Goal: Task Accomplishment & Management: Manage account settings

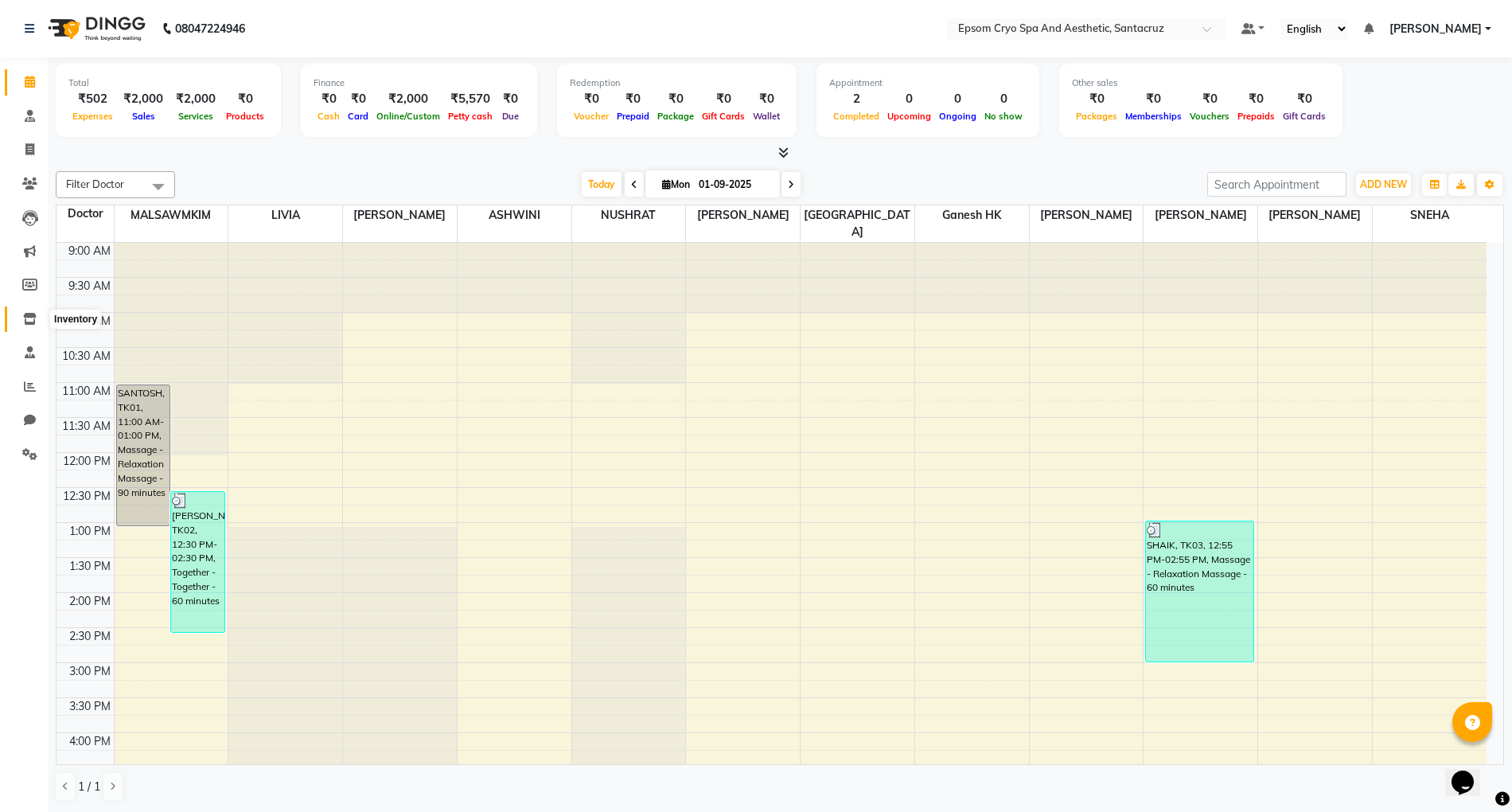
click at [30, 311] on span at bounding box center [30, 319] width 28 height 18
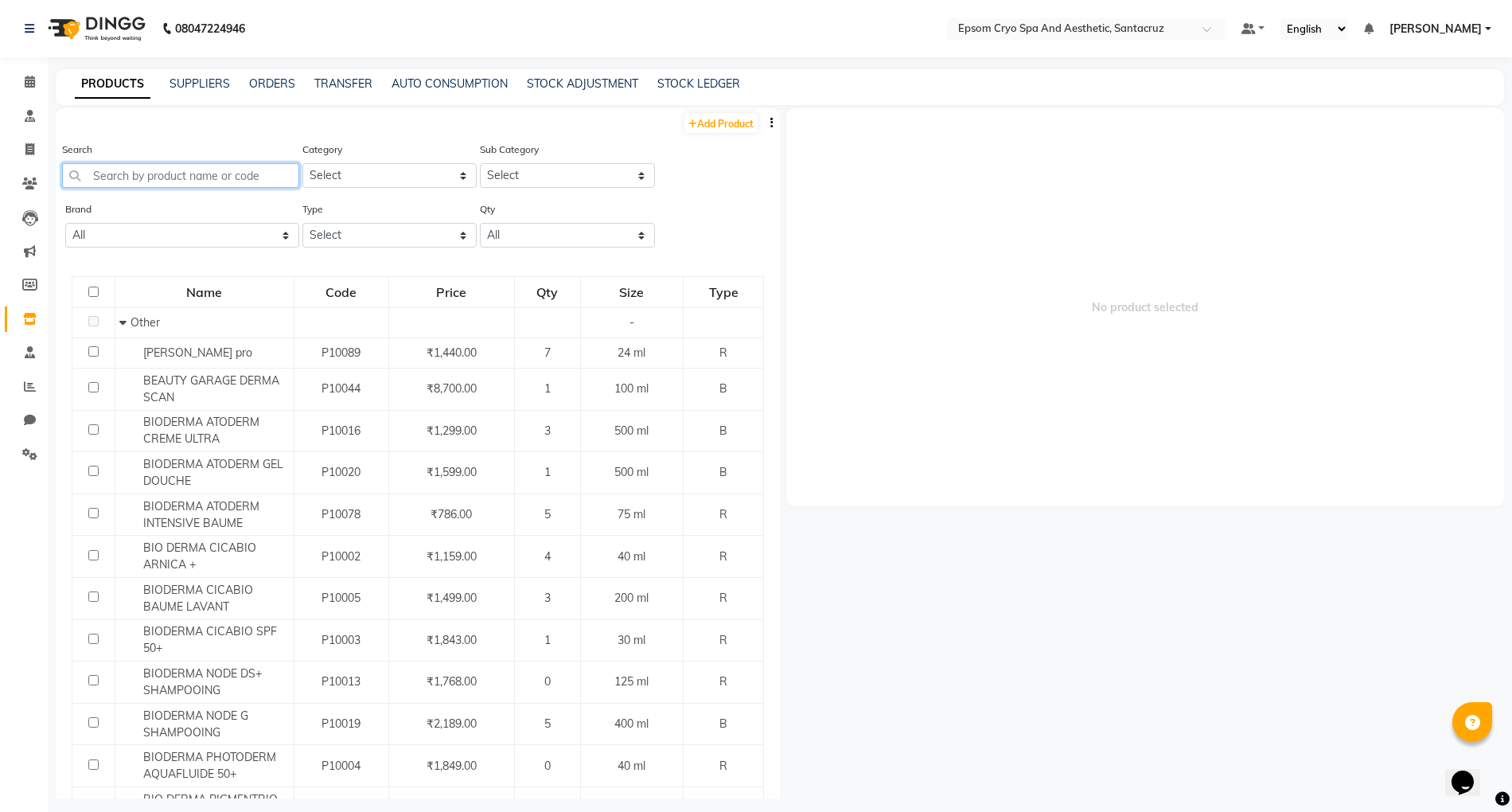
click at [207, 177] on input "text" at bounding box center [180, 175] width 237 height 25
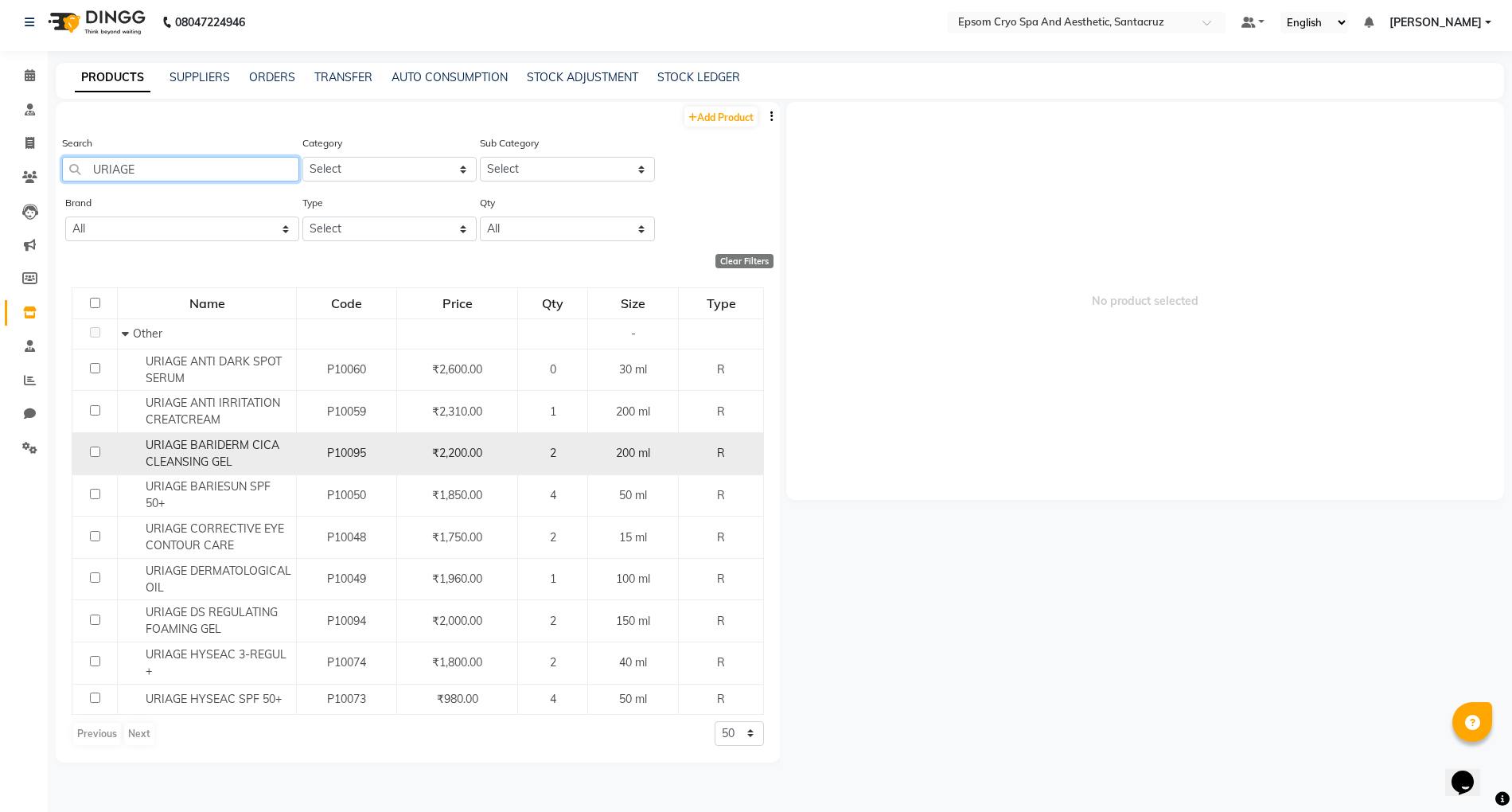
scroll to position [10, 0]
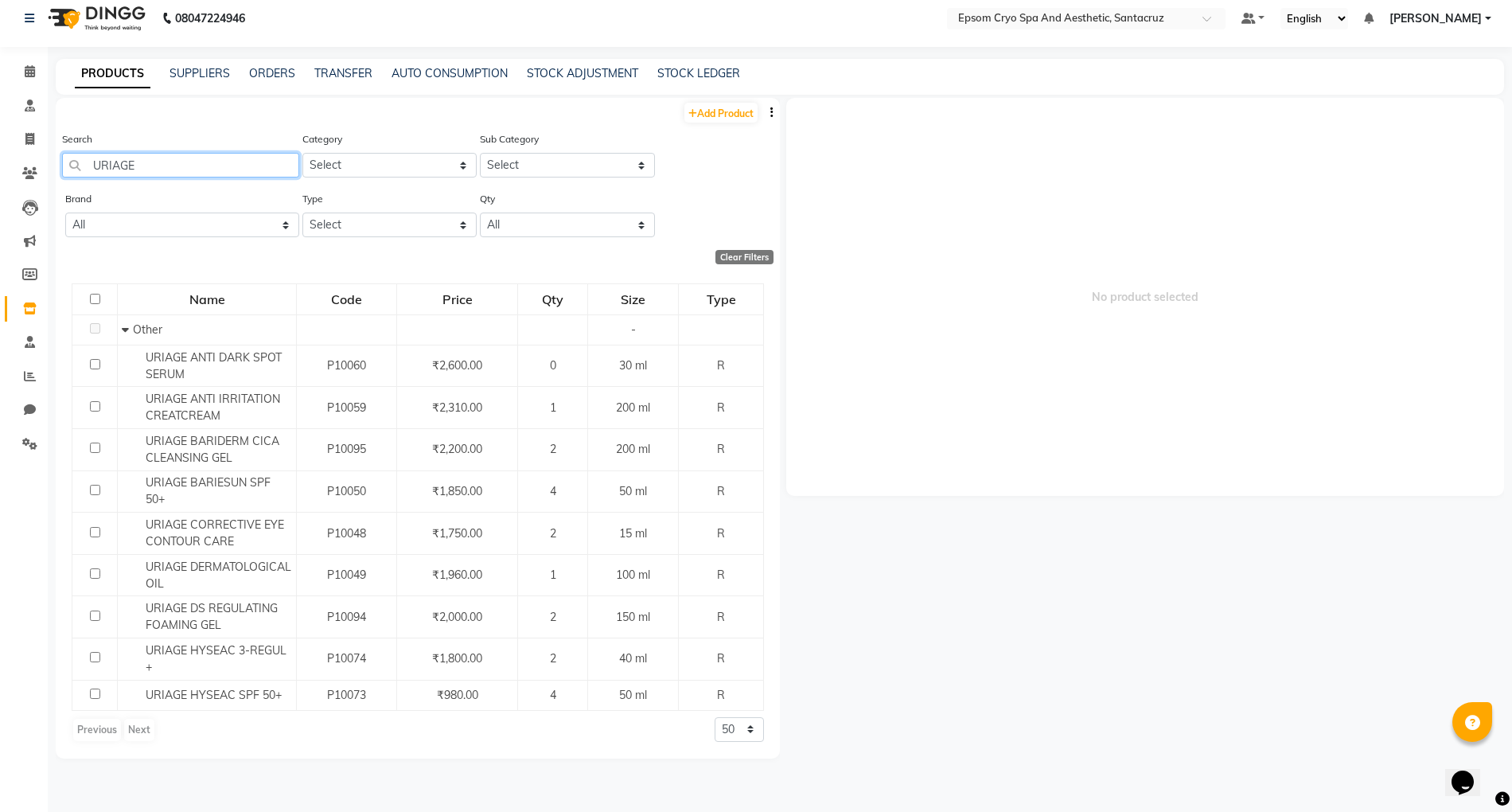
type input "URIAGE"
click at [135, 729] on div "Previous Next" at bounding box center [113, 730] width 84 height 26
click at [714, 118] on link "Add Product" at bounding box center [720, 112] width 73 height 20
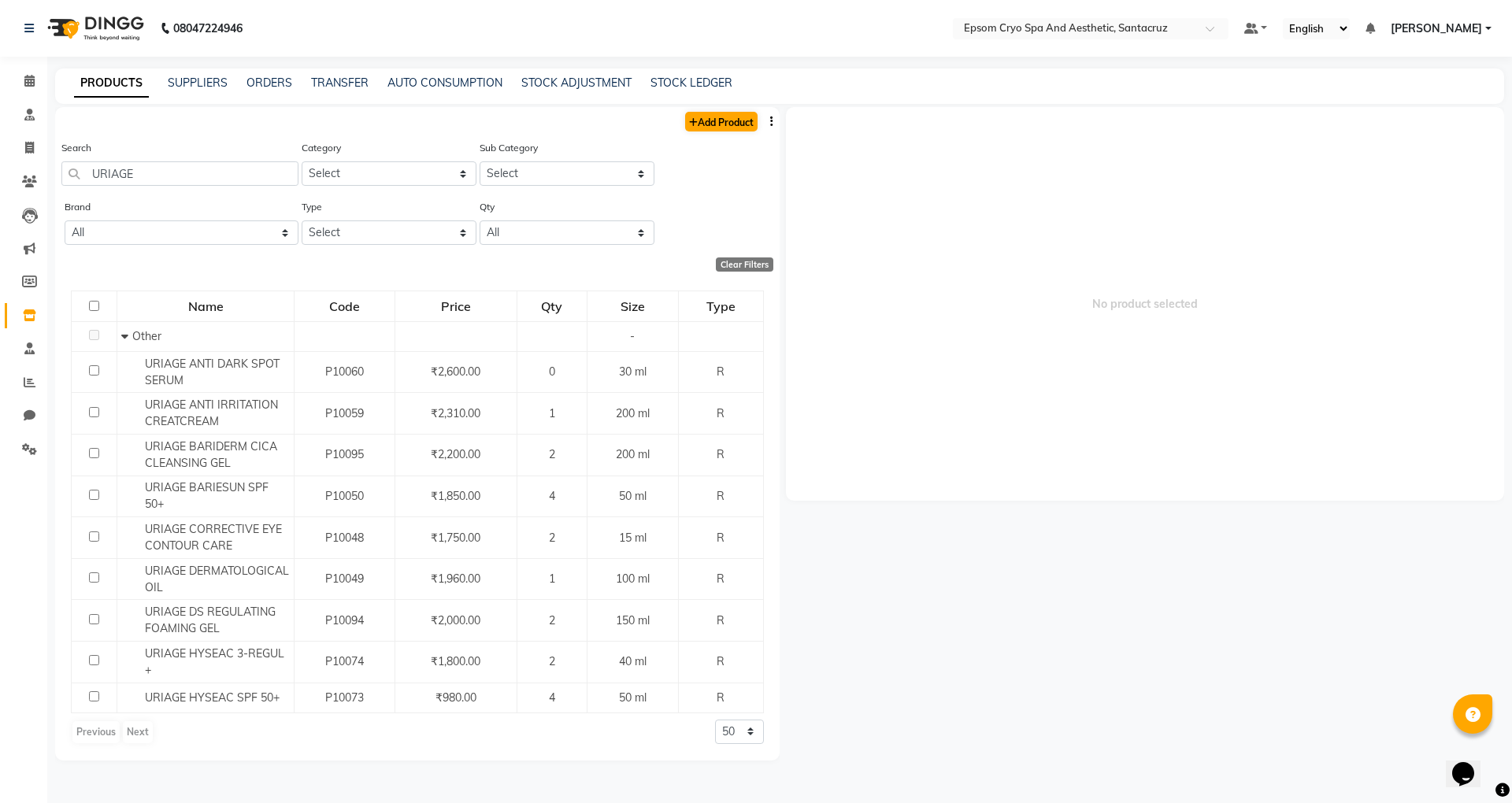
select select "true"
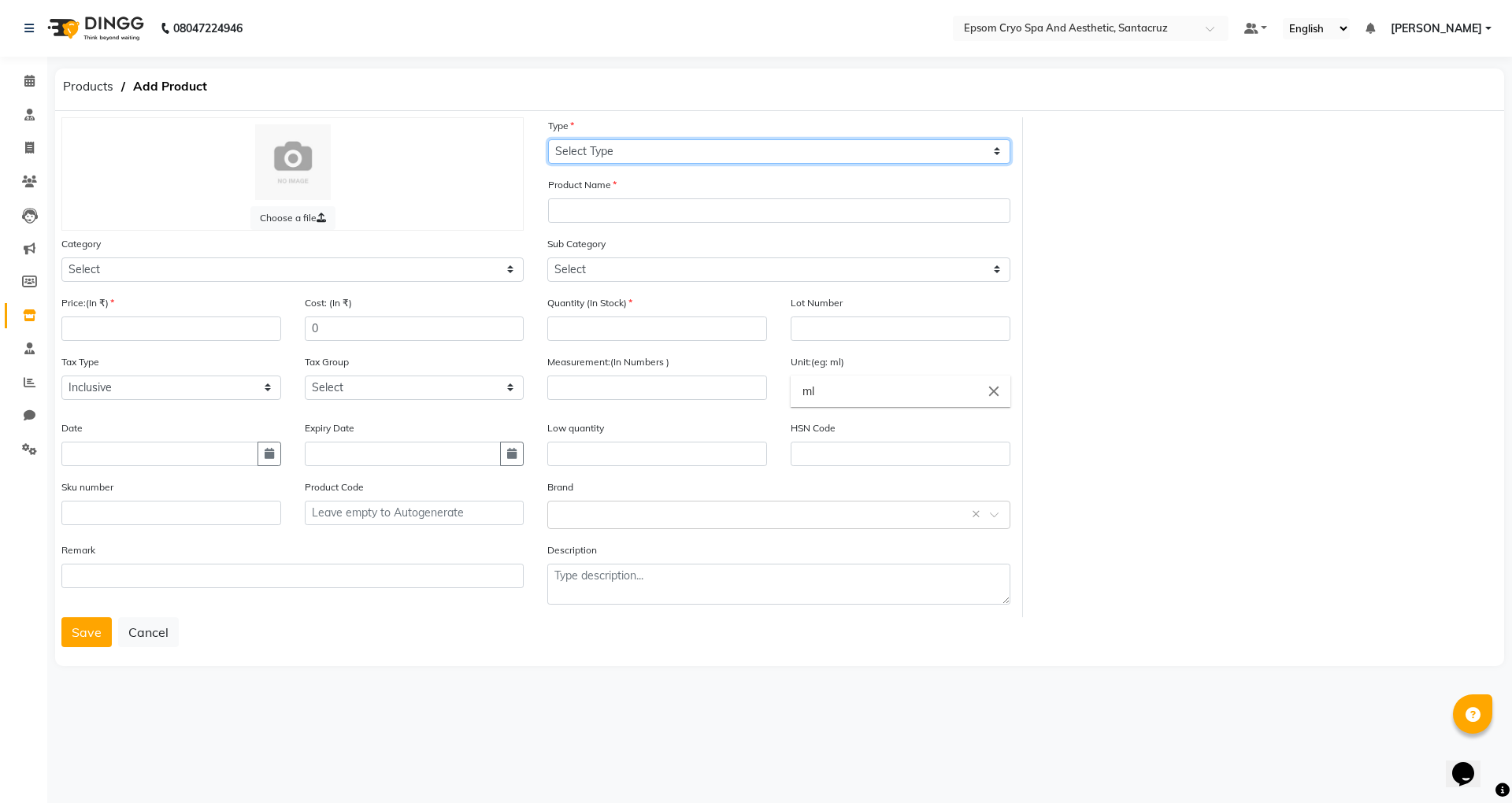
click at [679, 154] on select "Select Type Both Retail Consumable" at bounding box center [779, 152] width 462 height 25
select select "R"
click at [548, 140] on select "Select Type Both Retail Consumable" at bounding box center [779, 152] width 462 height 25
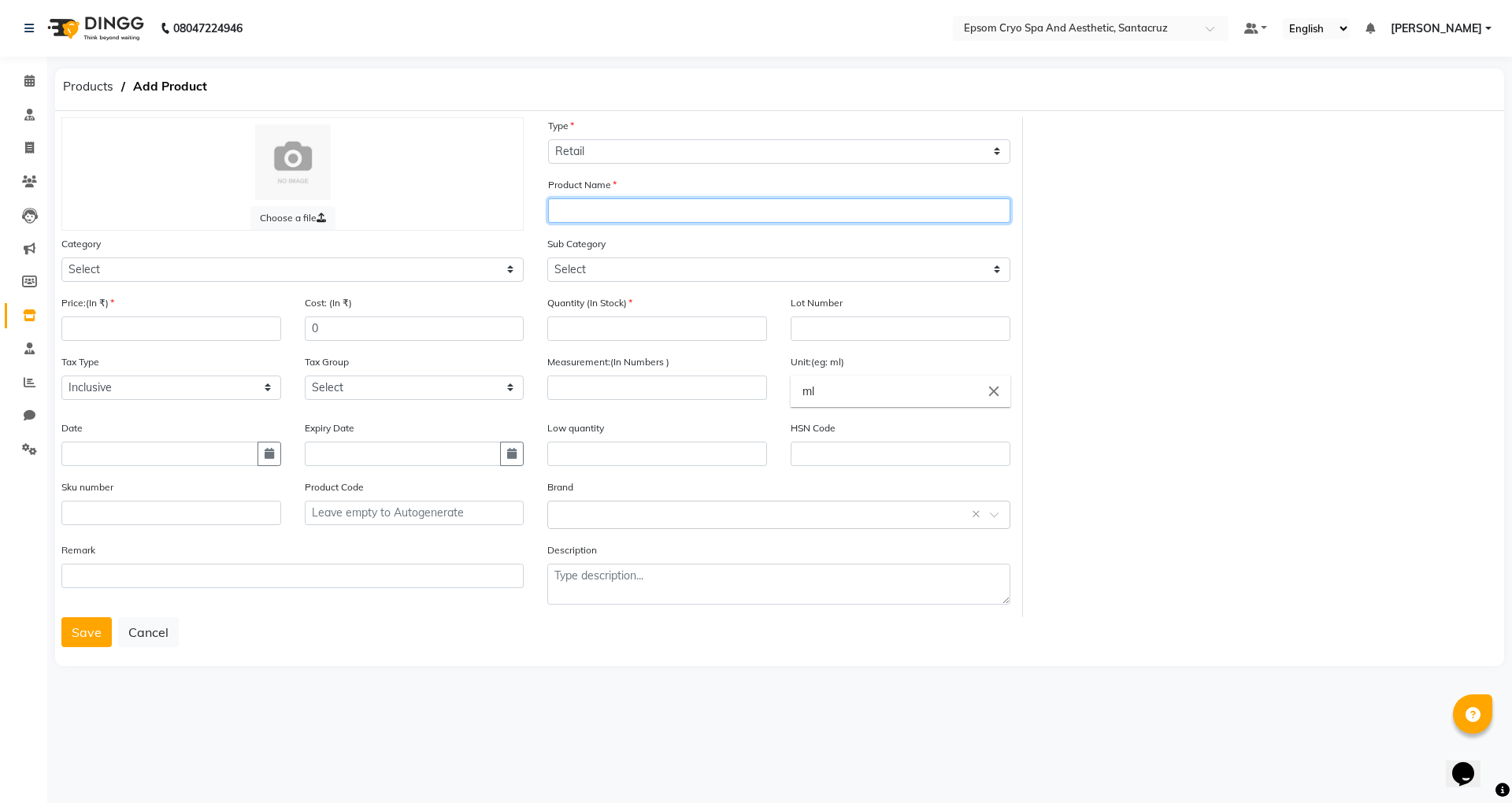
click at [635, 206] on input "text" at bounding box center [779, 210] width 462 height 25
type input "URIAGE THERMAL WATER"
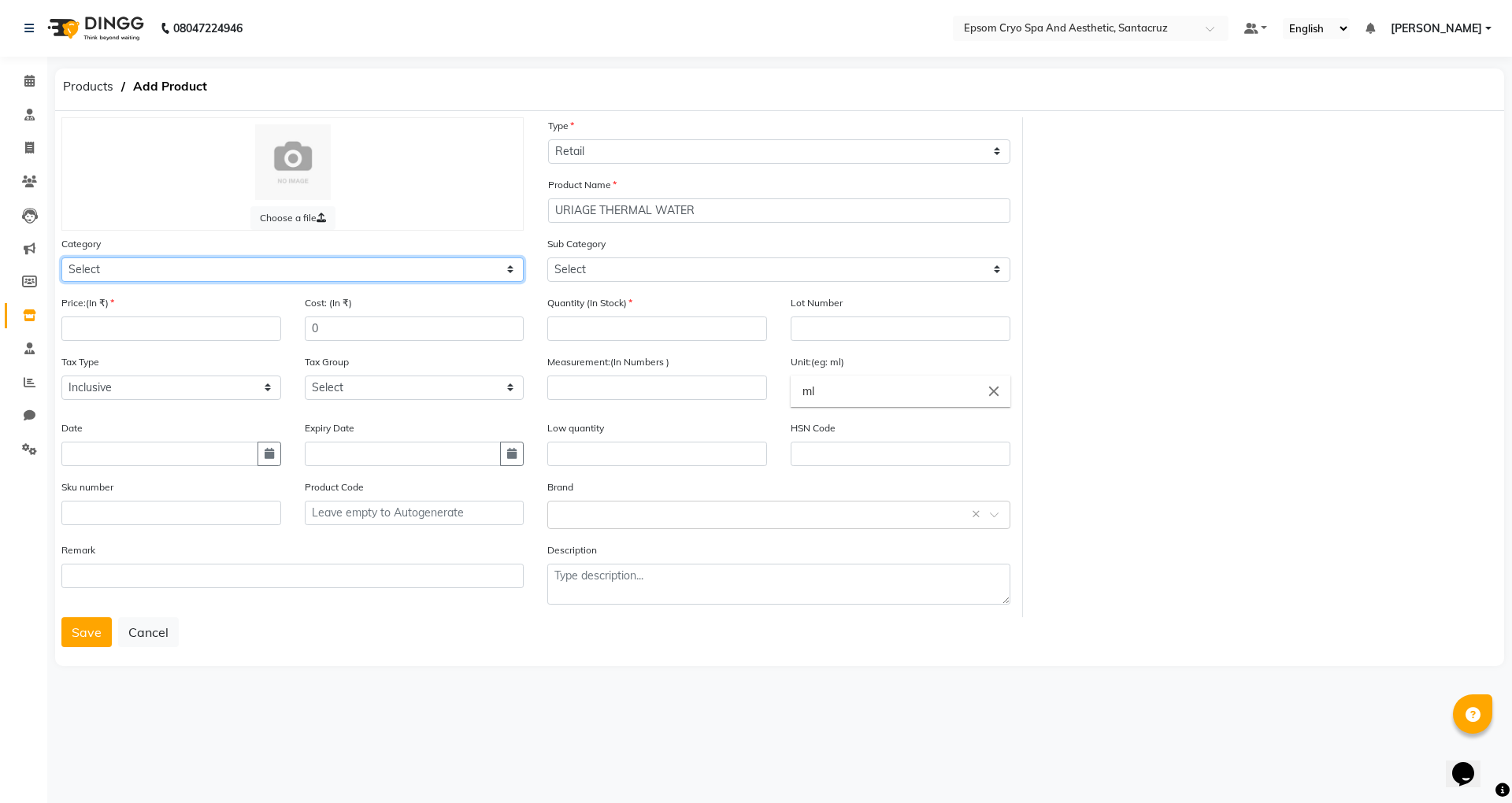
click at [430, 277] on select "Select Other" at bounding box center [292, 269] width 462 height 25
select select "3000"
click at [61, 257] on select "Select Other" at bounding box center [292, 269] width 462 height 25
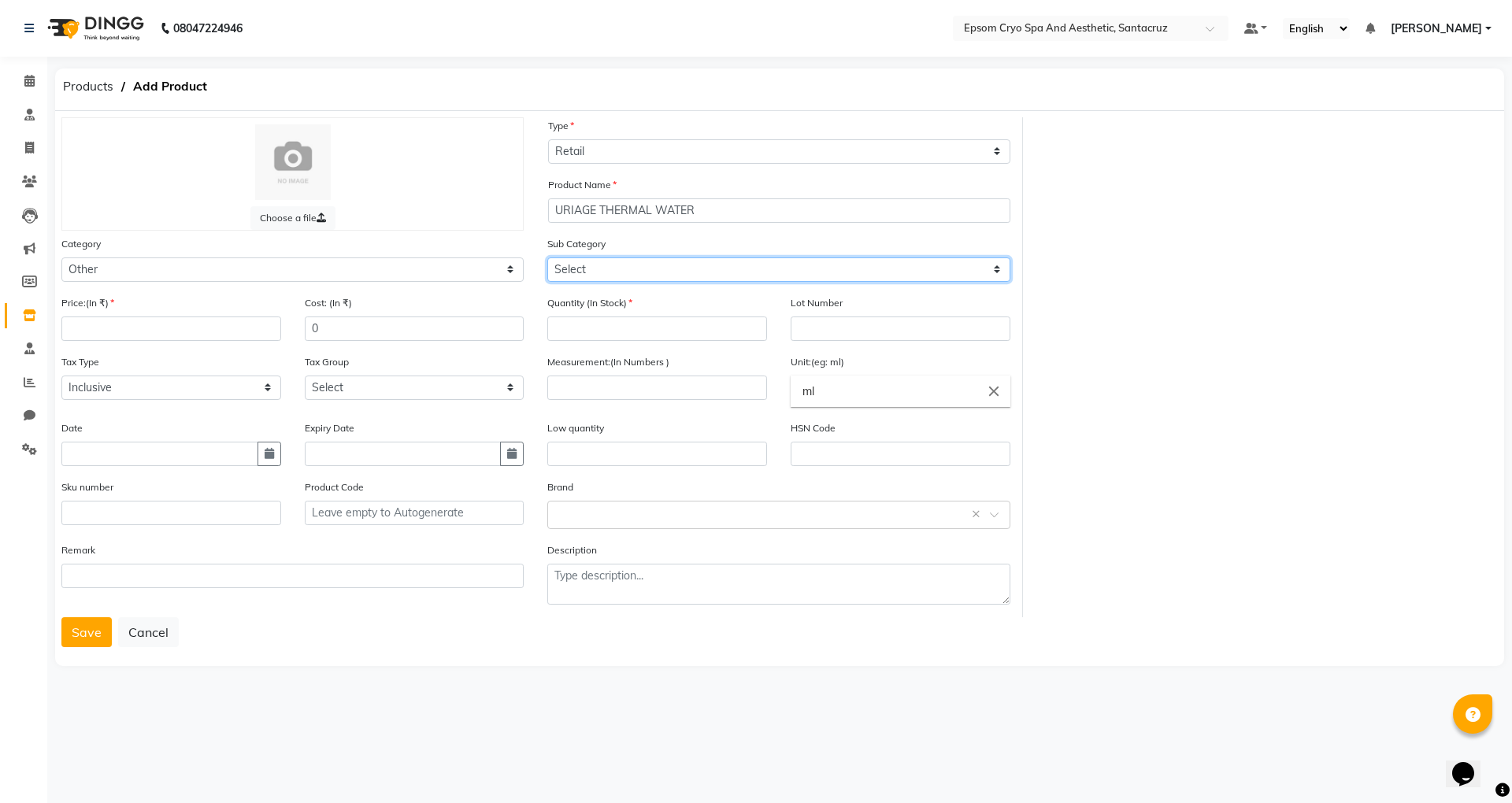
drag, startPoint x: 615, startPoint y: 268, endPoint x: 617, endPoint y: 278, distance: 10.2
click at [615, 268] on select "Select Other" at bounding box center [779, 269] width 462 height 25
select select "3099"
click at [548, 257] on select "Select Other" at bounding box center [779, 269] width 462 height 25
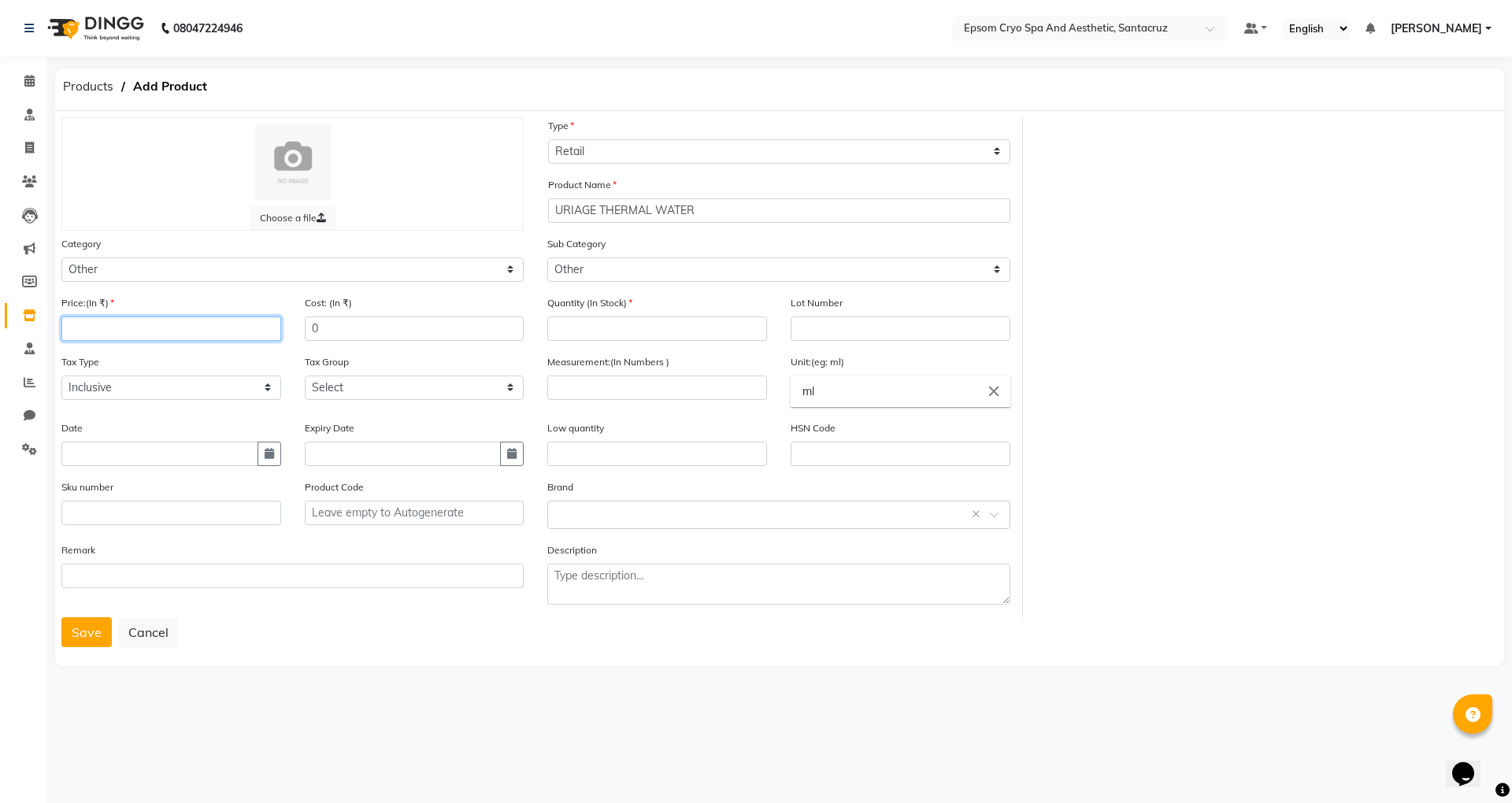
click at [170, 331] on input "number" at bounding box center [171, 328] width 220 height 25
type input "1110"
click at [671, 332] on input "number" at bounding box center [657, 328] width 220 height 25
type input "4"
click at [1100, 342] on div "Choose a file Type Select Type Both Retail Consumable Product Name URIAGE THERM…" at bounding box center [780, 367] width 1460 height 500
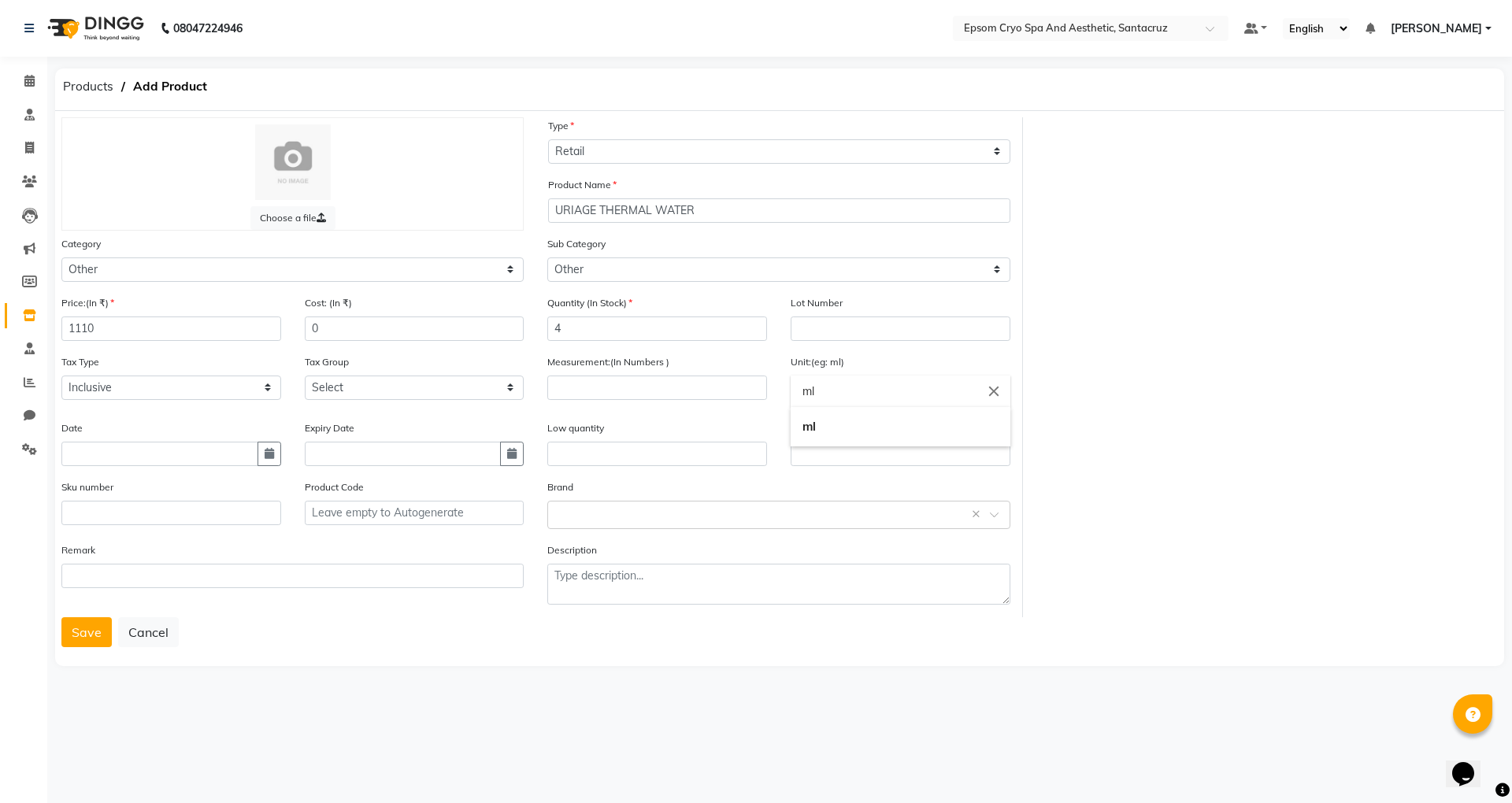
click at [843, 391] on input "ml" at bounding box center [900, 391] width 220 height 32
click at [829, 425] on link "ml" at bounding box center [900, 427] width 220 height 40
click at [706, 384] on input "number" at bounding box center [657, 387] width 220 height 25
type input "300"
click at [1361, 408] on div "Choose a file Type Select Type Both Retail Consumable Product Name URIAGE THERM…" at bounding box center [780, 367] width 1460 height 500
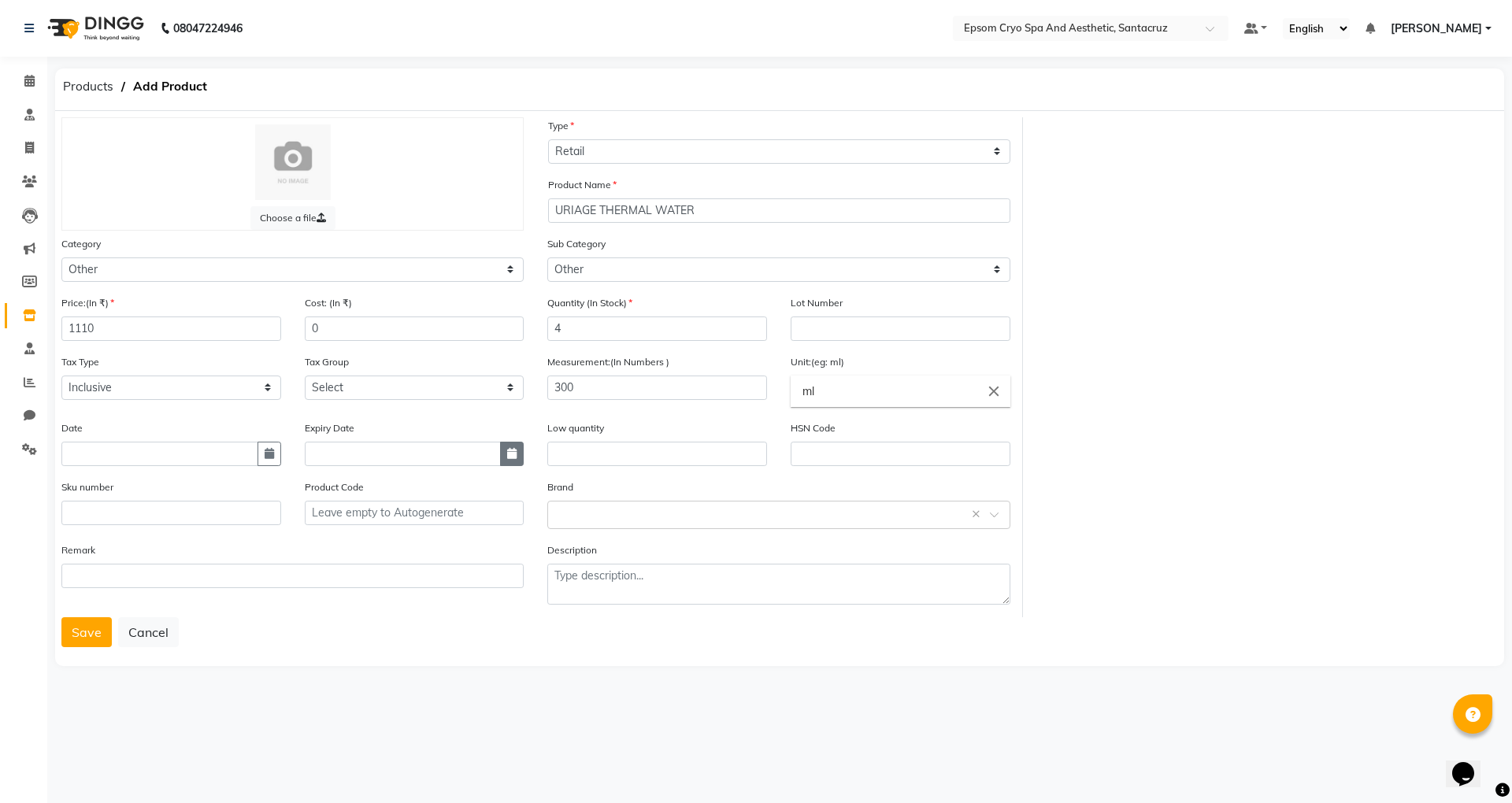
click at [515, 448] on icon "button" at bounding box center [512, 454] width 10 height 11
select select "9"
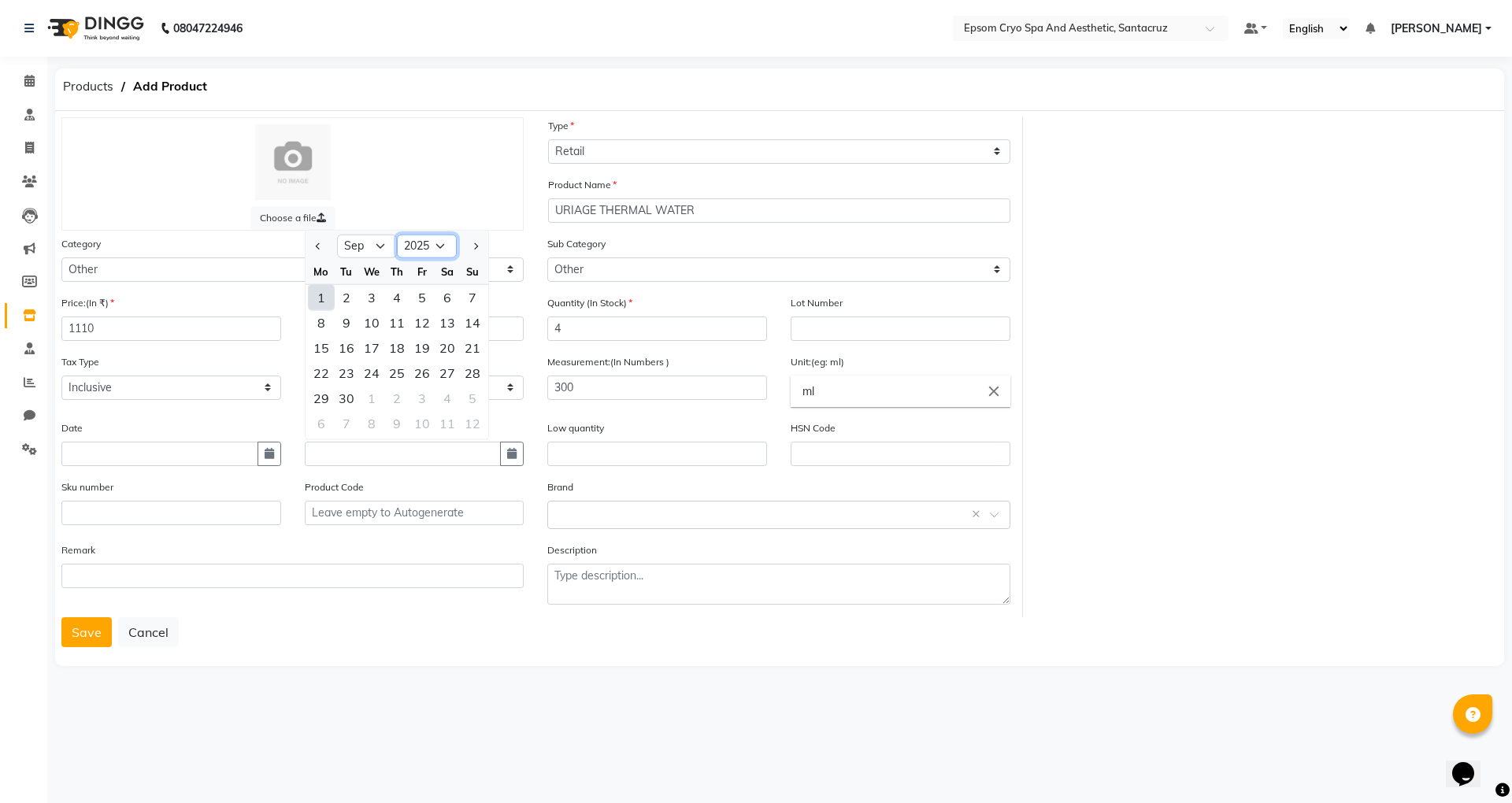
click at [425, 247] on select "2015 2016 2017 2018 2019 2020 2021 2022 2023 2024 2025 2026 2027 2028 2029 2030…" at bounding box center [426, 247] width 60 height 24
select select "2026"
click at [397, 235] on select "2015 2016 2017 2018 2019 2020 2021 2022 2023 2024 2025 2026 2027 2028 2029 2030…" at bounding box center [426, 247] width 60 height 24
click at [379, 244] on select "Jan Feb Mar Apr May Jun Jul Aug Sep Oct Nov Dec" at bounding box center [367, 247] width 60 height 24
select select "7"
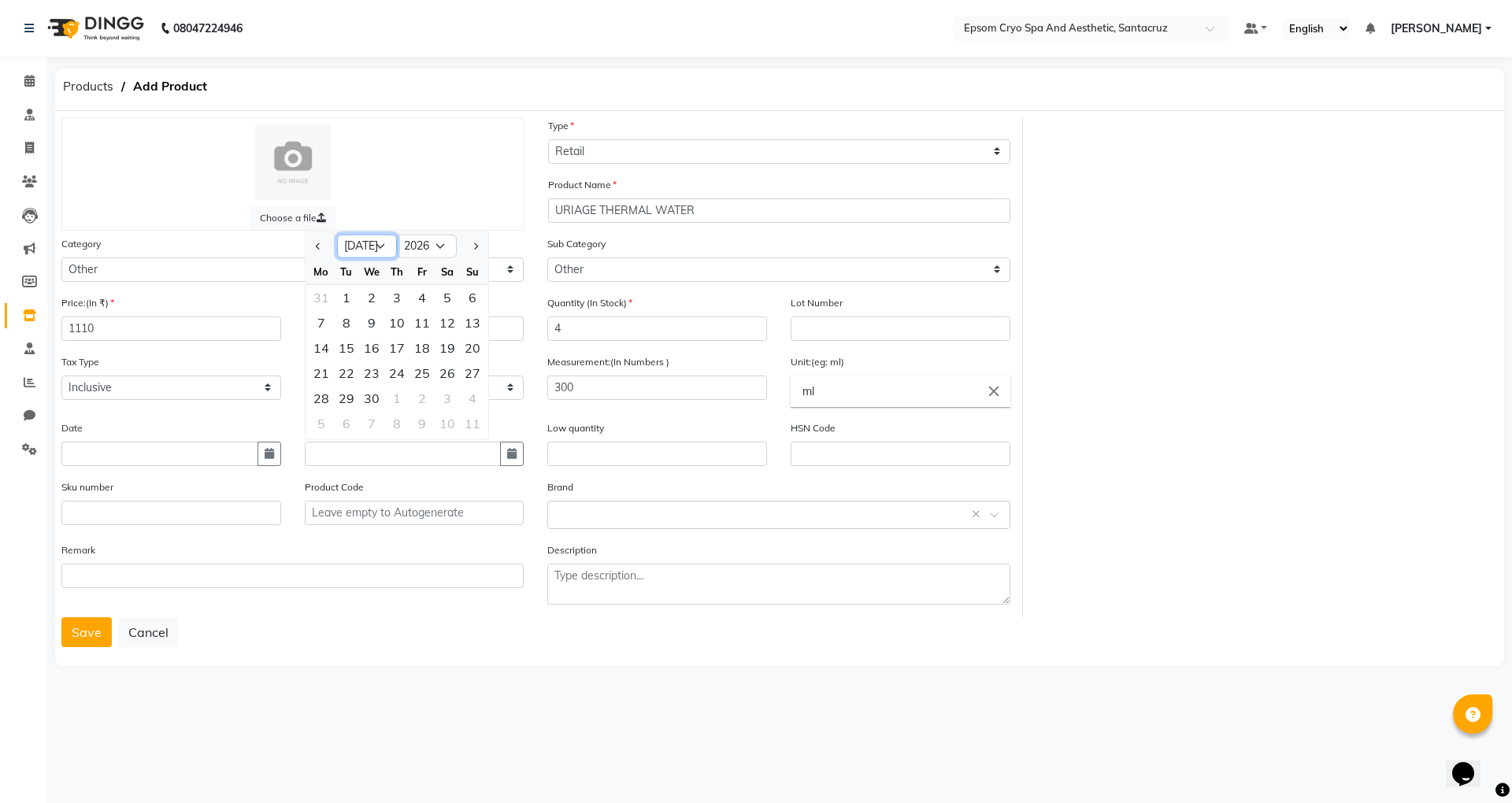
click at [337, 235] on select "Jan Feb Mar Apr May Jun Jul Aug Sep Oct Nov Dec" at bounding box center [367, 247] width 60 height 24
click at [424, 397] on div "31" at bounding box center [422, 398] width 25 height 25
type input "31-07-2026"
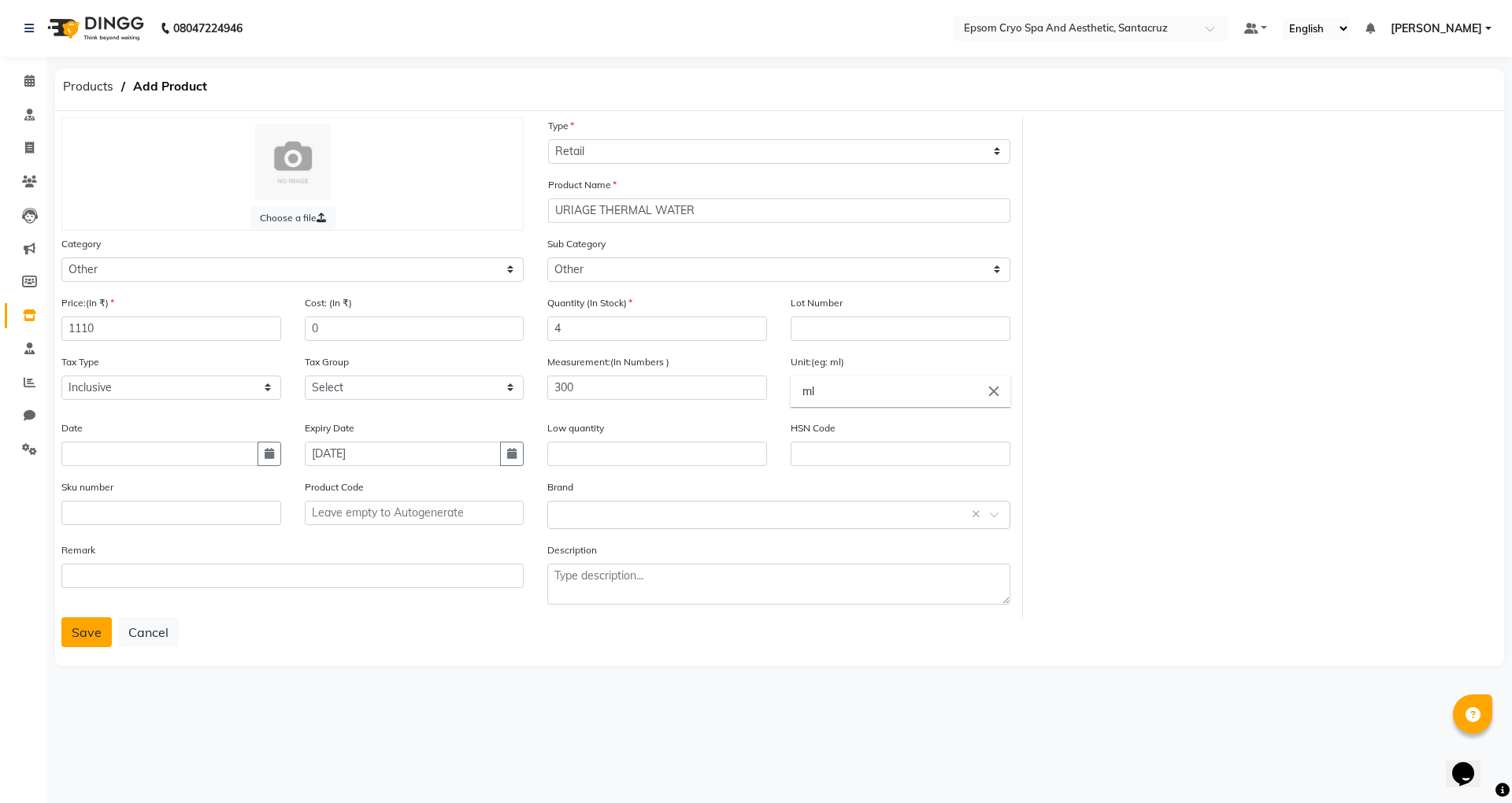
click at [91, 633] on button "Save" at bounding box center [87, 632] width 51 height 30
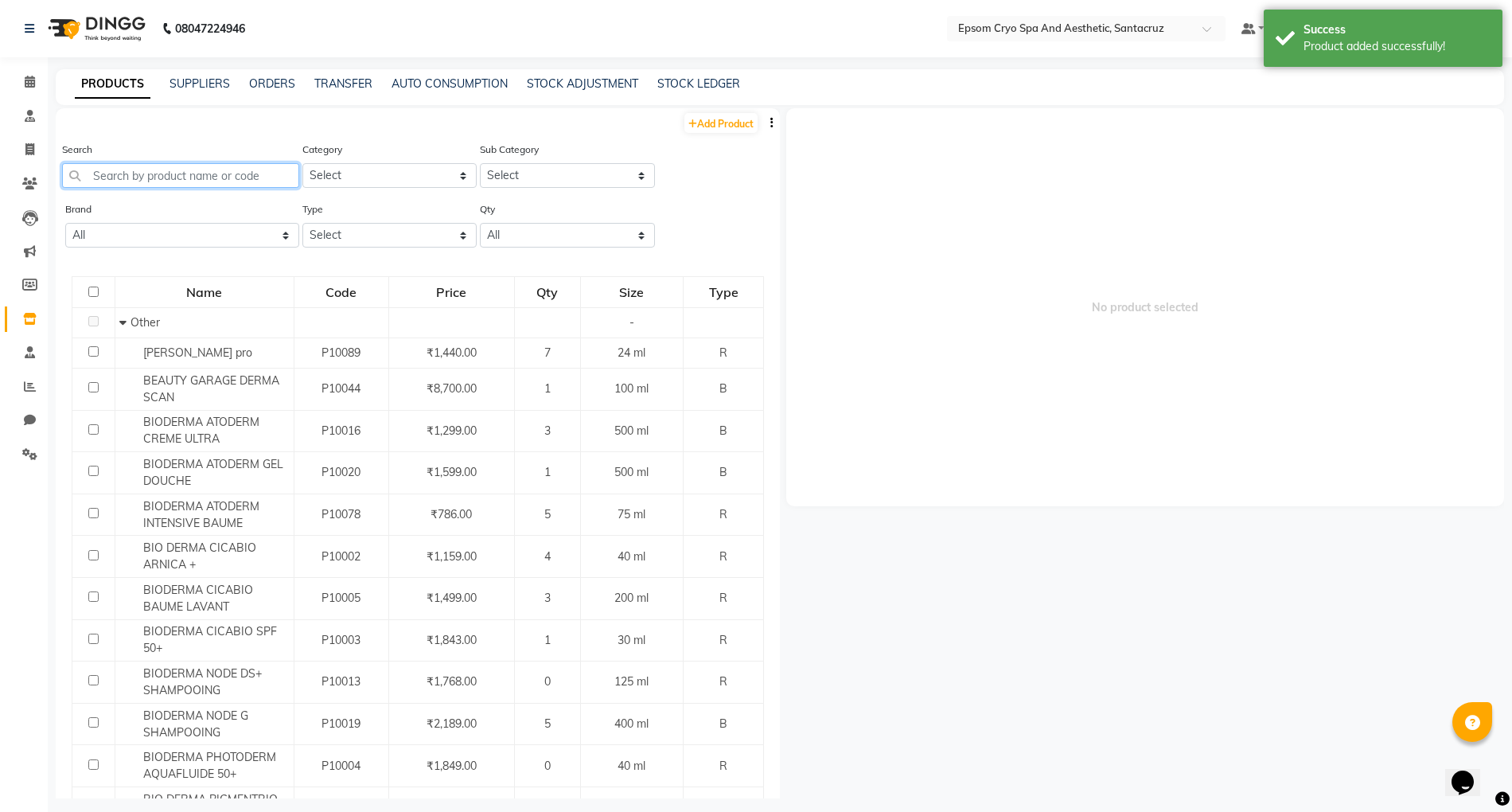
click at [221, 175] on input "text" at bounding box center [180, 175] width 237 height 25
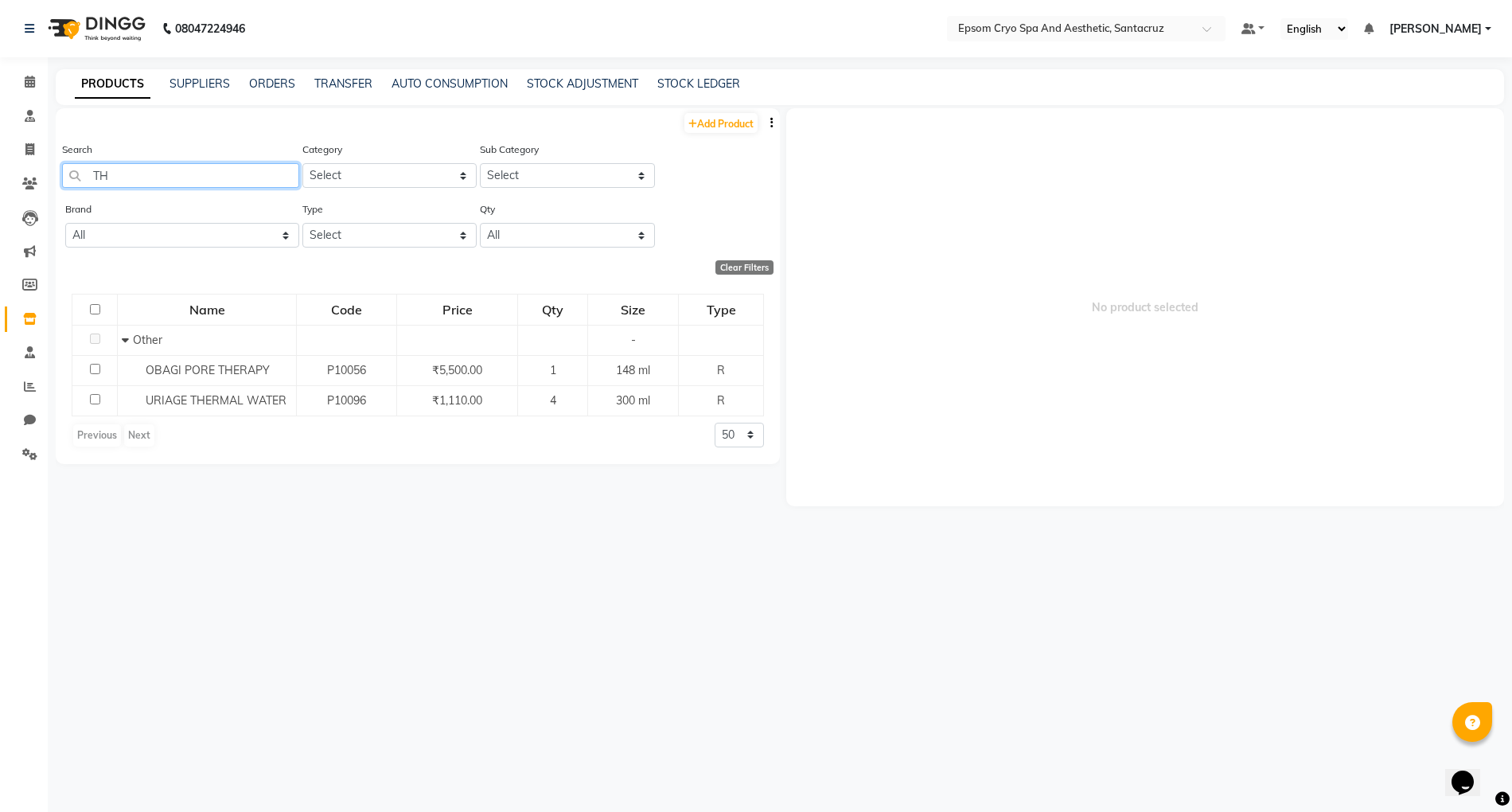
type input "T"
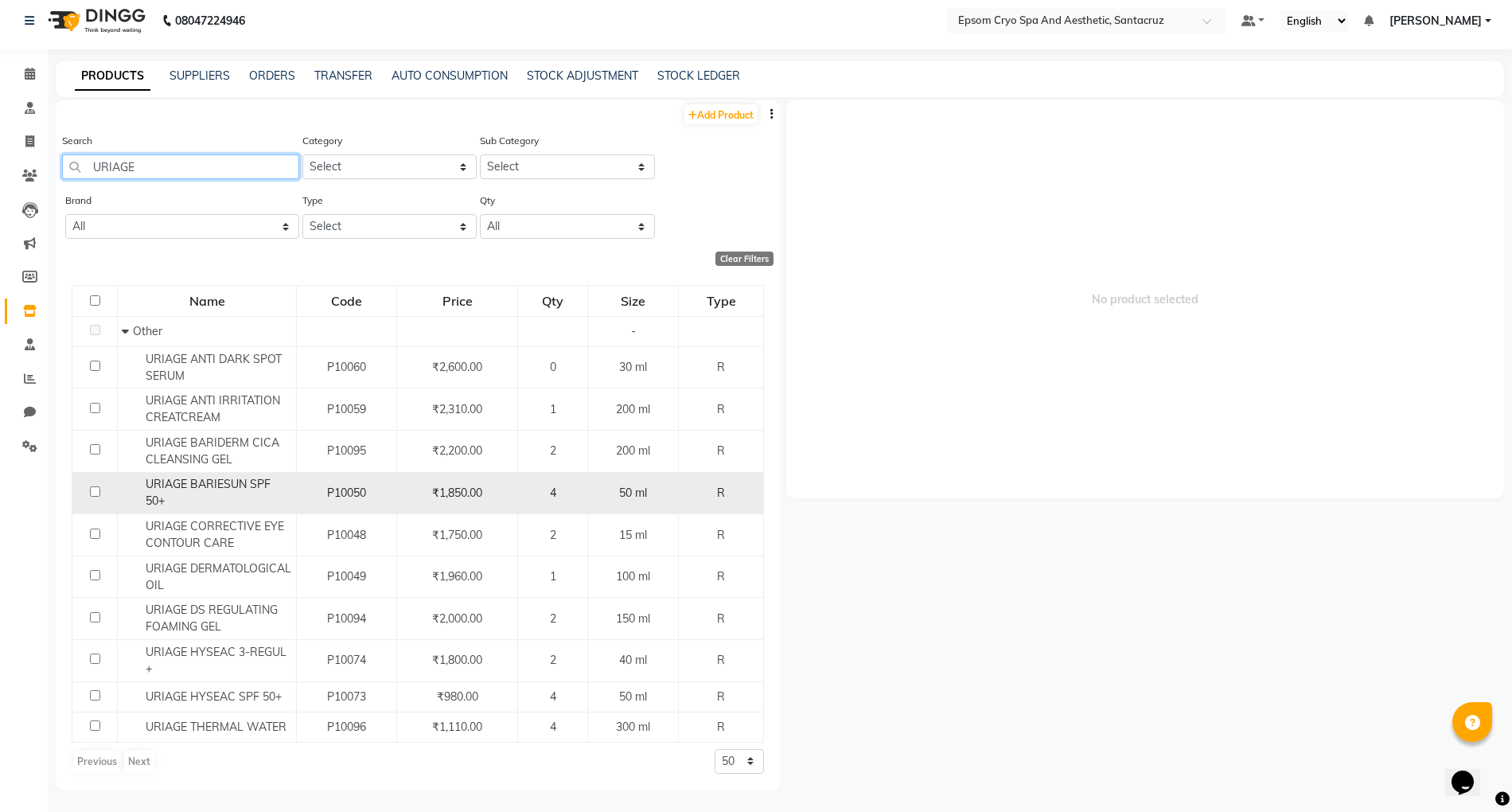
scroll to position [10, 0]
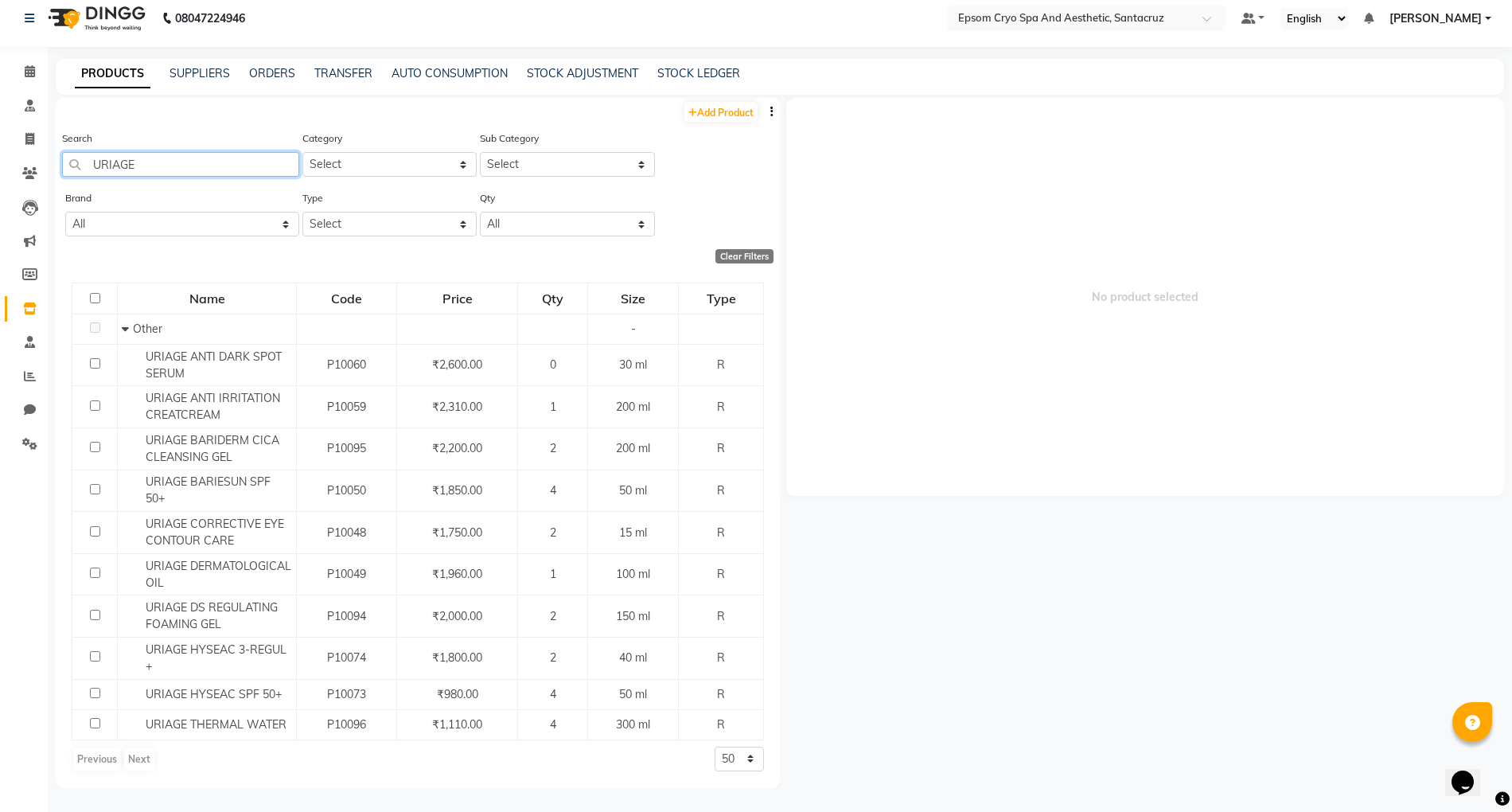
type input "URIAGE"
click at [141, 765] on div "Previous Next" at bounding box center [113, 760] width 84 height 26
click at [140, 756] on div "Previous Next" at bounding box center [113, 760] width 84 height 26
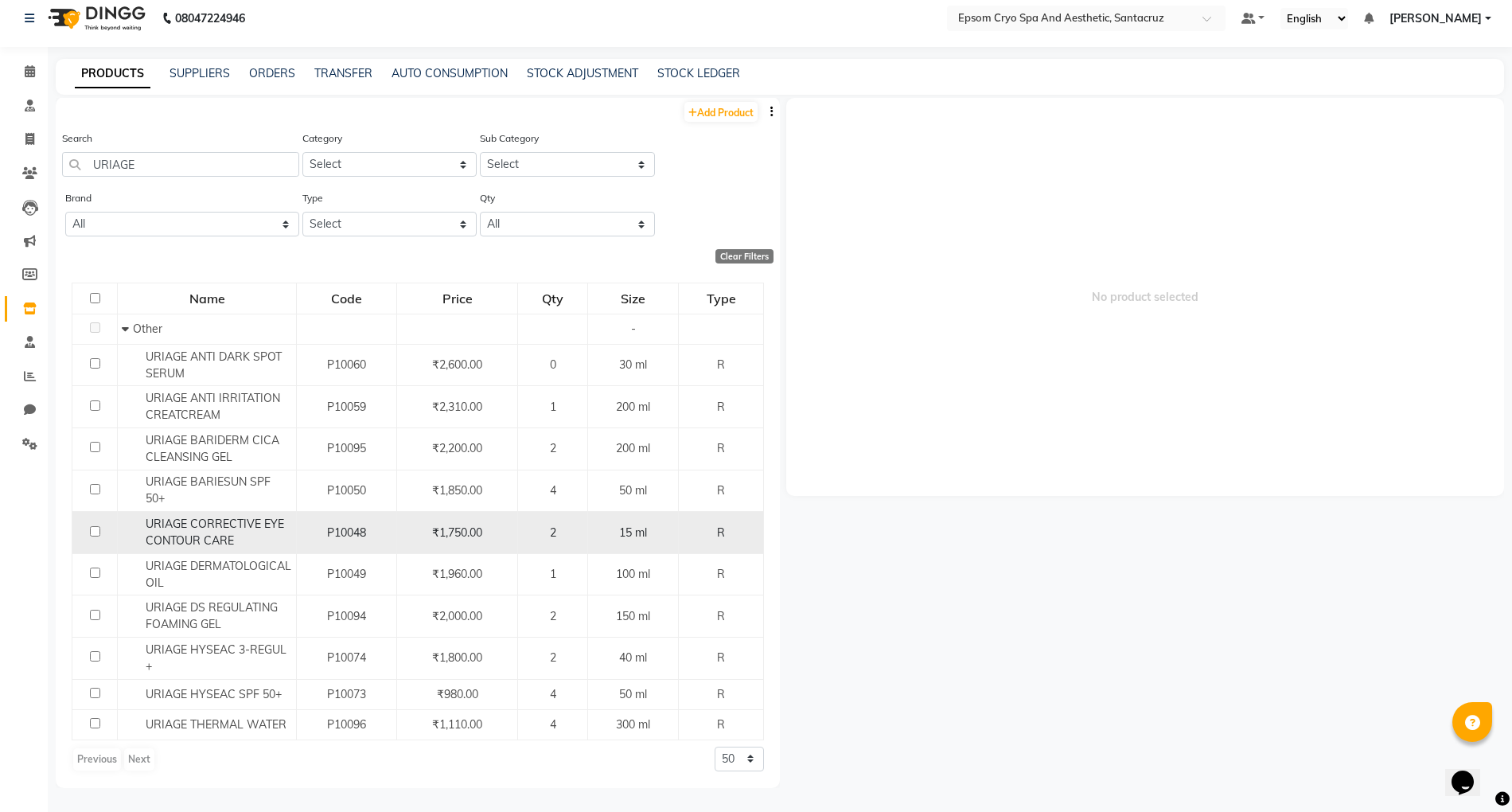
scroll to position [0, 0]
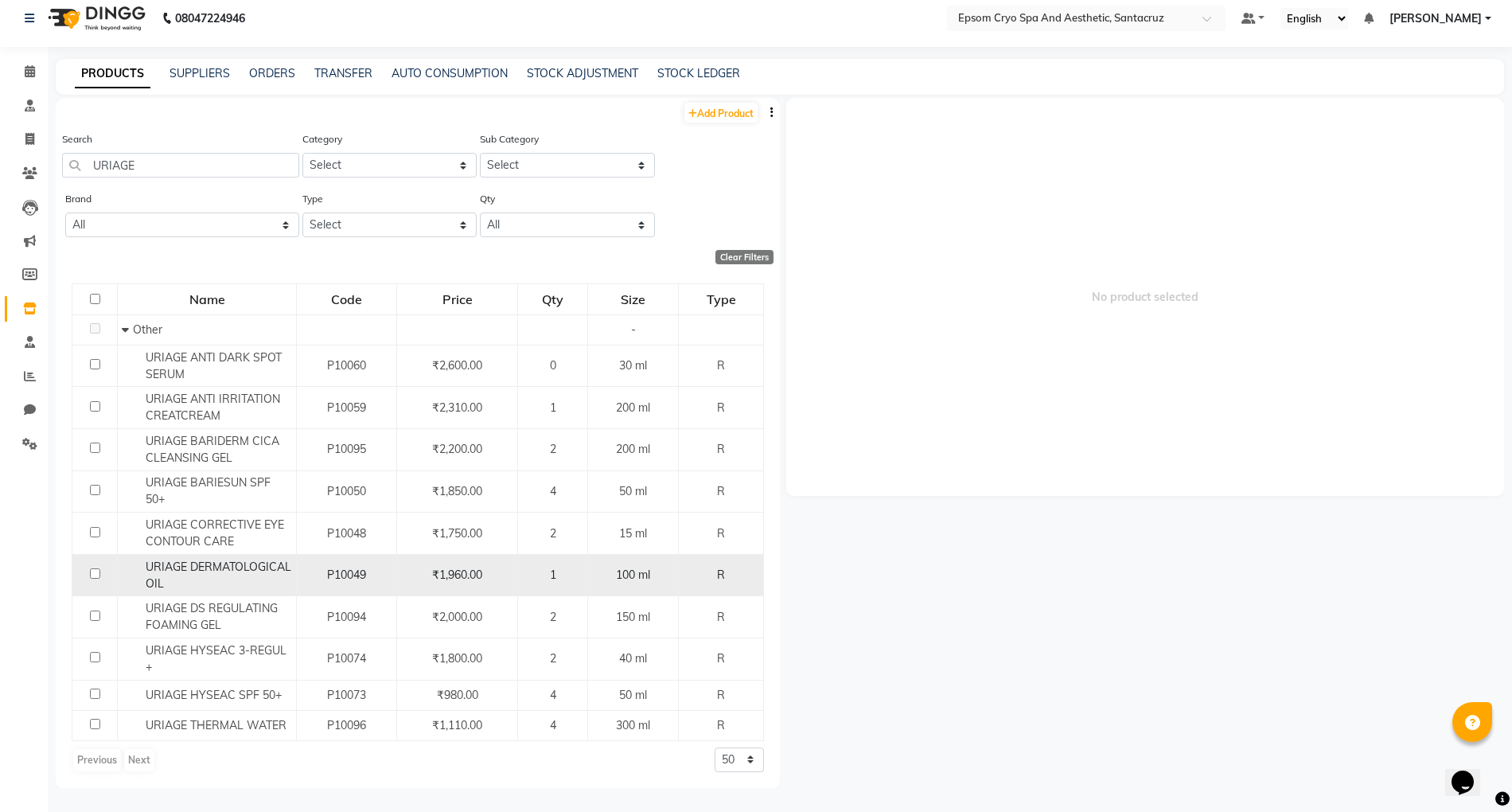
click at [95, 581] on td at bounding box center [95, 575] width 46 height 43
click at [95, 574] on input "checkbox" at bounding box center [95, 573] width 10 height 10
checkbox input "true"
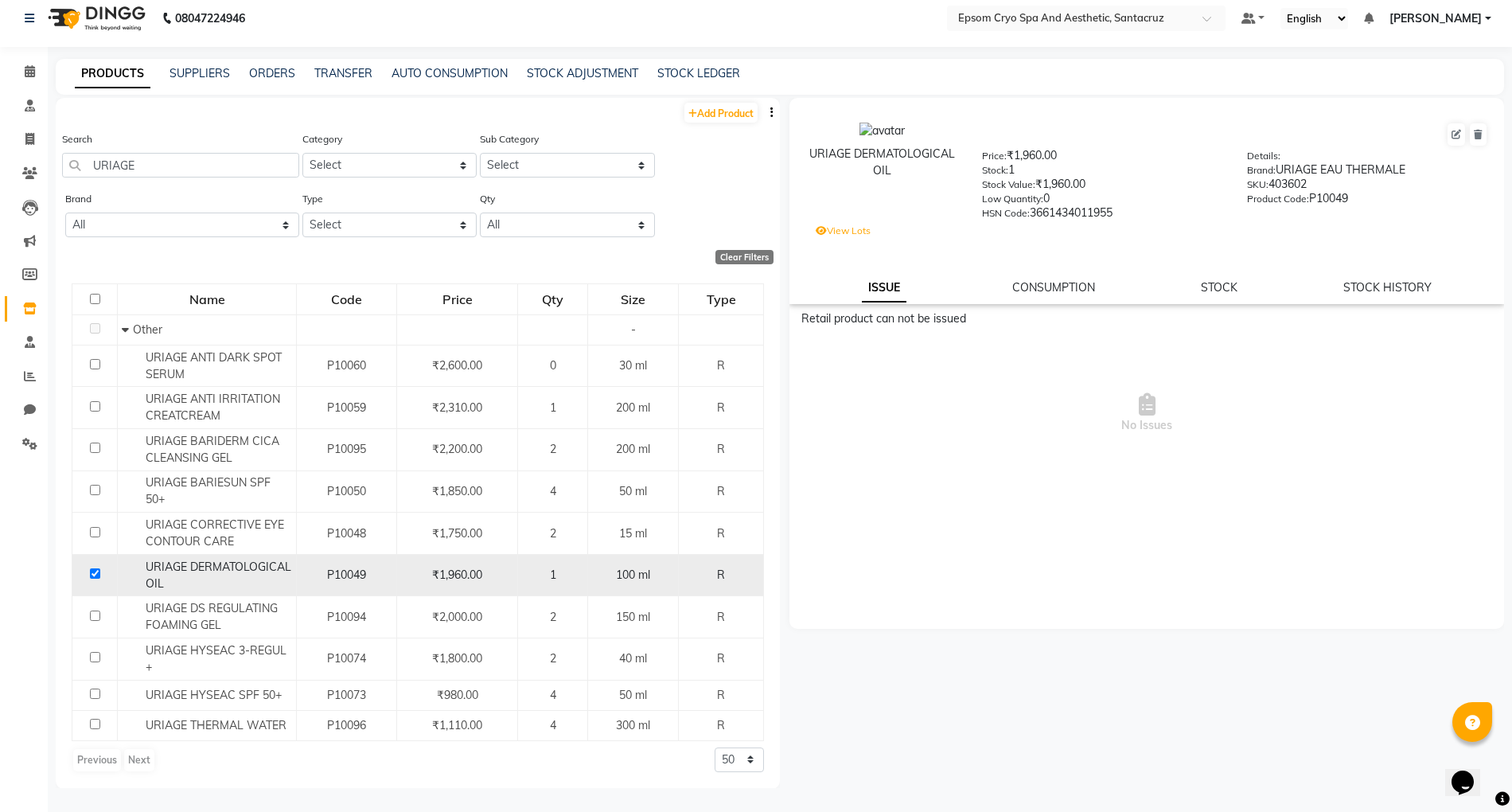
click at [220, 577] on div "URIAGE DERMATOLOGICAL OIL" at bounding box center [207, 576] width 170 height 34
click at [1219, 283] on link "STOCK" at bounding box center [1219, 287] width 37 height 14
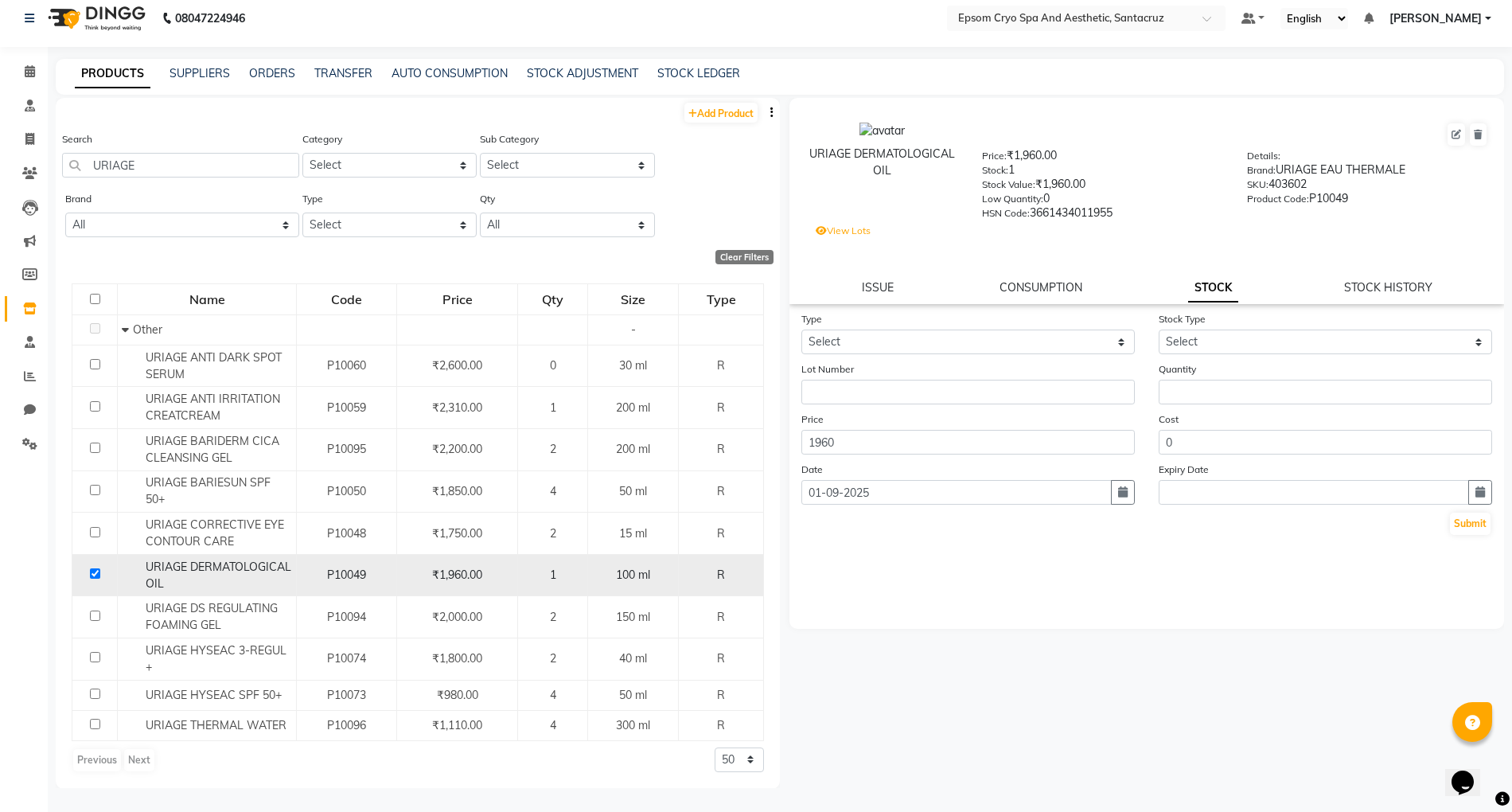
click at [550, 578] on span "1" at bounding box center [553, 574] width 6 height 14
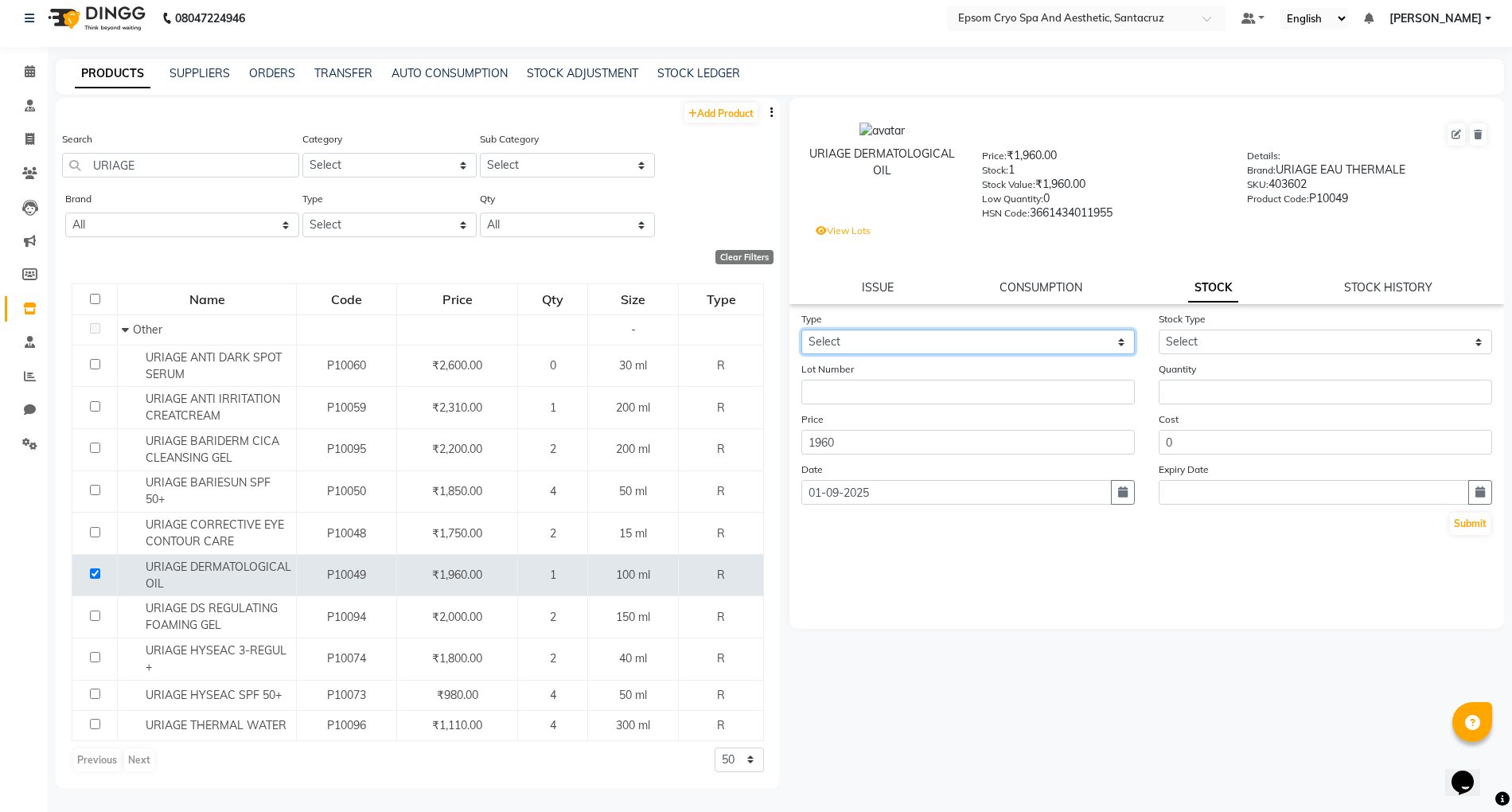
click at [1036, 342] on select "Select In Out" at bounding box center [968, 342] width 334 height 25
select select "in"
click at [801, 330] on select "Select In Out" at bounding box center [968, 342] width 334 height 25
click at [1262, 343] on select "Select New Stock Adjustment Return Other" at bounding box center [1326, 342] width 334 height 25
select select "new stock"
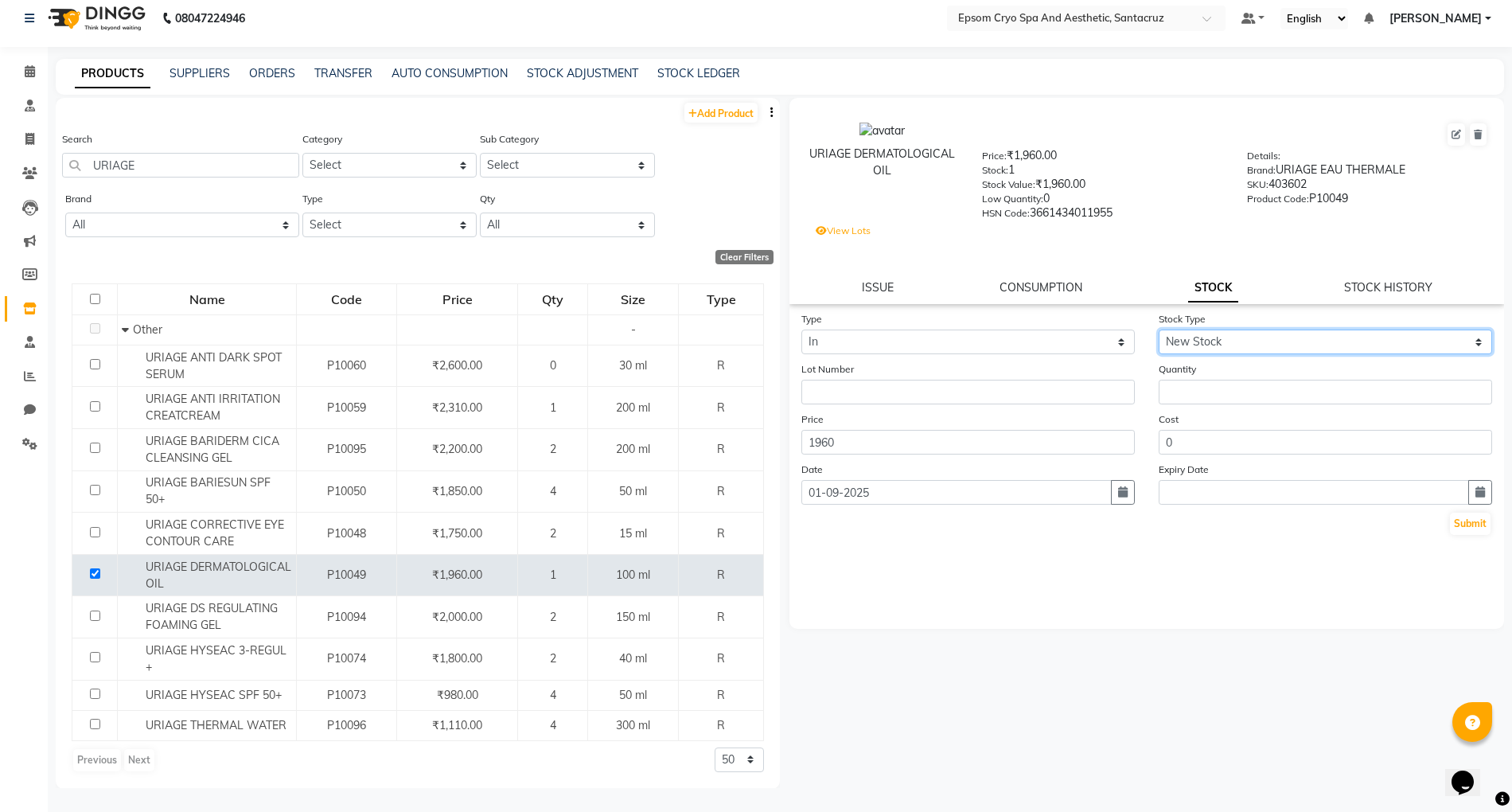
click at [1159, 330] on select "Select New Stock Adjustment Return Other" at bounding box center [1326, 342] width 334 height 25
click at [1262, 382] on input "number" at bounding box center [1326, 392] width 334 height 25
type input "2"
click at [1230, 482] on input "text" at bounding box center [1314, 492] width 310 height 25
select select "9"
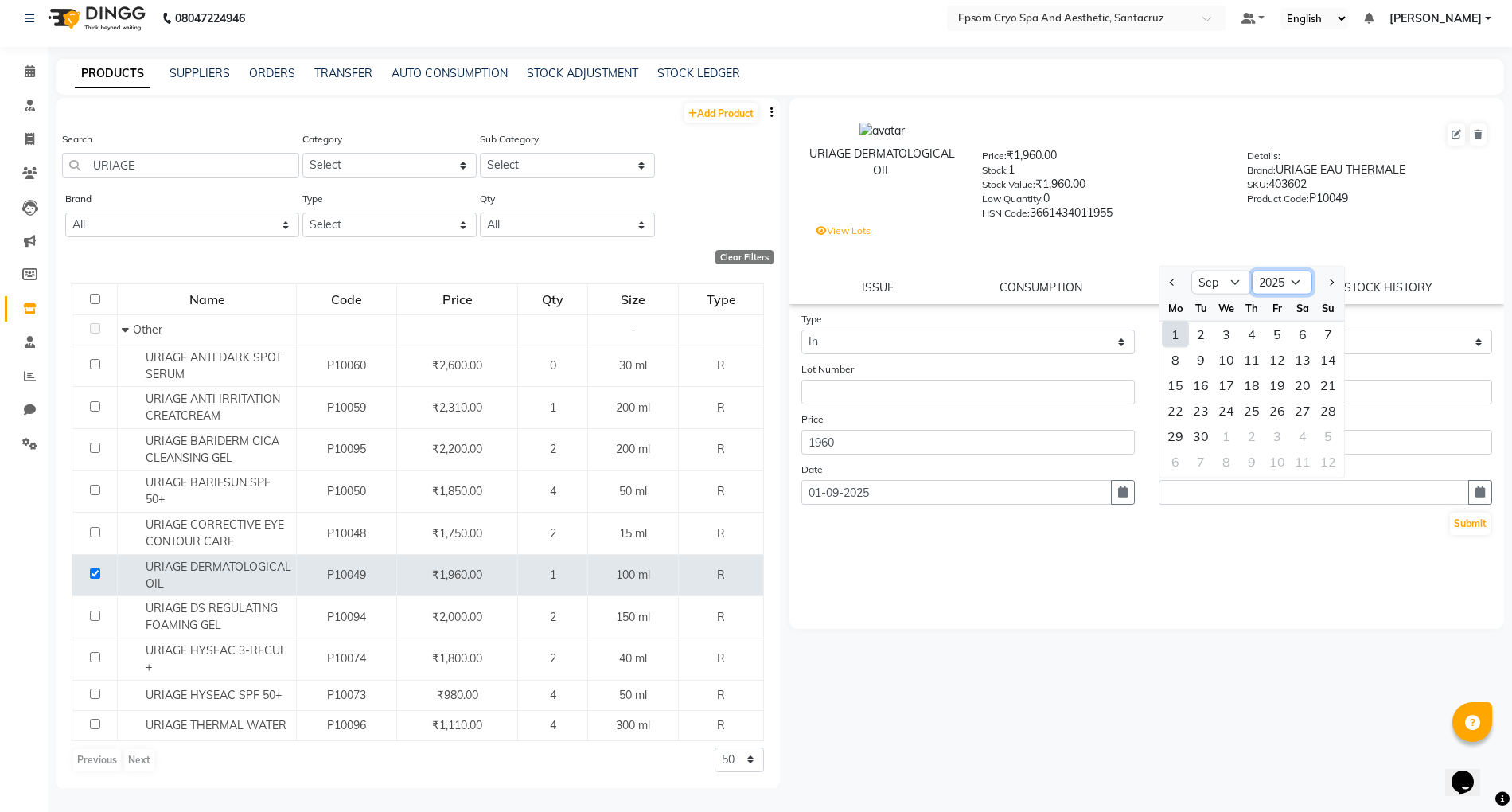
click at [1295, 275] on select "2015 2016 2017 2018 2019 2020 2021 2022 2023 2024 2025 2026 2027 2028 2029 2030…" at bounding box center [1282, 282] width 60 height 24
select select "2027"
click at [1252, 270] on select "2015 2016 2017 2018 2019 2020 2021 2022 2023 2024 2025 2026 2027 2028 2029 2030…" at bounding box center [1282, 282] width 60 height 24
click at [1222, 275] on select "Jan Feb Mar Apr May Jun Jul Aug Sep Oct Nov Dec" at bounding box center [1221, 282] width 60 height 24
select select "7"
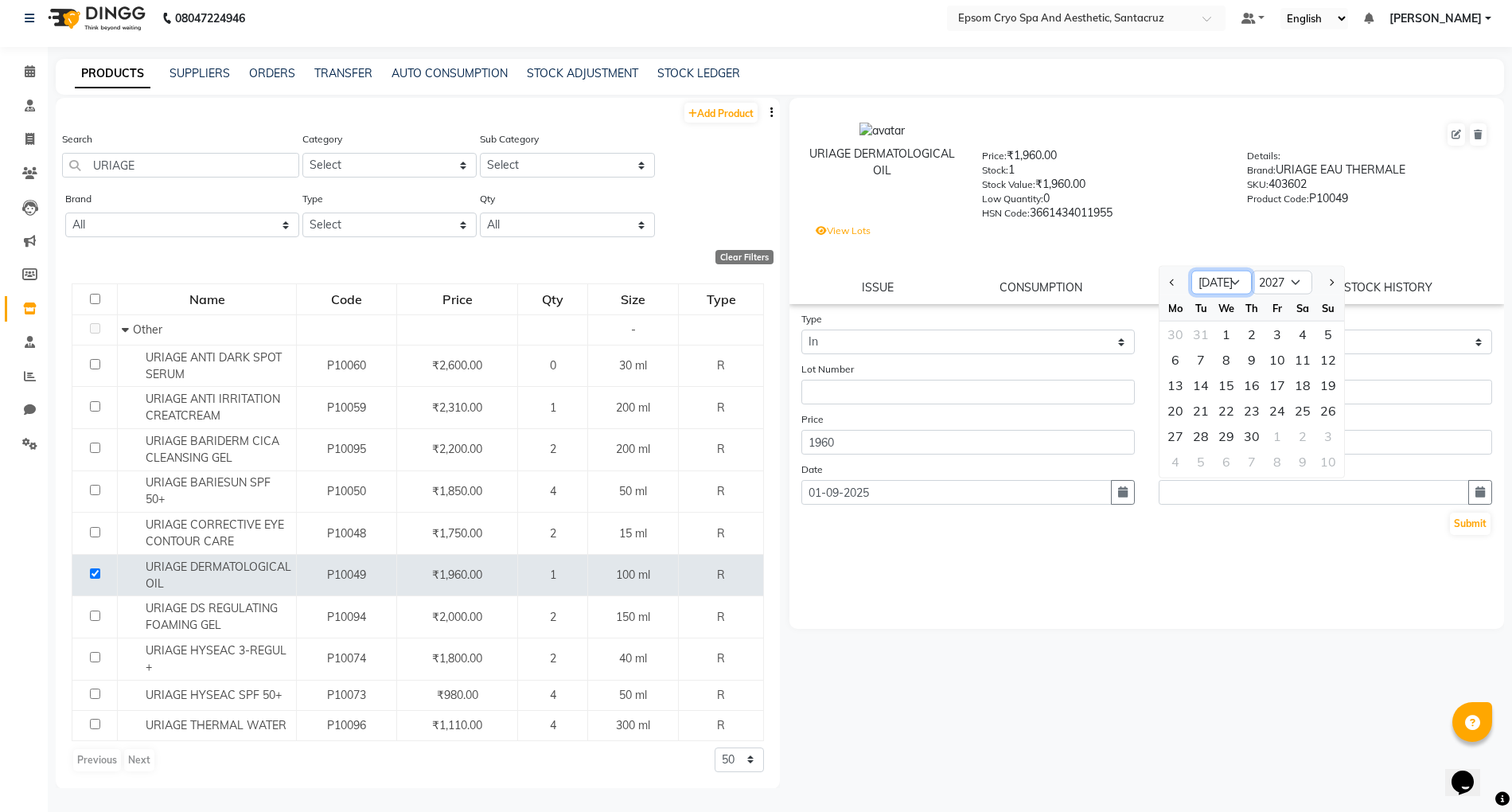
click at [1191, 270] on select "Jan Feb Mar Apr May Jun Jul Aug Sep Oct Nov Dec" at bounding box center [1221, 282] width 60 height 24
click at [1303, 424] on div "31" at bounding box center [1303, 436] width 26 height 26
type input "31-07-2027"
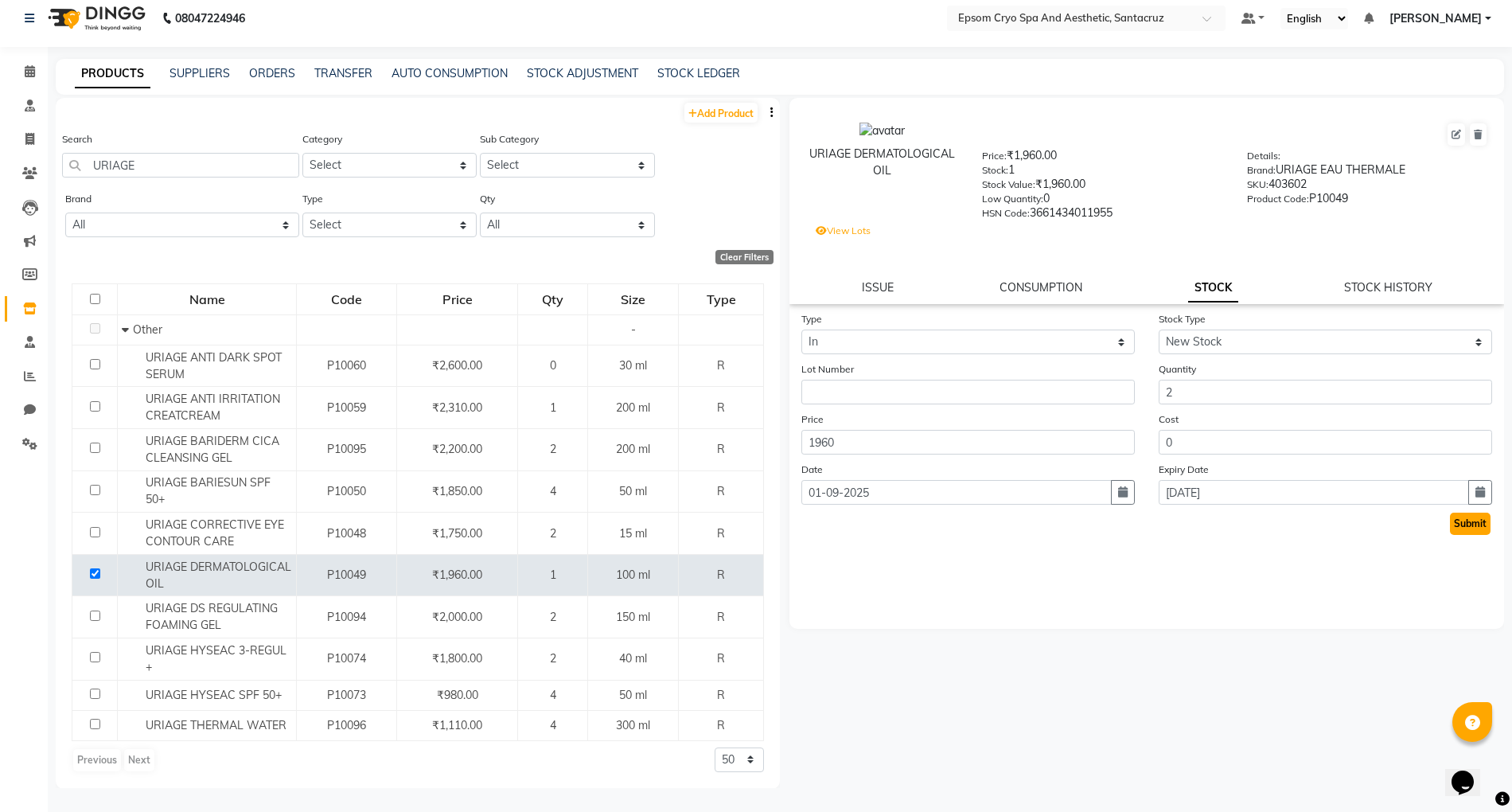
click at [1459, 522] on button "Submit" at bounding box center [1470, 524] width 41 height 22
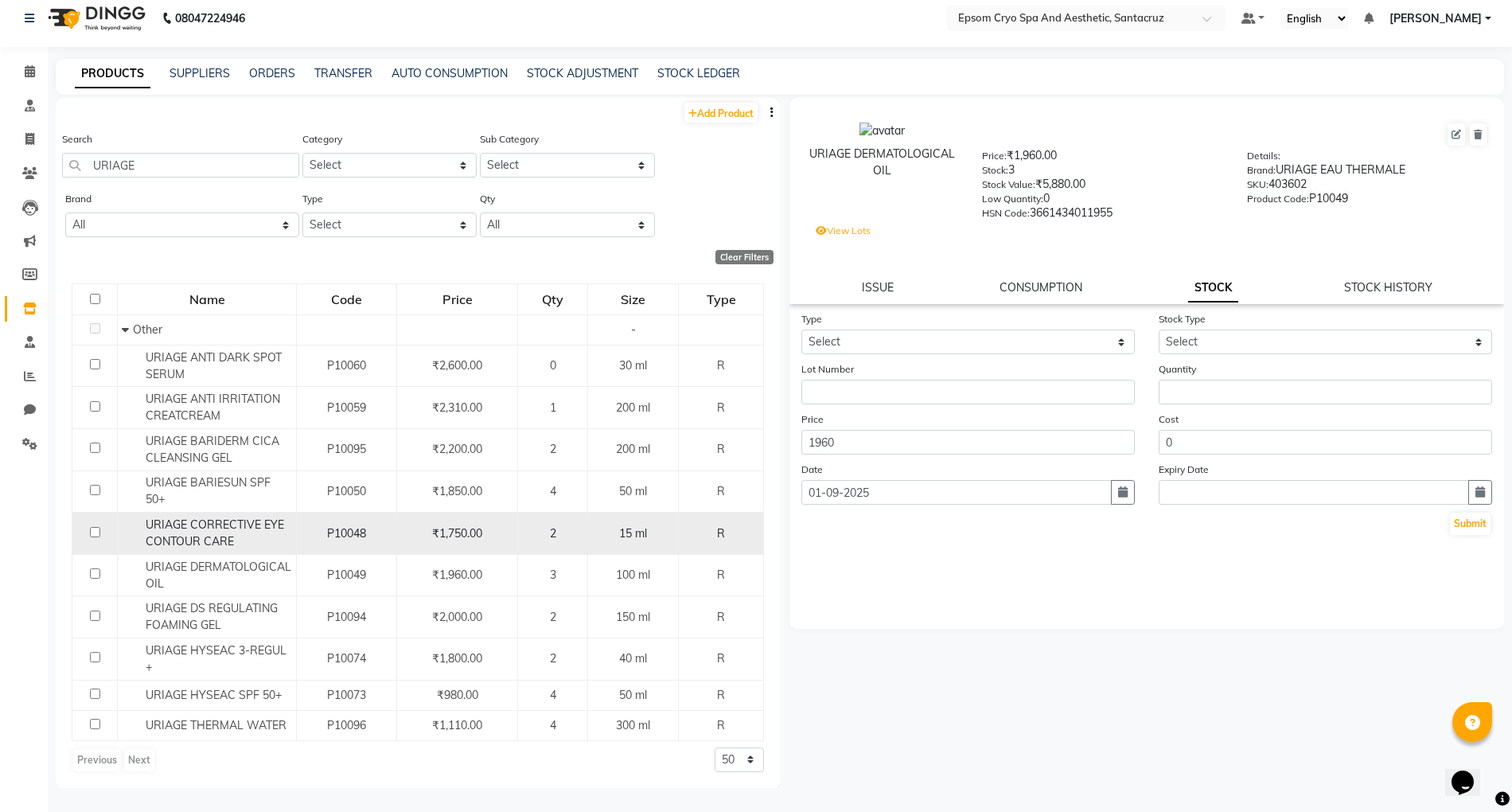
scroll to position [3, 0]
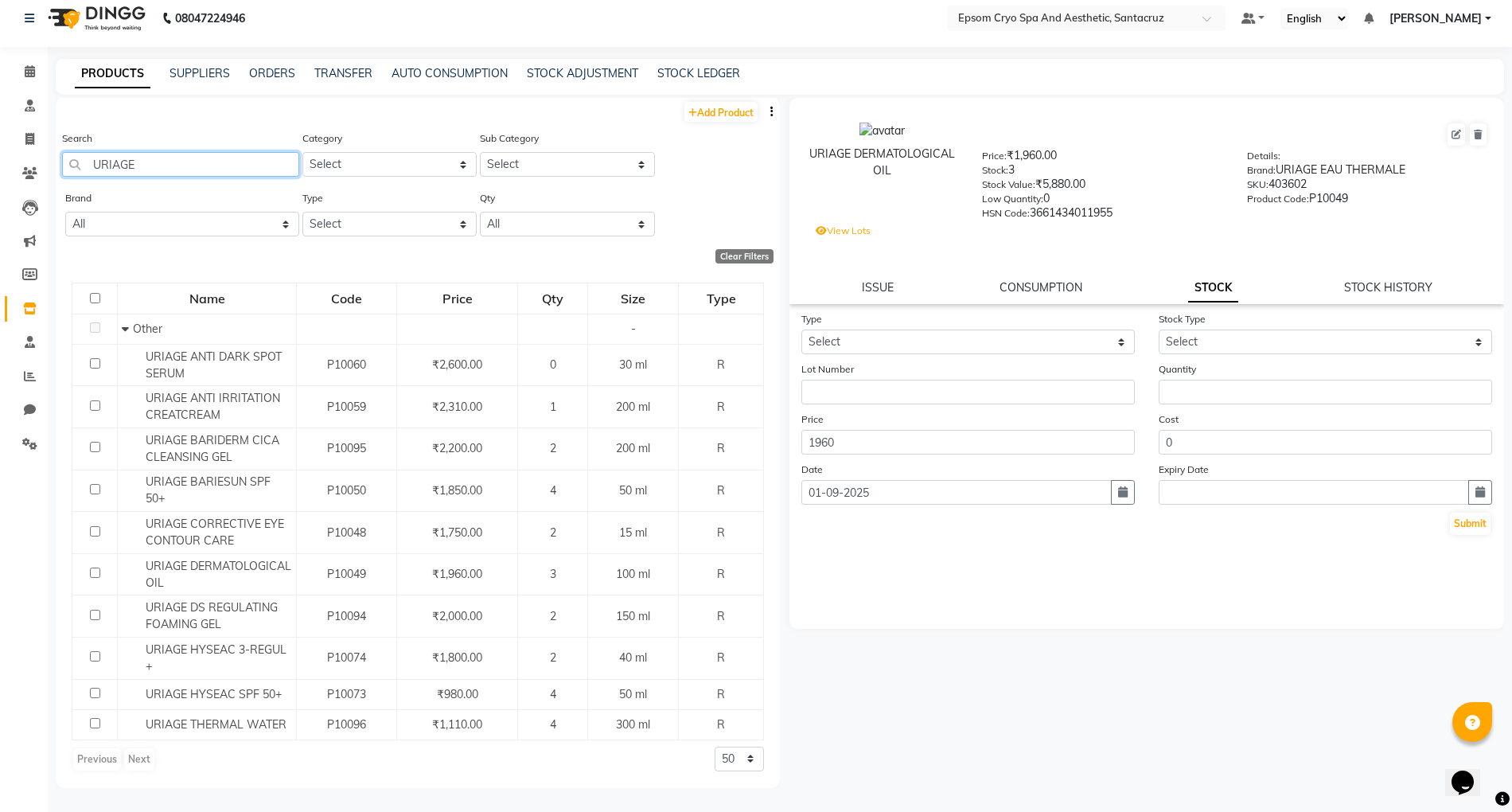
click at [237, 168] on input "URIAGE" at bounding box center [180, 164] width 237 height 25
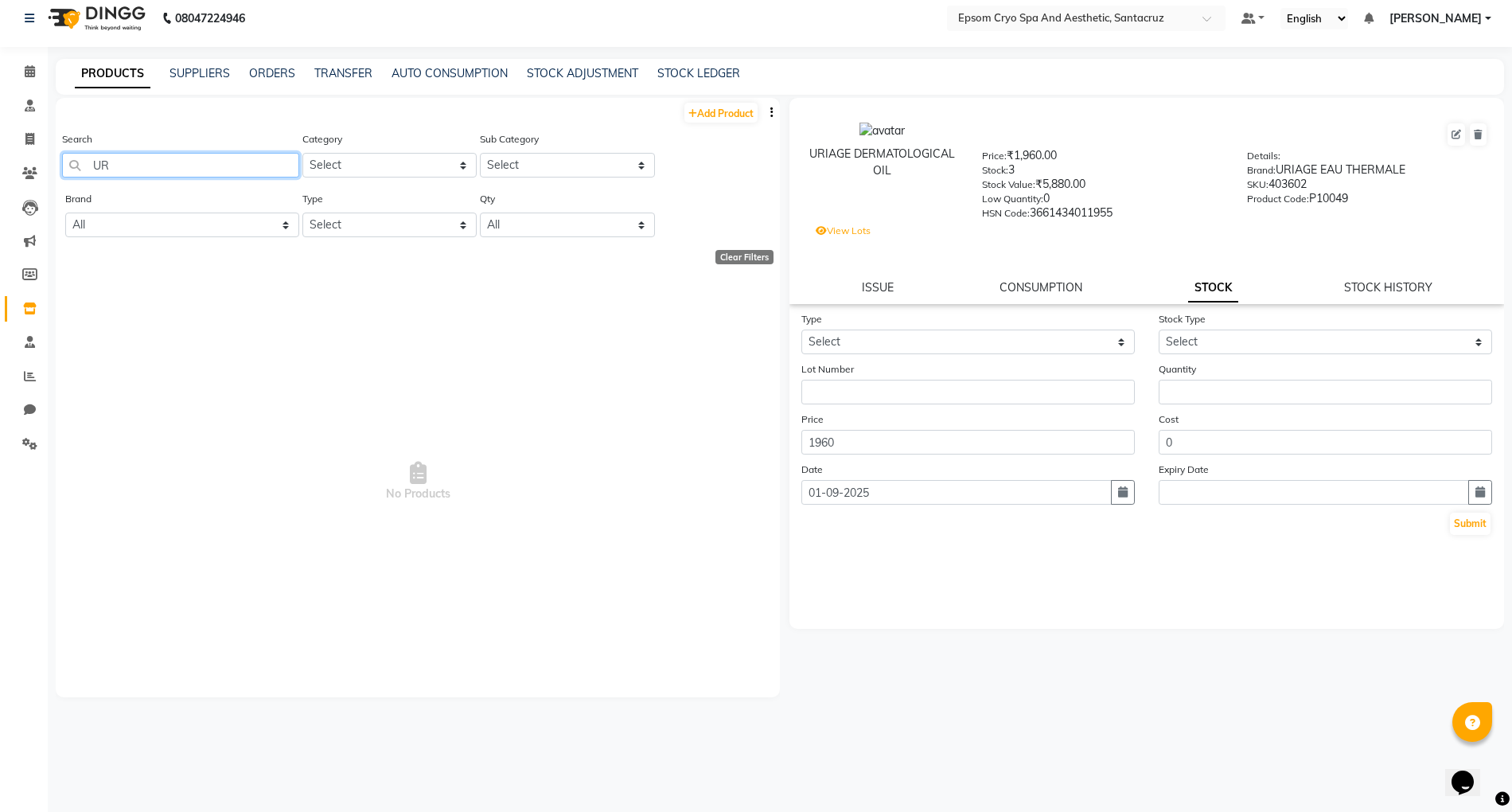
type input "U"
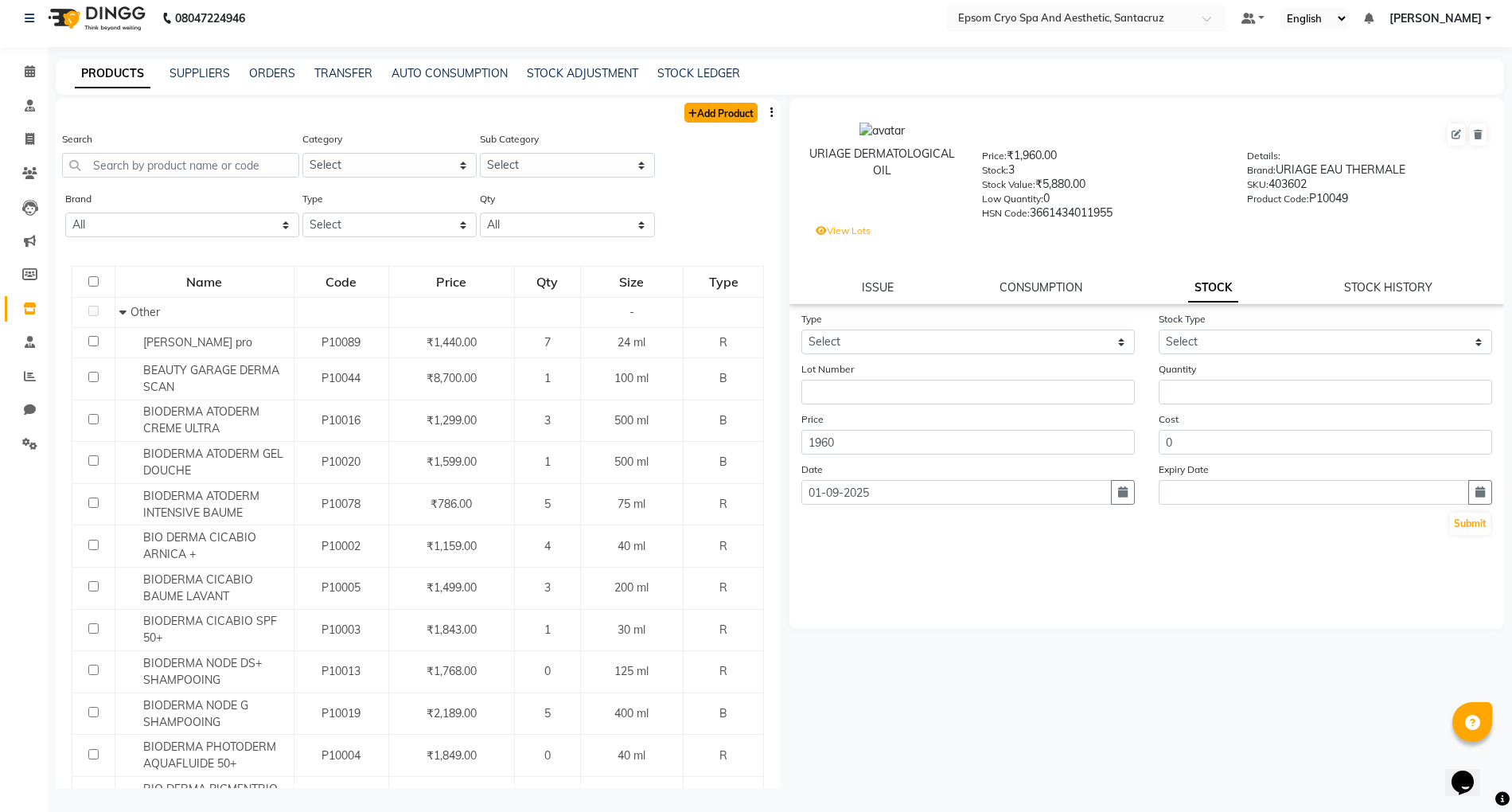
click at [716, 121] on link "Add Product" at bounding box center [720, 112] width 73 height 20
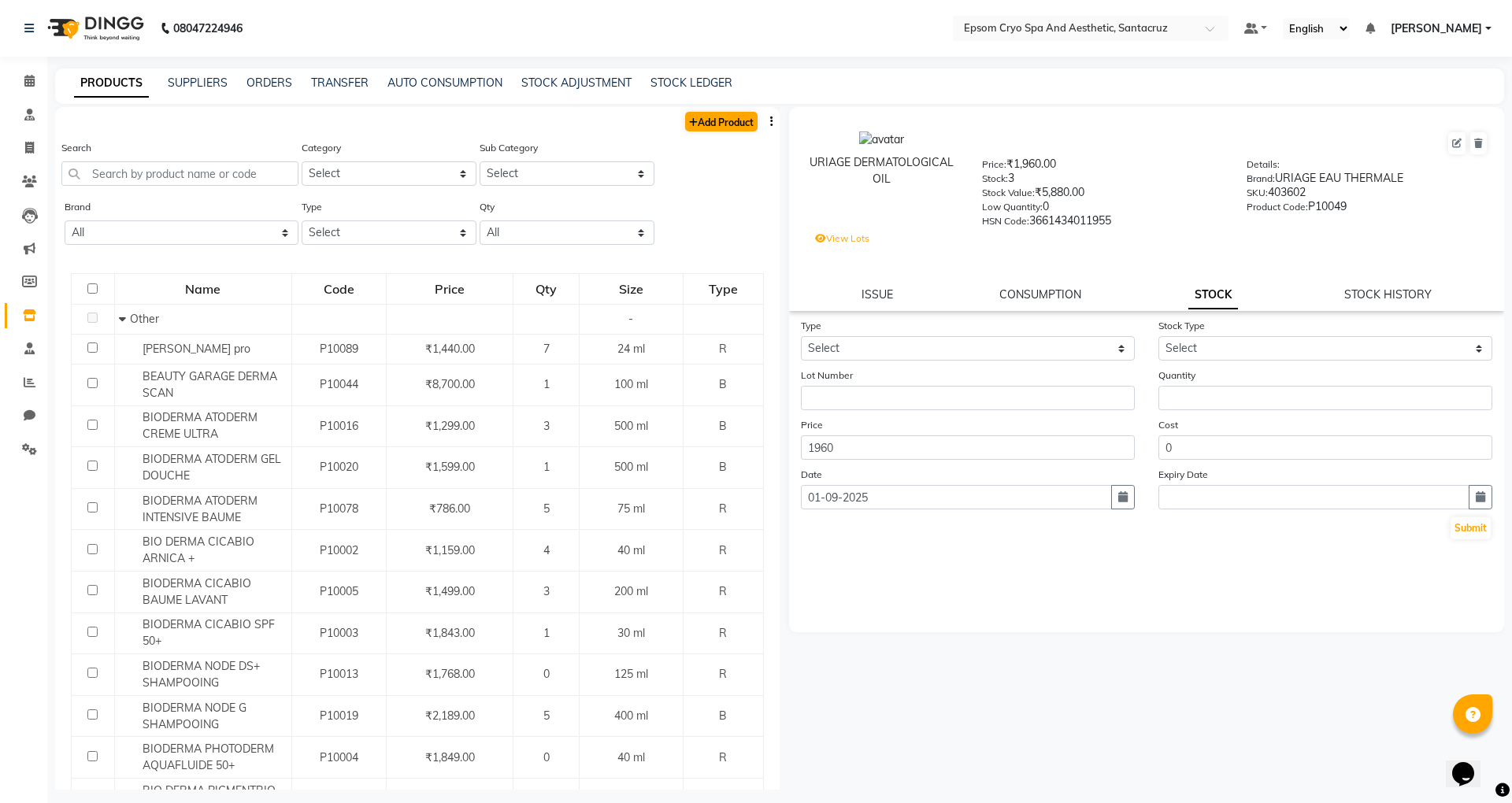
select select "true"
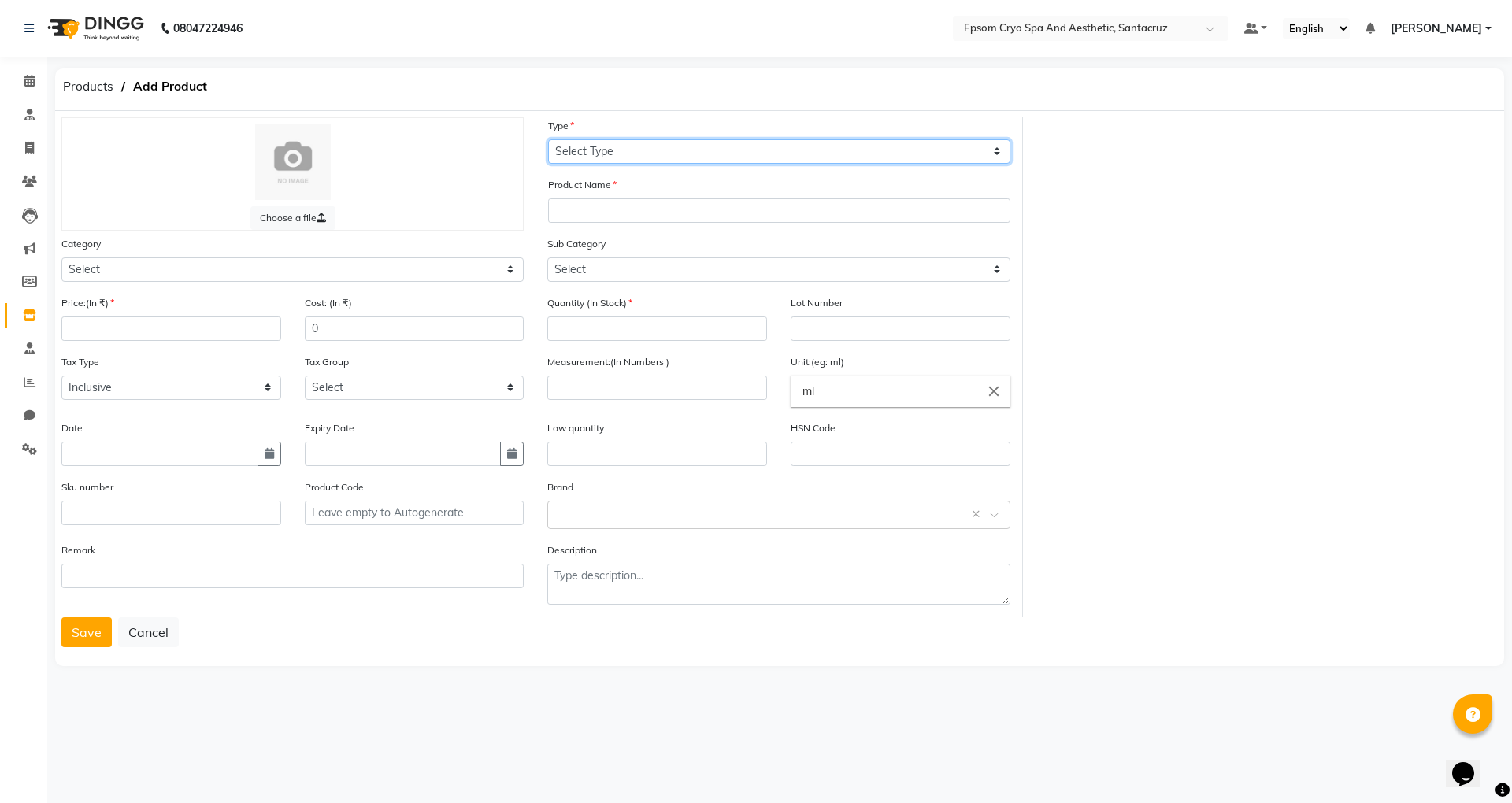
click at [618, 148] on select "Select Type Both Retail Consumable" at bounding box center [779, 152] width 462 height 25
select select "R"
click at [548, 140] on select "Select Type Both Retail Consumable" at bounding box center [779, 152] width 462 height 25
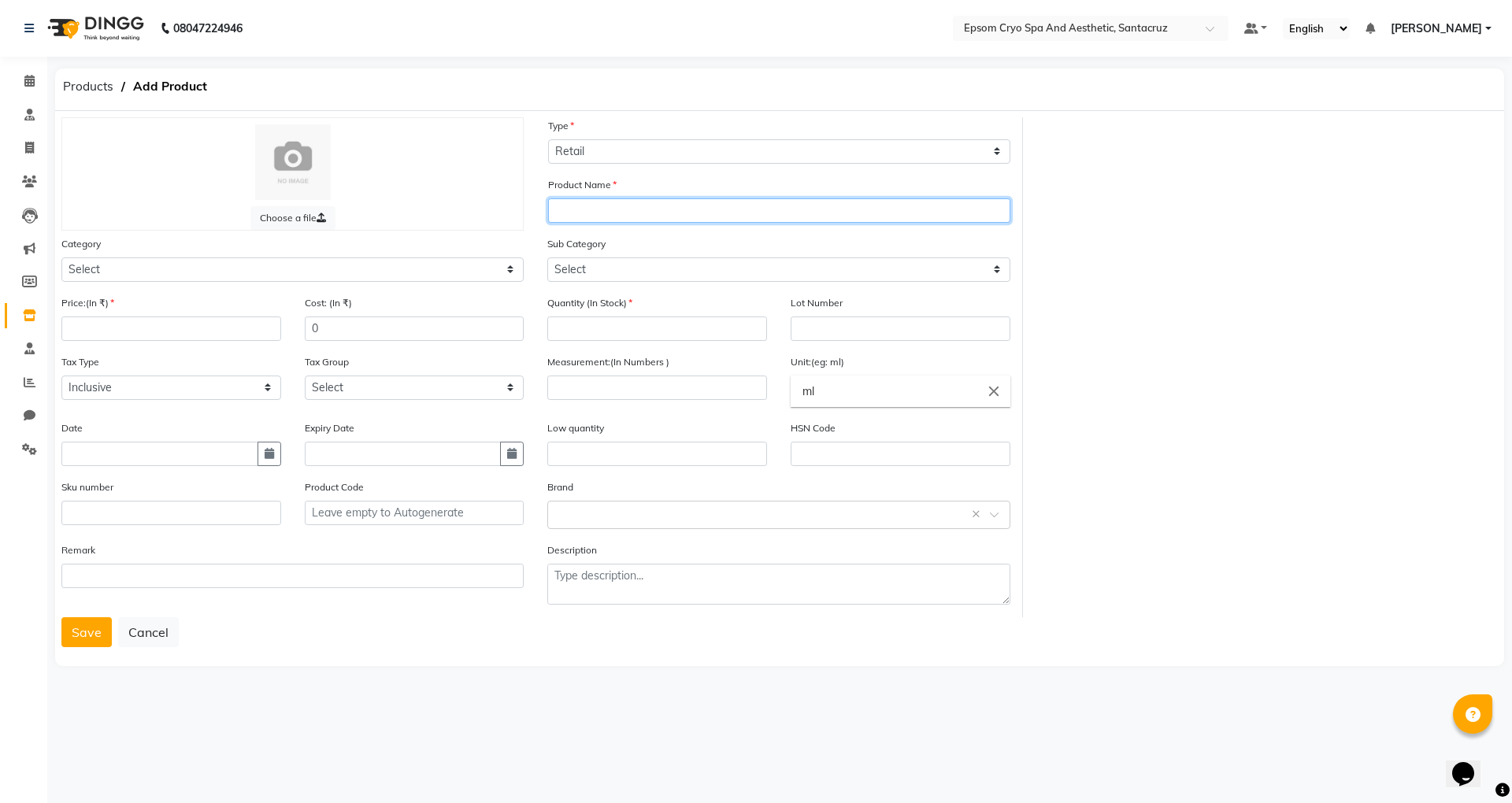
click at [606, 208] on input "text" at bounding box center [779, 210] width 462 height 25
type input "URIAGE BARIEDERM CICA OINTMENT FISSURES"
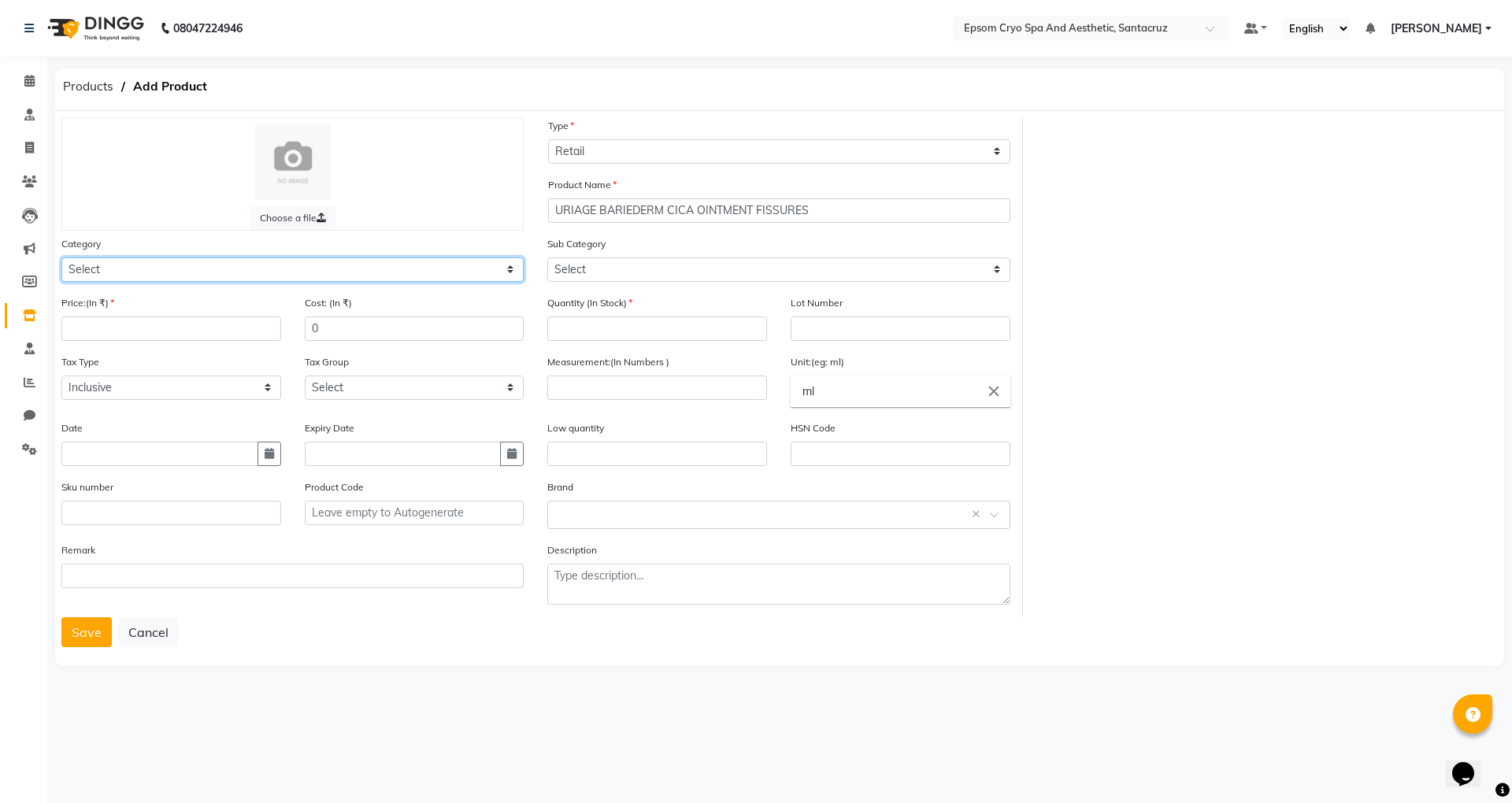
click at [265, 259] on select "Select Other" at bounding box center [292, 269] width 462 height 25
select select "3000"
click at [61, 257] on select "Select Other" at bounding box center [292, 269] width 462 height 25
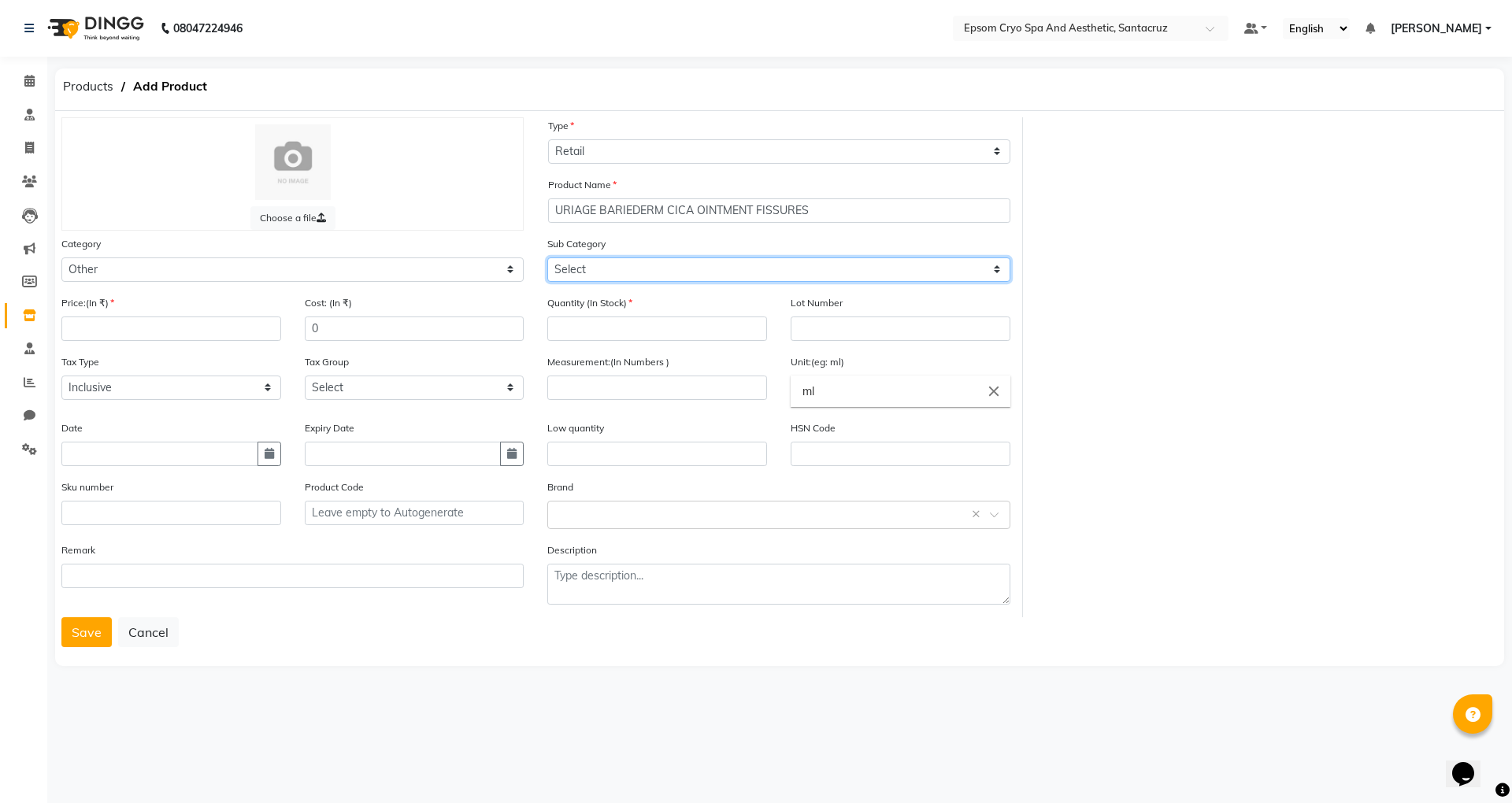
click at [597, 278] on select "Select Other" at bounding box center [779, 269] width 462 height 25
select select "3099"
click at [548, 257] on select "Select Other" at bounding box center [779, 269] width 462 height 25
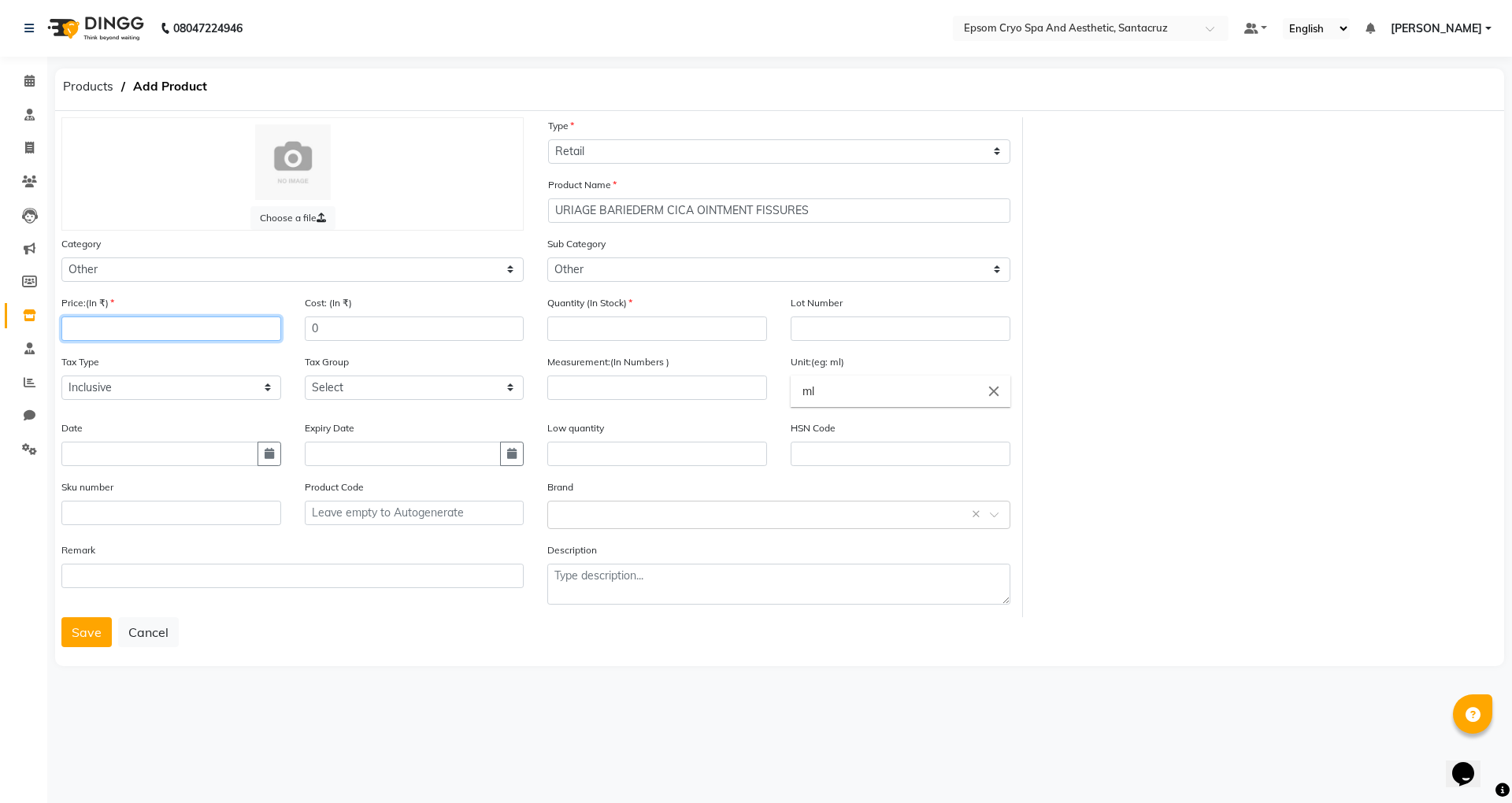
click at [140, 329] on input "number" at bounding box center [171, 328] width 220 height 25
type input "3300"
click at [592, 322] on input "number" at bounding box center [657, 328] width 220 height 25
type input "2"
click at [627, 385] on input "number" at bounding box center [657, 387] width 220 height 25
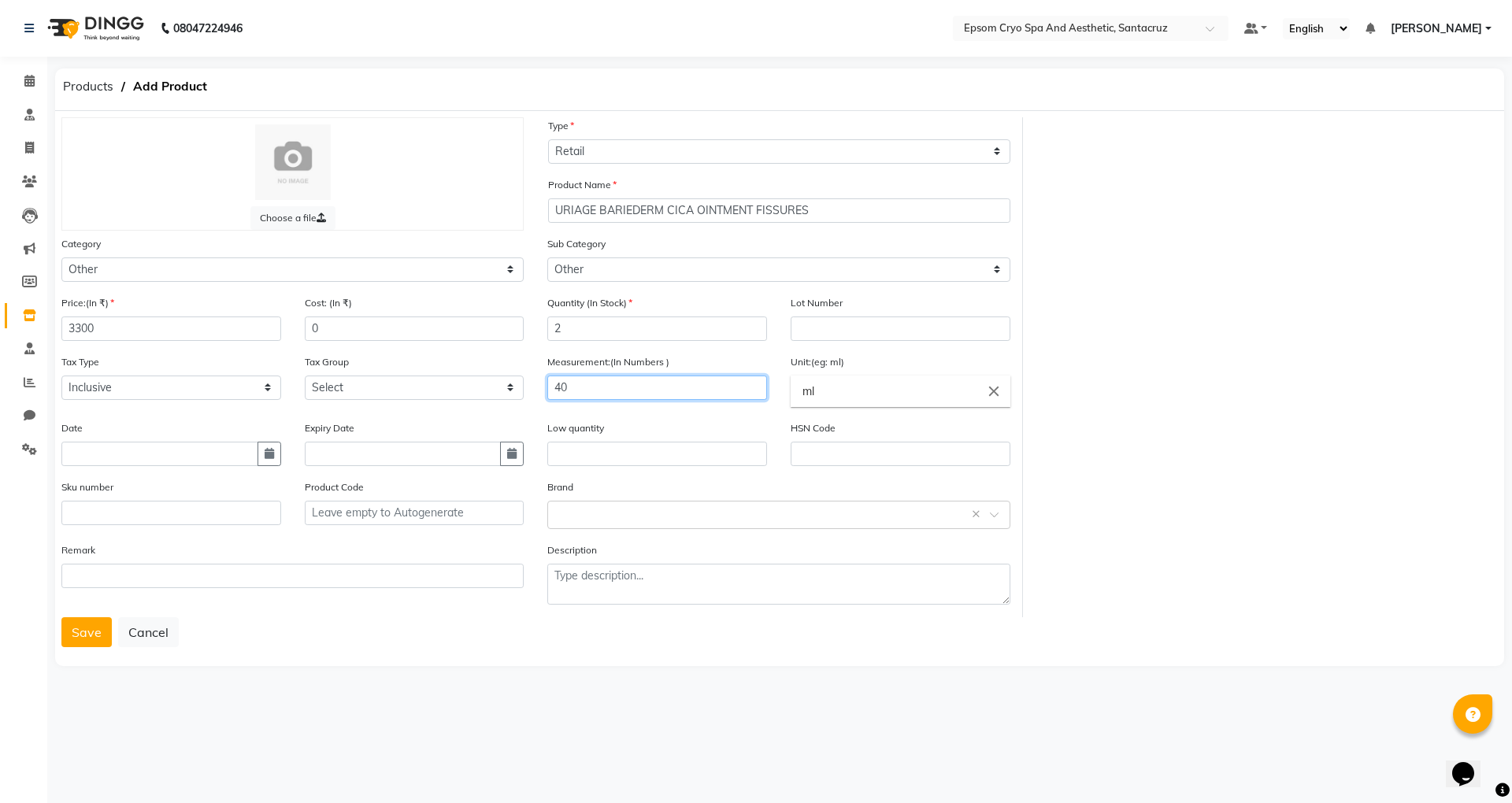
type input "40"
click at [836, 395] on input "ml" at bounding box center [900, 391] width 220 height 32
type input "m"
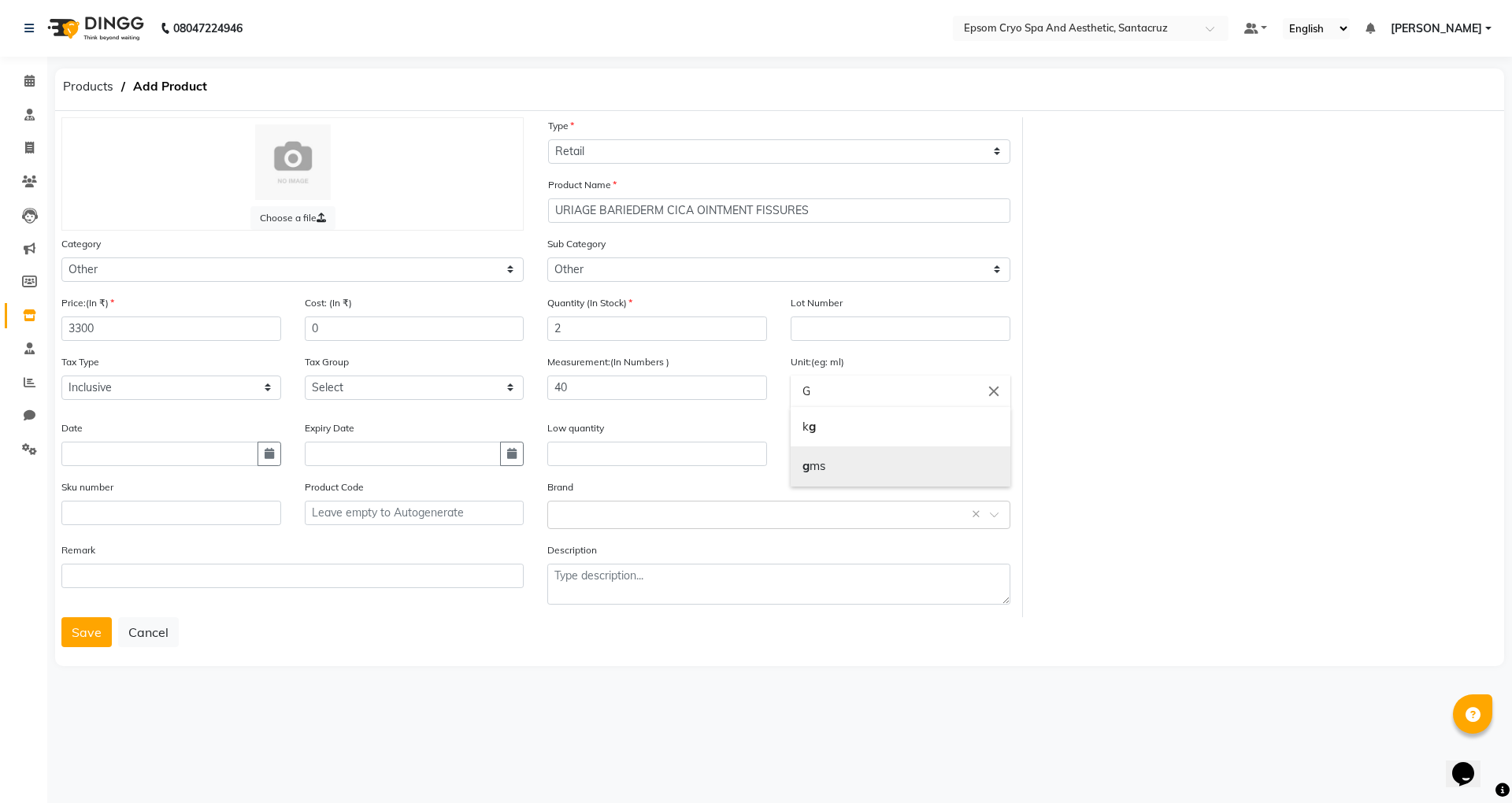
click at [833, 455] on link "g ms" at bounding box center [900, 467] width 220 height 40
type input "gms"
click at [517, 451] on button "button" at bounding box center [512, 454] width 24 height 25
select select "9"
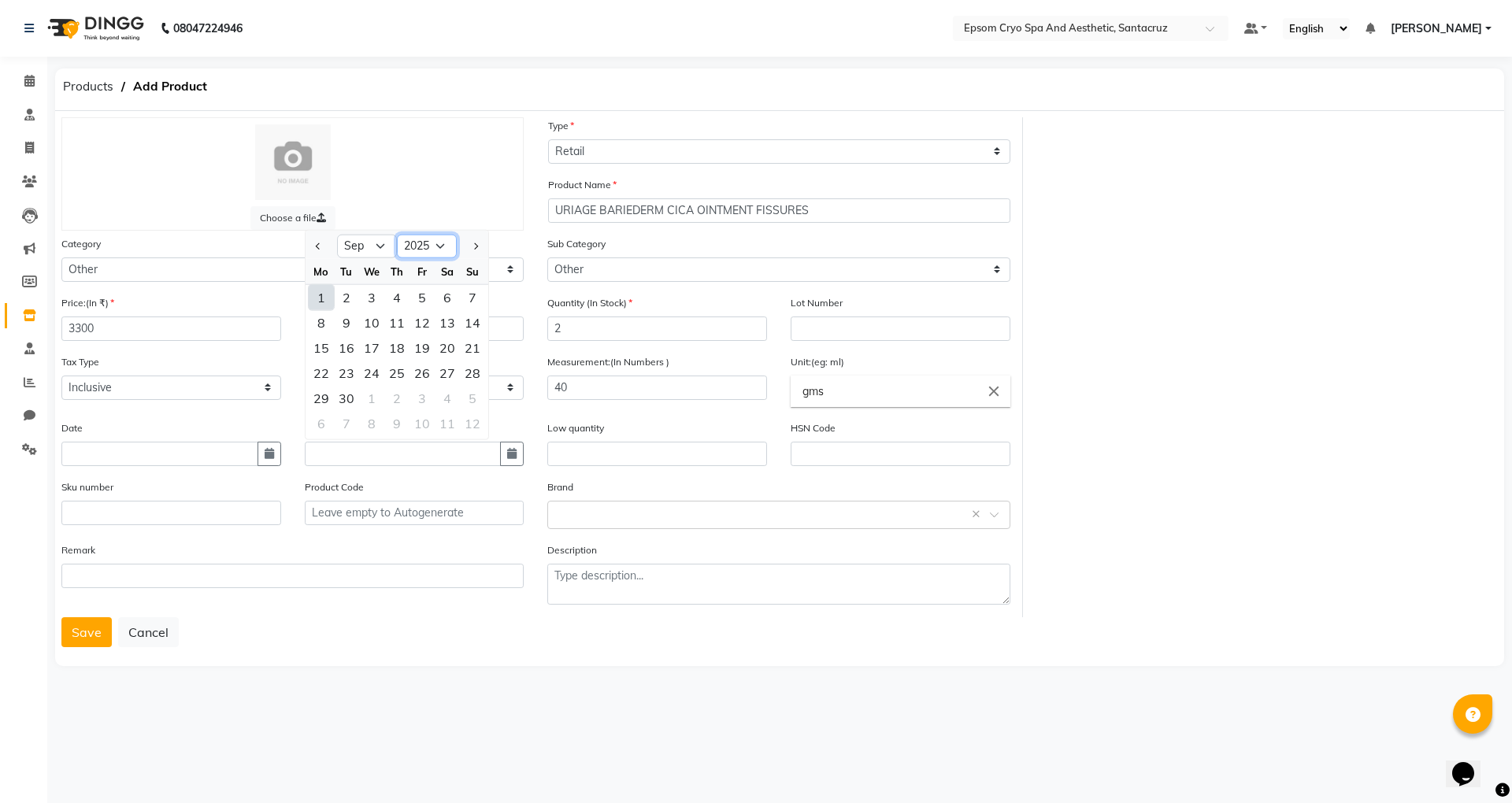
click at [442, 244] on select "2015 2016 2017 2018 2019 2020 2021 2022 2023 2024 2025 2026 2027 2028 2029 2030…" at bounding box center [426, 247] width 60 height 24
select select "2027"
click at [397, 235] on select "2015 2016 2017 2018 2019 2020 2021 2022 2023 2024 2025 2026 2027 2028 2029 2030…" at bounding box center [426, 247] width 60 height 24
click at [372, 240] on select "Jan Feb Mar Apr May Jun Jul Aug Sep Oct Nov Dec" at bounding box center [367, 247] width 60 height 24
select select "6"
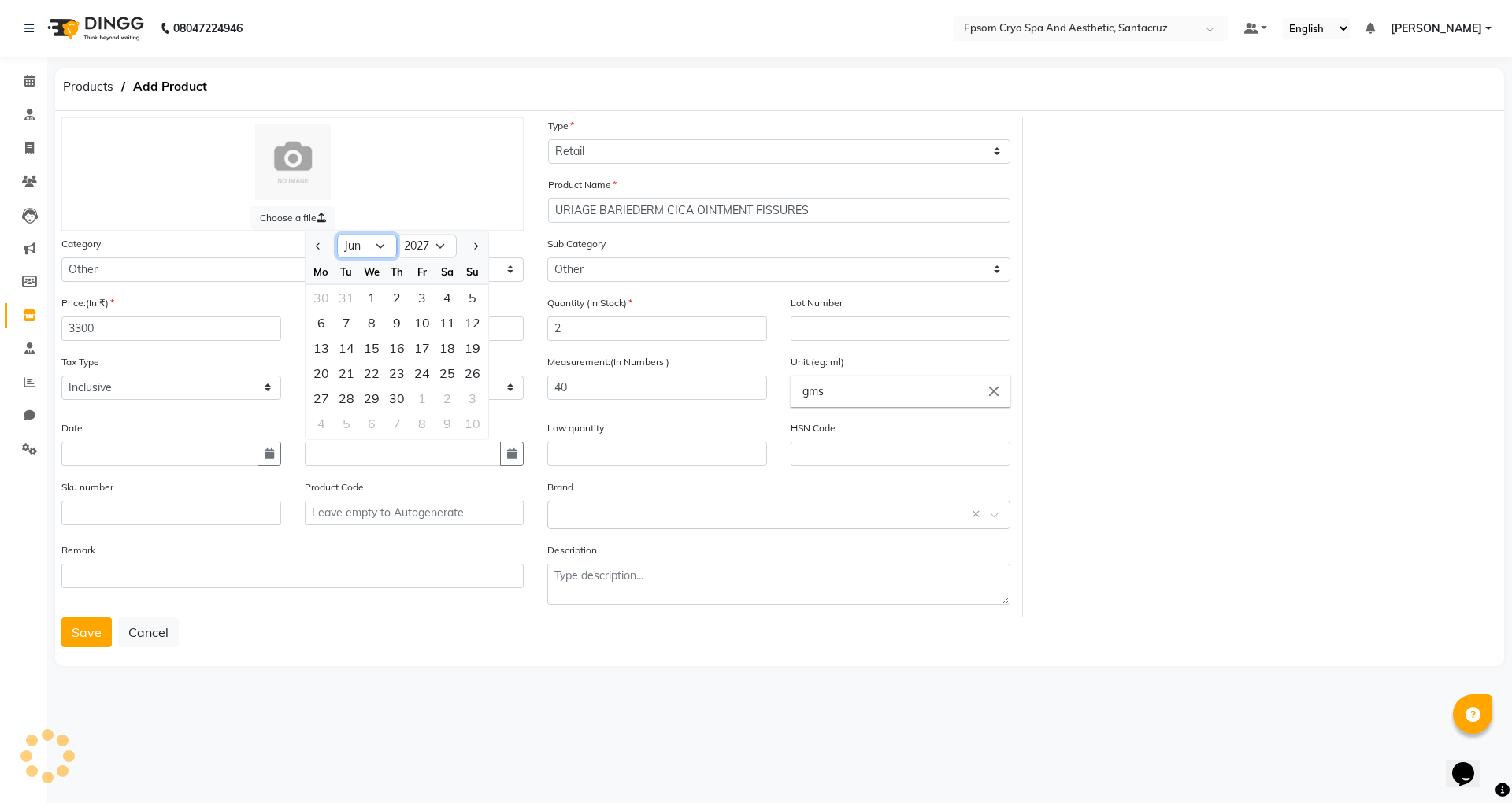
click at [337, 235] on select "Jan Feb Mar Apr May Jun Jul Aug Sep Oct Nov Dec" at bounding box center [367, 247] width 60 height 24
click at [376, 387] on div "30" at bounding box center [371, 398] width 25 height 25
type input "30-06-2027"
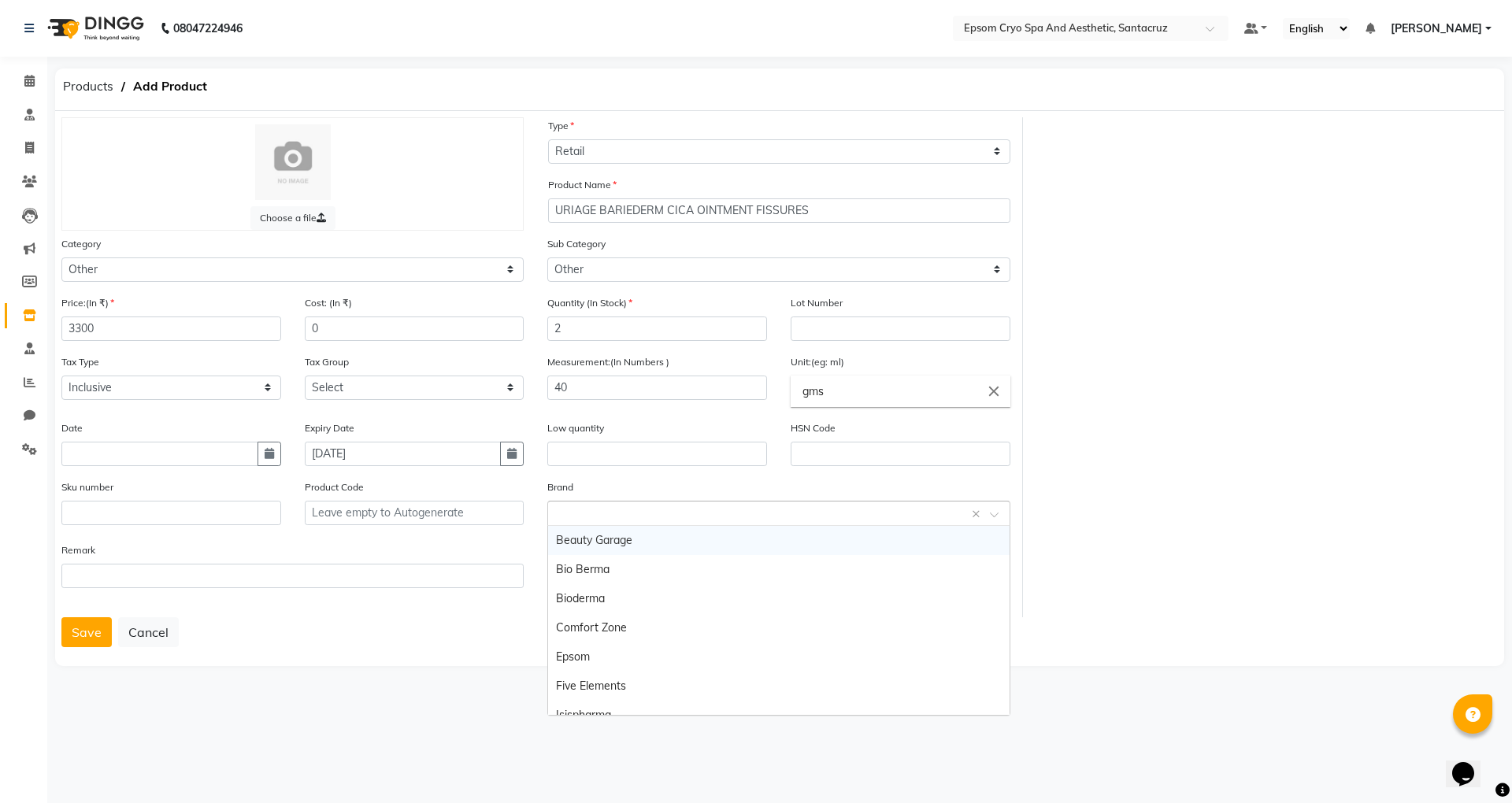
click at [933, 509] on input "text" at bounding box center [763, 513] width 414 height 17
type input "U"
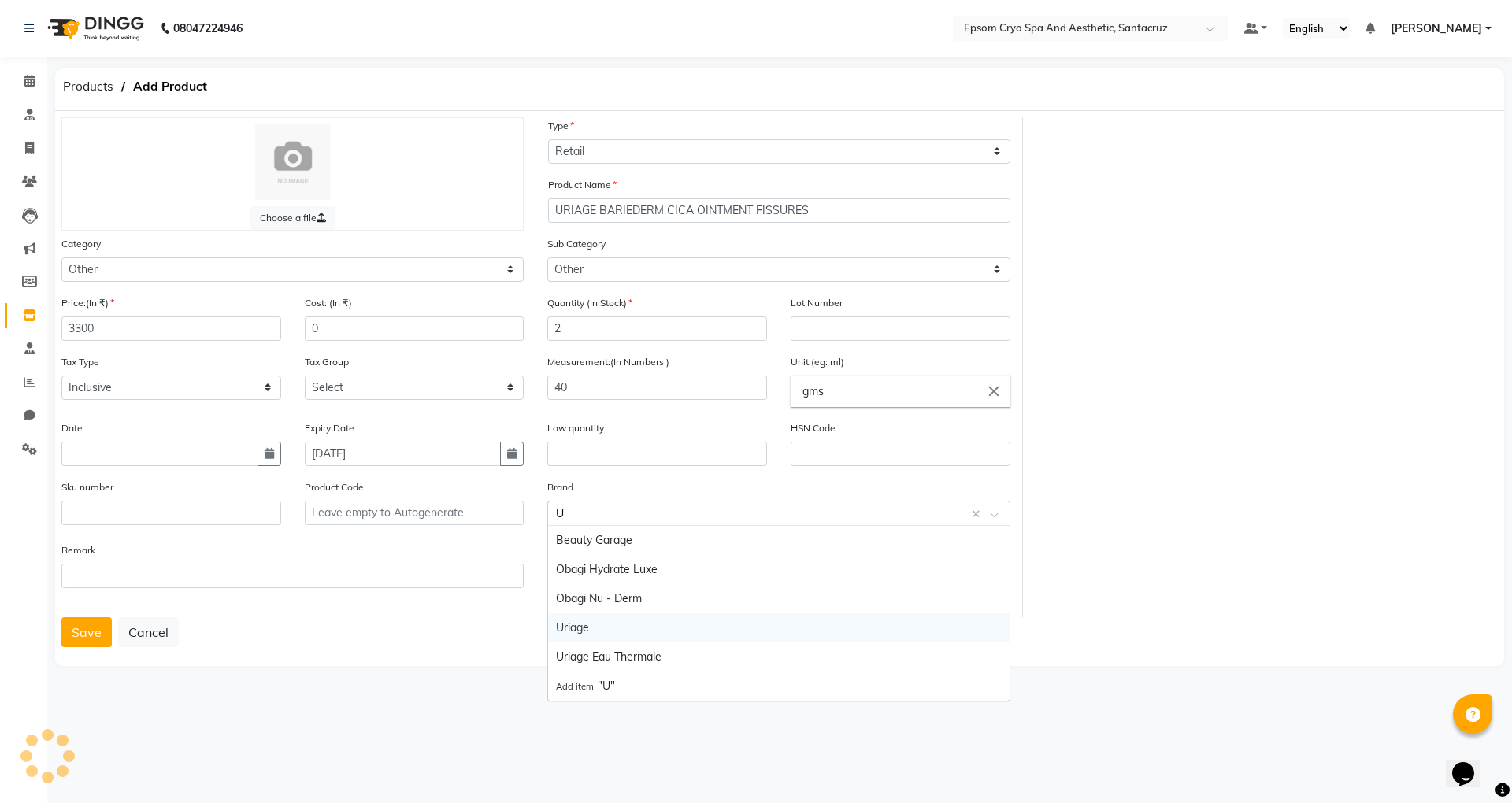
click at [621, 622] on div "Uriage" at bounding box center [779, 628] width 460 height 29
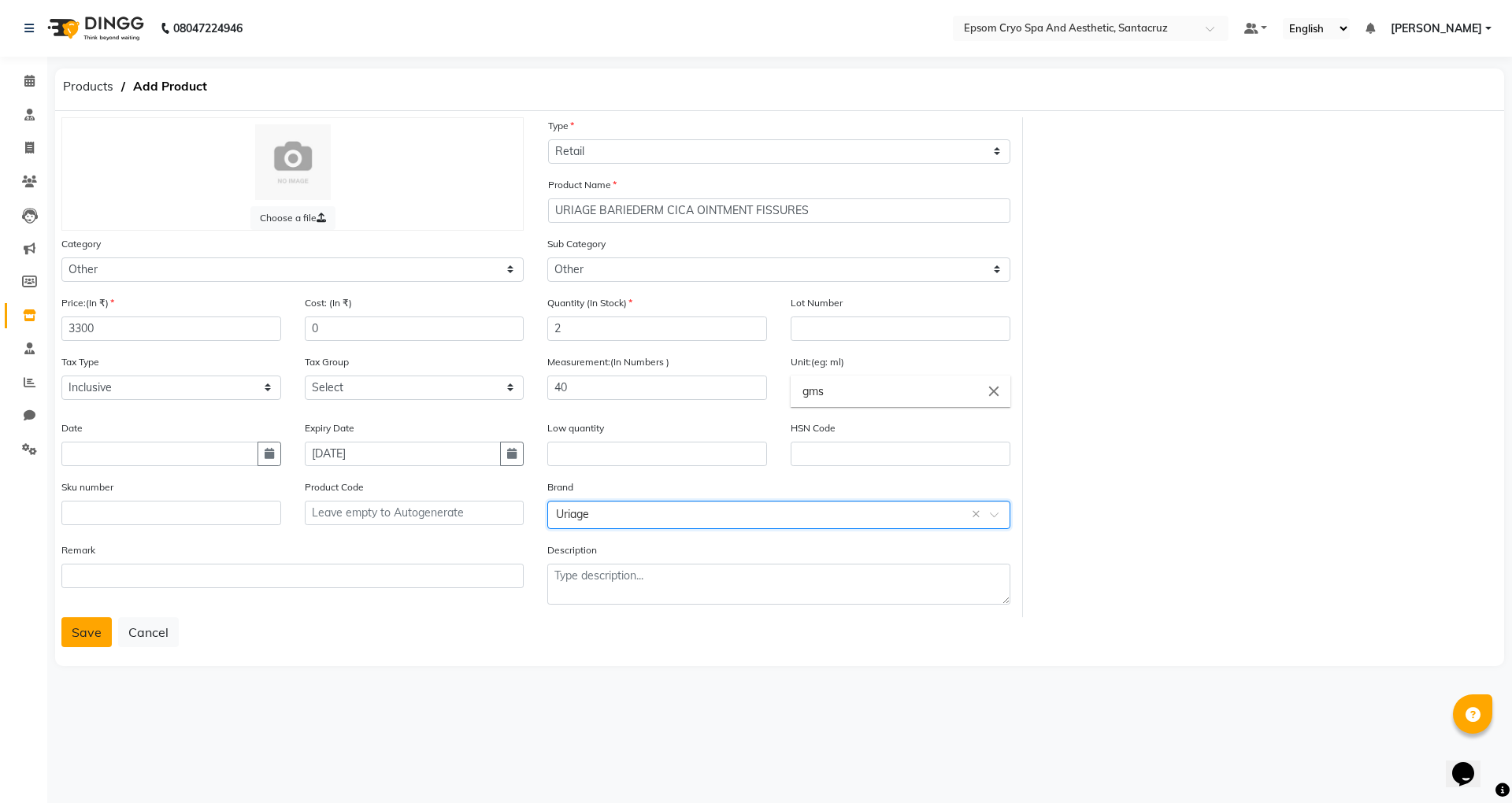
click at [79, 631] on button "Save" at bounding box center [87, 632] width 51 height 30
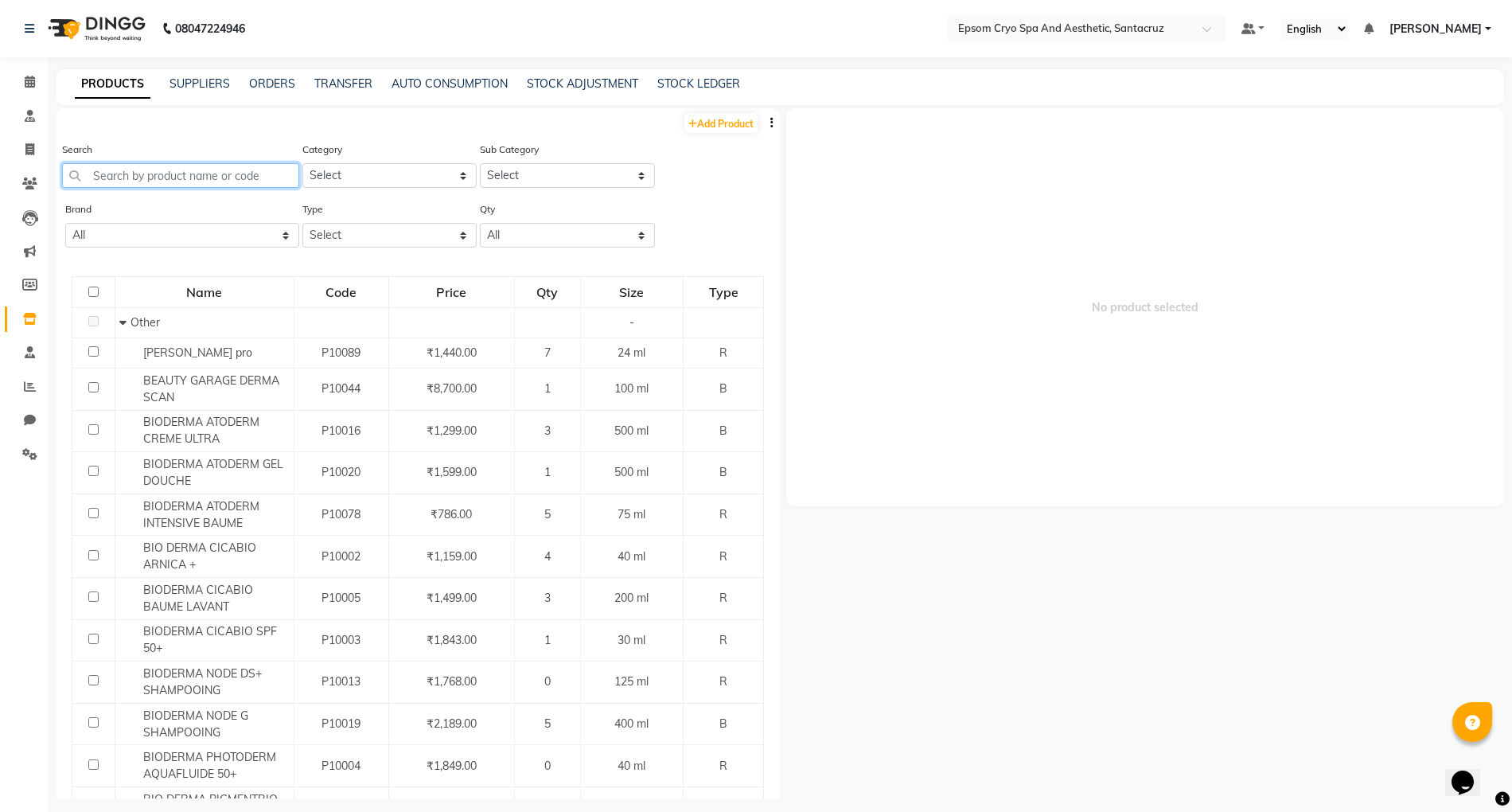
click at [175, 185] on input "text" at bounding box center [180, 175] width 237 height 25
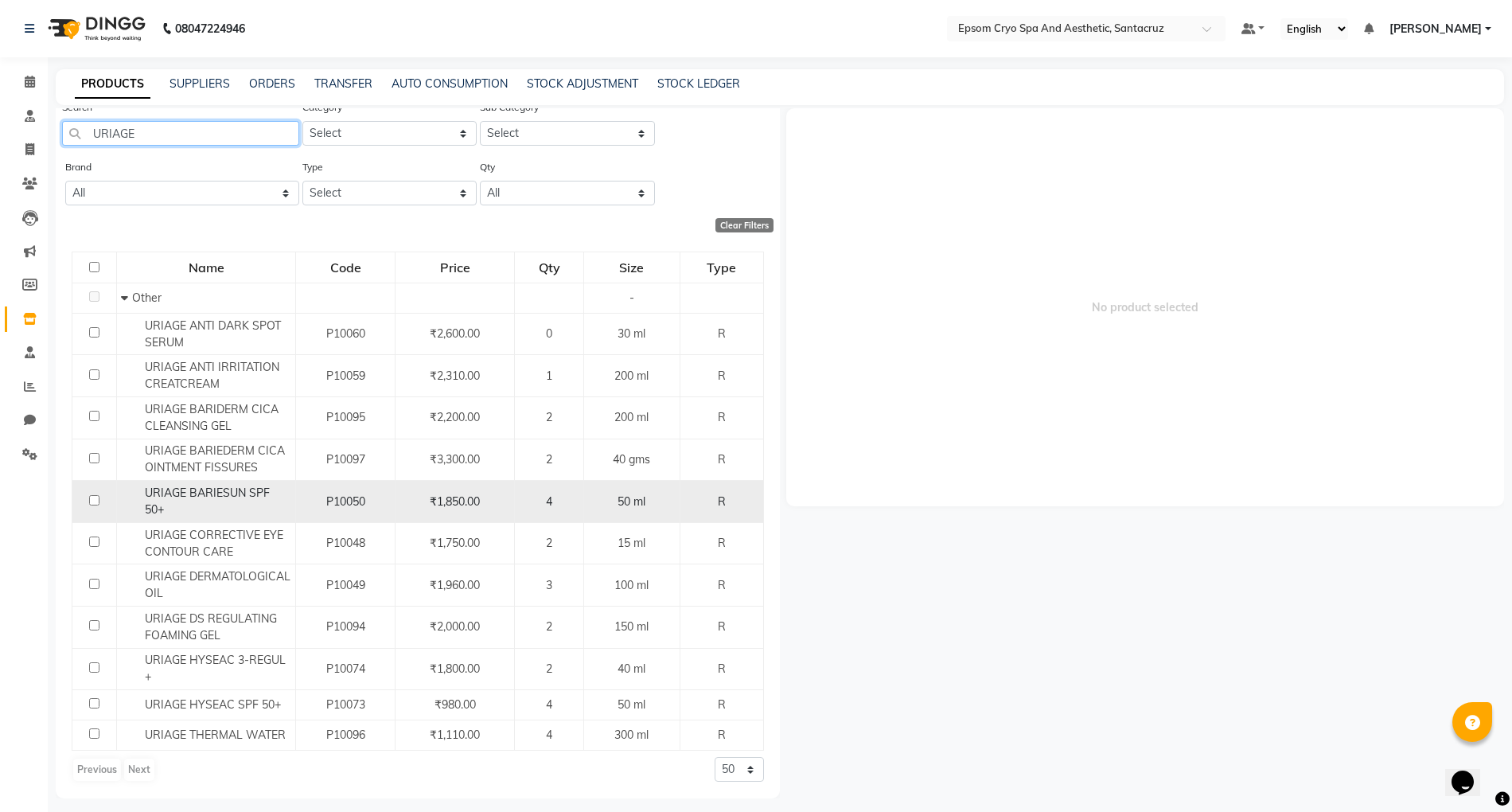
scroll to position [10, 0]
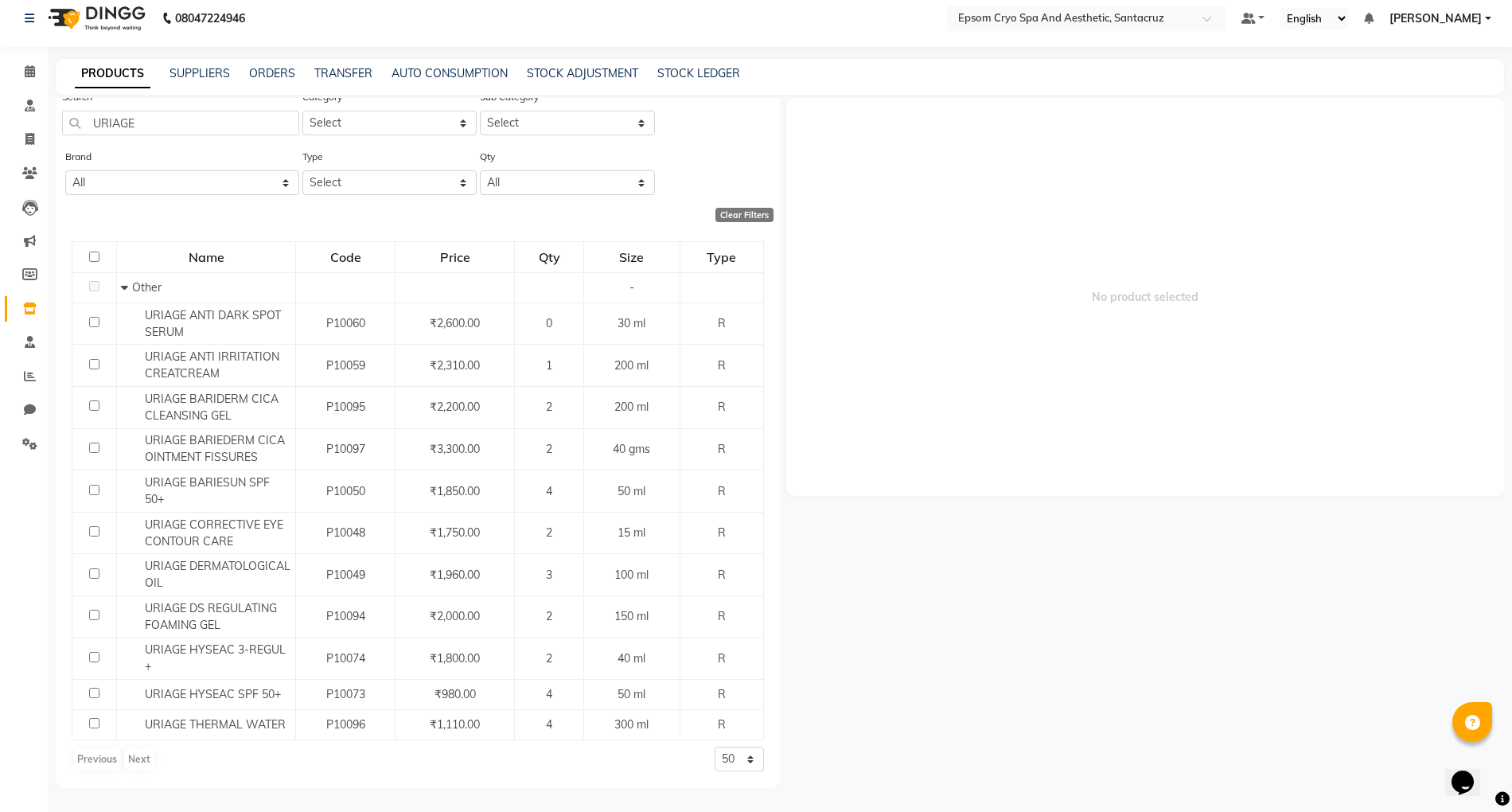
click at [125, 763] on div "Previous Next" at bounding box center [113, 760] width 84 height 26
click at [138, 761] on div "Previous Next" at bounding box center [113, 760] width 84 height 26
click at [215, 128] on input "URIAGE" at bounding box center [180, 123] width 237 height 25
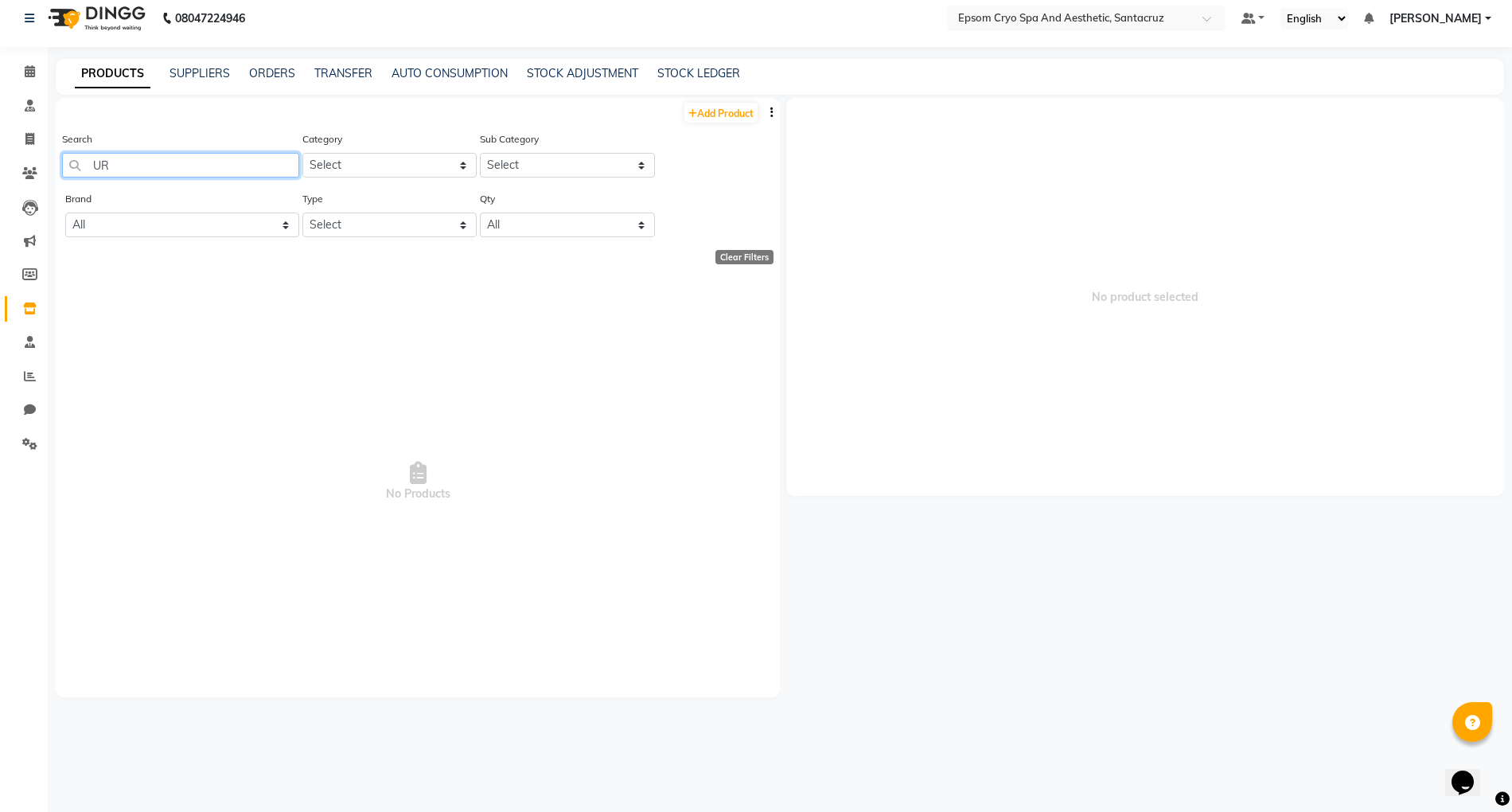
type input "U"
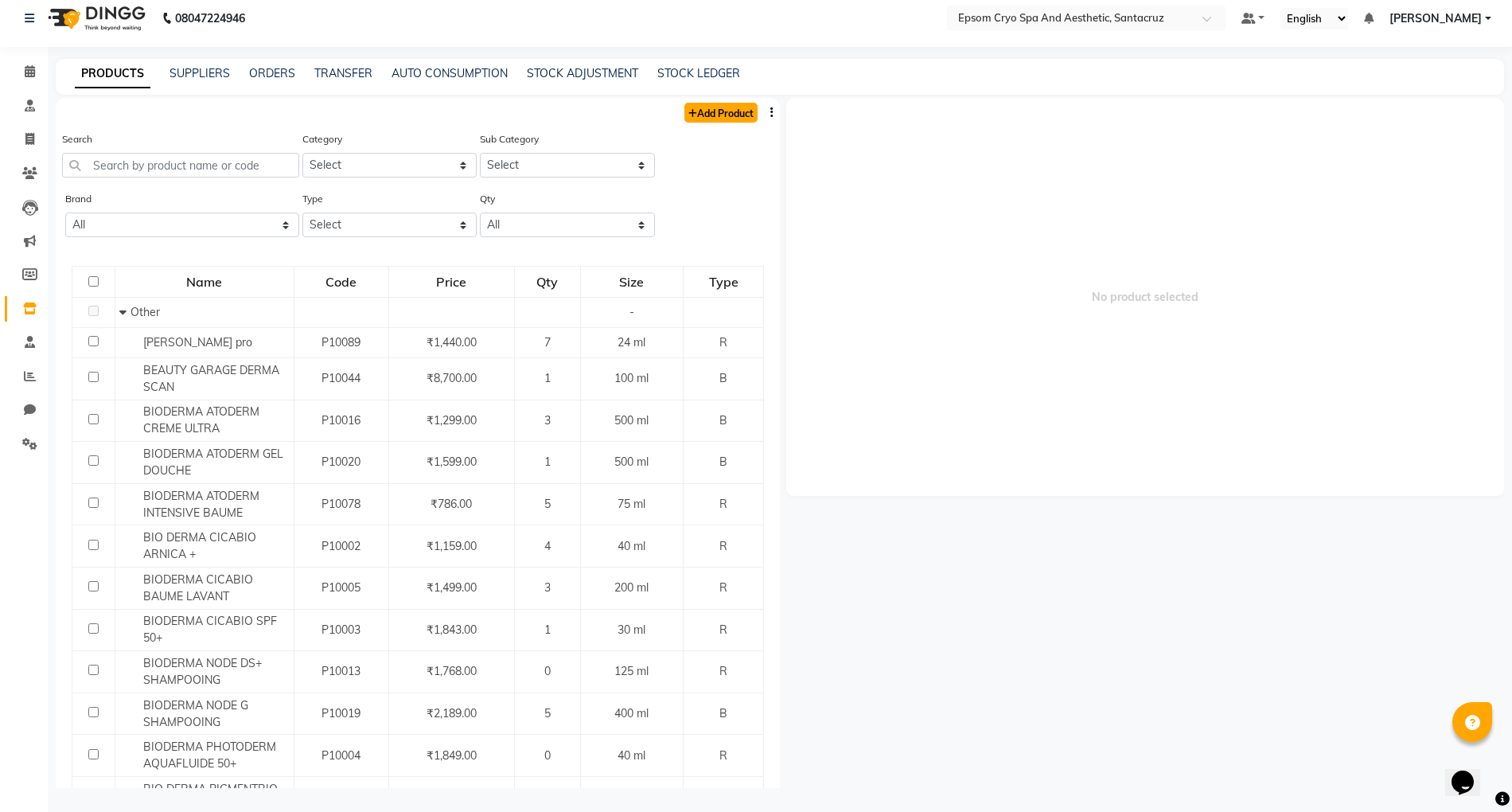
click at [716, 116] on link "Add Product" at bounding box center [720, 112] width 73 height 20
select select "true"
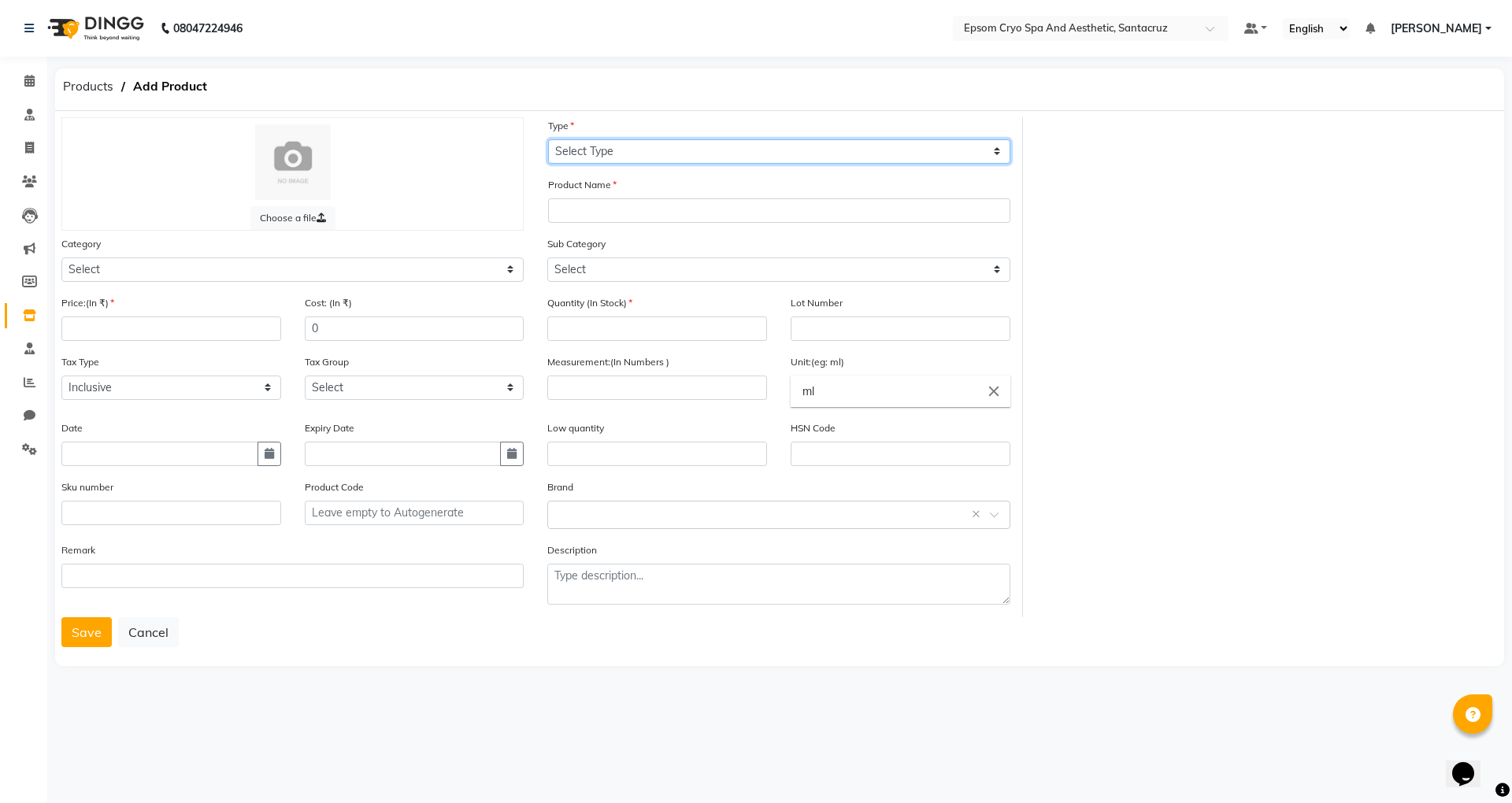
click at [789, 148] on select "Select Type Both Retail Consumable" at bounding box center [779, 152] width 462 height 25
select select "R"
click at [548, 140] on select "Select Type Both Retail Consumable" at bounding box center [779, 152] width 462 height 25
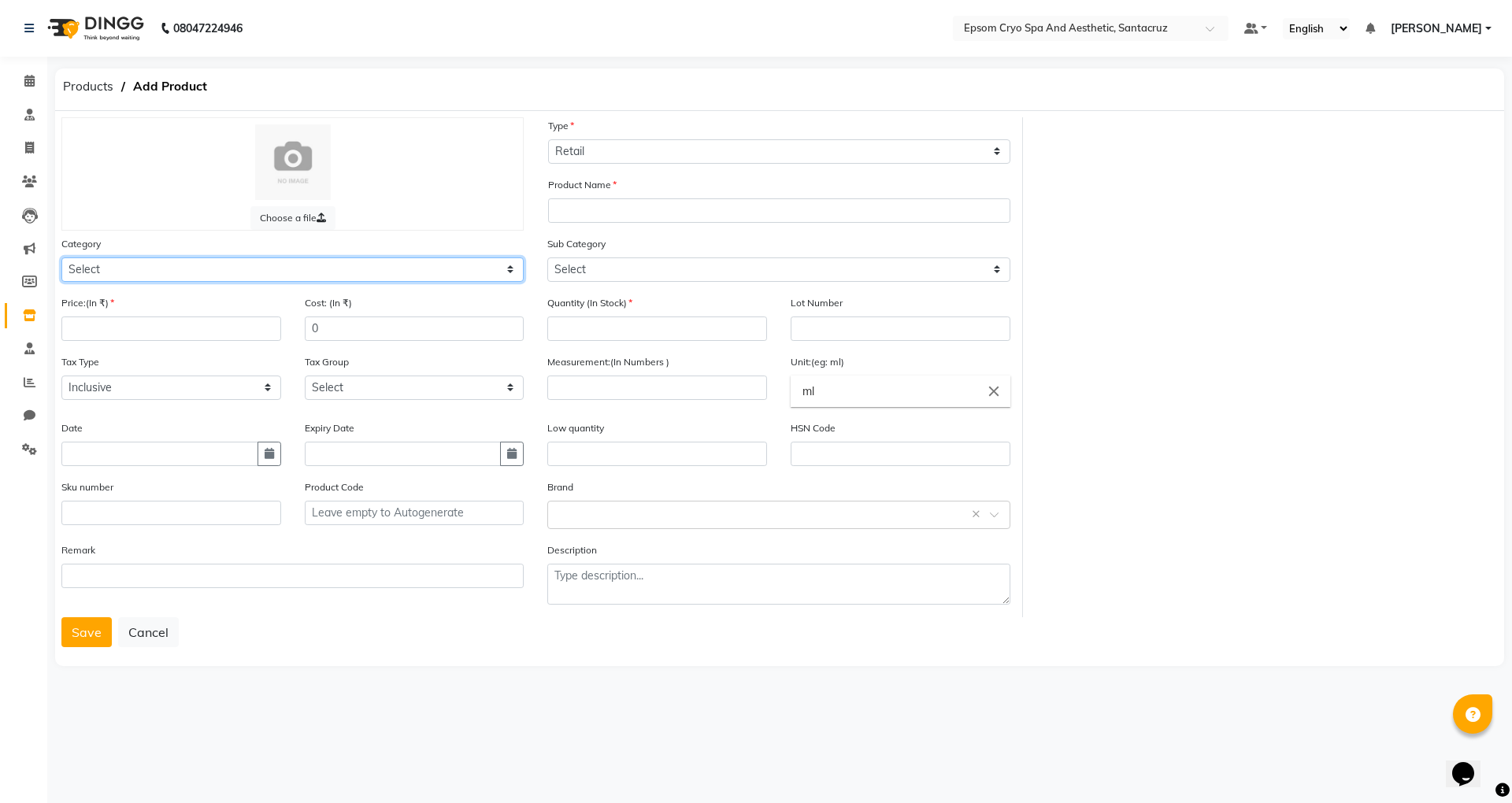
click at [283, 274] on select "Select Other" at bounding box center [292, 269] width 462 height 25
select select "3000"
click at [61, 257] on select "Select Other" at bounding box center [292, 269] width 462 height 25
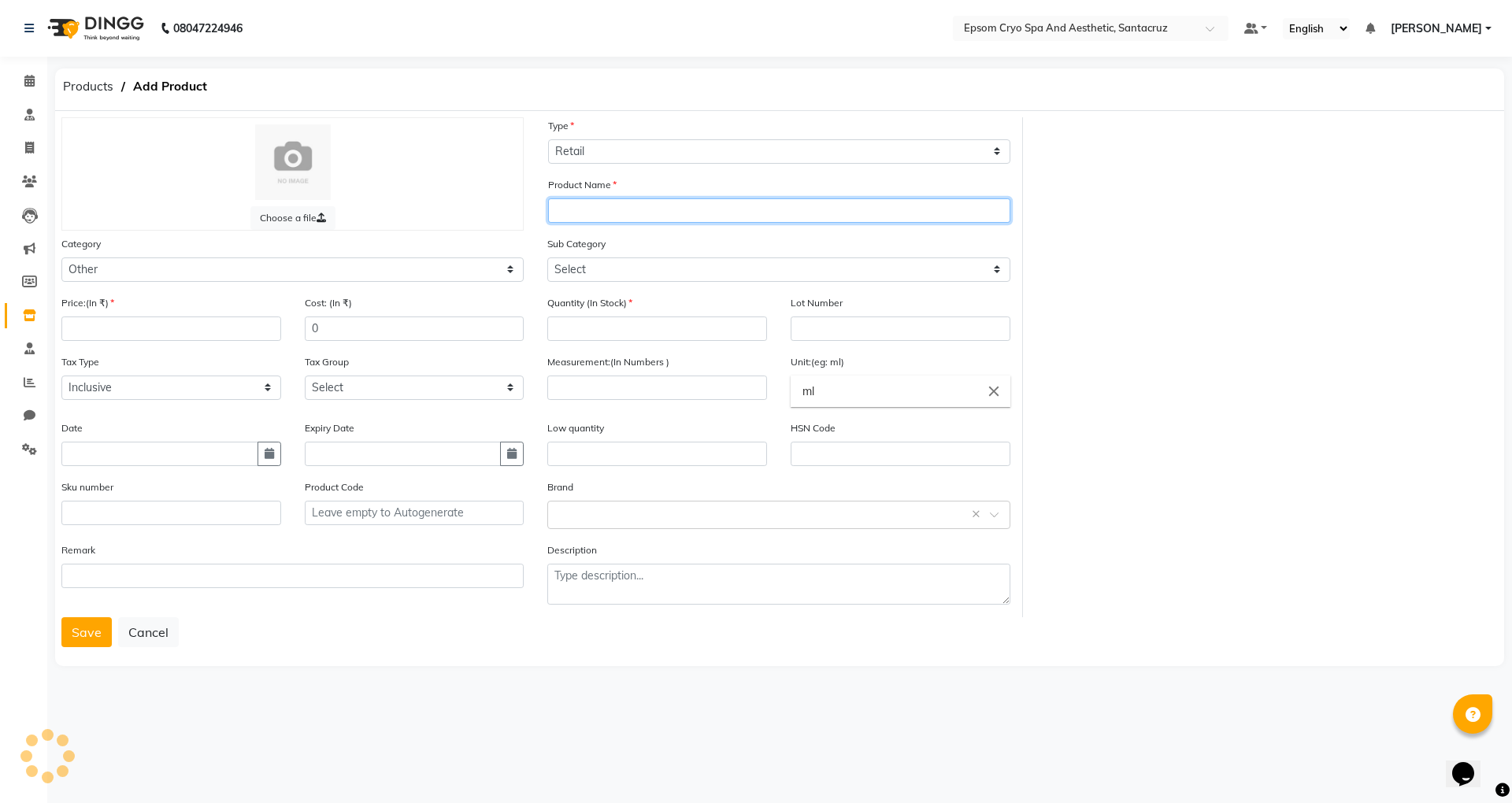
click at [615, 202] on input "text" at bounding box center [779, 210] width 462 height 25
type input "URIAGE HYSEAC MATIFYING EMULSION"
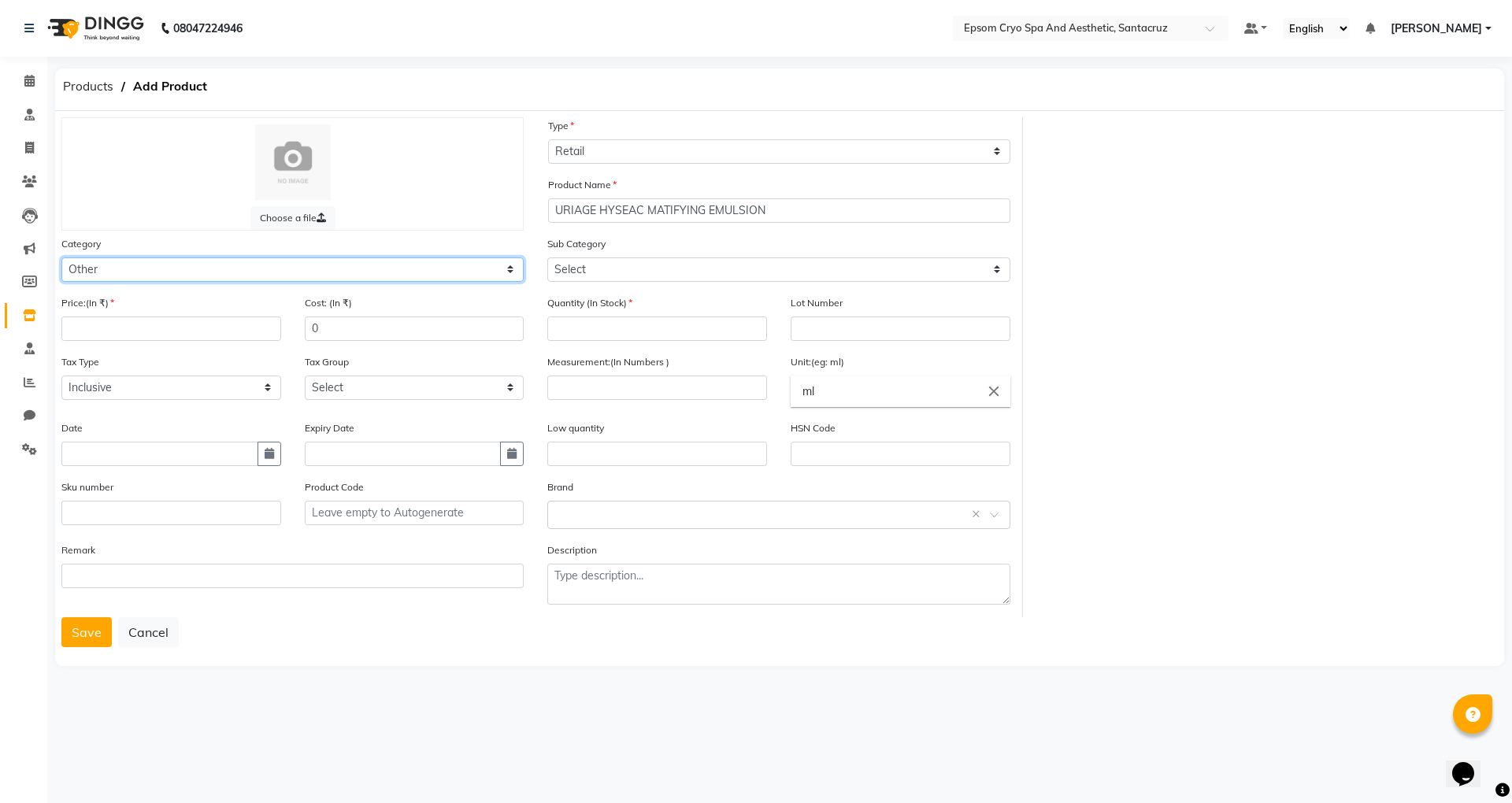
click at [379, 269] on select "Select Other" at bounding box center [292, 269] width 462 height 25
click at [61, 257] on select "Select Other" at bounding box center [292, 269] width 462 height 25
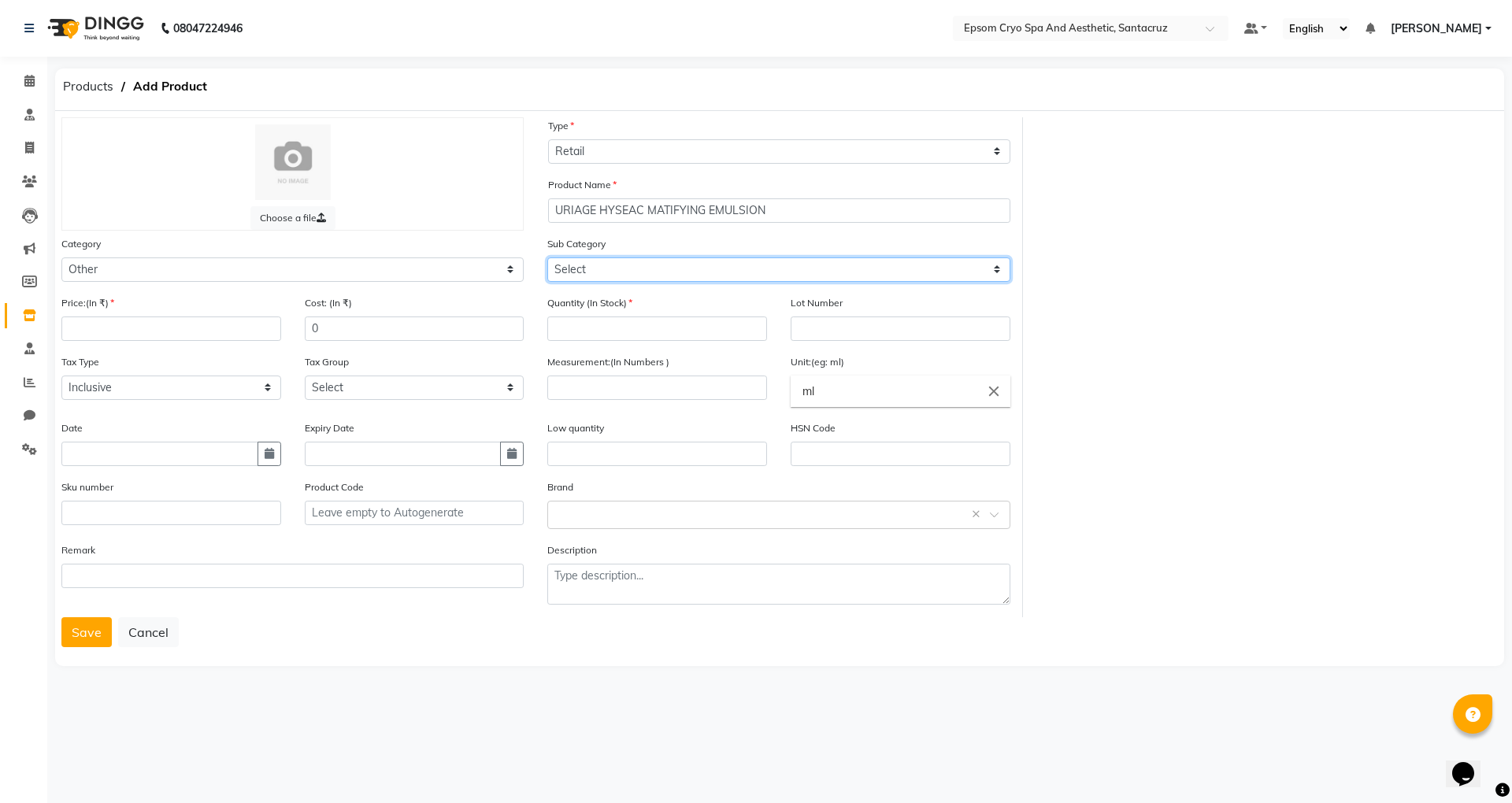
click at [776, 264] on select "Select Other" at bounding box center [779, 269] width 462 height 25
select select "3099"
click at [548, 257] on select "Select Other" at bounding box center [779, 269] width 462 height 25
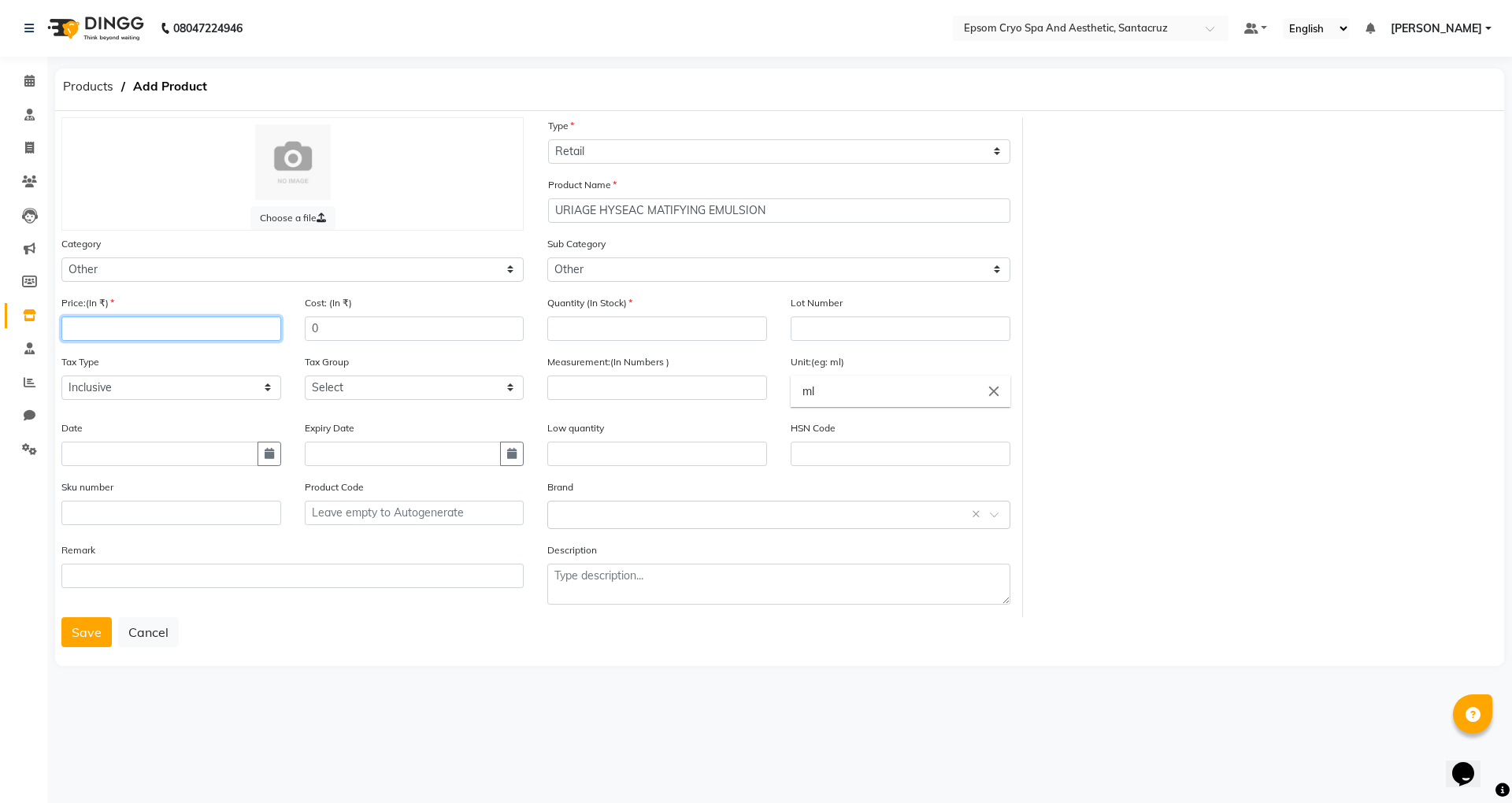
click at [167, 332] on input "number" at bounding box center [171, 328] width 220 height 25
type input "3900"
click at [624, 332] on input "number" at bounding box center [657, 328] width 220 height 25
type input "2"
click at [638, 391] on input "number" at bounding box center [657, 387] width 220 height 25
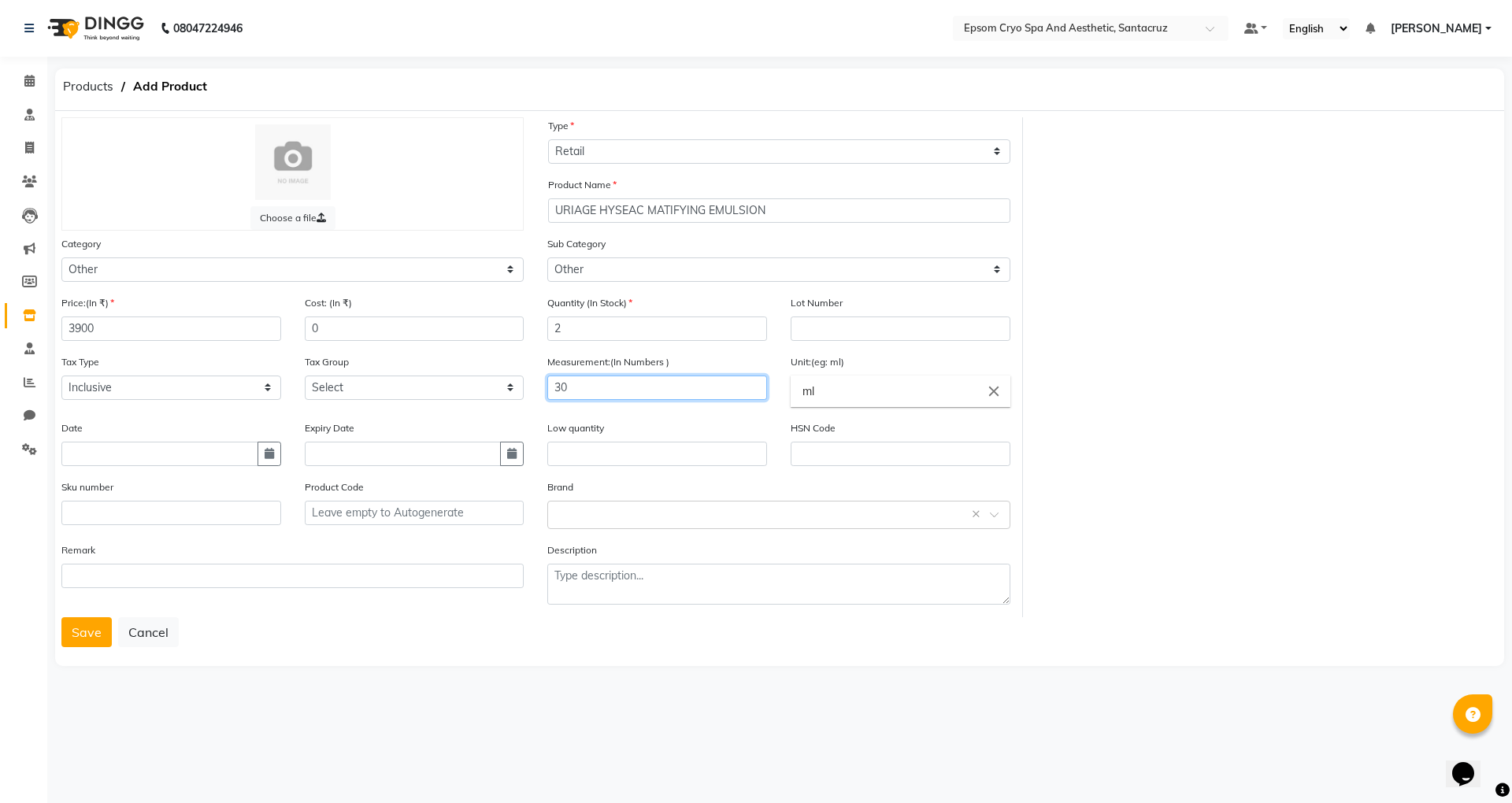
type input "3"
type input "00"
click at [507, 457] on icon "button" at bounding box center [512, 454] width 10 height 11
select select "9"
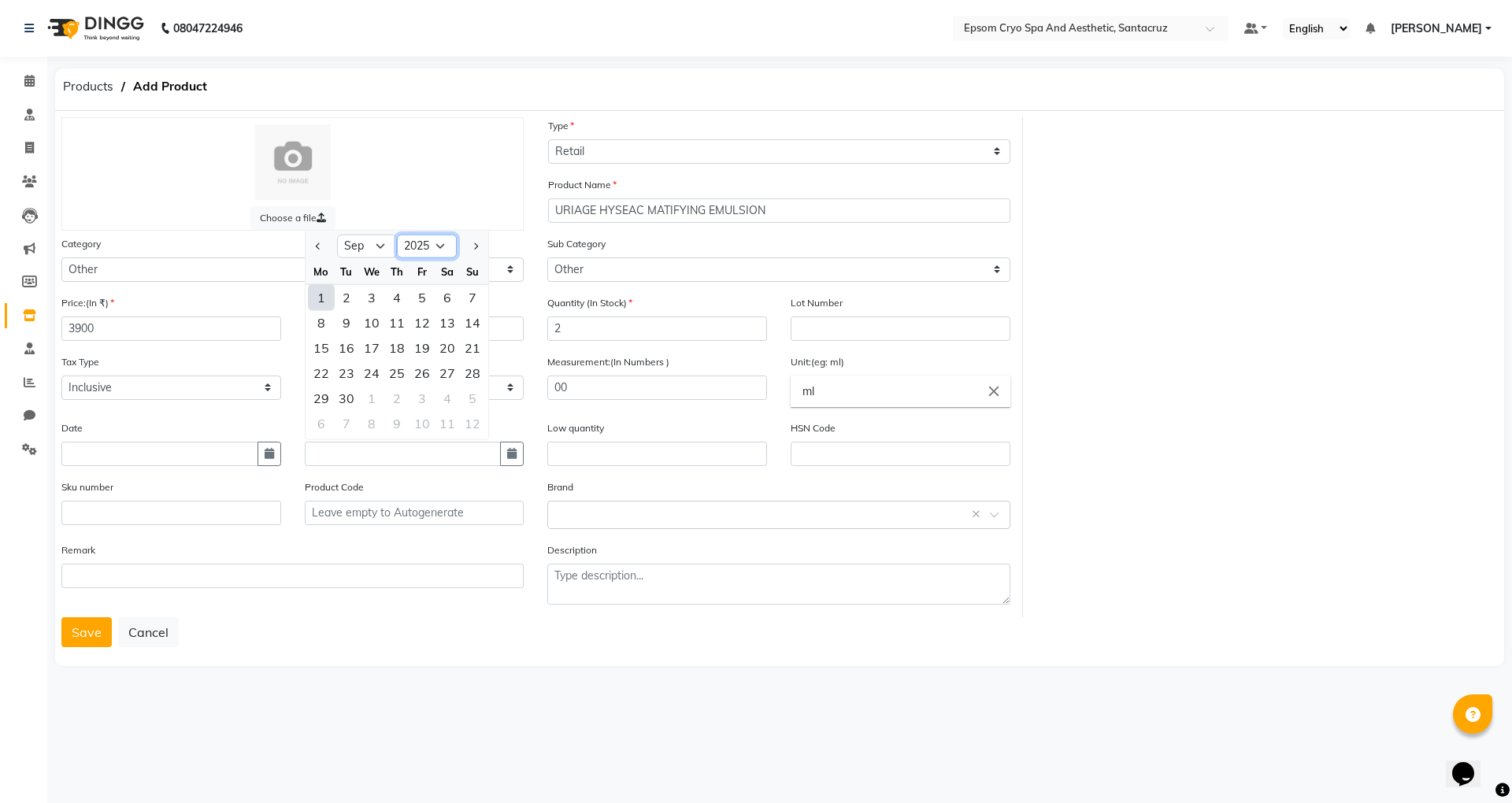
click at [433, 248] on select "2015 2016 2017 2018 2019 2020 2021 2022 2023 2024 2025 2026 2027 2028 2029 2030…" at bounding box center [426, 247] width 60 height 24
select select "2028"
click at [397, 235] on select "2015 2016 2017 2018 2019 2020 2021 2022 2023 2024 2025 2026 2027 2028 2029 2030…" at bounding box center [426, 247] width 60 height 24
click at [373, 247] on select "Jan Feb Mar Apr May Jun Jul Aug Sep Oct Nov Dec" at bounding box center [367, 247] width 60 height 24
select select "2"
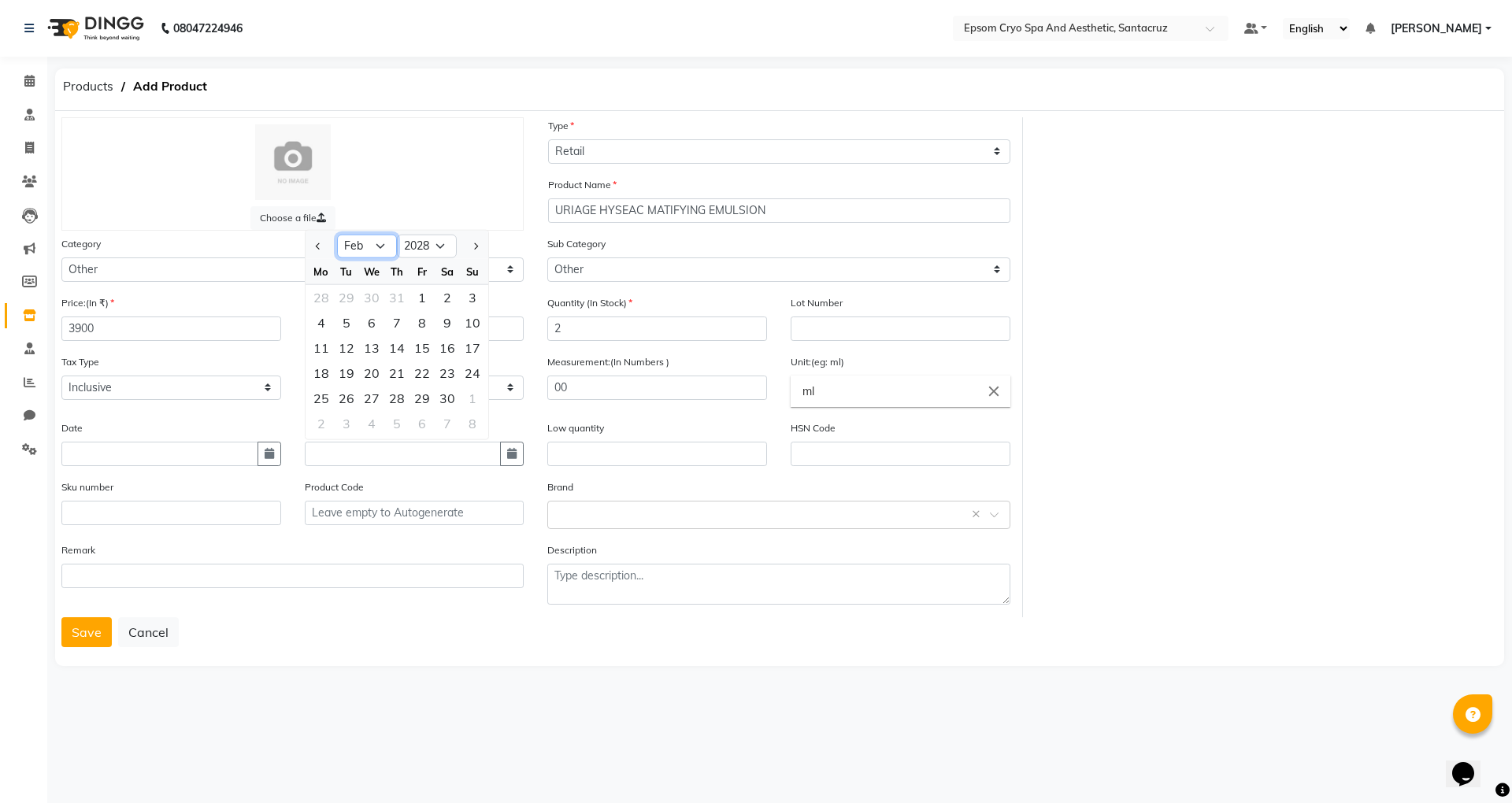
click at [337, 235] on select "Jan Feb Mar Apr May Jun Jul Aug Sep Oct Nov Dec" at bounding box center [367, 247] width 60 height 24
click at [323, 376] on div "21" at bounding box center [321, 373] width 25 height 25
type input "21-02-2028"
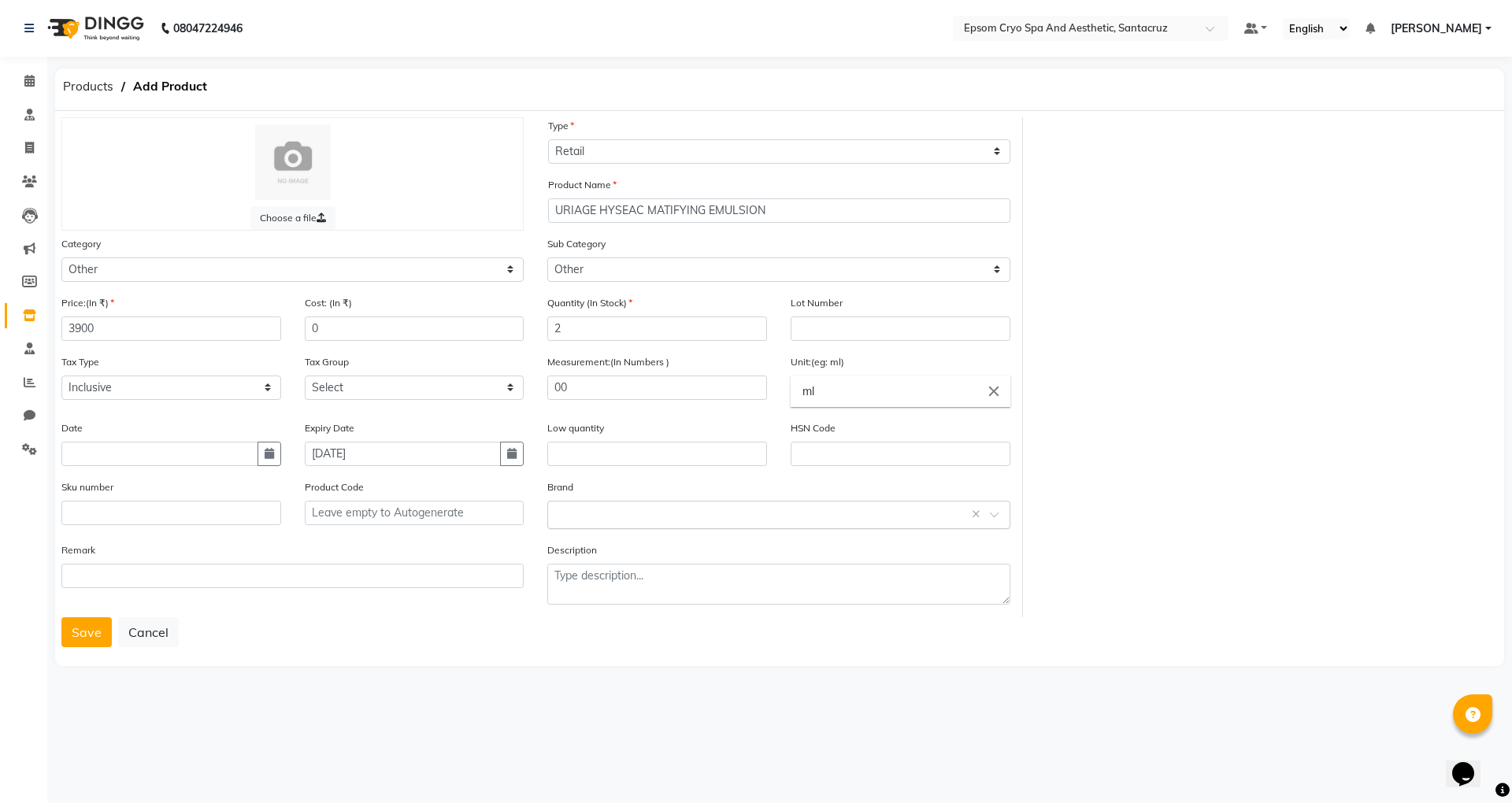
click at [872, 509] on input "text" at bounding box center [763, 513] width 414 height 17
type input "U"
click at [571, 635] on div "Uriage" at bounding box center [779, 628] width 460 height 29
click at [73, 634] on button "Save" at bounding box center [87, 632] width 51 height 30
click at [79, 631] on button "Save" at bounding box center [87, 632] width 51 height 30
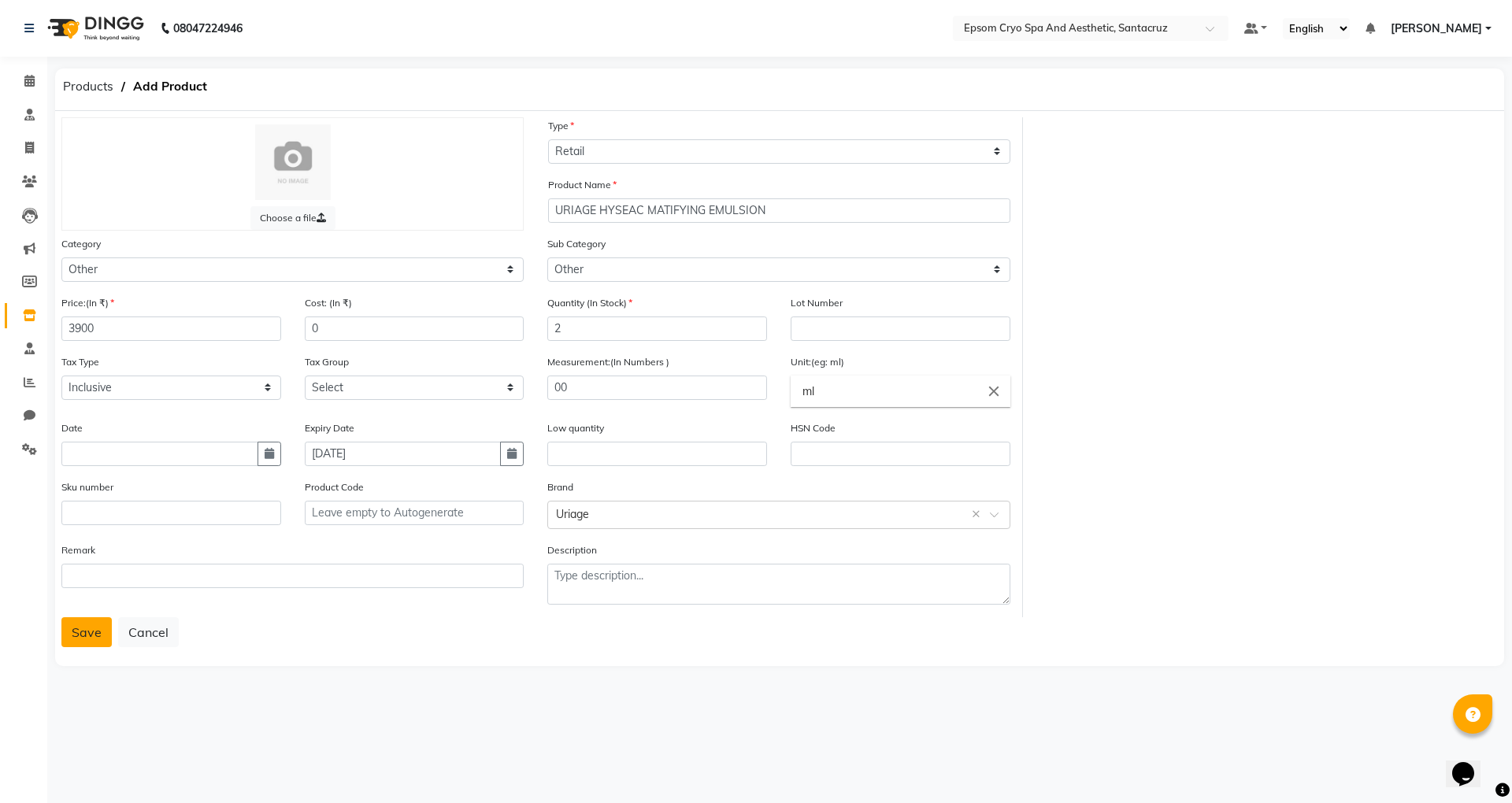
click at [79, 631] on button "Save" at bounding box center [87, 632] width 51 height 30
click at [90, 625] on button "Save" at bounding box center [87, 632] width 51 height 30
click at [79, 624] on button "Save" at bounding box center [87, 632] width 51 height 30
click at [80, 641] on button "Save" at bounding box center [87, 632] width 51 height 30
click at [643, 385] on input "00" at bounding box center [657, 387] width 220 height 25
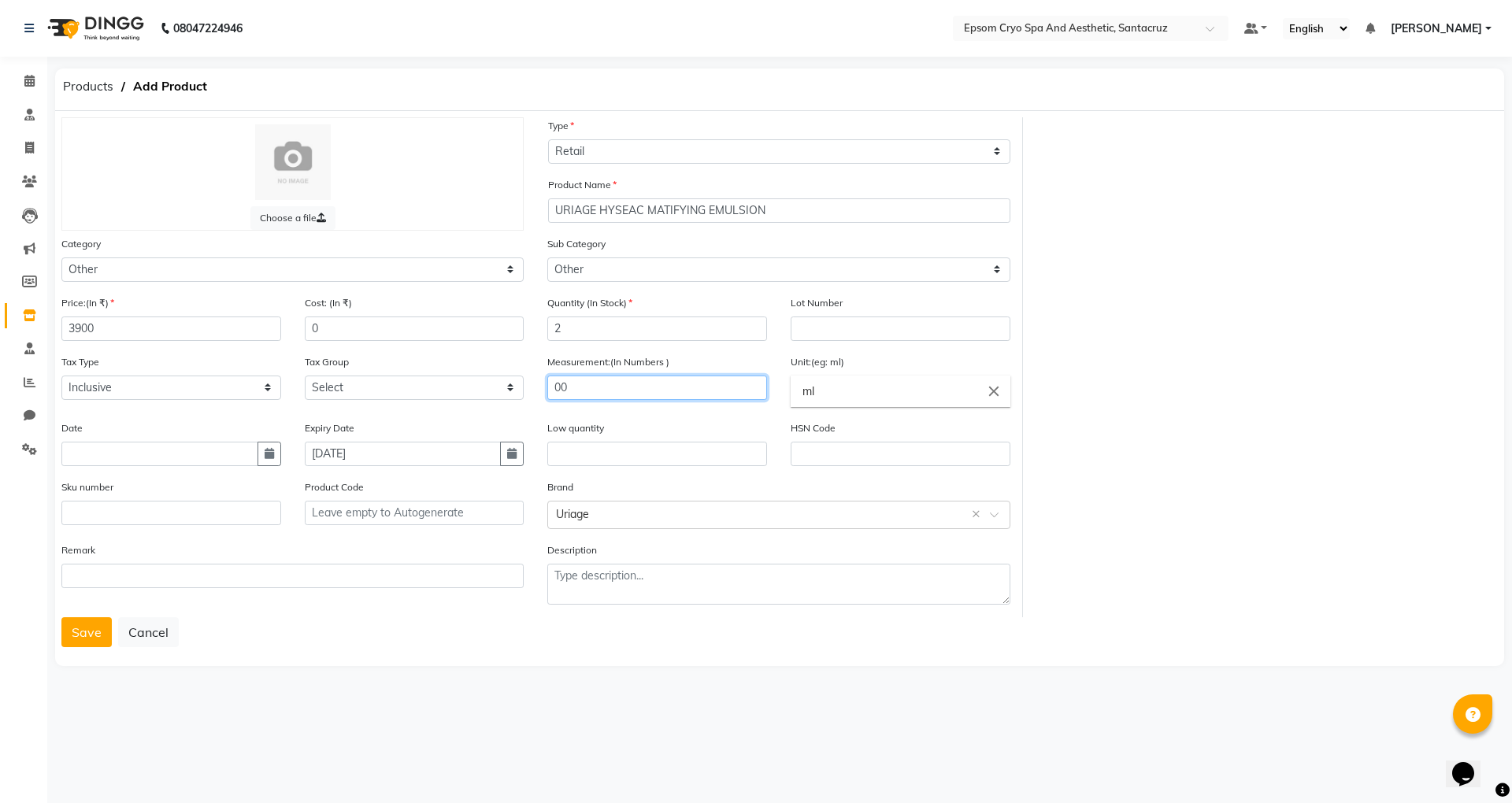
type input "0"
type input "30"
click at [79, 624] on button "Save" at bounding box center [87, 632] width 51 height 30
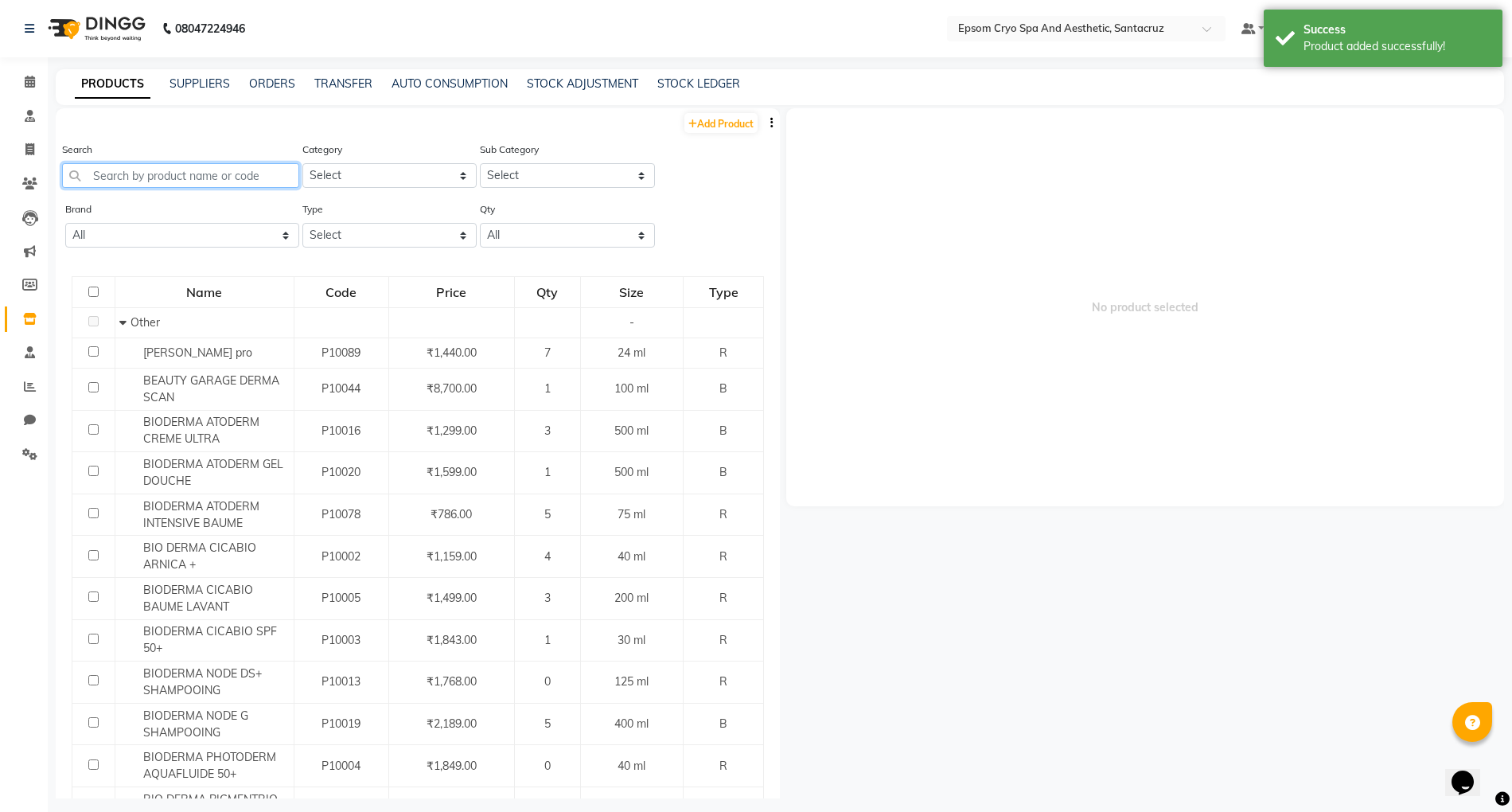
click at [236, 164] on input "text" at bounding box center [180, 175] width 237 height 25
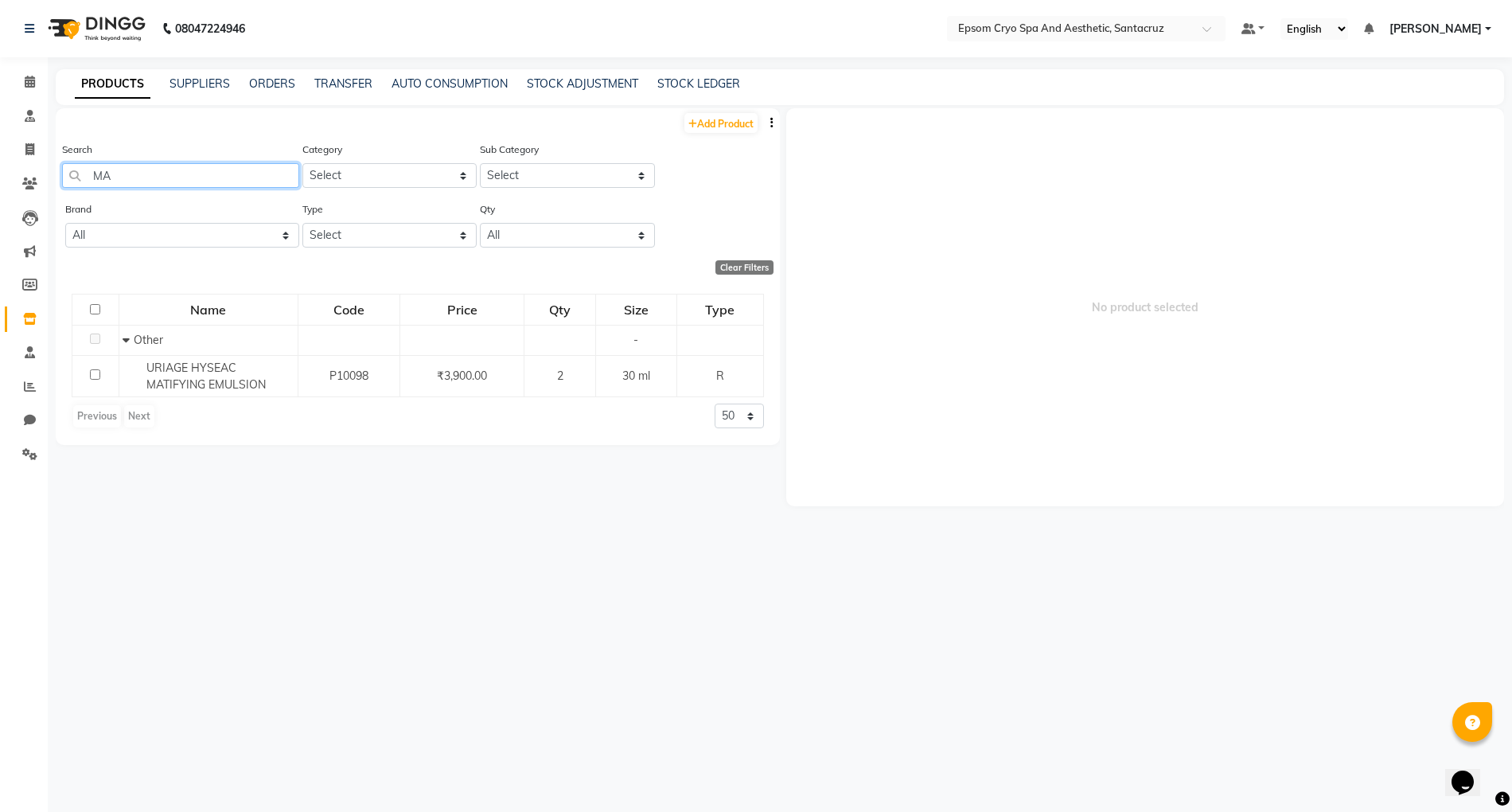
type input "M"
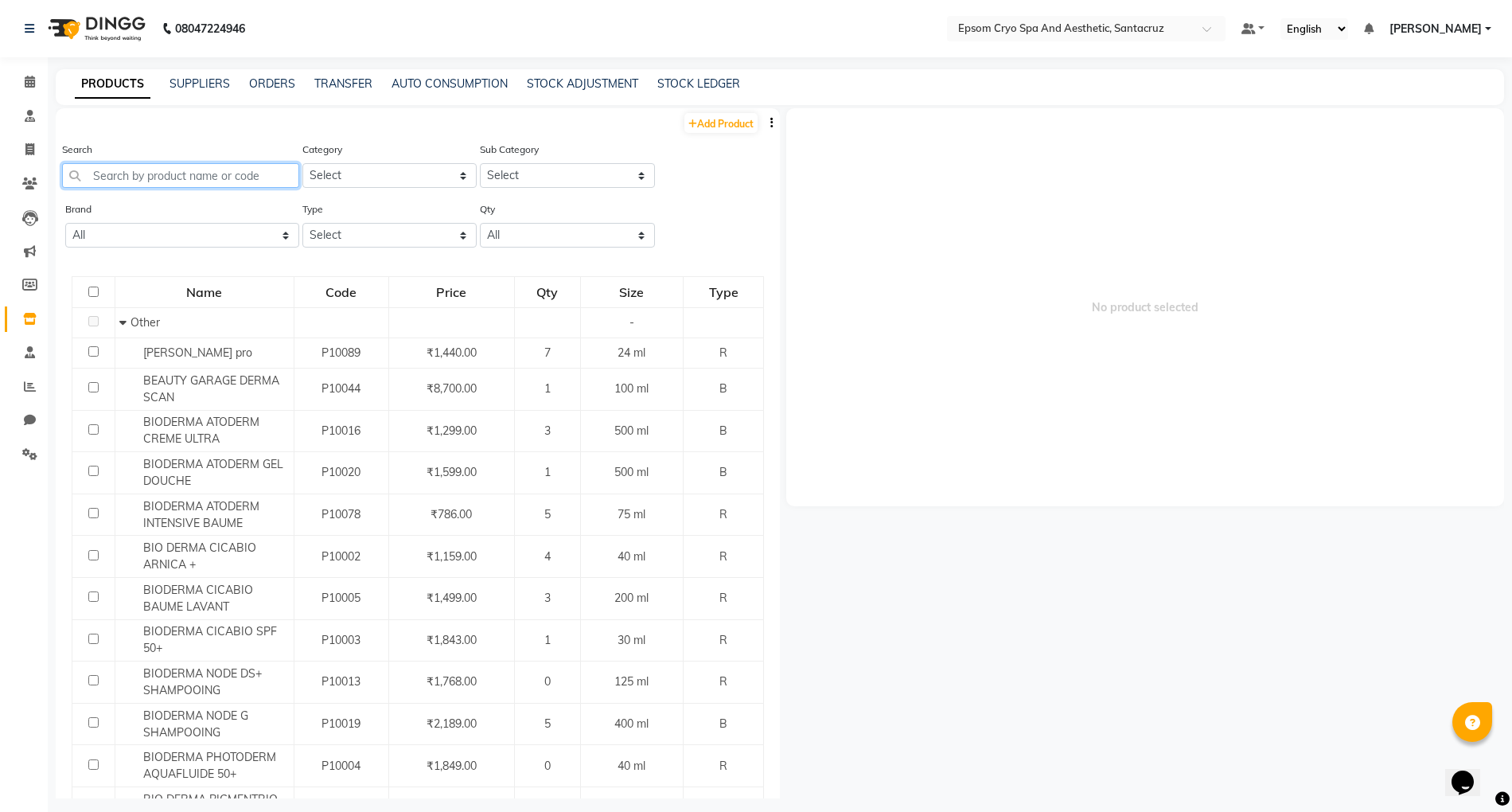
click at [194, 165] on input "text" at bounding box center [180, 175] width 237 height 25
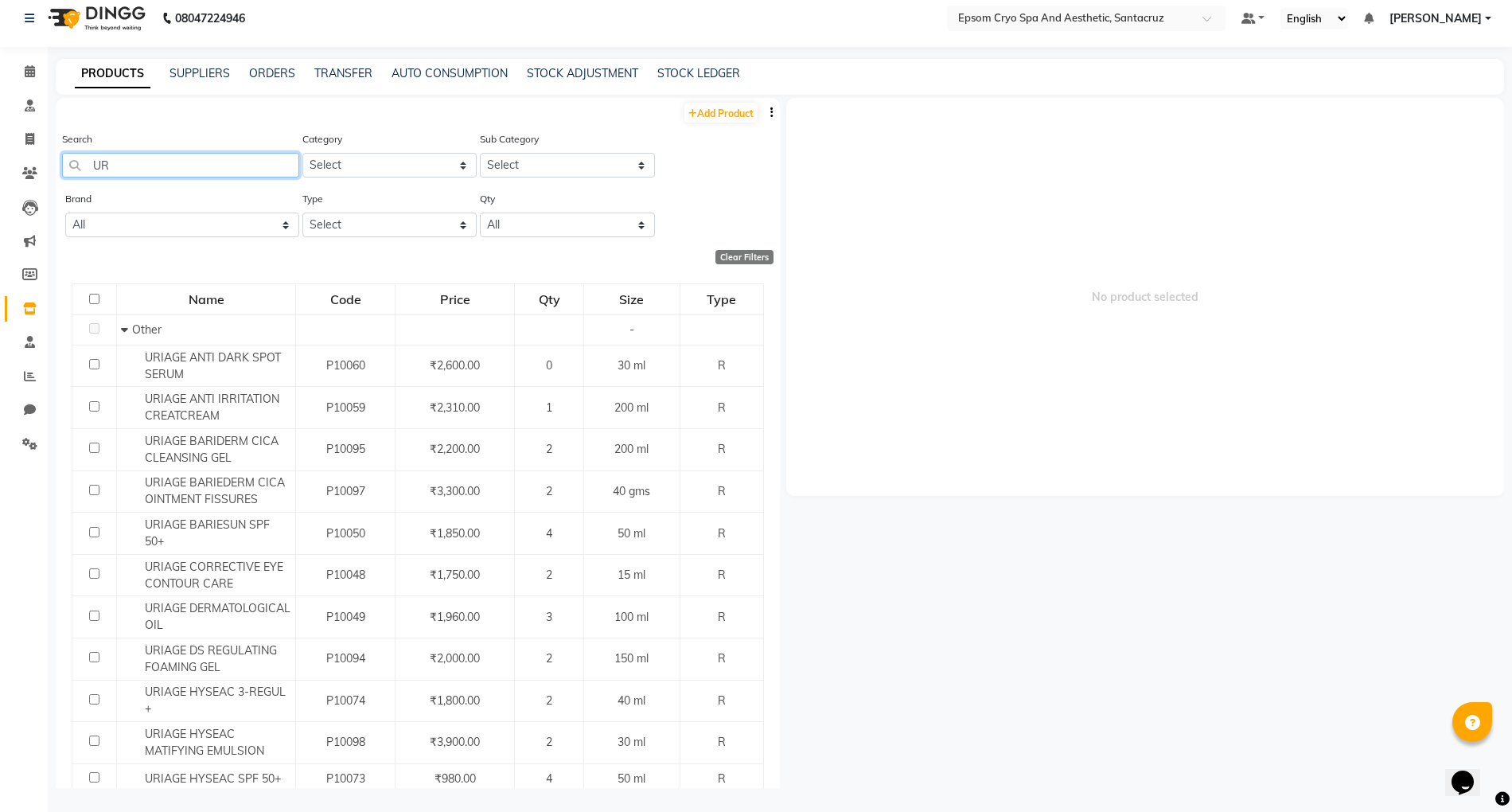
type input "U"
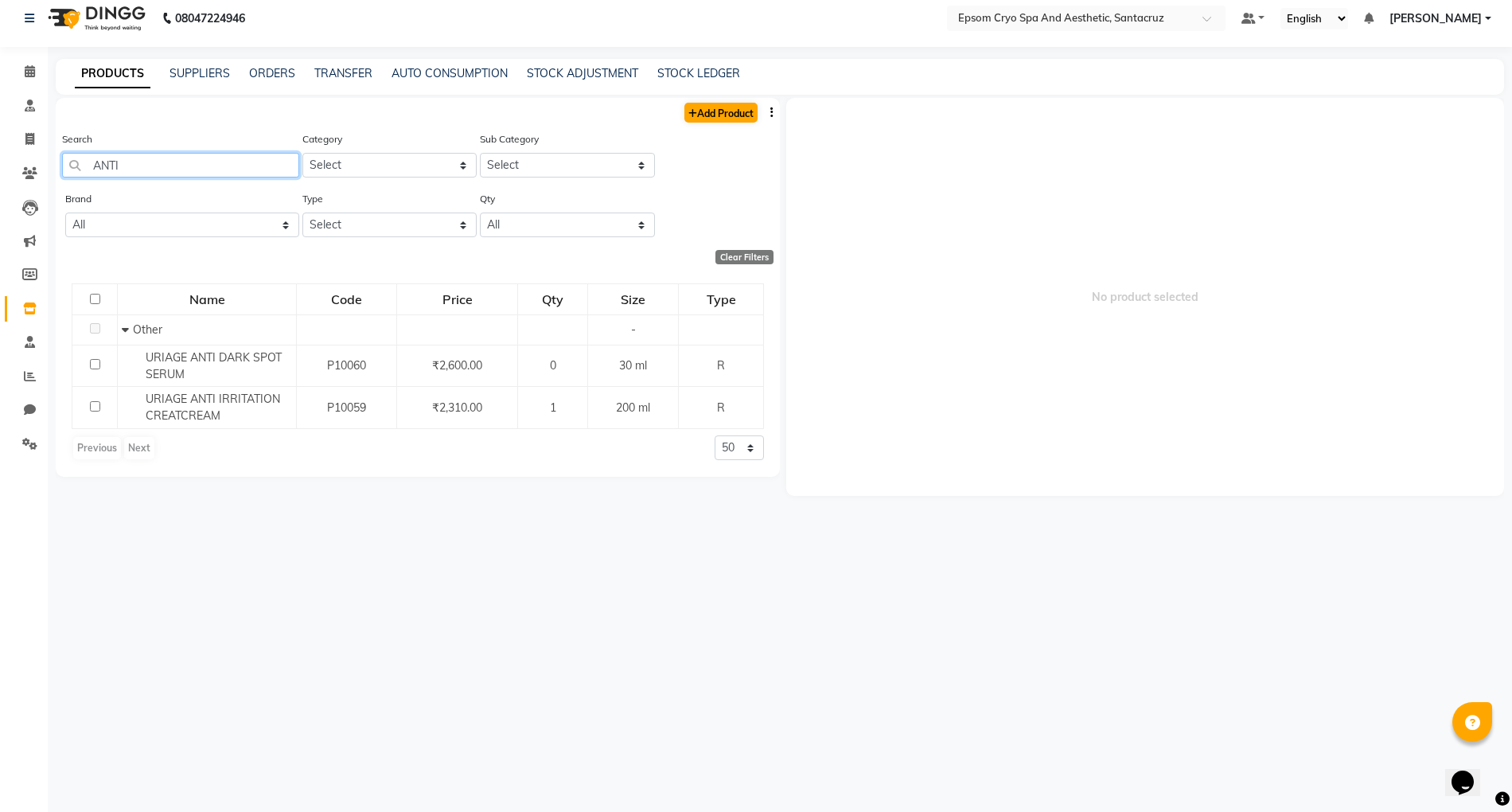
type input "ANTI"
click at [695, 118] on link "Add Product" at bounding box center [720, 112] width 73 height 20
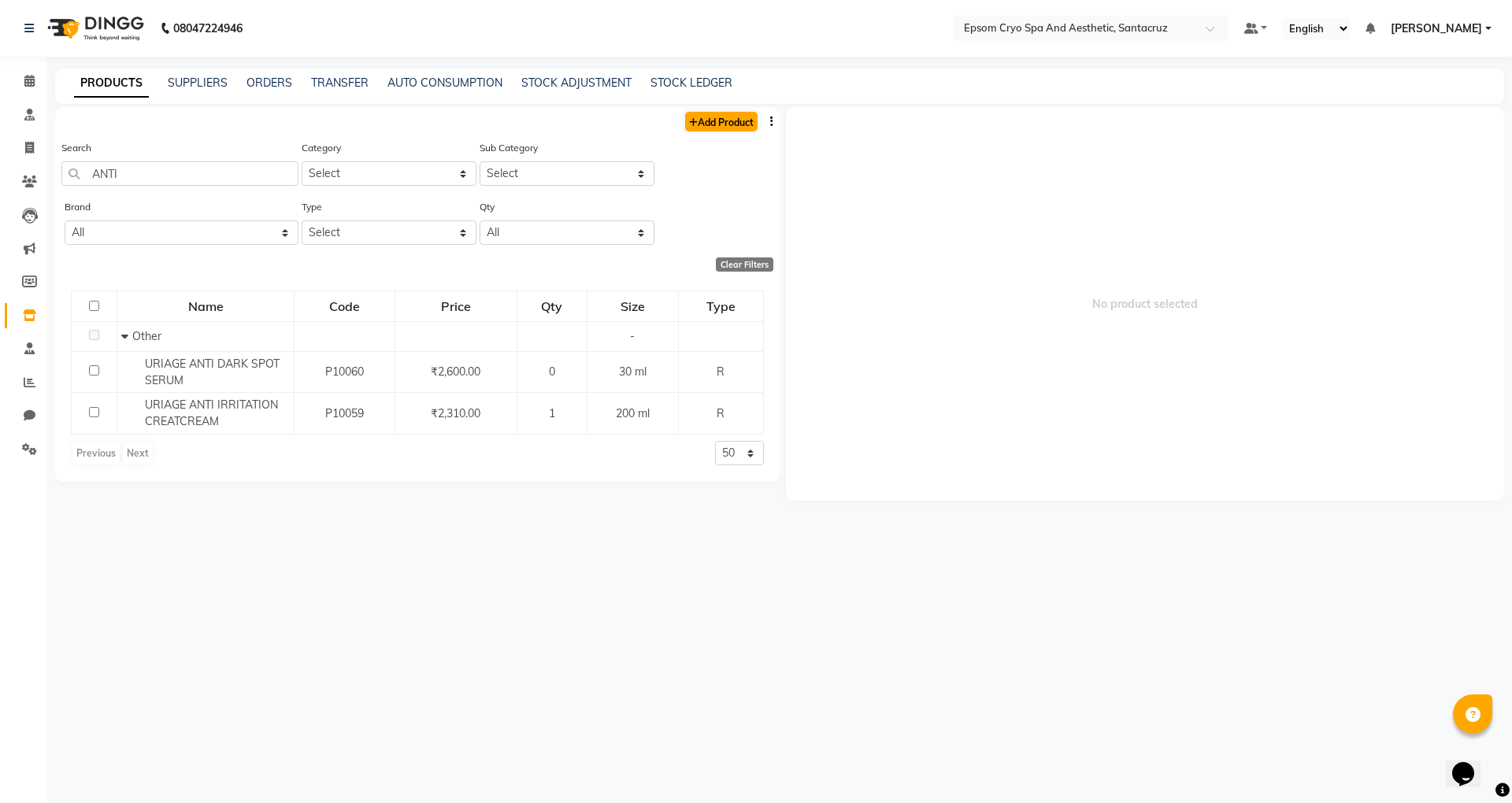
select select "true"
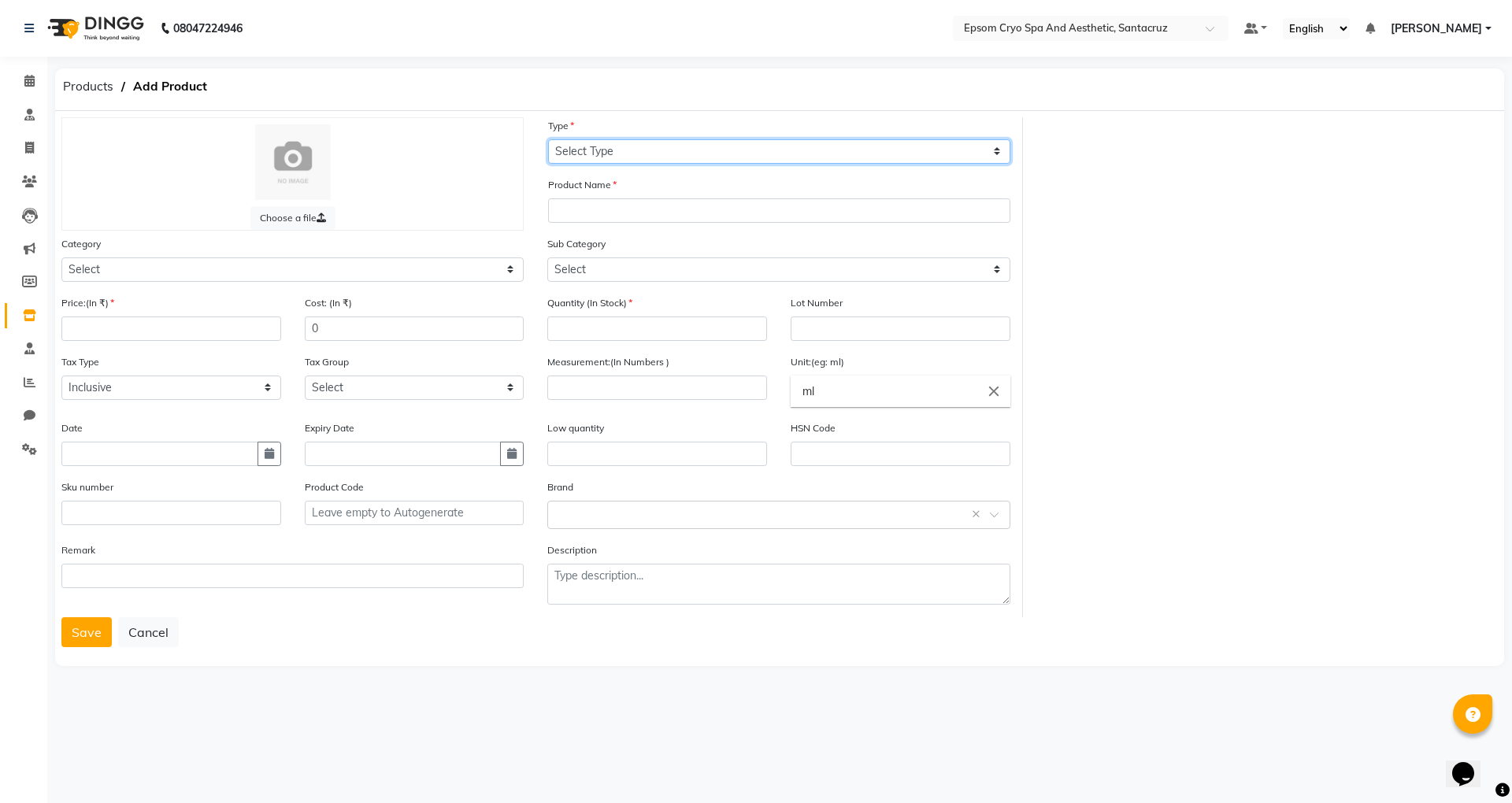
click at [637, 149] on select "Select Type Both Retail Consumable" at bounding box center [779, 152] width 462 height 25
select select "R"
click at [548, 140] on select "Select Type Both Retail Consumable" at bounding box center [779, 152] width 462 height 25
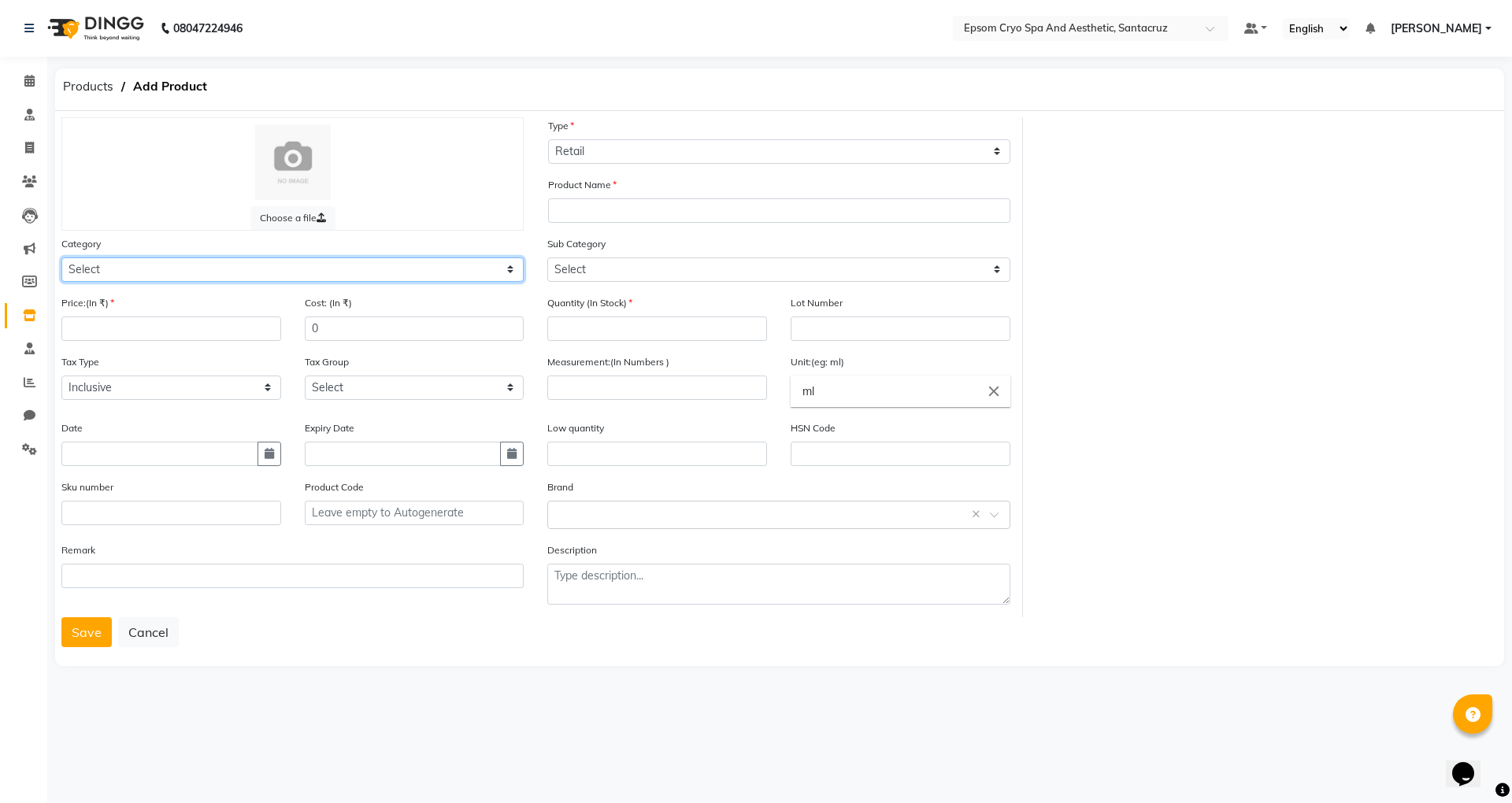
click at [142, 259] on select "Select Other" at bounding box center [292, 269] width 462 height 25
select select "3000"
click at [61, 257] on select "Select Other" at bounding box center [292, 269] width 462 height 25
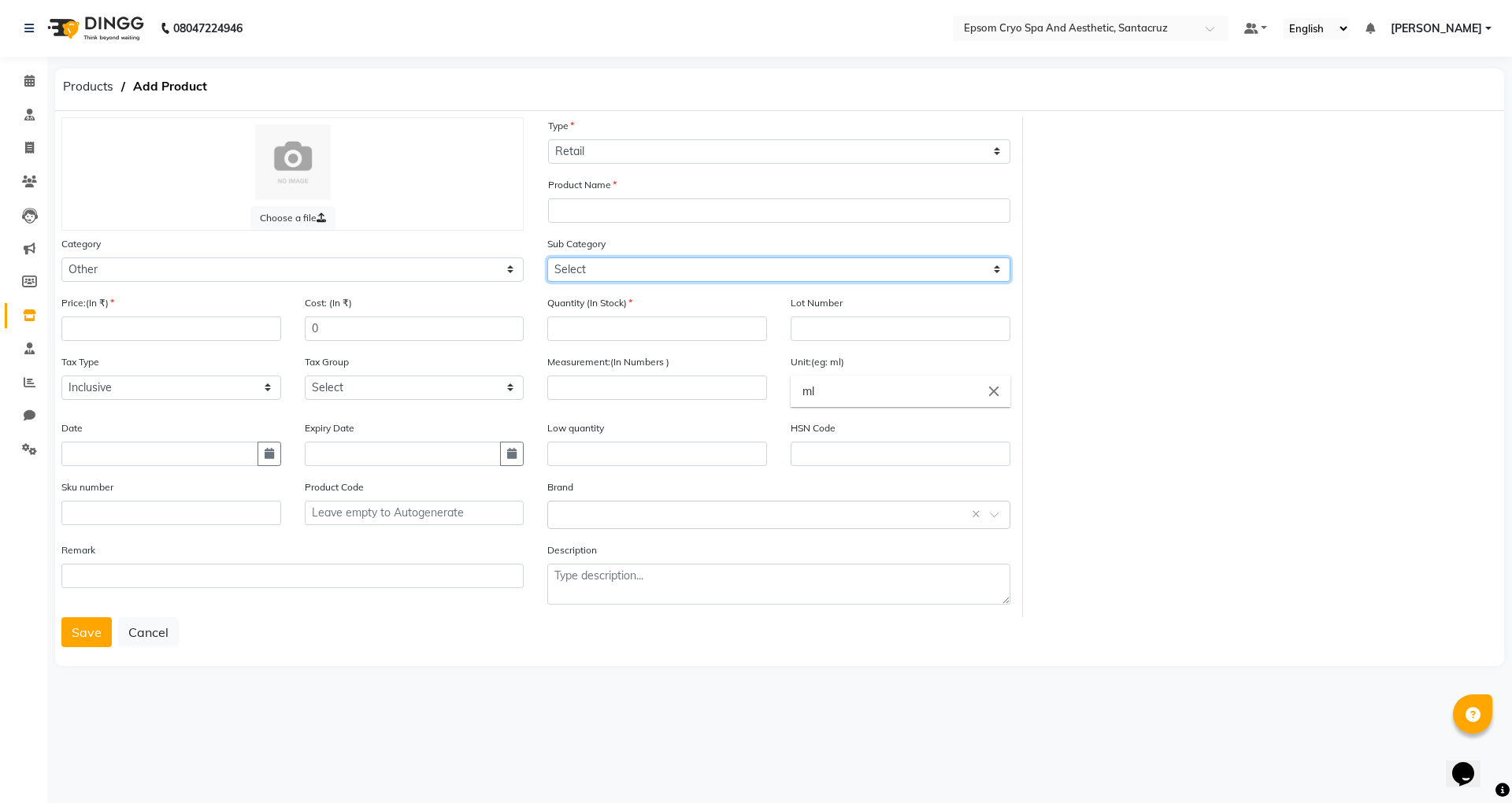
click at [753, 268] on select "Select Other" at bounding box center [779, 269] width 462 height 25
select select "3099"
click at [548, 257] on select "Select Other" at bounding box center [779, 269] width 462 height 25
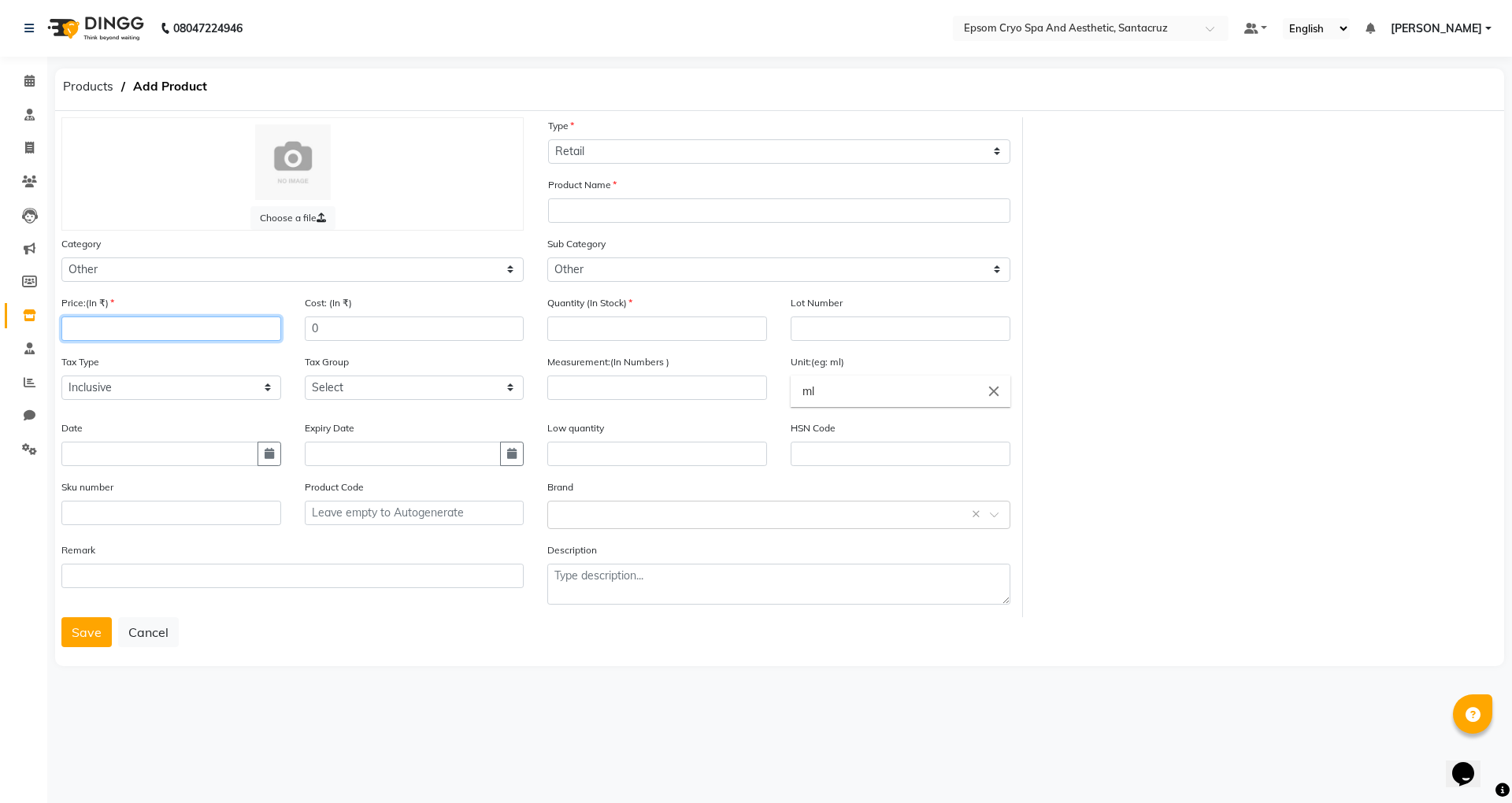
click at [111, 328] on input "number" at bounding box center [171, 328] width 220 height 25
type input "3000"
click at [578, 322] on input "number" at bounding box center [657, 328] width 220 height 25
type input "2"
click at [706, 378] on input "number" at bounding box center [657, 387] width 220 height 25
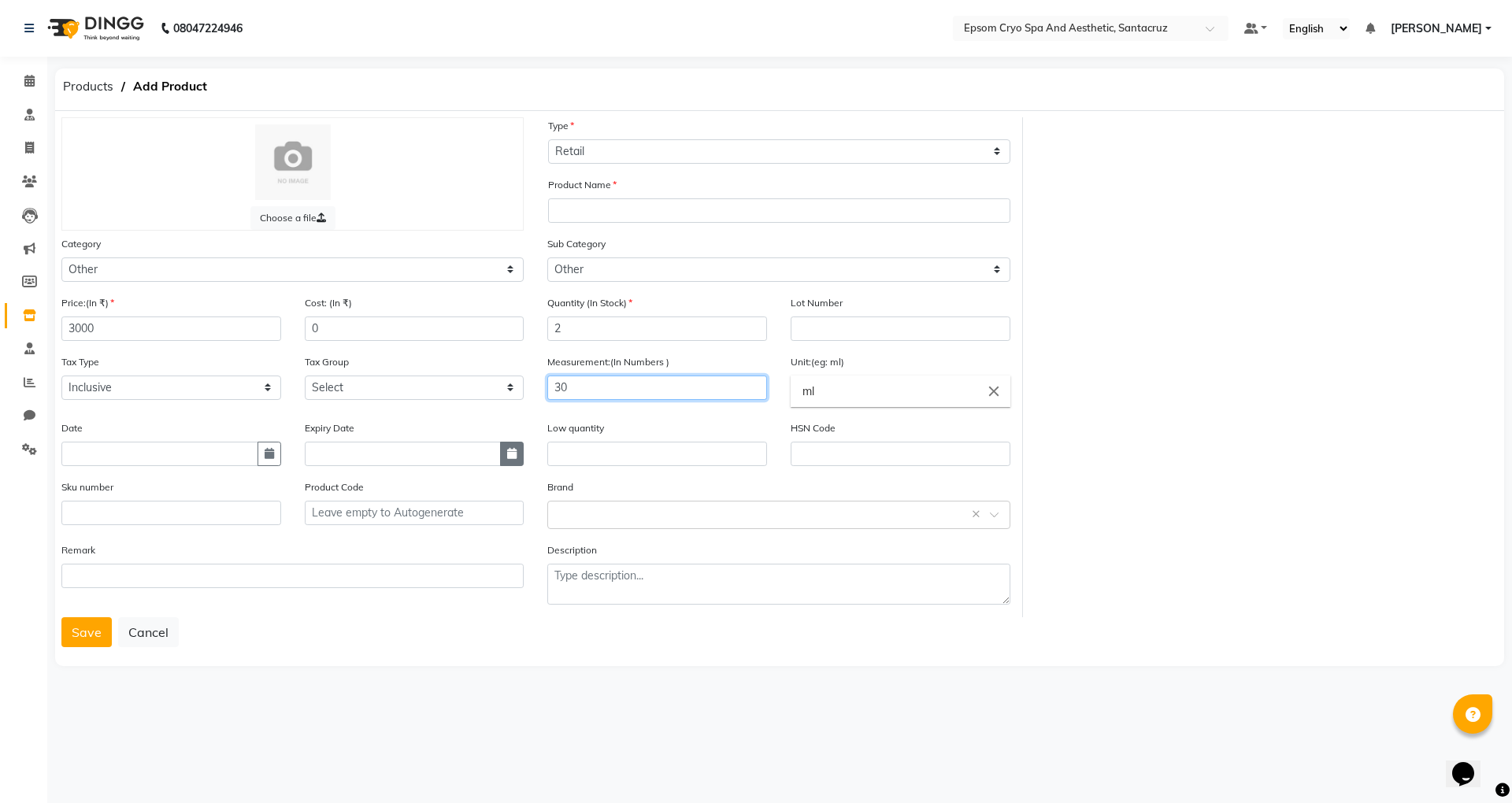
type input "30"
click at [511, 458] on button "button" at bounding box center [512, 454] width 24 height 25
select select "9"
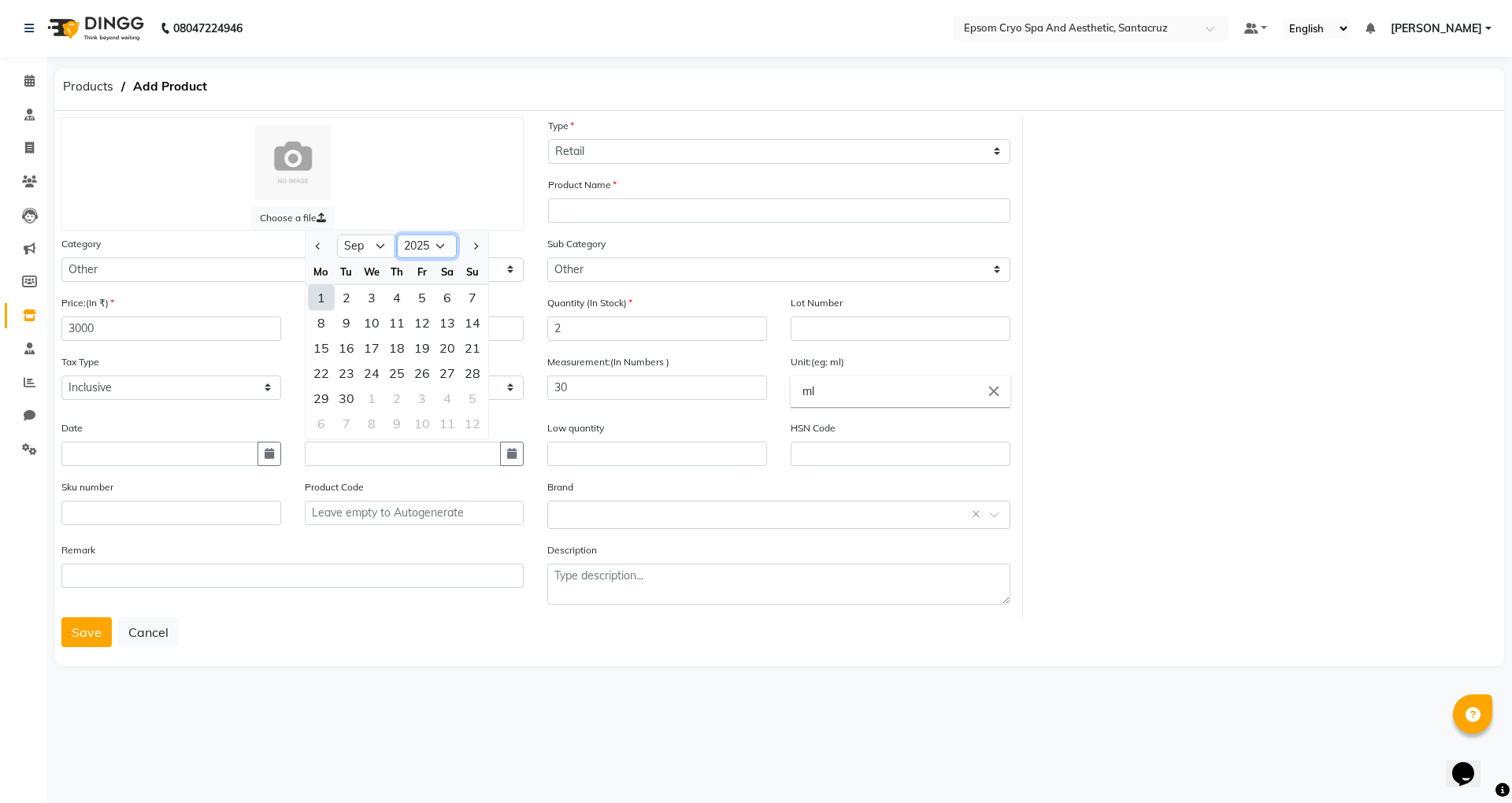
click at [443, 240] on select "2015 2016 2017 2018 2019 2020 2021 2022 2023 2024 2025 2026 2027 2028 2029 2030…" at bounding box center [426, 247] width 60 height 24
select select "2027"
click at [397, 235] on select "2015 2016 2017 2018 2019 2020 2021 2022 2023 2024 2025 2026 2027 2028 2029 2030…" at bounding box center [426, 247] width 60 height 24
click at [348, 250] on select "Jan Feb Mar Apr May Jun Jul Aug Sep Oct Nov Dec" at bounding box center [367, 247] width 60 height 24
select select "8"
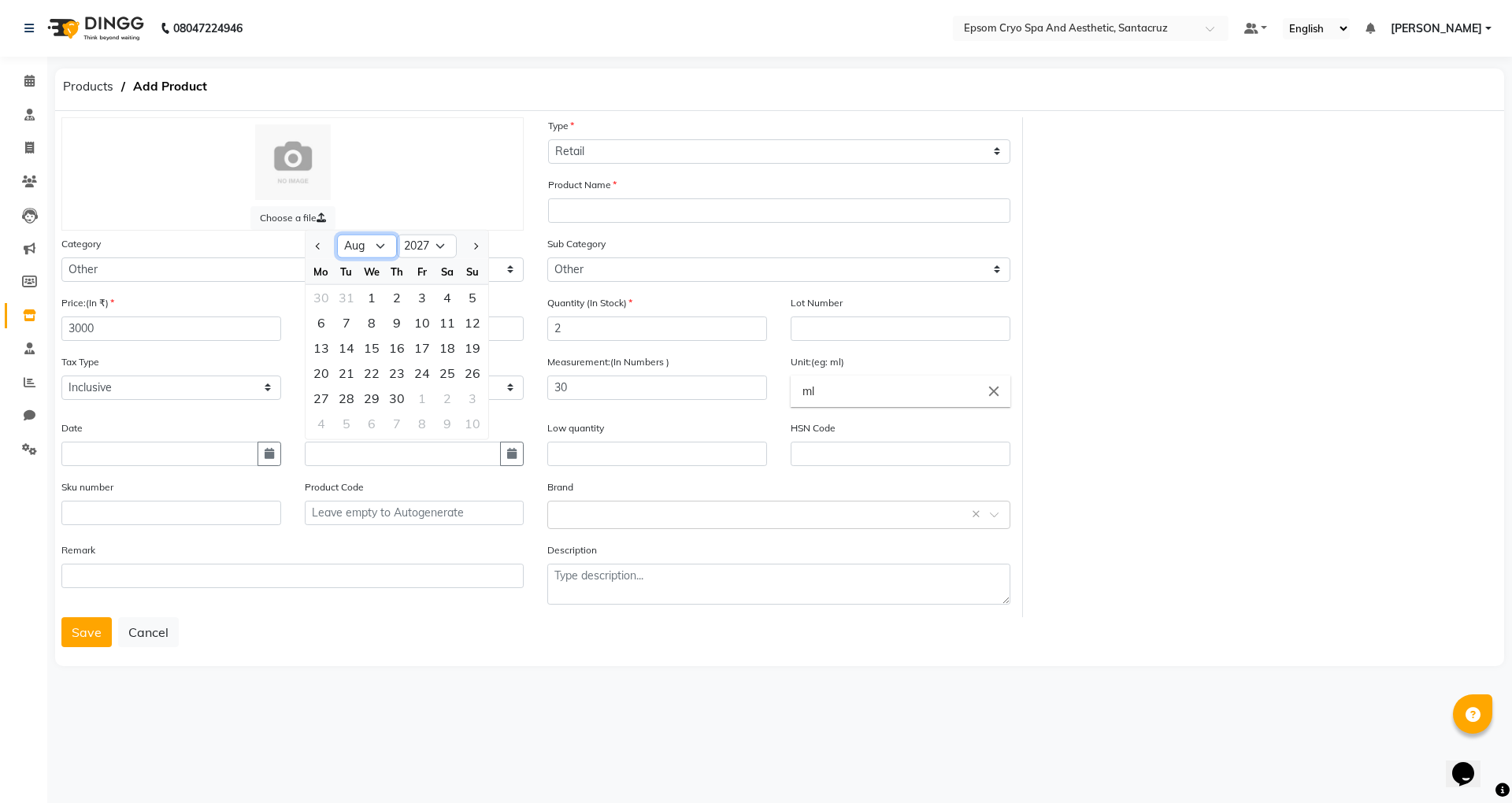
click at [337, 235] on select "Jan Feb Mar Apr May Jun Jul Aug Sep Oct Nov Dec" at bounding box center [367, 247] width 60 height 24
click at [341, 420] on div "31" at bounding box center [347, 424] width 25 height 25
type input "31-08-2027"
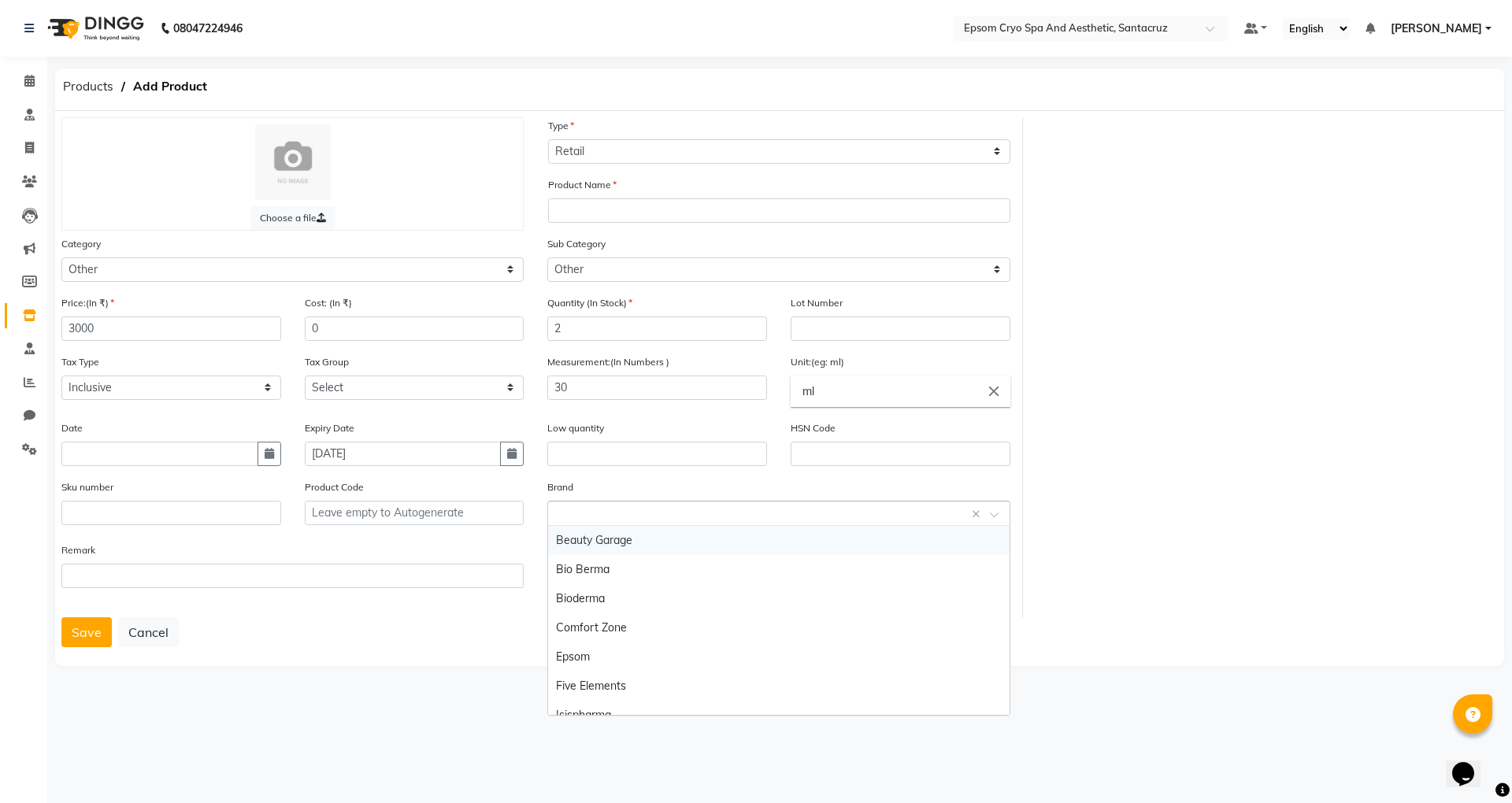
click at [641, 510] on input "text" at bounding box center [763, 513] width 414 height 17
type input "U"
click at [593, 631] on div "Uriage" at bounding box center [779, 628] width 460 height 29
click at [89, 625] on button "Save" at bounding box center [87, 632] width 51 height 30
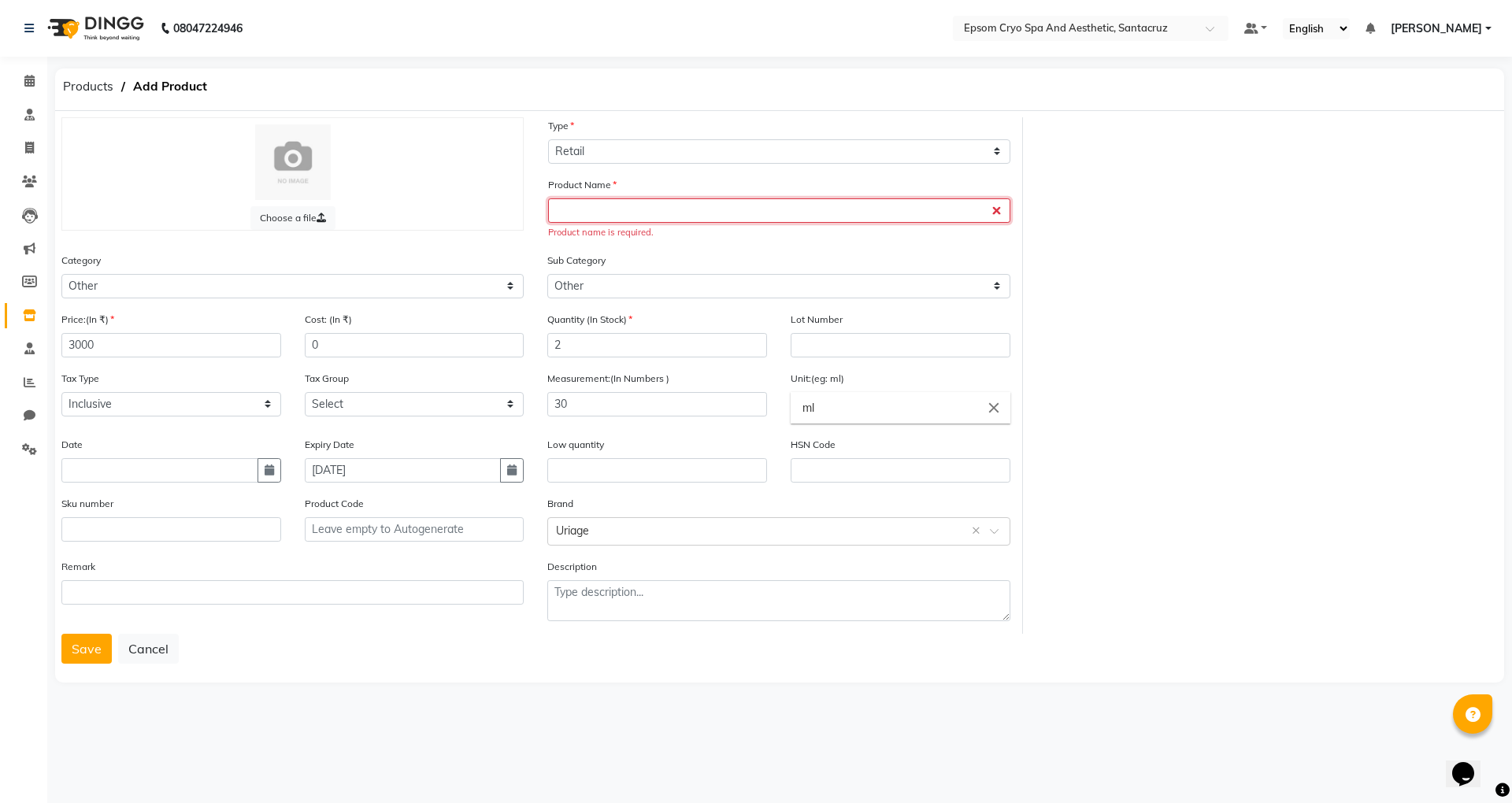
click at [854, 205] on input "text" at bounding box center [779, 210] width 462 height 25
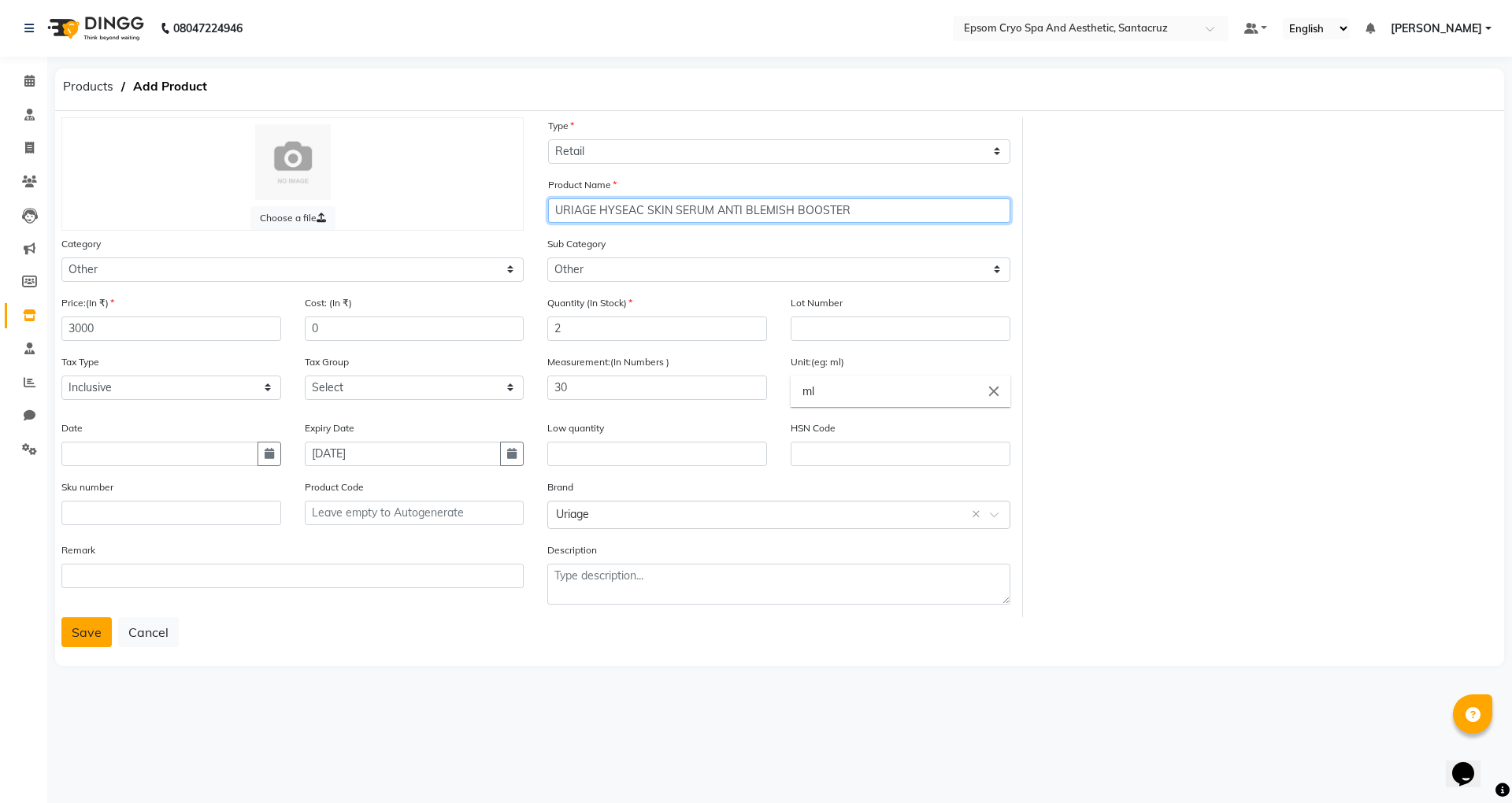
type input "URIAGE HYSEAC SKIN SERUM ANTI BLEMISH BOOSTER"
click at [74, 635] on button "Save" at bounding box center [87, 632] width 51 height 30
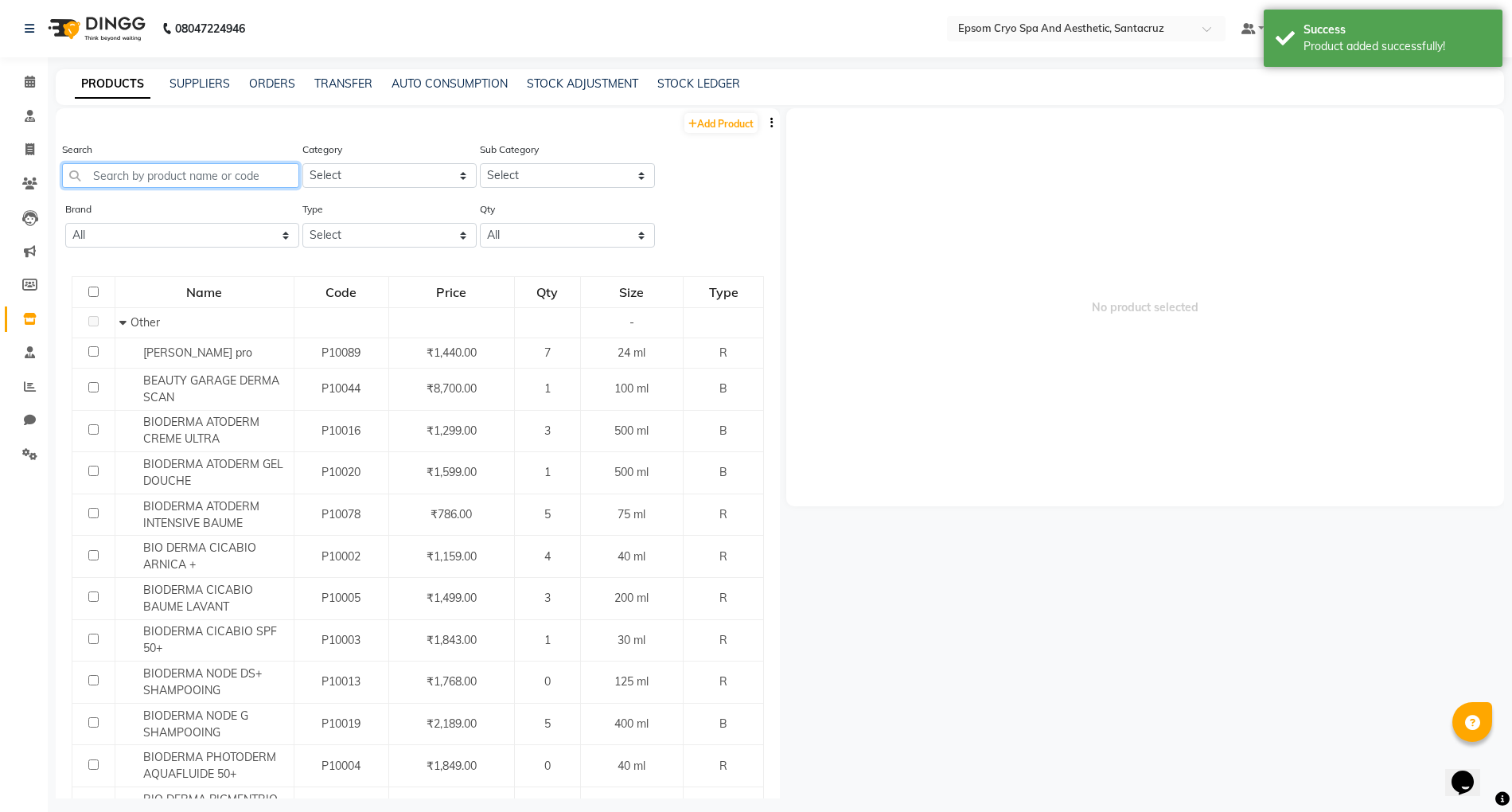
click at [186, 172] on input "text" at bounding box center [180, 175] width 237 height 25
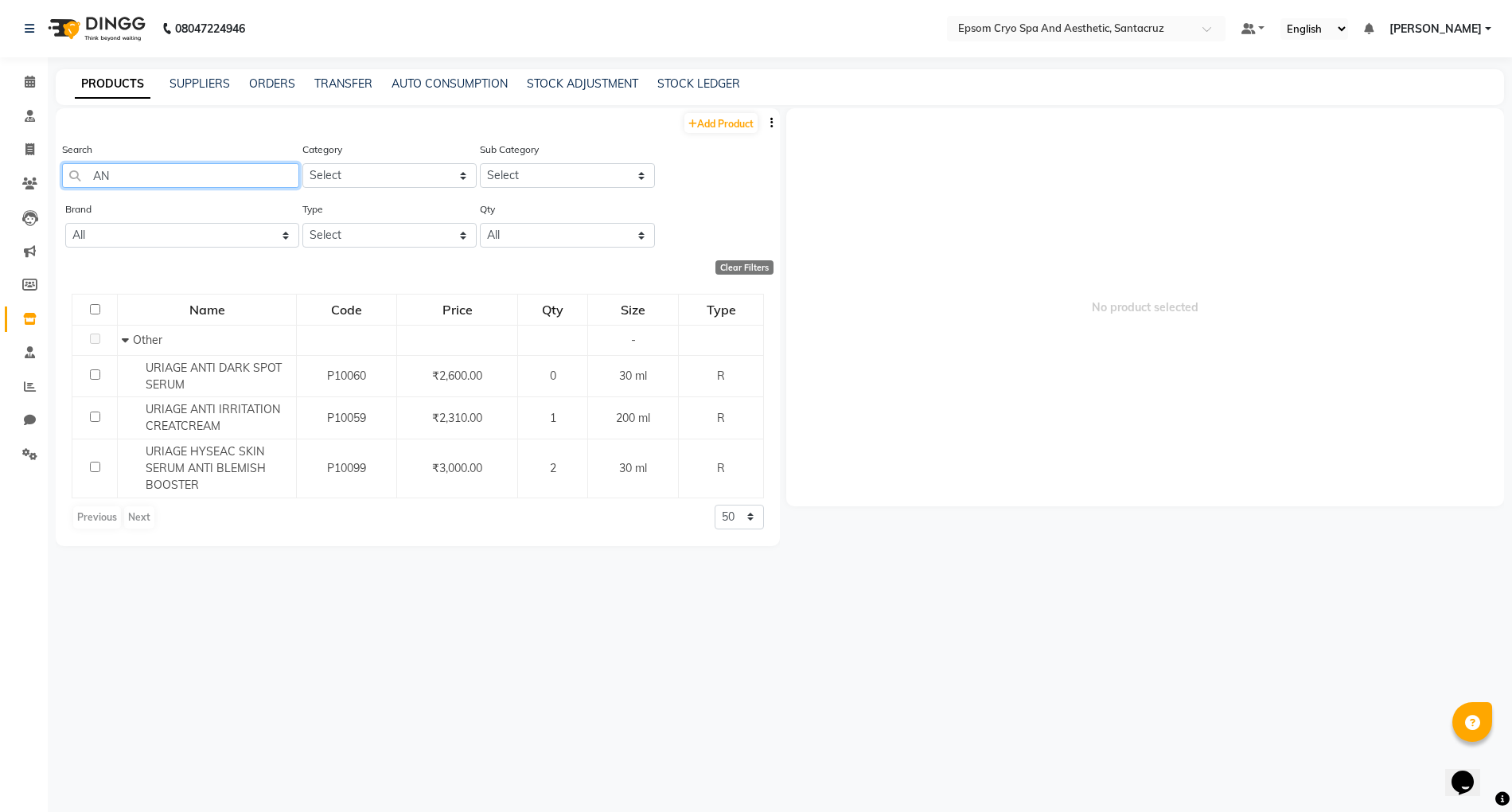
type input "A"
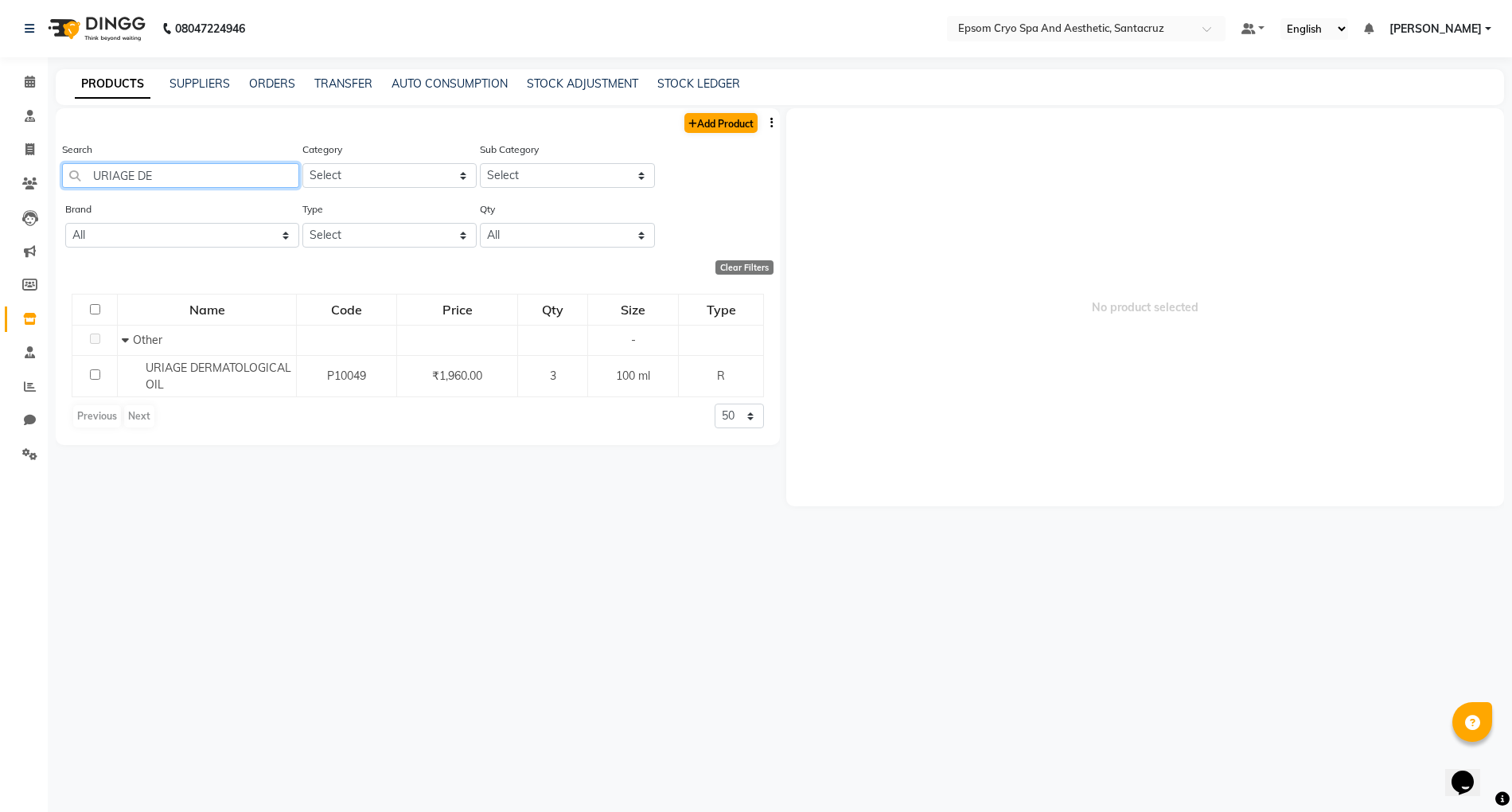
type input "URIAGE DE"
click at [695, 122] on link "Add Product" at bounding box center [720, 123] width 73 height 20
select select "true"
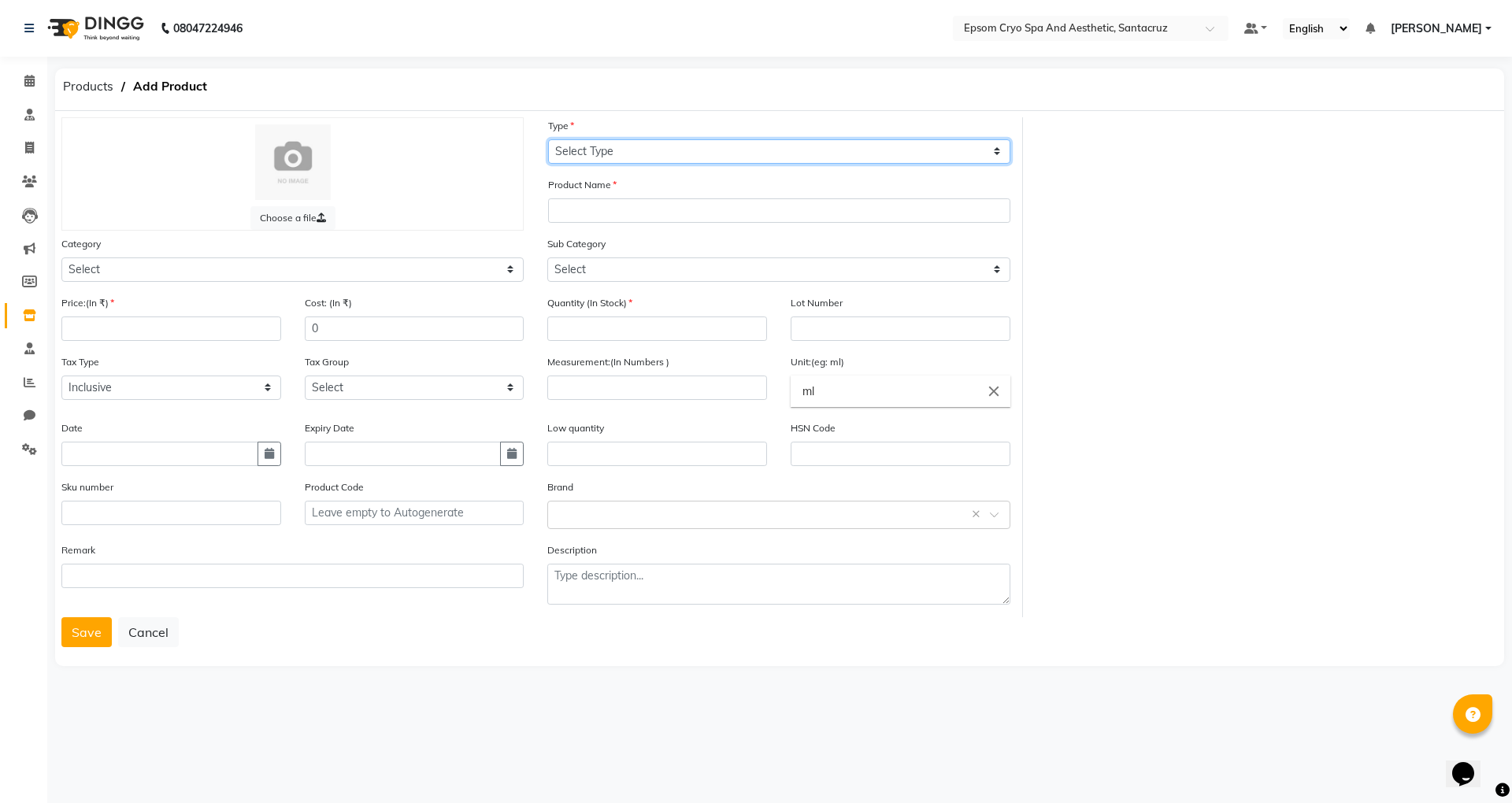
click at [664, 150] on select "Select Type Both Retail Consumable" at bounding box center [779, 152] width 462 height 25
select select "R"
click at [548, 140] on select "Select Type Both Retail Consumable" at bounding box center [779, 152] width 462 height 25
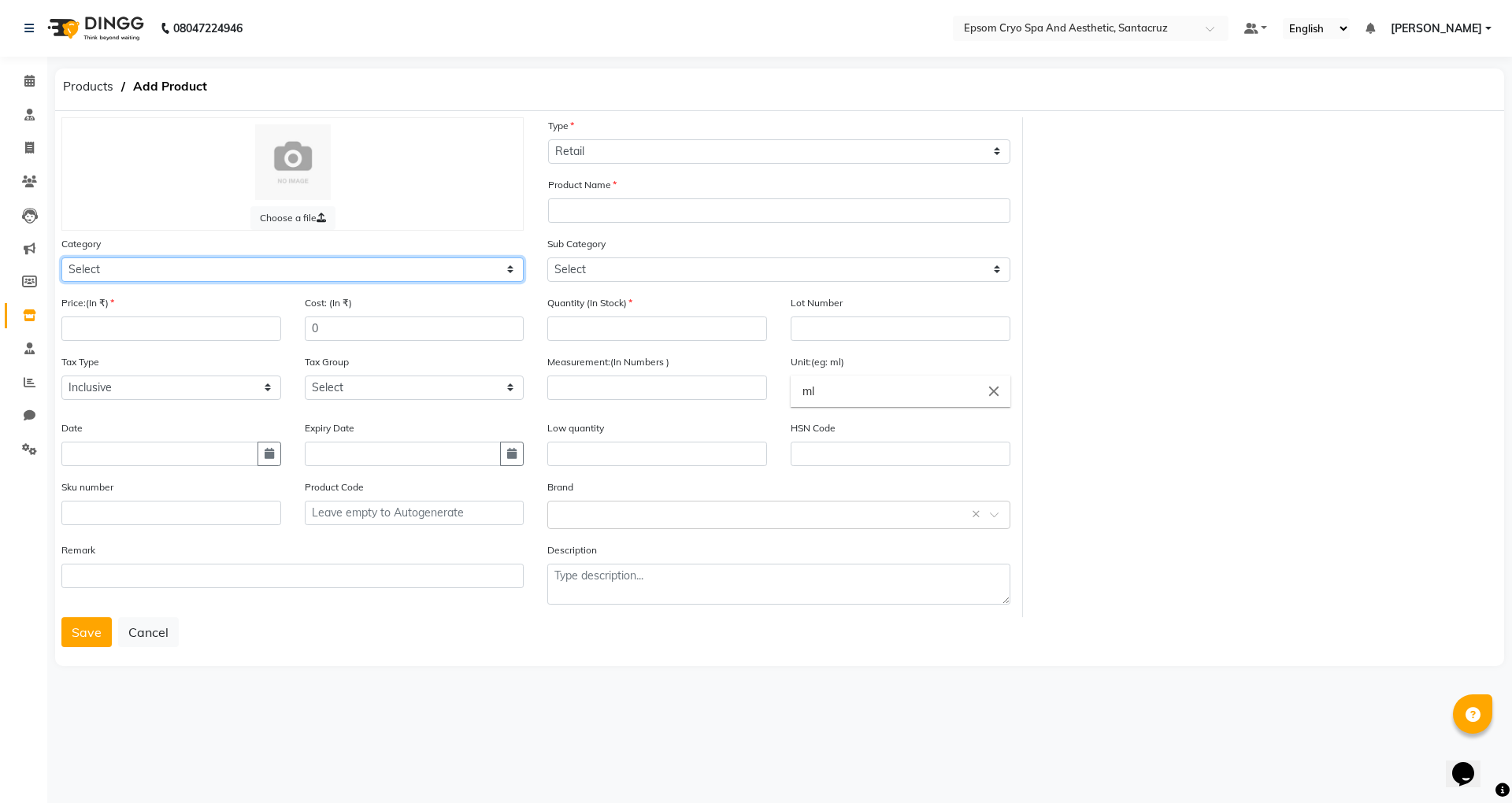
click at [326, 262] on select "Select Other" at bounding box center [292, 269] width 462 height 25
select select "3000"
click at [61, 257] on select "Select Other" at bounding box center [292, 269] width 462 height 25
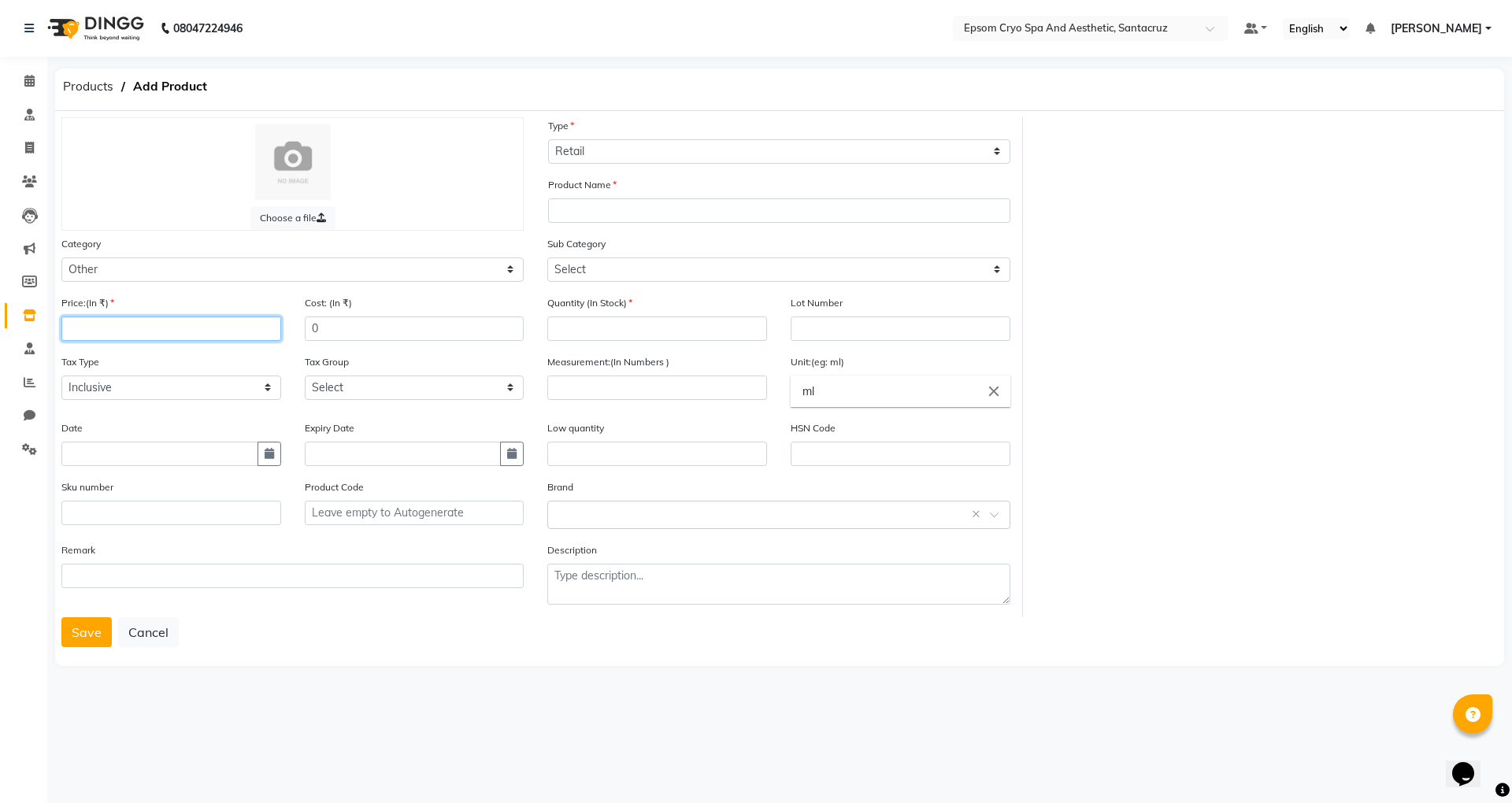
click at [130, 323] on input "number" at bounding box center [171, 328] width 220 height 25
type input "2600"
click at [564, 329] on input "number" at bounding box center [657, 328] width 220 height 25
type input "2"
click at [659, 392] on input "number" at bounding box center [657, 387] width 220 height 25
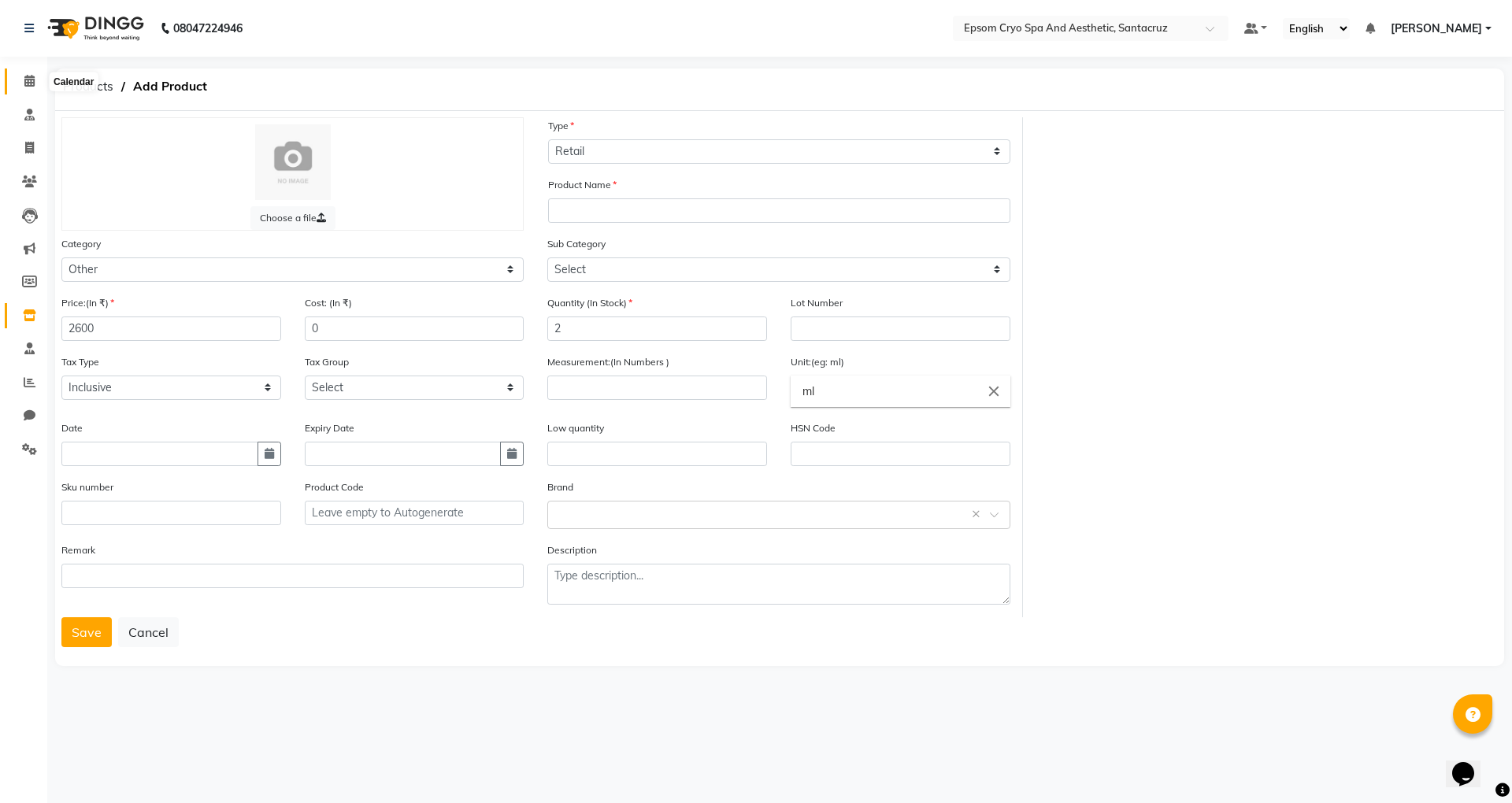
click at [25, 77] on icon at bounding box center [29, 80] width 10 height 12
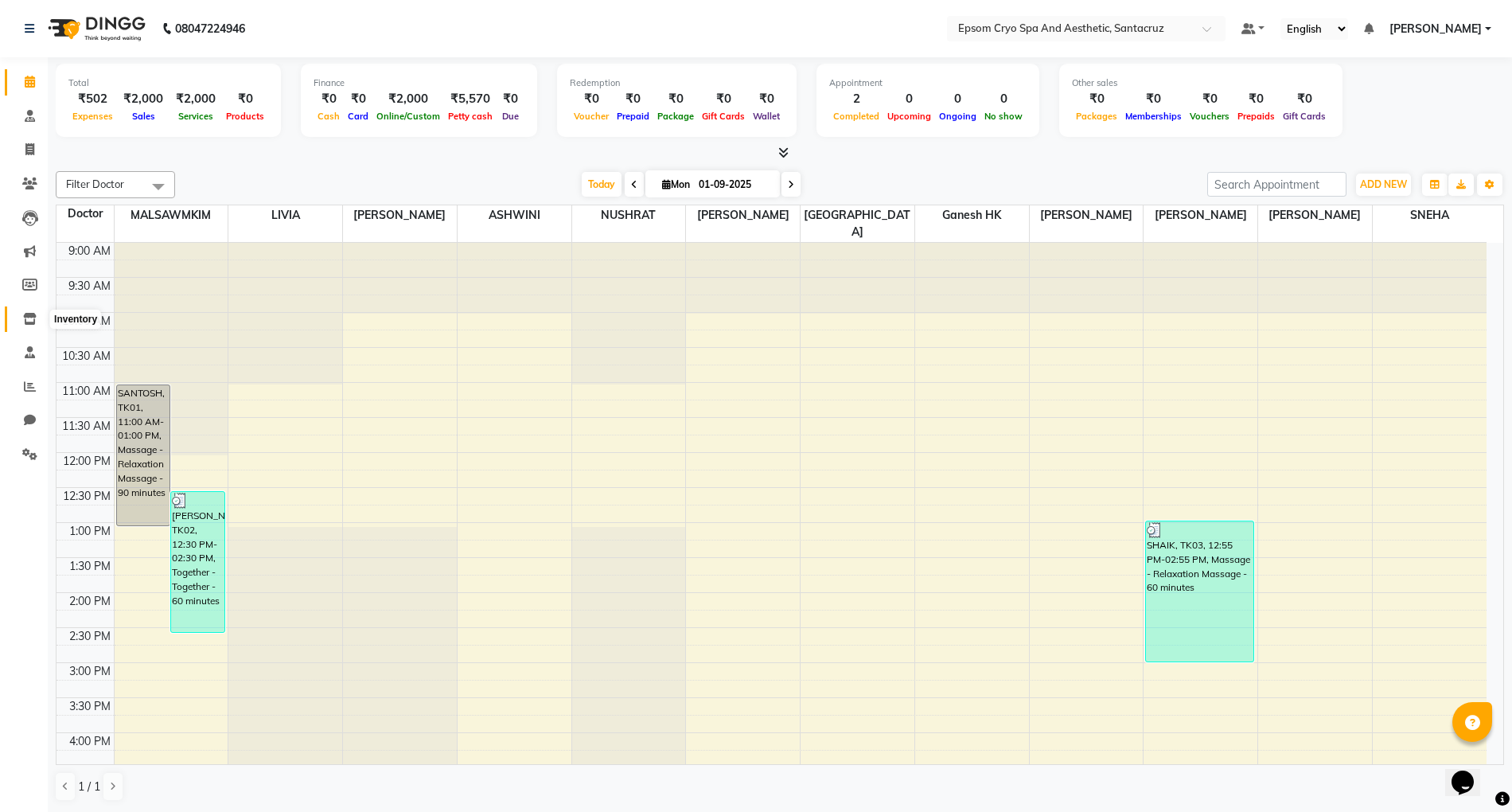
click at [26, 317] on icon at bounding box center [30, 319] width 14 height 12
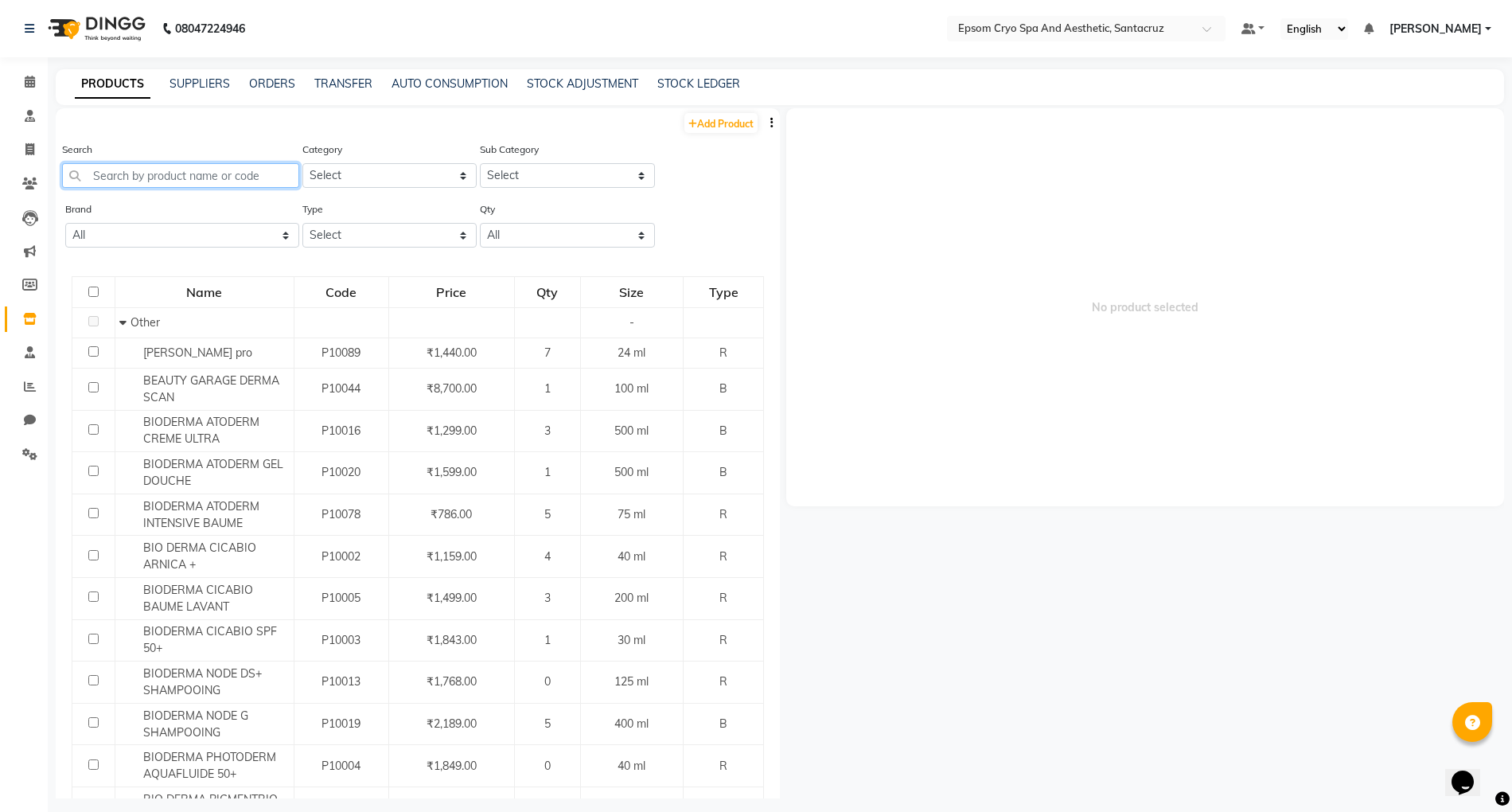
click at [185, 181] on input "text" at bounding box center [180, 175] width 237 height 25
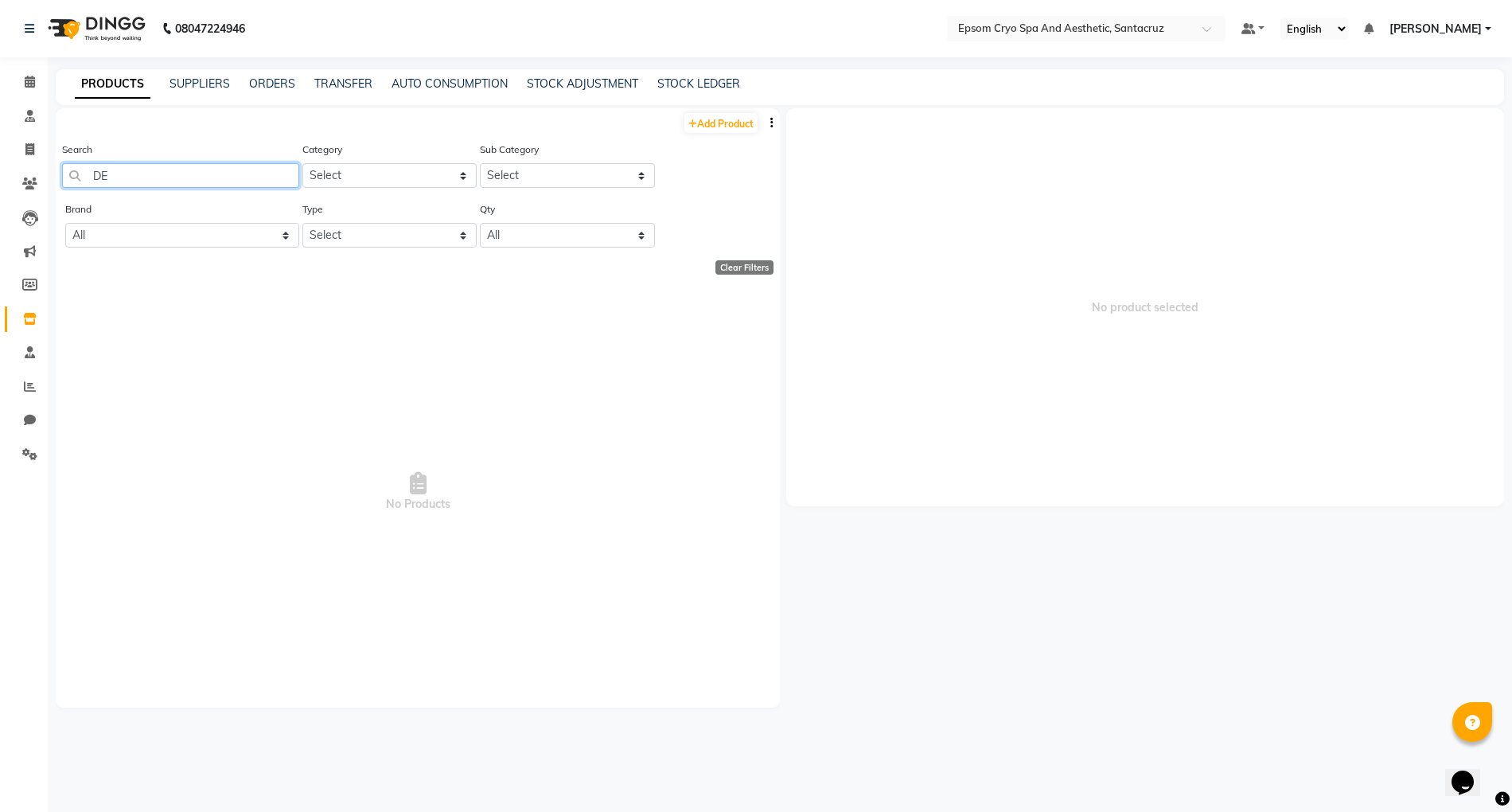
type input "D"
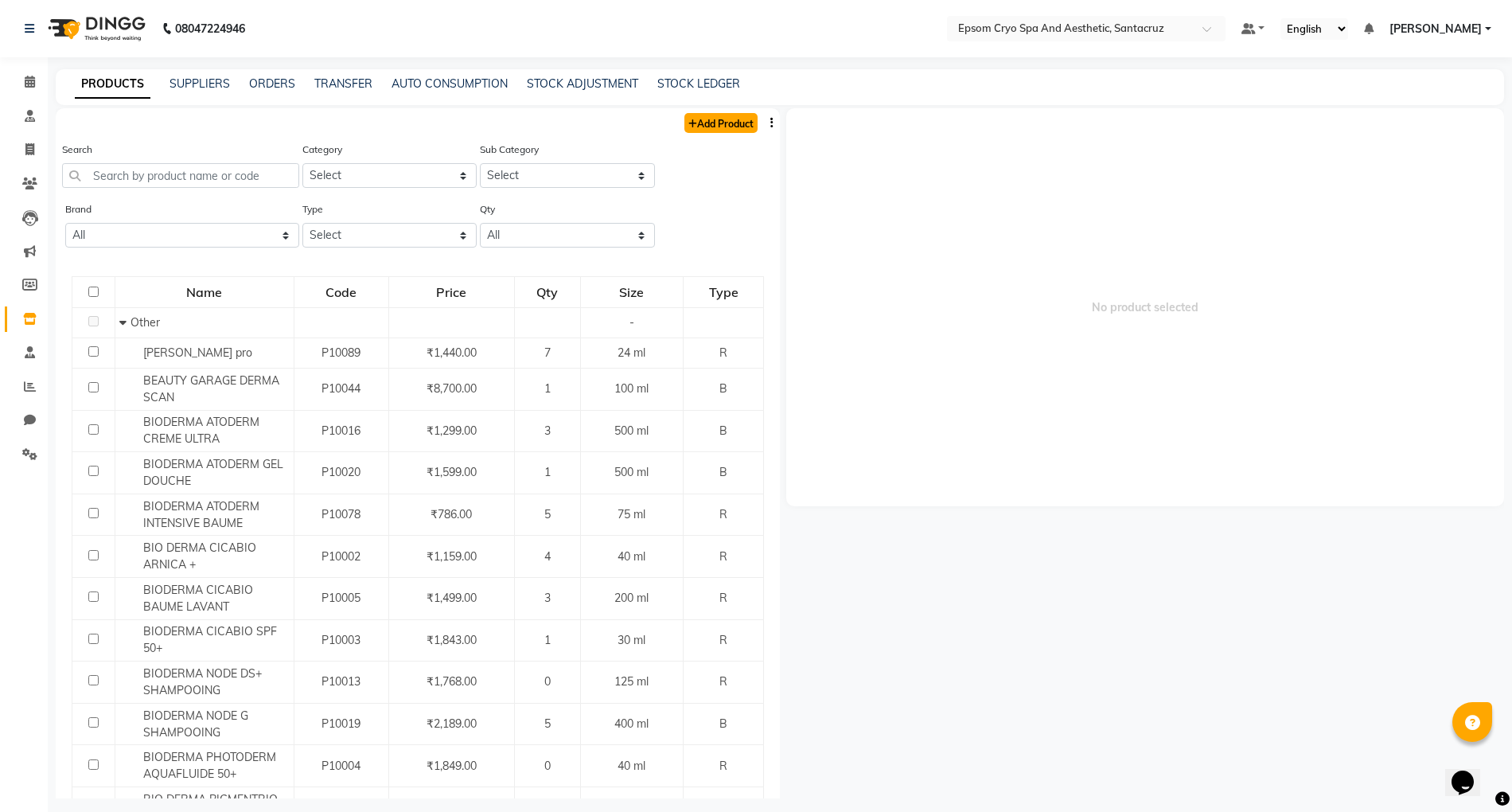
click at [705, 123] on link "Add Product" at bounding box center [720, 123] width 73 height 20
select select "true"
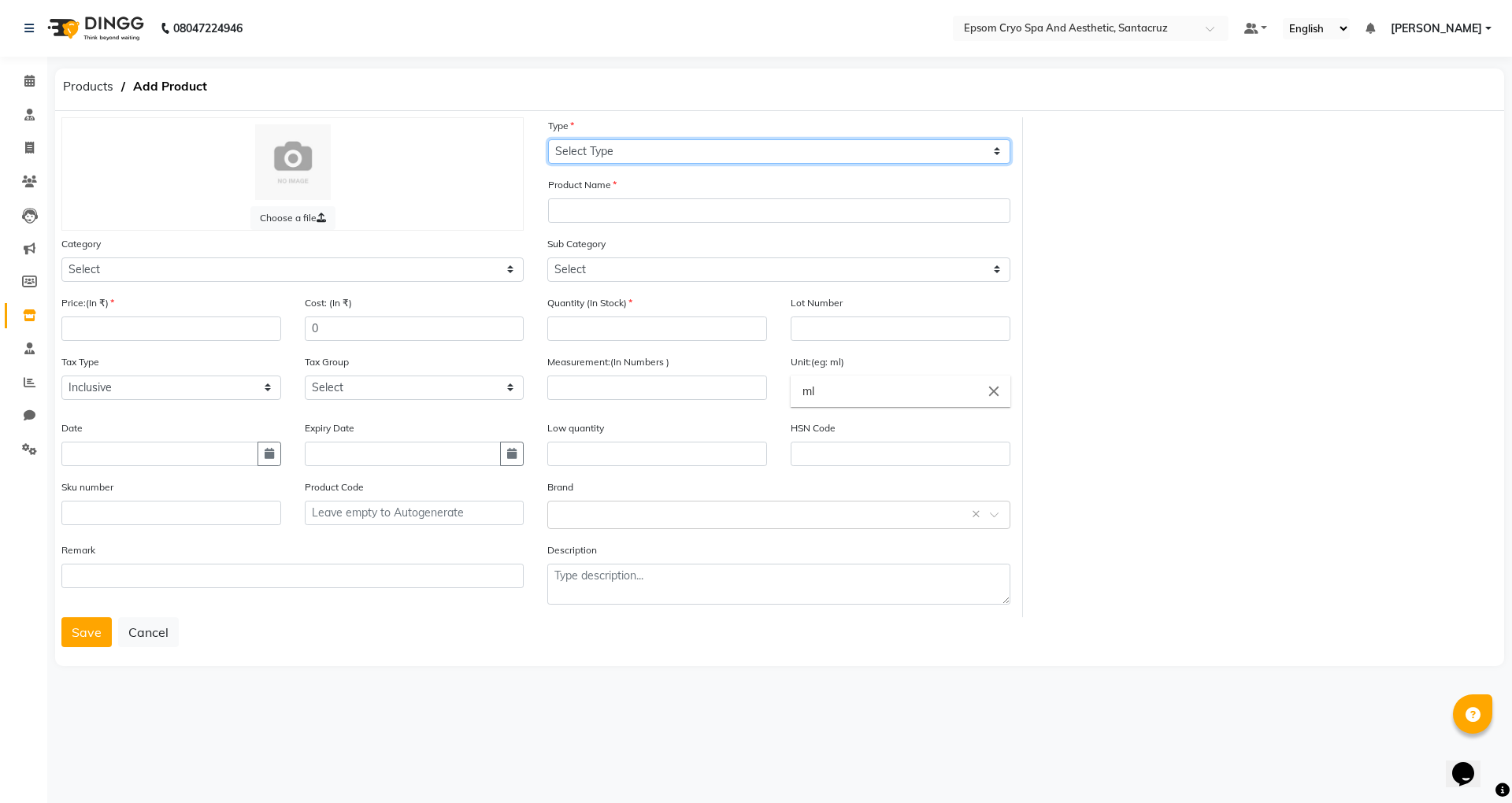
click at [664, 161] on select "Select Type Both Retail Consumable" at bounding box center [779, 152] width 462 height 25
select select "R"
click at [548, 140] on select "Select Type Both Retail Consumable" at bounding box center [779, 152] width 462 height 25
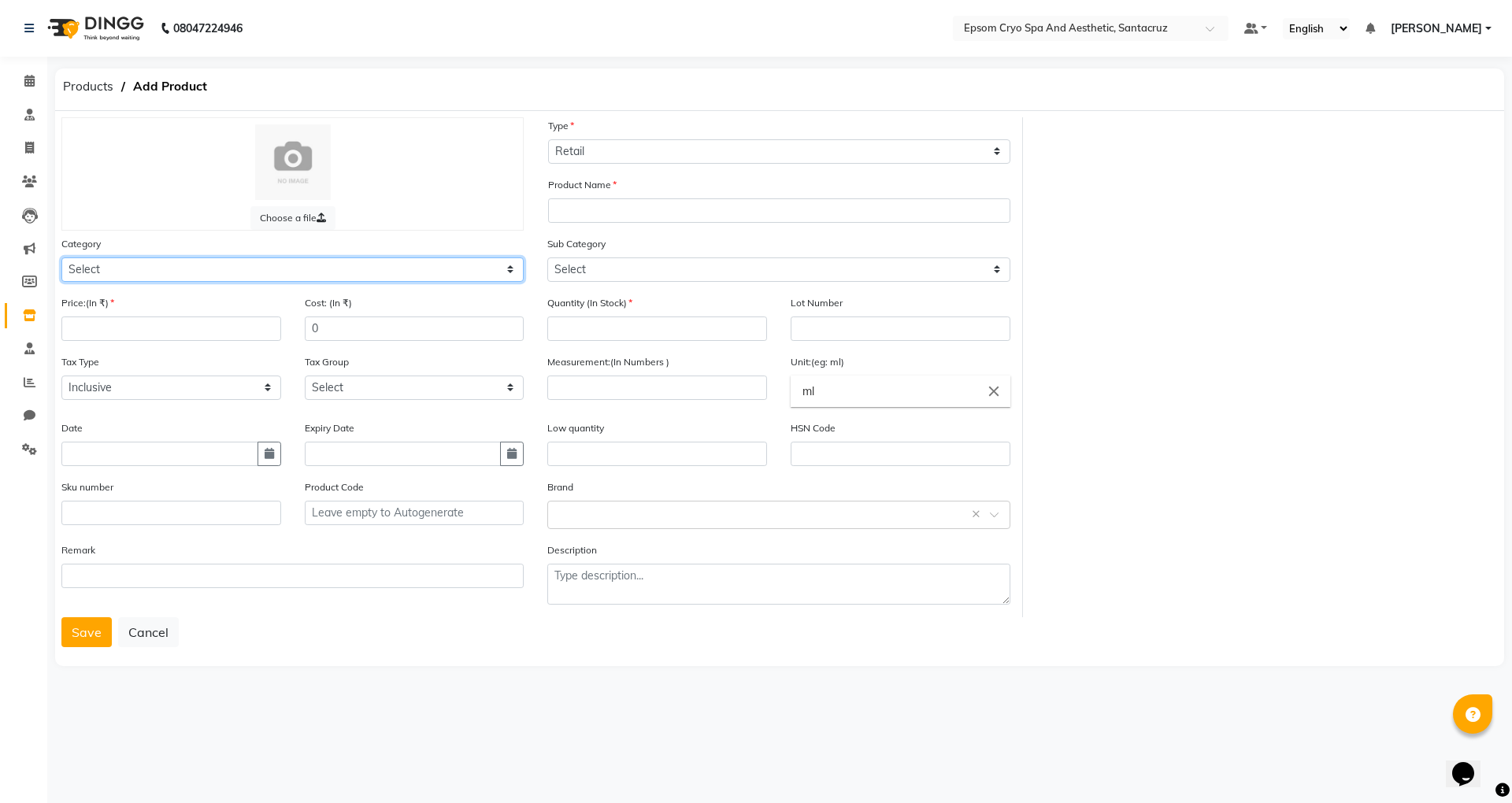
click at [212, 265] on select "Select Other" at bounding box center [292, 269] width 462 height 25
select select "3000"
click at [61, 257] on select "Select Other" at bounding box center [292, 269] width 462 height 25
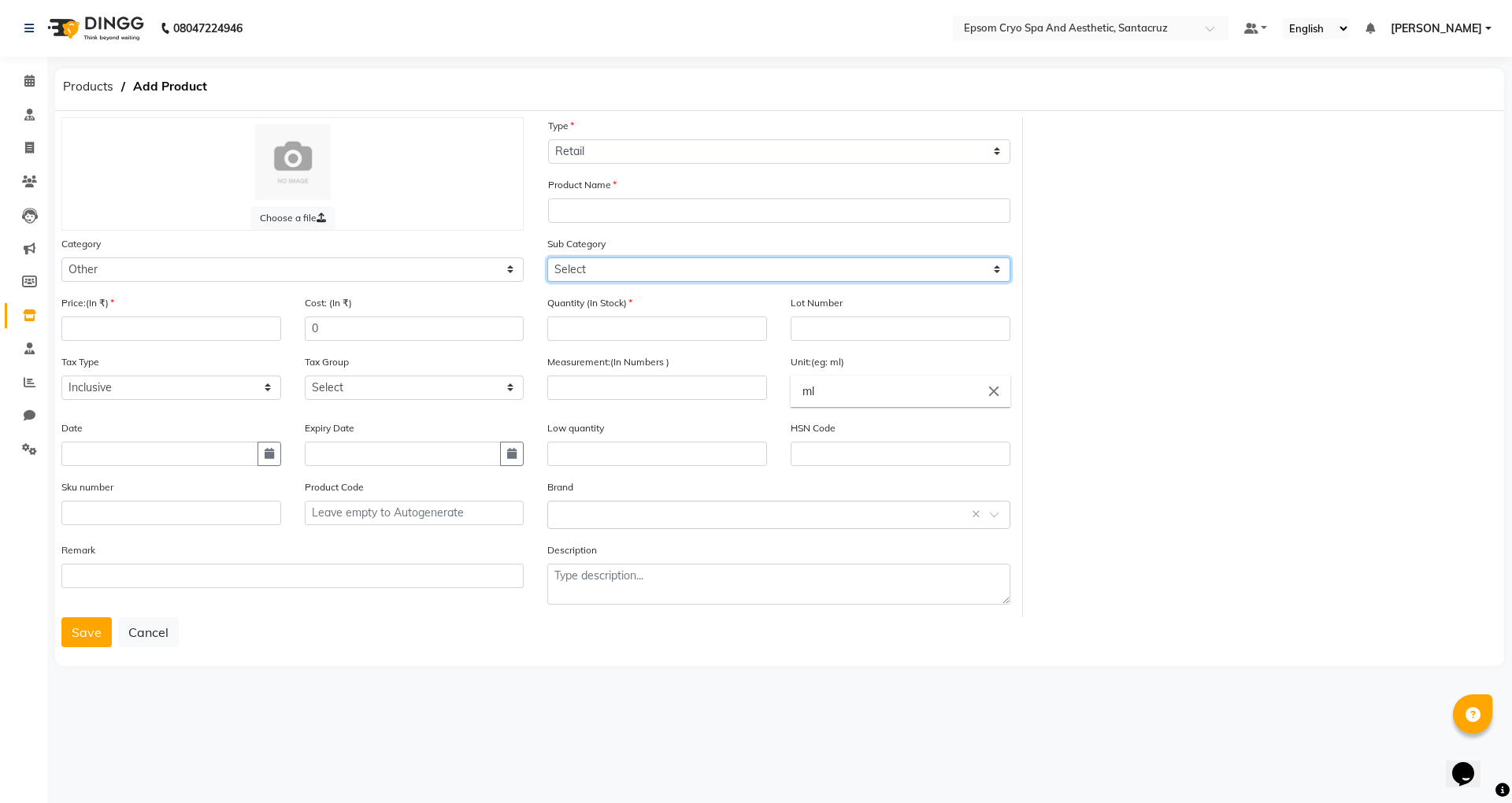
click at [577, 265] on select "Select Other" at bounding box center [779, 269] width 462 height 25
select select "3099"
click at [548, 257] on select "Select Other" at bounding box center [779, 269] width 462 height 25
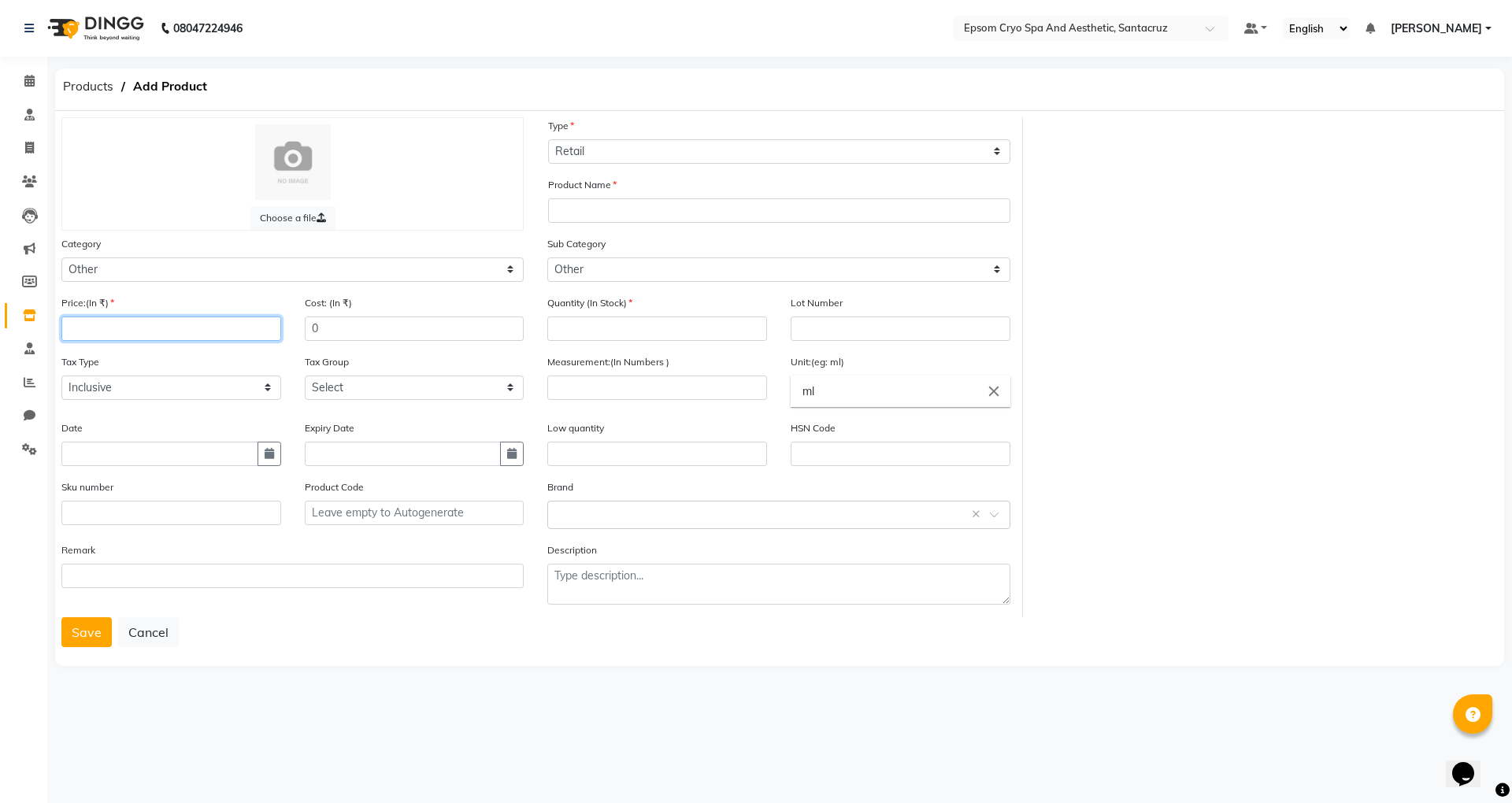
click at [145, 325] on input "number" at bounding box center [171, 328] width 220 height 25
type input "2600"
click at [706, 328] on input "number" at bounding box center [657, 328] width 220 height 25
type input "2"
click at [640, 387] on input "number" at bounding box center [657, 387] width 220 height 25
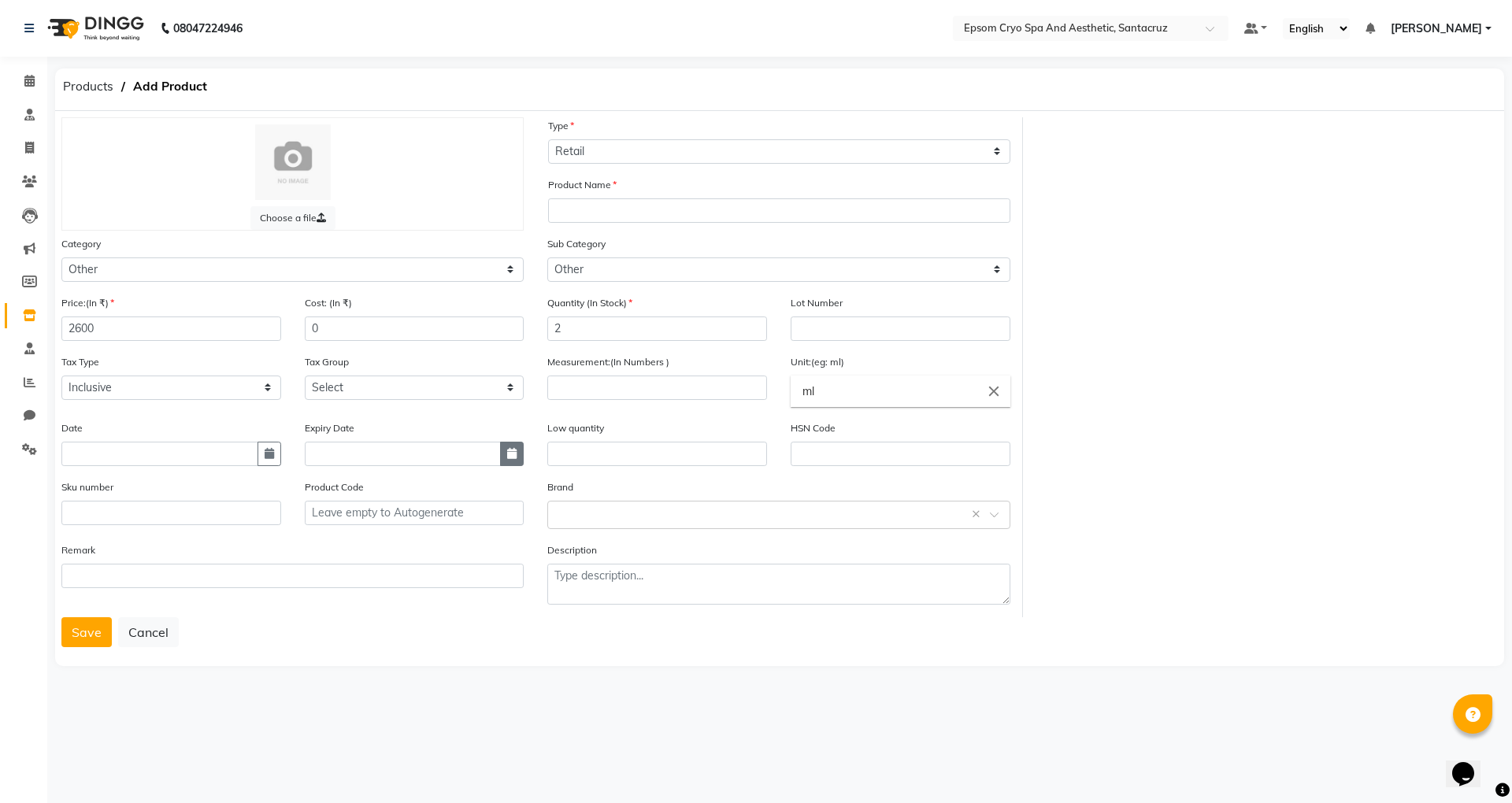
click at [514, 460] on button "button" at bounding box center [512, 454] width 24 height 25
select select "9"
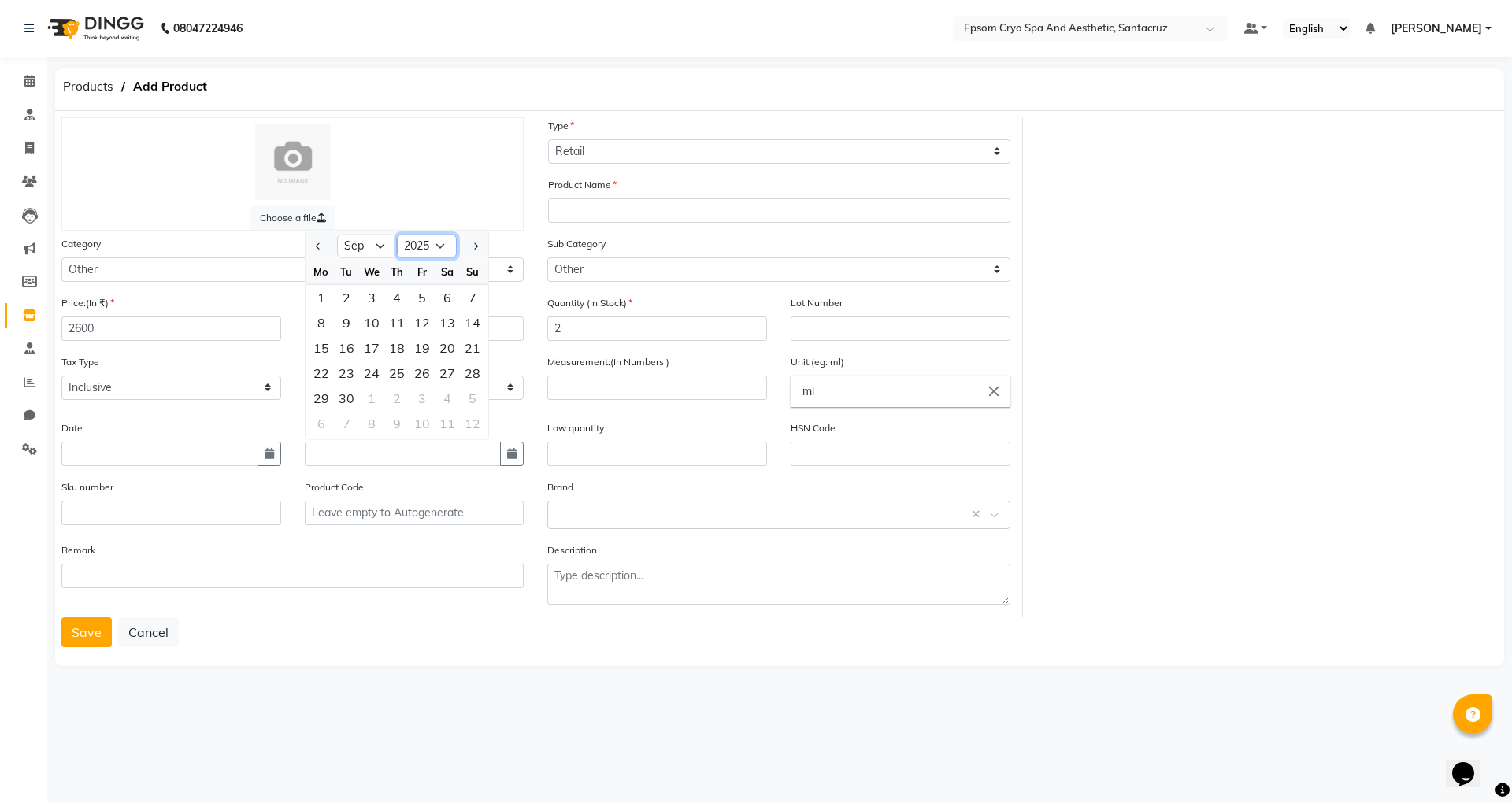
click at [430, 246] on select "2015 2016 2017 2018 2019 2020 2021 2022 2023 2024 2025 2026 2027 2028 2029 2030…" at bounding box center [426, 247] width 60 height 24
select select "2027"
click at [397, 235] on select "2015 2016 2017 2018 2019 2020 2021 2022 2023 2024 2025 2026 2027 2028 2029 2030…" at bounding box center [426, 247] width 60 height 24
click at [378, 243] on select "Jan Feb Mar Apr May Jun Jul Aug Sep Oct Nov Dec" at bounding box center [367, 247] width 60 height 24
select select "11"
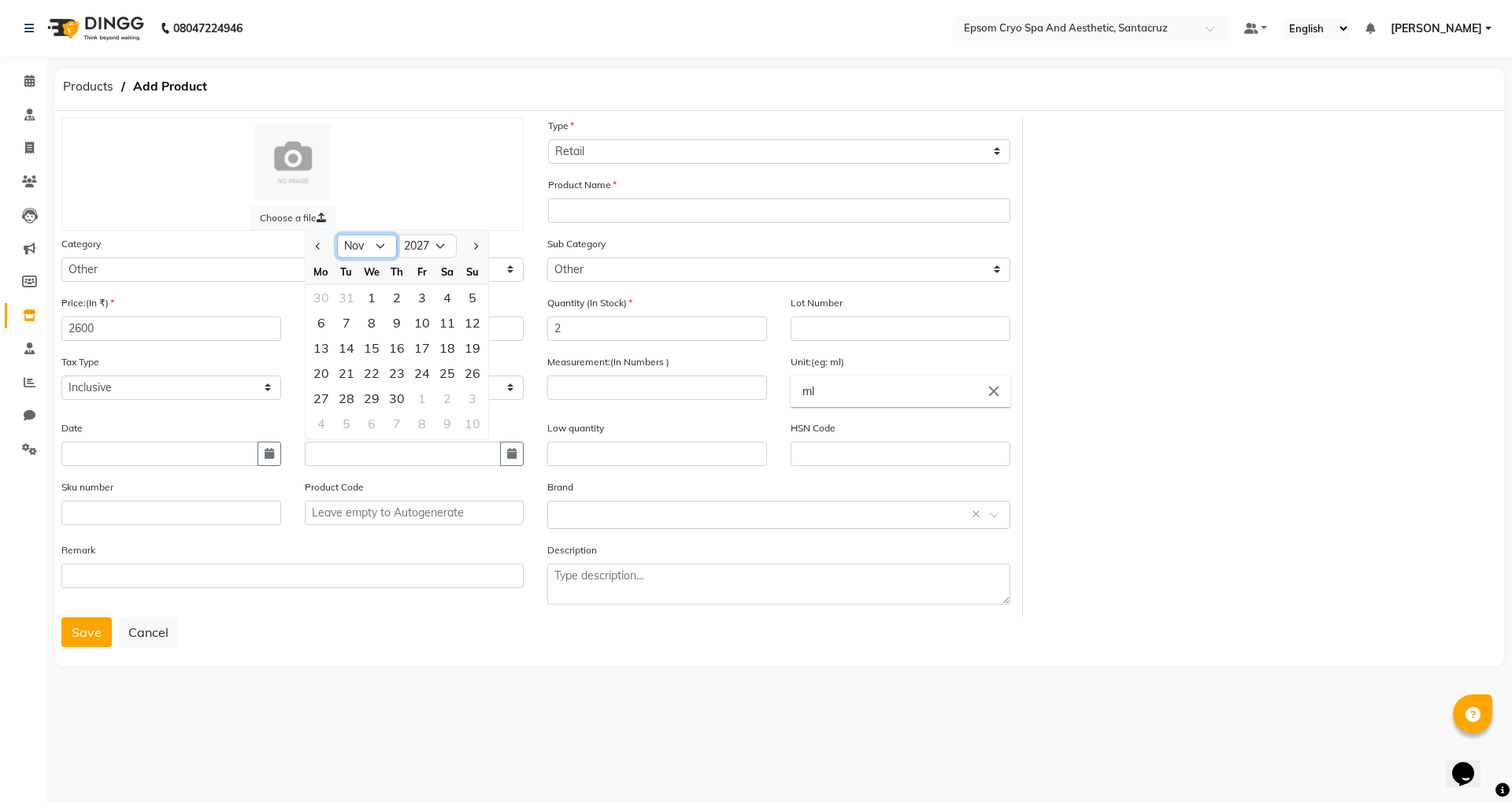
click at [337, 235] on select "Jan Feb Mar Apr May Jun Jul Aug Sep Oct Nov Dec" at bounding box center [367, 247] width 60 height 24
click at [344, 391] on div "30" at bounding box center [347, 398] width 25 height 25
type input "30-11-2027"
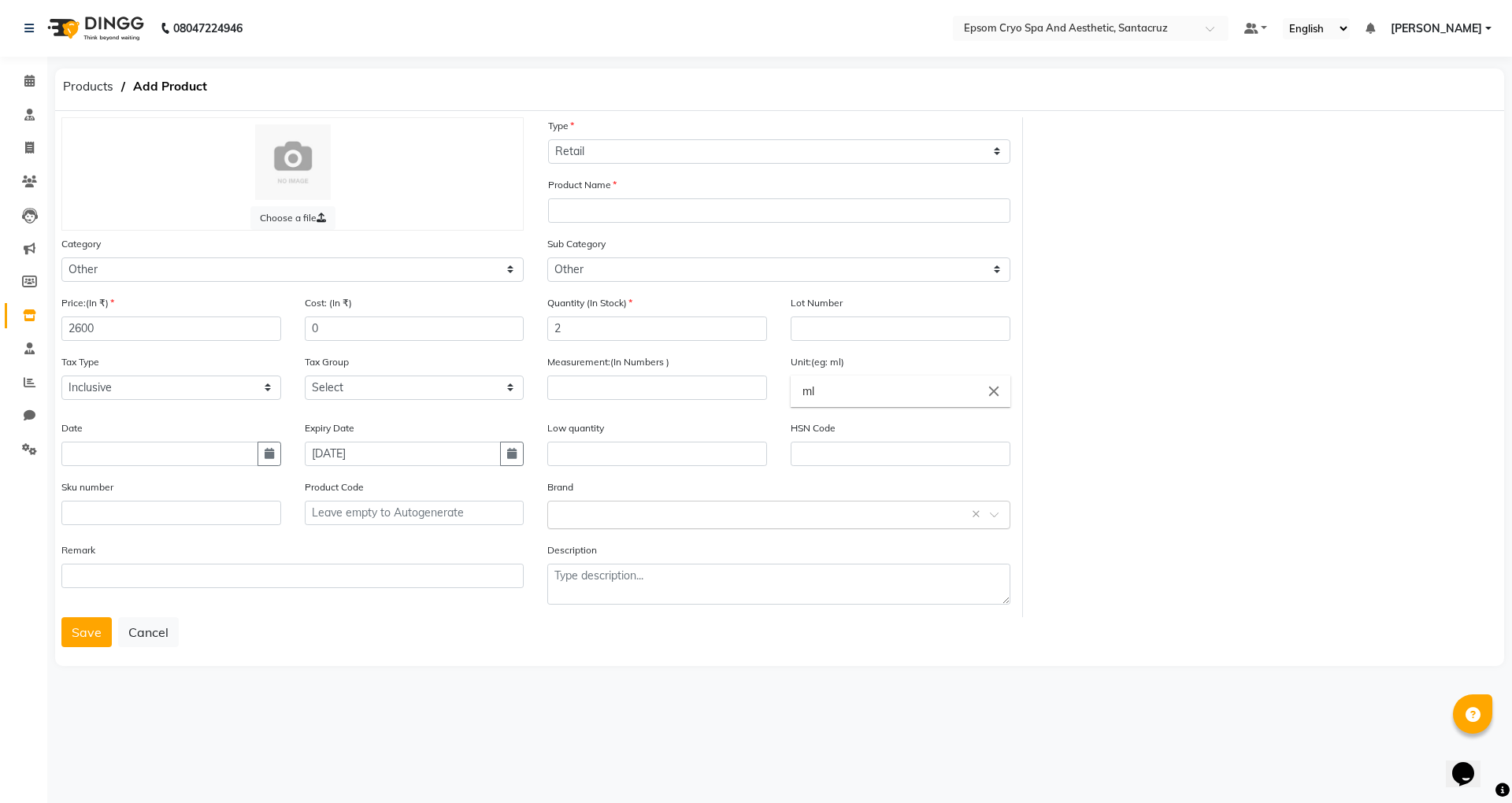
click at [802, 507] on input "text" at bounding box center [763, 513] width 414 height 17
type input "UR"
click at [593, 552] on div "Uriage" at bounding box center [779, 540] width 460 height 29
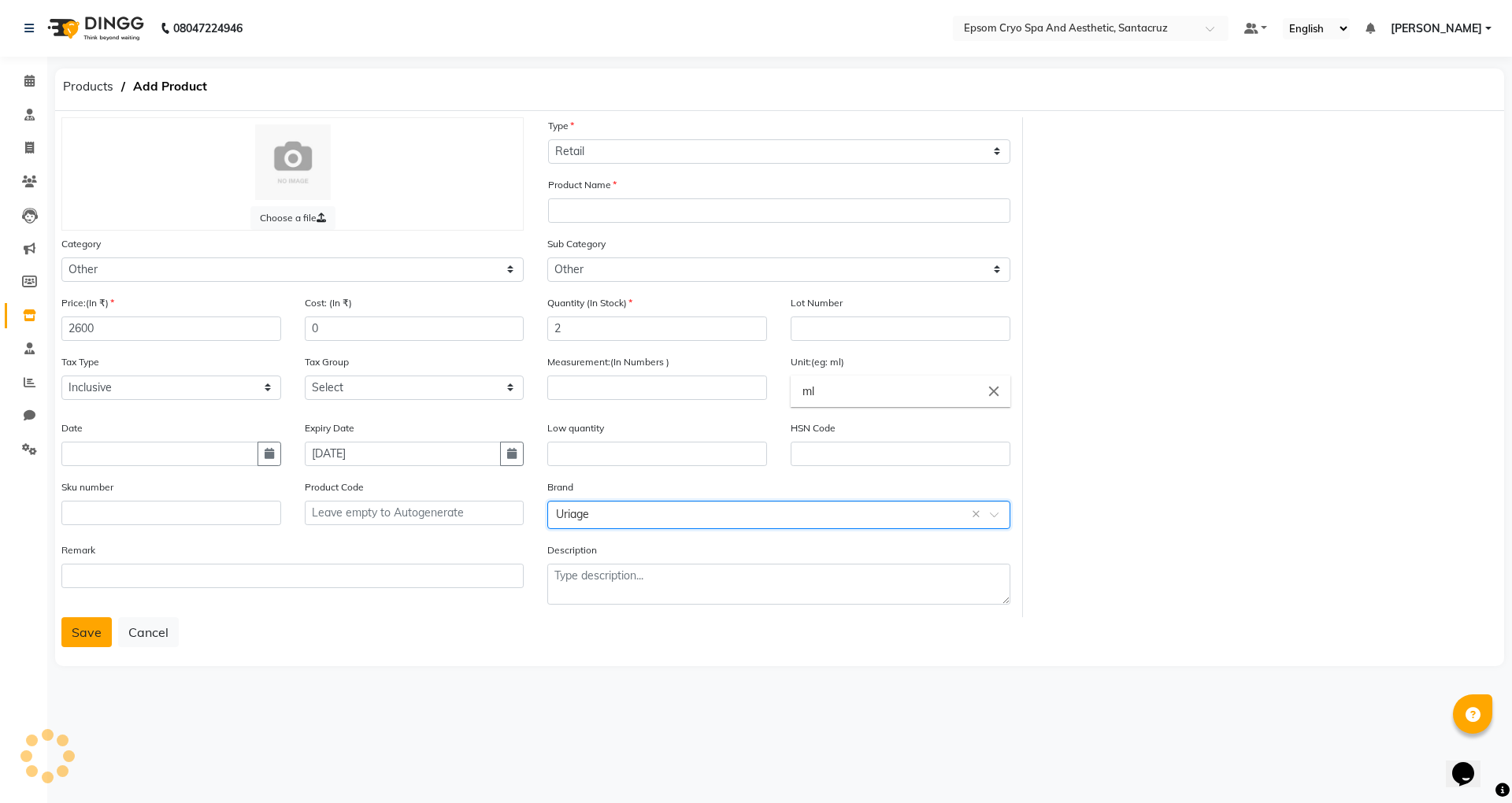
click at [101, 625] on button "Save" at bounding box center [87, 632] width 51 height 30
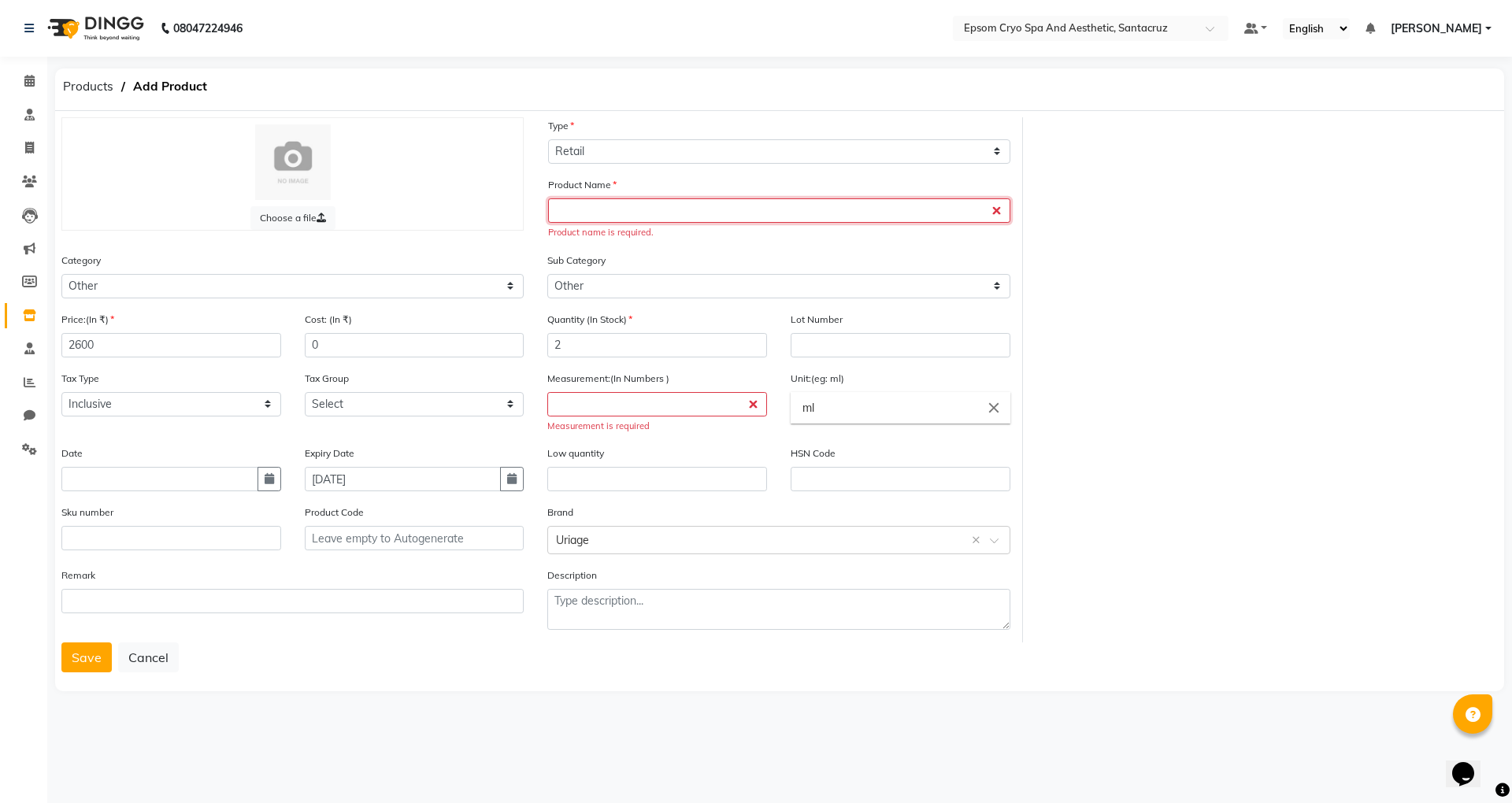
click at [736, 206] on input "text" at bounding box center [779, 210] width 462 height 25
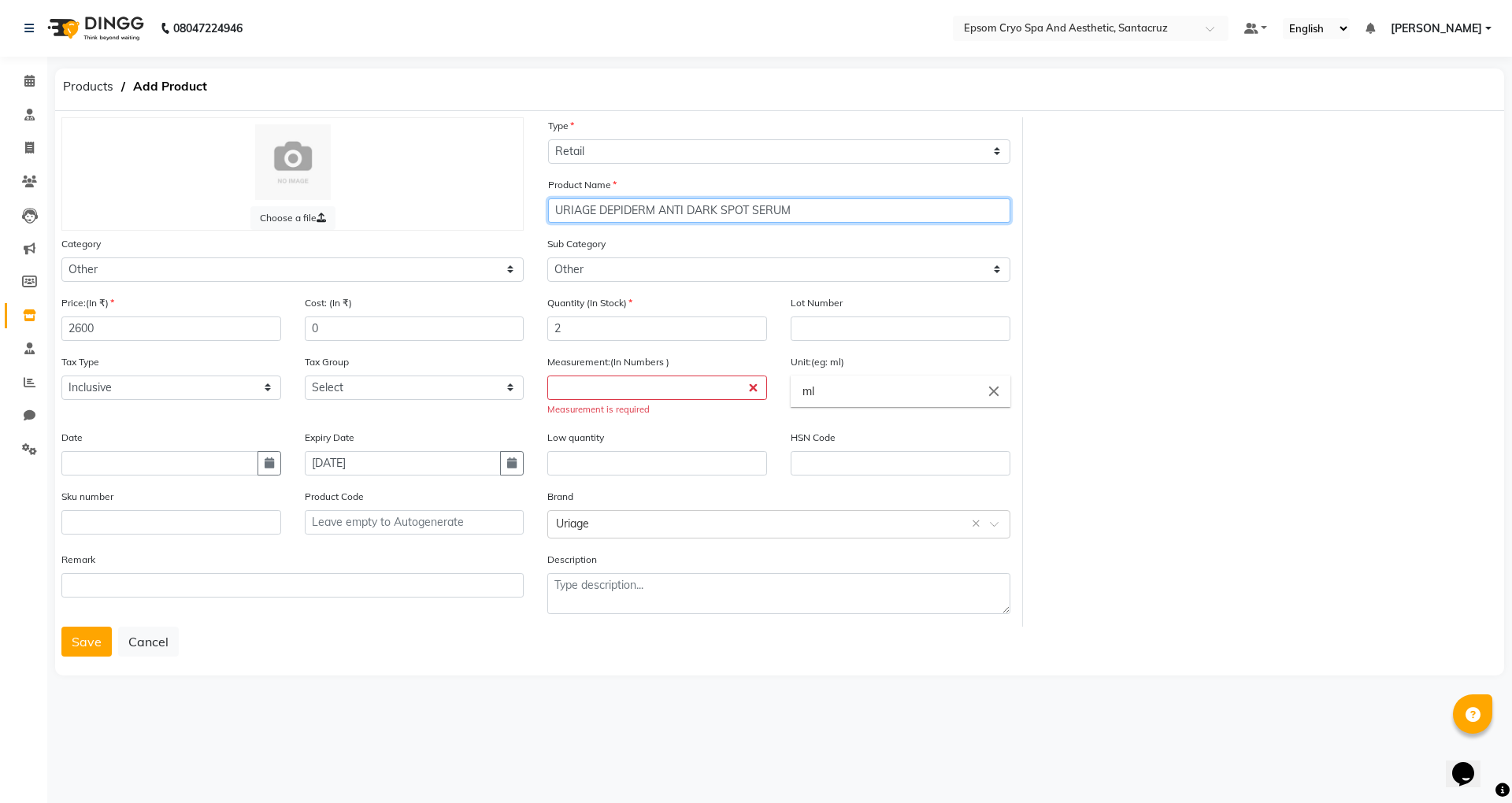
type input "URIAGE DEPIDERM ANTI DARK SPOT SERUM"
click at [648, 391] on input "number" at bounding box center [657, 387] width 220 height 25
click at [67, 640] on button "Save" at bounding box center [87, 642] width 51 height 30
click at [650, 378] on input "number" at bounding box center [657, 387] width 220 height 25
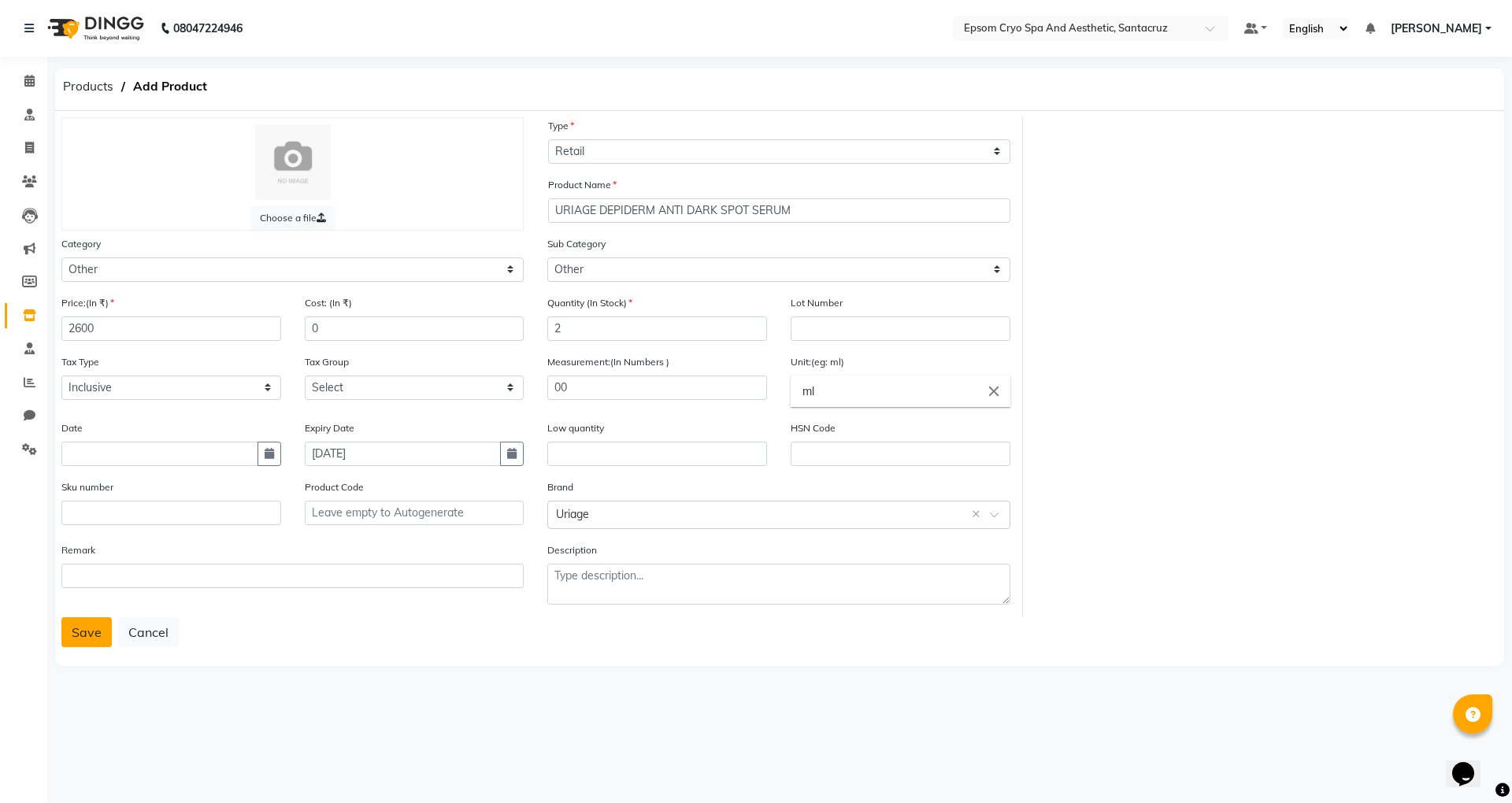
click at [98, 628] on button "Save" at bounding box center [87, 632] width 51 height 30
click at [82, 637] on button "Save" at bounding box center [87, 632] width 51 height 30
click at [606, 382] on input "00" at bounding box center [657, 387] width 220 height 25
type input "0"
type input "30"
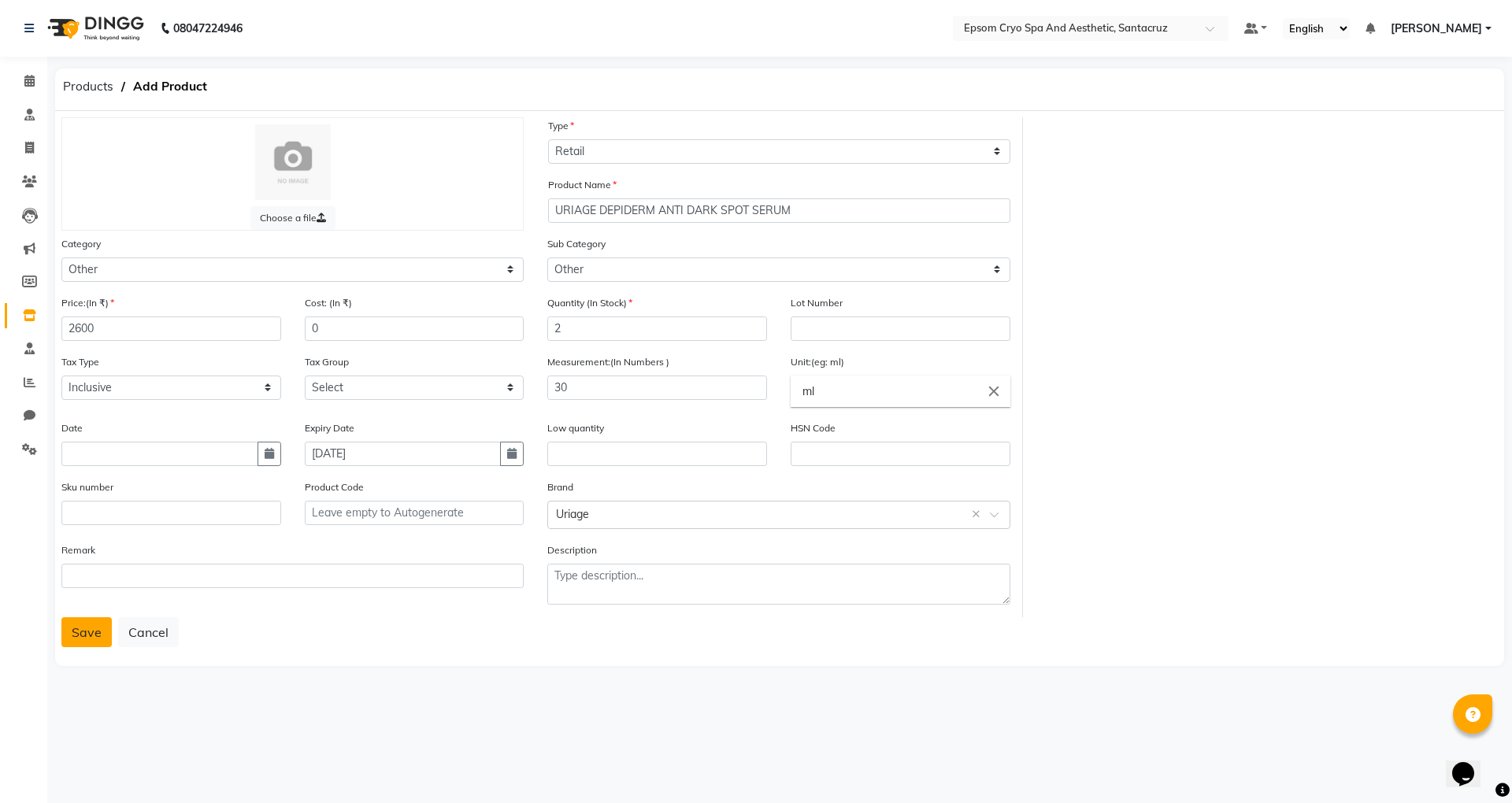
click at [73, 638] on button "Save" at bounding box center [87, 632] width 51 height 30
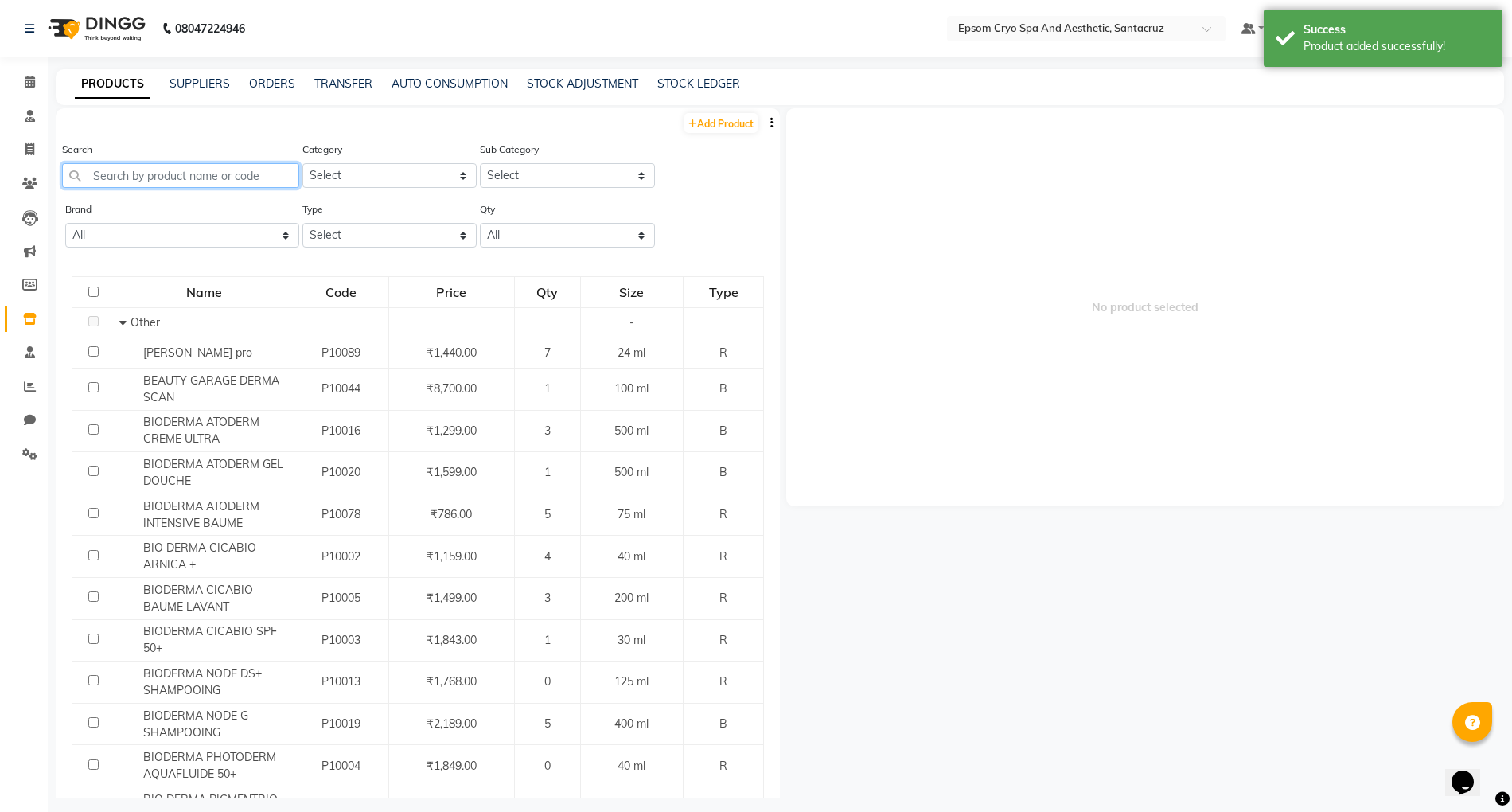
click at [201, 164] on input "text" at bounding box center [180, 175] width 237 height 25
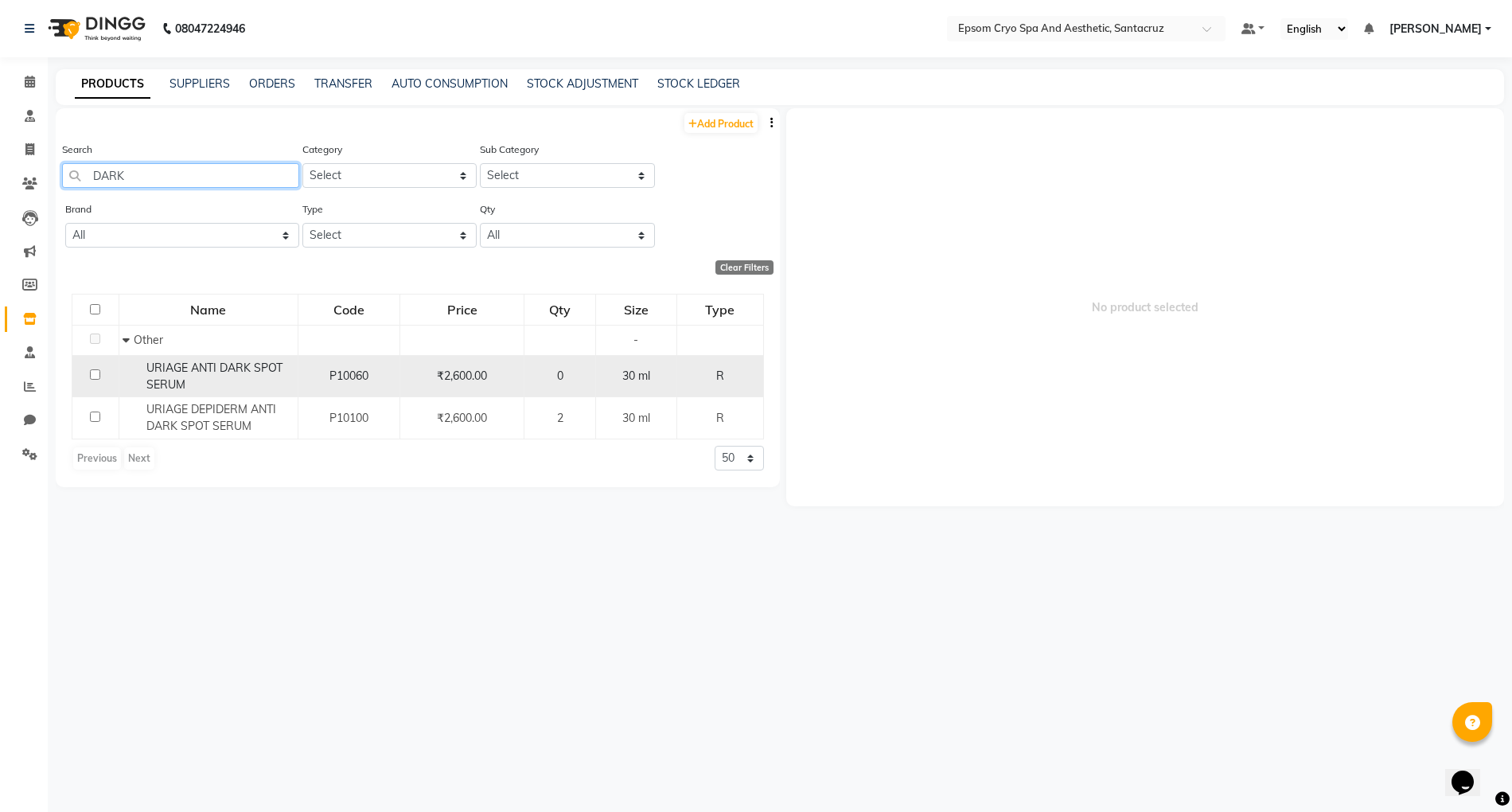
type input "DARK"
click at [93, 373] on input "checkbox" at bounding box center [95, 374] width 10 height 10
checkbox input "true"
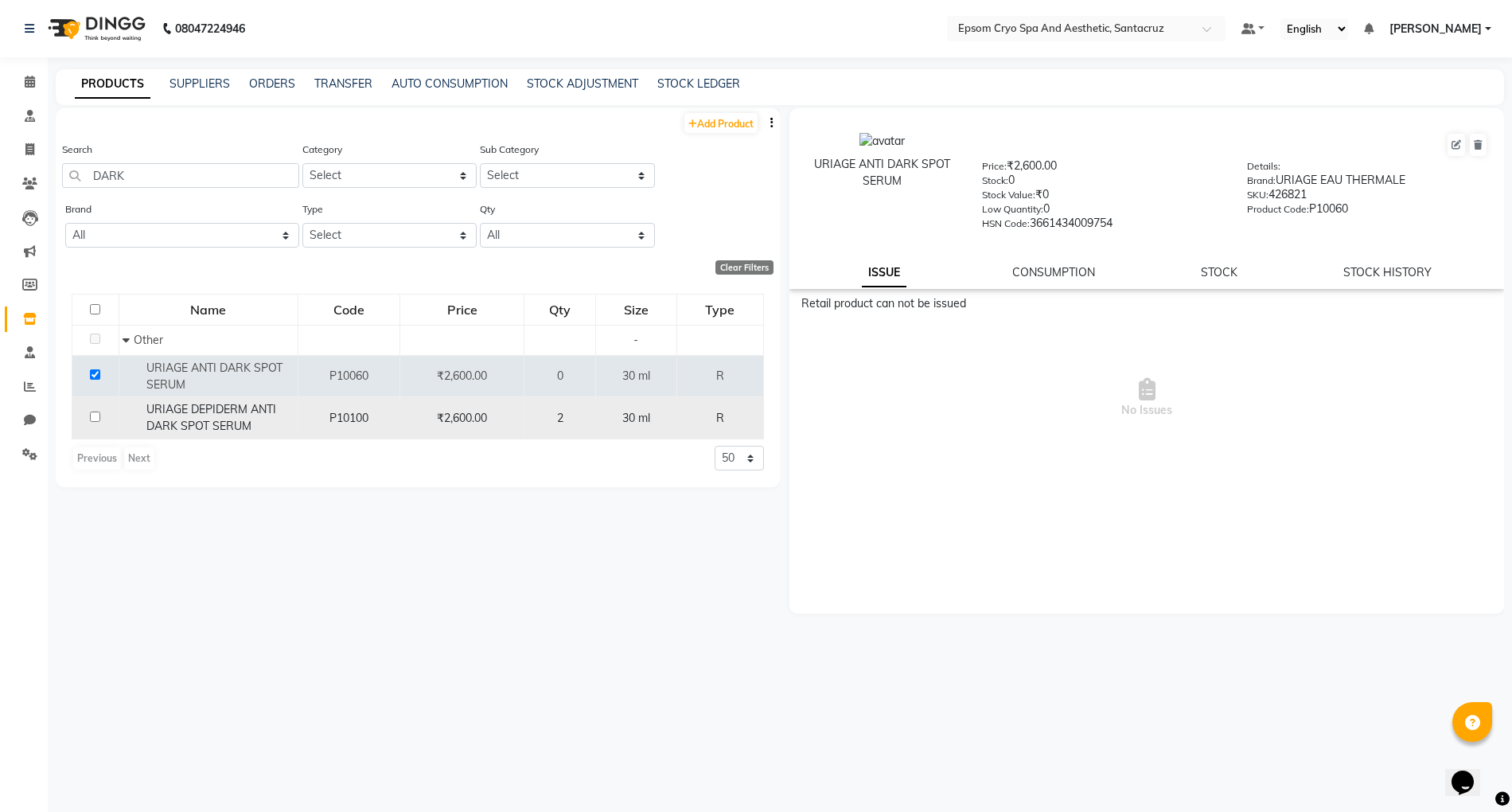
click at [97, 416] on input "checkbox" at bounding box center [95, 416] width 10 height 10
checkbox input "true"
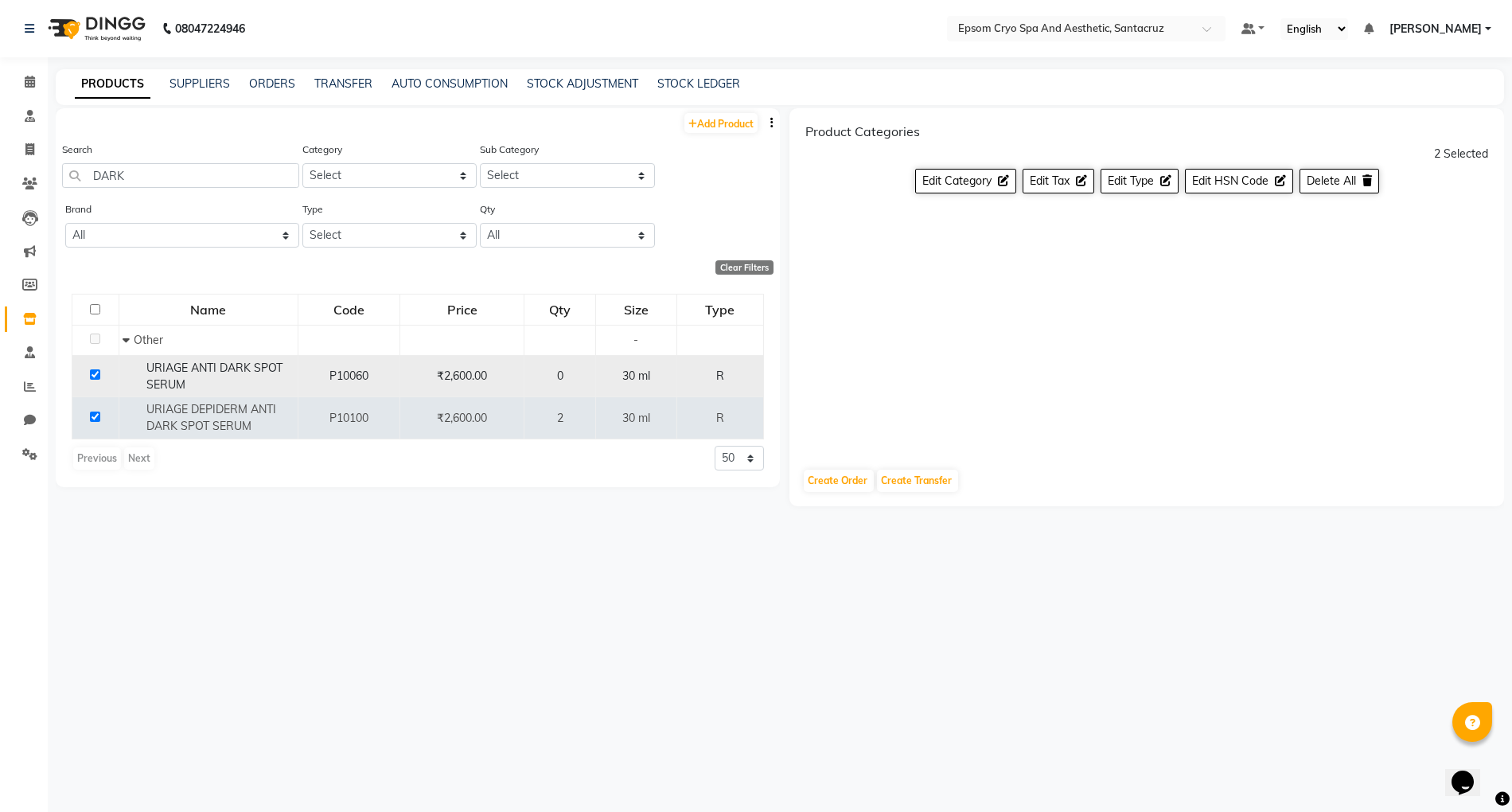
click at [92, 373] on input "checkbox" at bounding box center [95, 374] width 10 height 10
checkbox input "false"
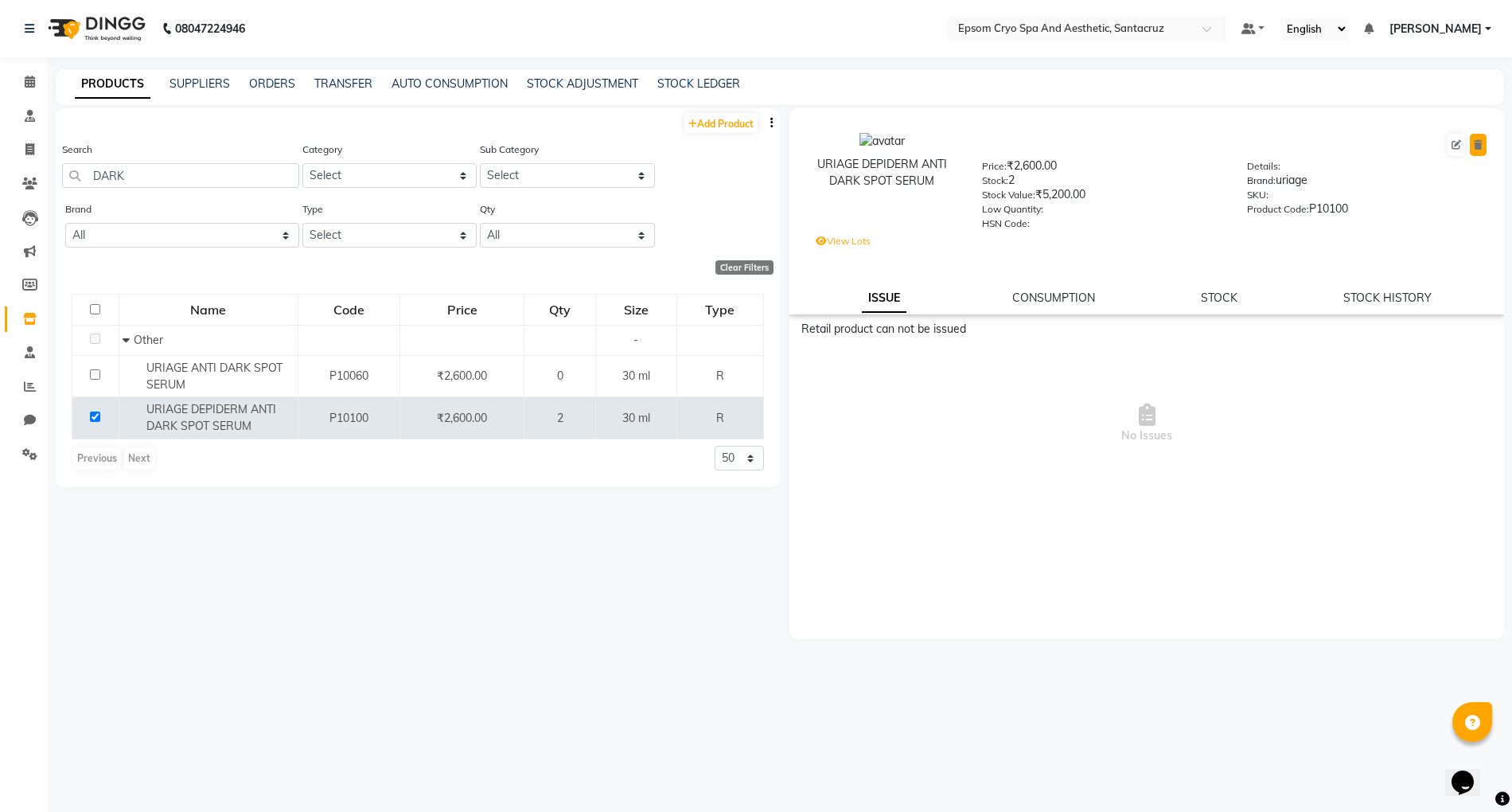
click at [1486, 147] on button at bounding box center [1478, 145] width 17 height 22
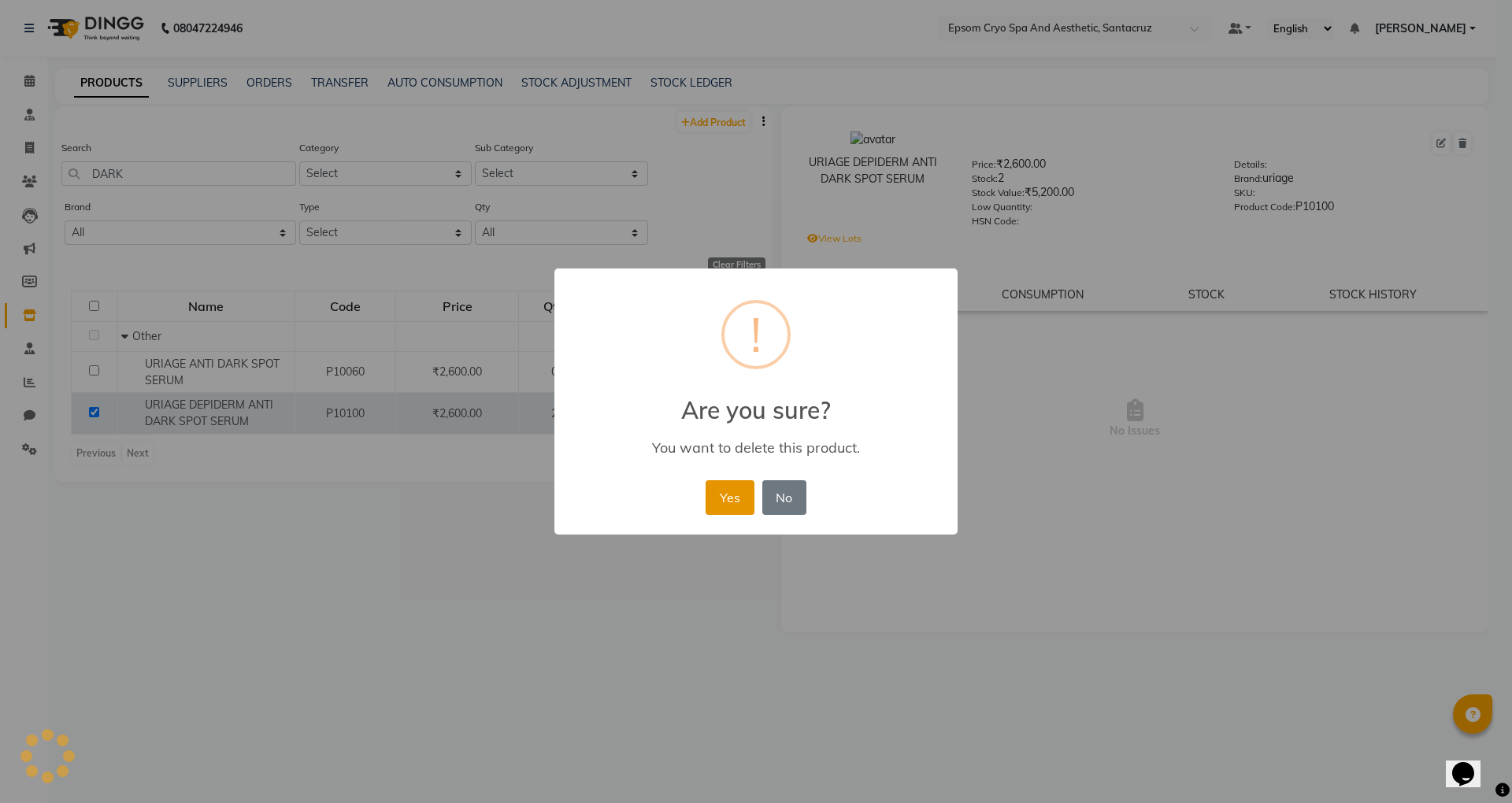
click at [719, 498] on button "Yes" at bounding box center [729, 498] width 48 height 35
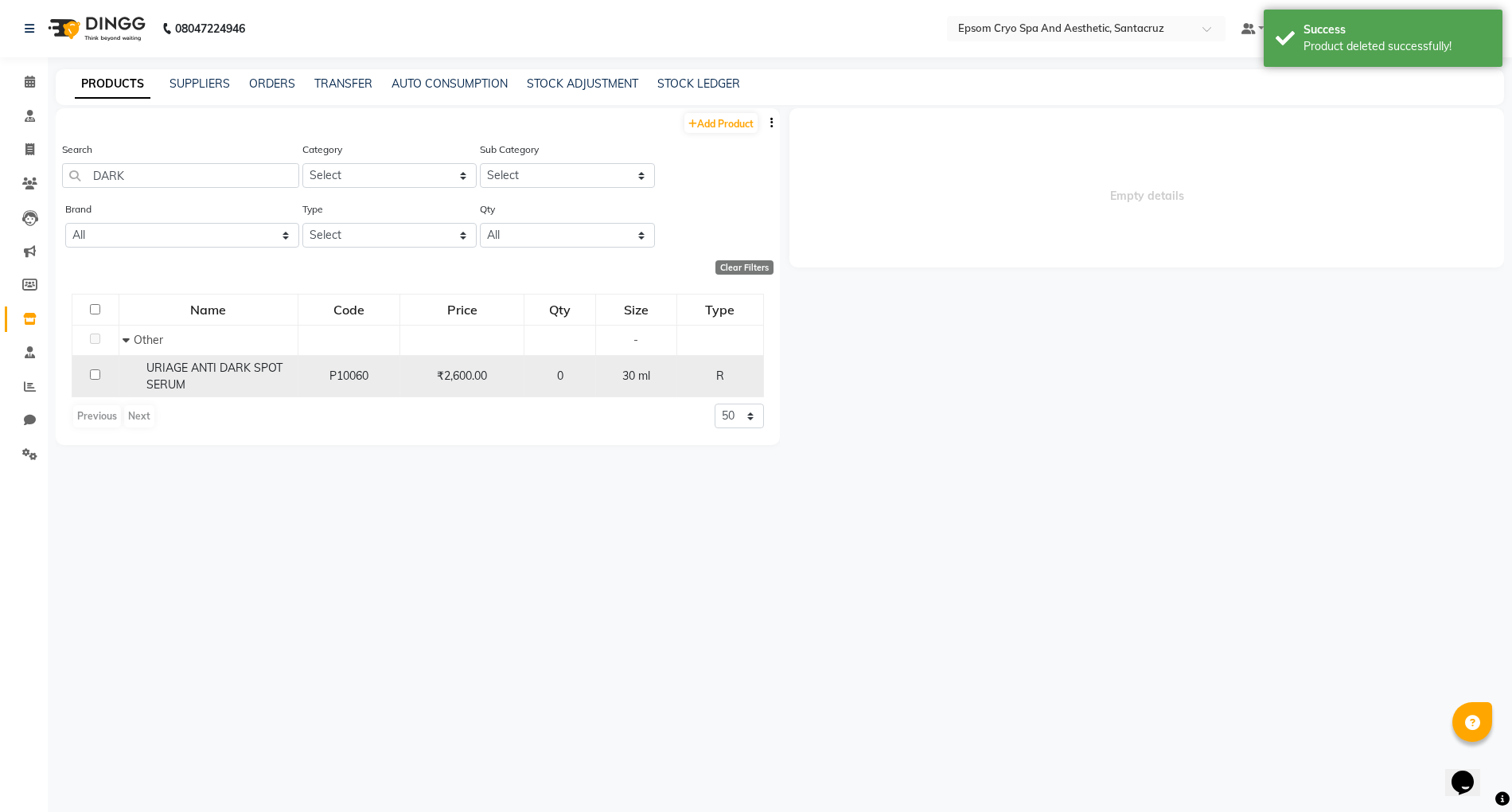
click at [207, 369] on span "URIAGE ANTI DARK SPOT SERUM" at bounding box center [215, 376] width 136 height 31
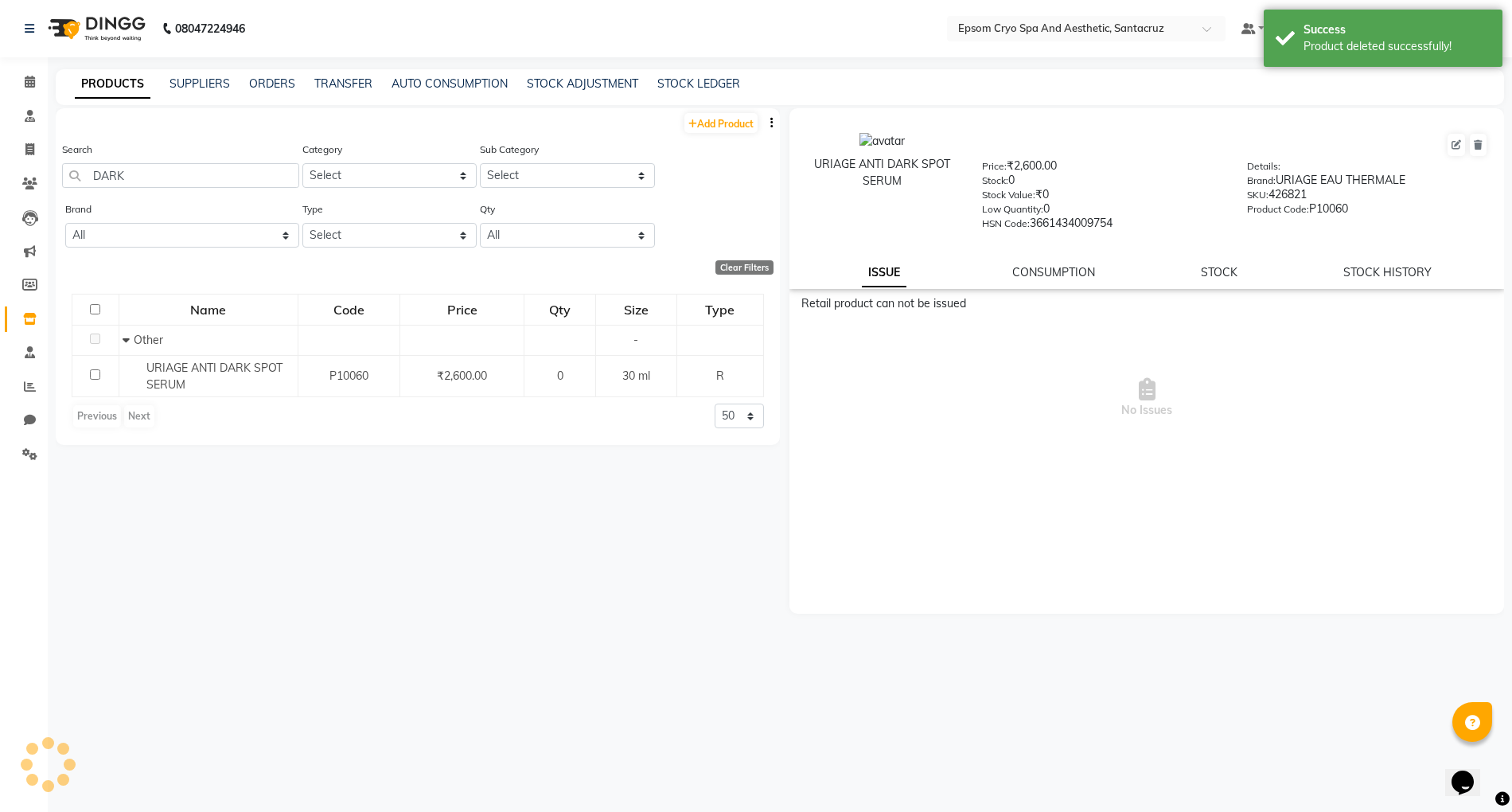
click at [1226, 277] on div "STOCK" at bounding box center [1219, 272] width 37 height 17
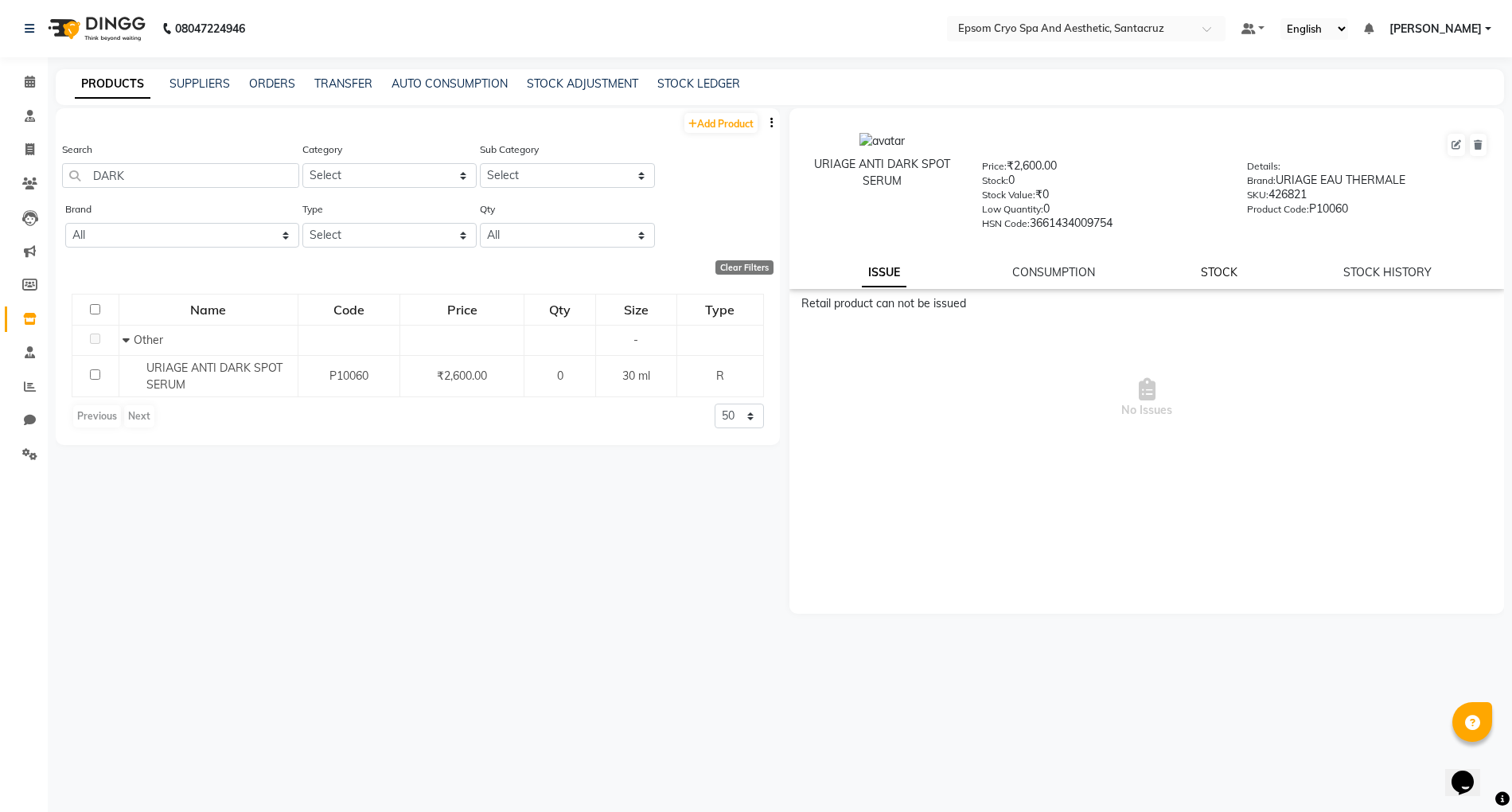
click at [1224, 265] on link "STOCK" at bounding box center [1219, 272] width 37 height 14
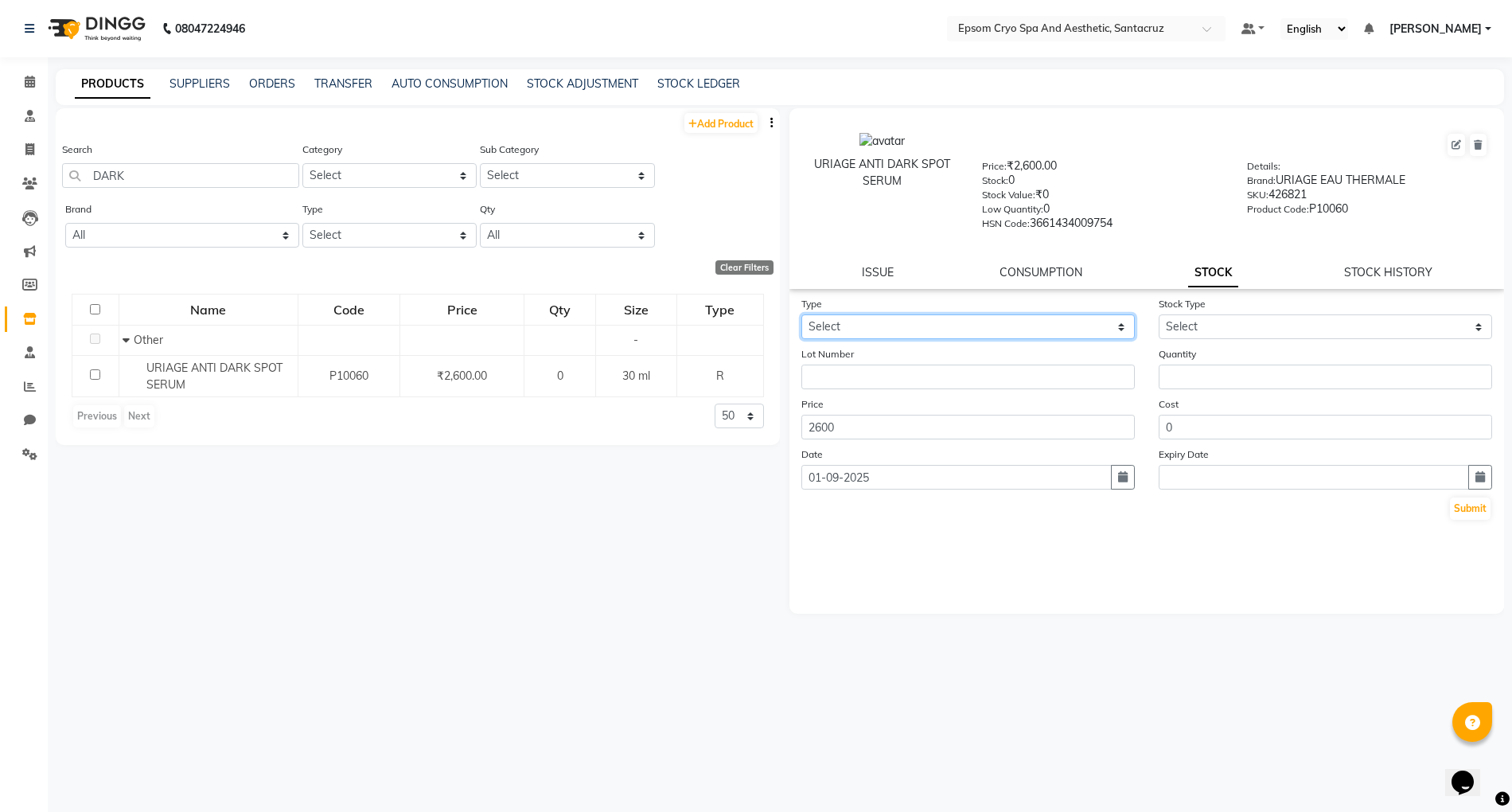
click at [947, 319] on select "Select In Out" at bounding box center [968, 327] width 334 height 25
select select "in"
click at [801, 315] on select "Select In Out" at bounding box center [968, 327] width 334 height 25
click at [1322, 315] on select "Select New Stock Adjustment Return Other" at bounding box center [1326, 327] width 334 height 25
select select "new stock"
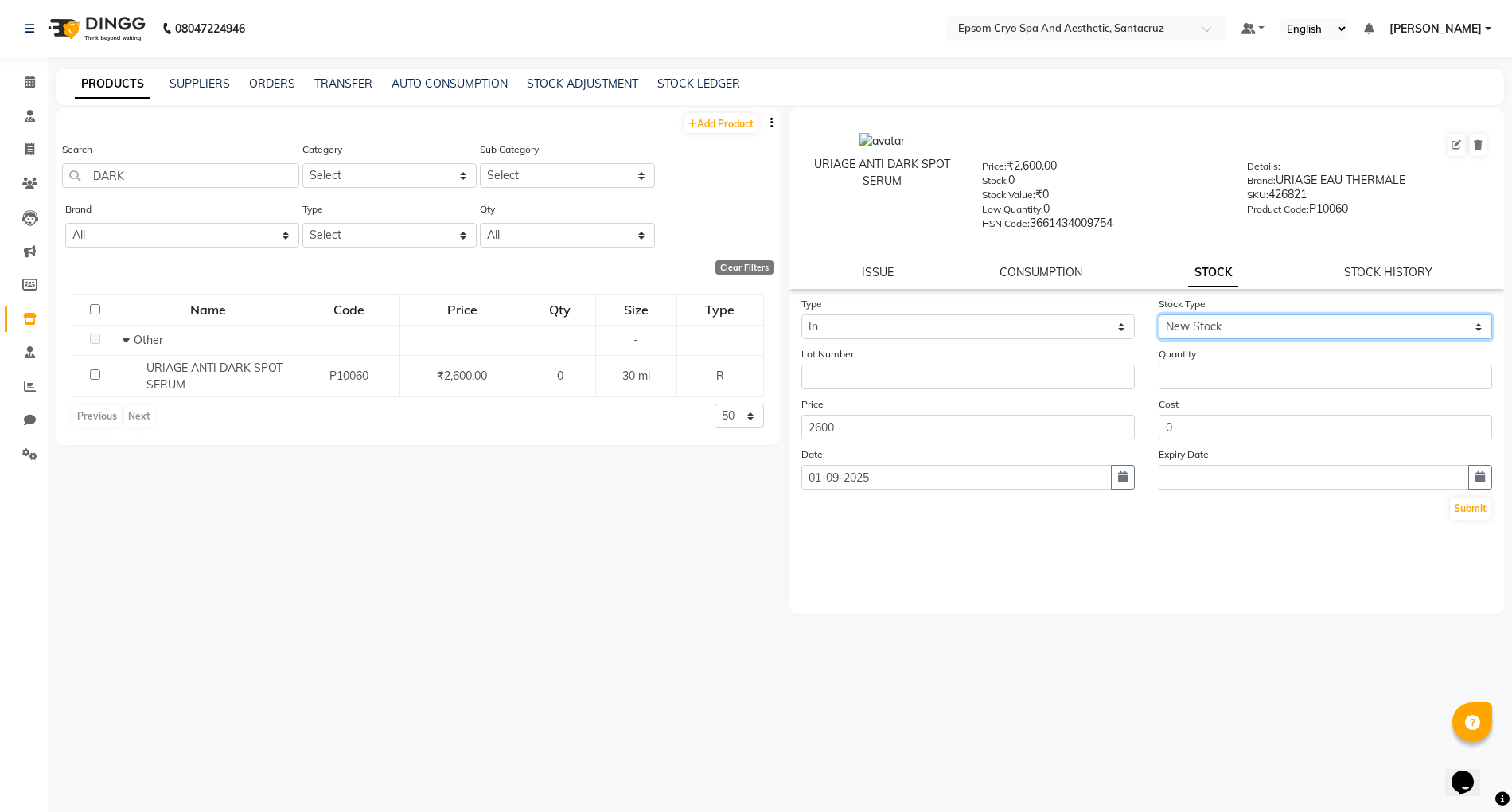
click at [1159, 315] on select "Select New Stock Adjustment Return Other" at bounding box center [1326, 327] width 334 height 25
click at [1242, 380] on input "number" at bounding box center [1326, 376] width 334 height 25
type input "2"
click at [1479, 481] on button "button" at bounding box center [1481, 477] width 24 height 25
select select "9"
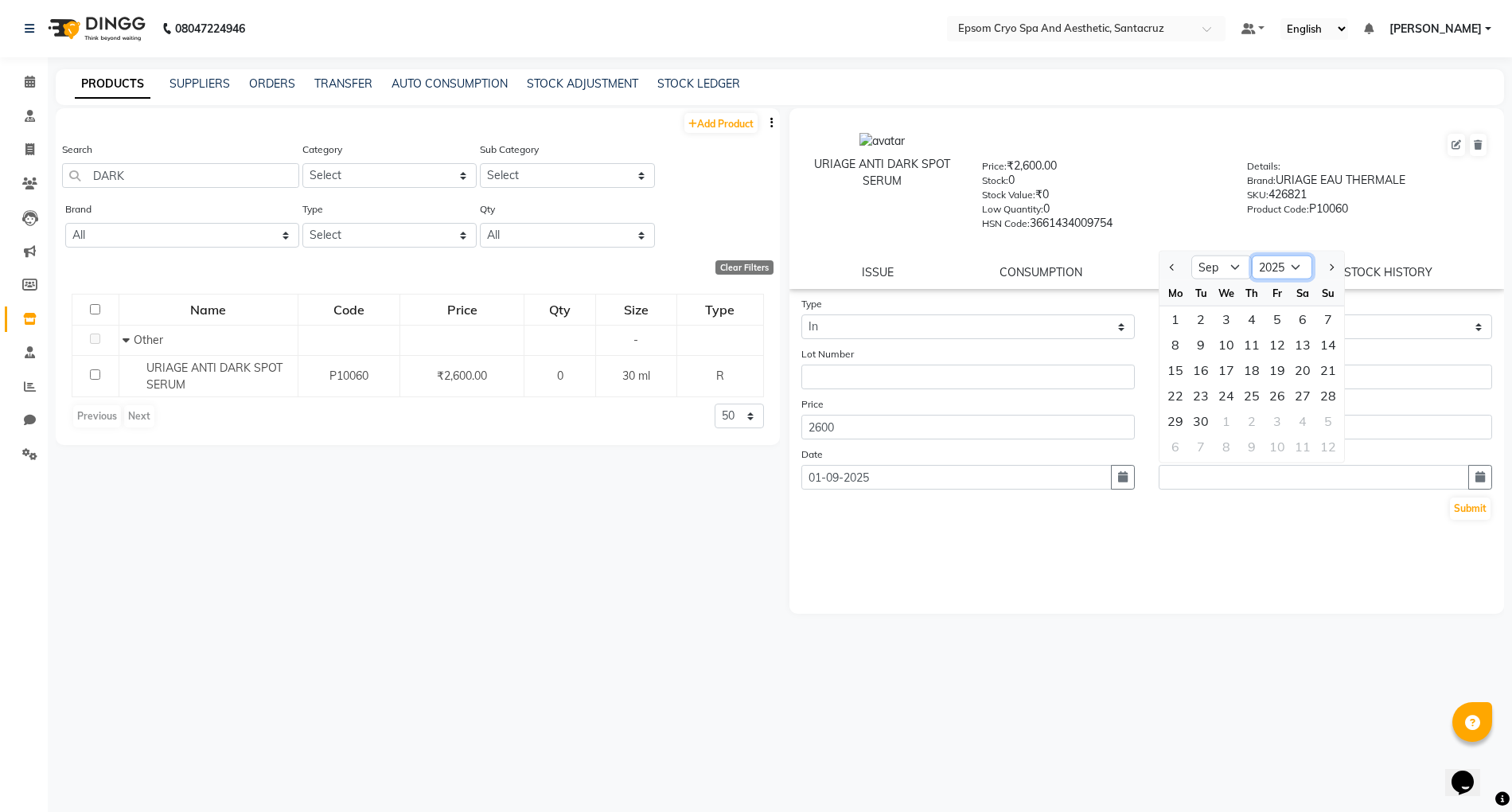
click at [1290, 264] on select "2015 2016 2017 2018 2019 2020 2021 2022 2023 2024 2025 2026 2027 2028 2029 2030…" at bounding box center [1282, 268] width 60 height 24
select select "2027"
click at [1252, 256] on select "2015 2016 2017 2018 2019 2020 2021 2022 2023 2024 2025 2026 2027 2028 2029 2030…" at bounding box center [1282, 268] width 60 height 24
click at [1226, 269] on select "Jan Feb Mar Apr May Jun Jul Aug Sep Oct Nov Dec" at bounding box center [1221, 268] width 60 height 24
select select "11"
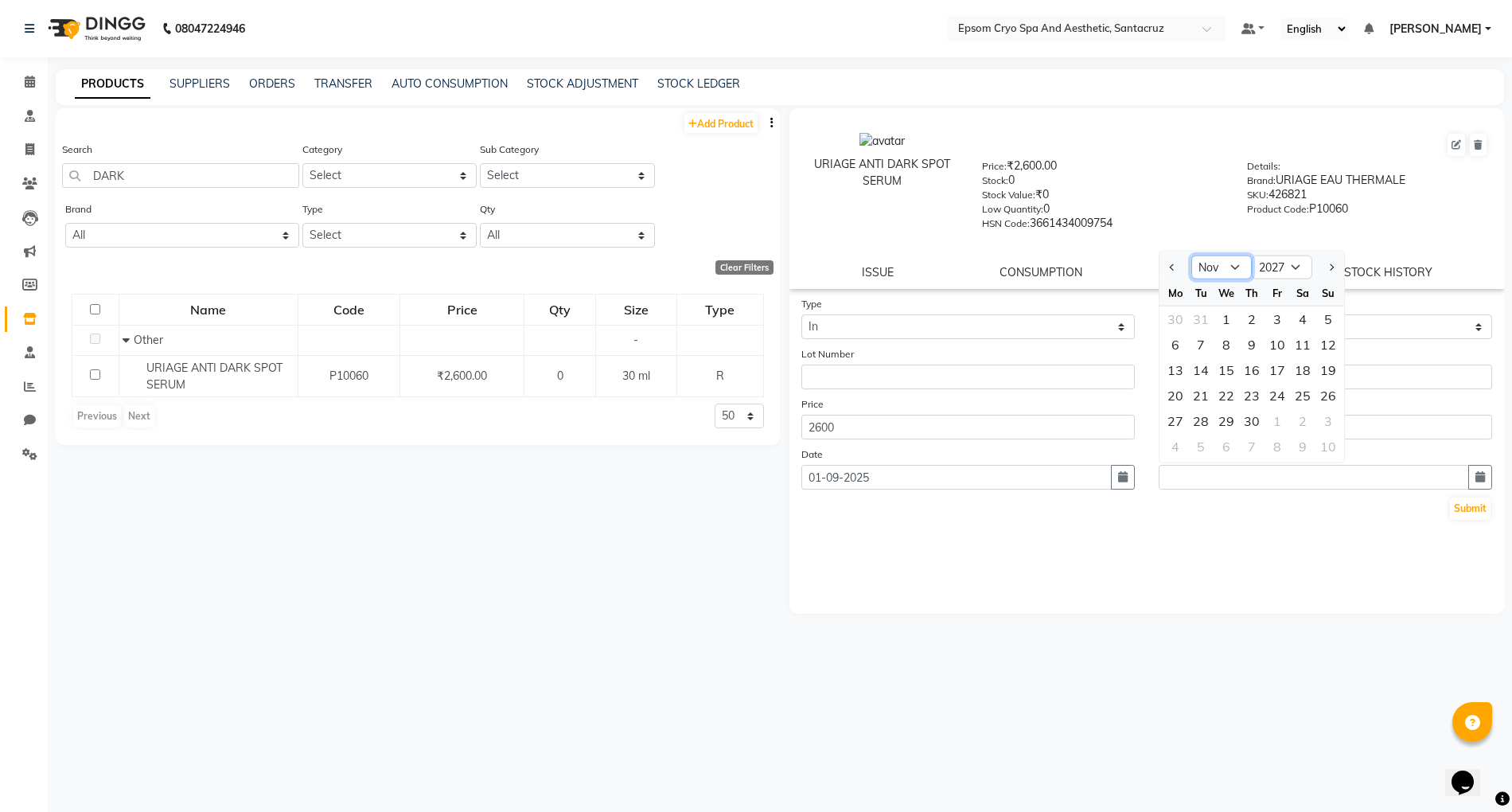
click at [1191, 256] on select "Jan Feb Mar Apr May Jun Jul Aug Sep Oct Nov Dec" at bounding box center [1221, 268] width 60 height 24
click at [1200, 419] on div "30" at bounding box center [1201, 421] width 26 height 26
type input "30-11-2027"
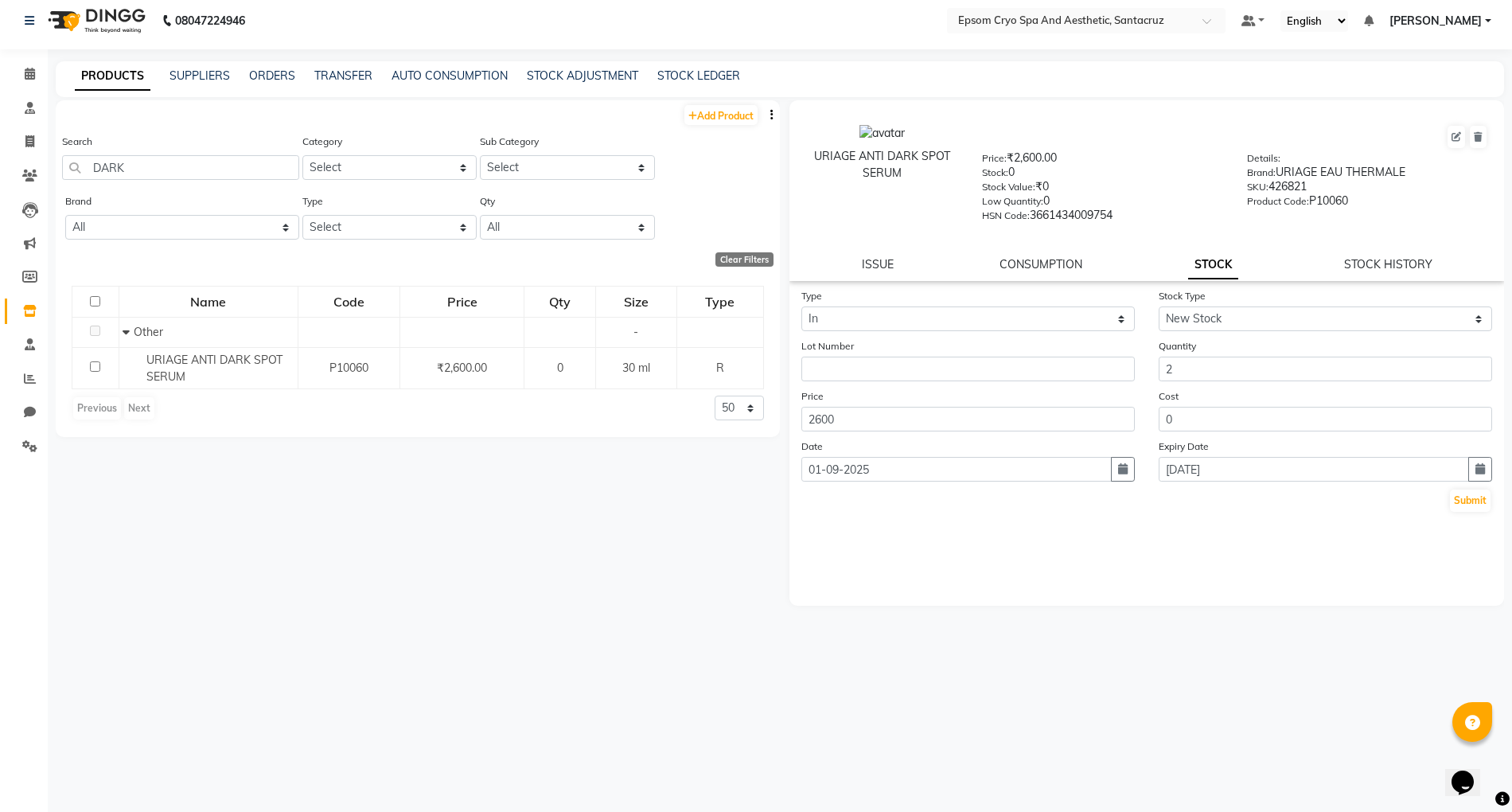
scroll to position [10, 0]
click at [1465, 495] on button "Submit" at bounding box center [1470, 498] width 41 height 22
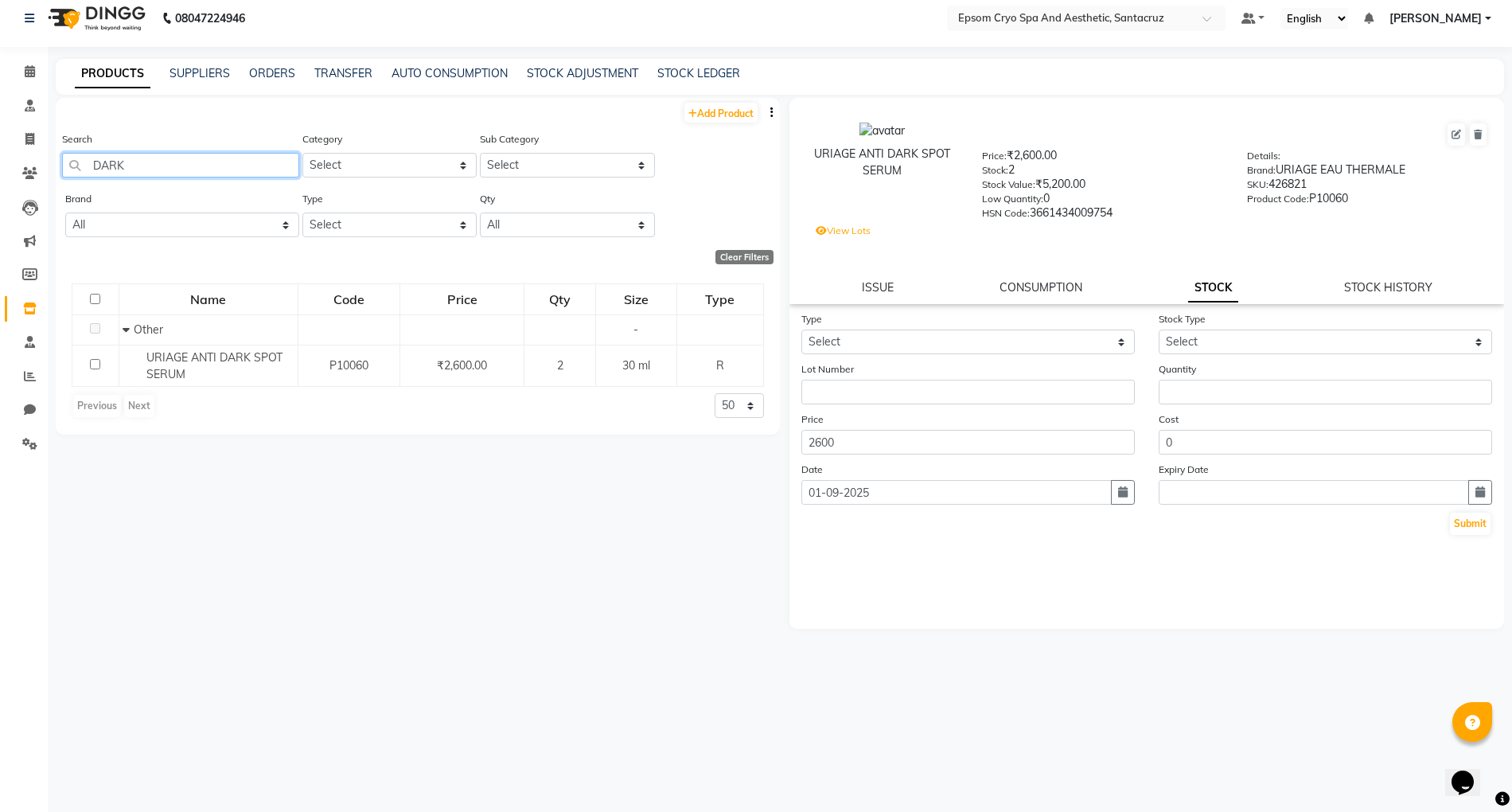
click at [225, 170] on input "DARK" at bounding box center [180, 165] width 237 height 25
type input "D"
type input "A"
type input "SHAMPOO"
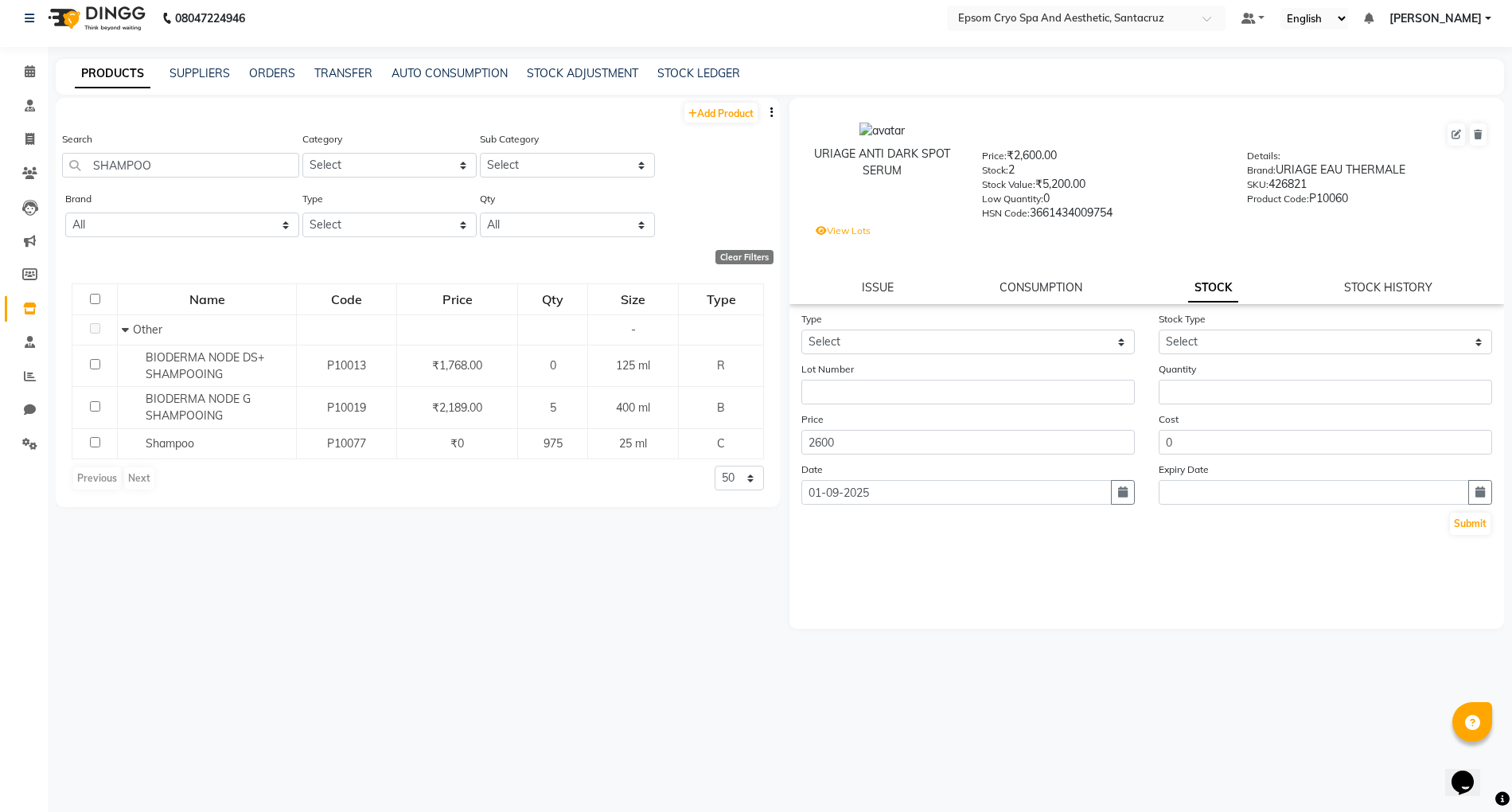
click at [124, 8] on img at bounding box center [95, 18] width 109 height 45
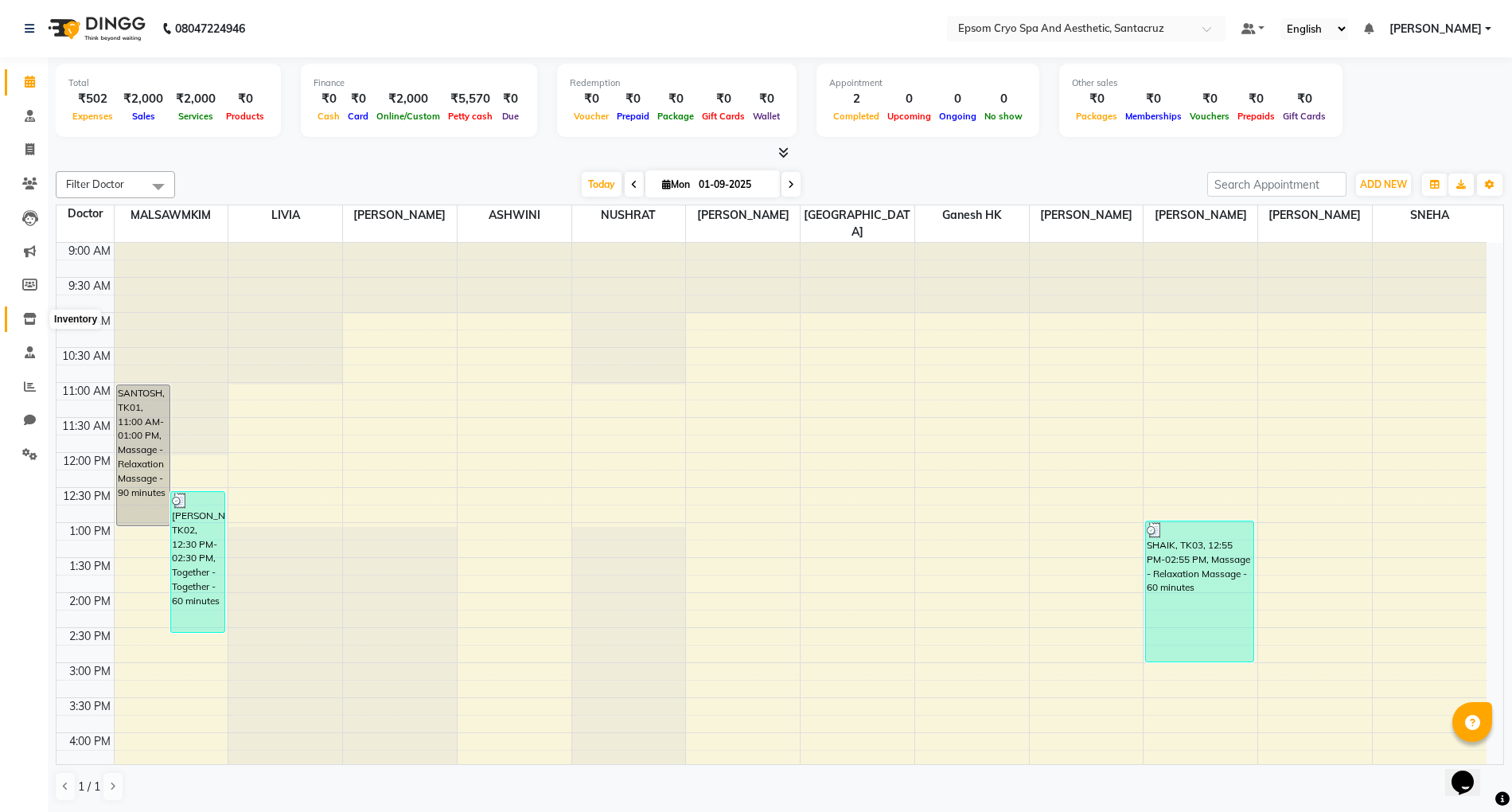
click at [26, 323] on icon at bounding box center [30, 319] width 14 height 12
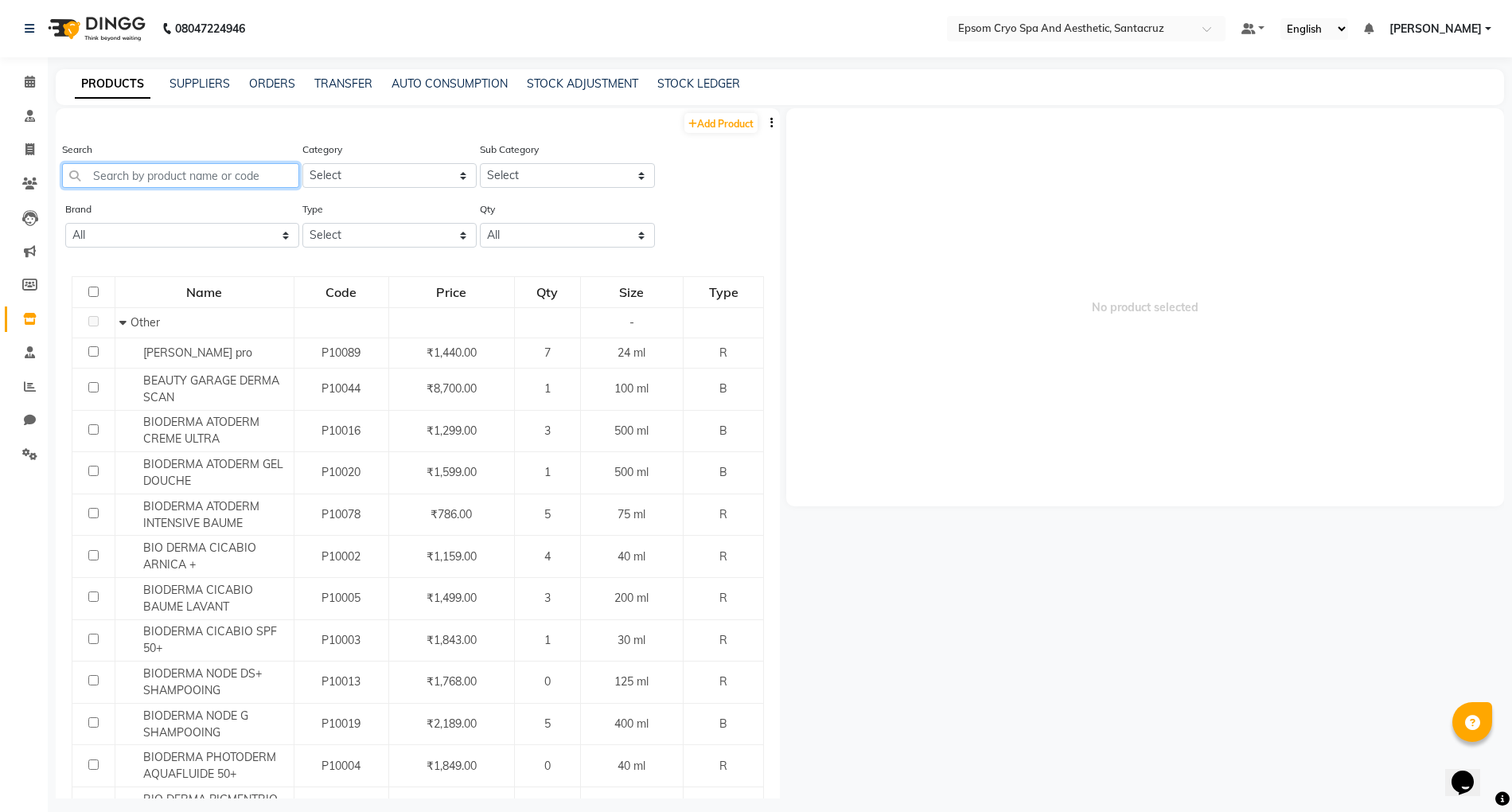
click at [239, 166] on input "text" at bounding box center [180, 175] width 237 height 25
click at [91, 39] on img at bounding box center [95, 29] width 109 height 45
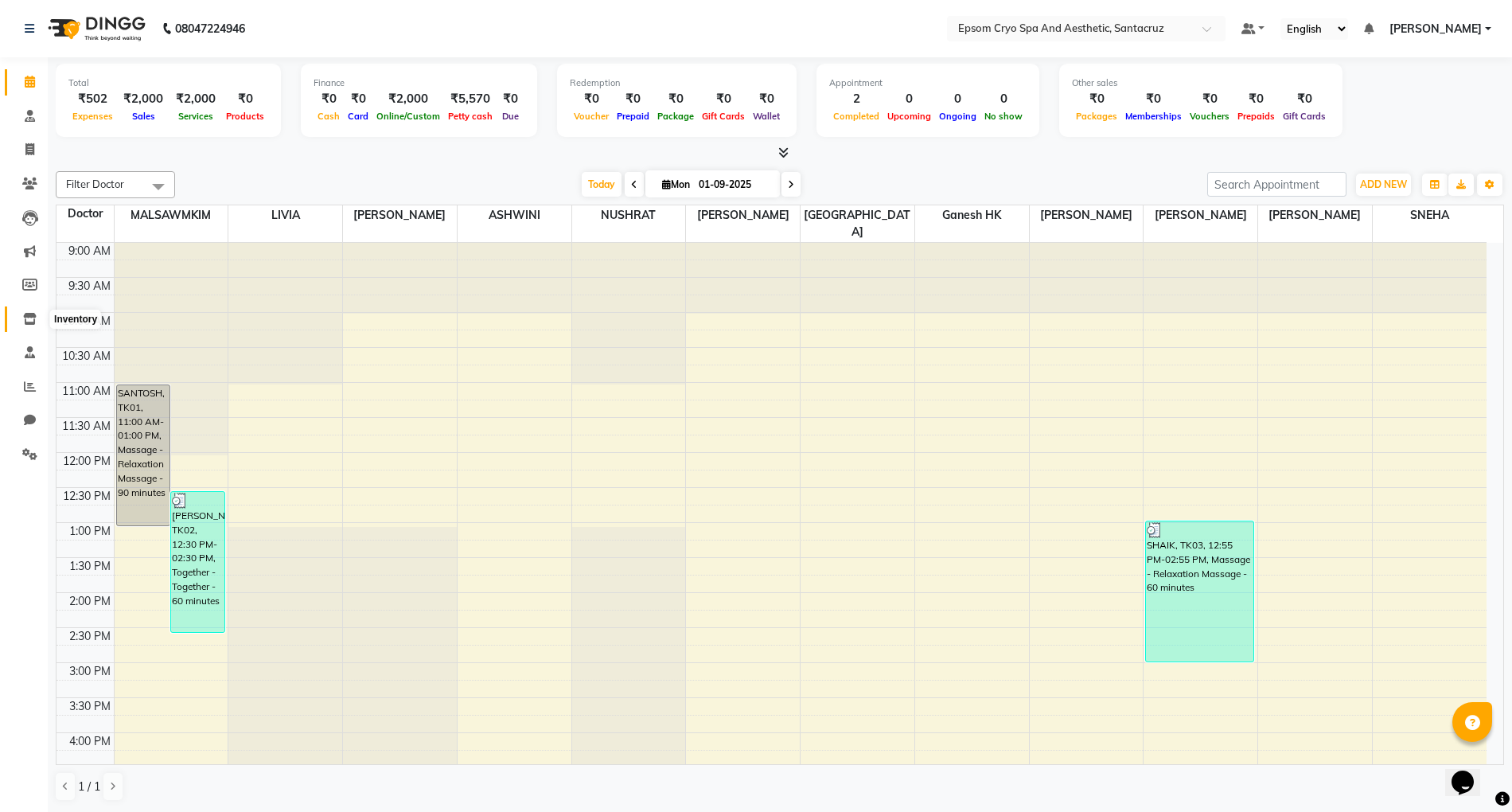
click at [27, 326] on span at bounding box center [30, 319] width 28 height 18
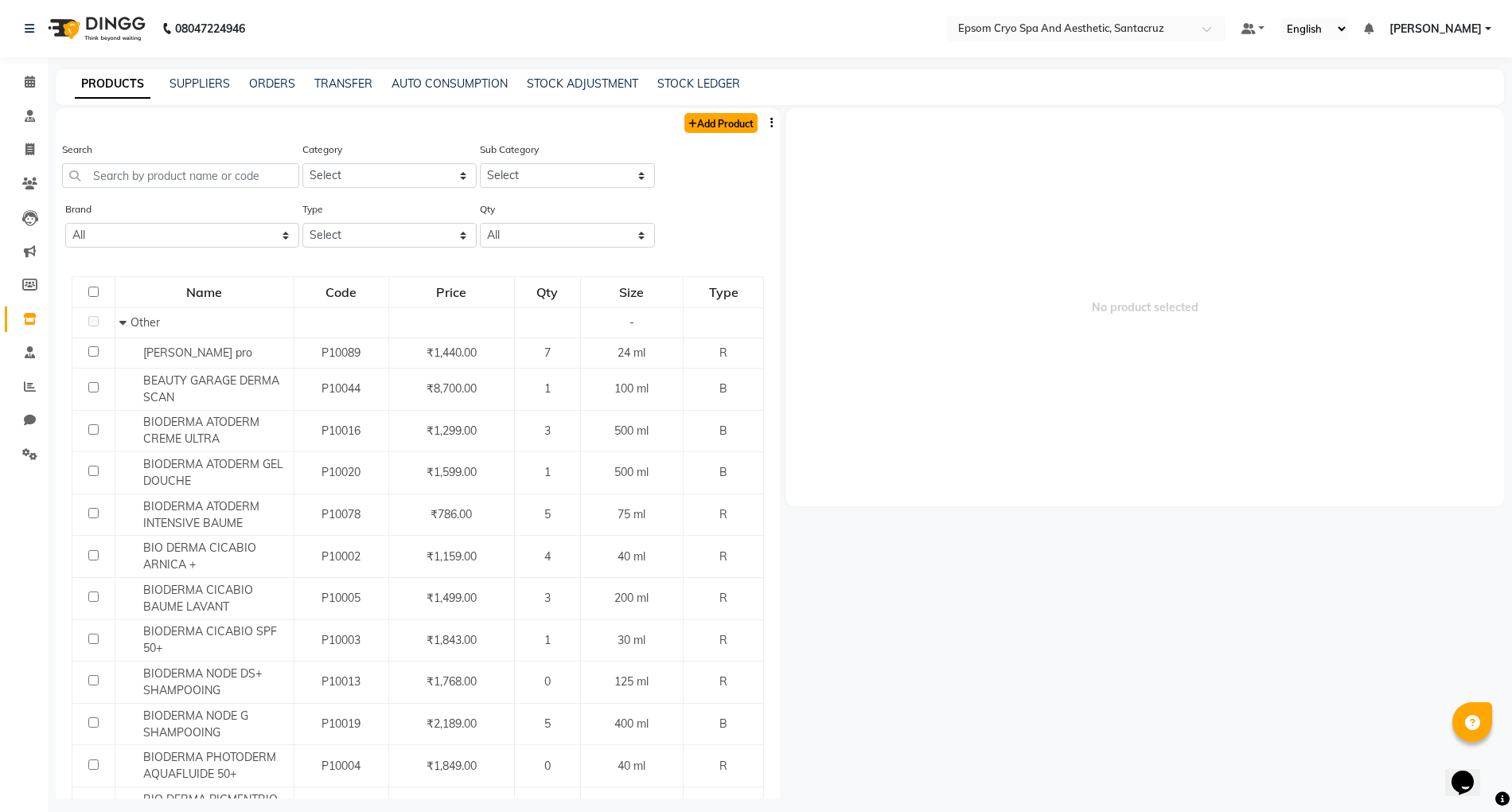
click at [707, 132] on link "Add Product" at bounding box center [720, 123] width 73 height 20
select select "true"
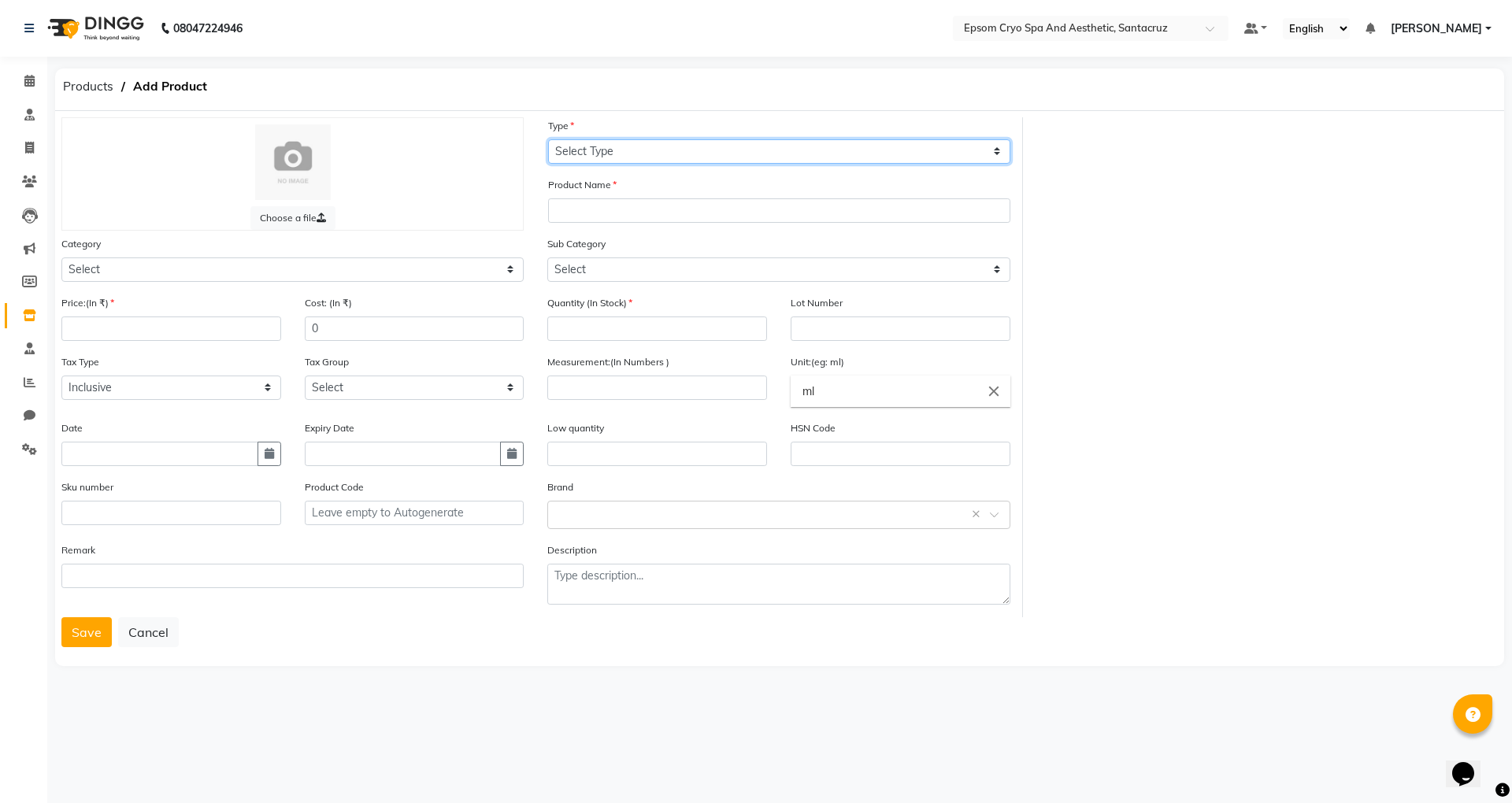
click at [660, 152] on select "Select Type Both Retail Consumable" at bounding box center [779, 152] width 462 height 25
select select "R"
click at [548, 140] on select "Select Type Both Retail Consumable" at bounding box center [779, 152] width 462 height 25
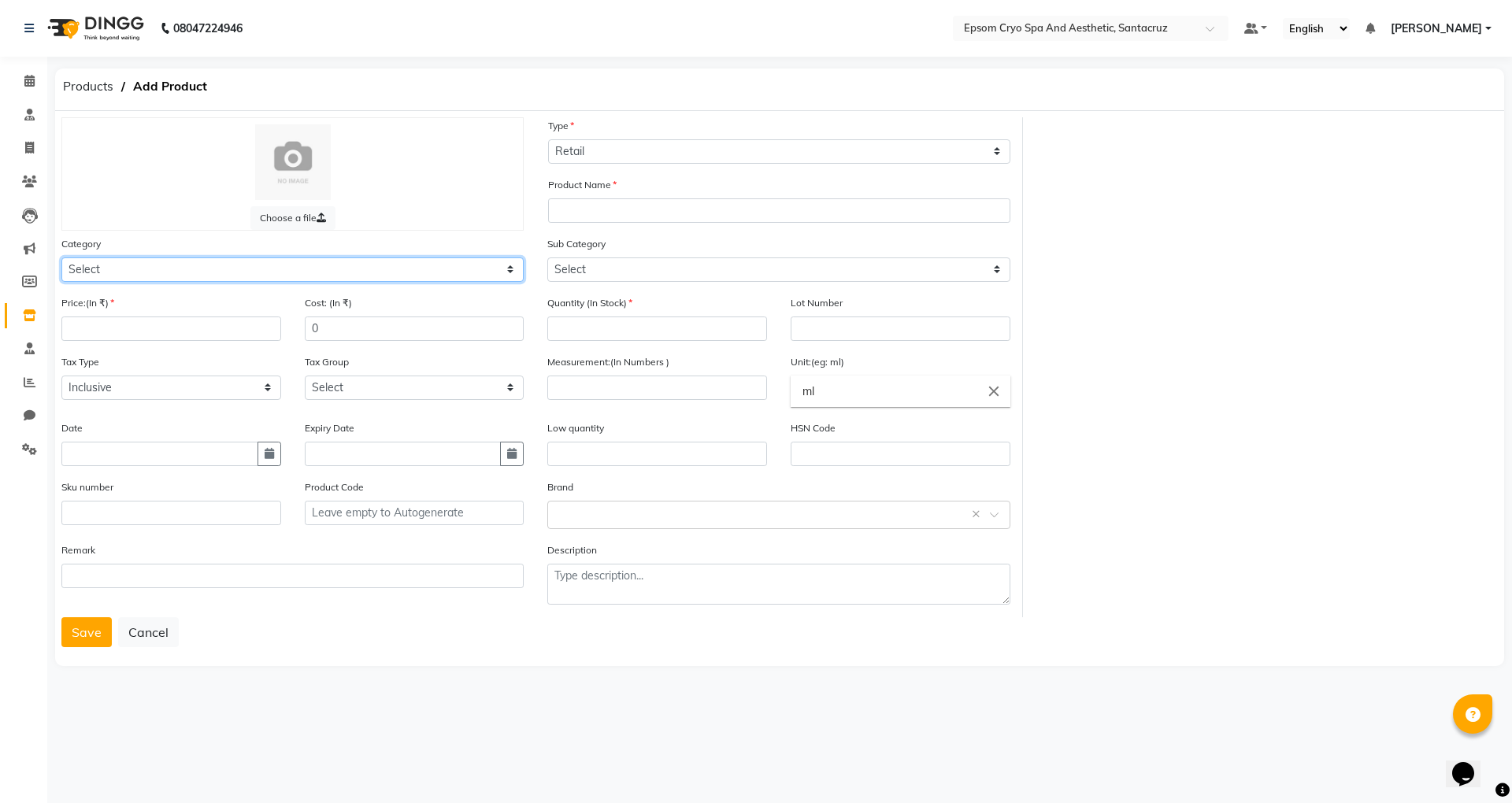
click at [133, 271] on select "Select Other" at bounding box center [292, 269] width 462 height 25
select select "3000"
click at [61, 257] on select "Select Other" at bounding box center [292, 269] width 462 height 25
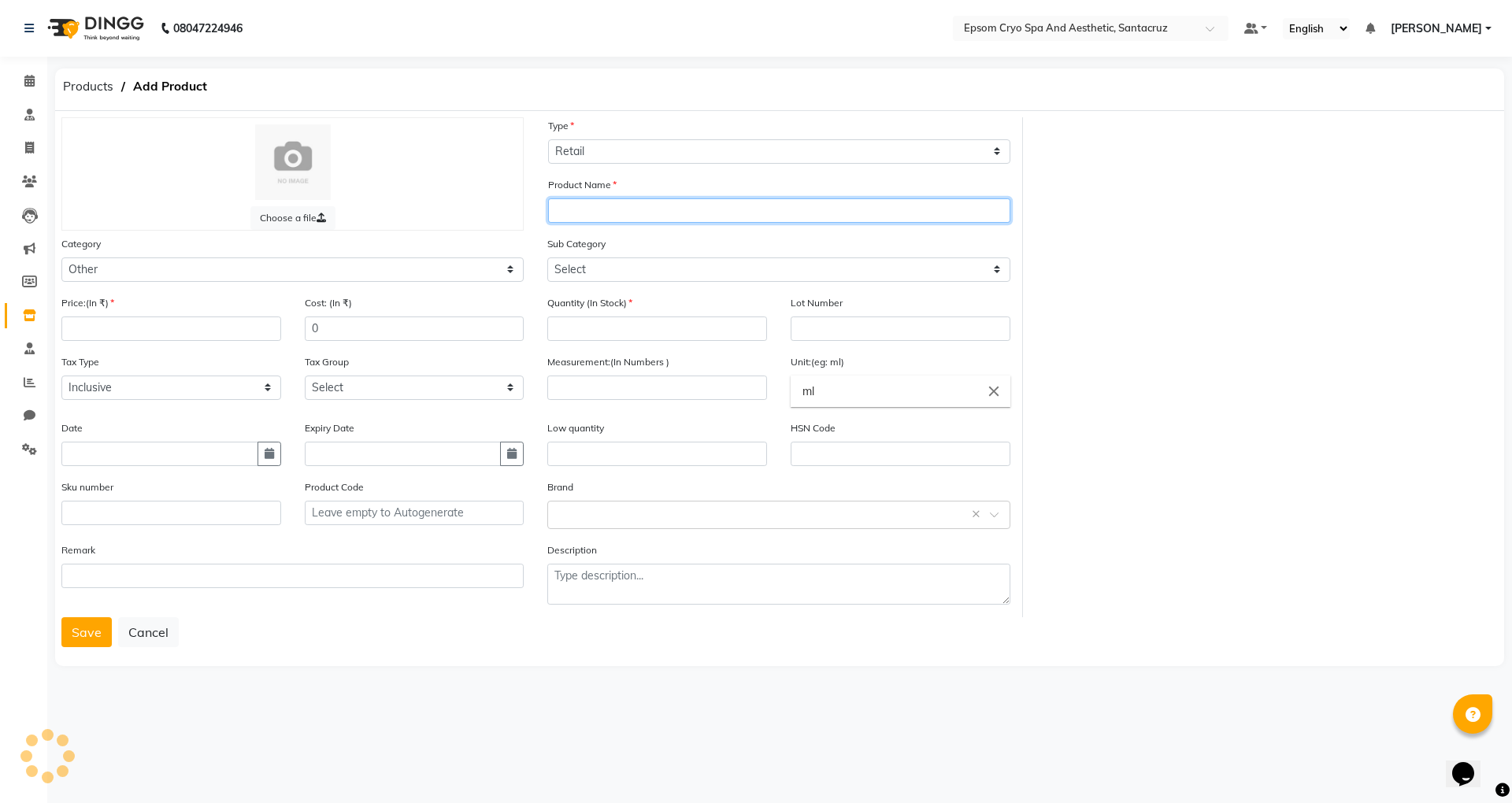
click at [579, 209] on input "text" at bounding box center [779, 210] width 462 height 25
type input "URIAGE ANTI DANDRUFF SHAMPOO"
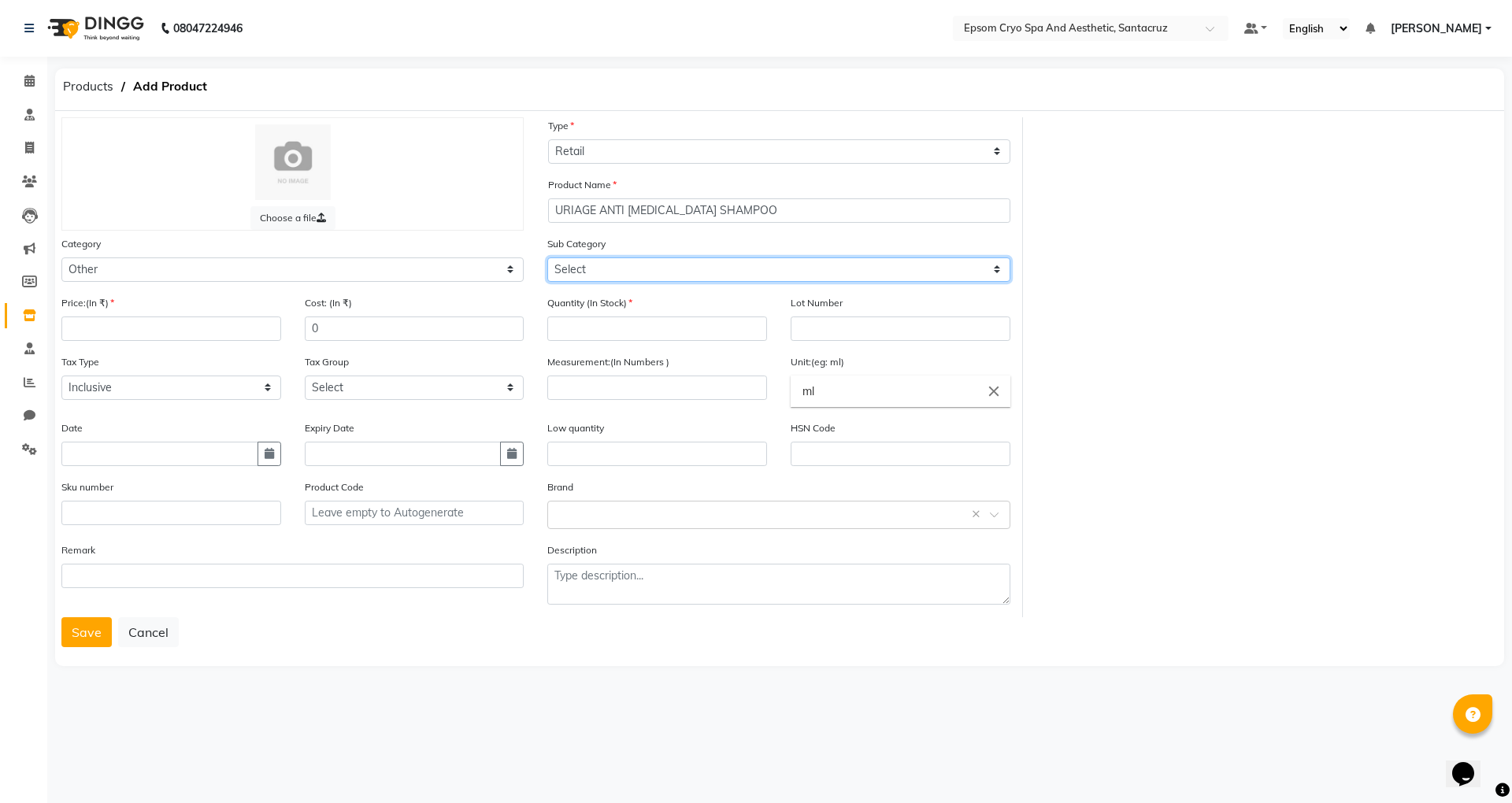
click at [633, 269] on select "Select Other" at bounding box center [779, 269] width 462 height 25
select select "3099"
click at [548, 257] on select "Select Other" at bounding box center [779, 269] width 462 height 25
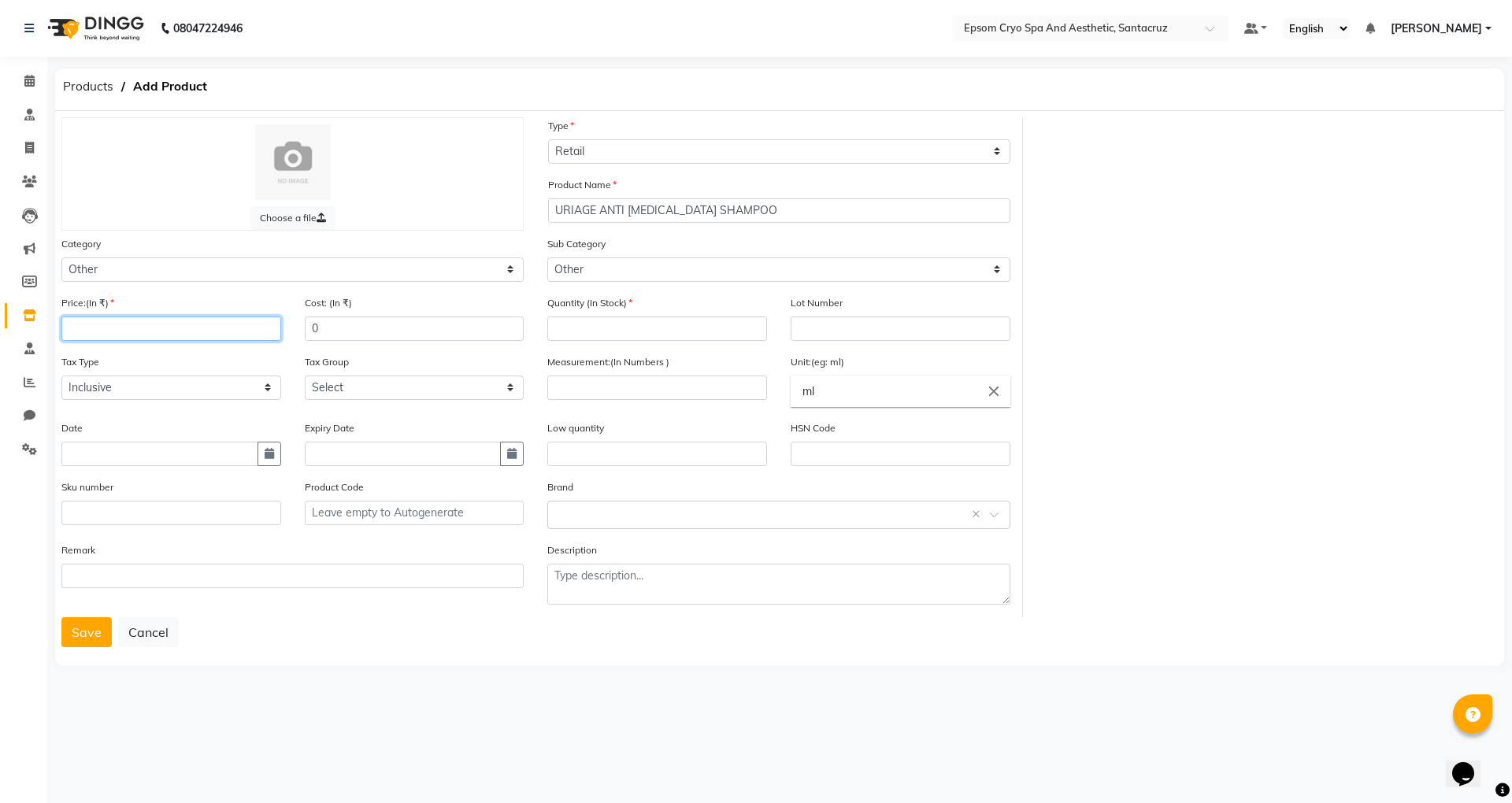
click at [140, 320] on input "number" at bounding box center [171, 328] width 220 height 25
type input "200"
click at [672, 335] on input "number" at bounding box center [657, 328] width 220 height 25
type input "4"
click at [706, 402] on div "Measurement:(In Numbers )" at bounding box center [657, 386] width 244 height 66
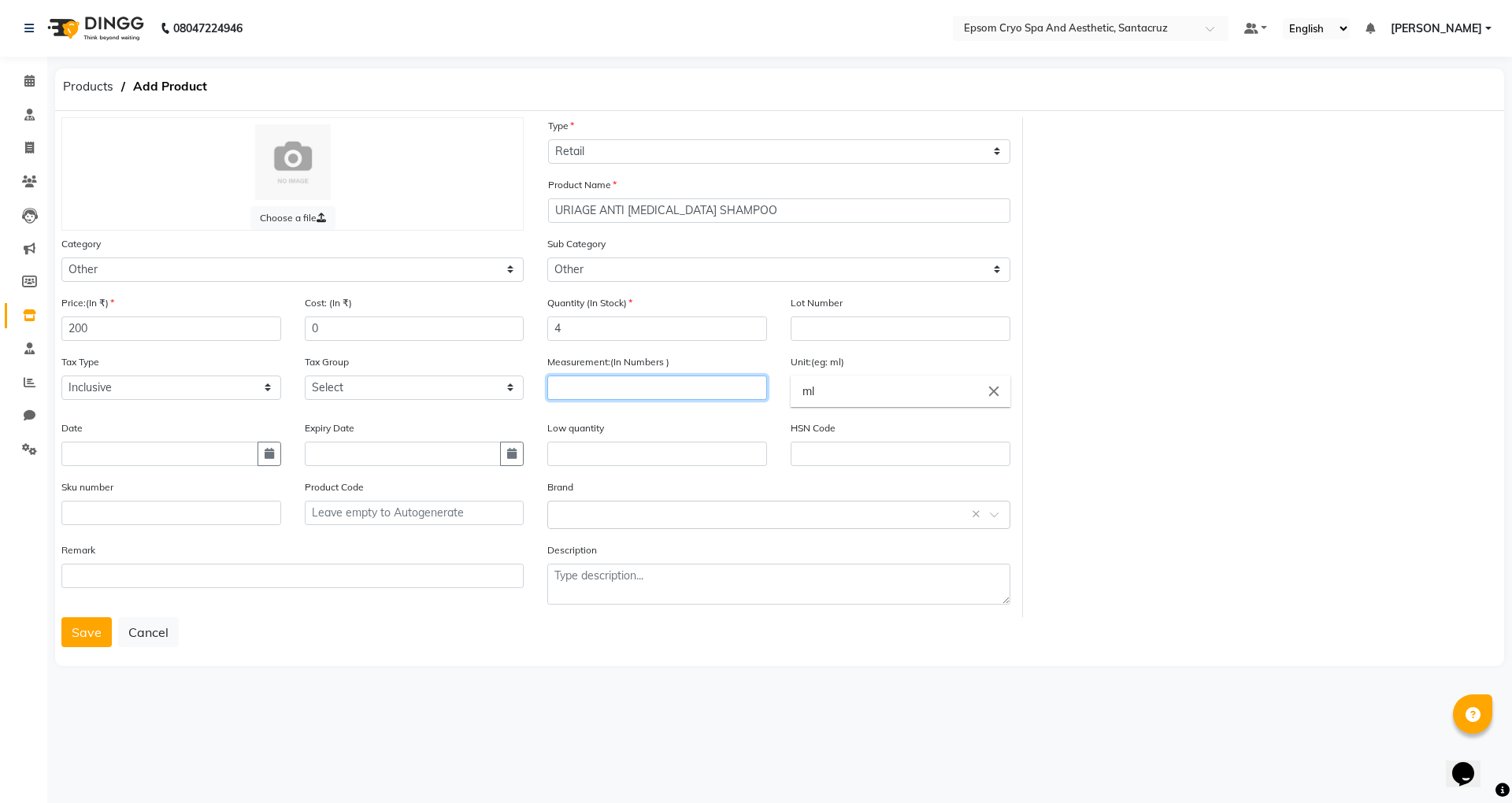
click at [706, 394] on input "number" at bounding box center [657, 387] width 220 height 25
type input "200"
click at [510, 451] on icon "button" at bounding box center [512, 454] width 10 height 11
select select "9"
select select "2025"
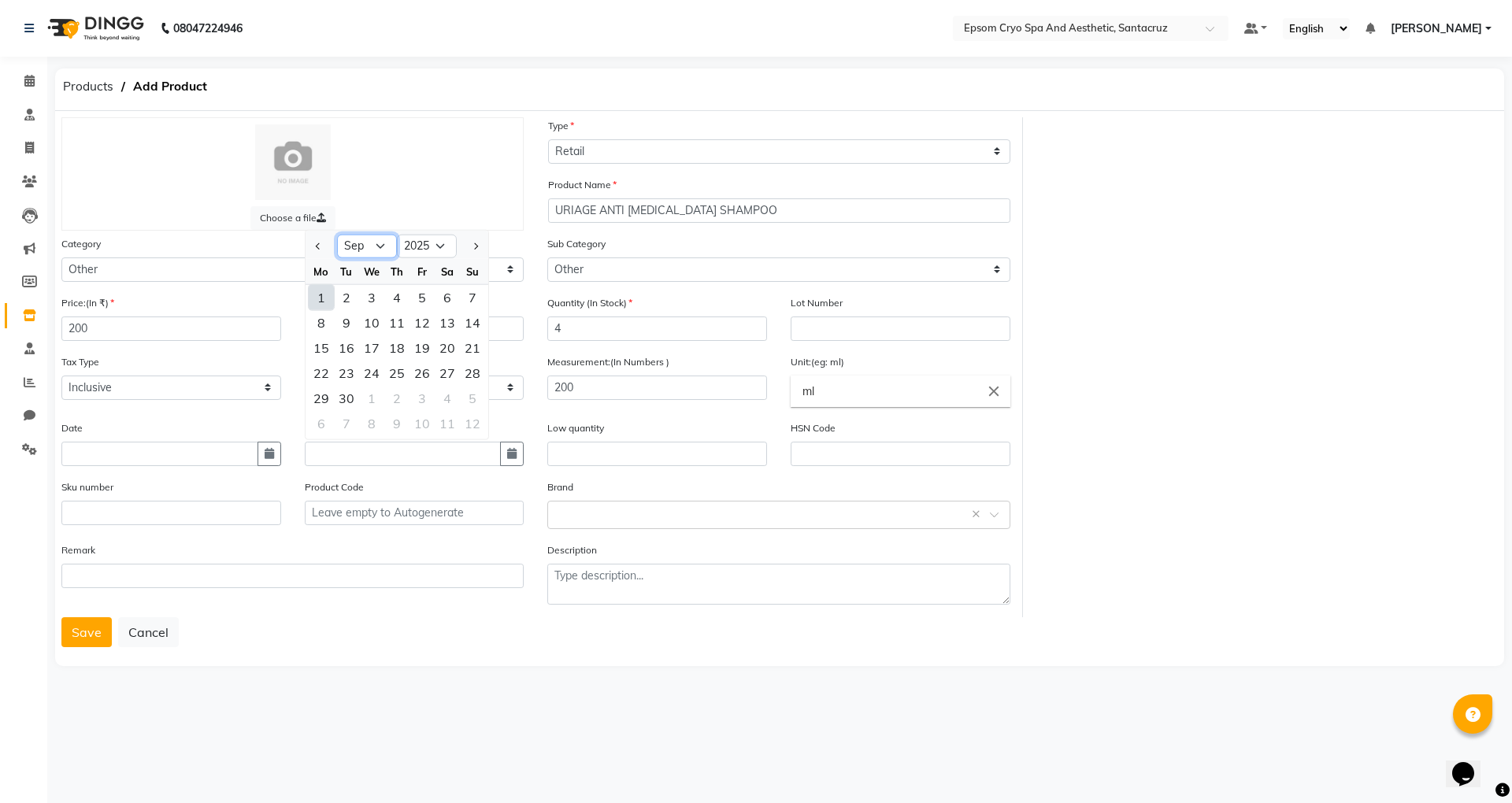
click at [382, 240] on select "Jan Feb Mar Apr May Jun Jul Aug Sep Oct Nov Dec" at bounding box center [367, 247] width 60 height 24
select select "1"
click at [337, 235] on select "Jan Feb Mar Apr May Jun Jul Aug Sep Oct Nov Dec" at bounding box center [367, 247] width 60 height 24
click at [442, 249] on select "2015 2016 2017 2018 2019 2020 2021 2022 2023 2024 2025 2026 2027 2028 2029 2030…" at bounding box center [426, 247] width 60 height 24
select select "2027"
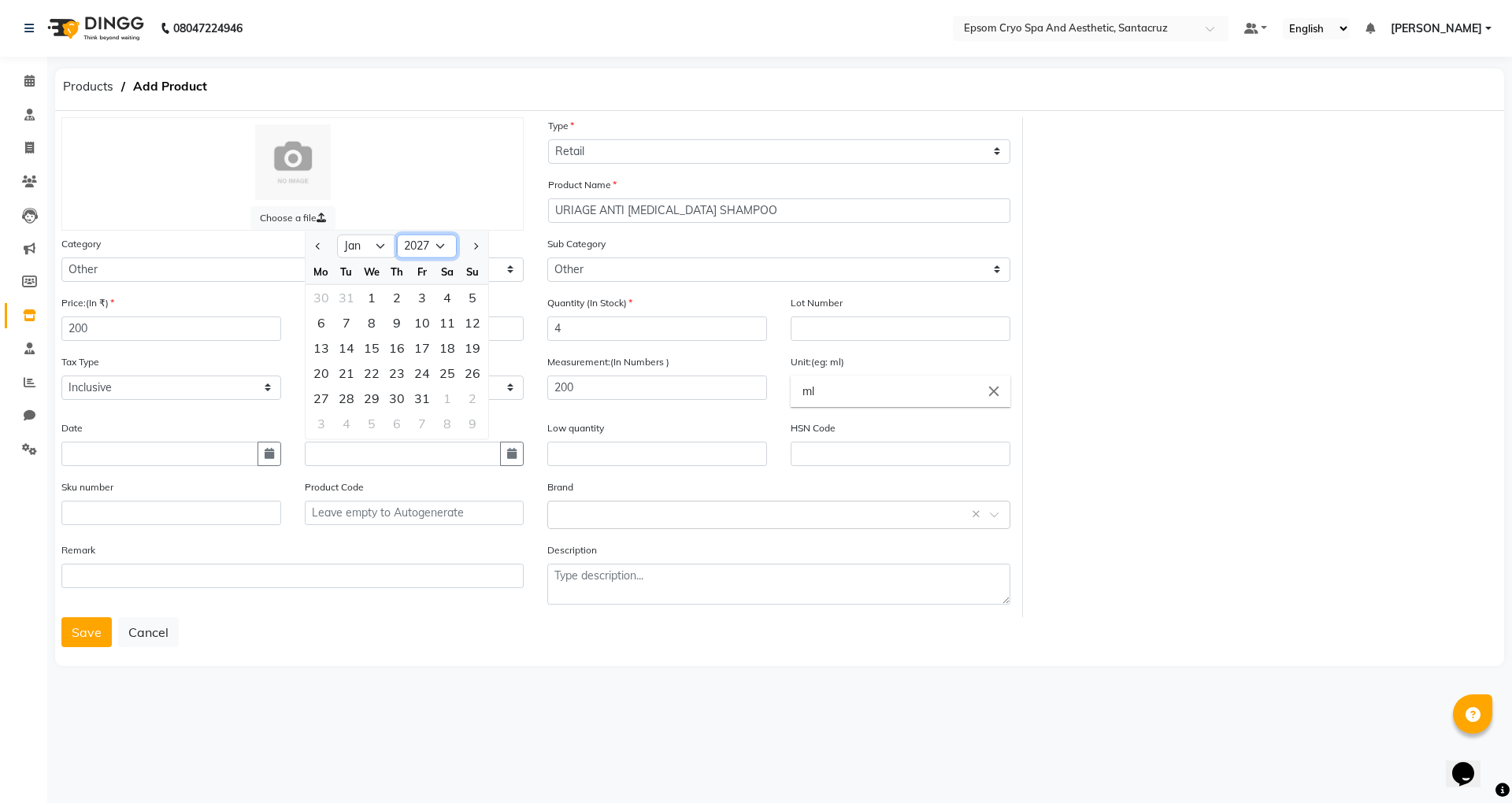
click at [397, 235] on select "2015 2016 2017 2018 2019 2020 2021 2022 2023 2024 2025 2026 2027 2028 2029 2030…" at bounding box center [426, 247] width 60 height 24
click at [464, 398] on div "31" at bounding box center [472, 398] width 25 height 25
type input "31-01-2027"
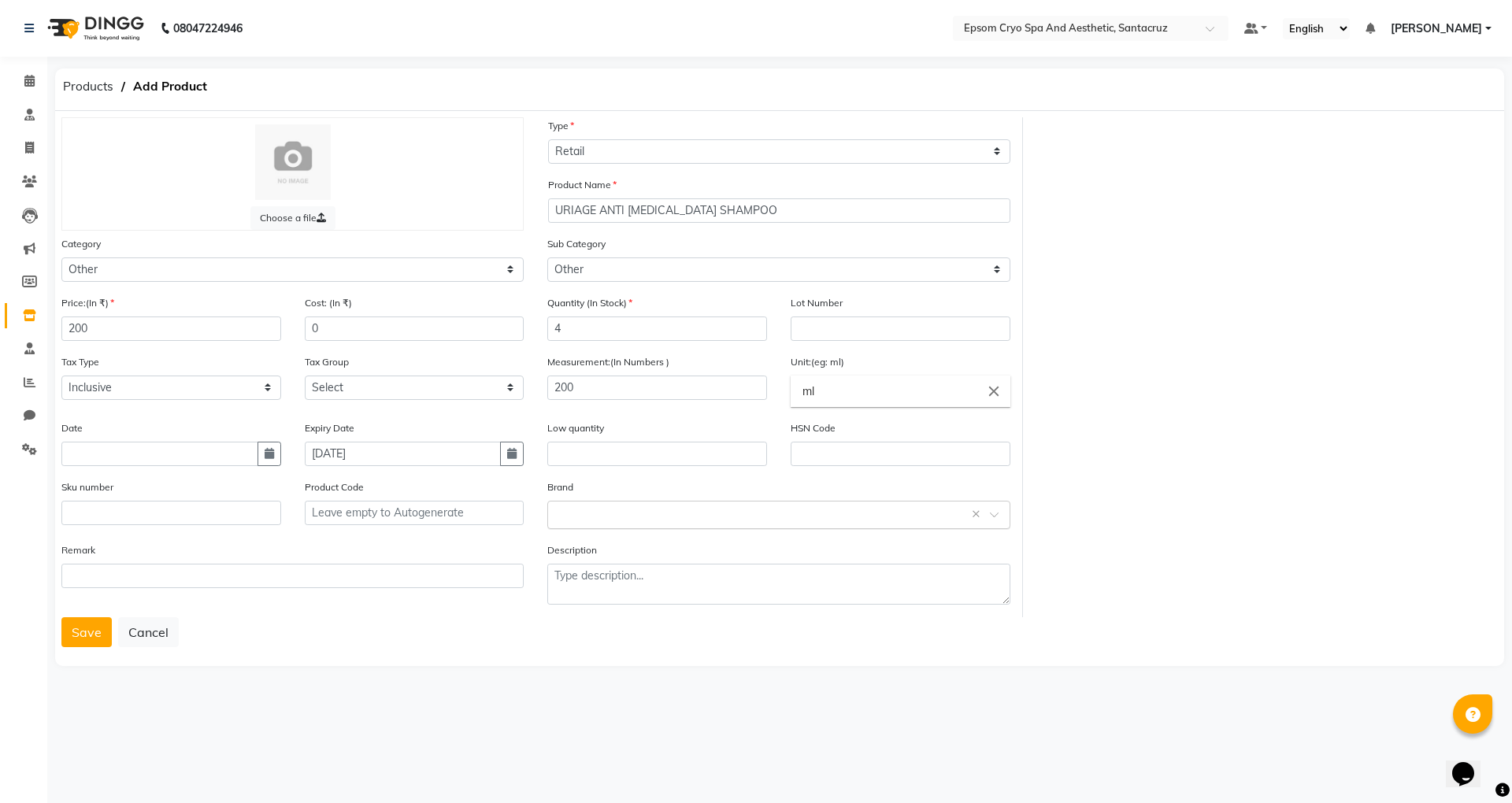
click at [750, 510] on input "text" at bounding box center [763, 513] width 414 height 17
type input "U"
click at [587, 622] on div "Uriage" at bounding box center [779, 628] width 460 height 29
click at [76, 627] on button "Save" at bounding box center [87, 632] width 51 height 30
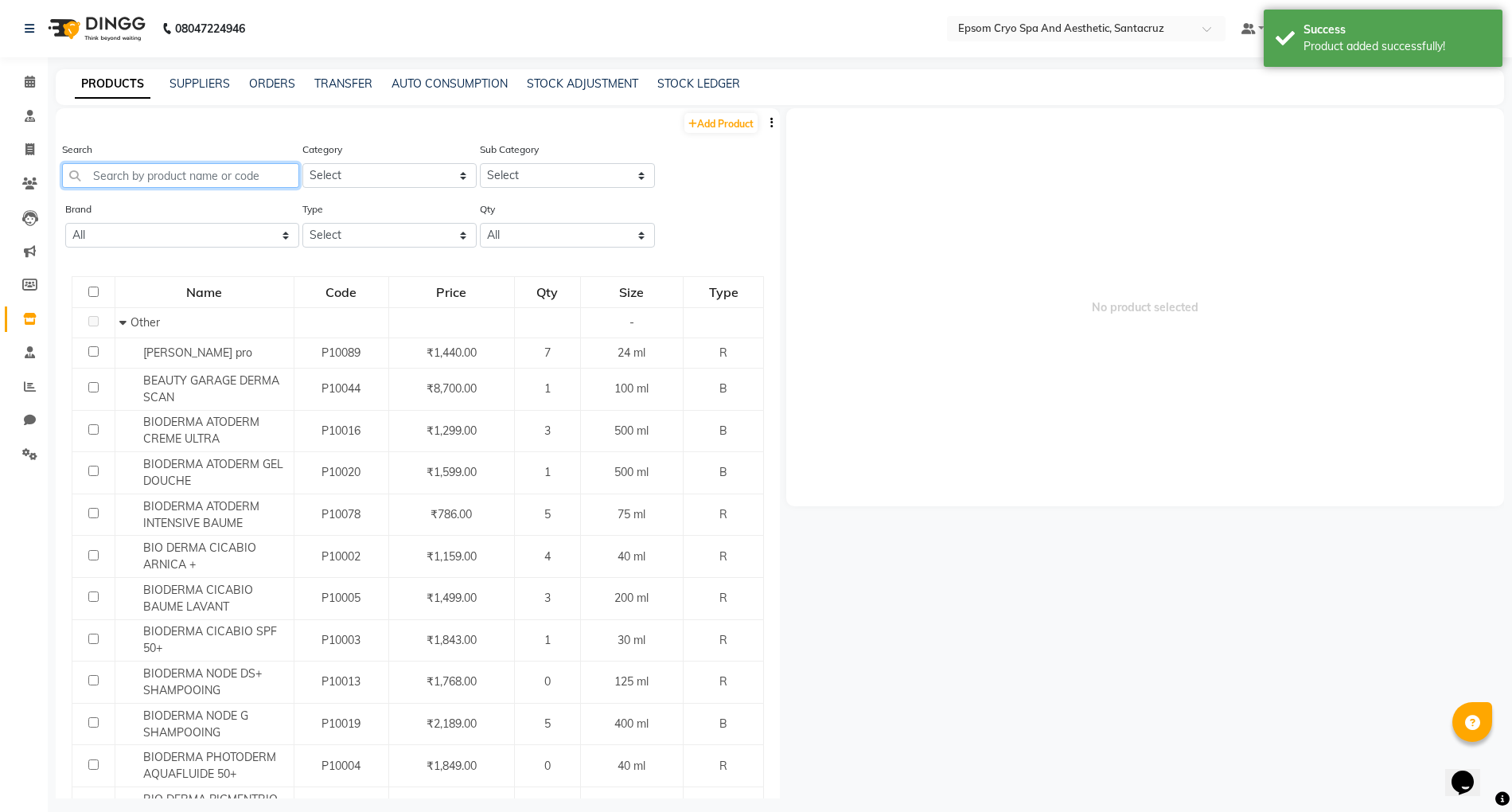
click at [191, 176] on input "text" at bounding box center [180, 175] width 237 height 25
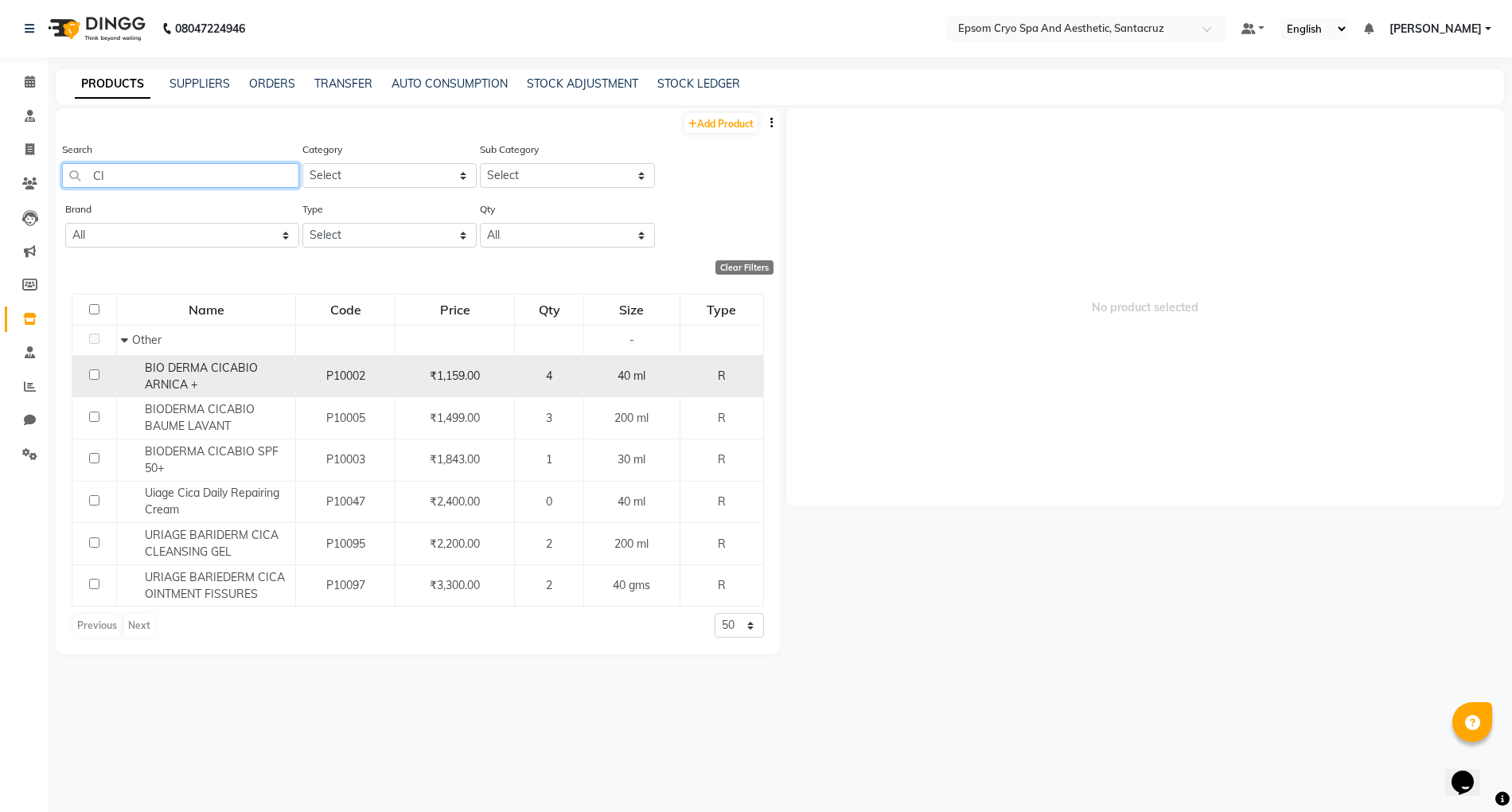
type input "C"
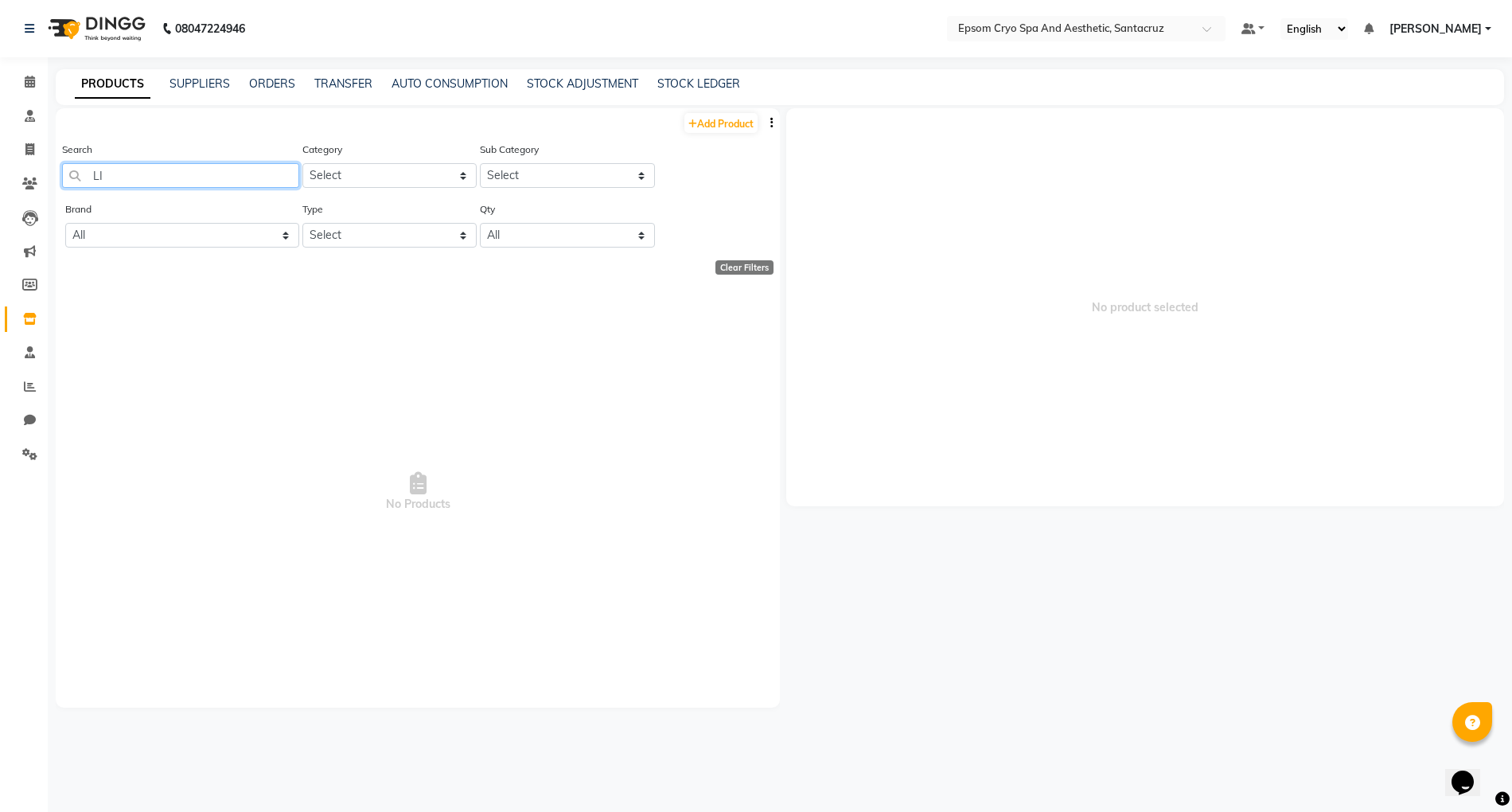
type input "L"
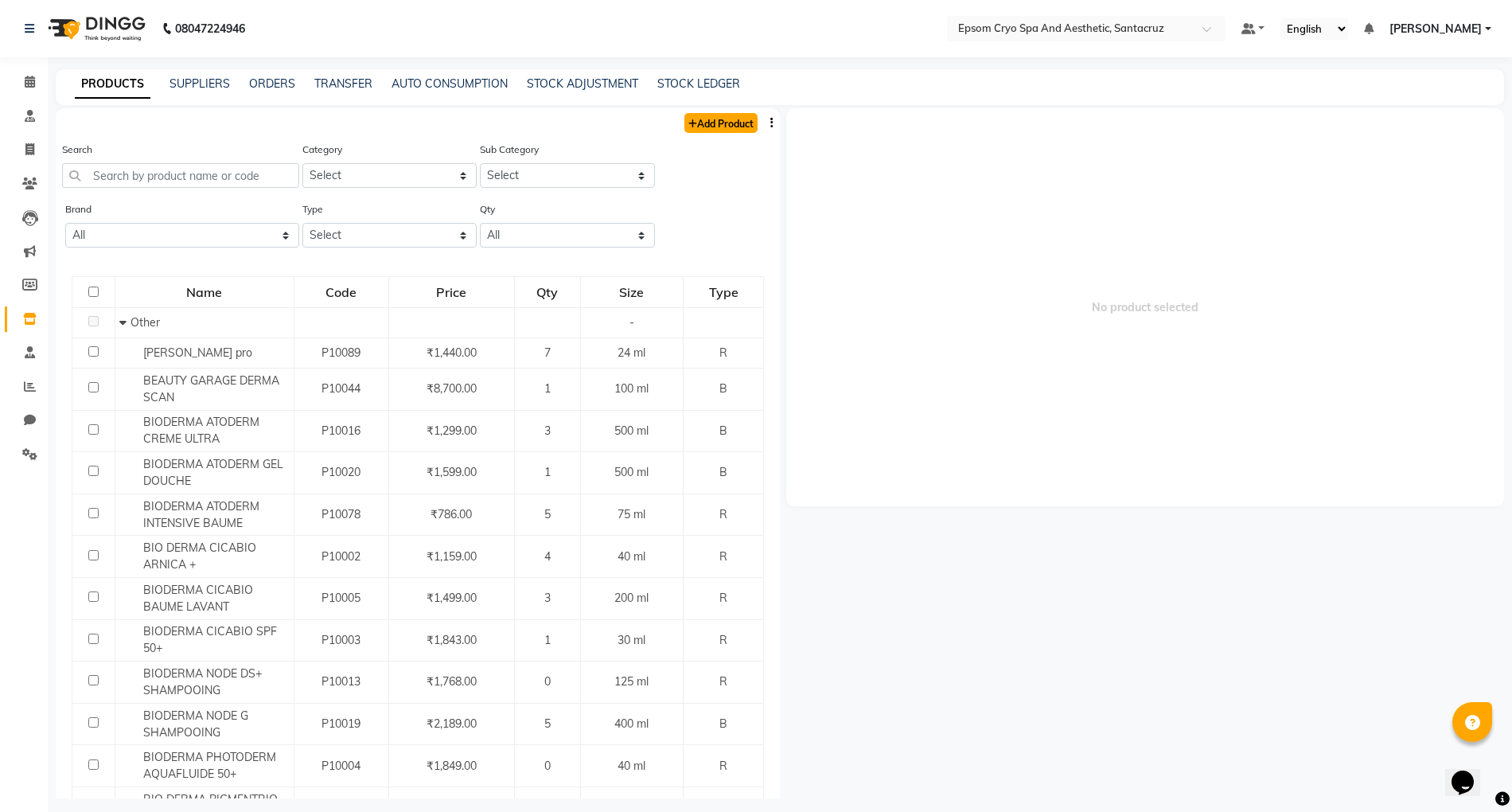
click at [699, 118] on link "Add Product" at bounding box center [720, 123] width 73 height 20
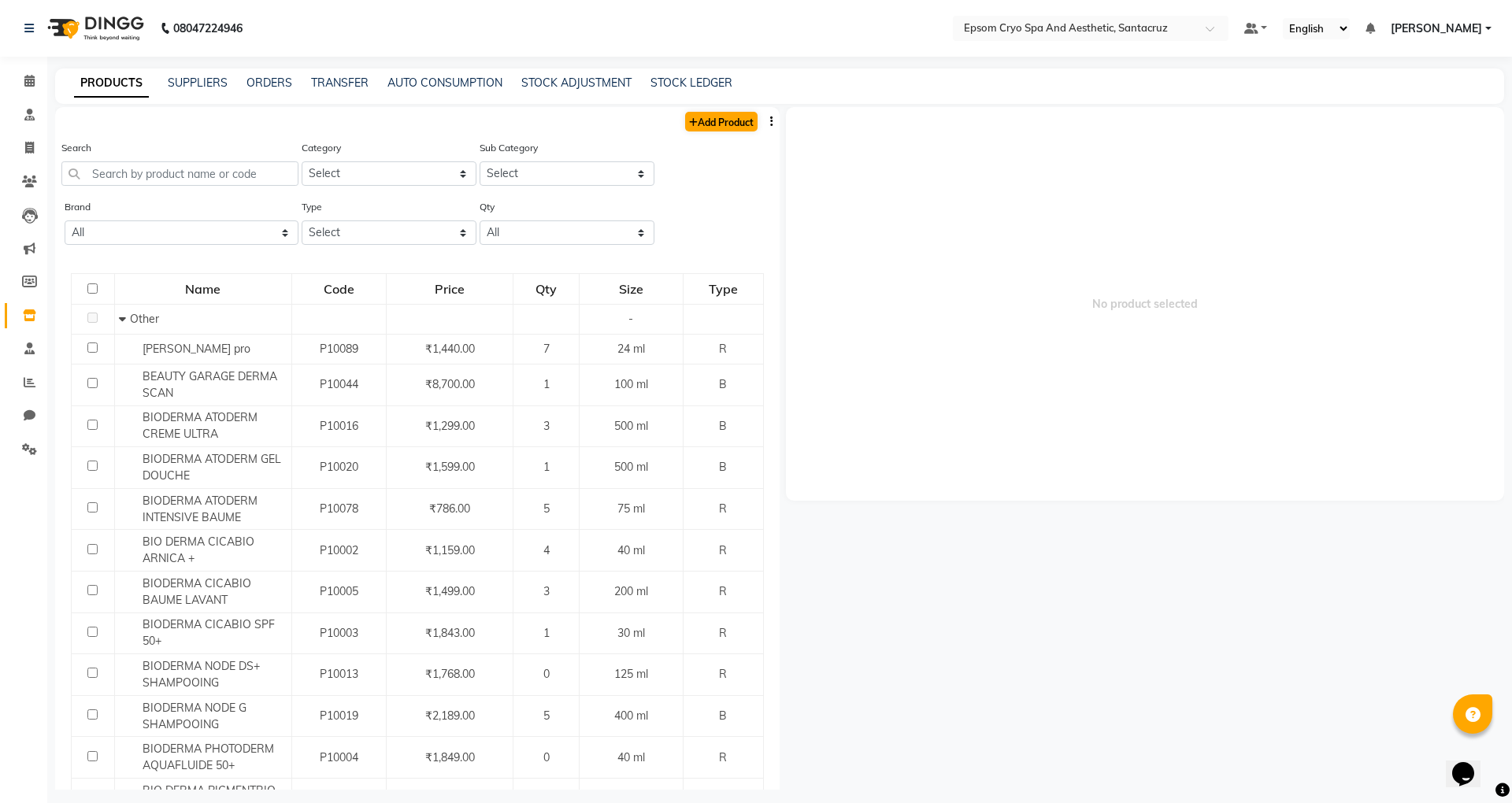
select select "true"
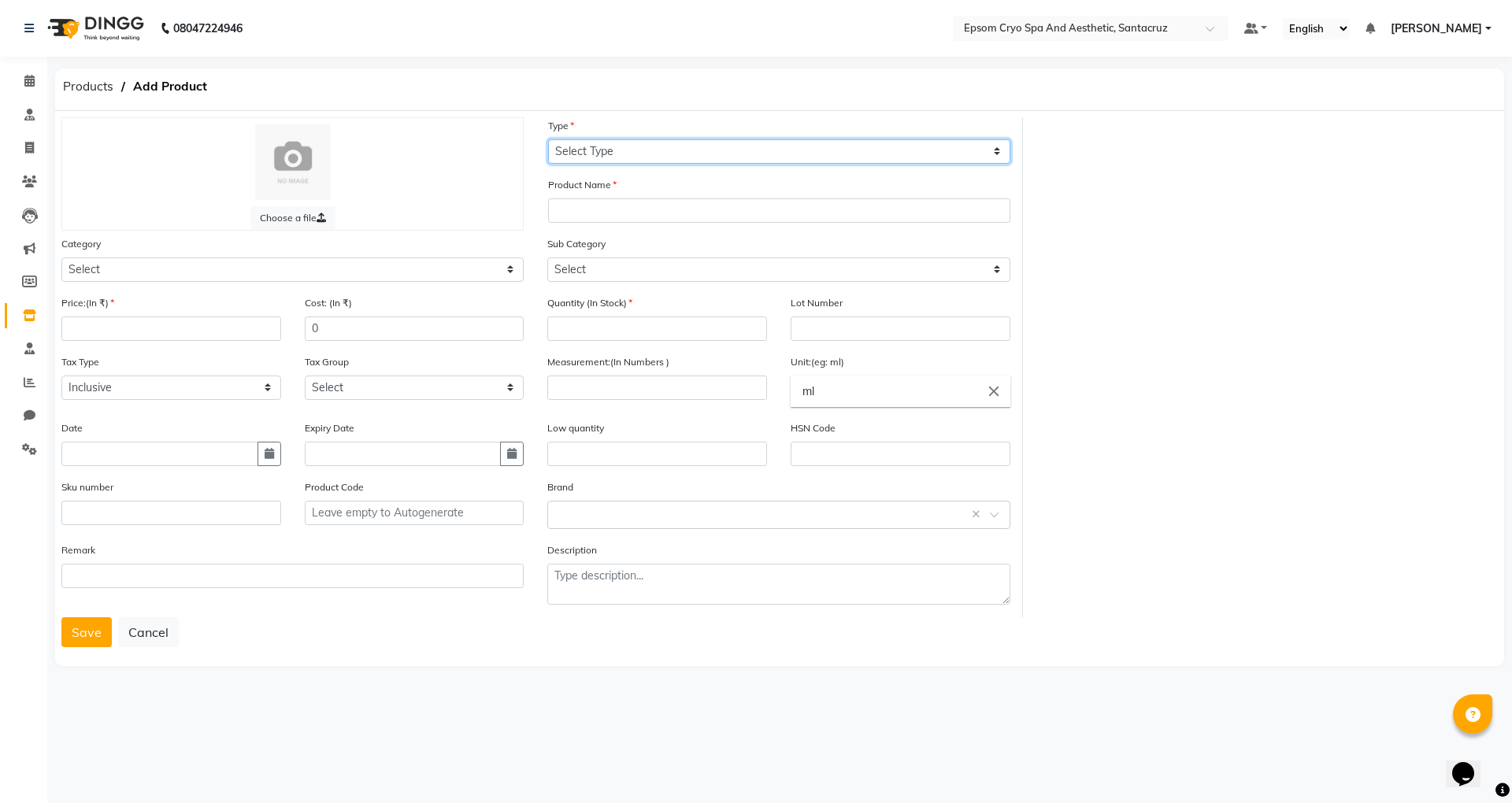
click at [606, 156] on select "Select Type Both Retail Consumable" at bounding box center [779, 152] width 462 height 25
select select "R"
click at [548, 140] on select "Select Type Both Retail Consumable" at bounding box center [779, 152] width 462 height 25
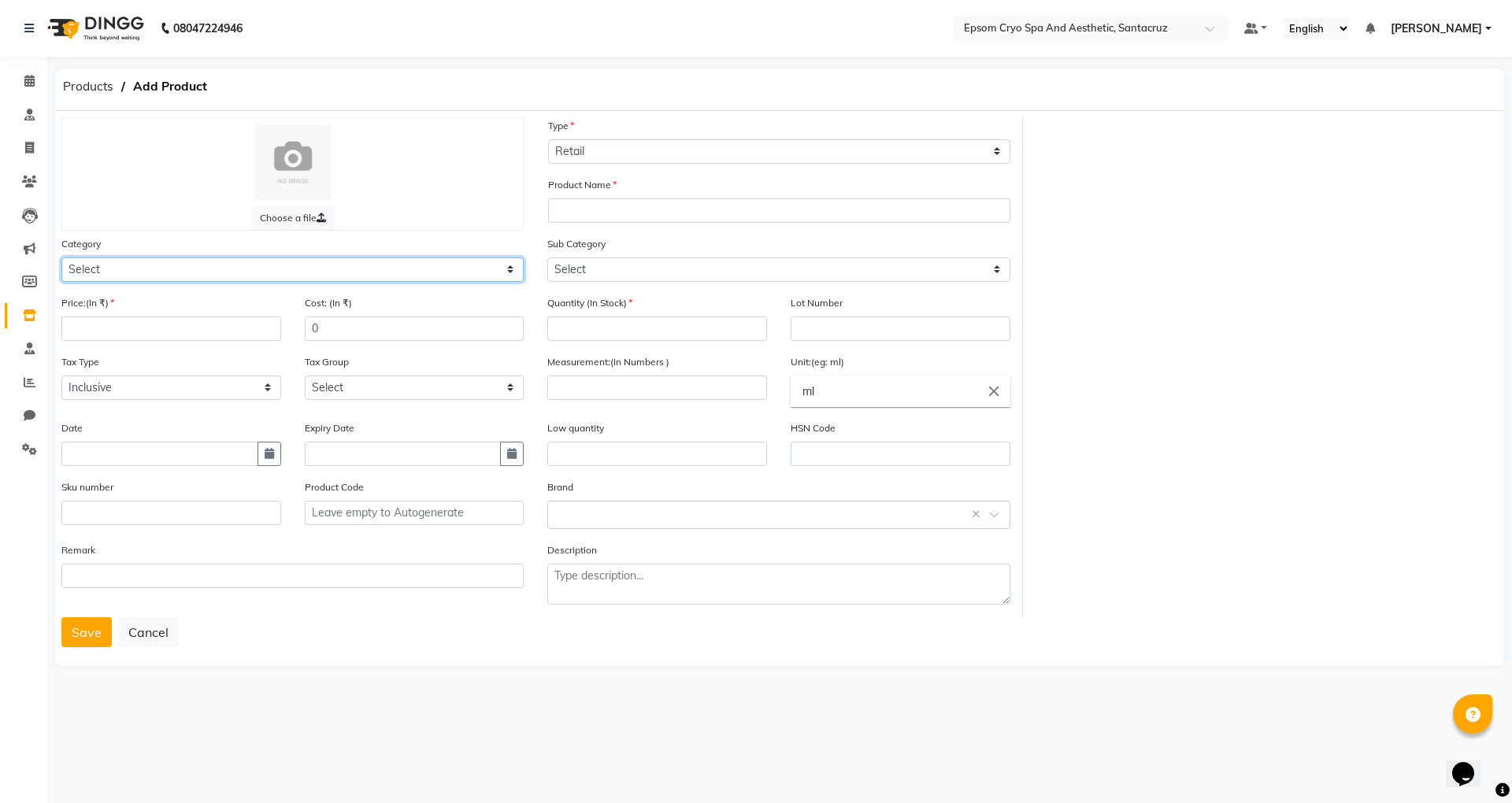
click at [344, 272] on select "Select Other" at bounding box center [292, 269] width 462 height 25
select select "3000"
click at [61, 257] on select "Select Other" at bounding box center [292, 269] width 462 height 25
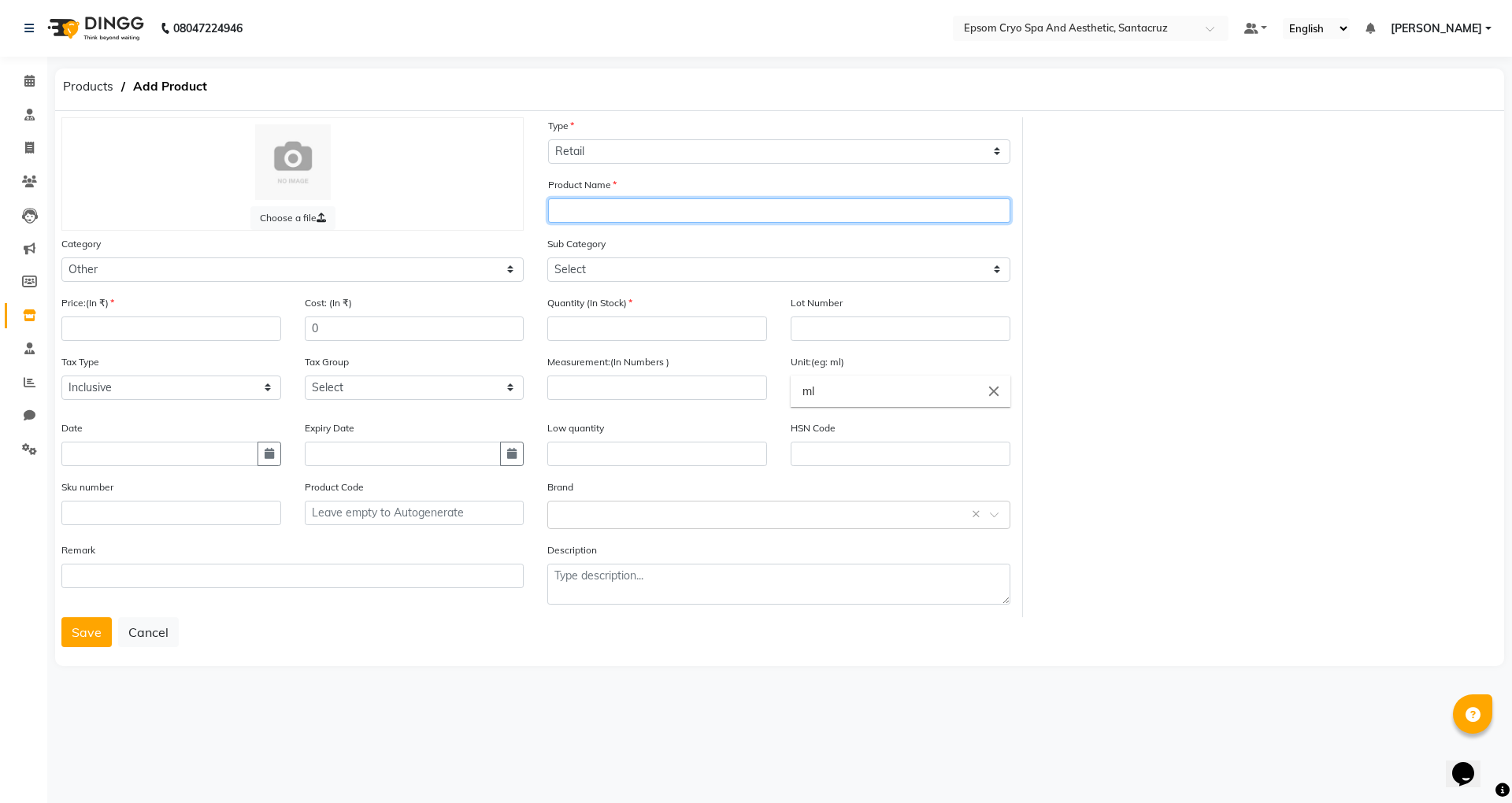
click at [630, 214] on input "text" at bounding box center [779, 210] width 462 height 25
type input "URIAGE BARIEDERM CICA LIP BALM"
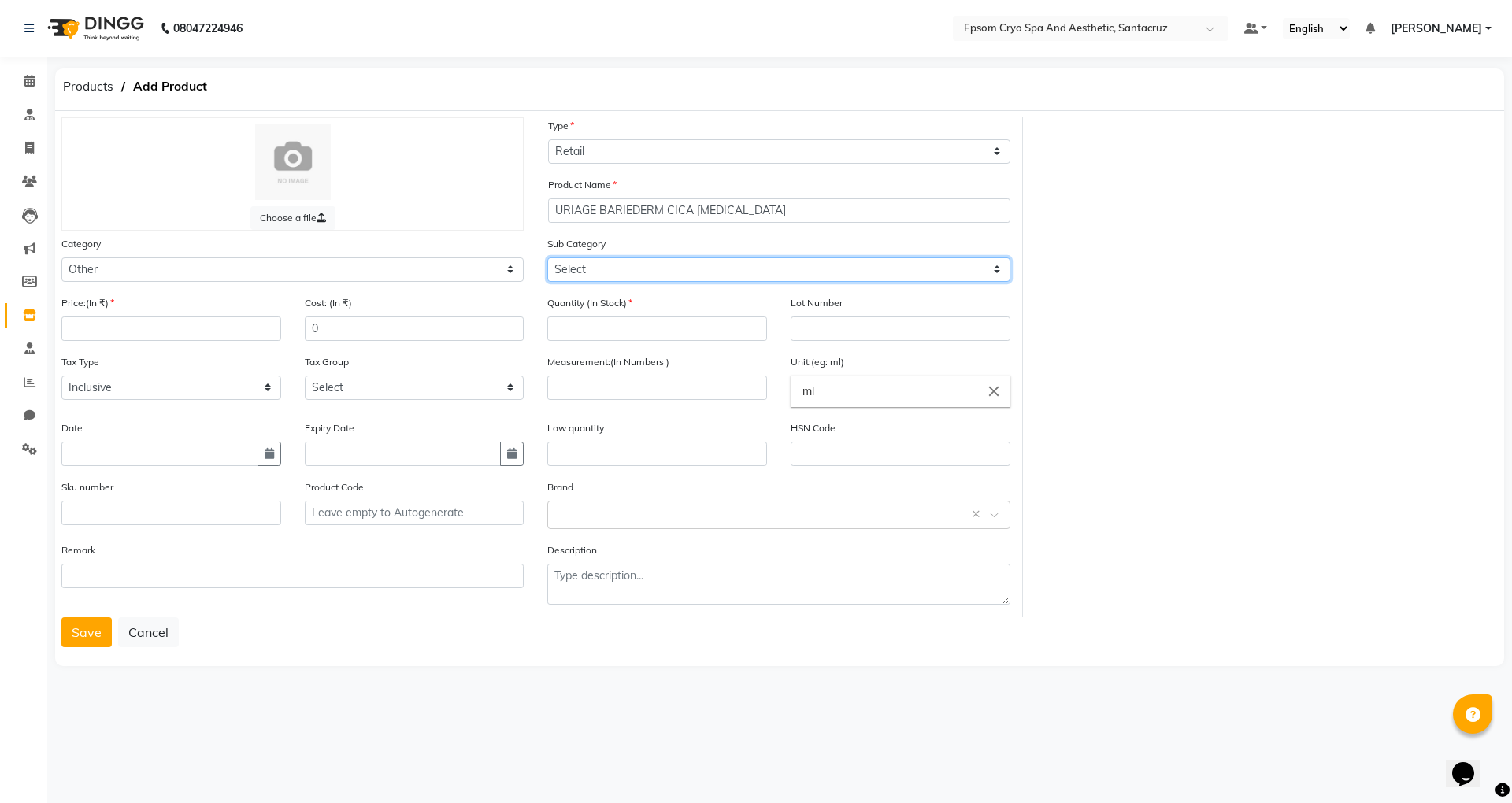
click at [603, 275] on select "Select Other" at bounding box center [779, 269] width 462 height 25
select select "3099"
click at [548, 257] on select "Select Other" at bounding box center [779, 269] width 462 height 25
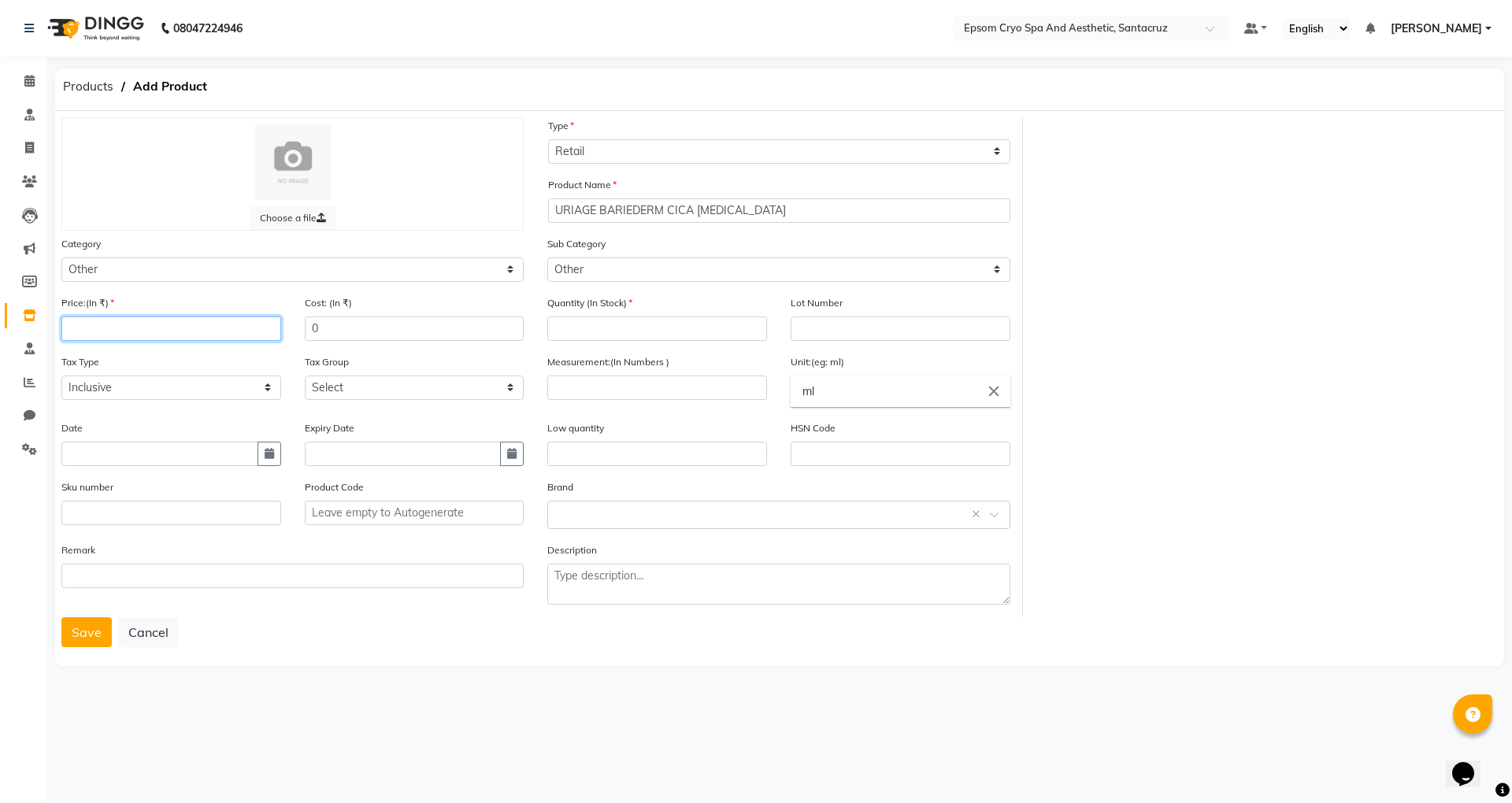
click at [91, 317] on input "number" at bounding box center [171, 328] width 220 height 25
type input "830"
click at [606, 326] on input "number" at bounding box center [657, 328] width 220 height 25
type input "4"
click at [515, 451] on icon "button" at bounding box center [512, 454] width 10 height 11
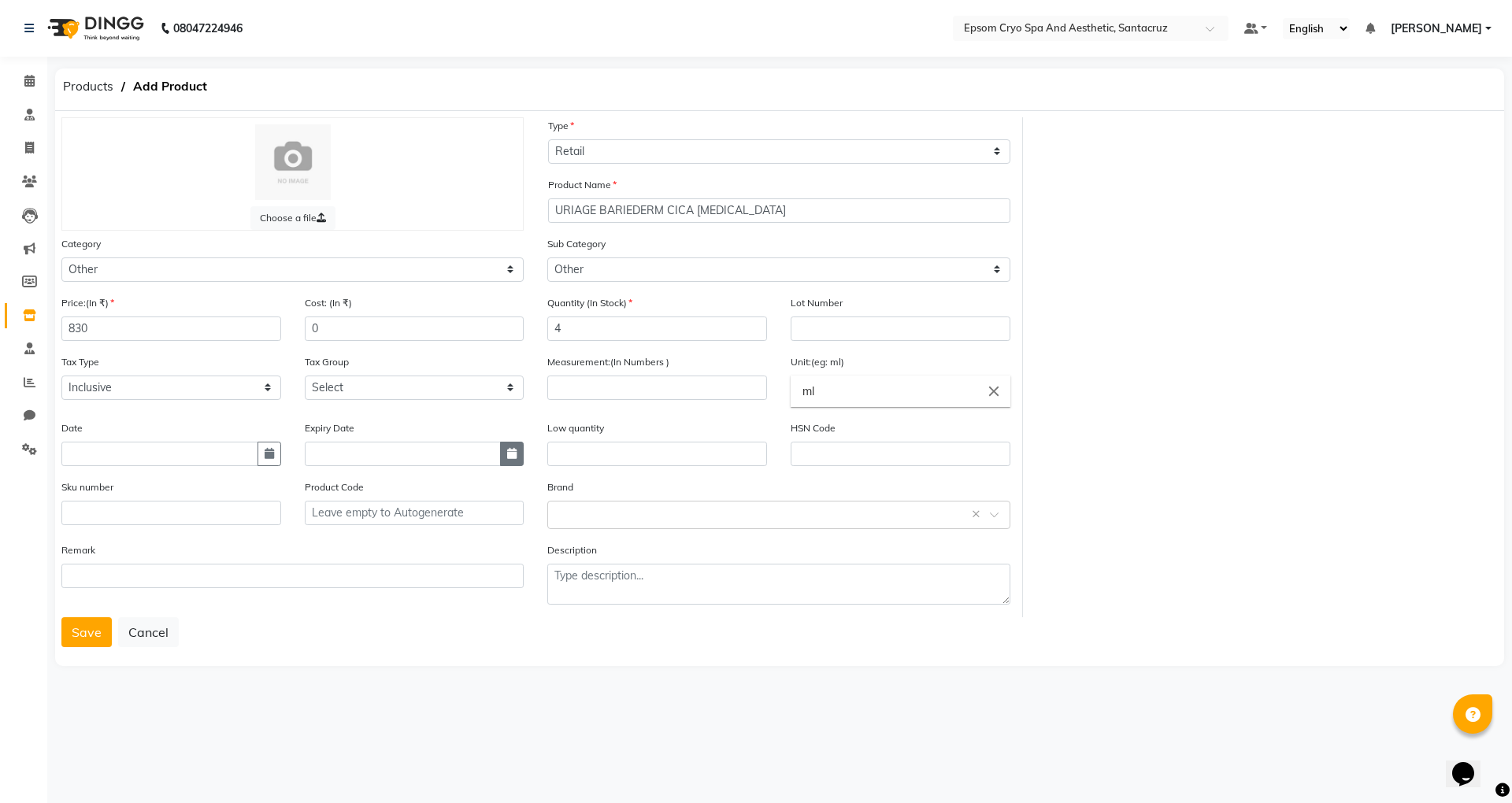
select select "9"
select select "2025"
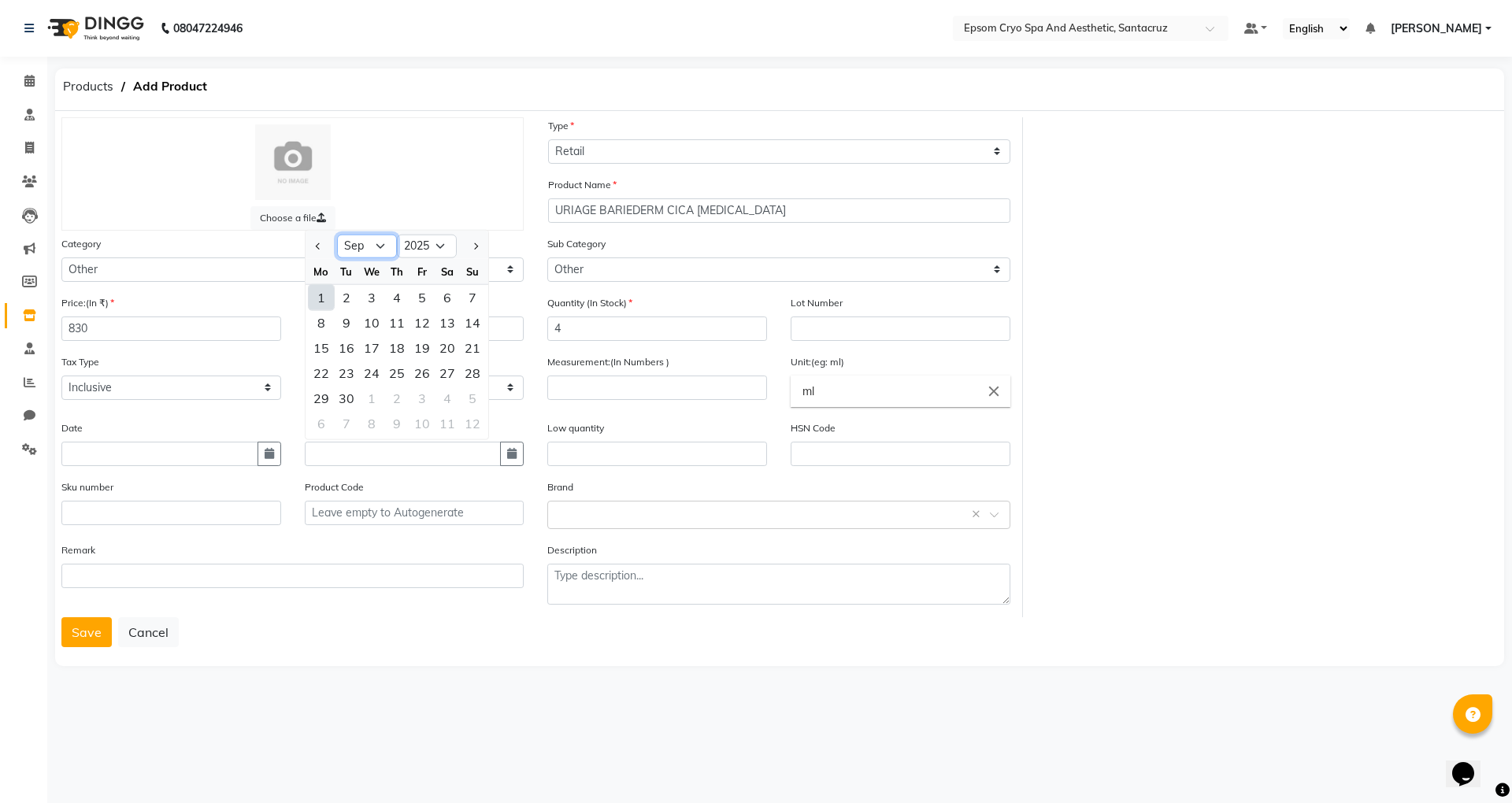
click at [367, 236] on select "Jan Feb Mar Apr May Jun Jul Aug Sep Oct Nov Dec" at bounding box center [367, 247] width 60 height 24
select select "10"
click at [337, 235] on select "Jan Feb Mar Apr May Jun Jul Aug Sep Oct Nov Dec" at bounding box center [367, 247] width 60 height 24
click at [429, 244] on select "2015 2016 2017 2018 2019 2020 2021 2022 2023 2024 2025 2026 2027 2028 2029 2030…" at bounding box center [426, 247] width 60 height 24
select select "2027"
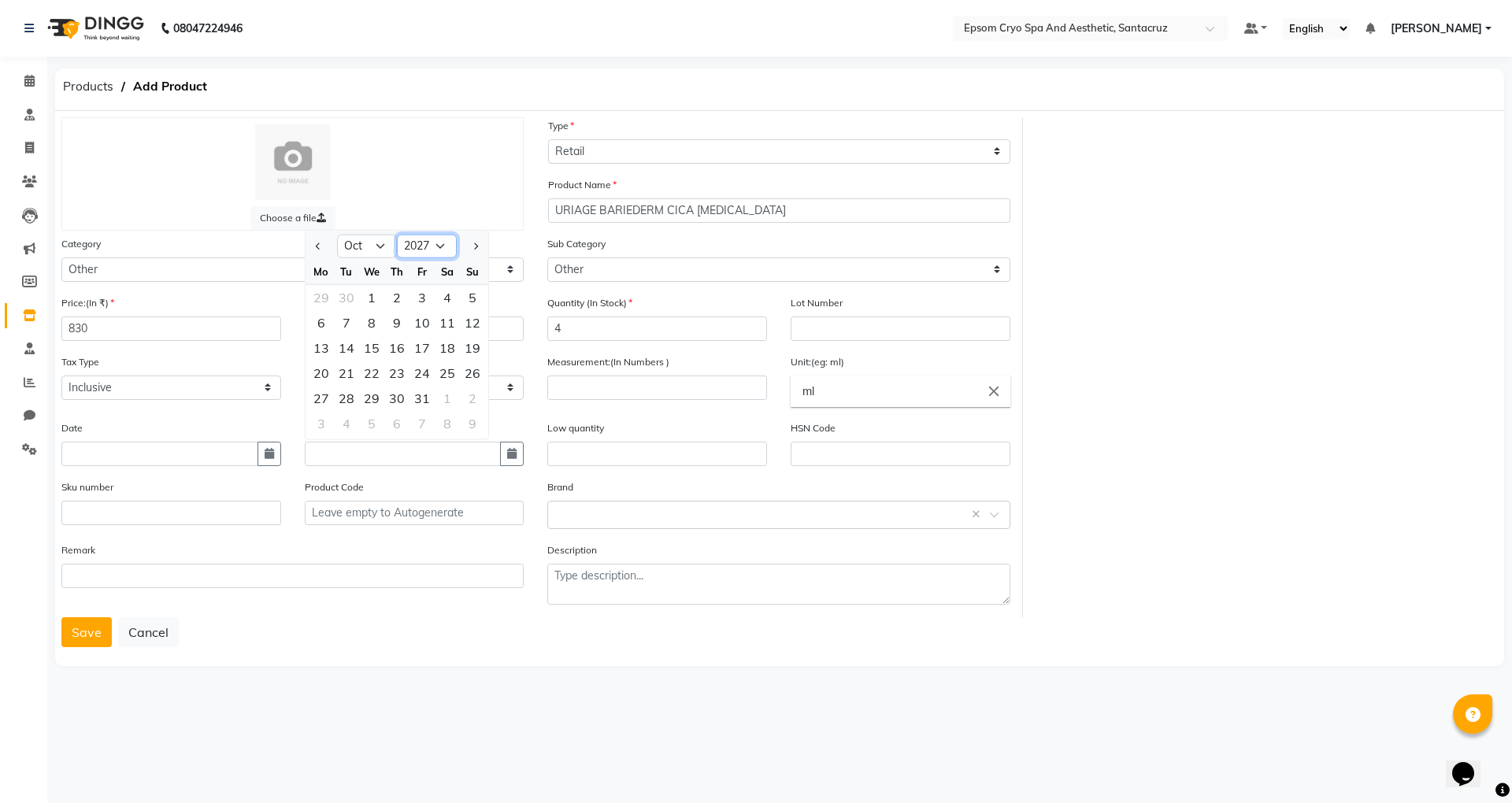
click at [397, 235] on select "2015 2016 2017 2018 2019 2020 2021 2022 2023 2024 2025 2026 2027 2028 2029 2030…" at bounding box center [426, 247] width 60 height 24
click at [477, 388] on div "31" at bounding box center [472, 398] width 25 height 25
type input "31-10-2027"
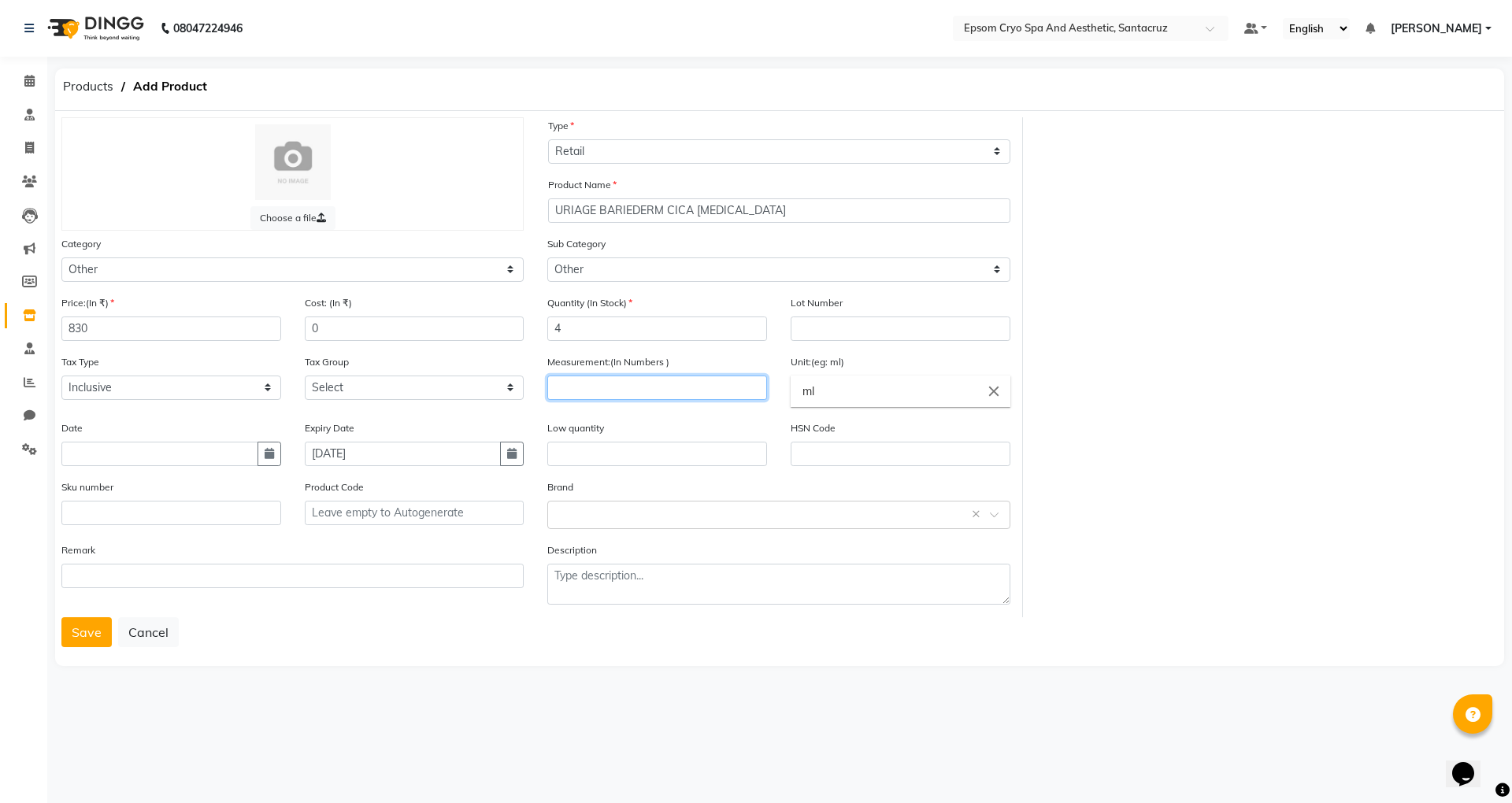
click at [650, 385] on input "number" at bounding box center [657, 387] width 220 height 25
type input "15"
click at [733, 507] on input "text" at bounding box center [763, 513] width 414 height 17
type input "U"
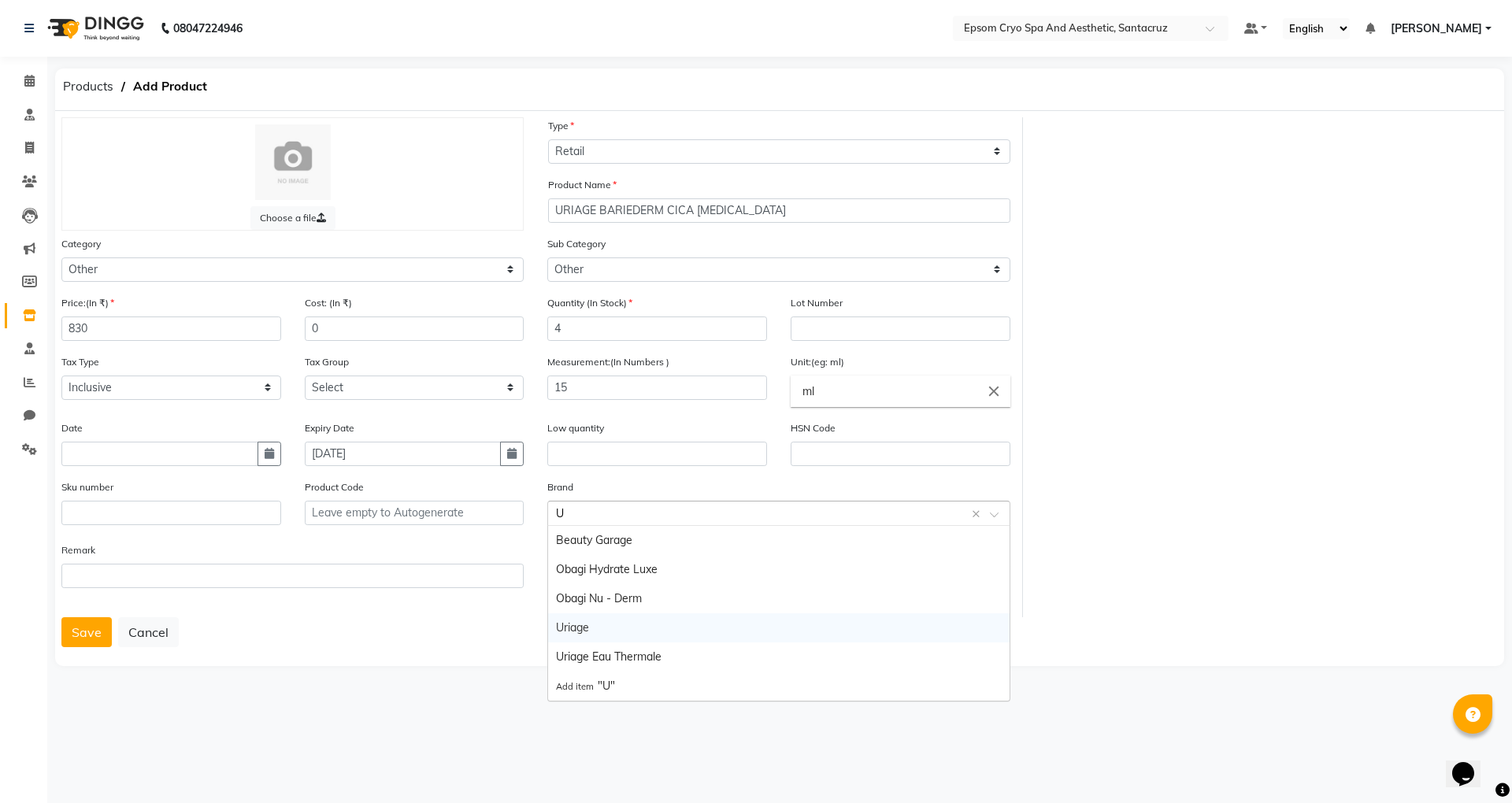
drag, startPoint x: 575, startPoint y: 624, endPoint x: 594, endPoint y: 611, distance: 23.0
click at [580, 624] on div "Uriage" at bounding box center [779, 628] width 460 height 29
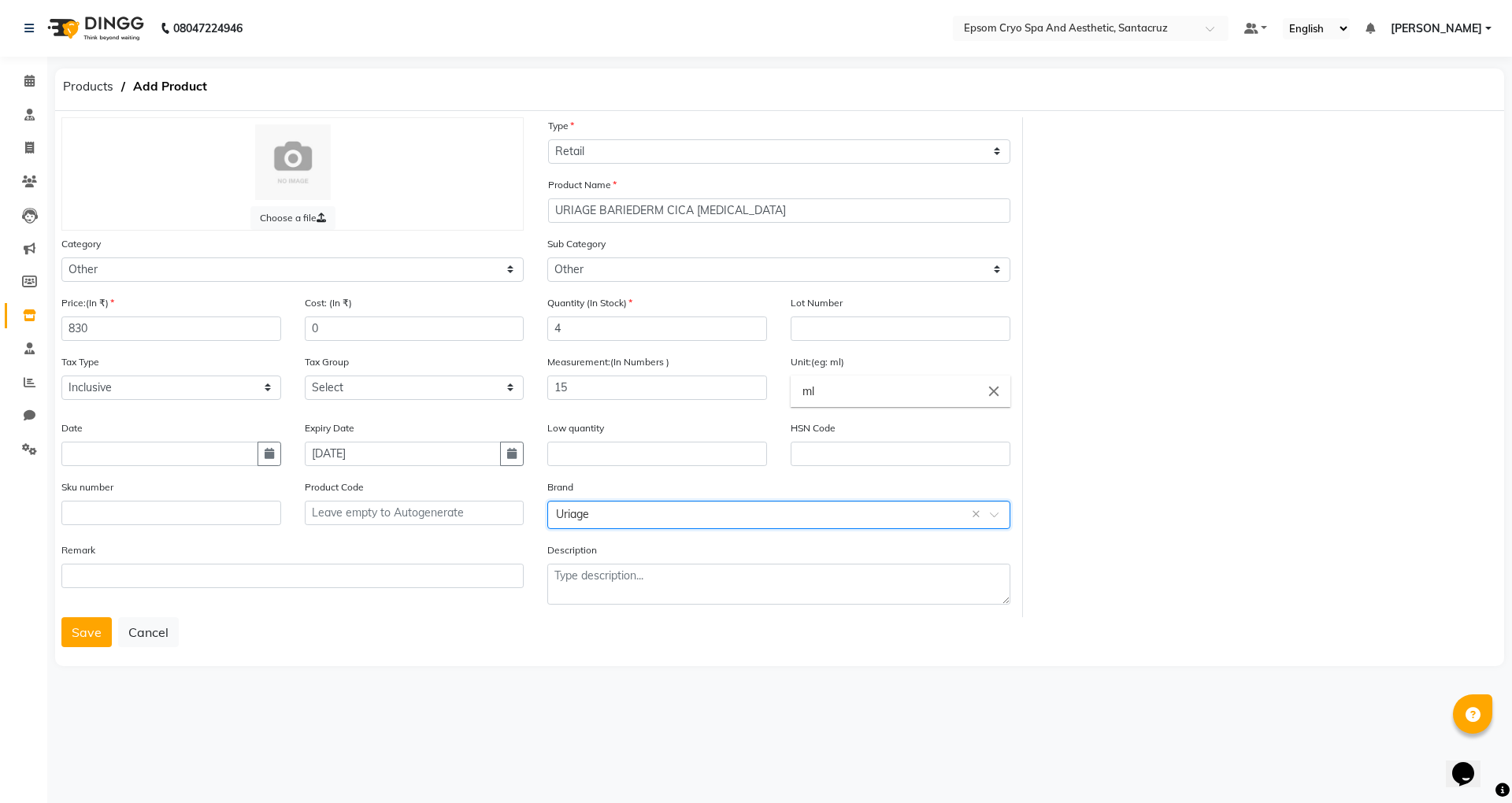
click at [1434, 489] on div "Choose a file Type Select Type Both Retail Consumable Product Name URIAGE BARIE…" at bounding box center [780, 367] width 1460 height 500
click at [91, 633] on button "Save" at bounding box center [87, 632] width 51 height 30
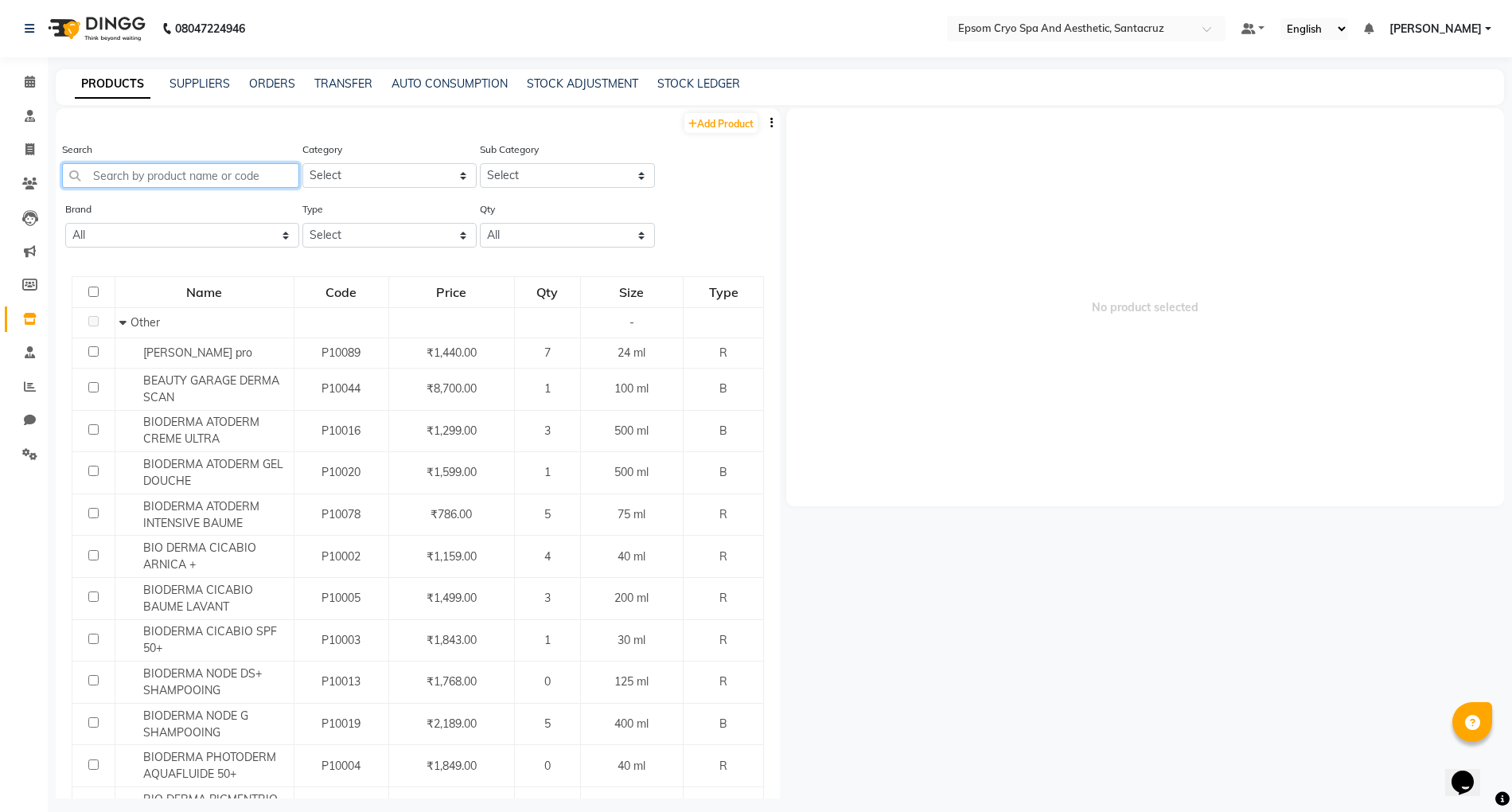
click at [197, 172] on input "text" at bounding box center [180, 175] width 237 height 25
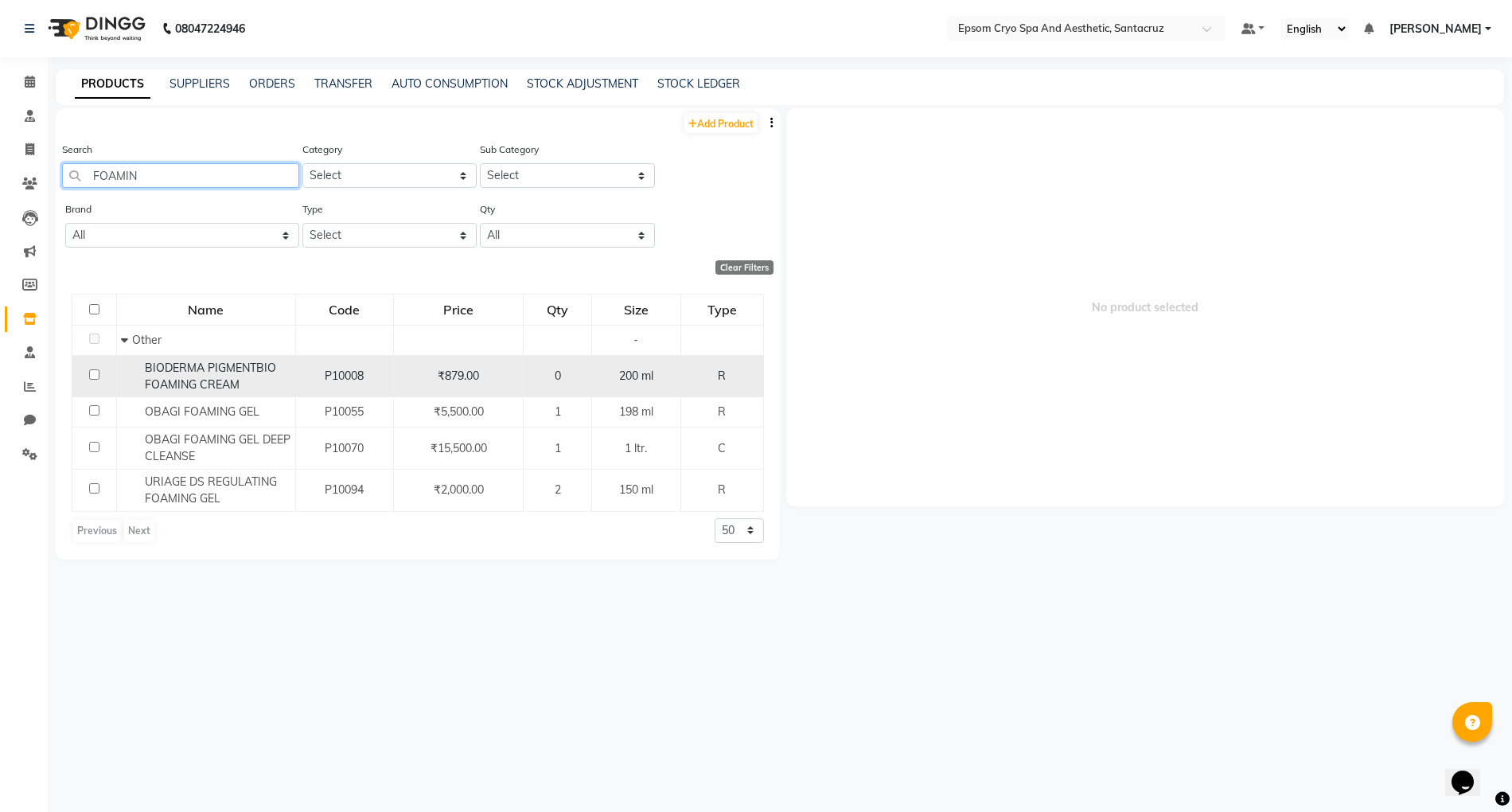
type input "FOAMIN"
click at [176, 369] on span "BIODERMA PIGMENTBIO FOAMING CREAM" at bounding box center [211, 376] width 132 height 31
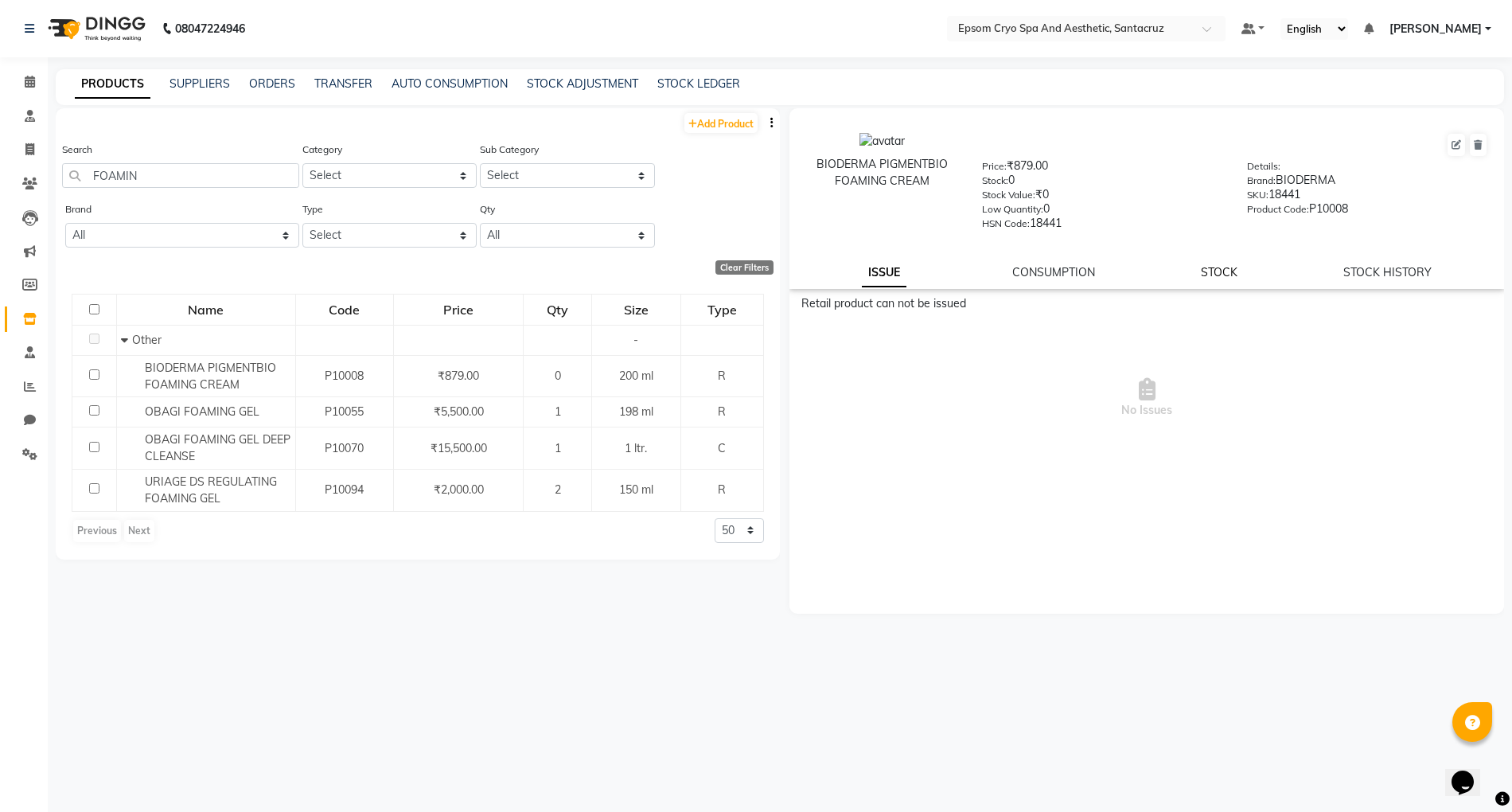
click at [1217, 267] on link "STOCK" at bounding box center [1219, 272] width 37 height 14
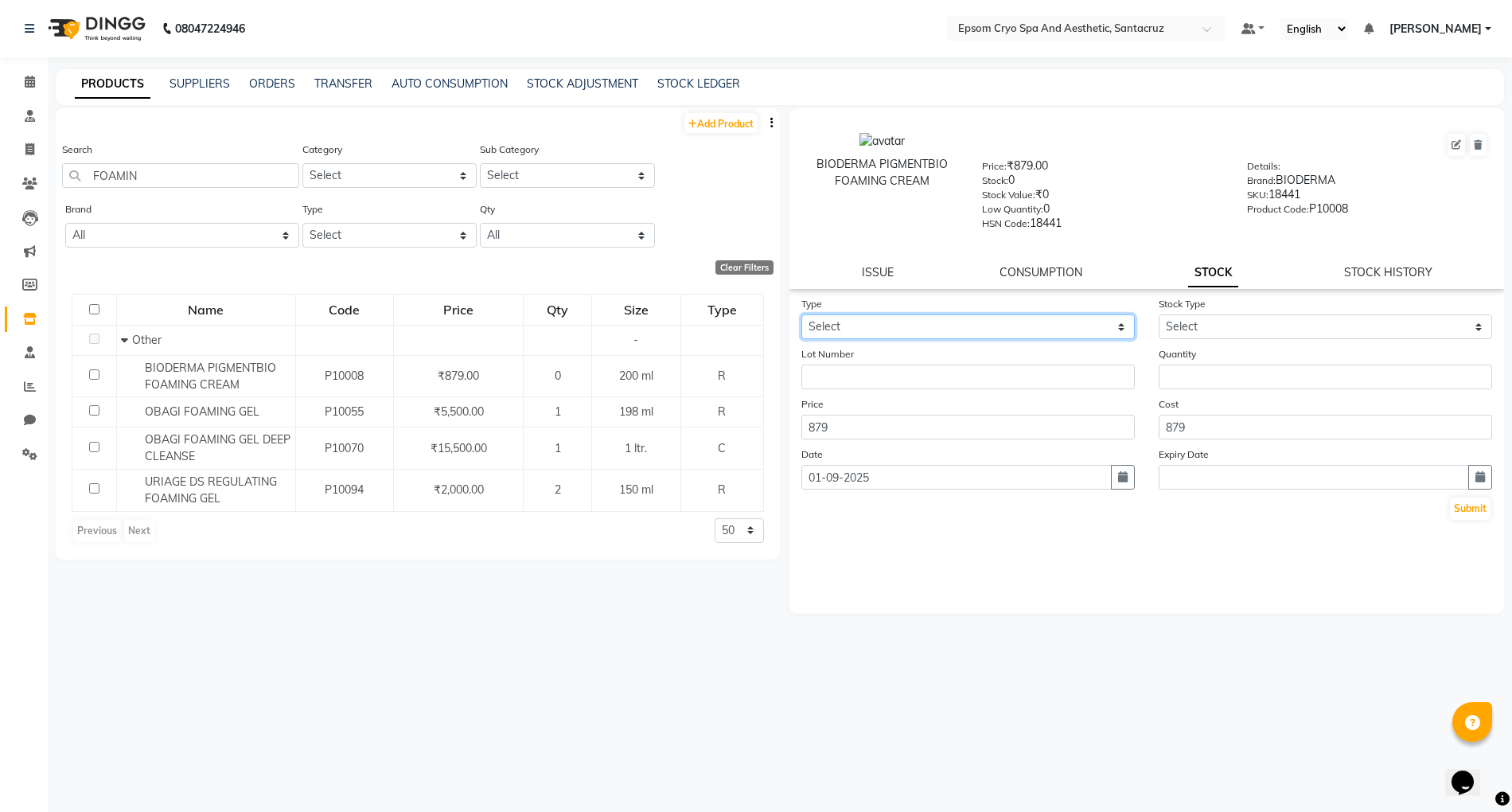
click at [1036, 323] on select "Select In Out" at bounding box center [968, 327] width 334 height 25
select select "in"
click at [801, 315] on select "Select In Out" at bounding box center [968, 327] width 334 height 25
click at [1315, 326] on select "Select New Stock Adjustment Return Other" at bounding box center [1326, 327] width 334 height 25
select select "new stock"
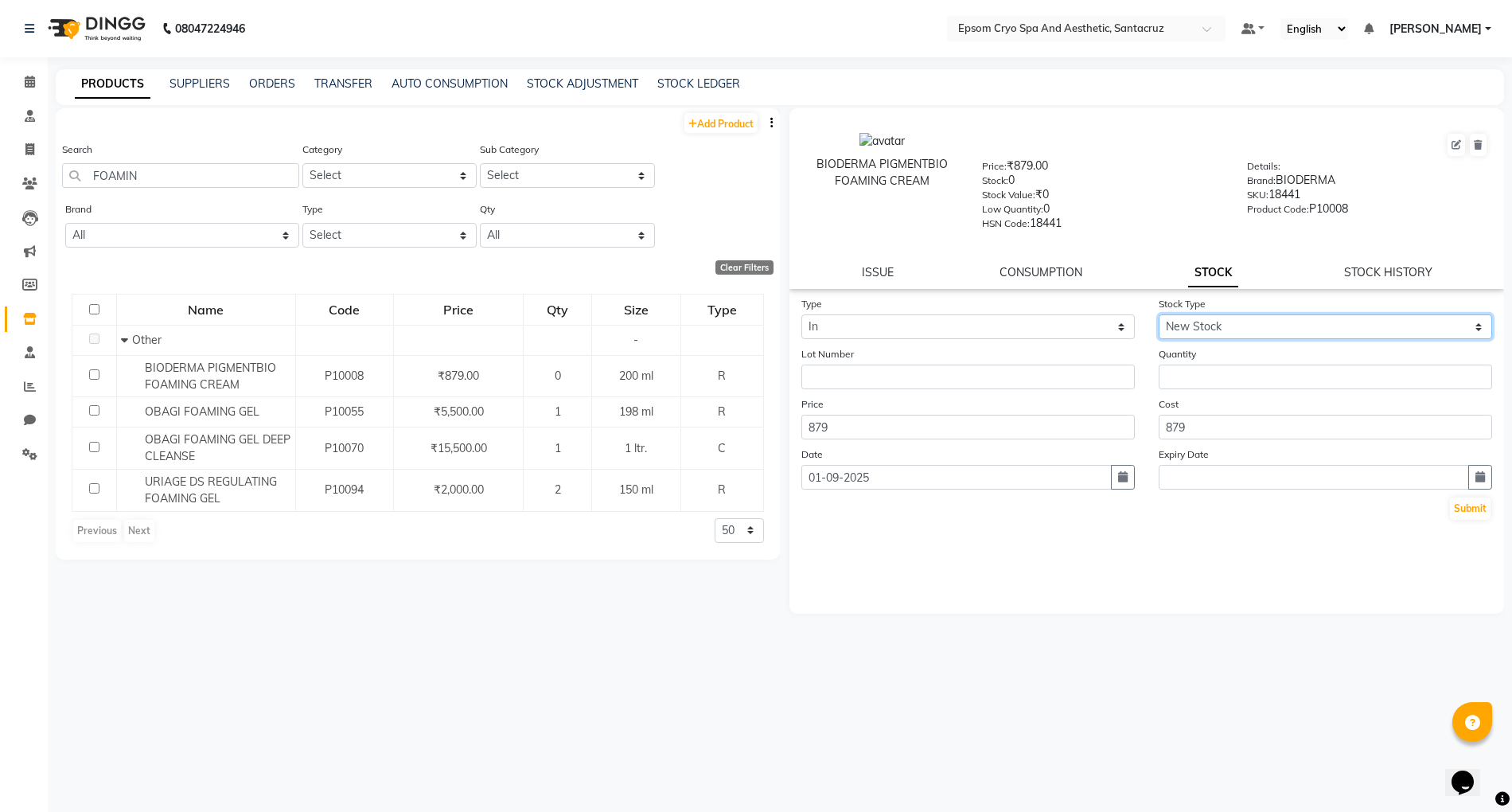
click at [1159, 315] on select "Select New Stock Adjustment Return Other" at bounding box center [1326, 327] width 334 height 25
click at [1213, 373] on input "number" at bounding box center [1326, 376] width 334 height 25
type input "2"
click at [1473, 472] on button "button" at bounding box center [1481, 477] width 24 height 25
select select "9"
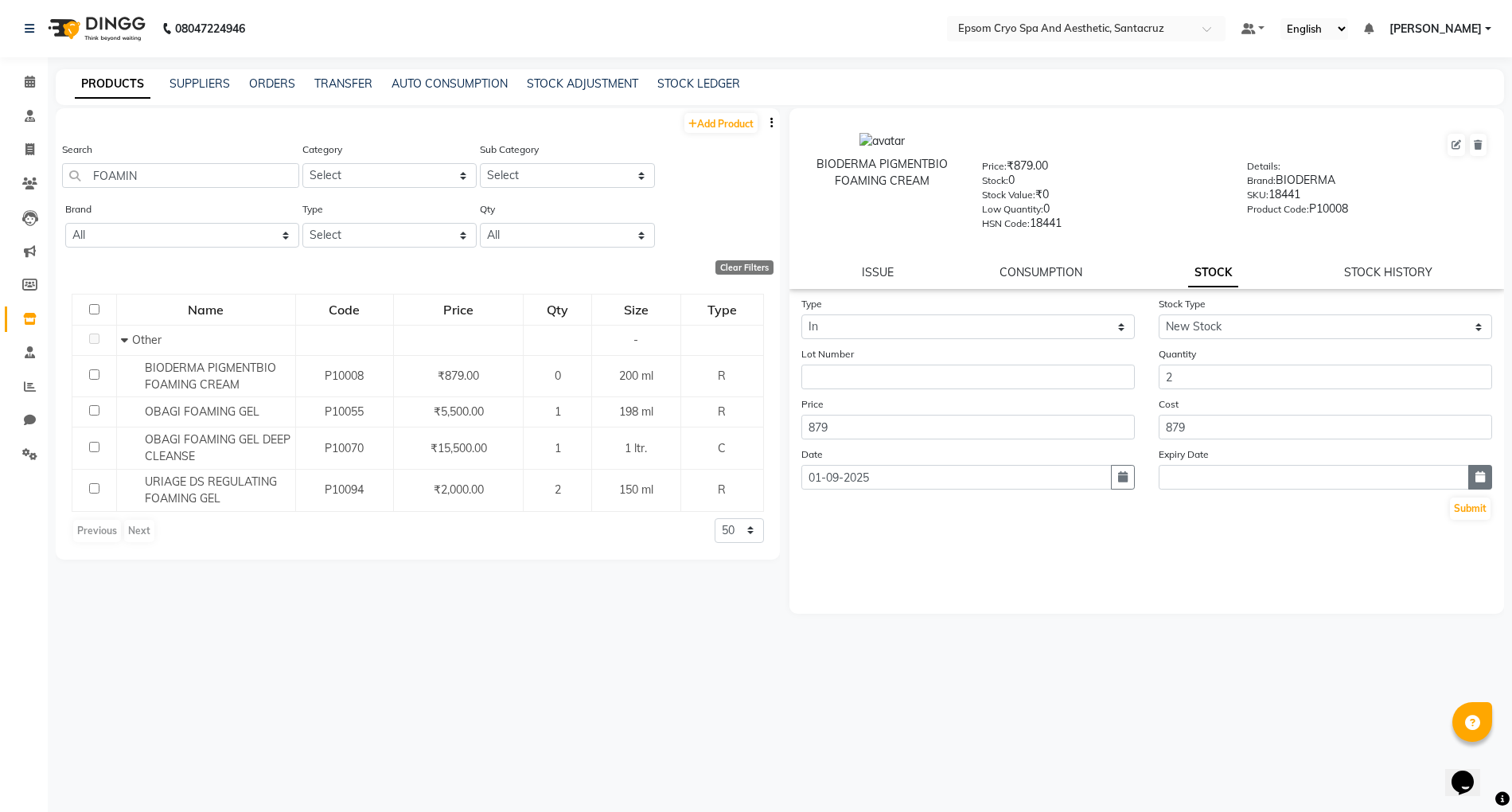
select select "2025"
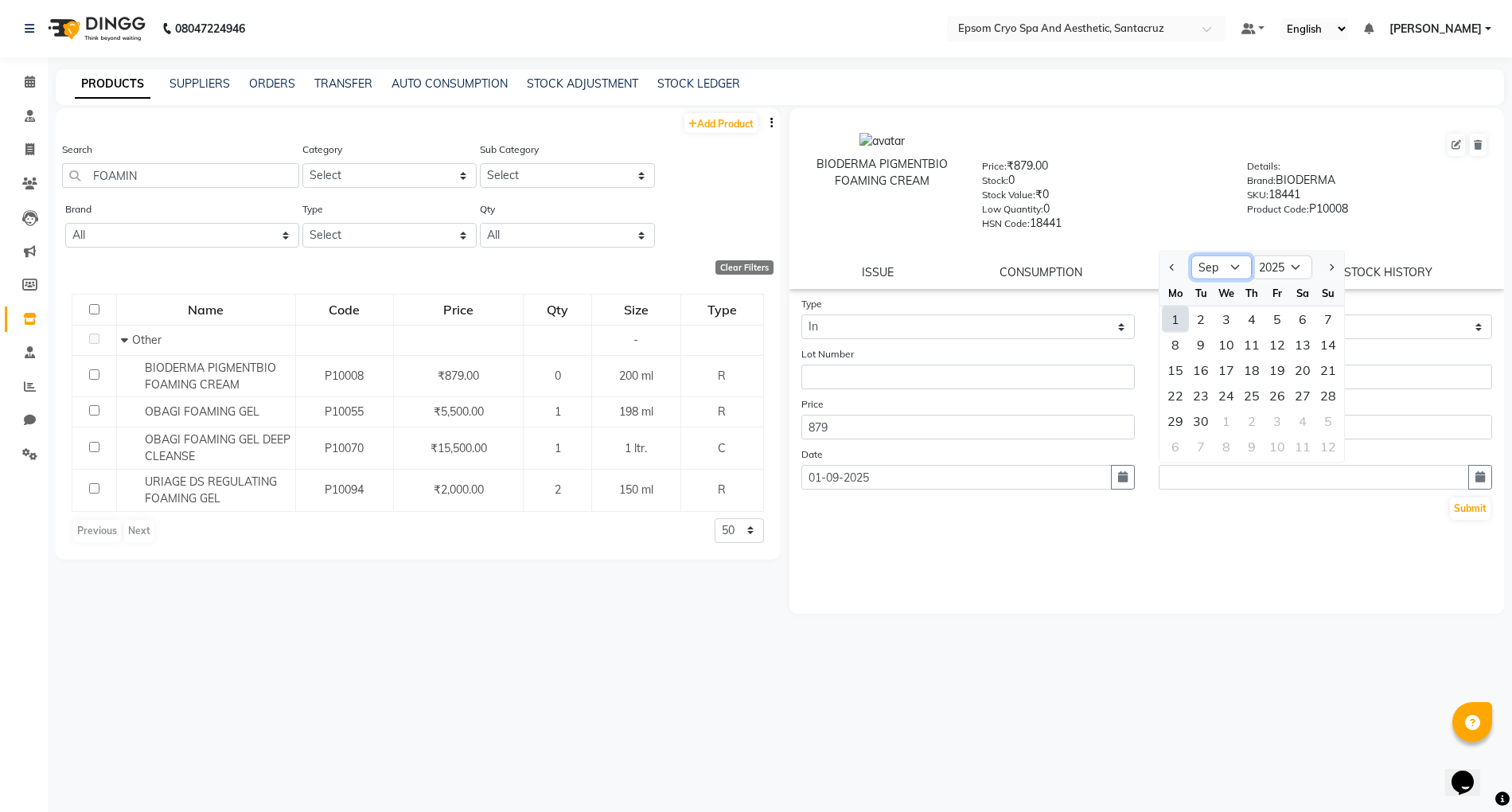
click at [1218, 259] on select "Jan Feb Mar Apr May Jun Jul Aug Sep Oct Nov Dec" at bounding box center [1221, 268] width 60 height 24
click at [1191, 256] on select "Jan Feb Mar Apr May Jun Jul Aug Sep Oct Nov Dec" at bounding box center [1221, 268] width 60 height 24
click at [1227, 256] on select "Jan Feb Mar Apr May Jun Jul Aug Sep Oct Nov Dec" at bounding box center [1221, 268] width 60 height 24
select select "1"
click at [1191, 256] on select "Jan Feb Mar Apr May Jun Jul Aug Sep Oct Nov Dec" at bounding box center [1221, 268] width 60 height 24
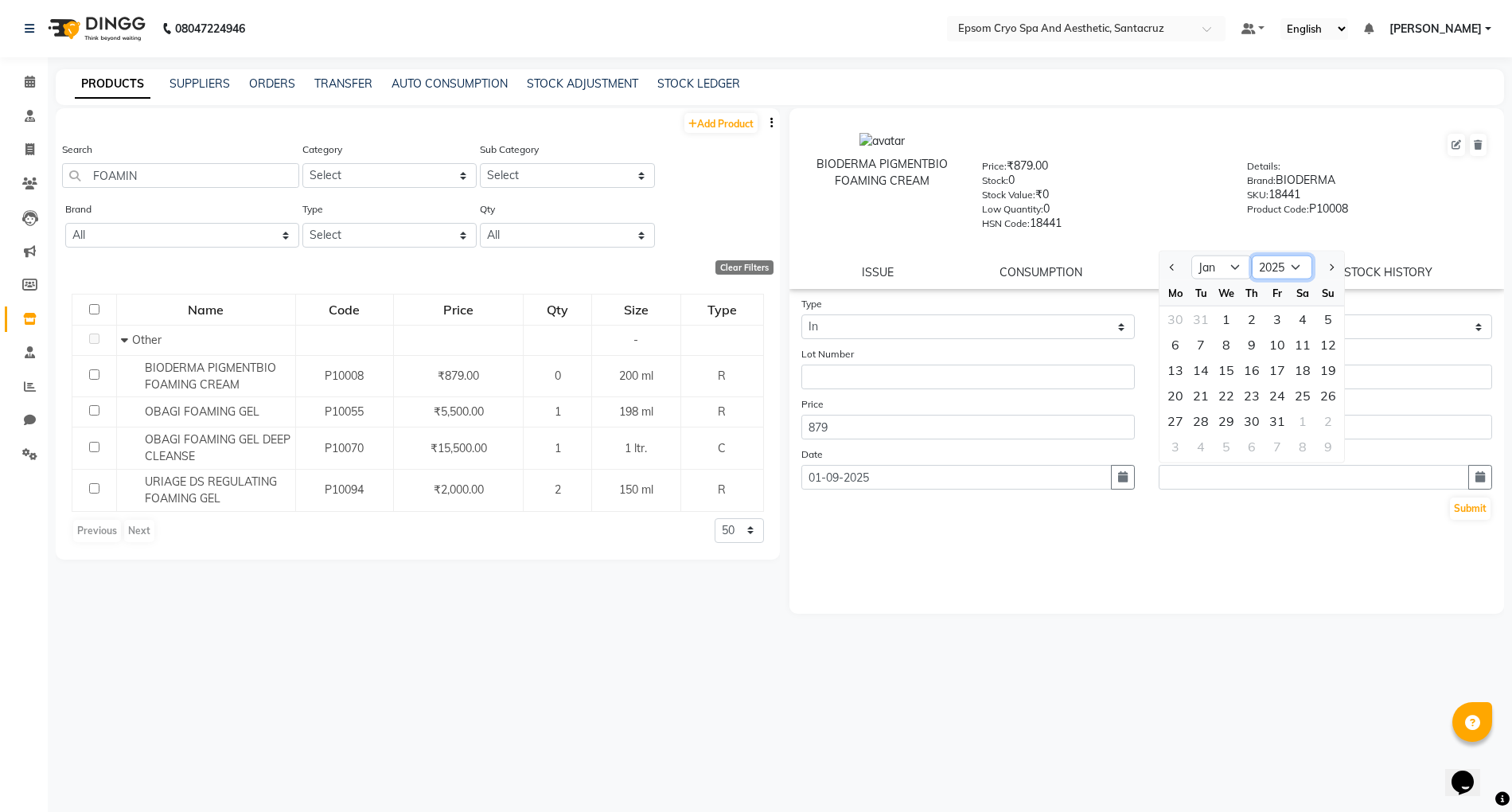
click at [1287, 261] on select "2015 2016 2017 2018 2019 2020 2021 2022 2023 2024 2025 2026 2027 2028 2029 2030…" at bounding box center [1282, 268] width 60 height 24
select select "2028"
click at [1252, 256] on select "2015 2016 2017 2018 2019 2020 2021 2022 2023 2024 2025 2026 2027 2028 2029 2030…" at bounding box center [1282, 268] width 60 height 24
click at [1285, 359] on div "14" at bounding box center [1278, 371] width 26 height 26
type input "14-01-2028"
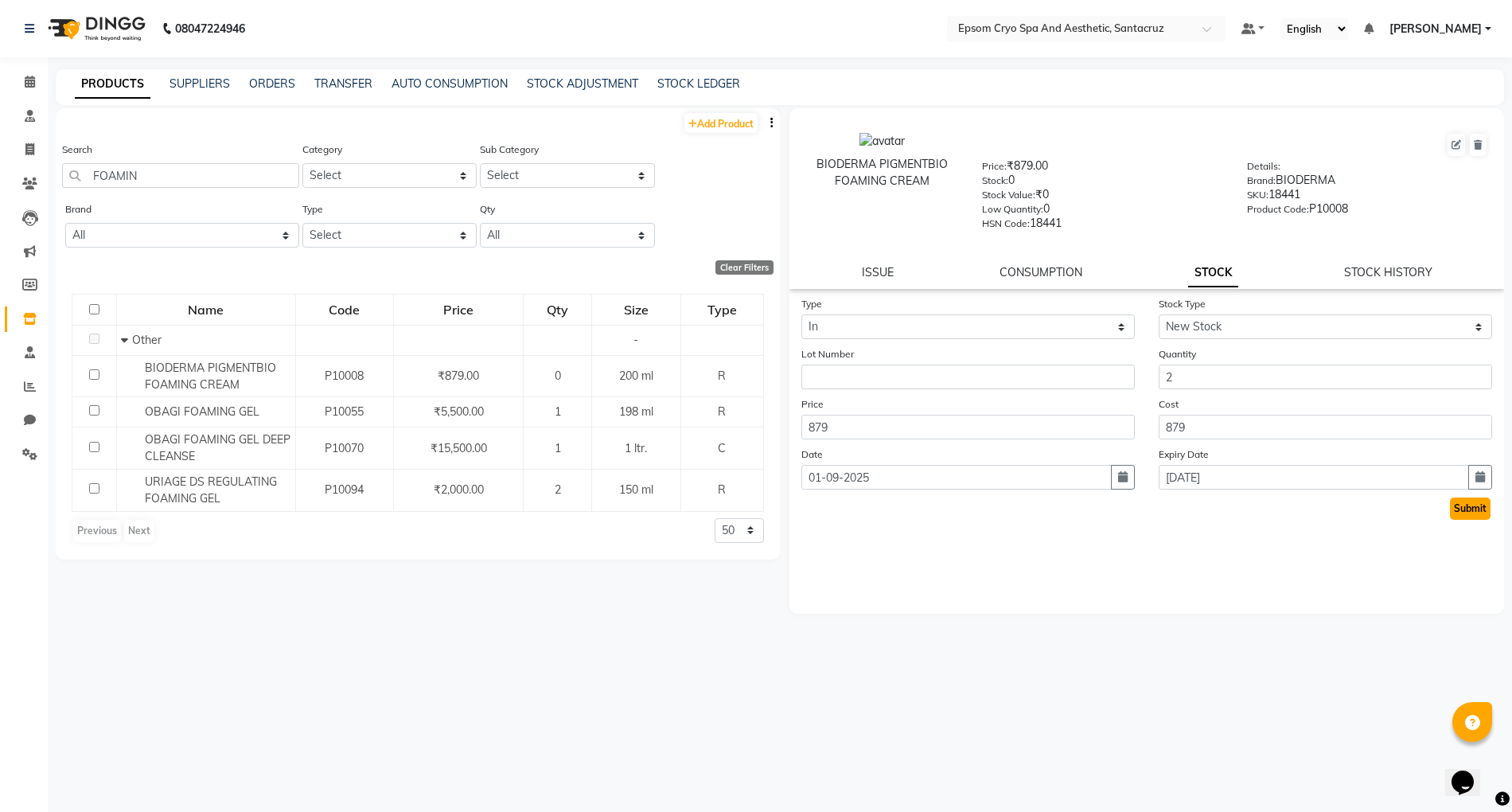
click at [1458, 507] on button "Submit" at bounding box center [1470, 509] width 41 height 22
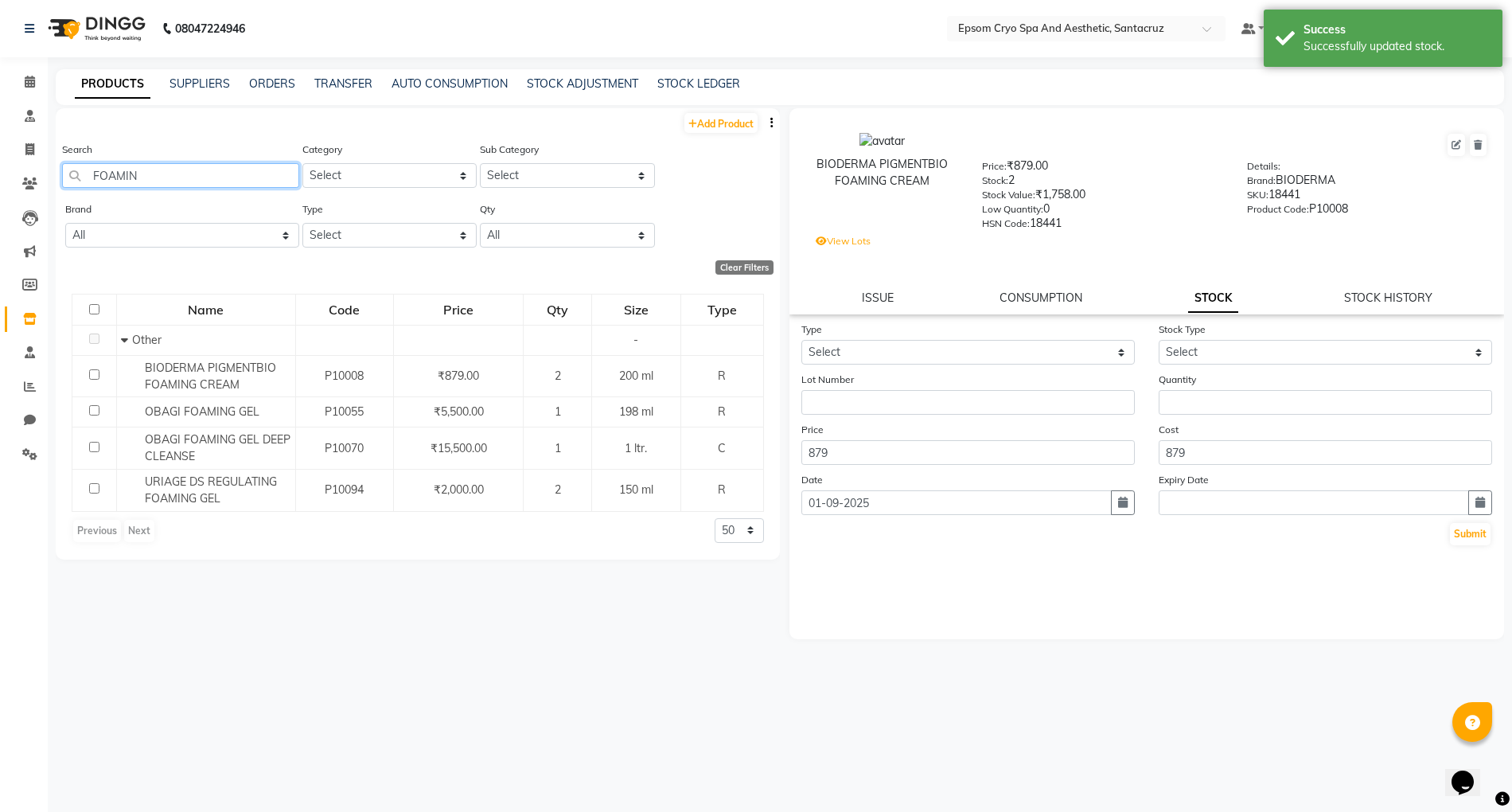
click at [170, 179] on input "FOAMIN" at bounding box center [180, 175] width 237 height 25
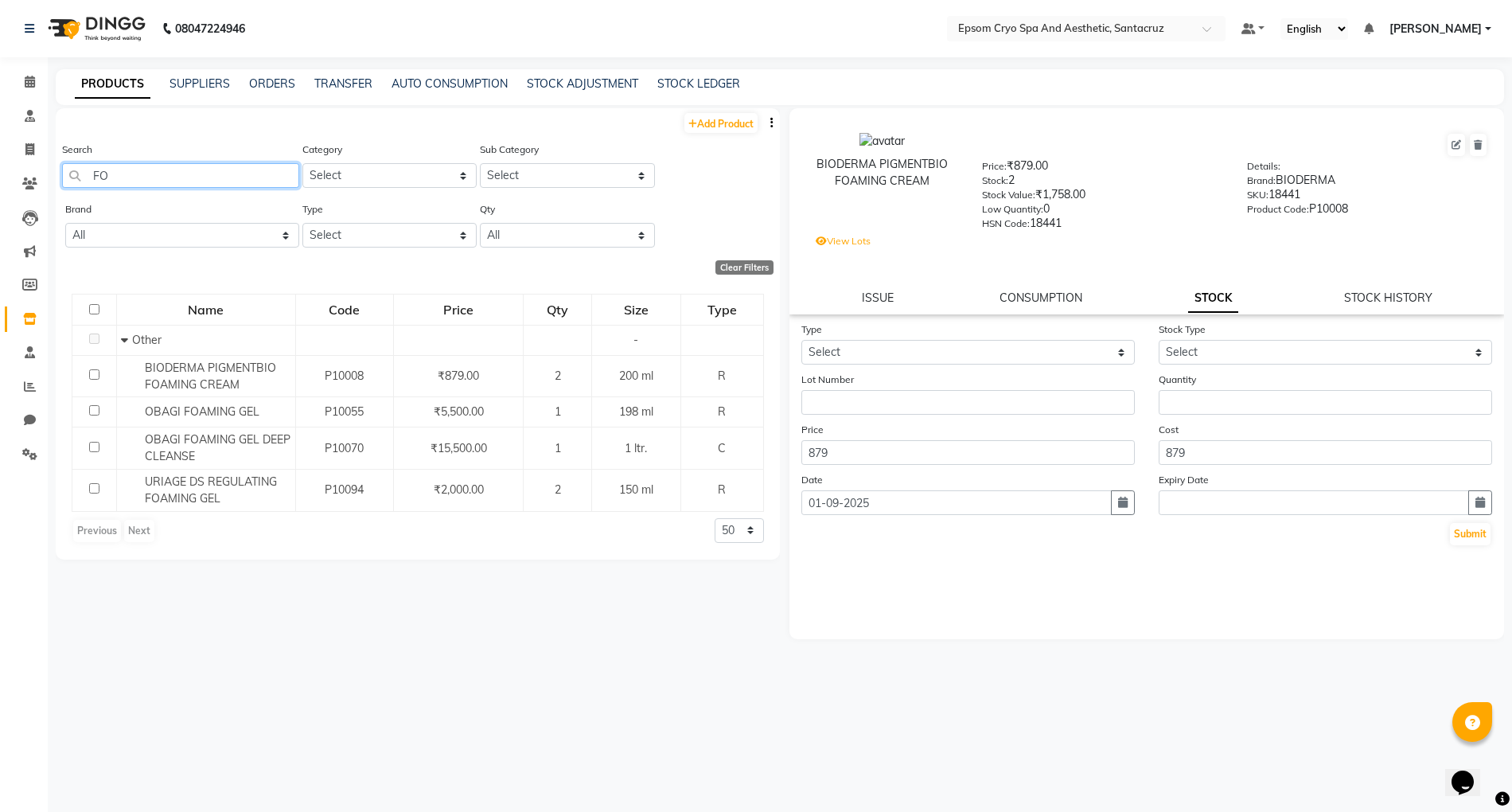
type input "F"
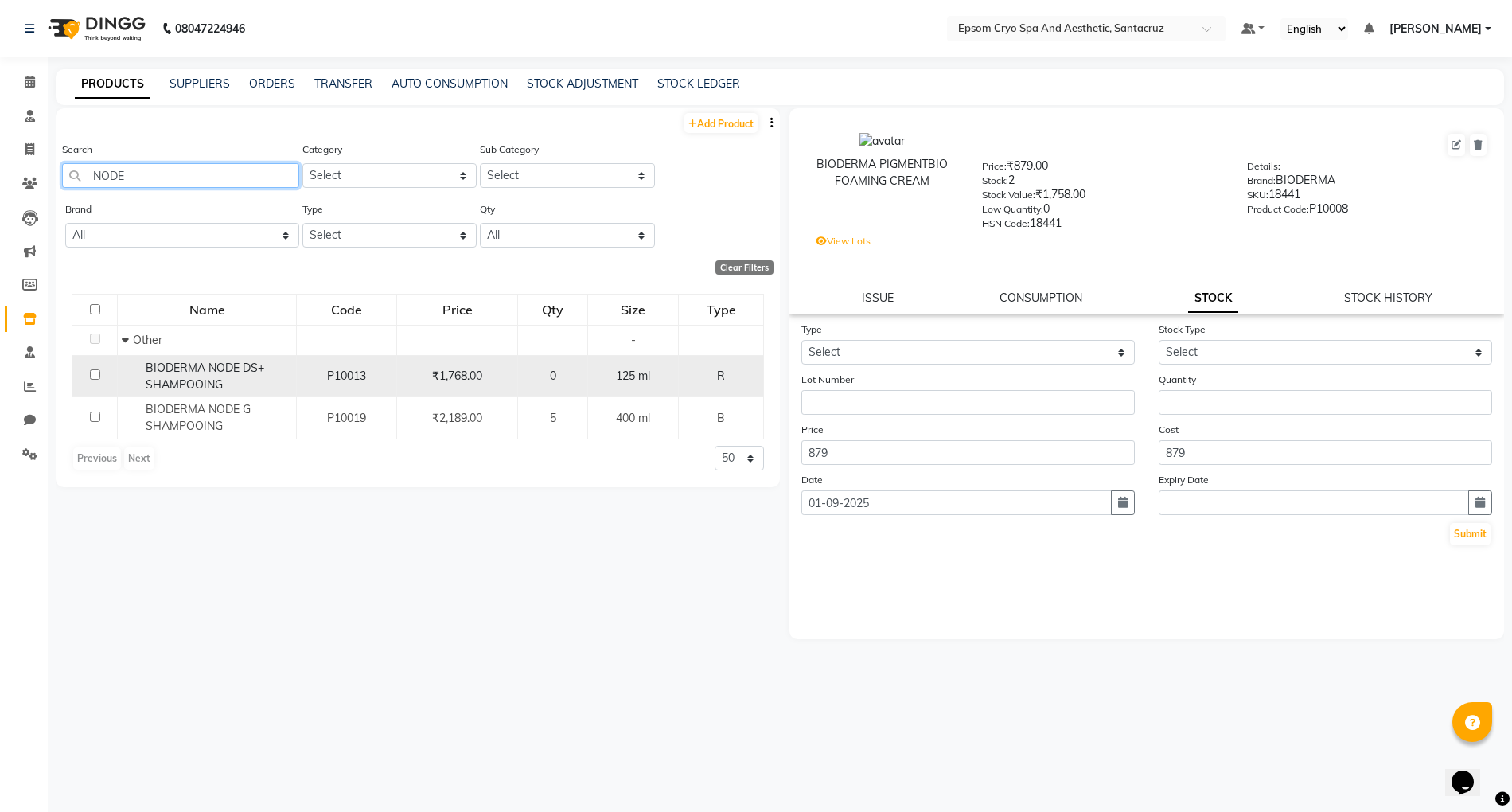
type input "NODE"
click at [185, 374] on div "BIODERMA NODE DS+ SHAMPOOING" at bounding box center [207, 377] width 170 height 34
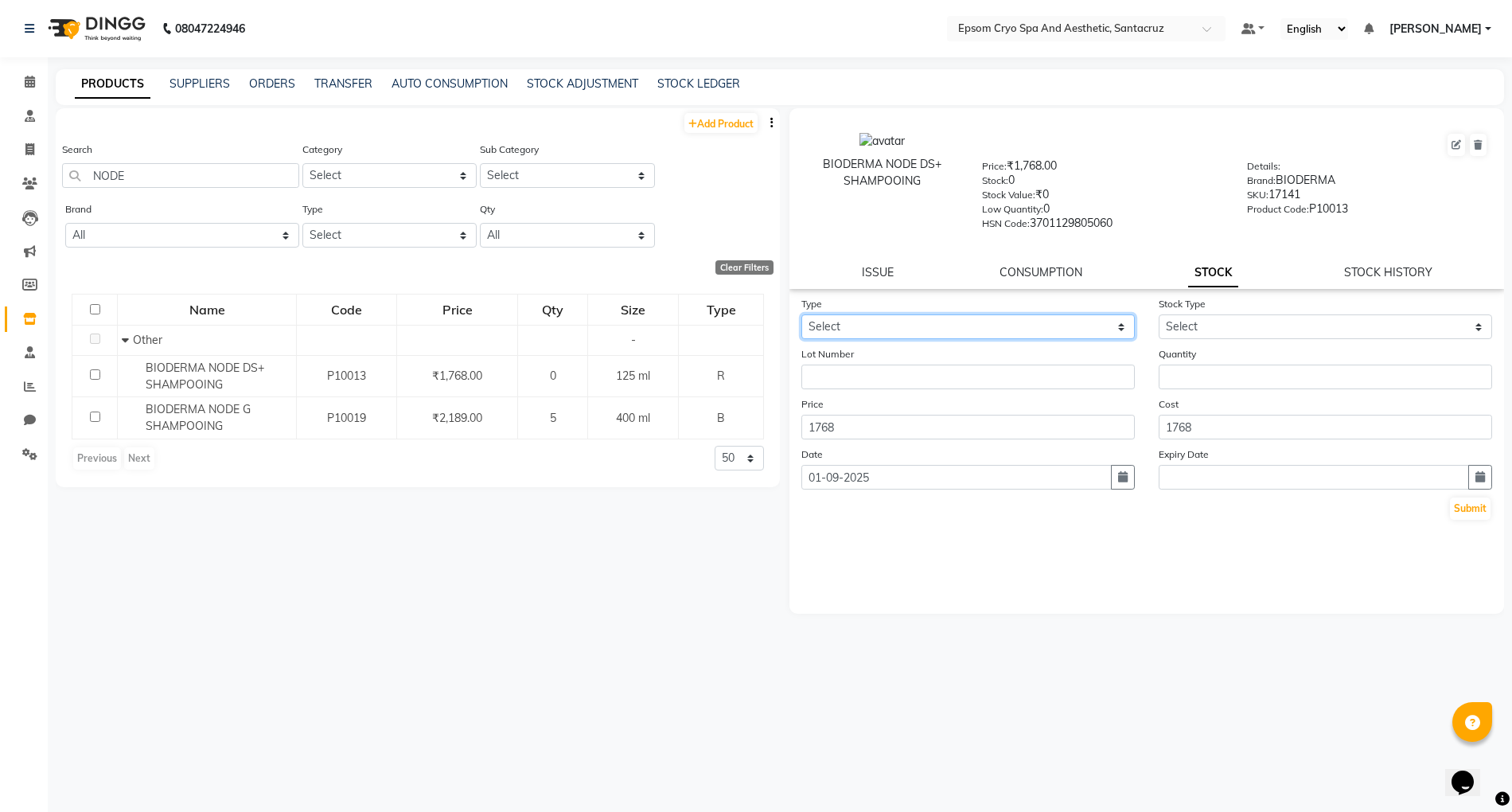
click at [1003, 328] on select "Select In Out" at bounding box center [968, 327] width 334 height 25
select select "in"
click at [801, 315] on select "Select In Out" at bounding box center [968, 327] width 334 height 25
click at [1210, 333] on select "Select New Stock Adjustment Return Other" at bounding box center [1326, 327] width 334 height 25
select select "new stock"
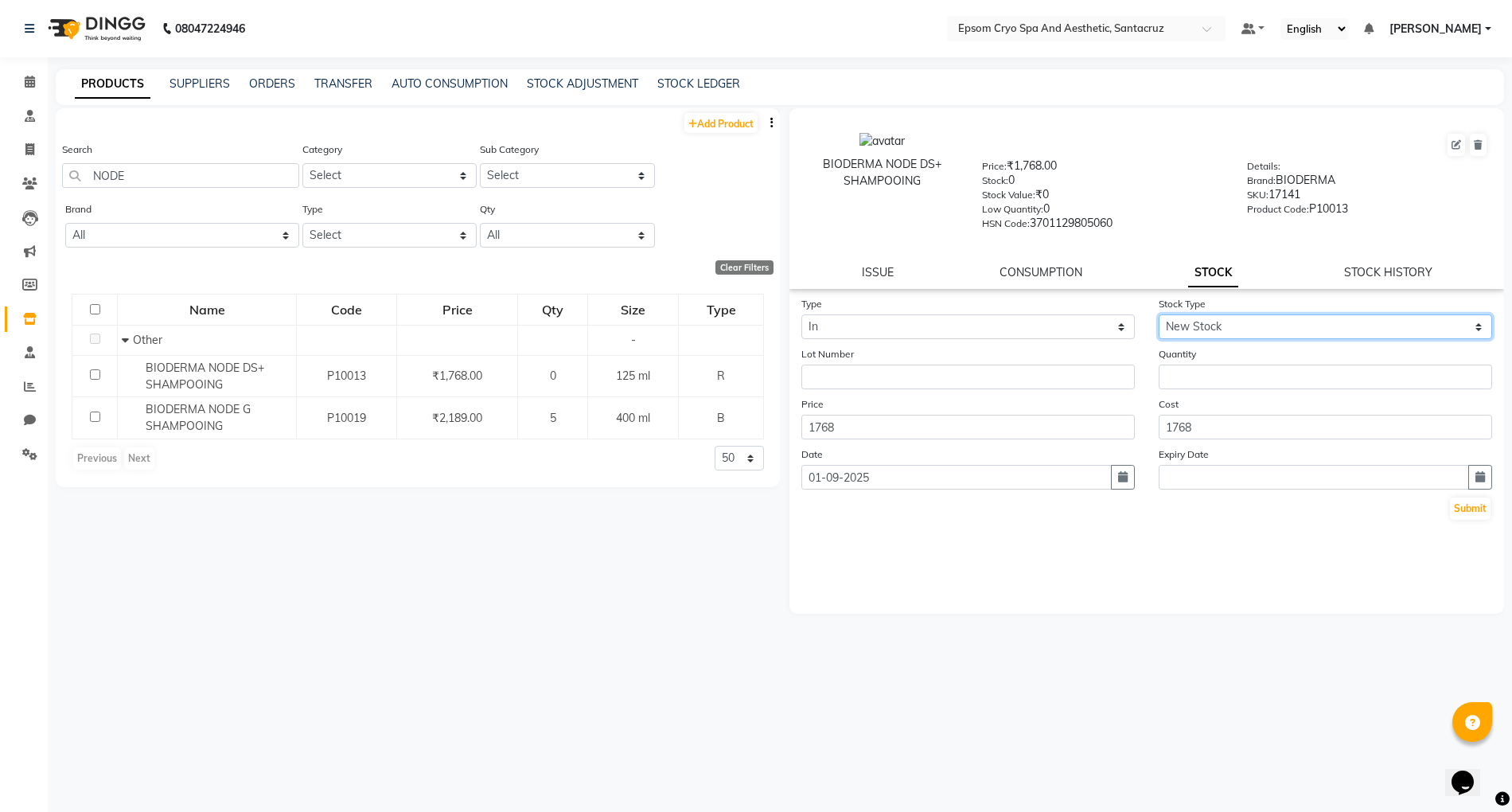
click at [1159, 315] on select "Select New Stock Adjustment Return Other" at bounding box center [1326, 327] width 334 height 25
click at [1283, 383] on input "number" at bounding box center [1326, 376] width 334 height 25
type input "3"
click at [1475, 478] on button "button" at bounding box center [1481, 477] width 24 height 25
select select "9"
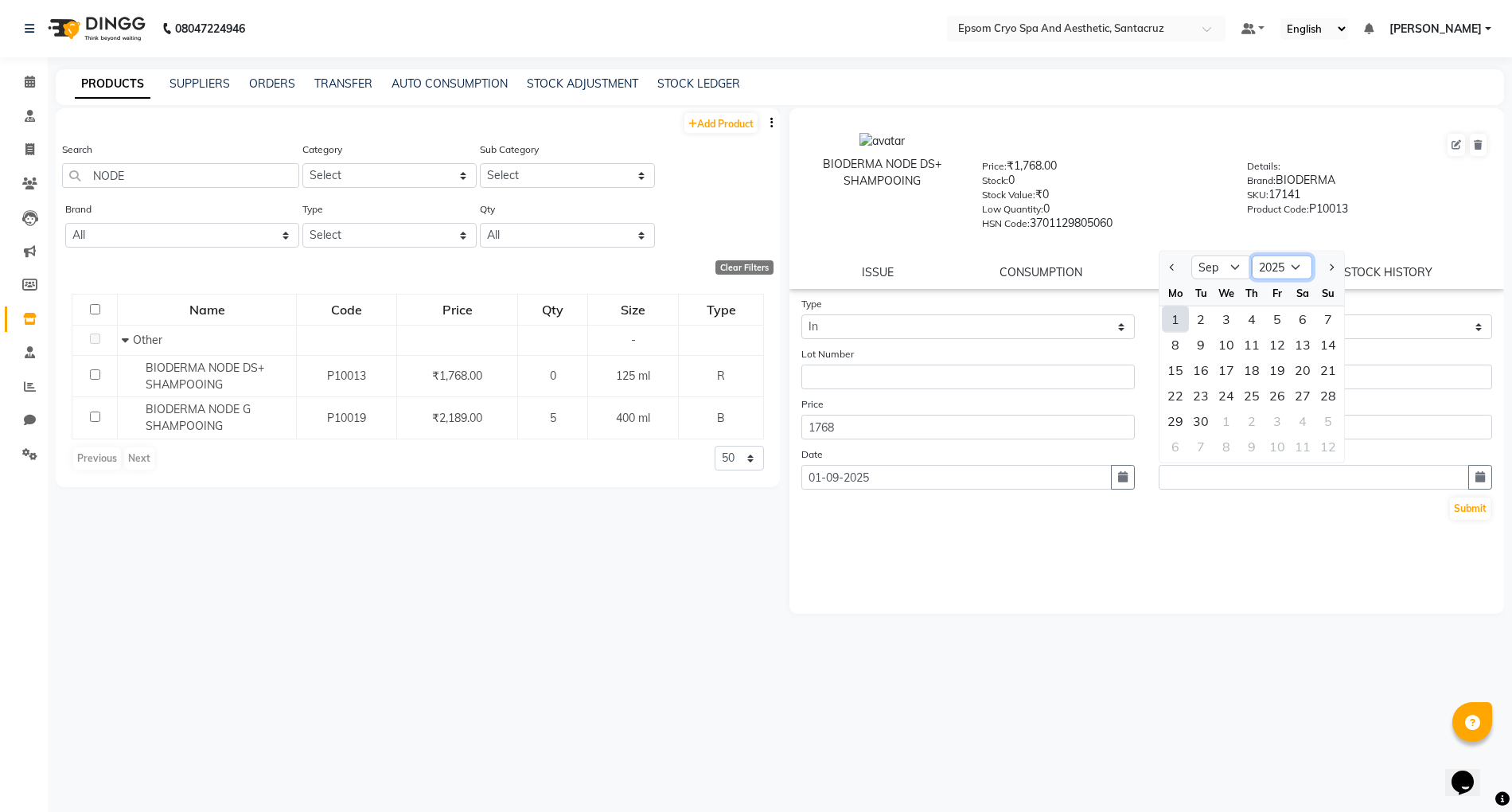
click at [1283, 256] on select "2015 2016 2017 2018 2019 2020 2021 2022 2023 2024 2025 2026 2027 2028 2029 2030…" at bounding box center [1282, 268] width 60 height 24
select select "2027"
click at [1252, 256] on select "2015 2016 2017 2018 2019 2020 2021 2022 2023 2024 2025 2026 2027 2028 2029 2030…" at bounding box center [1282, 268] width 60 height 24
click at [1214, 267] on select "Jan Feb Mar Apr May Jun Jul Aug Sep Oct Nov Dec" at bounding box center [1221, 268] width 60 height 24
select select "12"
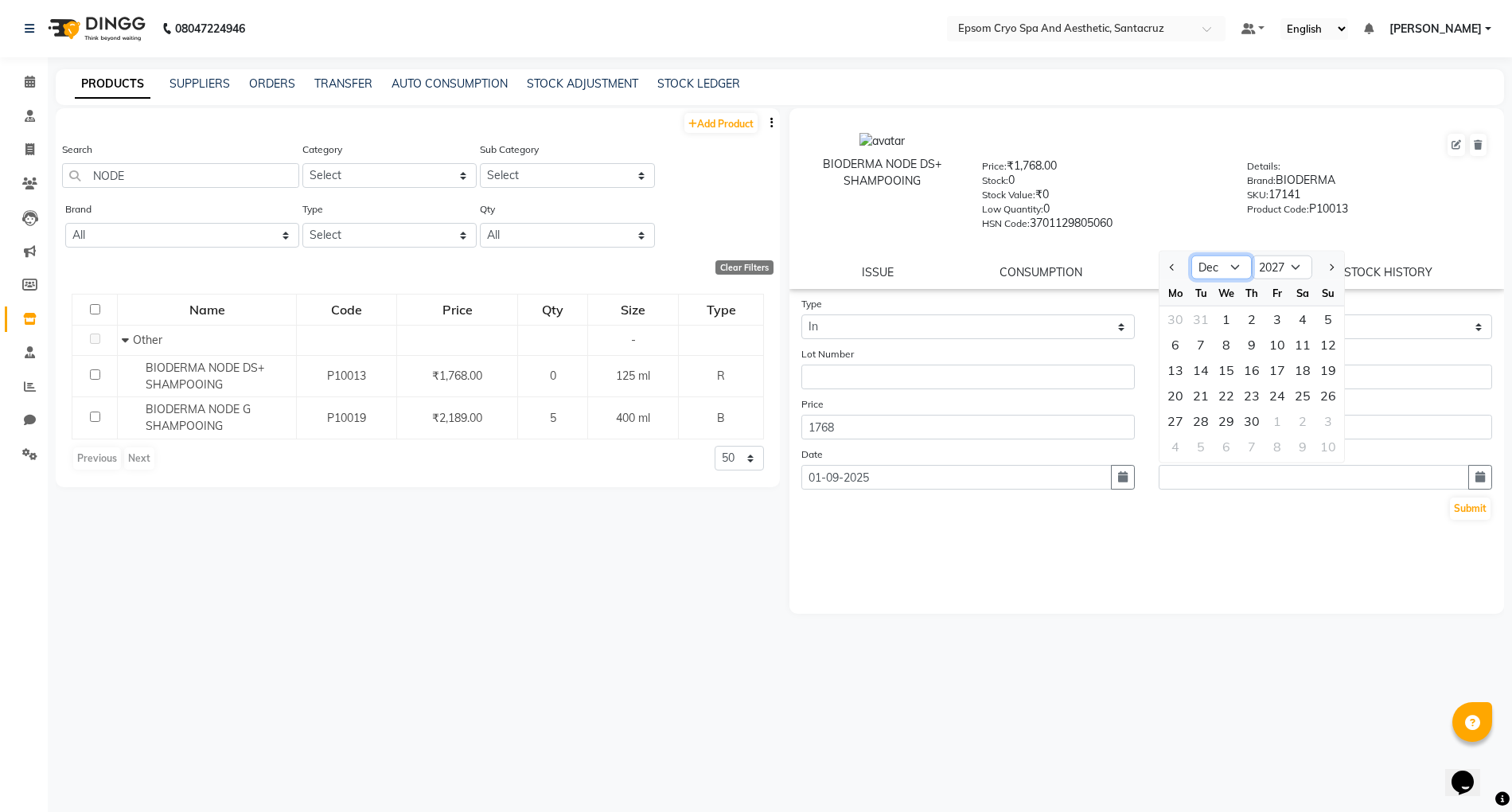
click at [1191, 256] on select "Jan Feb Mar Apr May Jun Jul Aug Sep Oct Nov Dec" at bounding box center [1221, 268] width 60 height 24
click at [1282, 339] on div "10" at bounding box center [1278, 345] width 26 height 26
type input "10-12-2027"
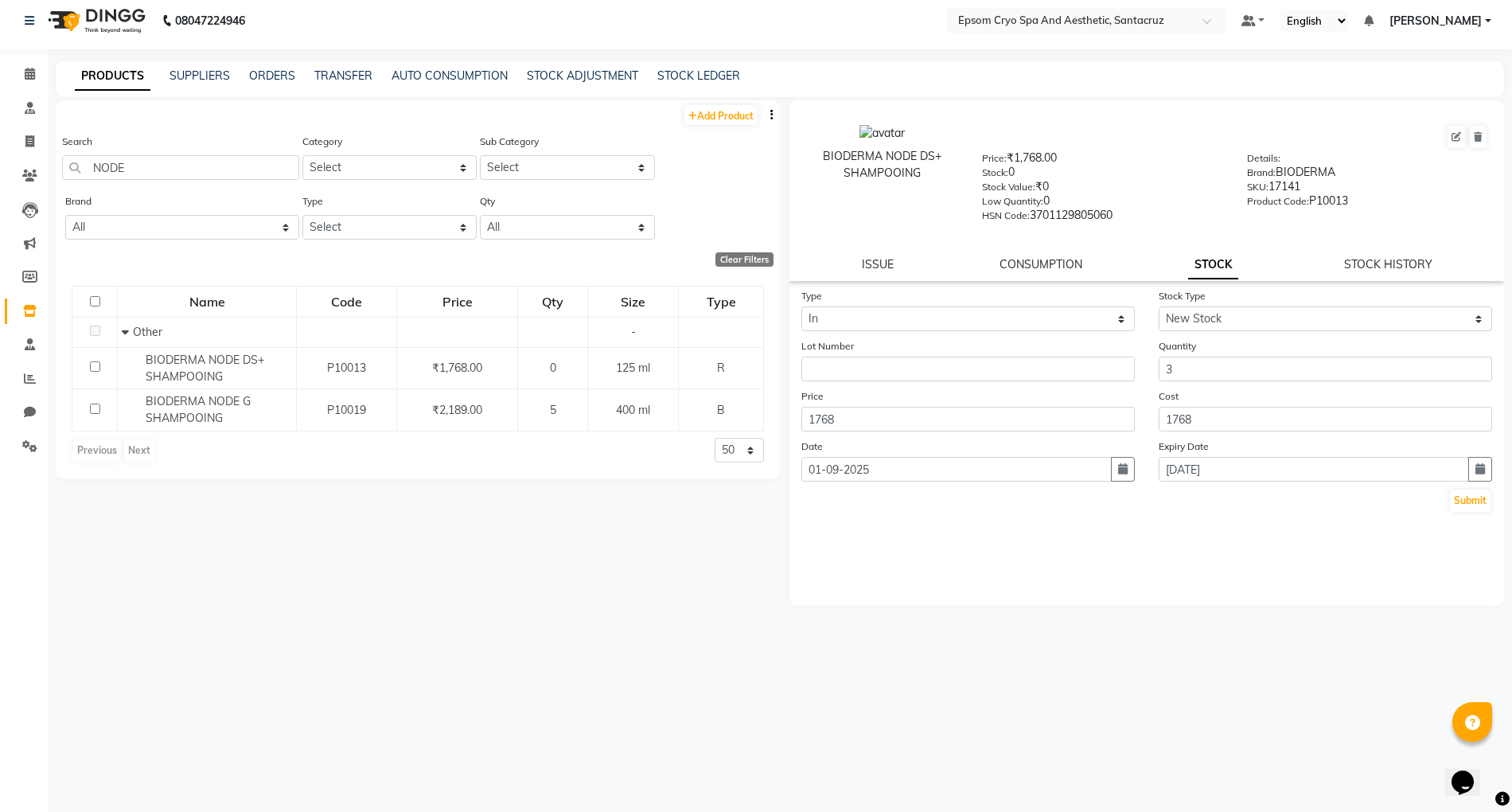
scroll to position [10, 0]
click at [1461, 501] on button "Submit" at bounding box center [1470, 498] width 41 height 22
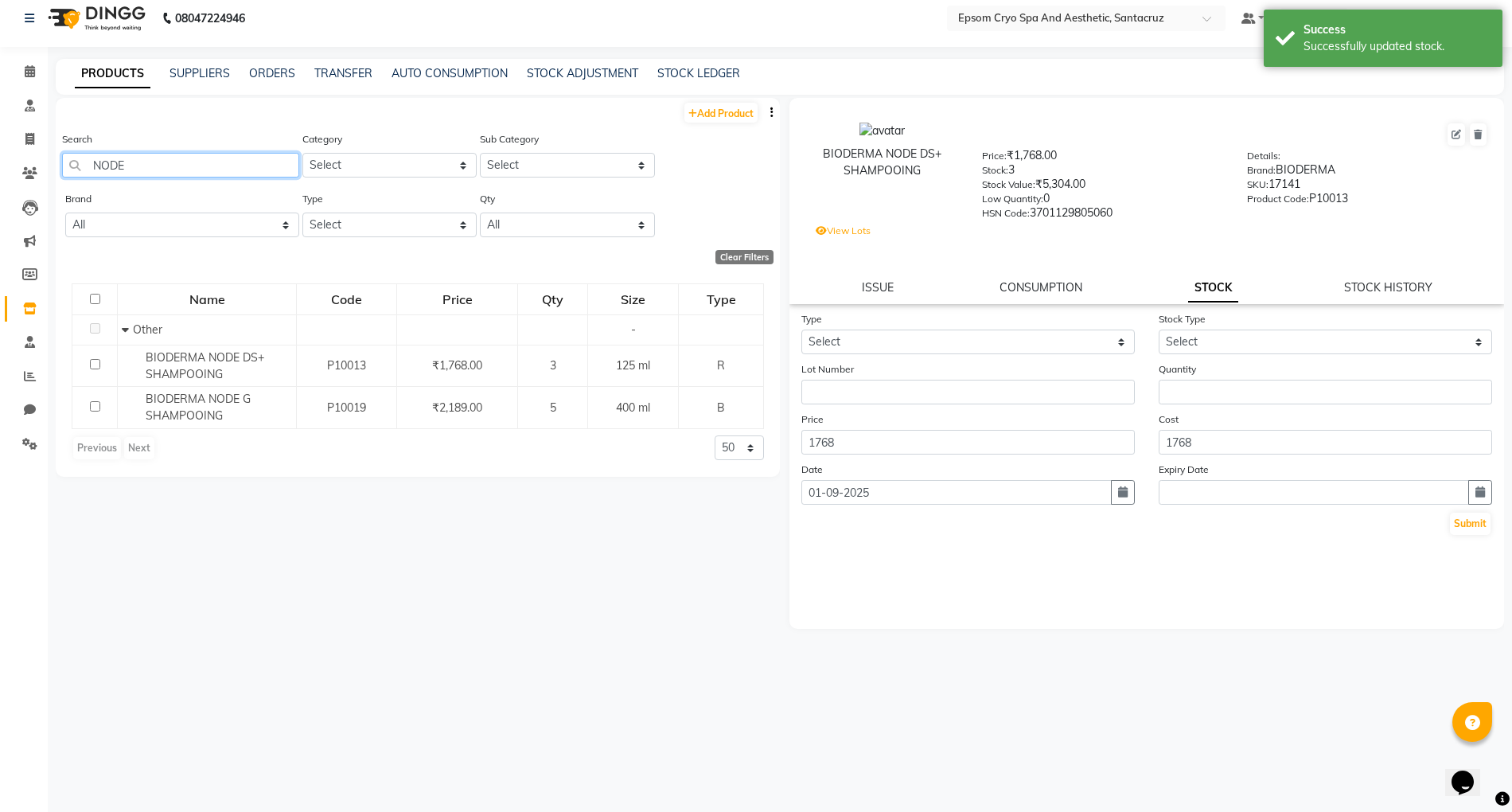
click at [186, 164] on input "NODE" at bounding box center [180, 165] width 237 height 25
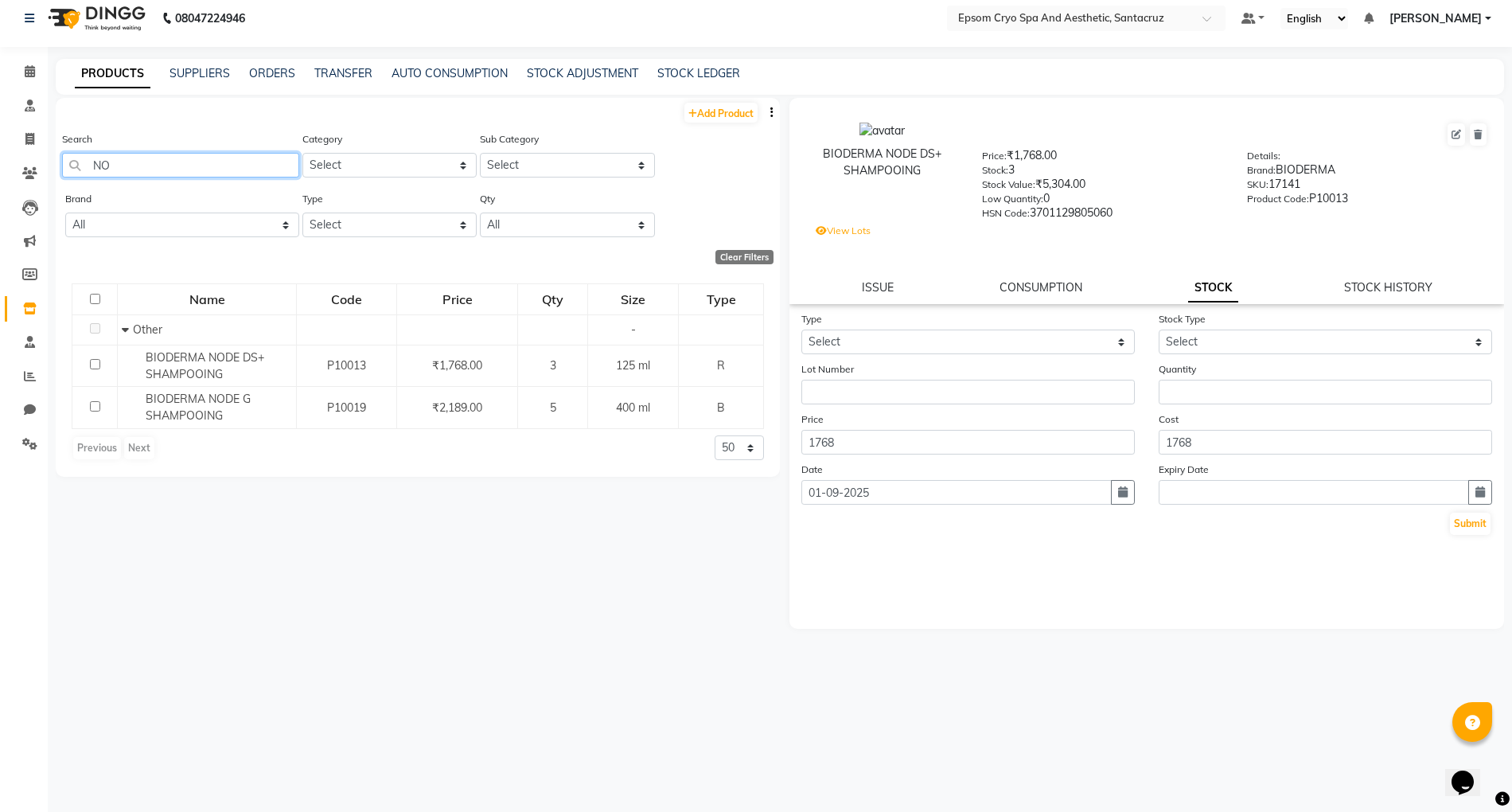
type input "N"
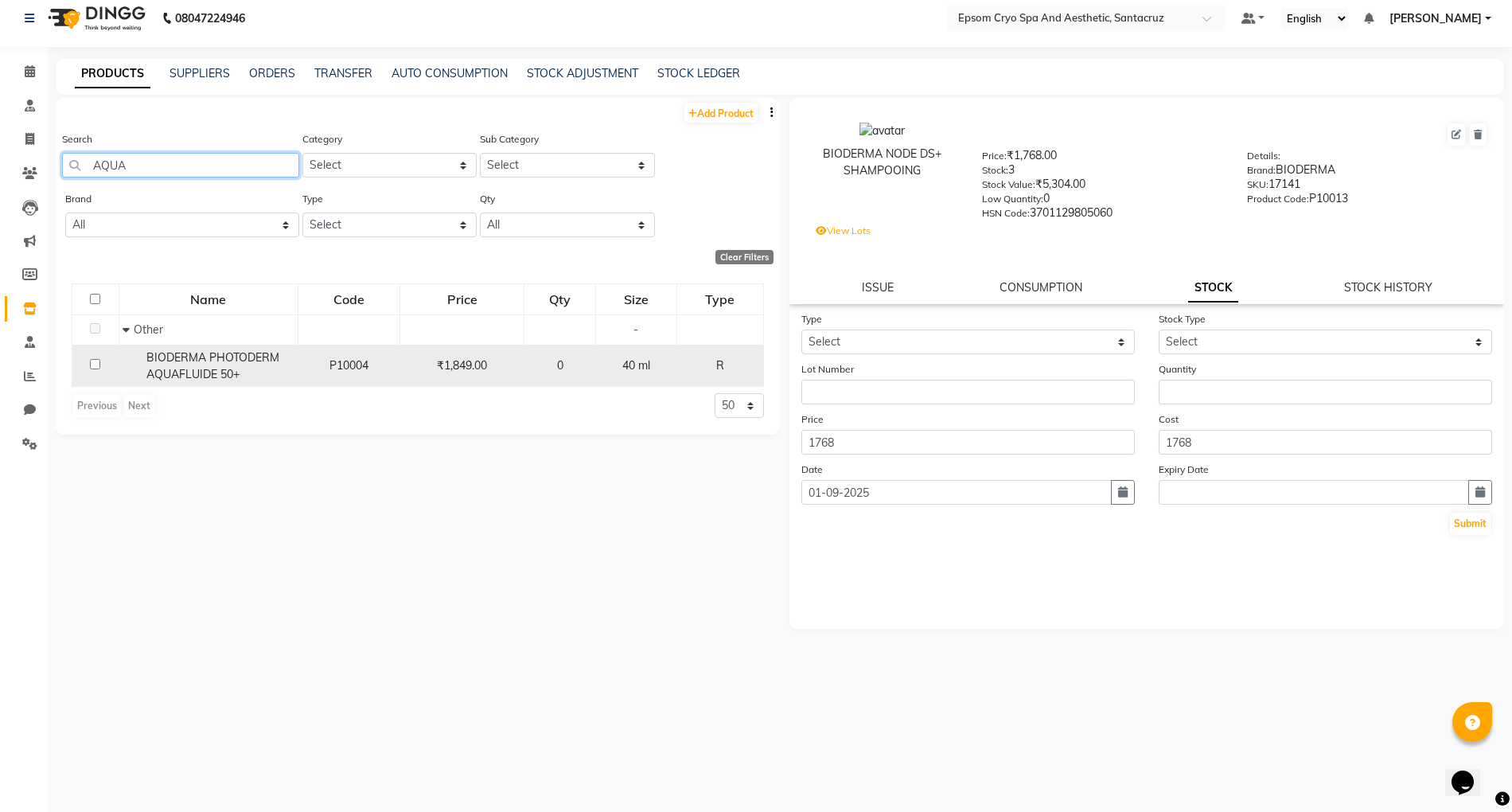
type input "AQUA"
click at [170, 364] on div "BIODERMA PHOTODERM AQUAFLUIDE 50+" at bounding box center [208, 367] width 170 height 34
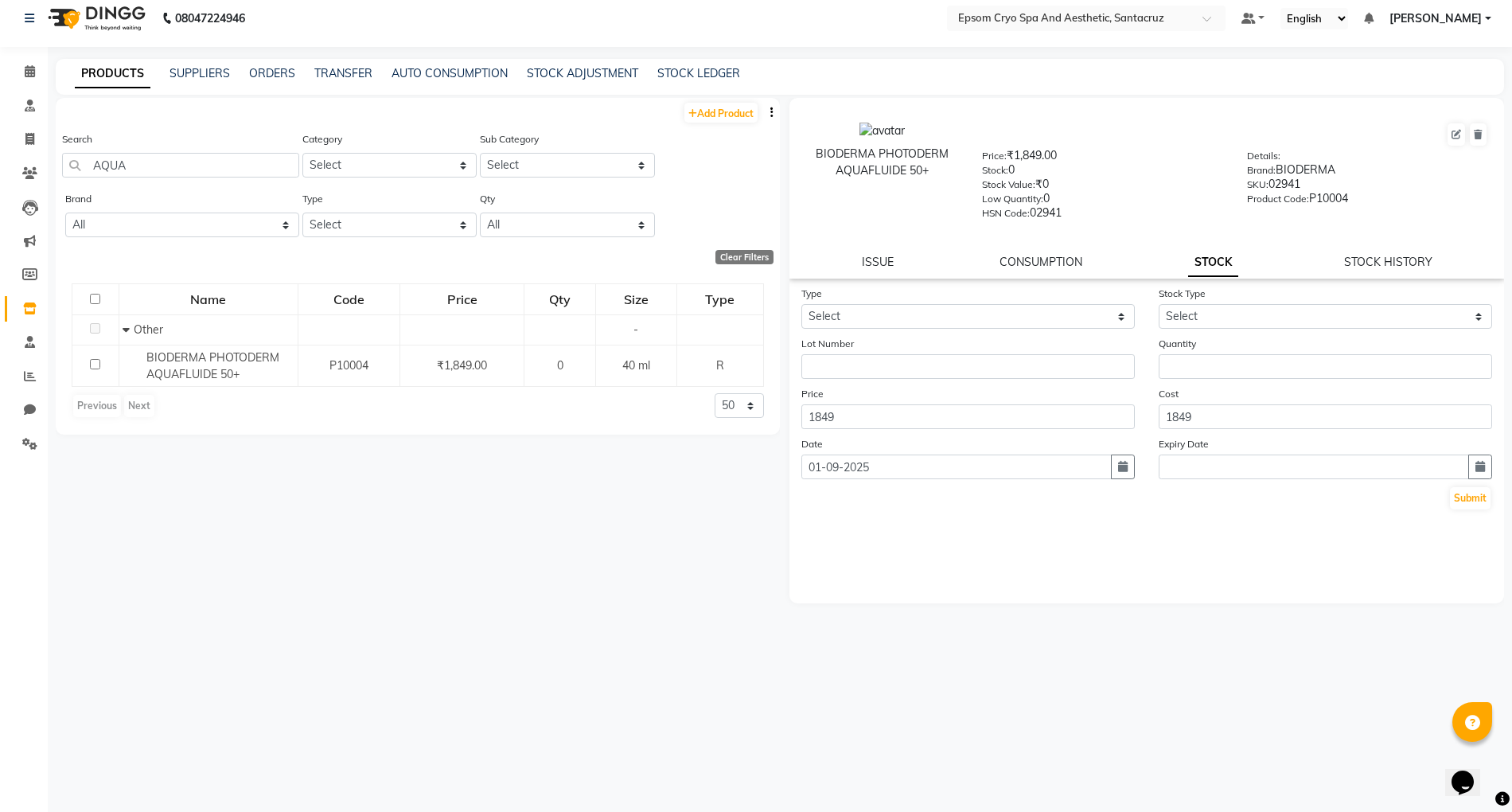
click at [540, 511] on div "Add Product Search AQUA Category Select Other Sub Category Select Brand All Bea…" at bounding box center [417, 443] width 724 height 690
click at [999, 319] on select "Select In Out" at bounding box center [968, 316] width 334 height 25
select select "in"
click at [801, 304] on select "Select In Out" at bounding box center [968, 316] width 334 height 25
click at [1230, 320] on select "Select New Stock Adjustment Return Other" at bounding box center [1326, 316] width 334 height 25
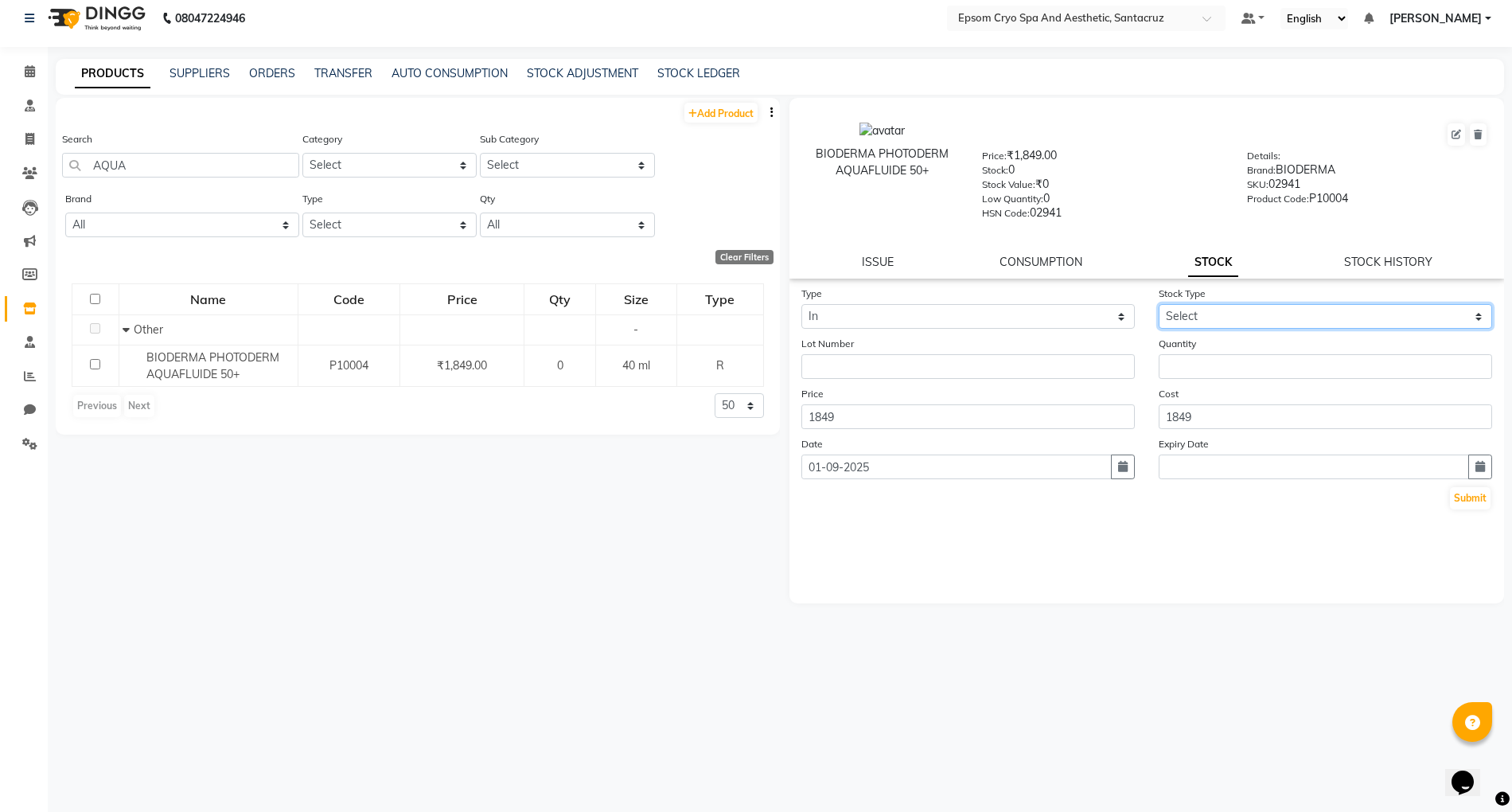
select select "new stock"
click at [1159, 304] on select "Select New Stock Adjustment Return Other" at bounding box center [1326, 316] width 334 height 25
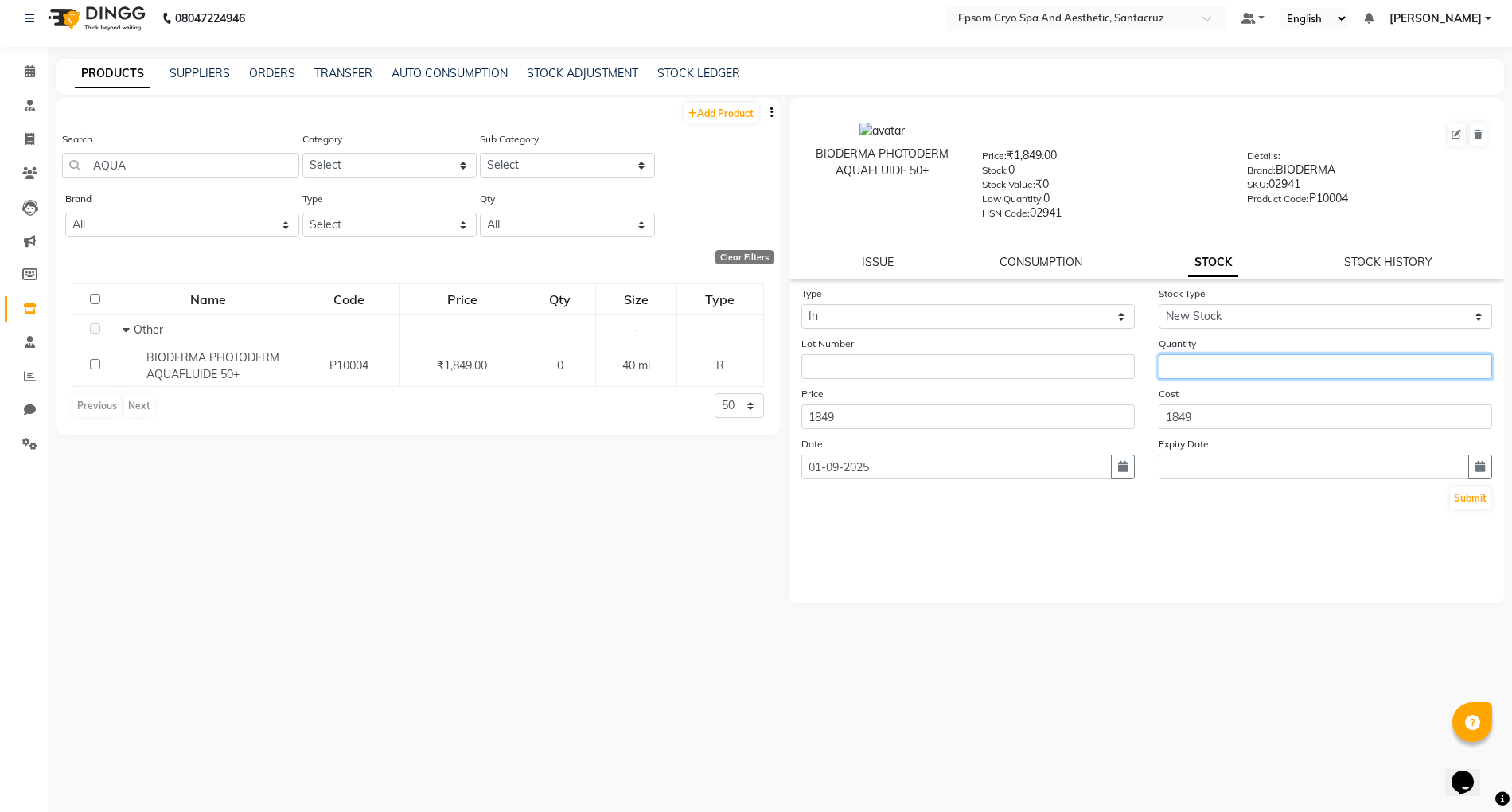
click at [1243, 361] on input "number" at bounding box center [1326, 367] width 334 height 25
type input "2"
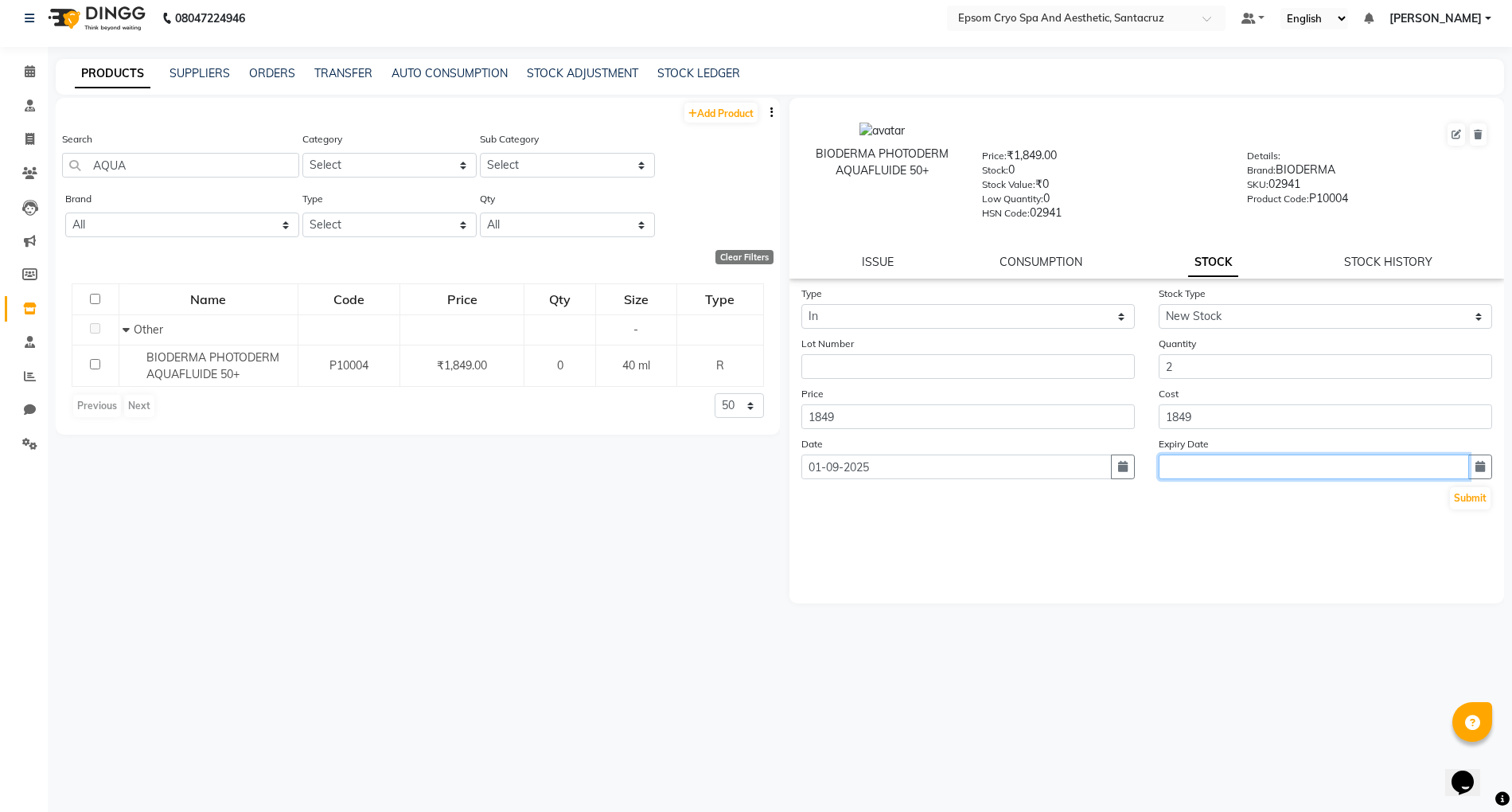
click at [1248, 465] on input "text" at bounding box center [1314, 467] width 310 height 25
select select "9"
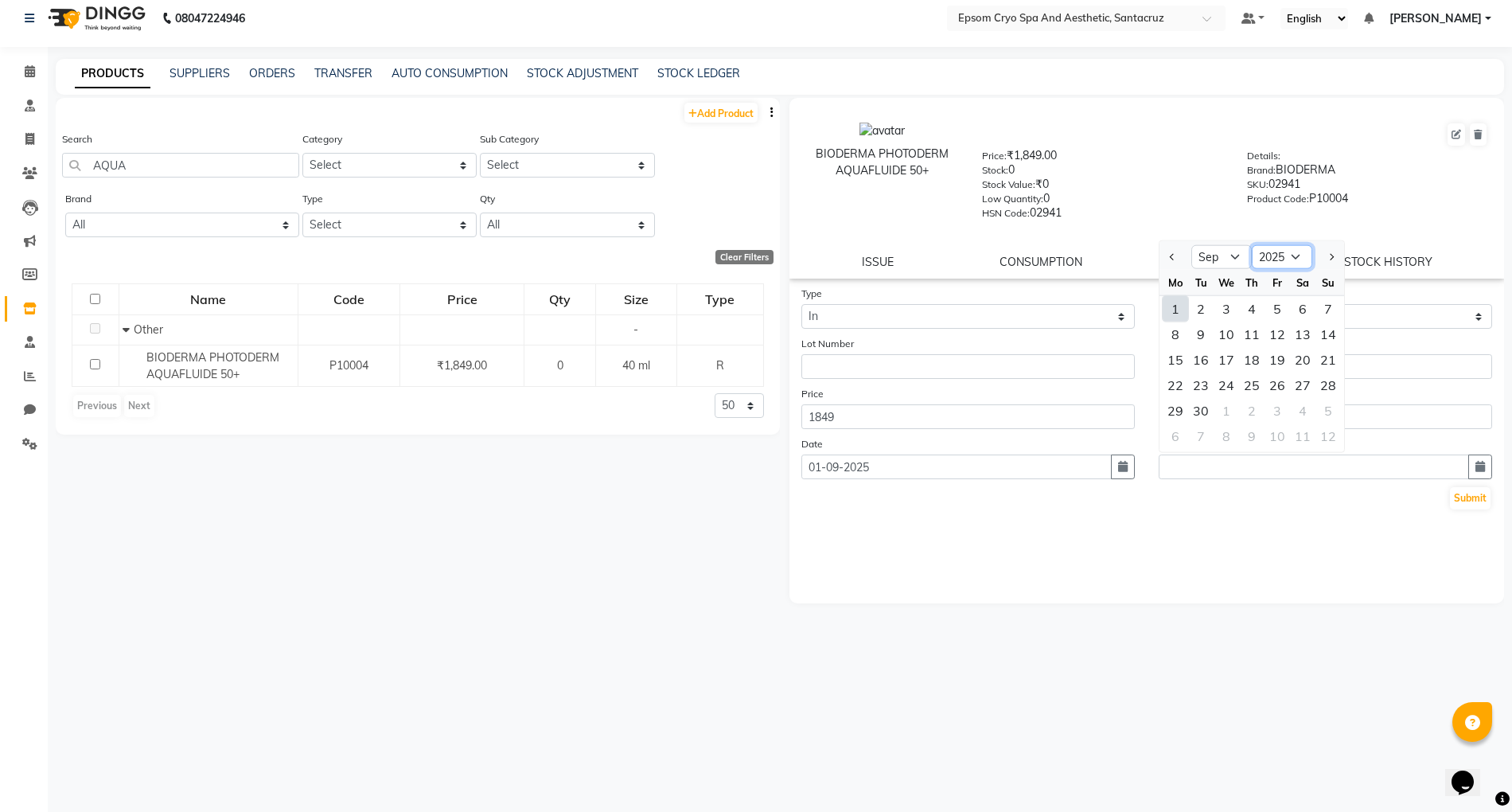
click at [1271, 253] on select "2015 2016 2017 2018 2019 2020 2021 2022 2023 2024 2025 2026 2027 2028 2029 2030…" at bounding box center [1282, 258] width 60 height 24
select select "2027"
click at [1252, 246] on select "2015 2016 2017 2018 2019 2020 2021 2022 2023 2024 2025 2026 2027 2028 2029 2030…" at bounding box center [1282, 258] width 60 height 24
click at [1226, 250] on select "Jan Feb Mar Apr May Jun Jul Aug Sep Oct Nov Dec" at bounding box center [1221, 258] width 60 height 24
select select "5"
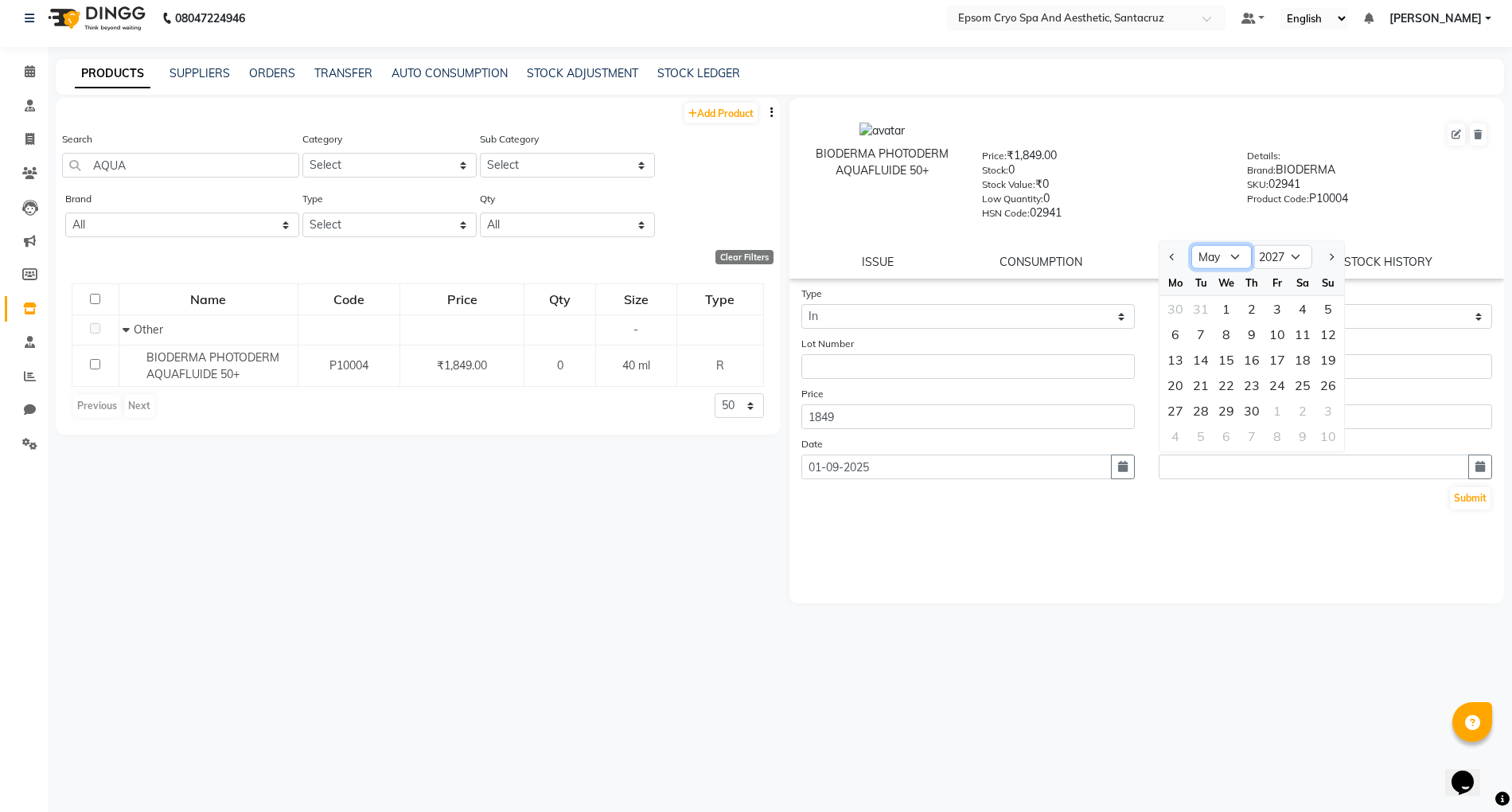
click at [1191, 246] on select "Jan Feb Mar Apr May Jun Jul Aug Sep Oct Nov Dec" at bounding box center [1221, 258] width 60 height 24
click at [1283, 403] on div "28" at bounding box center [1278, 411] width 26 height 26
type input "28-05-2027"
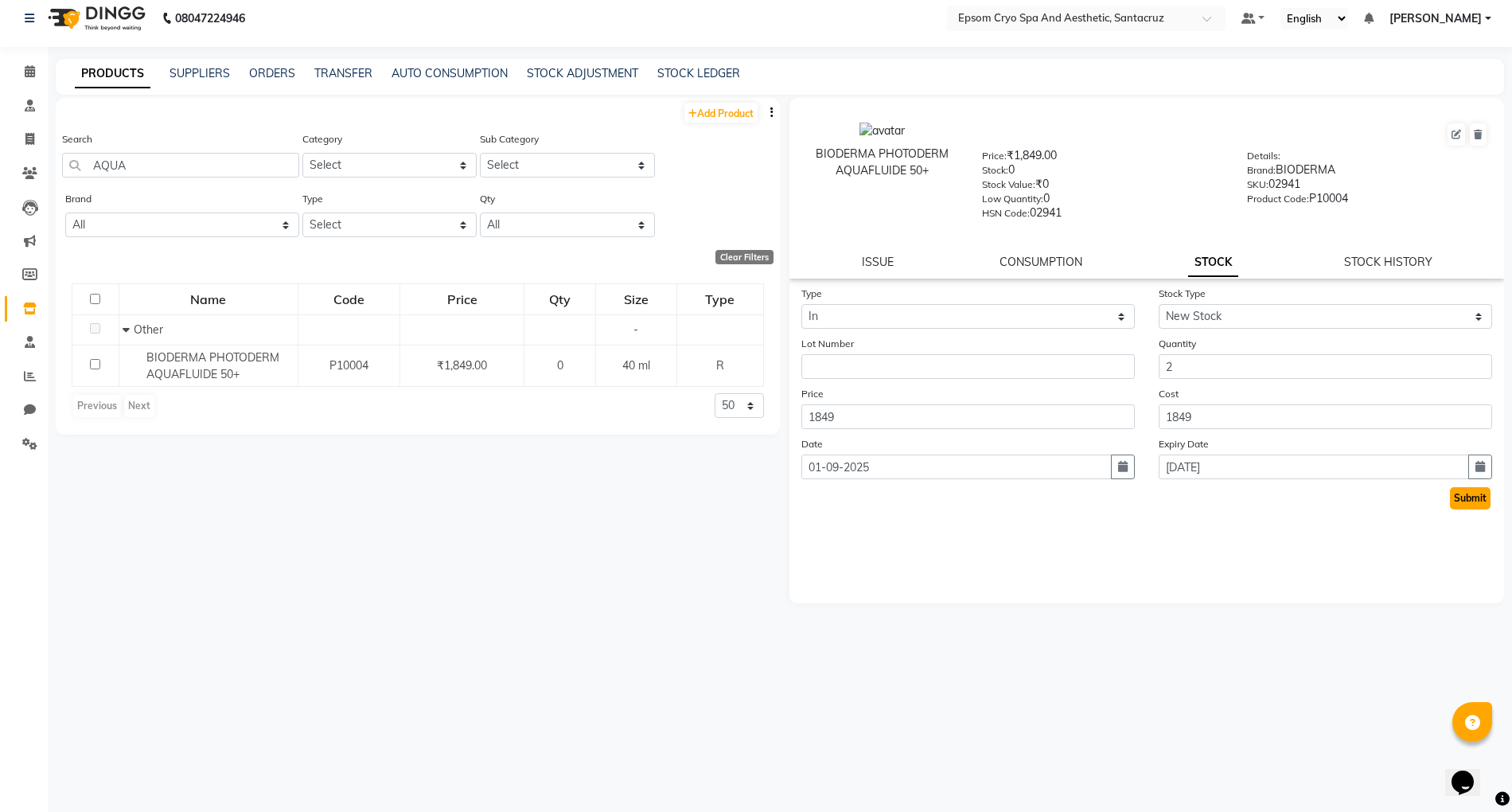
click at [1459, 497] on button "Submit" at bounding box center [1470, 498] width 41 height 22
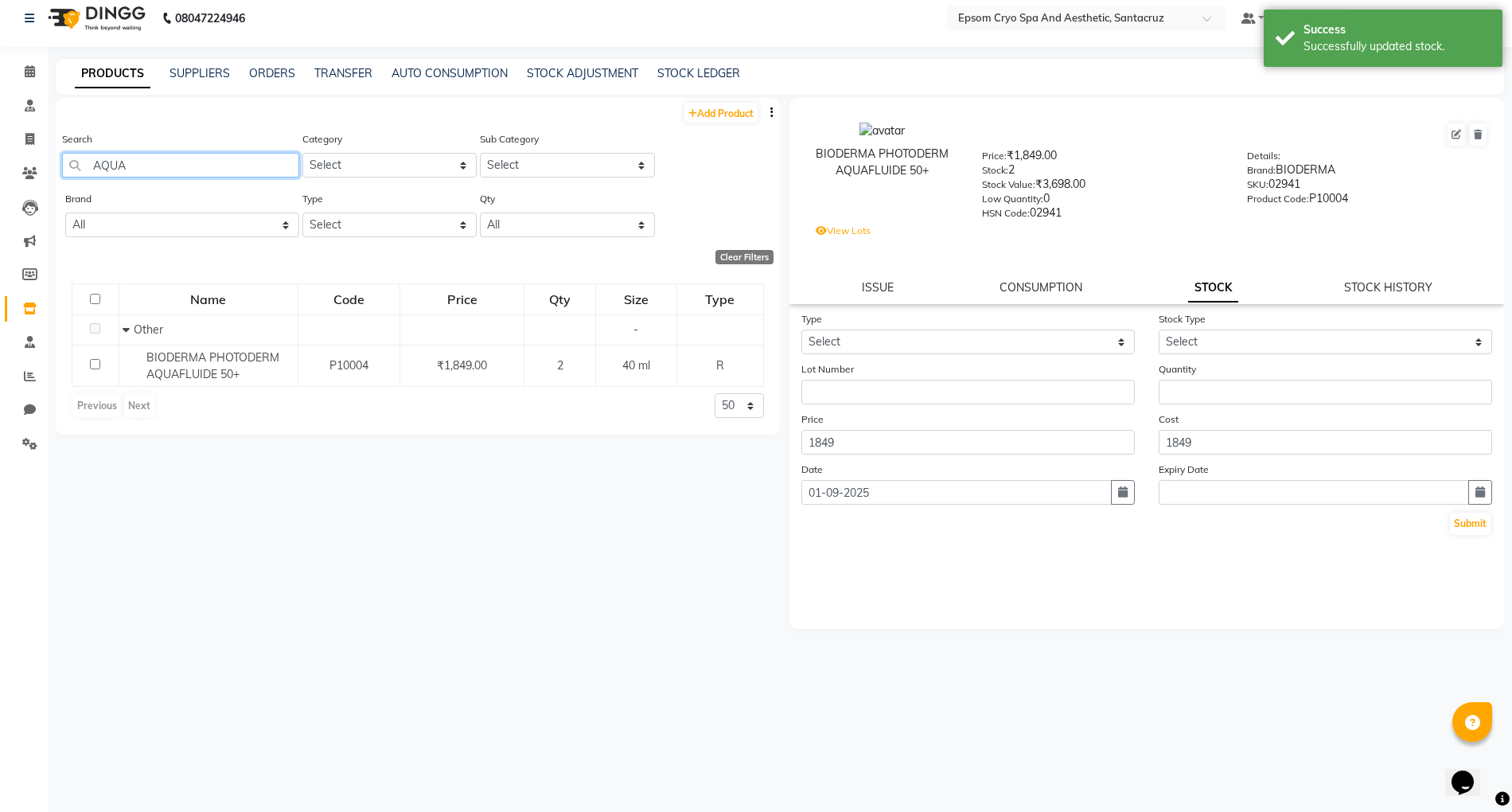
click at [250, 167] on input "AQUA" at bounding box center [180, 165] width 237 height 25
type input "A"
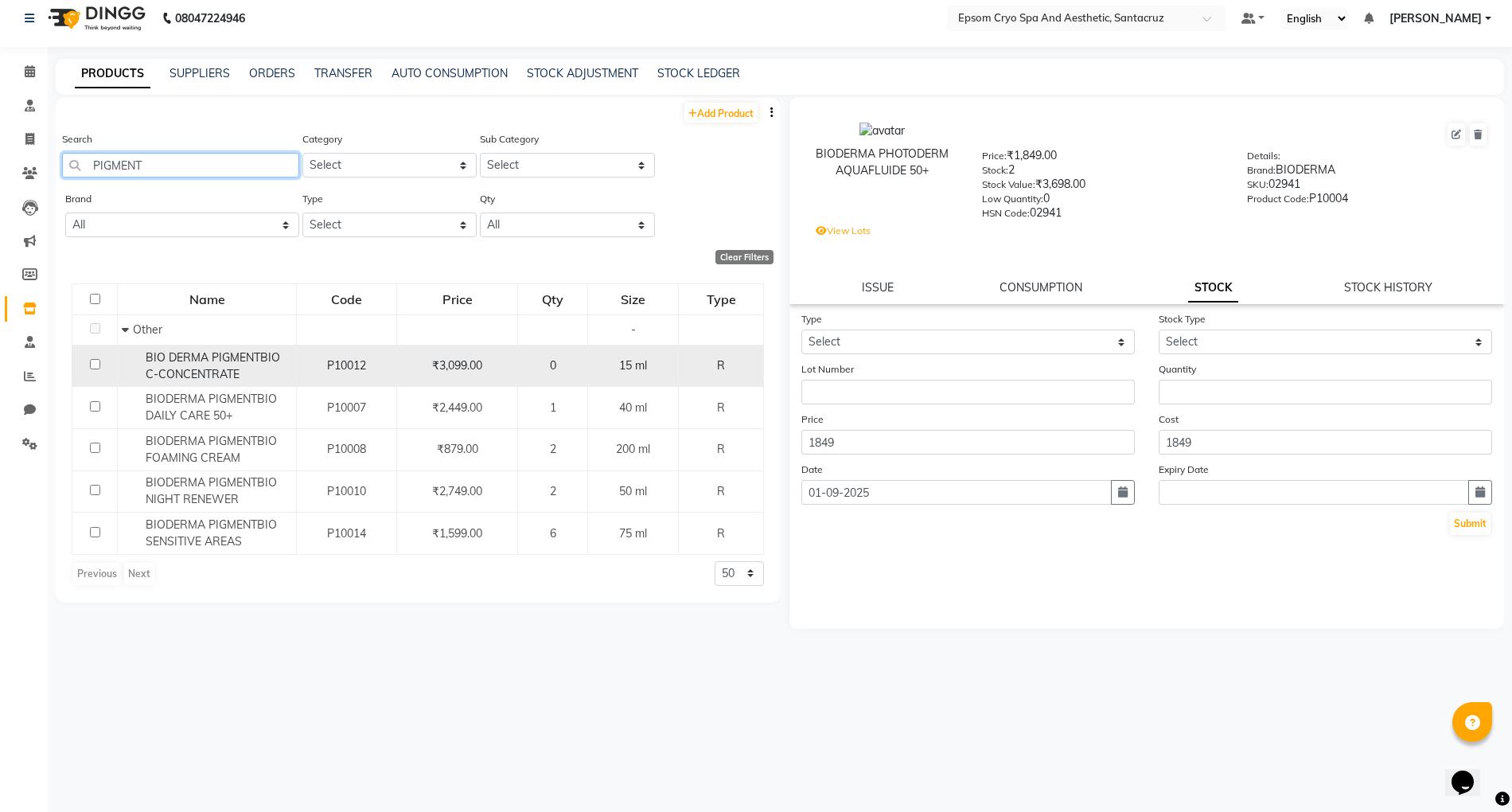
type input "PIGMENT"
click at [205, 364] on span "BIO DERMA PIGMENTBIO C-CONCENTRATE" at bounding box center [213, 366] width 135 height 31
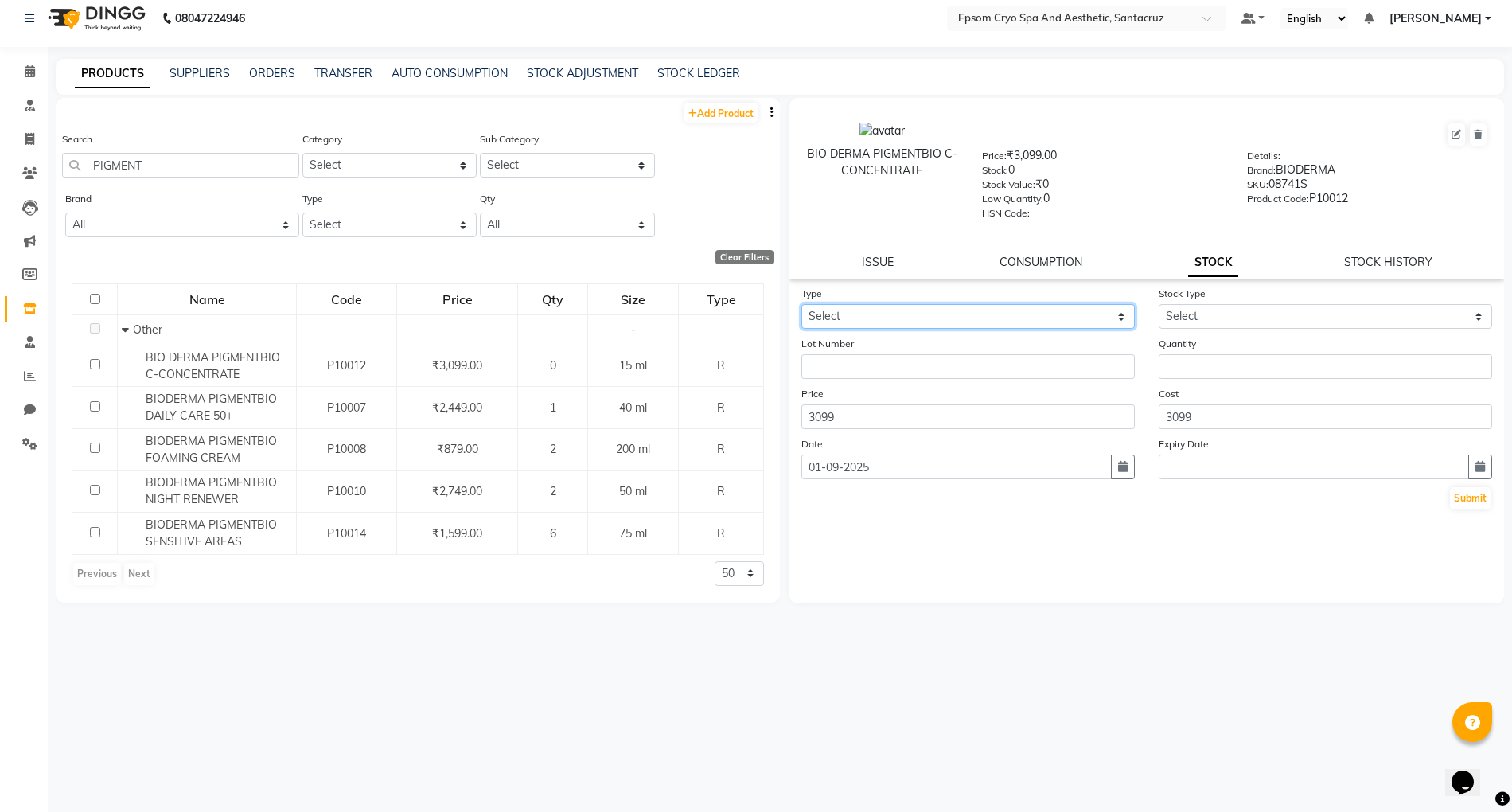
click at [1054, 313] on select "Select In Out" at bounding box center [968, 316] width 334 height 25
select select "in"
click at [801, 304] on select "Select In Out" at bounding box center [968, 316] width 334 height 25
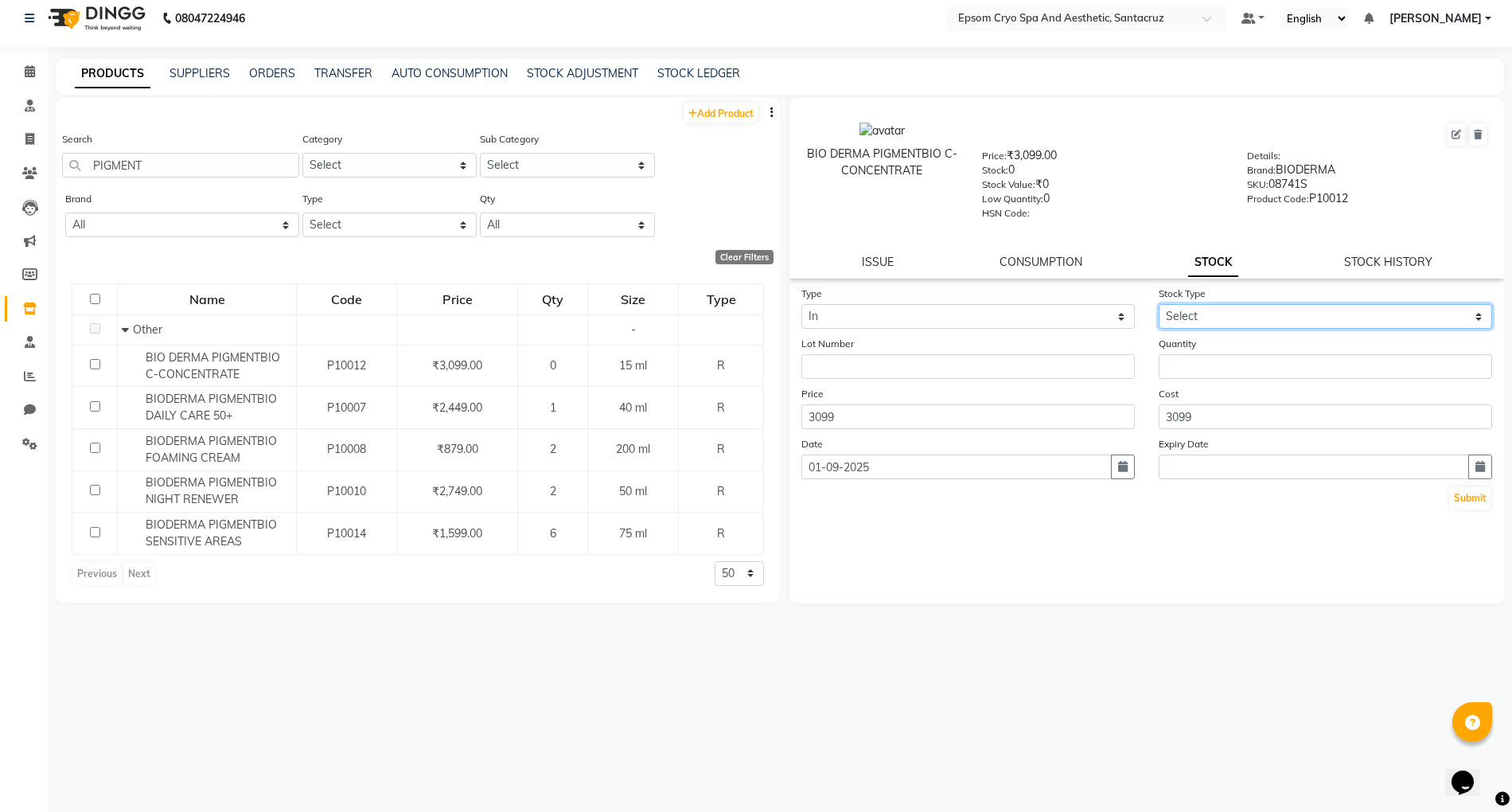
click at [1176, 315] on select "Select New Stock Adjustment Return Other" at bounding box center [1326, 316] width 334 height 25
select select "new stock"
click at [1159, 304] on select "Select New Stock Adjustment Return Other" at bounding box center [1326, 316] width 334 height 25
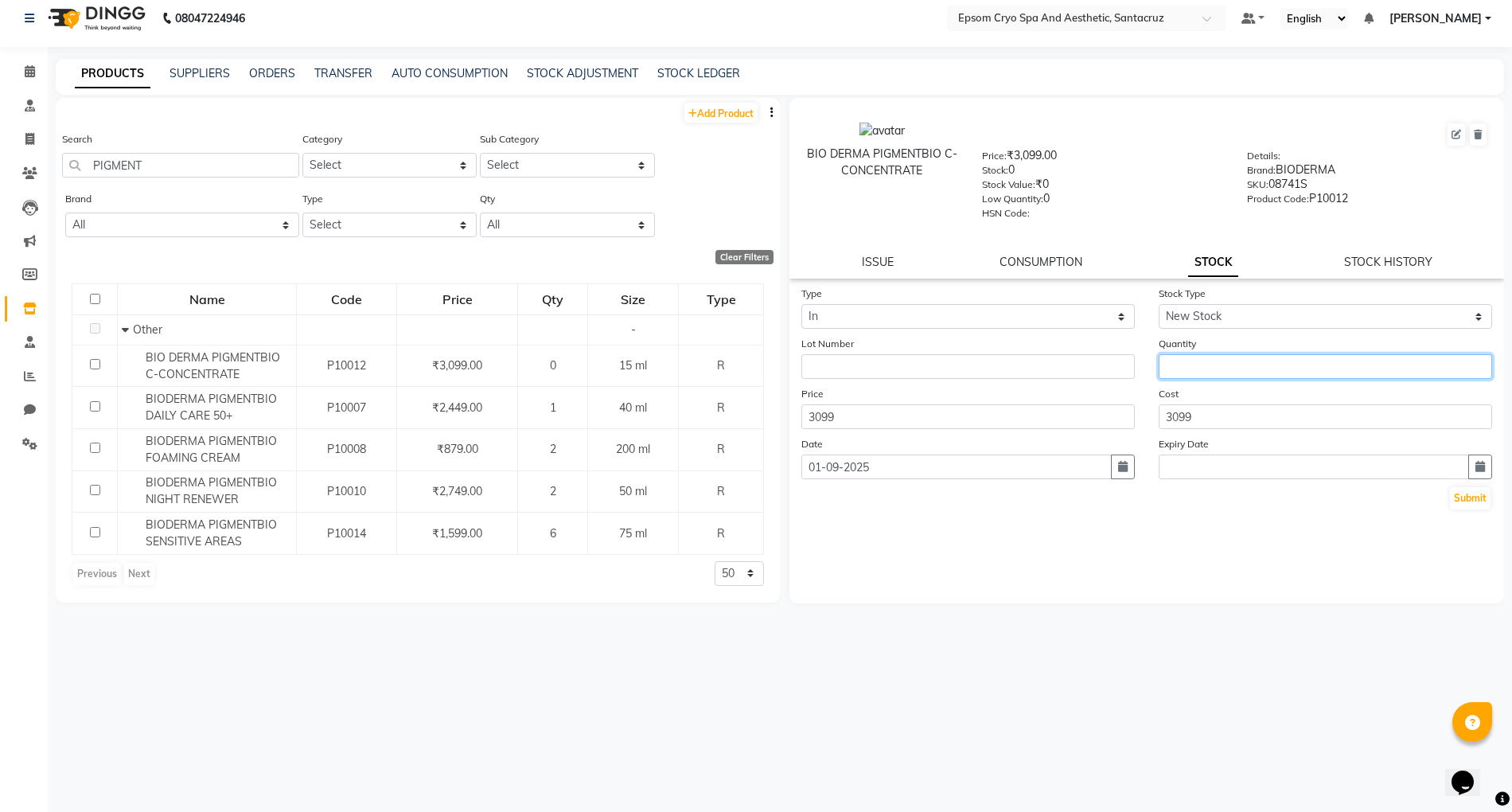
click at [1197, 364] on input "number" at bounding box center [1326, 367] width 334 height 25
type input "2"
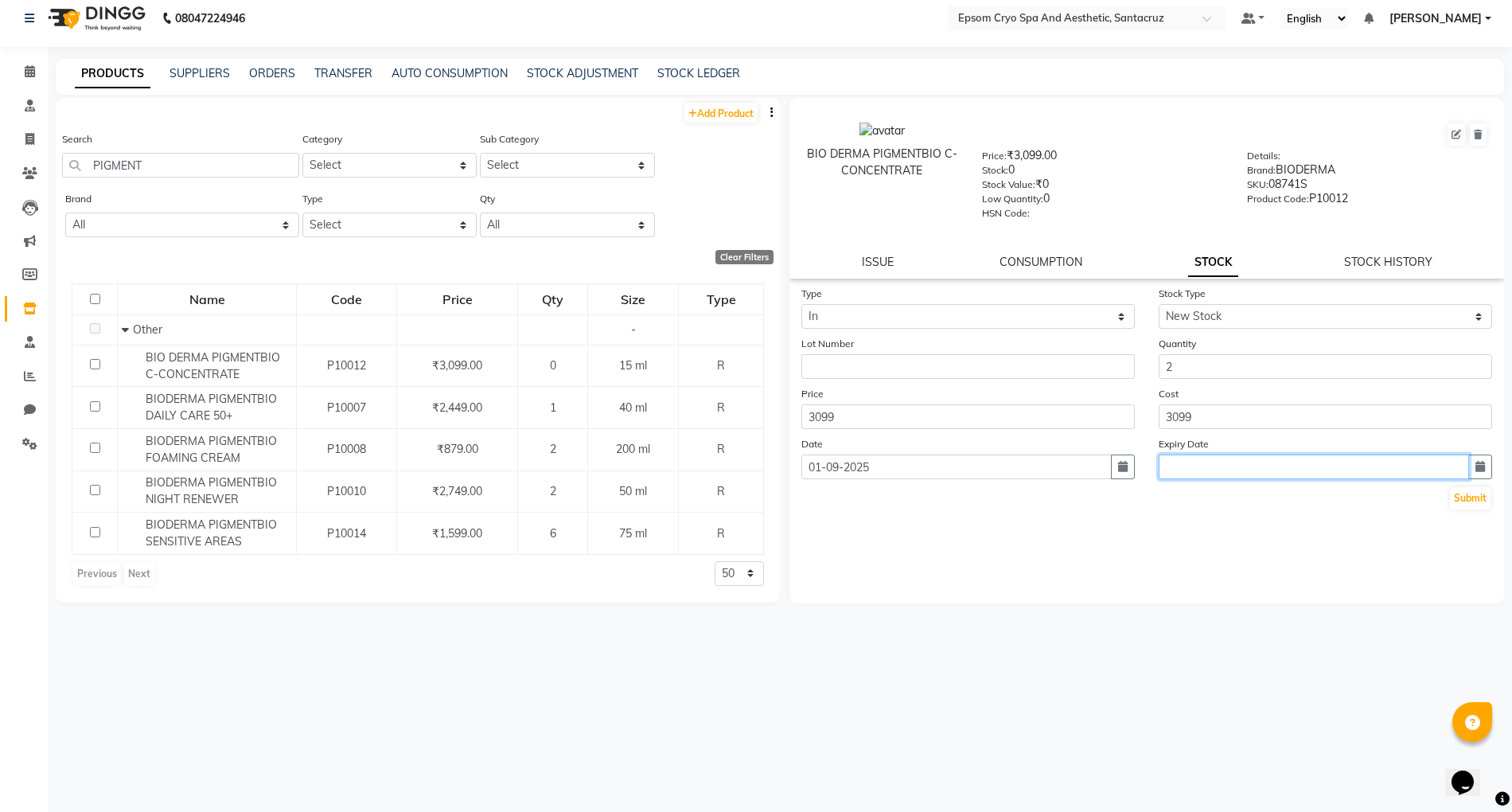
click at [1284, 464] on input "text" at bounding box center [1314, 467] width 310 height 25
select select "9"
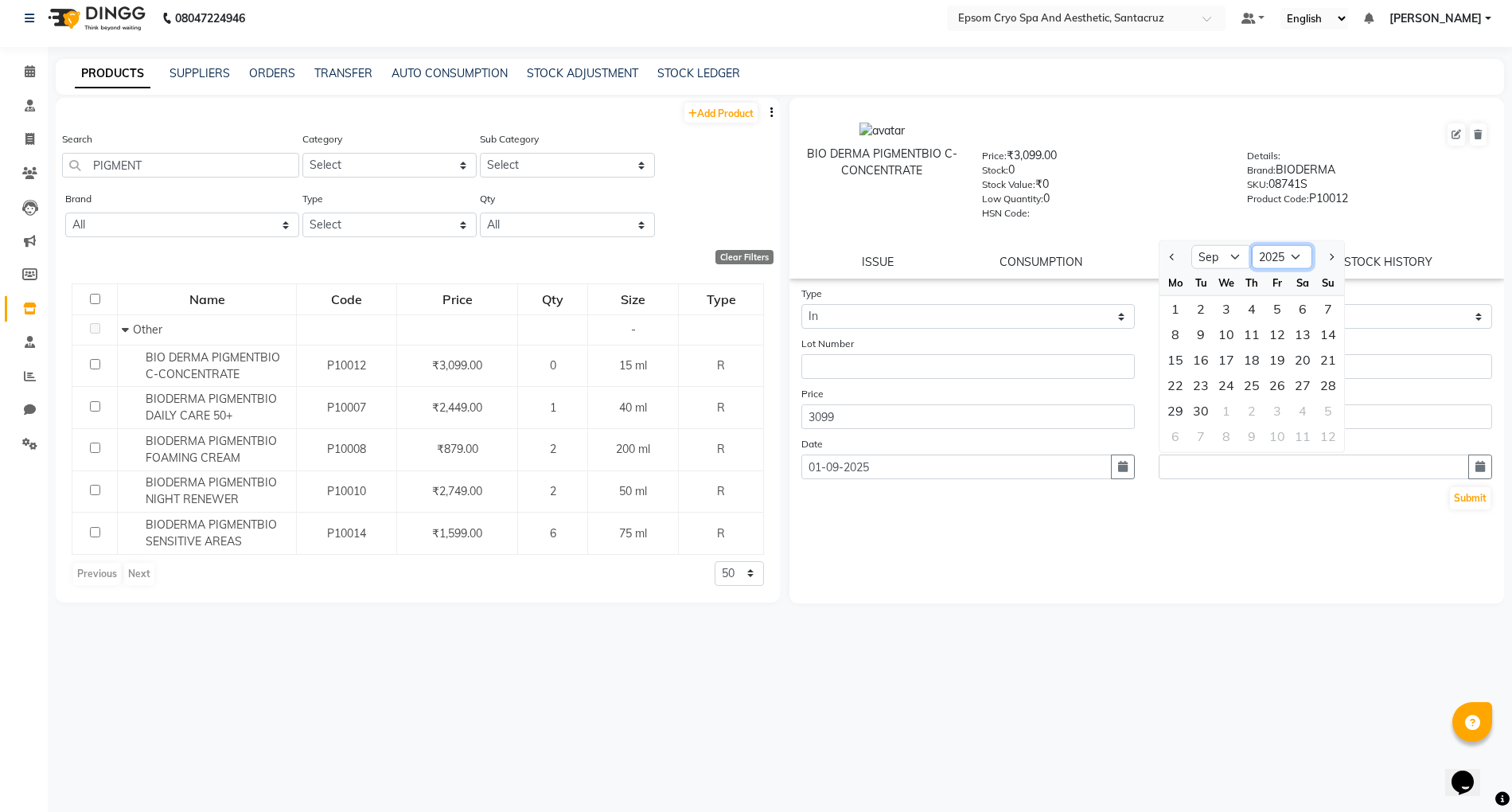
drag, startPoint x: 1284, startPoint y: 244, endPoint x: 1284, endPoint y: 255, distance: 11.0
click at [1284, 246] on select "2015 2016 2017 2018 2019 2020 2021 2022 2023 2024 2025 2026 2027 2028 2029 2030…" at bounding box center [1282, 258] width 60 height 24
select select "2027"
click at [1252, 246] on select "2015 2016 2017 2018 2019 2020 2021 2022 2023 2024 2025 2026 2027 2028 2029 2030…" at bounding box center [1282, 258] width 60 height 24
drag, startPoint x: 1234, startPoint y: 247, endPoint x: 1234, endPoint y: 259, distance: 12.0
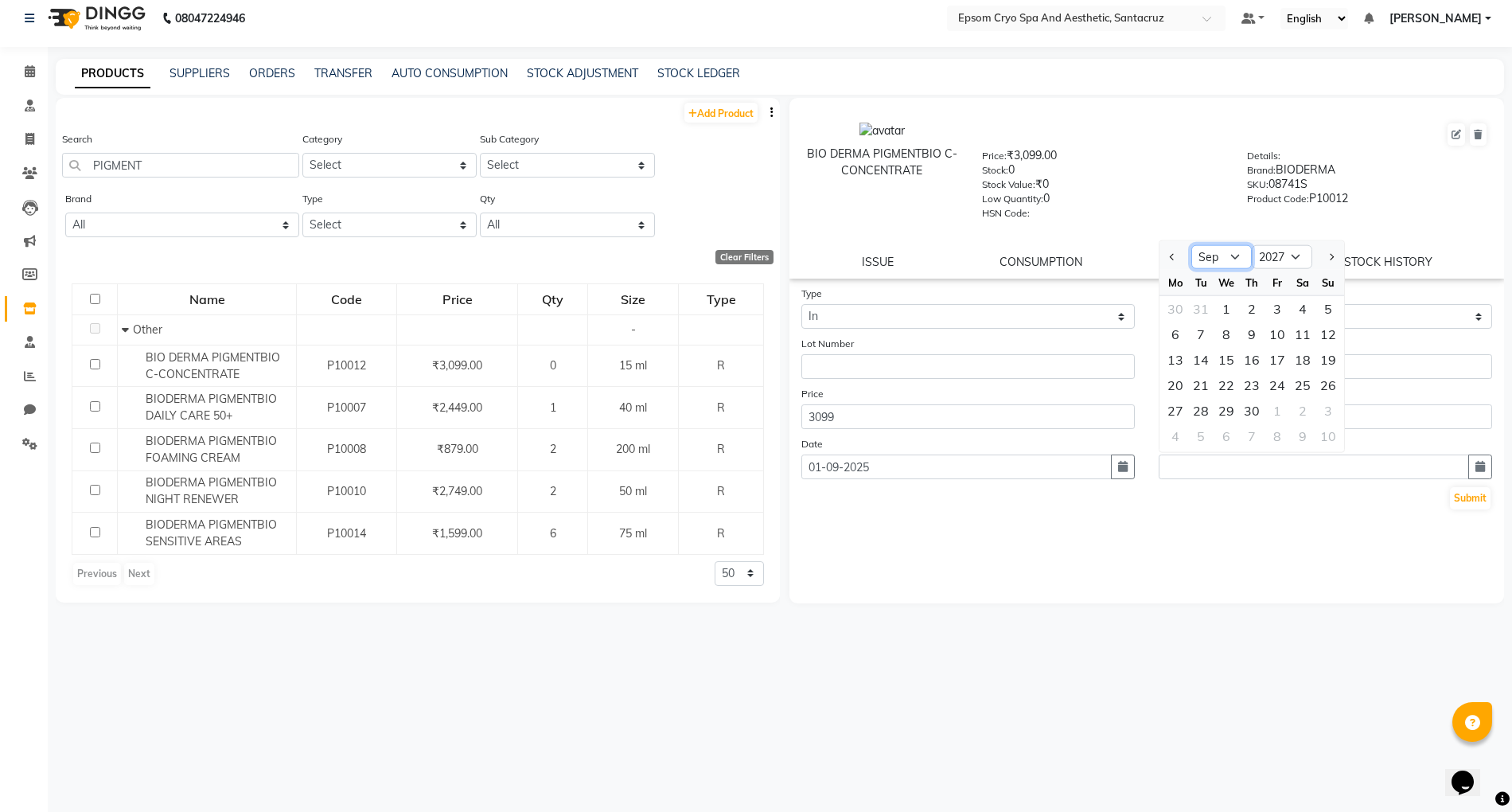
click at [1234, 247] on select "Jan Feb Mar Apr May Jun Jul Aug Sep Oct Nov Dec" at bounding box center [1221, 258] width 60 height 24
select select "6"
click at [1191, 246] on select "Jan Feb Mar Apr May Jun Jul Aug Sep Oct Nov Dec" at bounding box center [1221, 258] width 60 height 24
click at [1271, 306] on div "4" at bounding box center [1278, 309] width 26 height 26
type input "04-06-2027"
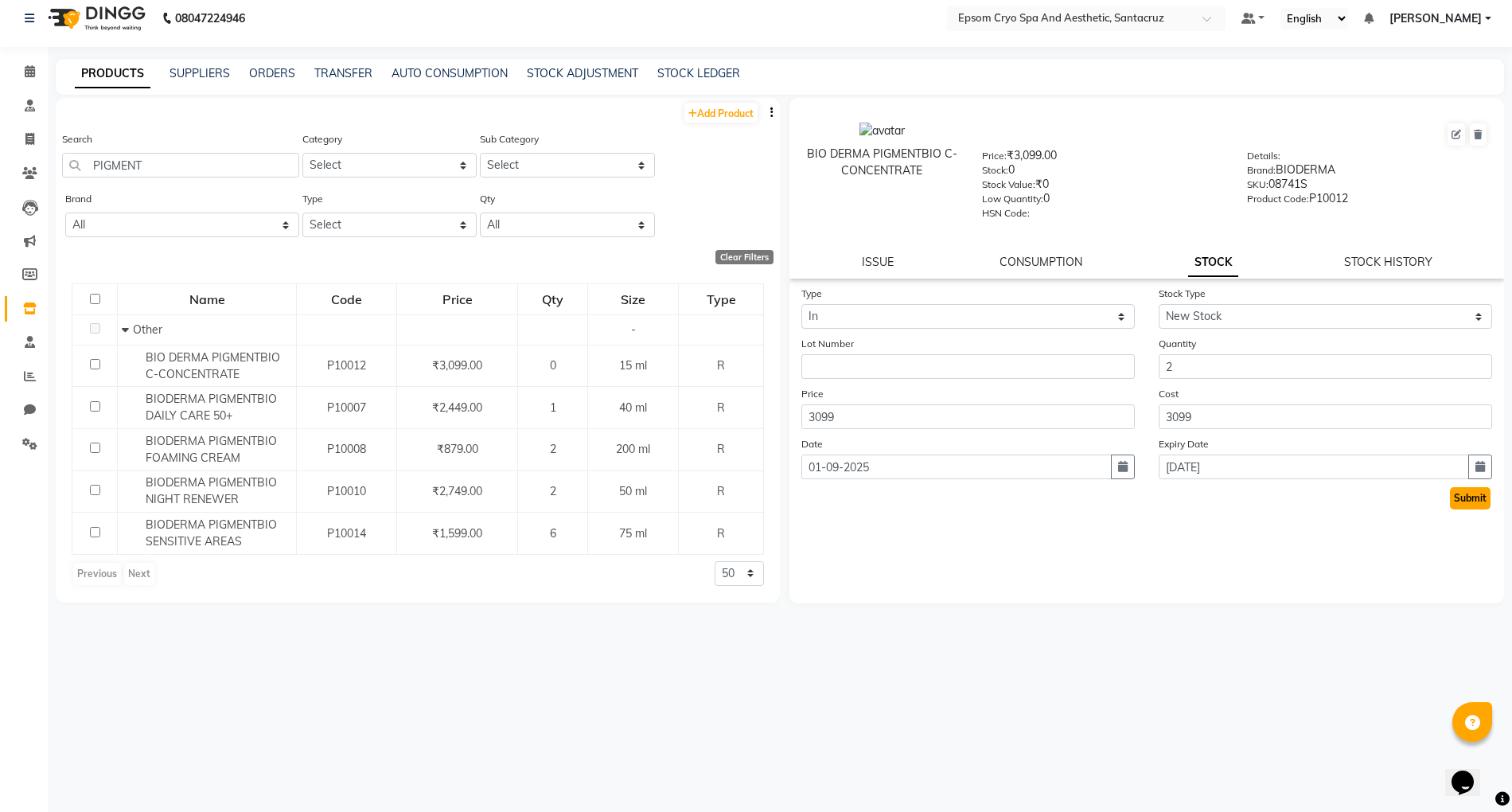
click at [1468, 489] on button "Submit" at bounding box center [1470, 498] width 41 height 22
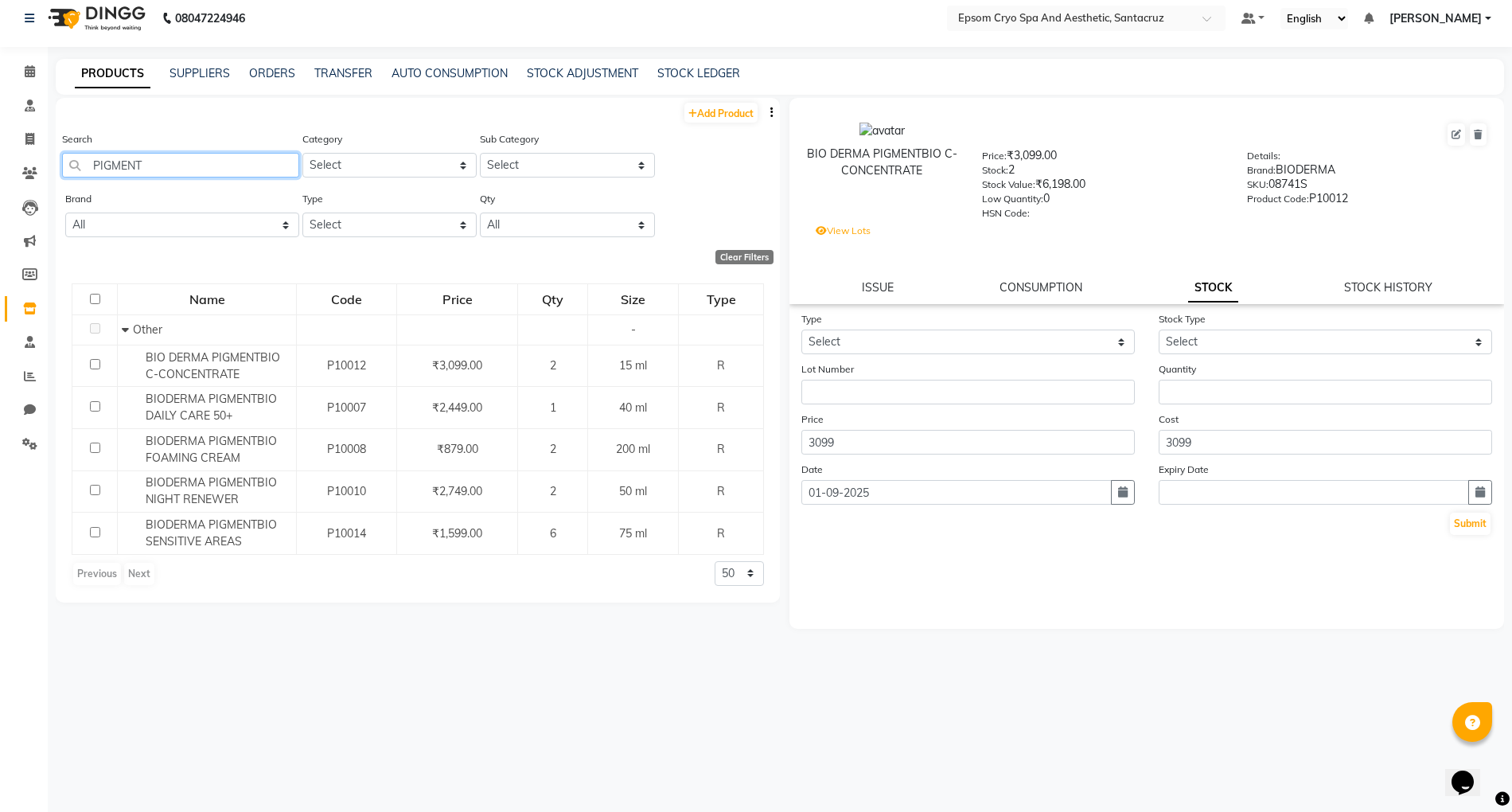
click at [215, 176] on input "PIGMENT" at bounding box center [180, 165] width 237 height 25
type input "P"
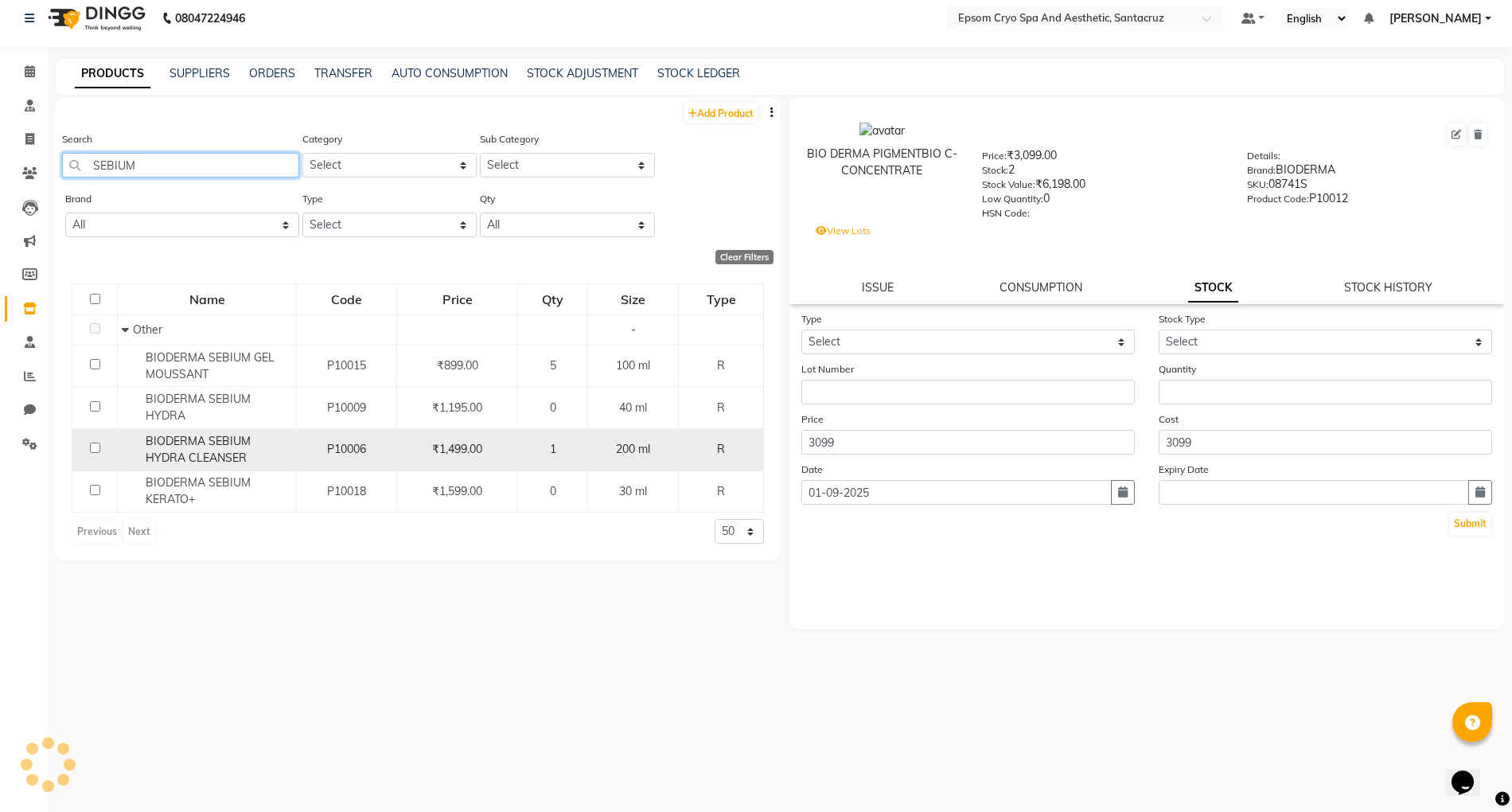
type input "SEBIUM"
click at [239, 445] on div "BIODERMA SEBIUM HYDRA CLEANSER" at bounding box center [207, 450] width 170 height 34
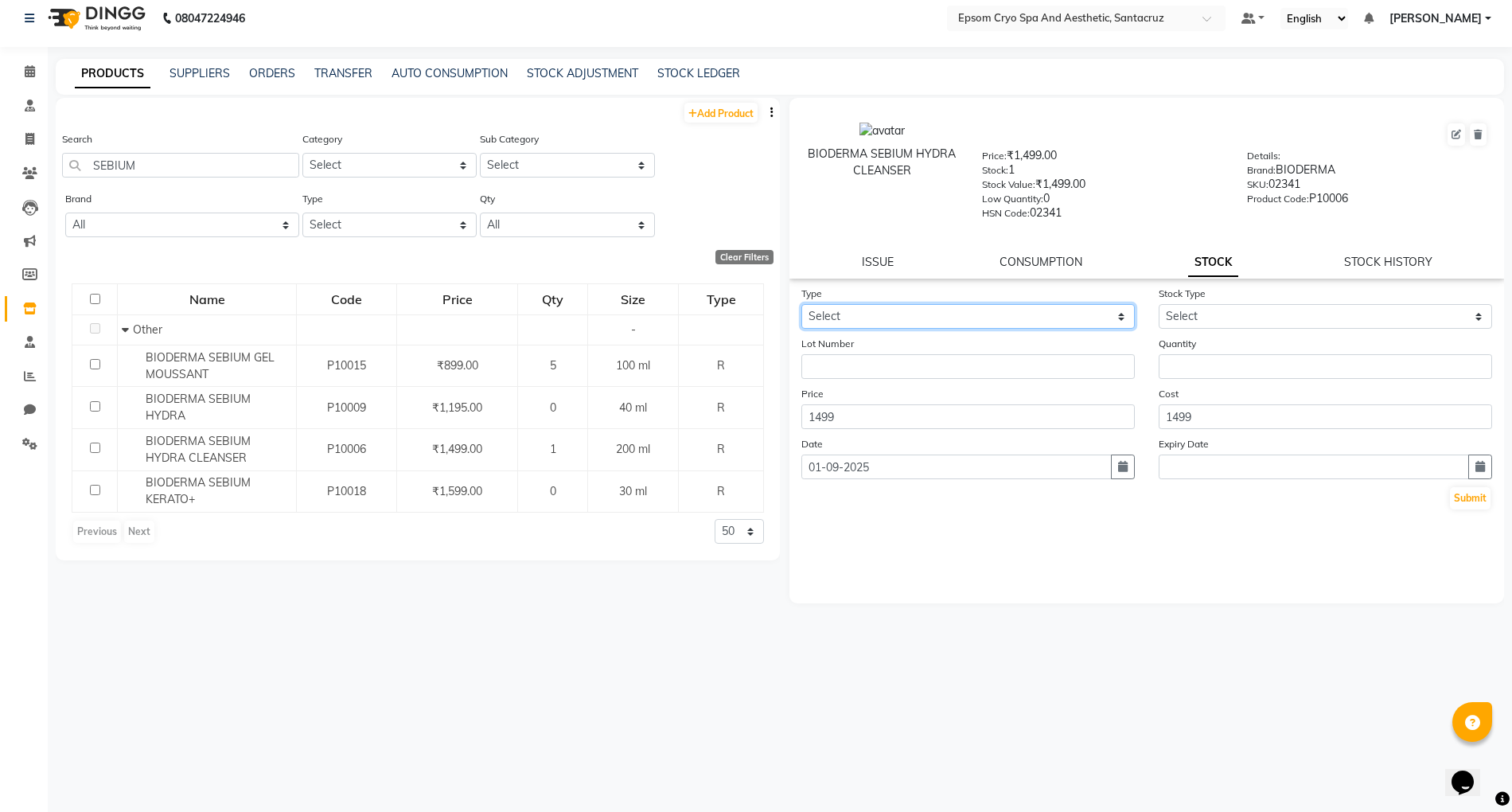
click at [973, 312] on select "Select In Out" at bounding box center [968, 316] width 334 height 25
select select "in"
click at [801, 304] on select "Select In Out" at bounding box center [968, 316] width 334 height 25
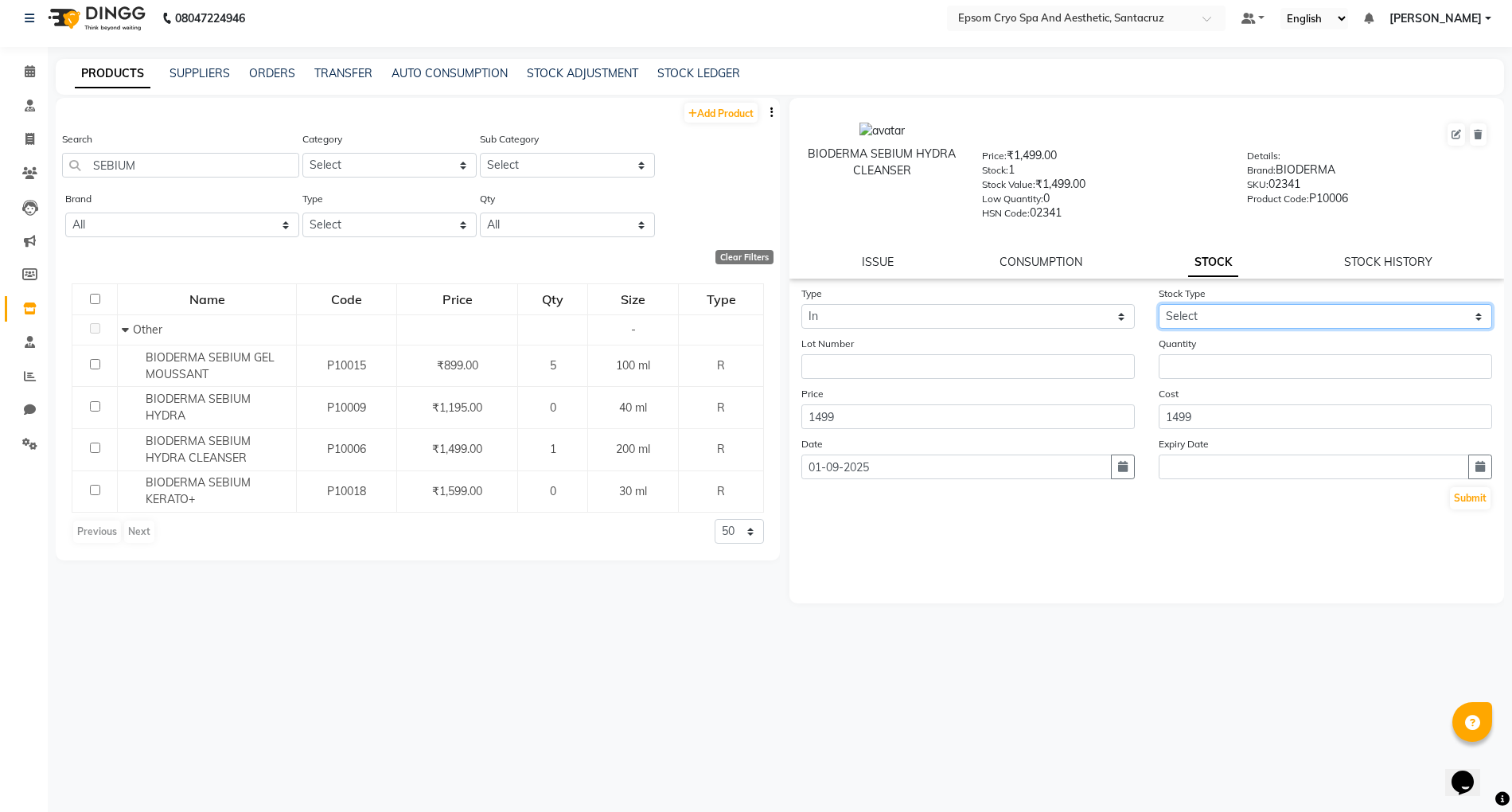
click at [1221, 314] on select "Select New Stock Adjustment Return Other" at bounding box center [1326, 316] width 334 height 25
select select "new stock"
click at [1159, 304] on select "Select New Stock Adjustment Return Other" at bounding box center [1326, 316] width 334 height 25
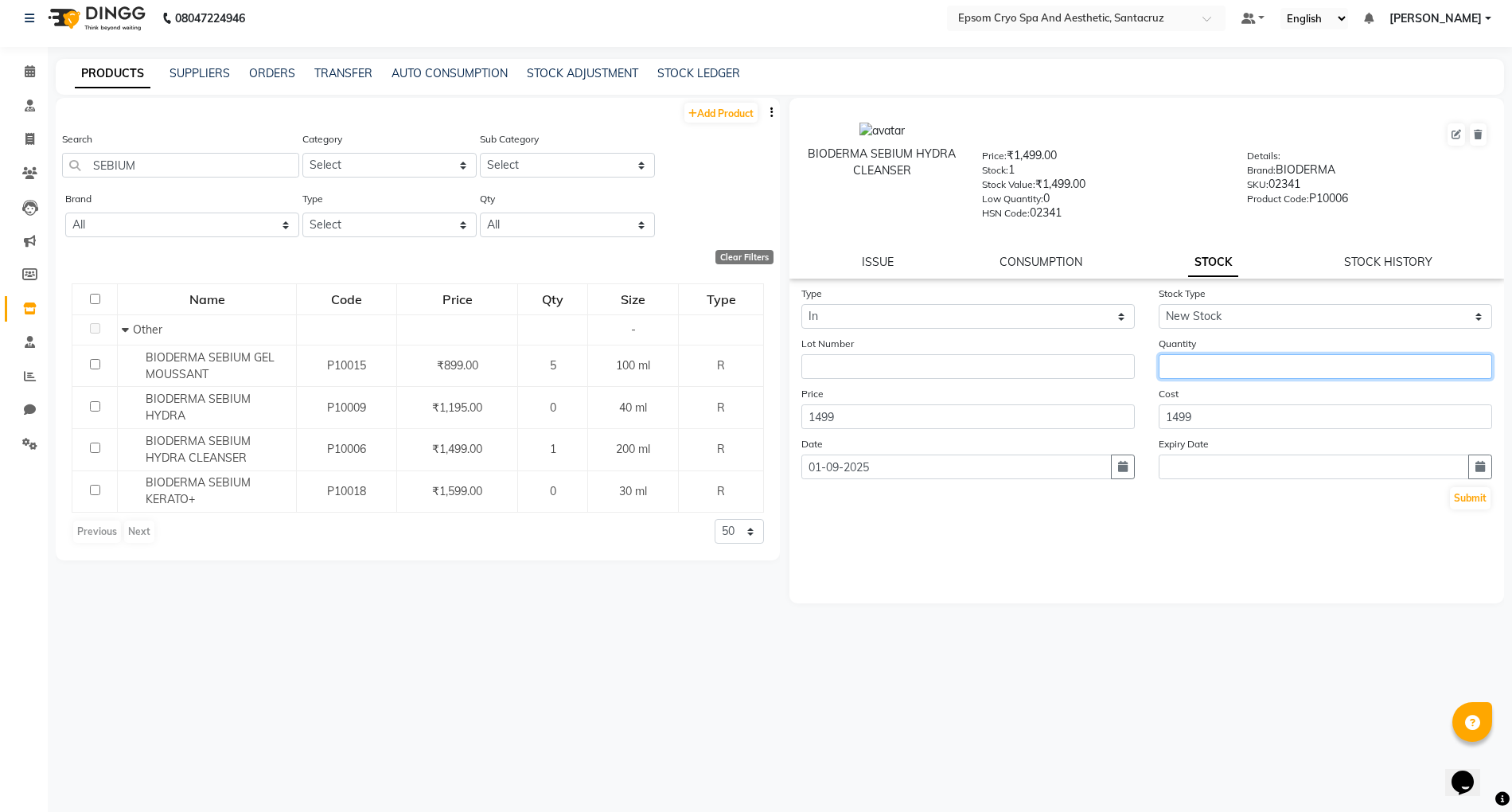
click at [1198, 359] on input "number" at bounding box center [1326, 367] width 334 height 25
type input "2"
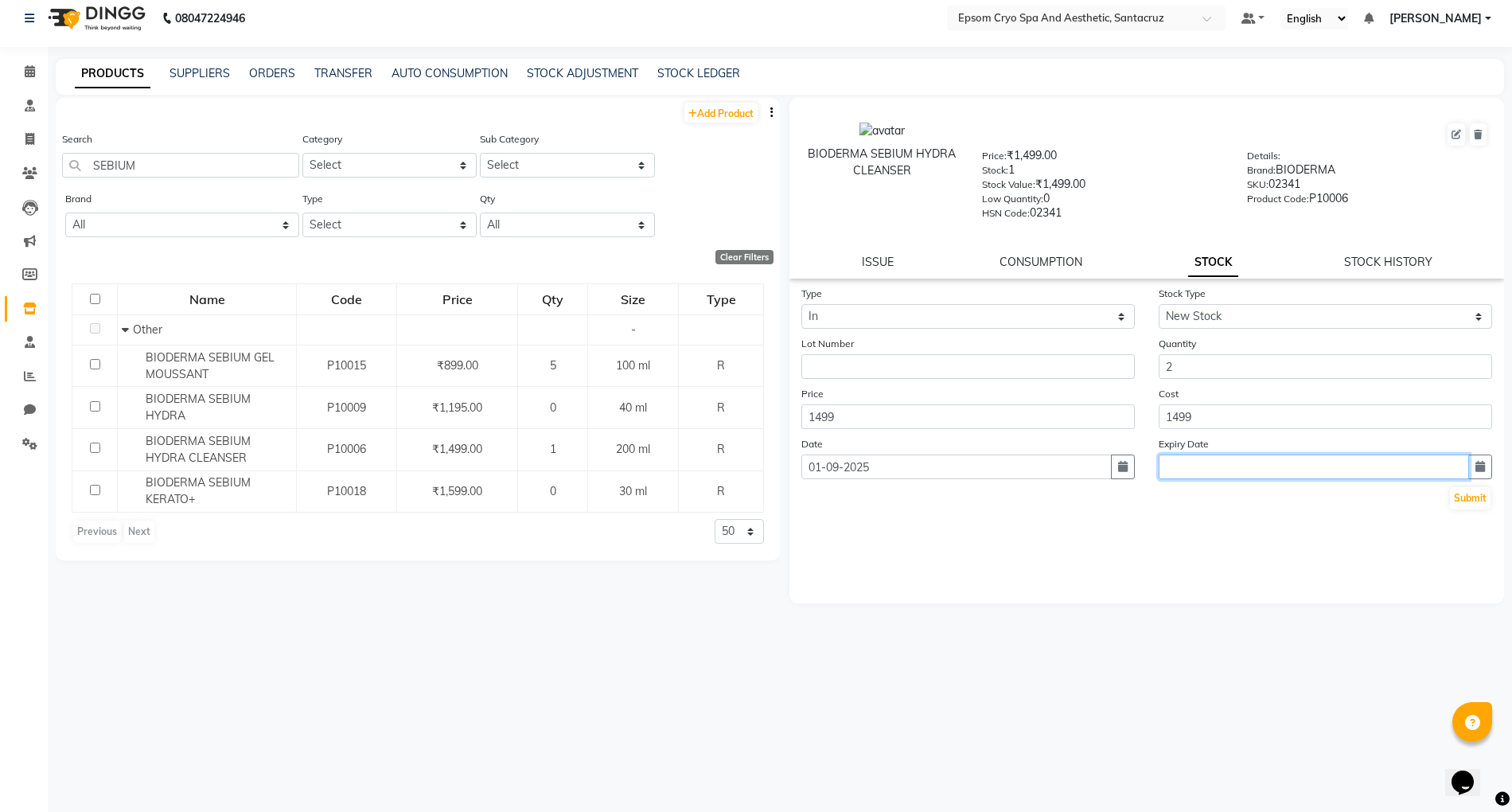
click at [1290, 468] on input "text" at bounding box center [1314, 467] width 310 height 25
select select "9"
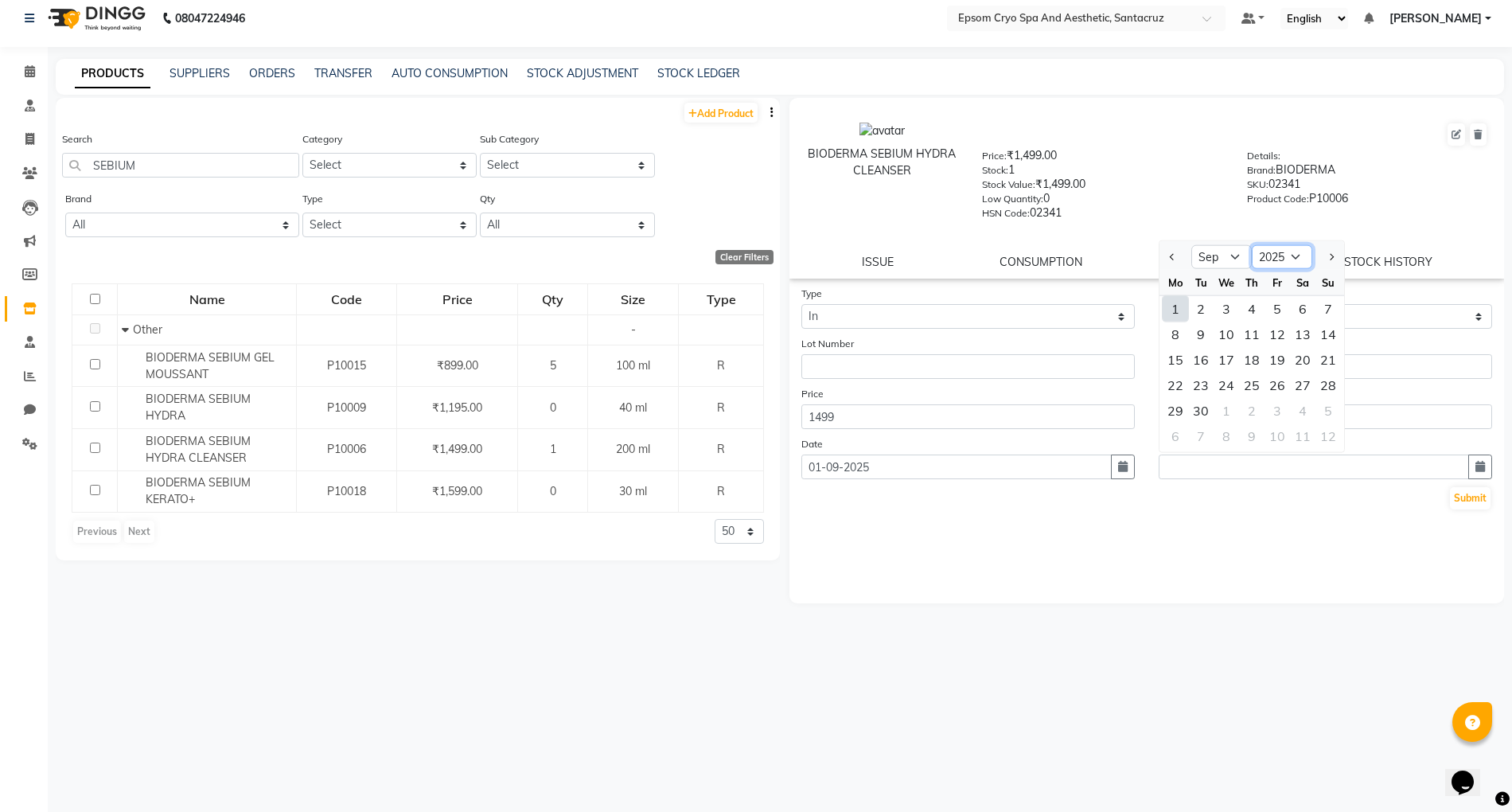
click at [1287, 250] on select "2015 2016 2017 2018 2019 2020 2021 2022 2023 2024 2025 2026 2027 2028 2029 2030…" at bounding box center [1282, 258] width 60 height 24
select select "2027"
click at [1252, 246] on select "2015 2016 2017 2018 2019 2020 2021 2022 2023 2024 2025 2026 2027 2028 2029 2030…" at bounding box center [1282, 258] width 60 height 24
click at [1233, 258] on select "Jan Feb Mar Apr May Jun Jul Aug Sep Oct Nov Dec" at bounding box center [1221, 258] width 60 height 24
select select "3"
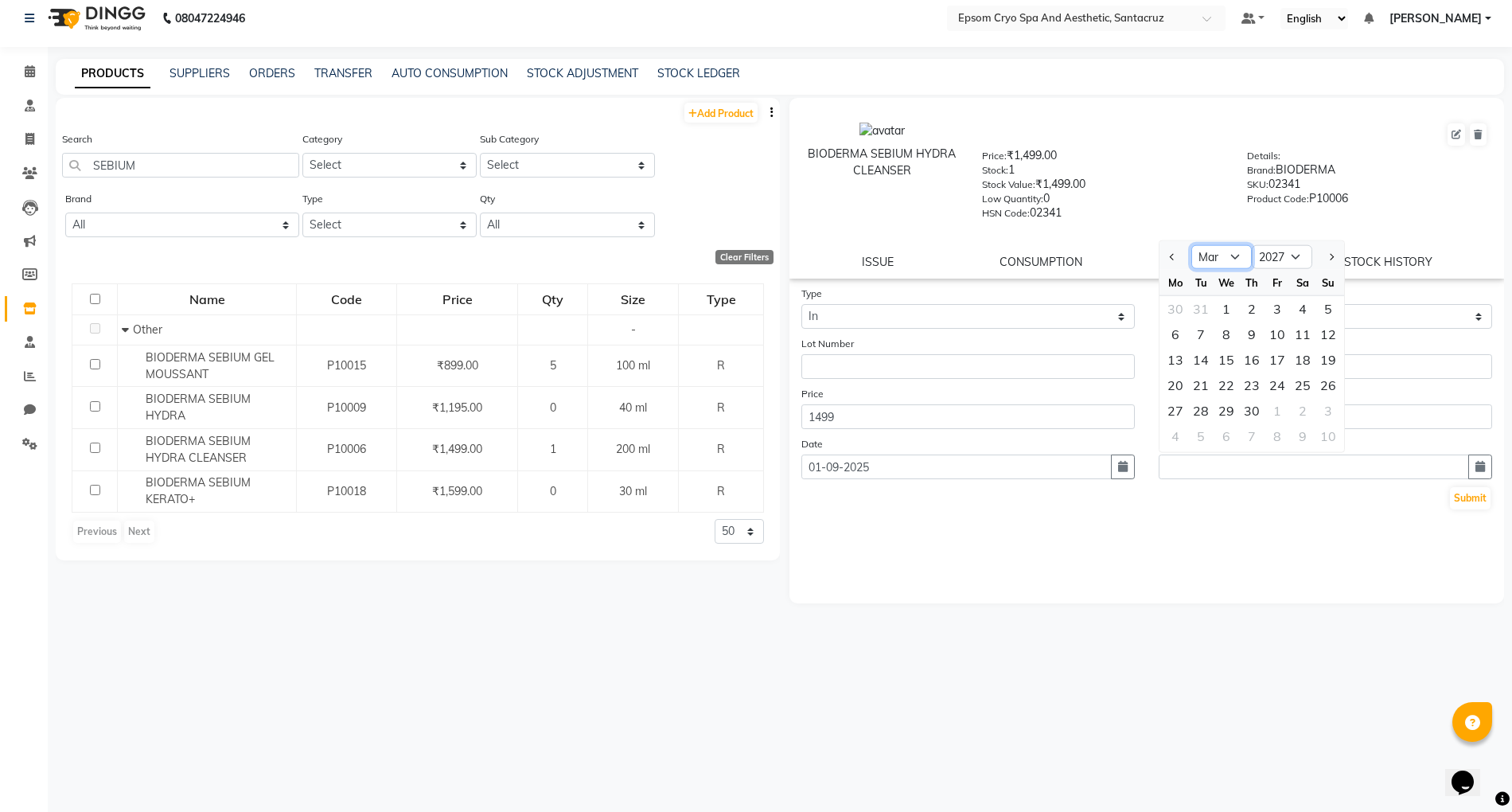
click at [1191, 246] on select "Jan Feb Mar Apr May Jun Jul Aug Sep Oct Nov Dec" at bounding box center [1221, 258] width 60 height 24
click at [1307, 384] on div "27" at bounding box center [1303, 385] width 26 height 26
type input "27-03-2027"
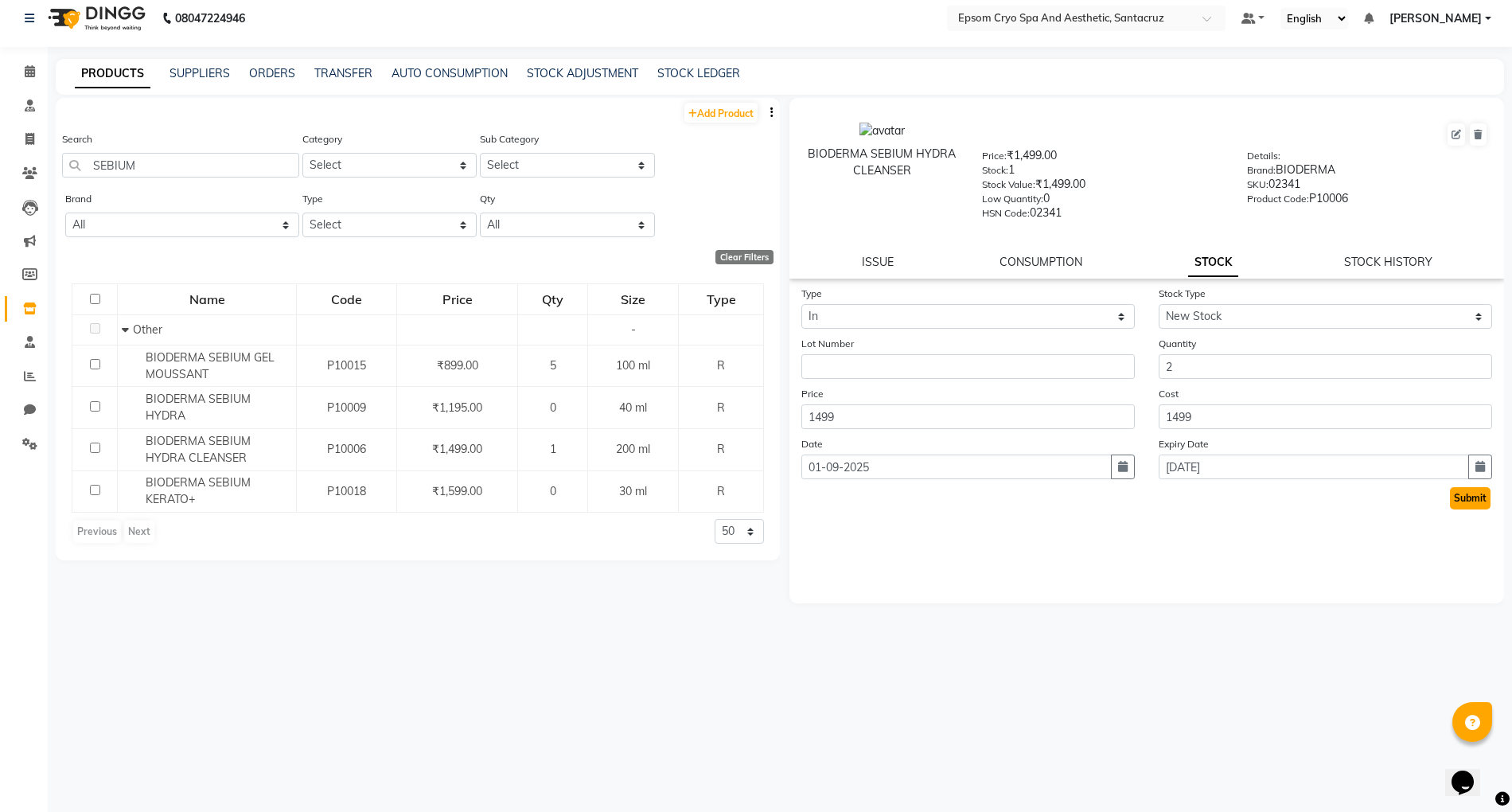
click at [1486, 497] on button "Submit" at bounding box center [1470, 498] width 41 height 22
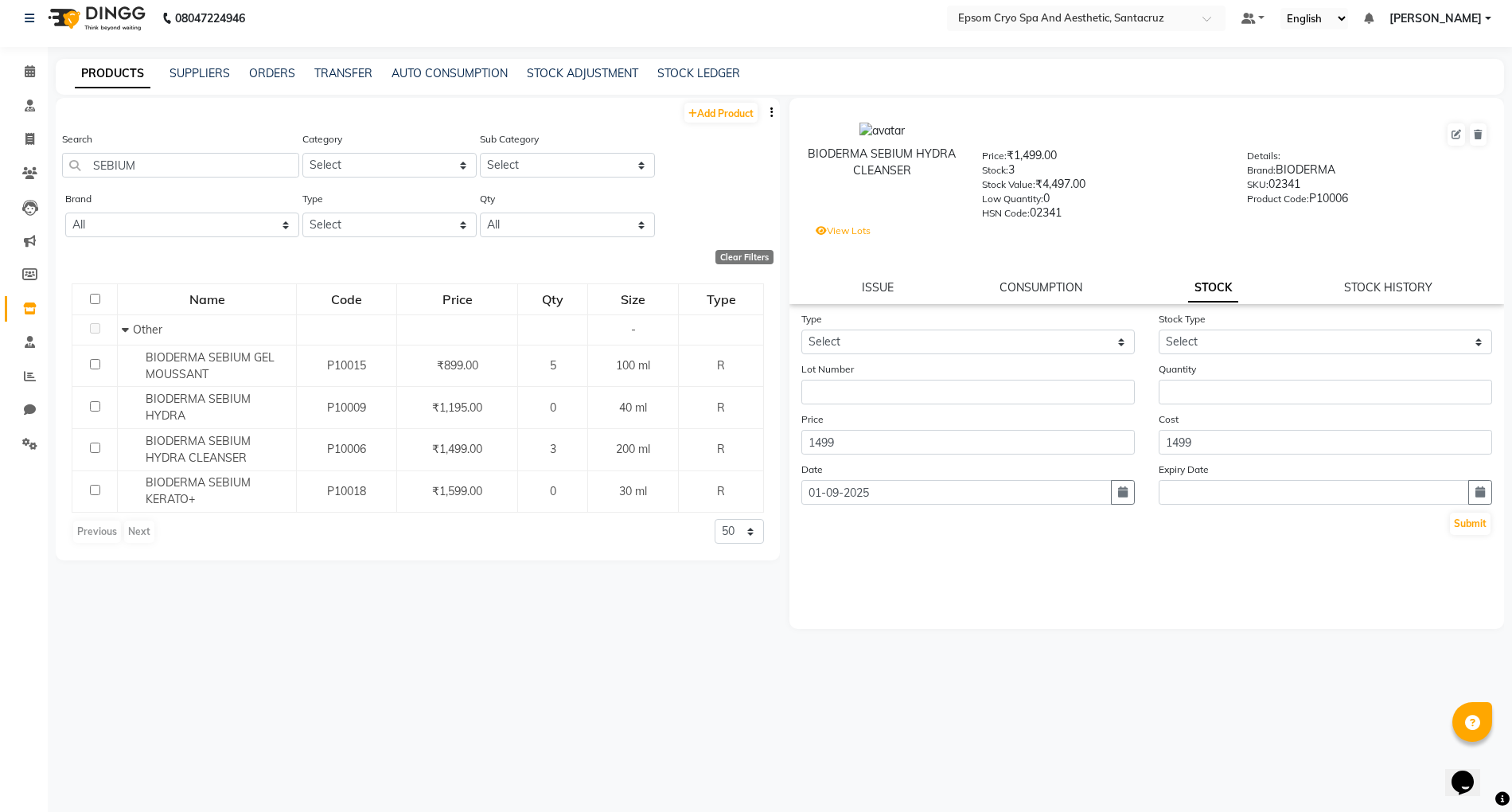
click at [91, 13] on img at bounding box center [95, 18] width 109 height 45
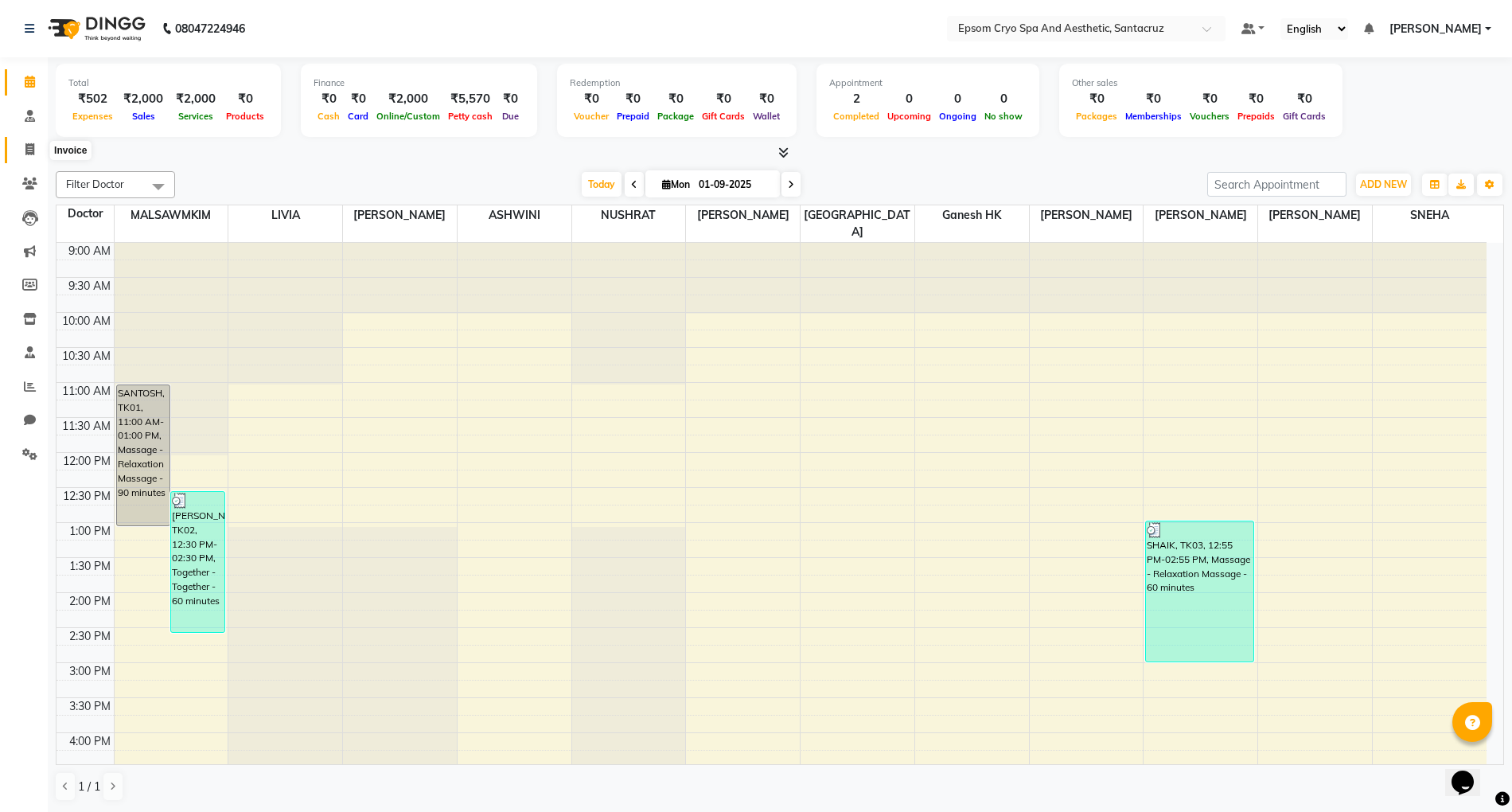
click at [26, 148] on icon at bounding box center [30, 149] width 9 height 12
select select "service"
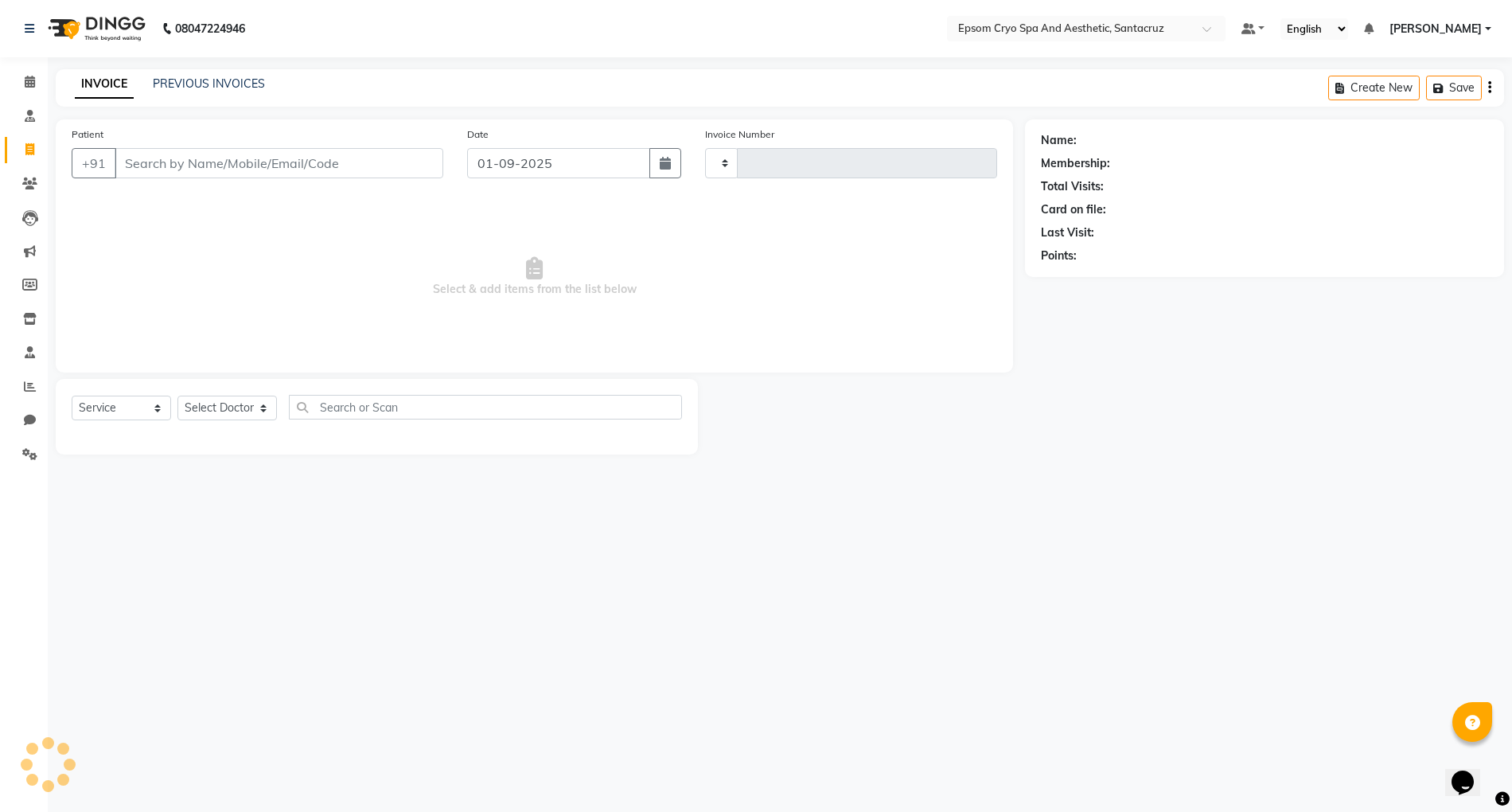
type input "0526"
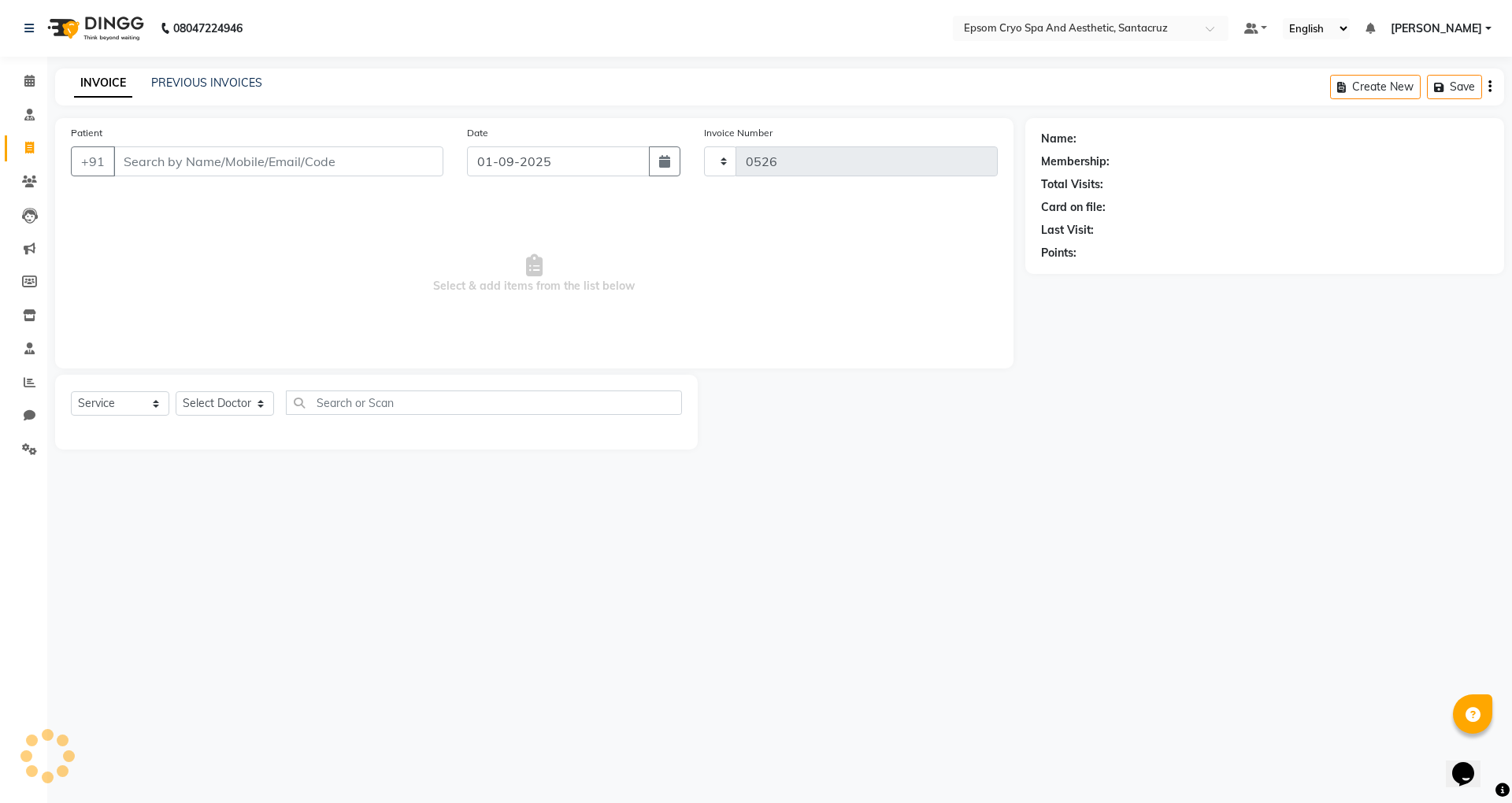
select select "8028"
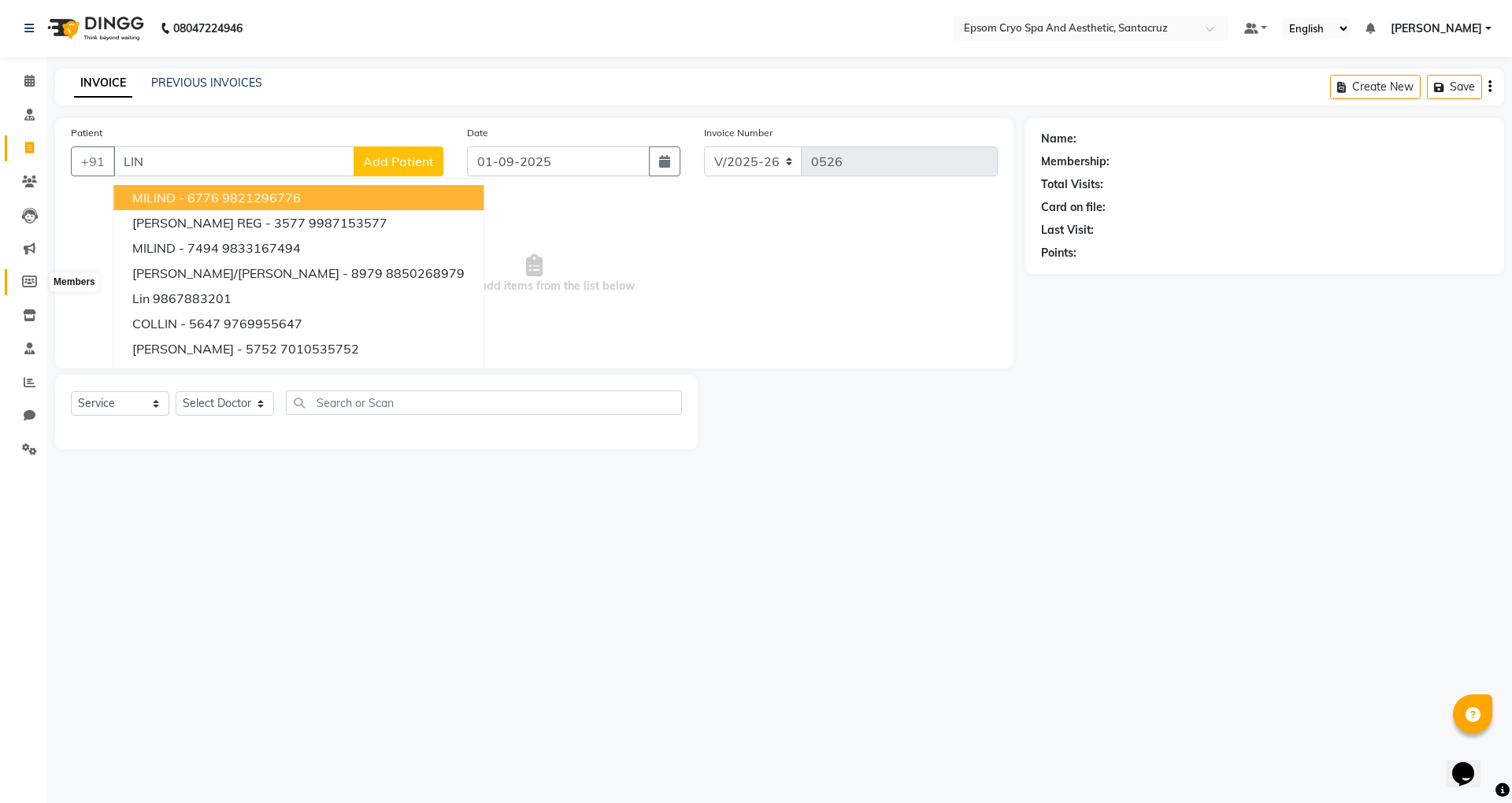
type input "LIN"
click at [25, 280] on icon at bounding box center [29, 281] width 15 height 12
select select
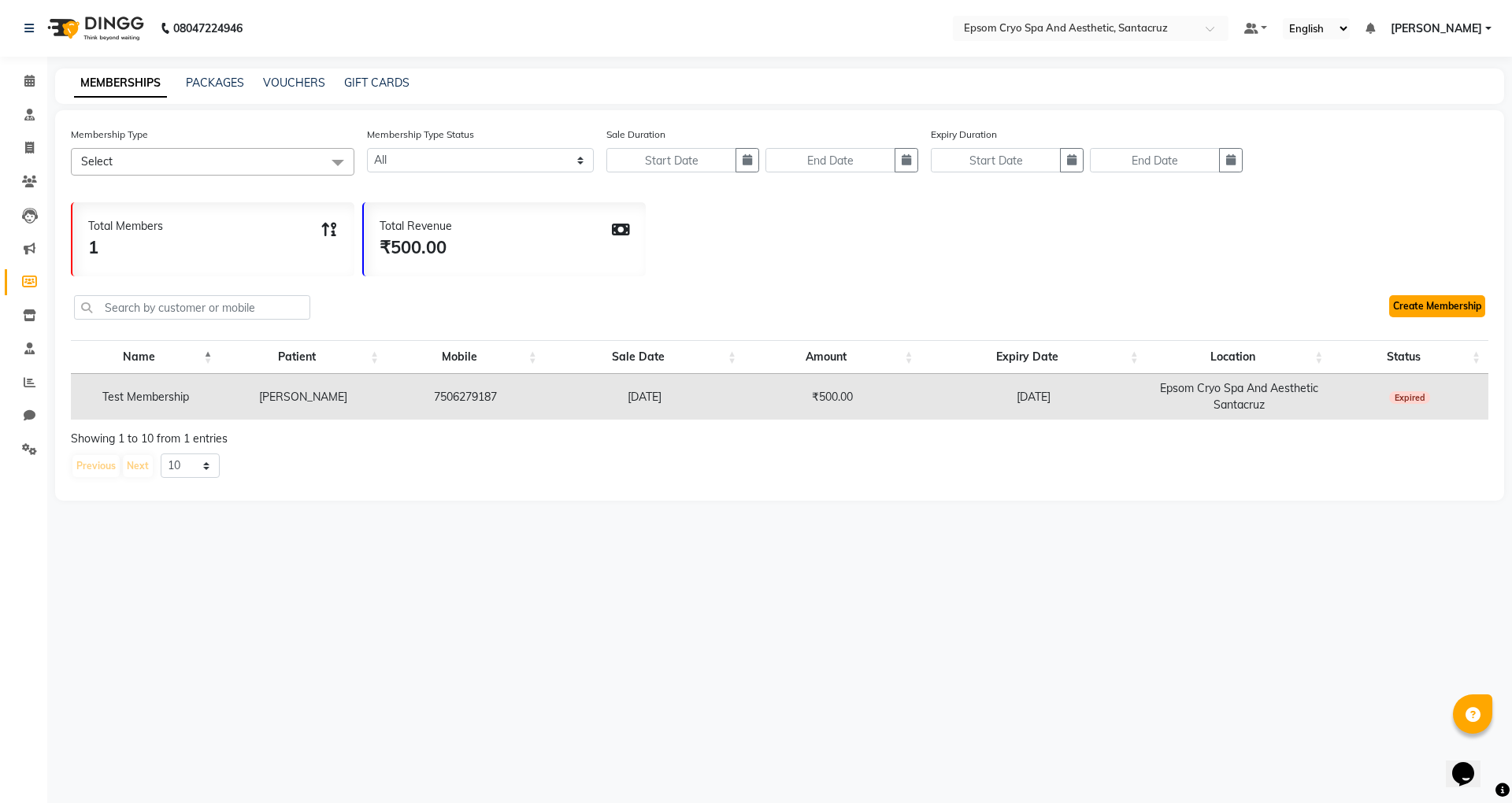
click at [1444, 305] on link "Create Membership" at bounding box center [1437, 306] width 96 height 22
click at [219, 85] on link "PACKAGES" at bounding box center [214, 83] width 58 height 14
select select
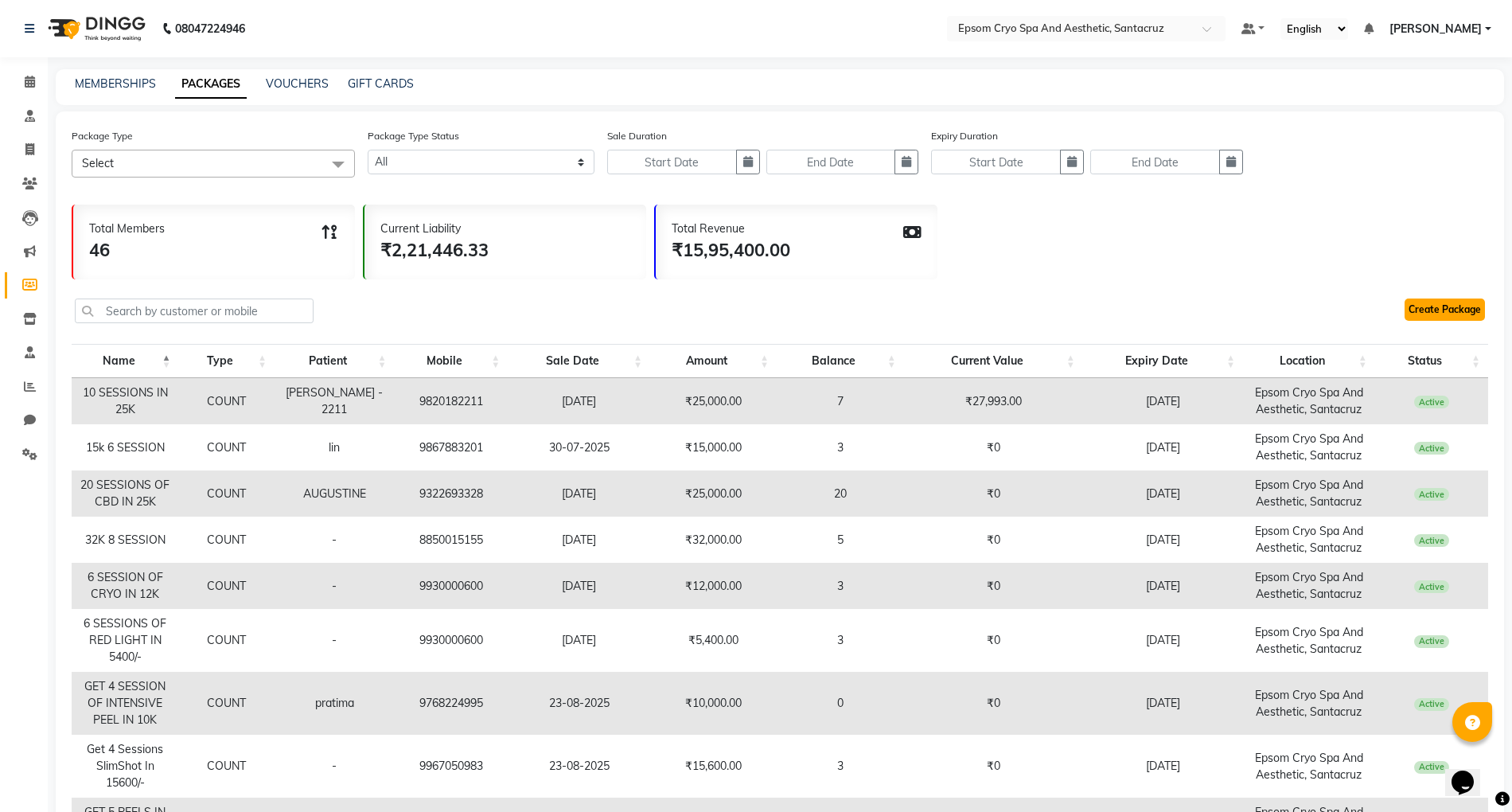
click at [1436, 306] on link "Create Package" at bounding box center [1445, 310] width 80 height 22
click at [86, 26] on img at bounding box center [95, 29] width 109 height 45
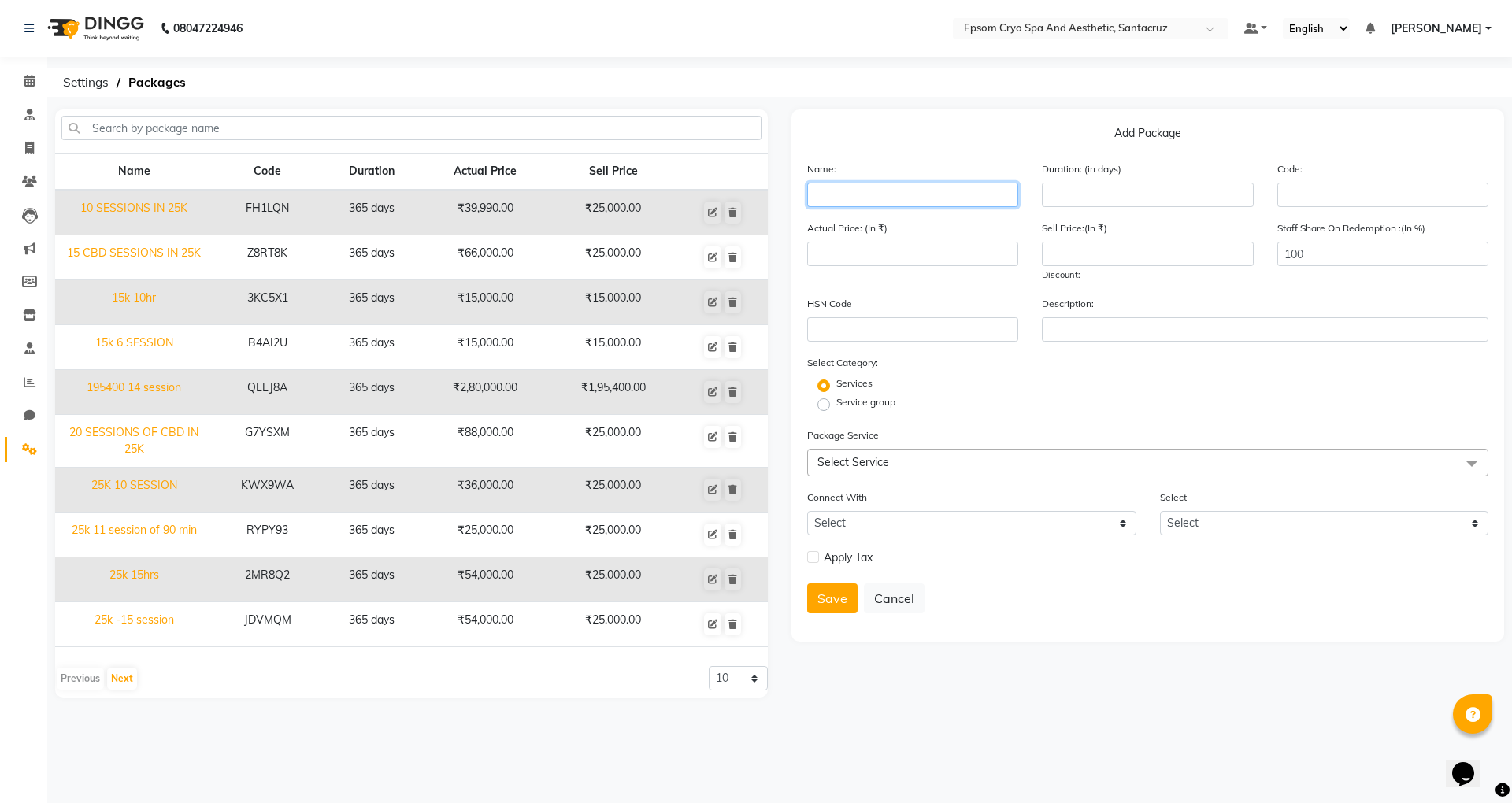
click at [885, 187] on input "text" at bounding box center [913, 194] width 211 height 25
type input "20K 4 SESSION"
click at [1056, 196] on input "number" at bounding box center [1148, 194] width 211 height 25
type input "365"
click at [833, 240] on div "Actual Price: (In ₹)" at bounding box center [913, 251] width 235 height 63
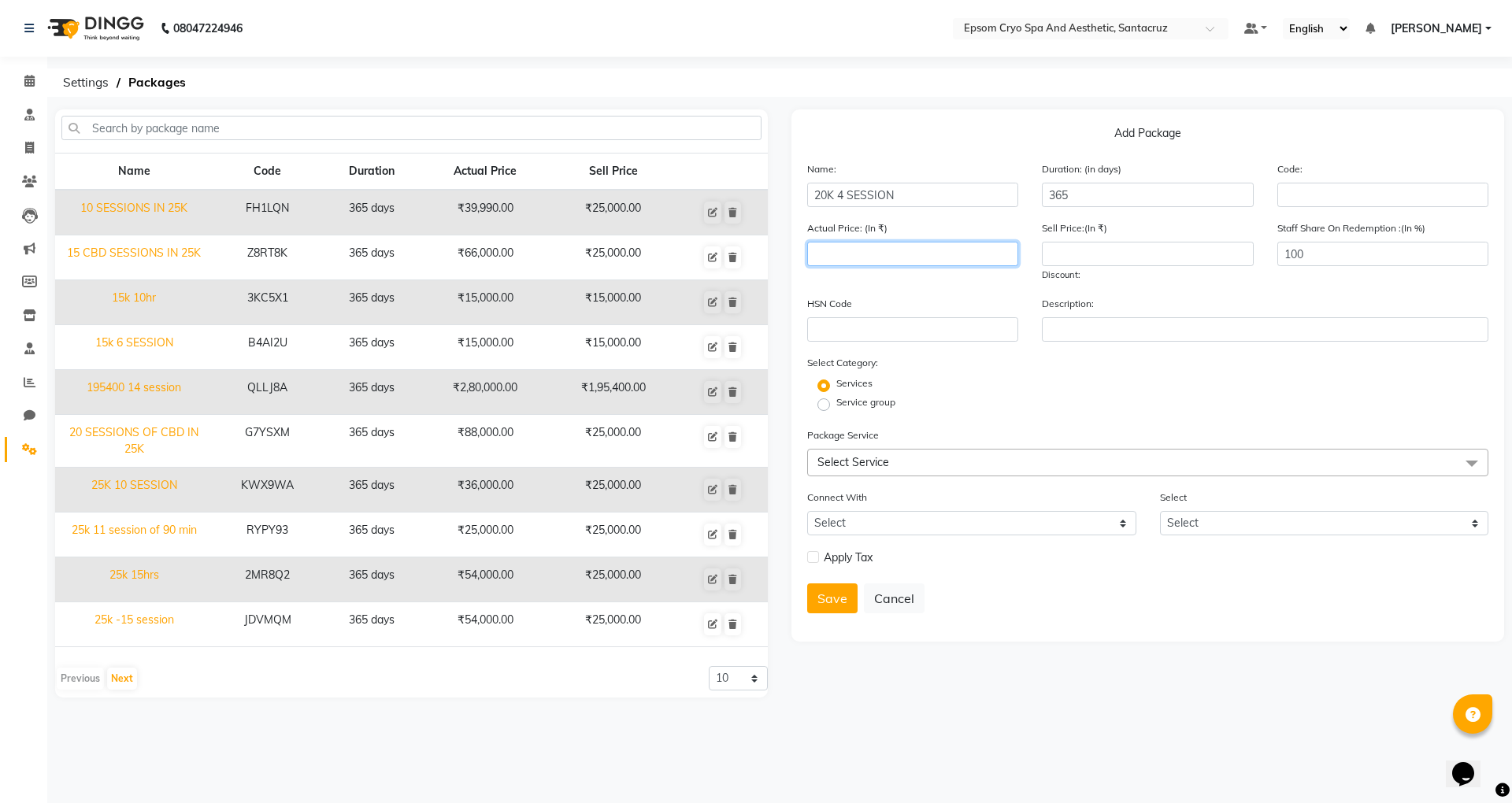
drag, startPoint x: 824, startPoint y: 256, endPoint x: 843, endPoint y: 251, distance: 19.6
click at [843, 251] on input "number" at bounding box center [913, 254] width 211 height 25
type input "20000"
click at [1099, 252] on input "number" at bounding box center [1148, 254] width 211 height 25
type input "20000"
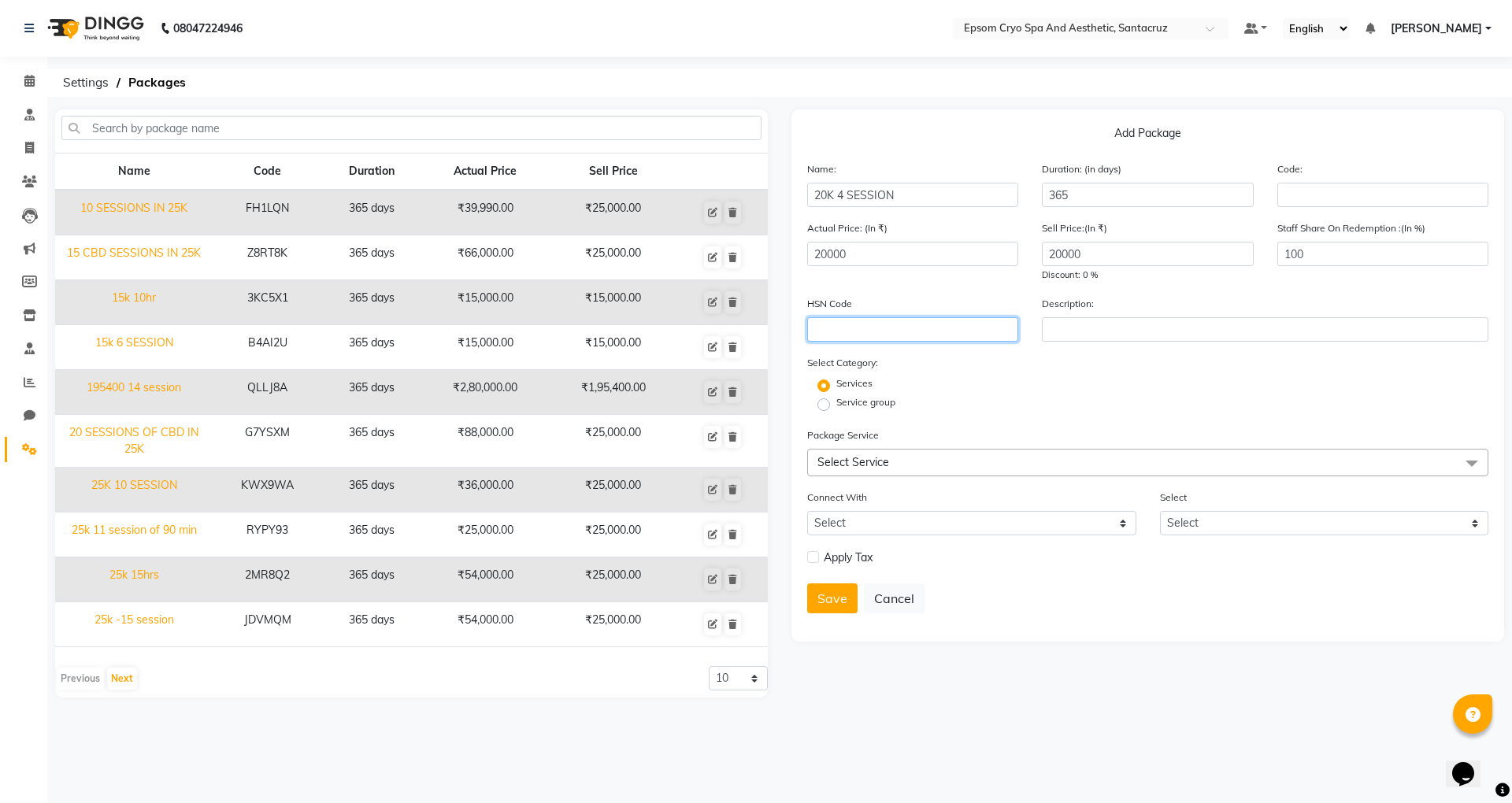
click at [914, 329] on input "text" at bounding box center [913, 329] width 211 height 25
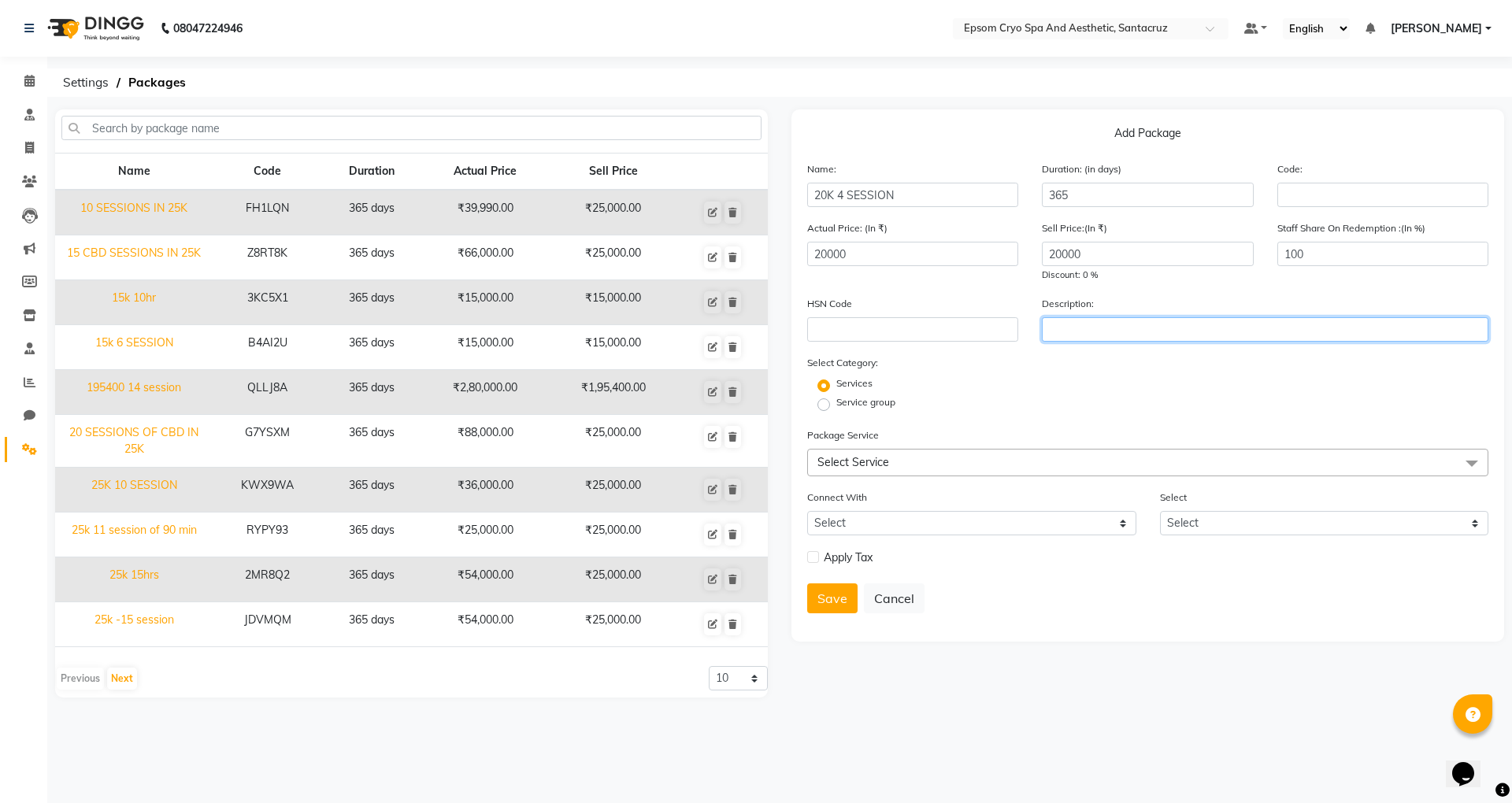
click at [1078, 319] on input "text" at bounding box center [1265, 329] width 447 height 25
type input "MNRF PACKAGE"
click at [958, 455] on span "Select Service" at bounding box center [1148, 463] width 681 height 28
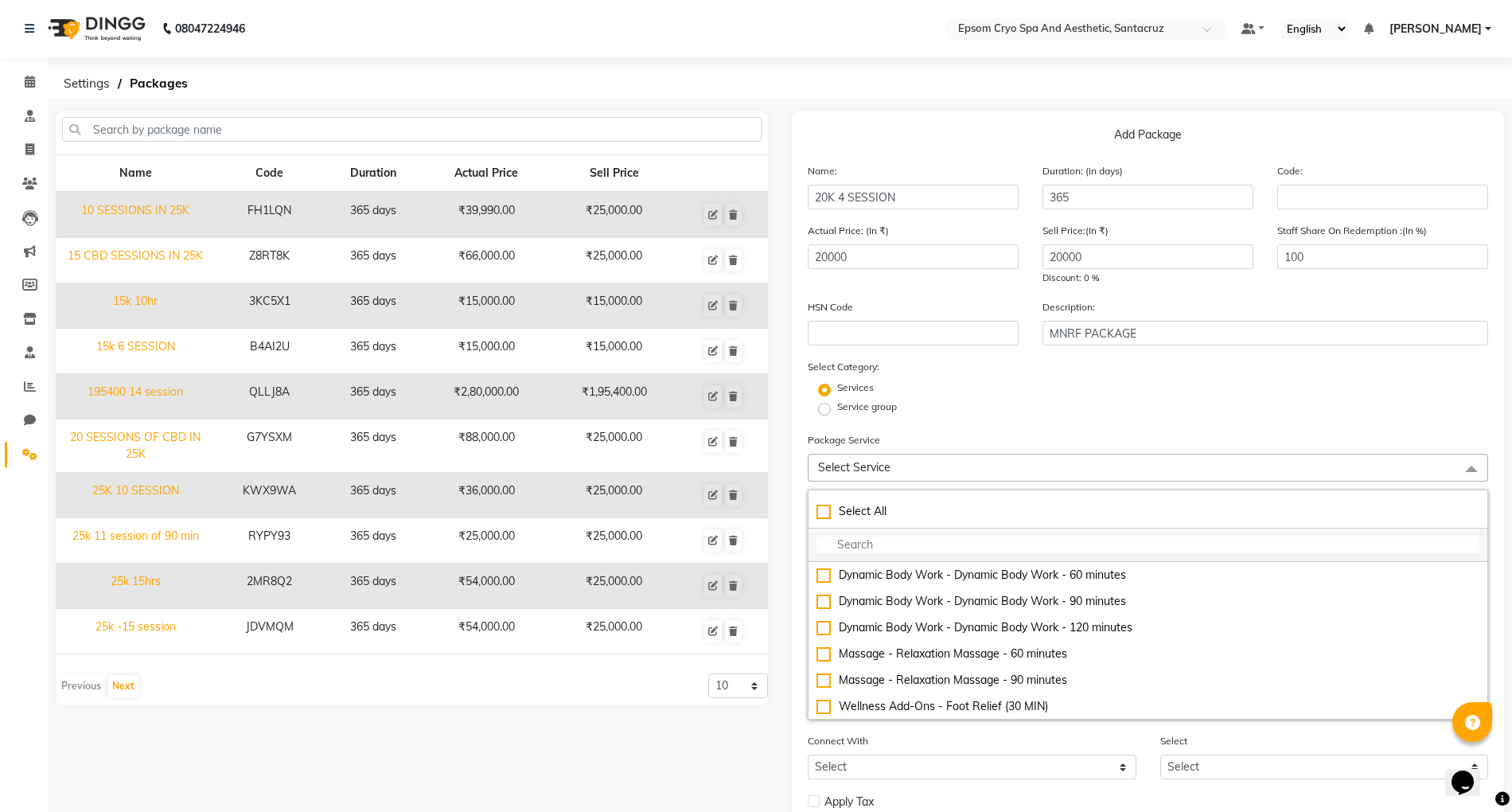
click at [894, 549] on input "multiselect-search" at bounding box center [1148, 545] width 663 height 17
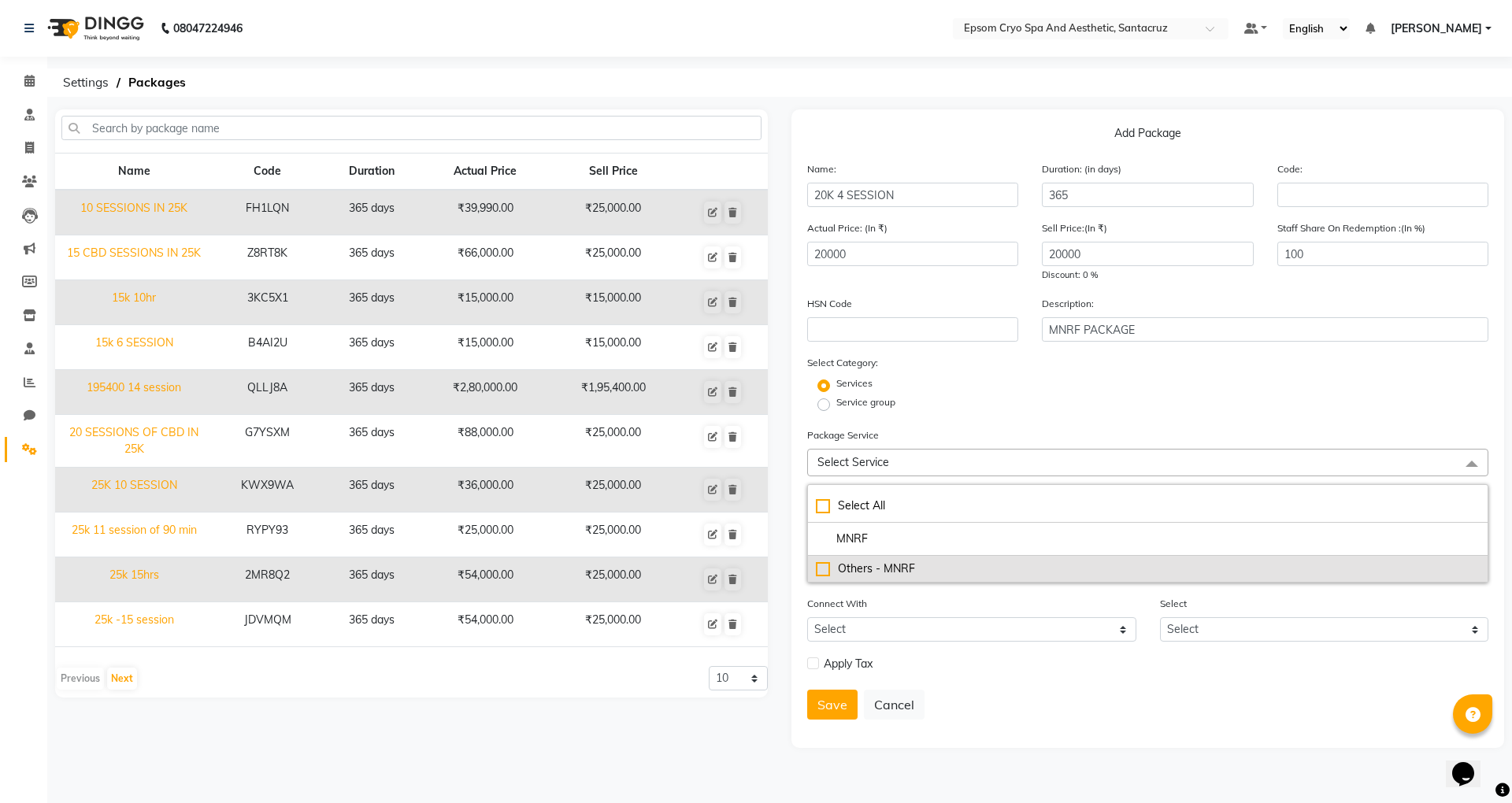
type input "MNRF"
click at [825, 567] on div "Others - MNRF" at bounding box center [1148, 569] width 664 height 17
checkbox input "true"
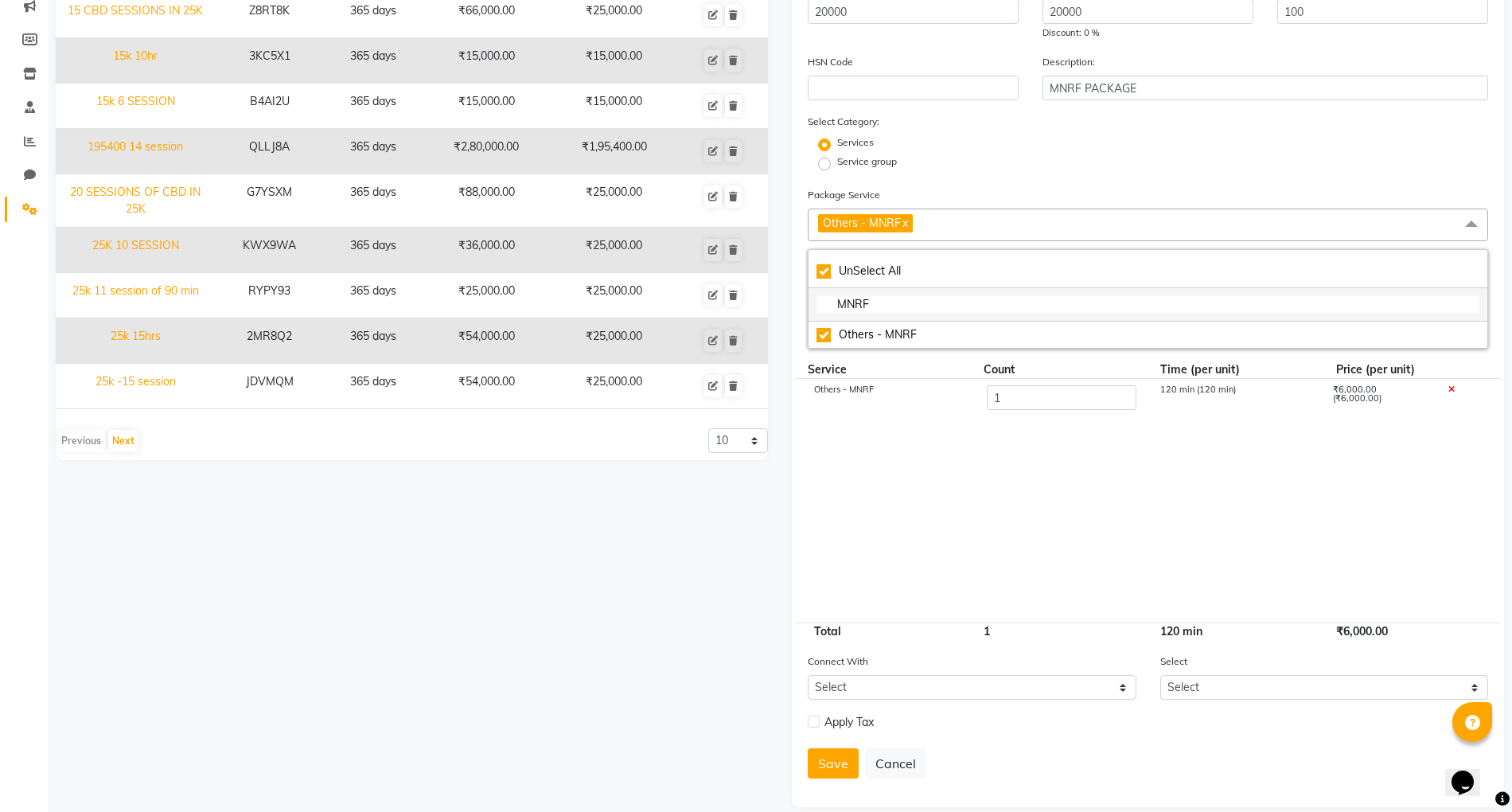
scroll to position [264, 0]
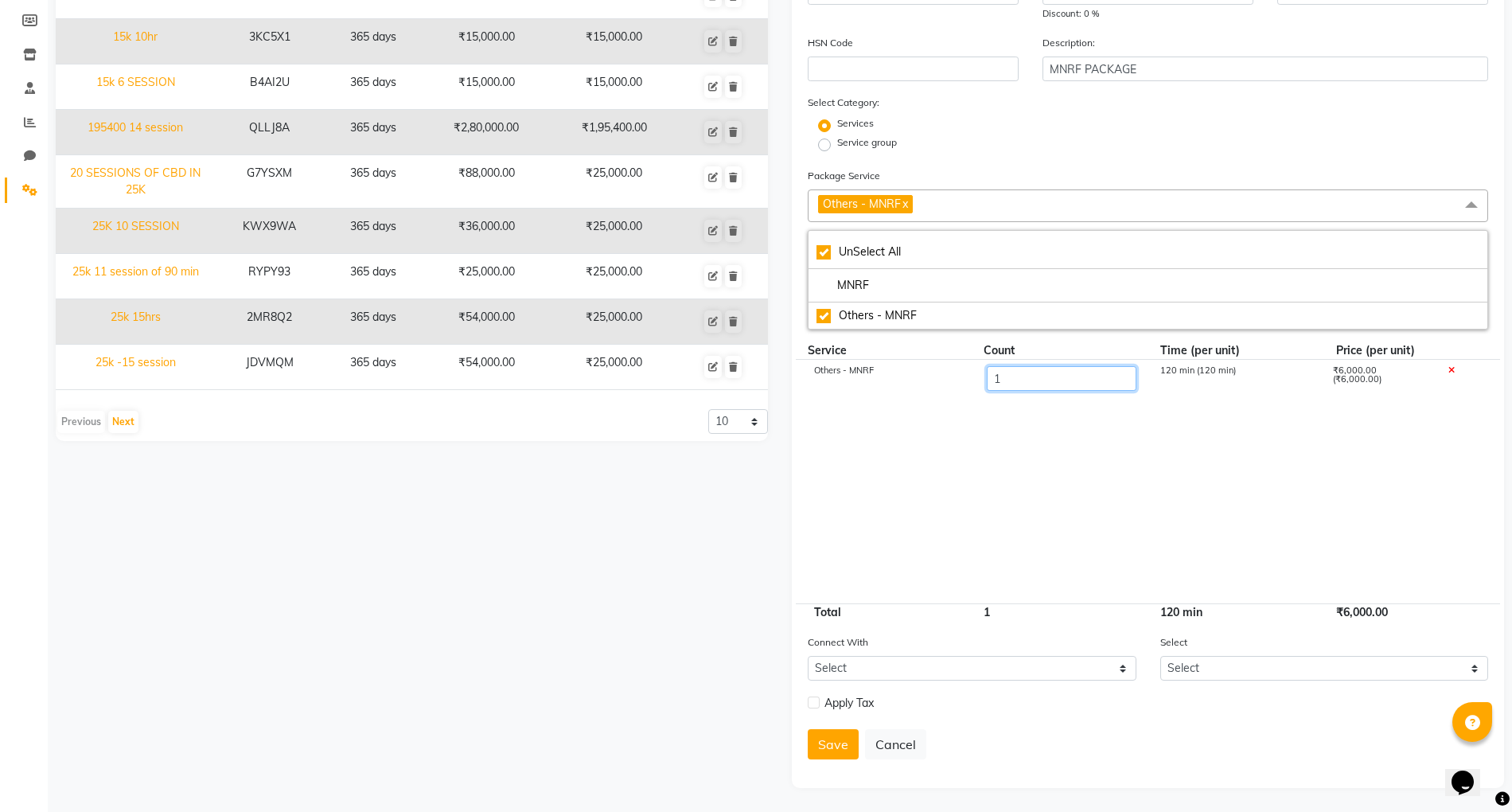
click at [1028, 369] on input "1" at bounding box center [1061, 378] width 149 height 25
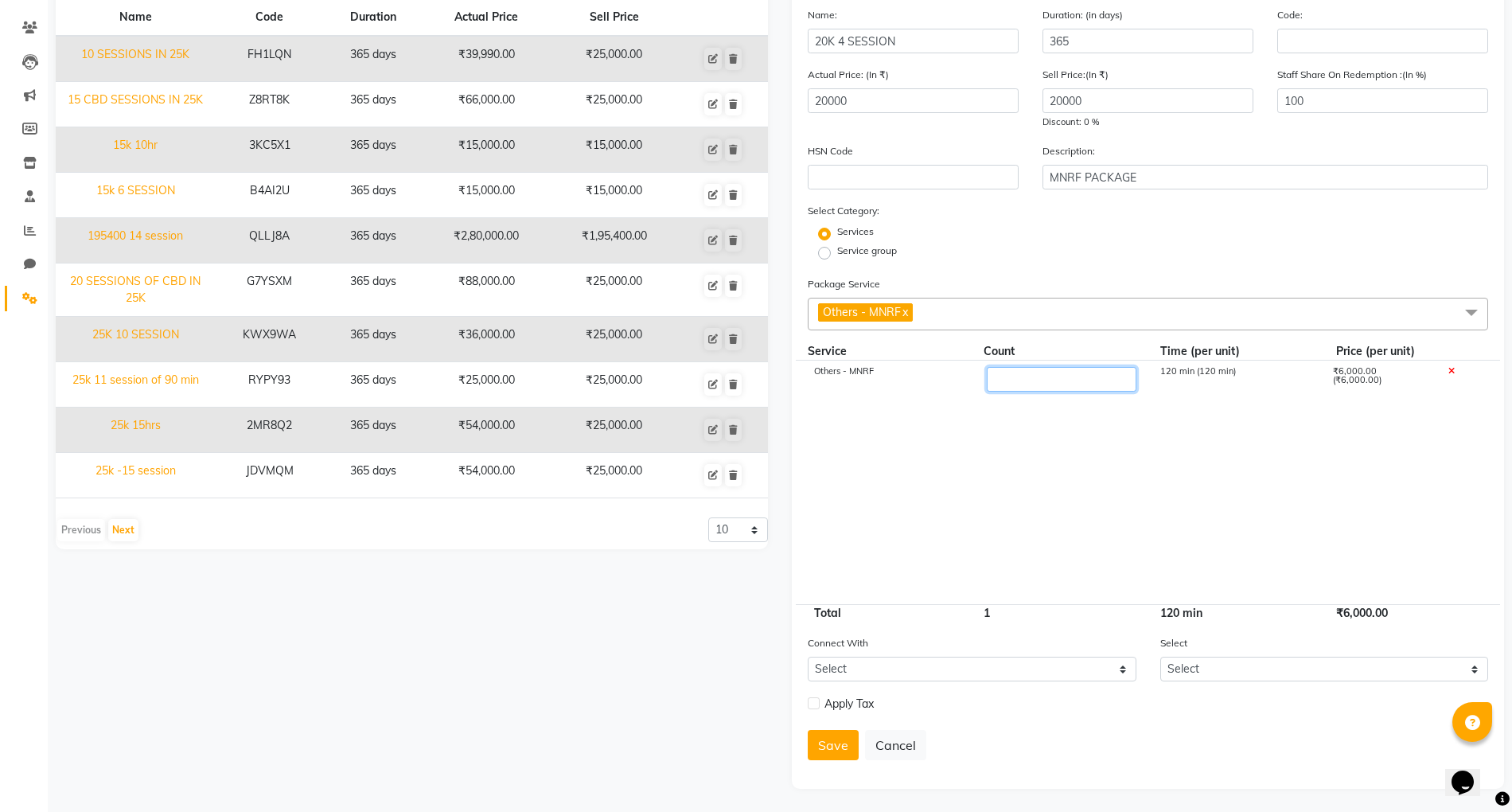
type input "4"
click at [835, 478] on cdk-virtual-scroll-viewport "Others - MNRF 4 480 min (120 min) ₹24,000.00 (₹6,000.00)" at bounding box center [1148, 483] width 680 height 244
click at [831, 749] on button "Save" at bounding box center [833, 745] width 51 height 30
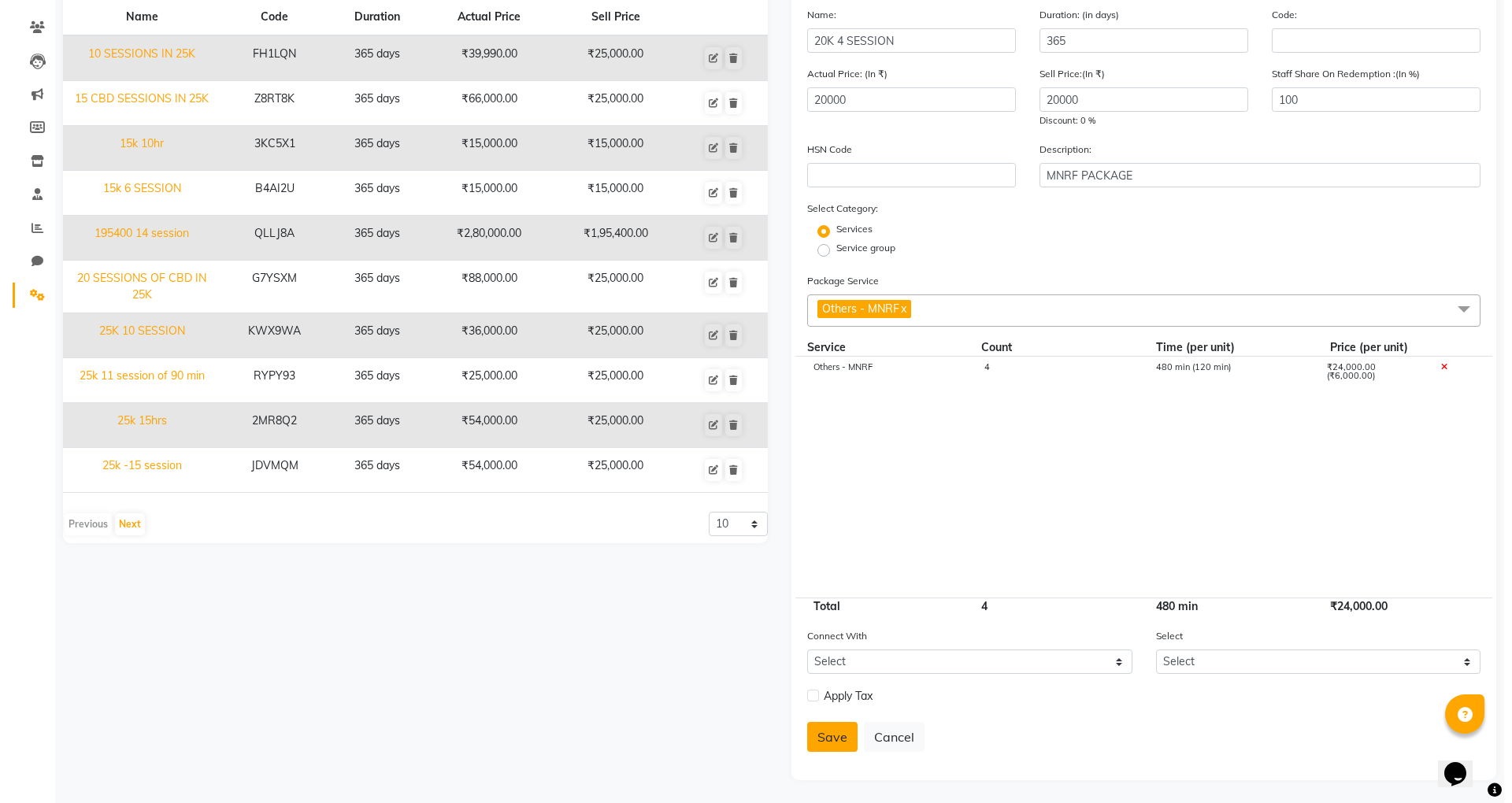
scroll to position [149, 0]
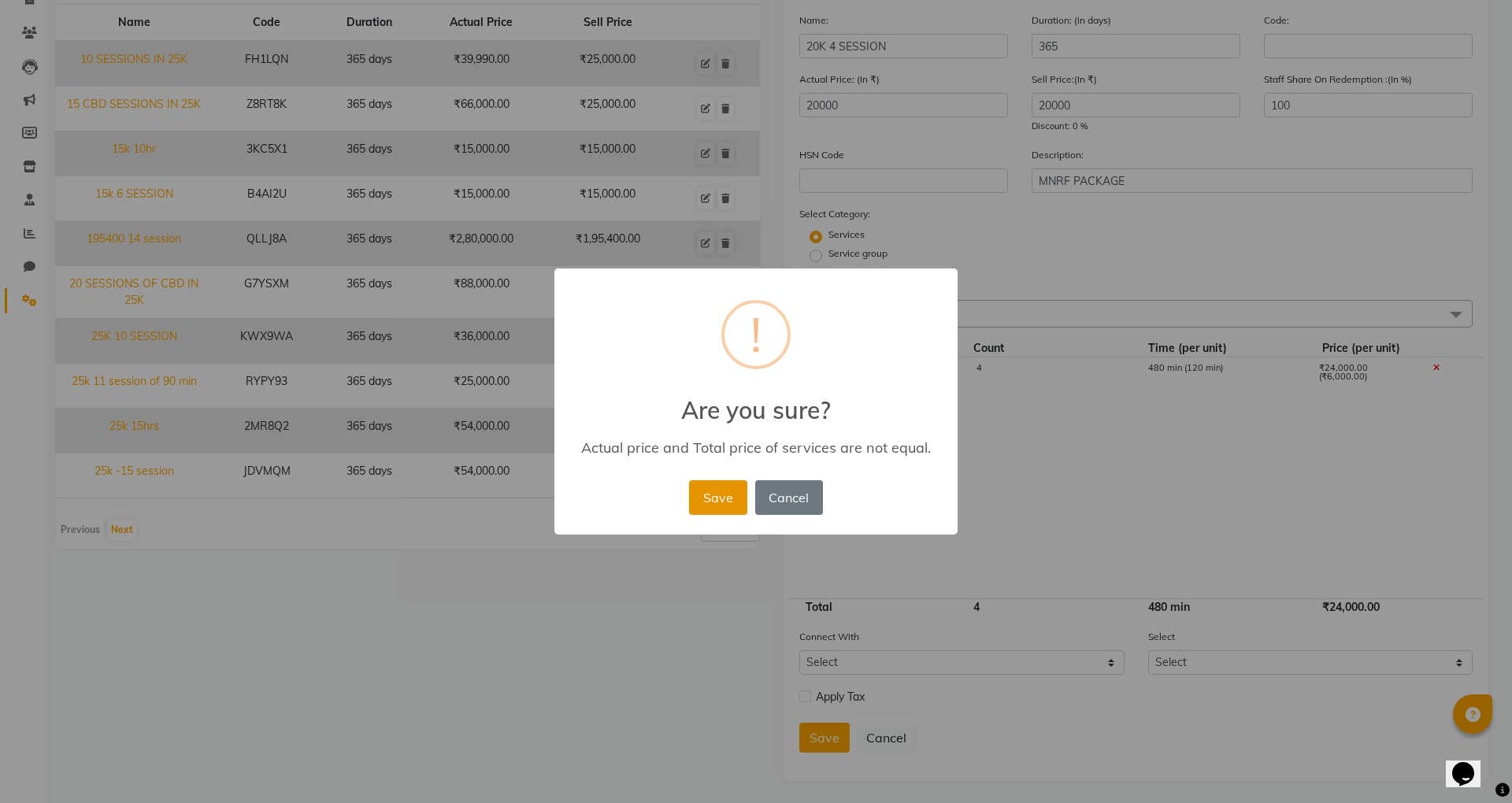
click at [699, 501] on button "Save" at bounding box center [718, 498] width 57 height 35
select select
checkbox input "false"
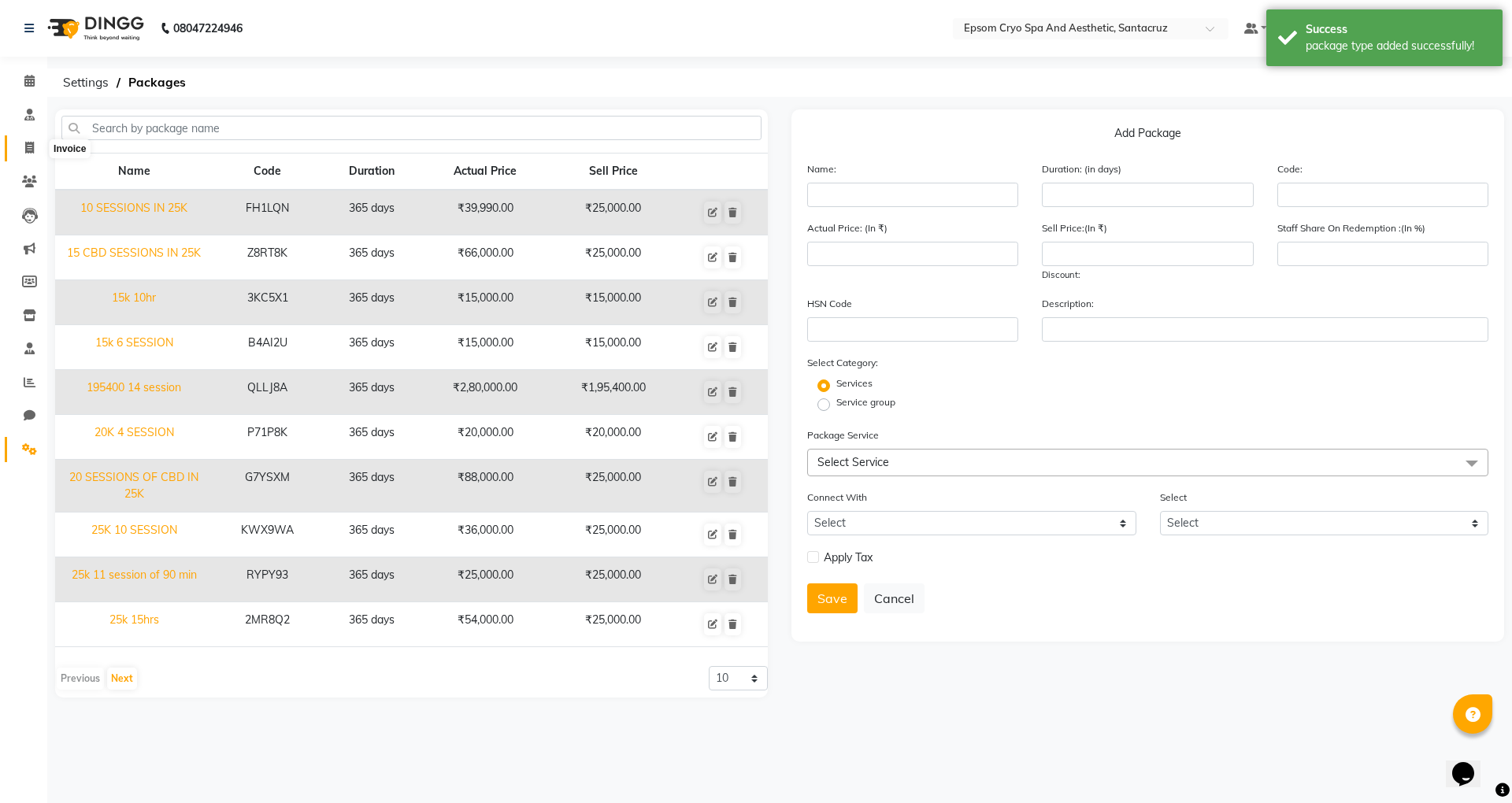
drag, startPoint x: 30, startPoint y: 140, endPoint x: 30, endPoint y: 129, distance: 11.0
click at [30, 137] on link "Invoice" at bounding box center [24, 148] width 38 height 26
select select "8028"
select select "service"
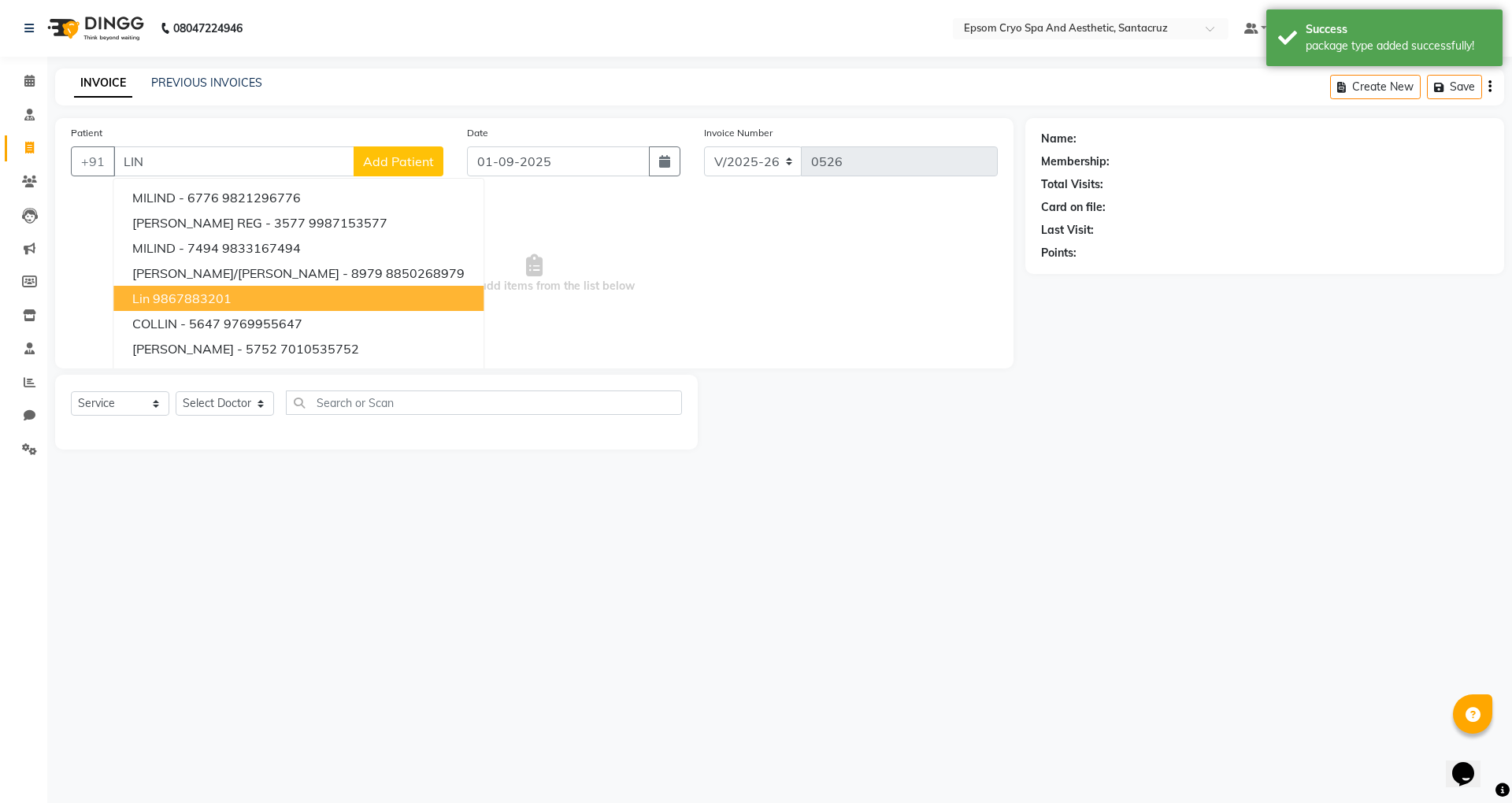
click at [183, 302] on ngb-highlight "9867883201" at bounding box center [192, 298] width 79 height 16
type input "9867883201"
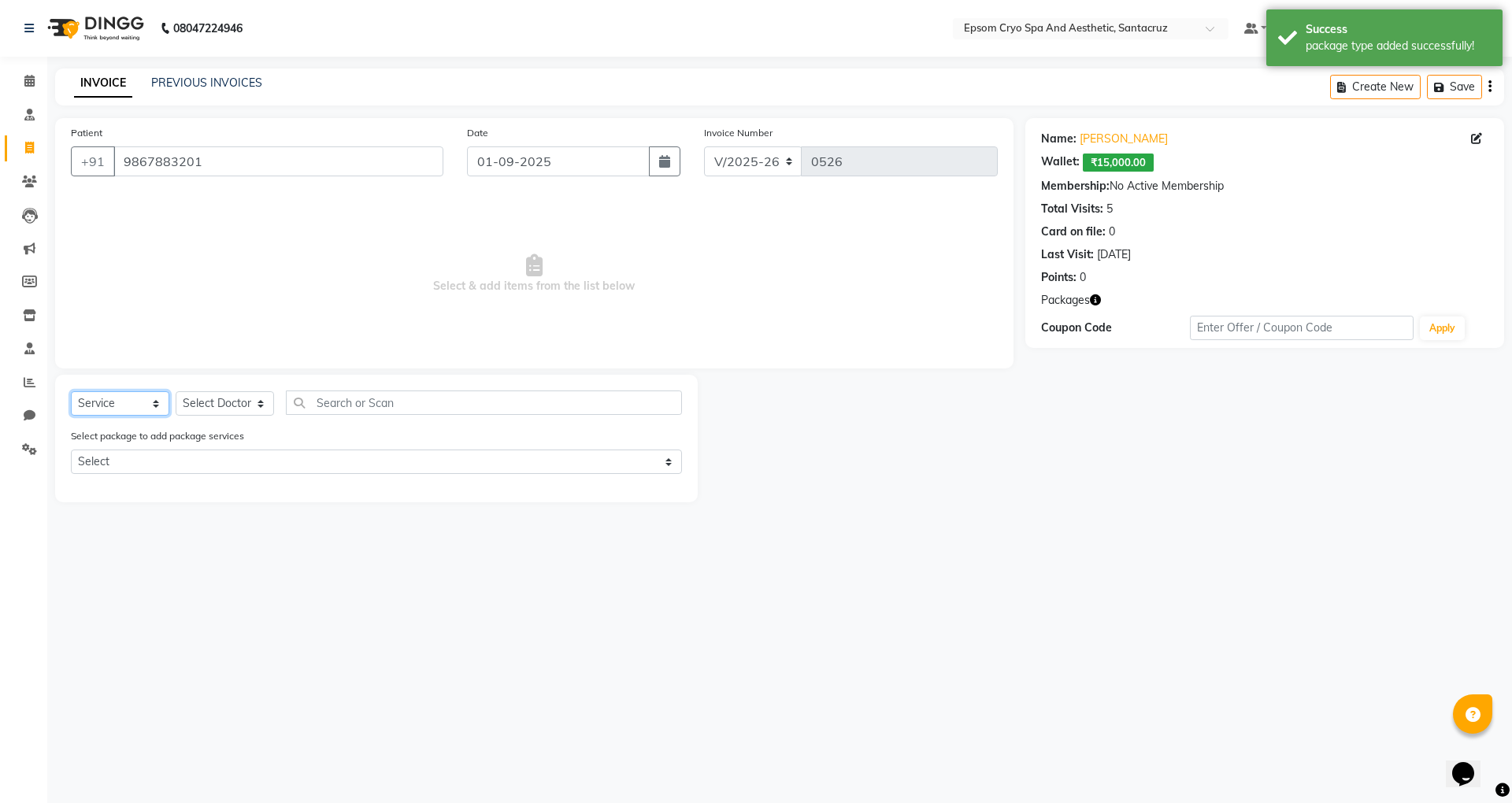
click at [120, 401] on select "Select Service Product Membership Package Voucher Prepaid Gift Card" at bounding box center [120, 403] width 98 height 25
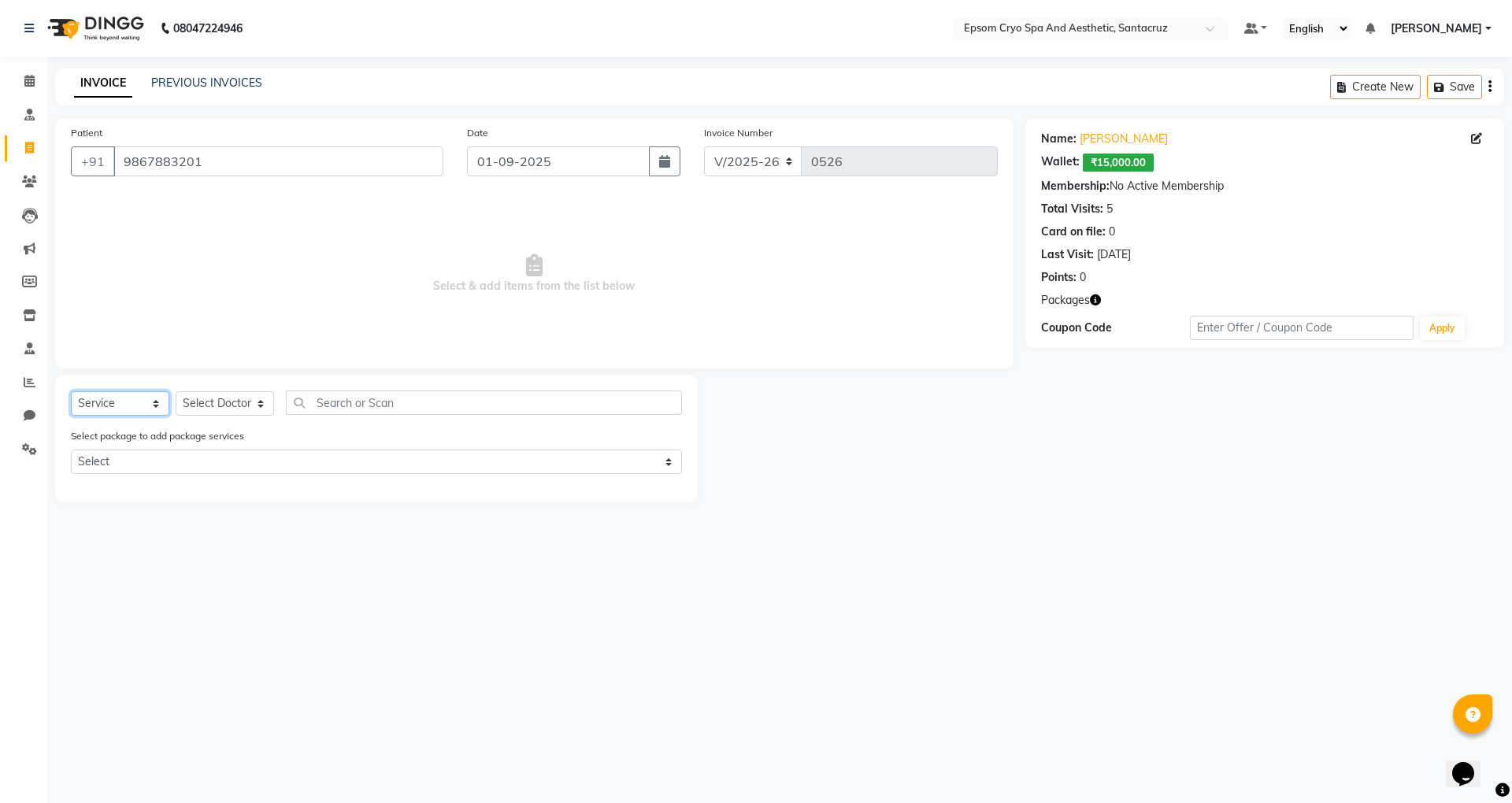
select select "package"
click at [71, 391] on select "Select Service Product Membership Package Voucher Prepaid Gift Card" at bounding box center [120, 403] width 98 height 25
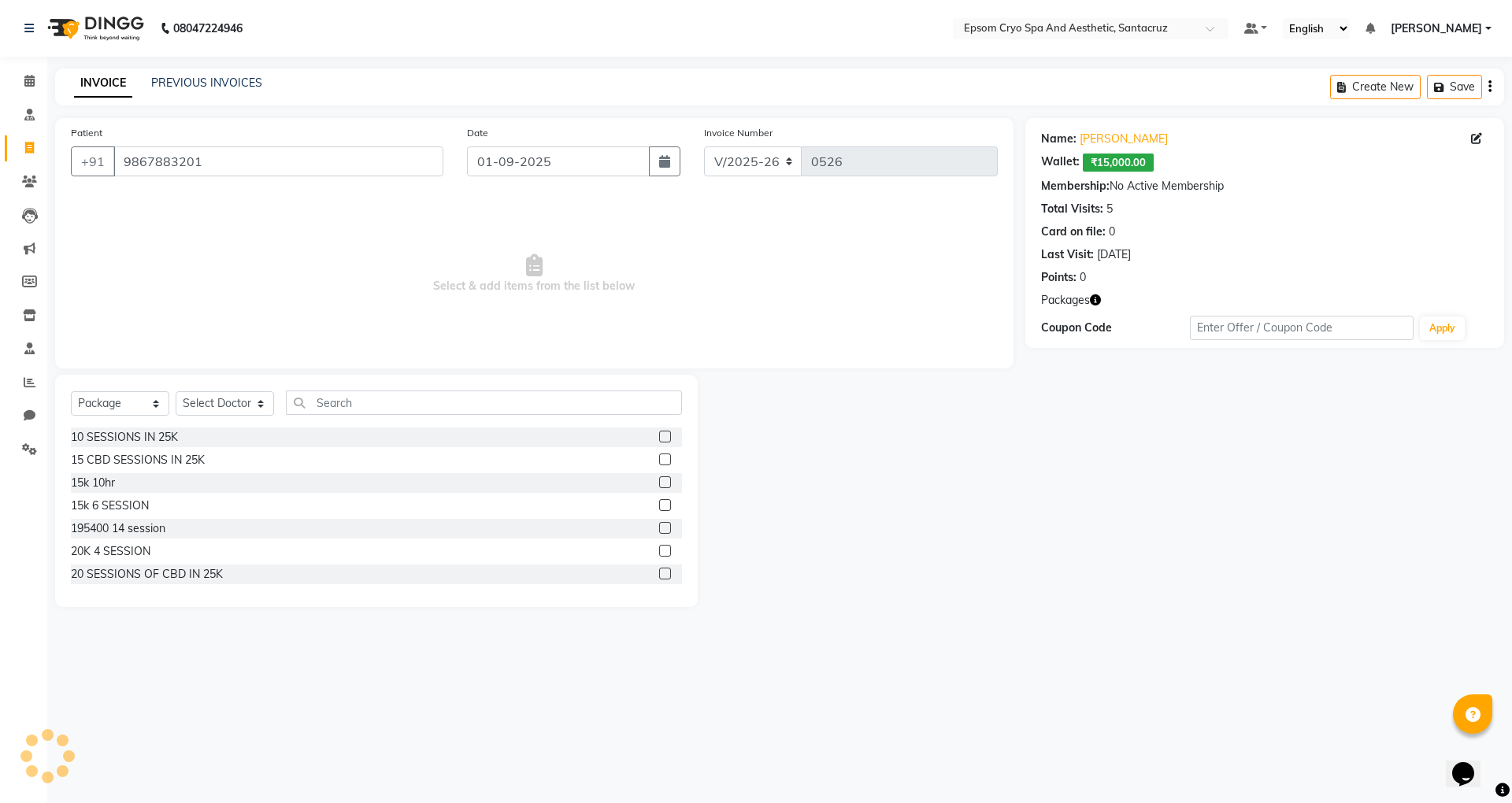
click at [660, 547] on label at bounding box center [665, 551] width 12 height 12
click at [660, 547] on input "checkbox" at bounding box center [664, 551] width 10 height 10
checkbox input "false"
click at [232, 401] on select "Select Doctor Aditya Kumar ASHWINI BINDU Dr. Naman Jha Ekta Singh Ganesh HK Har…" at bounding box center [225, 403] width 98 height 25
select select "74720"
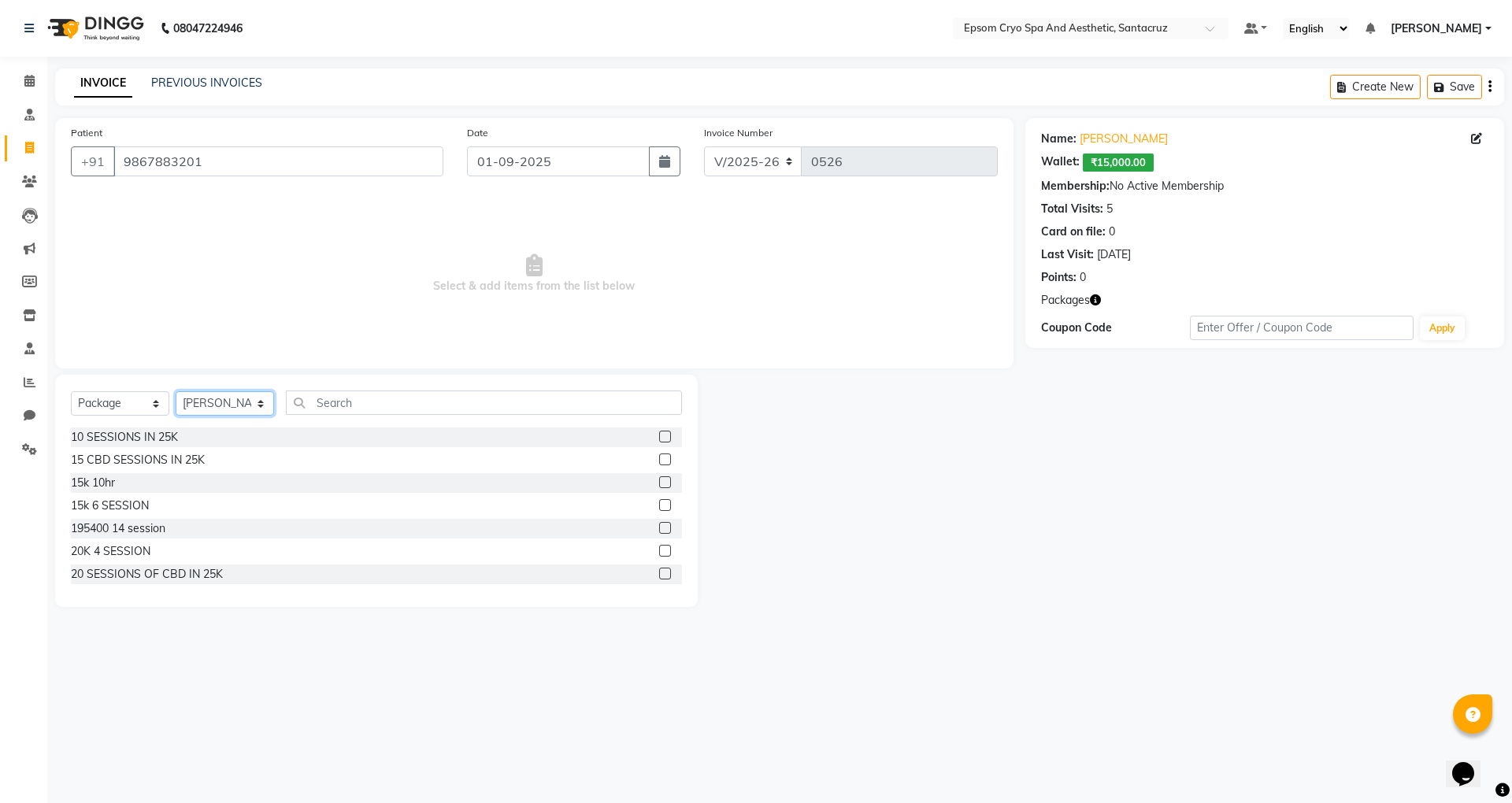
click at [175, 391] on select "Select Doctor Aditya Kumar ASHWINI BINDU Dr. Naman Jha Ekta Singh Ganesh HK Har…" at bounding box center [225, 403] width 98 height 25
click at [660, 549] on label at bounding box center [665, 551] width 12 height 12
click at [660, 549] on input "checkbox" at bounding box center [664, 551] width 10 height 10
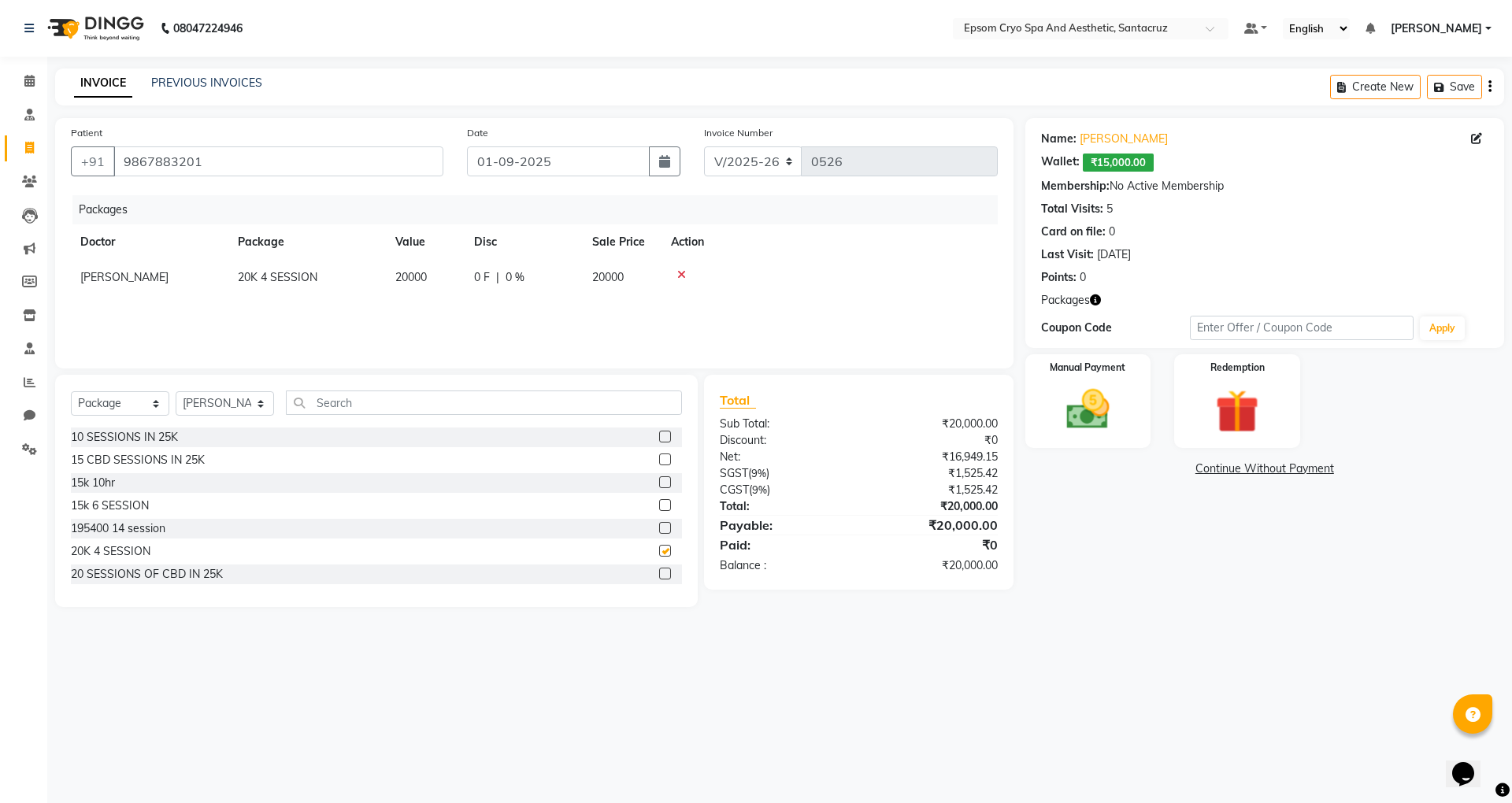
checkbox input "false"
drag, startPoint x: 1125, startPoint y: 382, endPoint x: 1115, endPoint y: 378, distance: 10.8
click at [1121, 382] on div "Manual Payment" at bounding box center [1087, 402] width 131 height 97
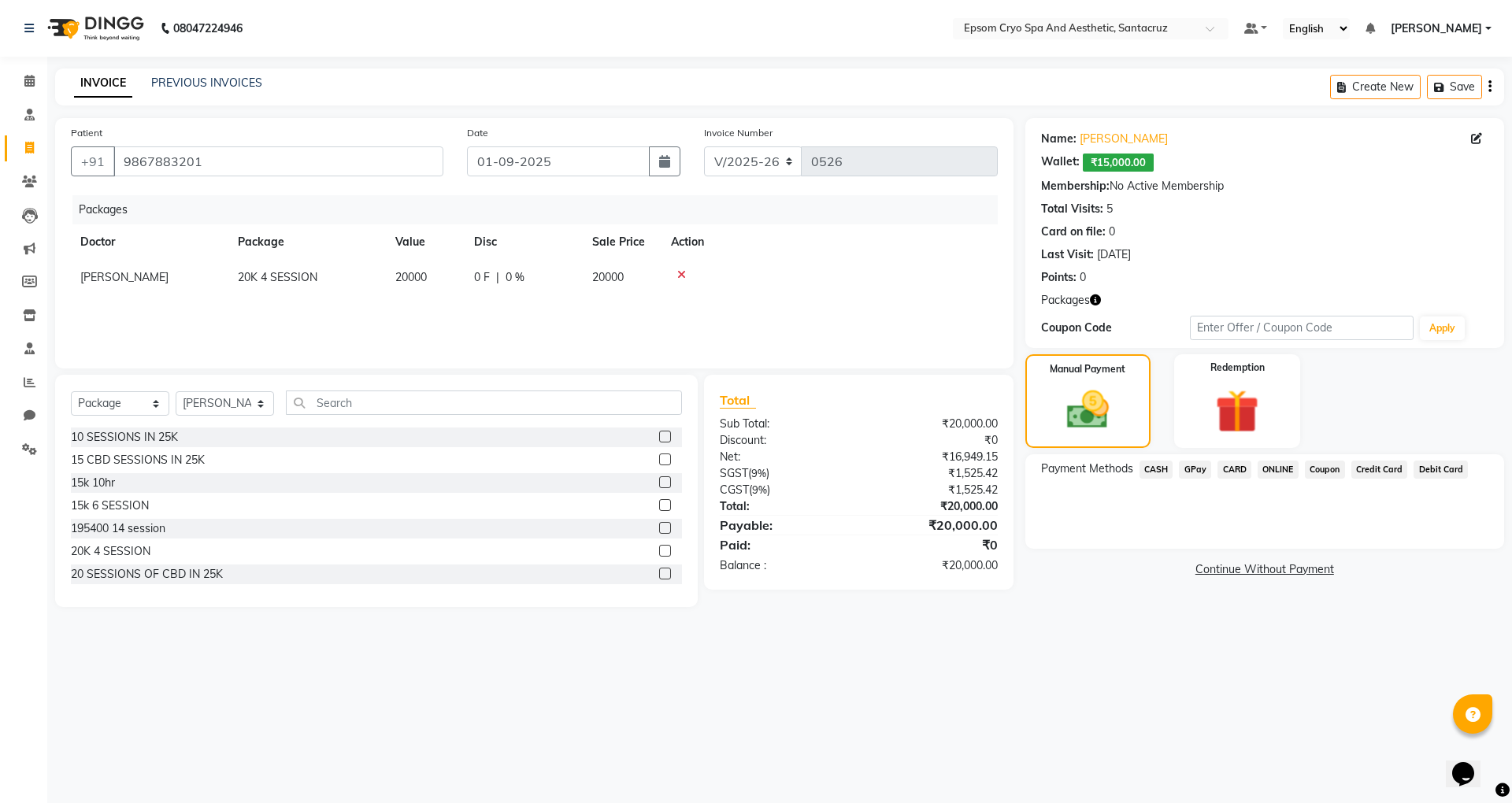
click at [1167, 469] on span "CASH" at bounding box center [1156, 469] width 34 height 18
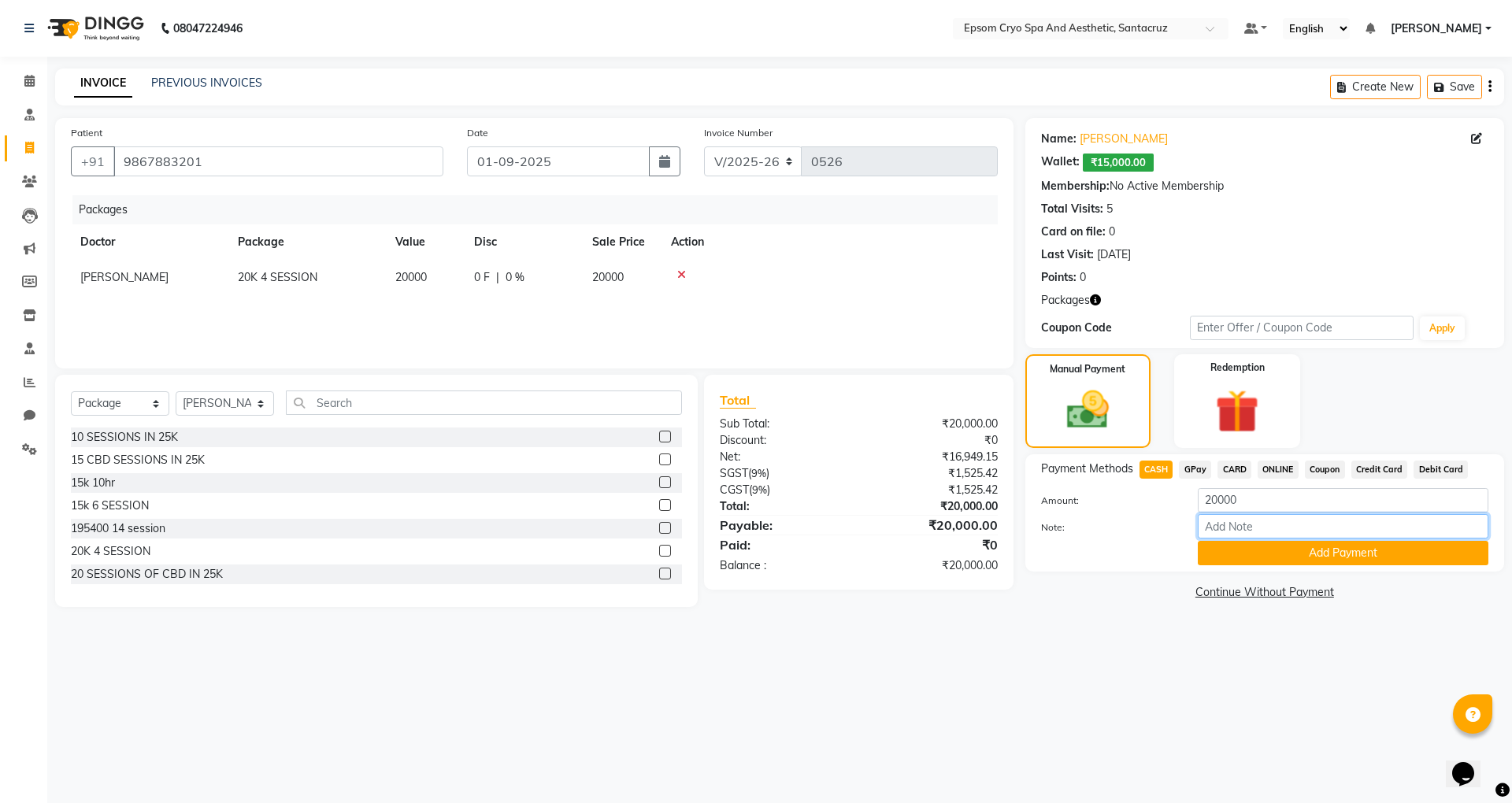
click at [1258, 514] on input "Note:" at bounding box center [1343, 526] width 290 height 25
click at [1259, 507] on input "20000" at bounding box center [1343, 500] width 290 height 25
type input "2"
type input "10000"
click at [1290, 558] on button "Add Payment" at bounding box center [1343, 553] width 290 height 25
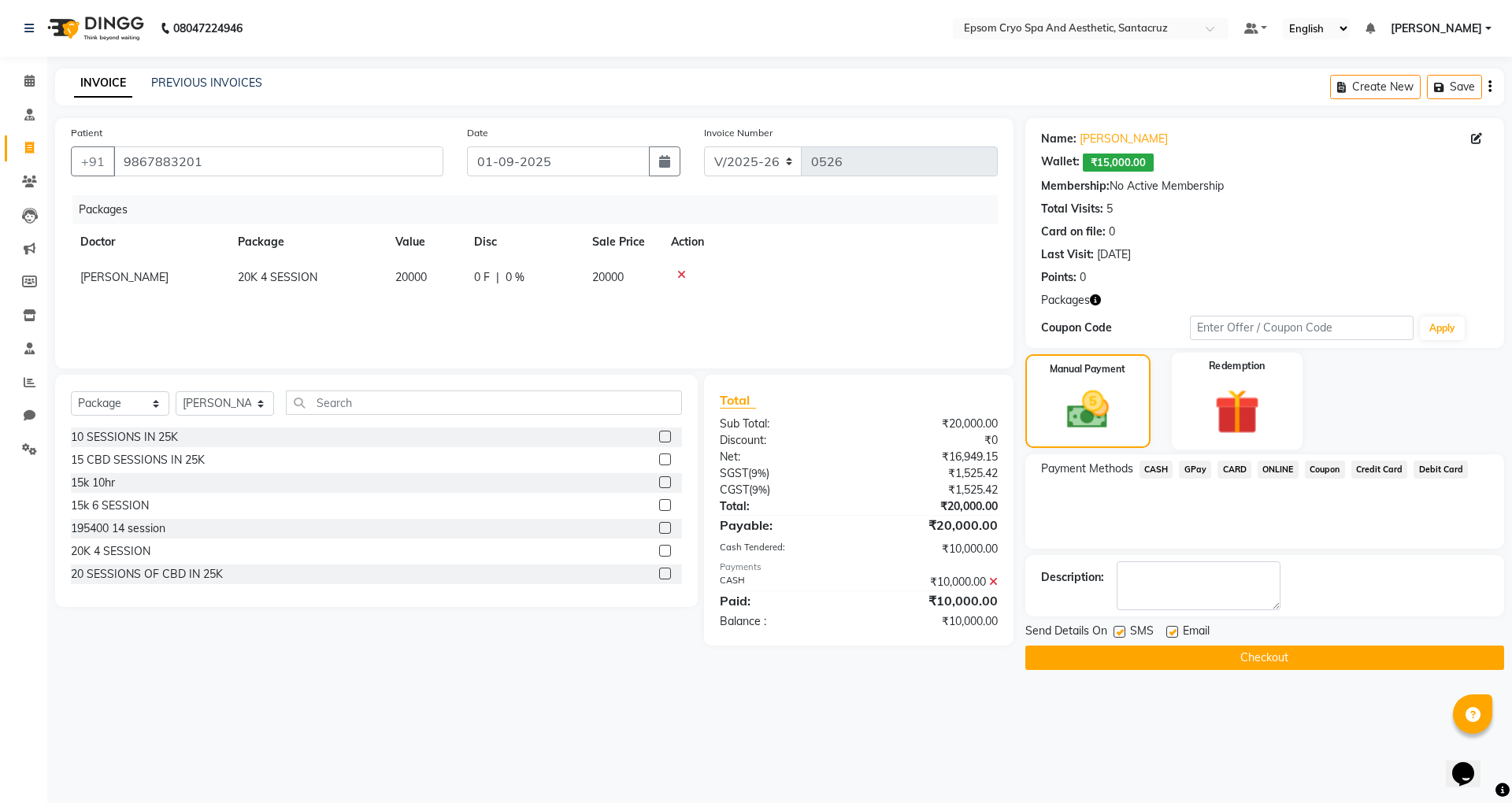
click at [1241, 416] on img at bounding box center [1237, 411] width 73 height 56
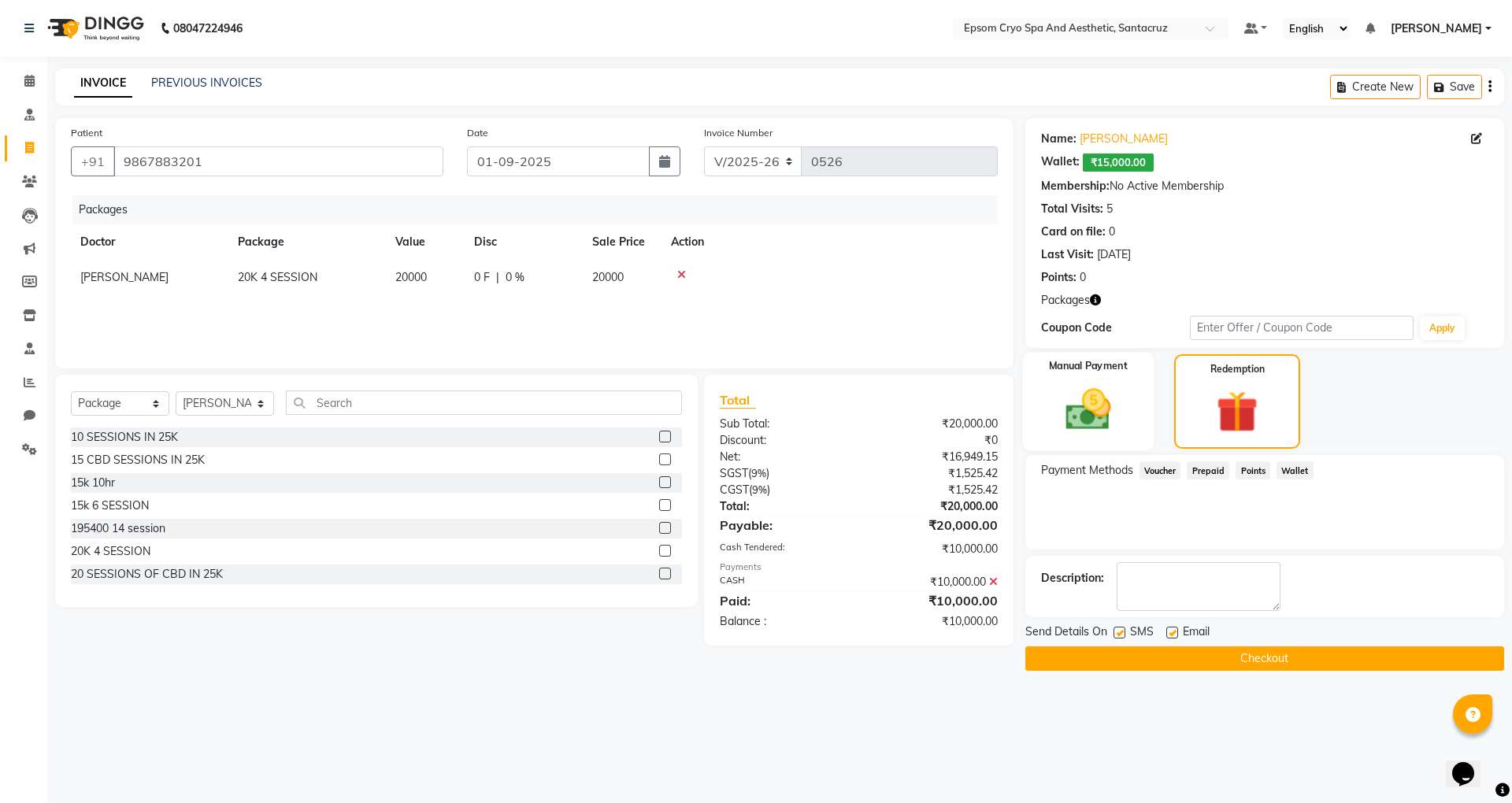
click at [1110, 387] on img at bounding box center [1088, 409] width 73 height 52
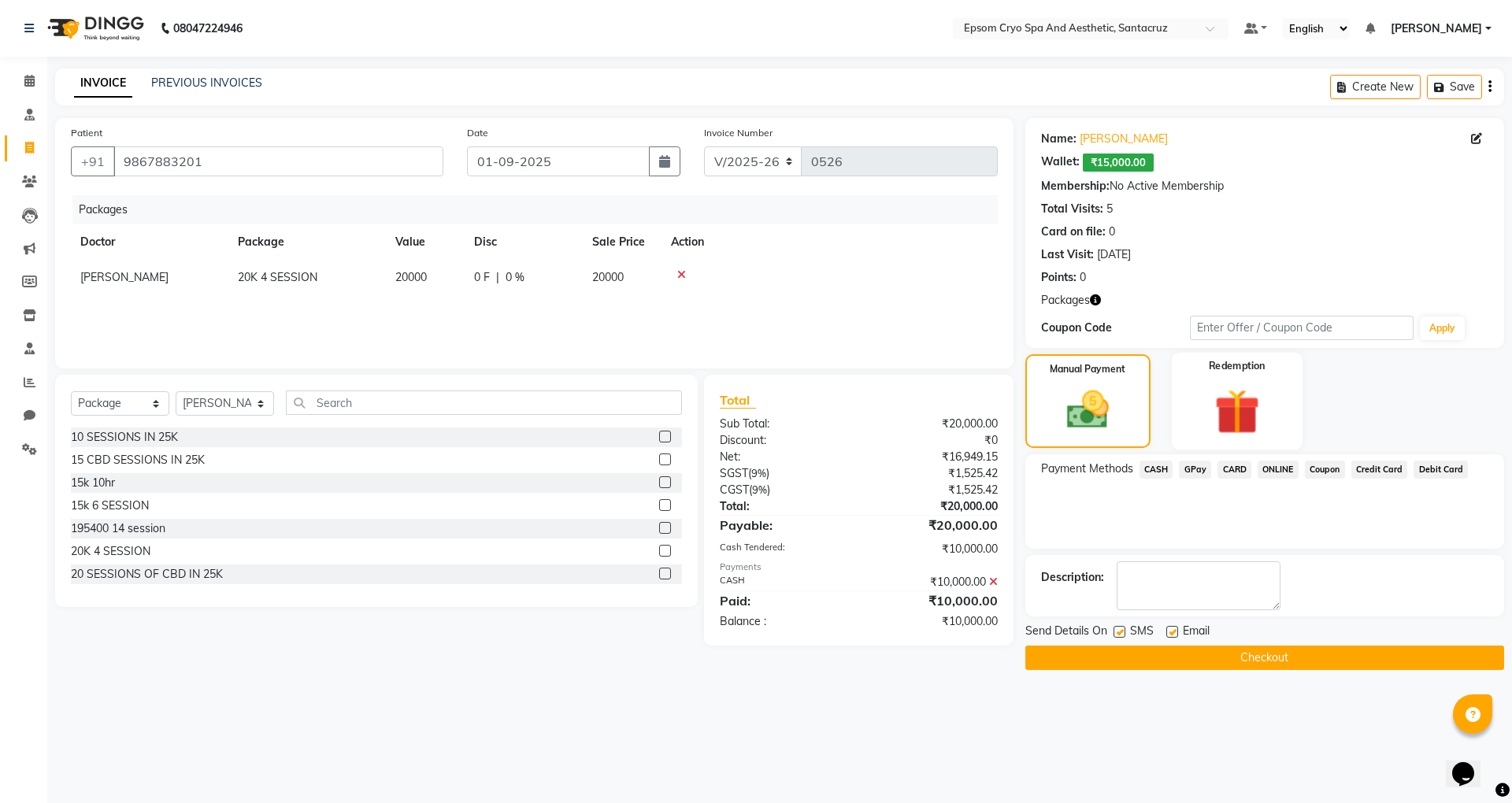
click at [1240, 432] on img at bounding box center [1237, 411] width 73 height 56
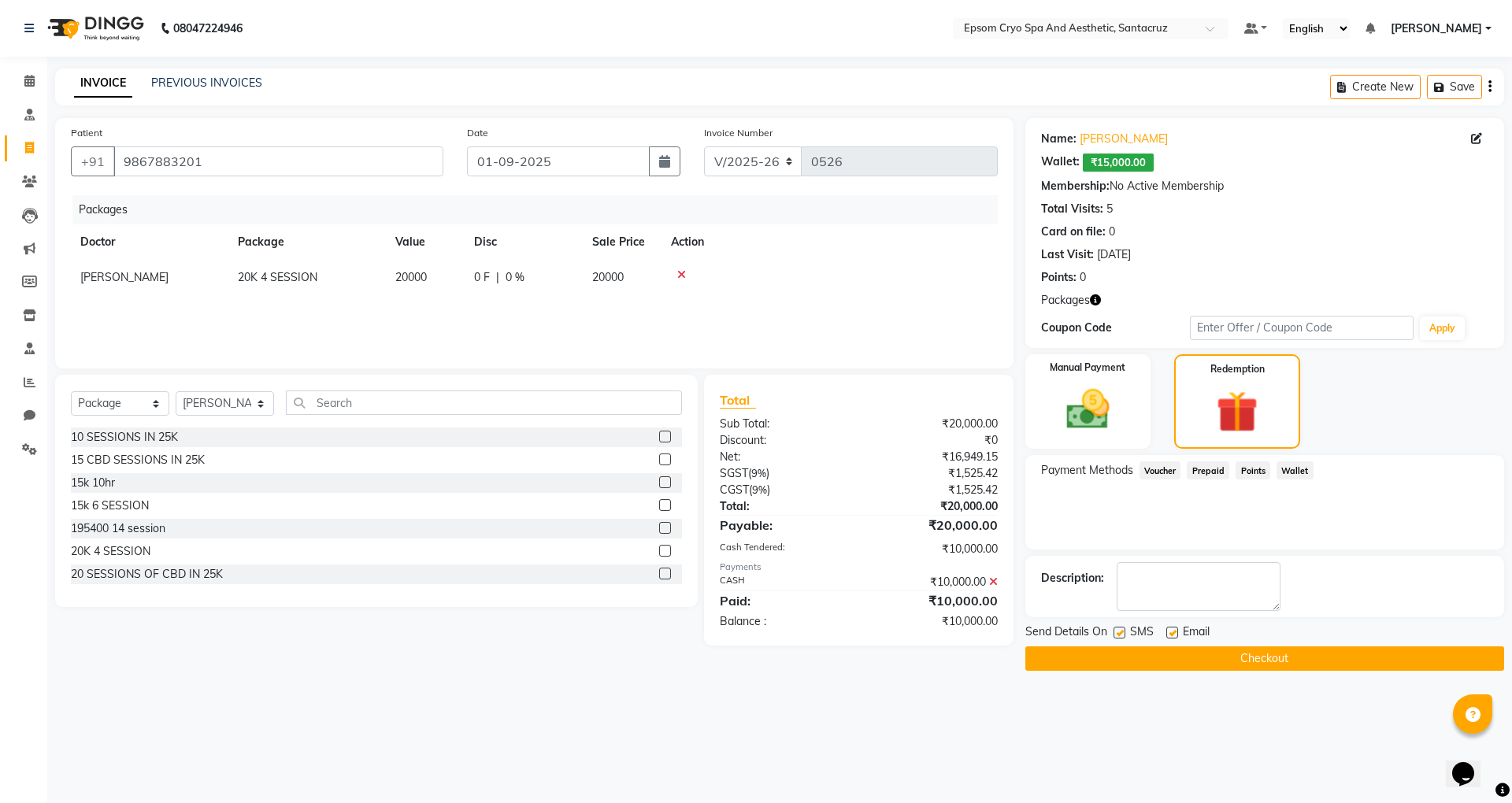
click at [1295, 472] on span "Wallet" at bounding box center [1295, 470] width 37 height 18
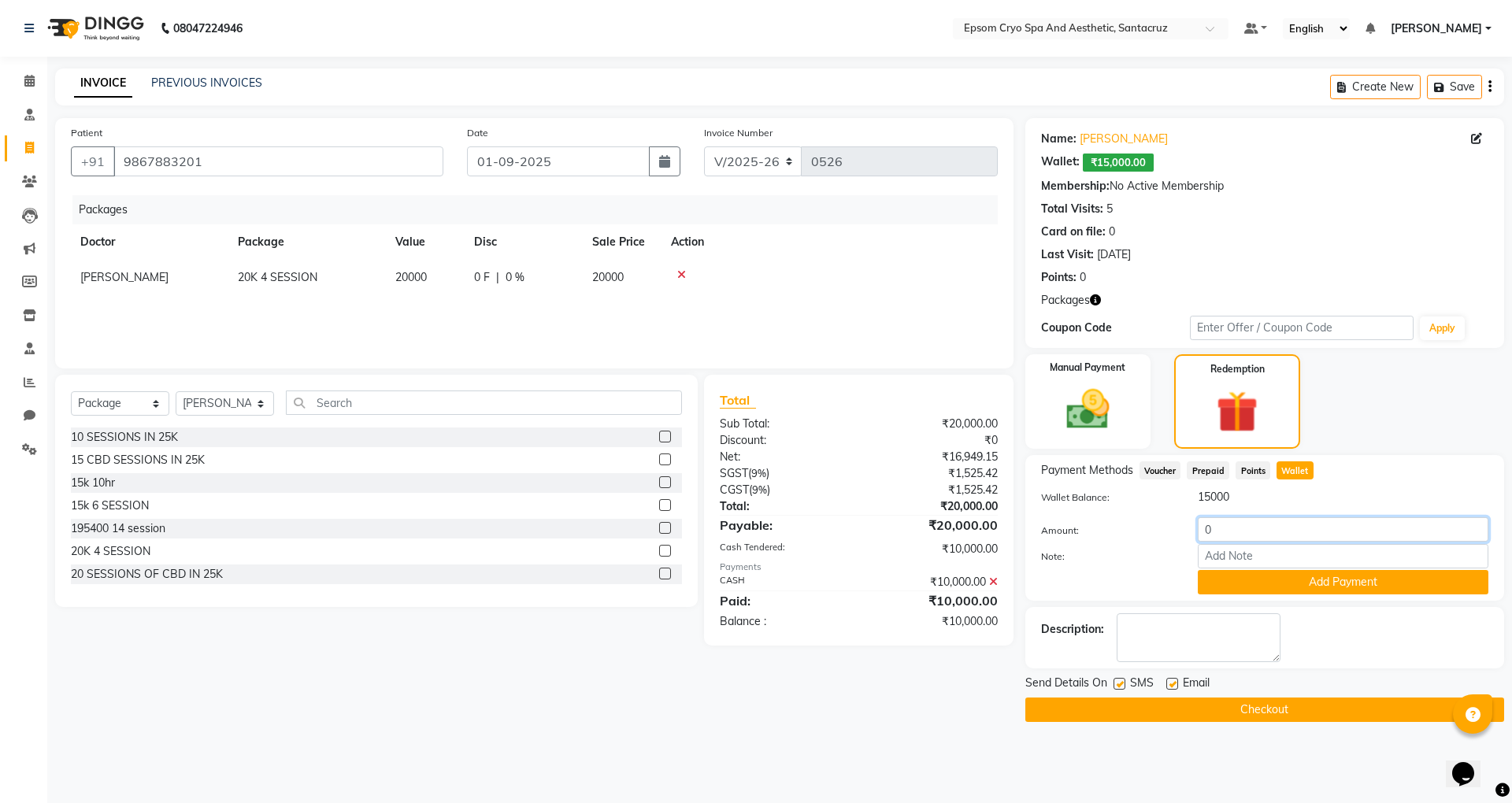
click at [1223, 526] on input "0" at bounding box center [1343, 529] width 290 height 25
type input "10000"
click at [1268, 584] on button "Add Payment" at bounding box center [1343, 582] width 290 height 25
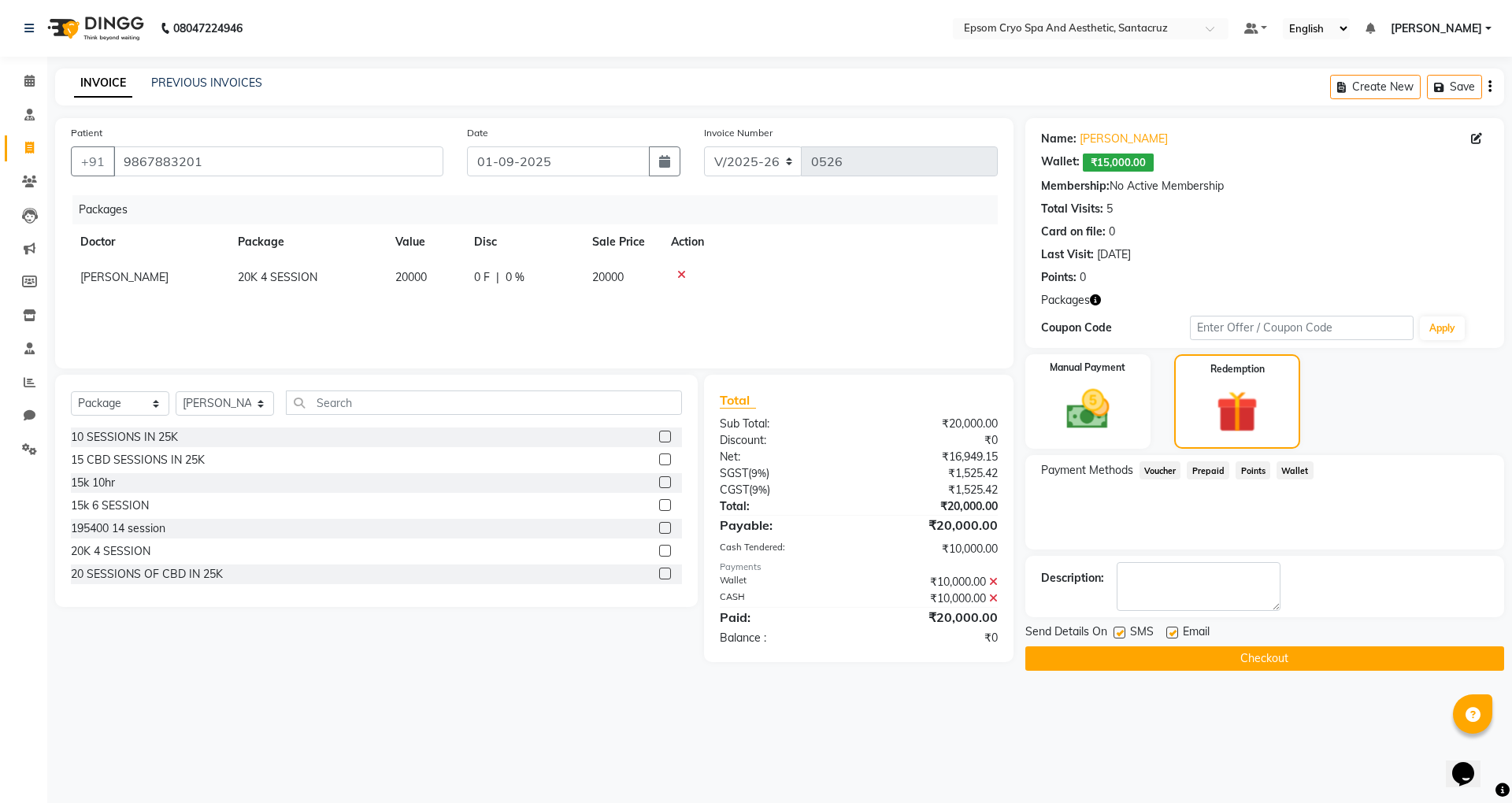
click at [1286, 475] on span "Wallet" at bounding box center [1295, 470] width 37 height 18
click at [1167, 654] on button "Checkout" at bounding box center [1264, 659] width 479 height 25
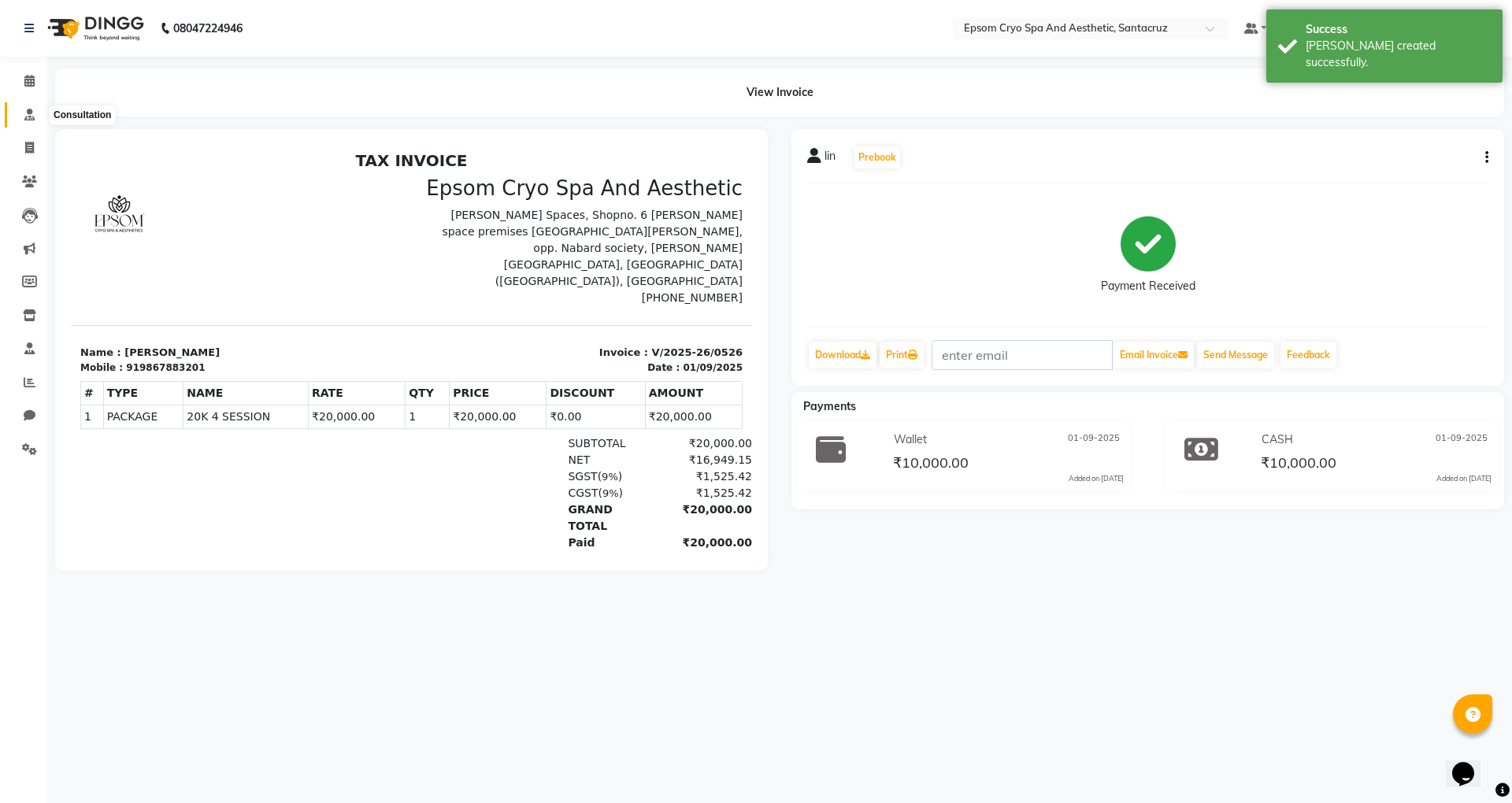
click at [25, 112] on icon at bounding box center [29, 114] width 10 height 12
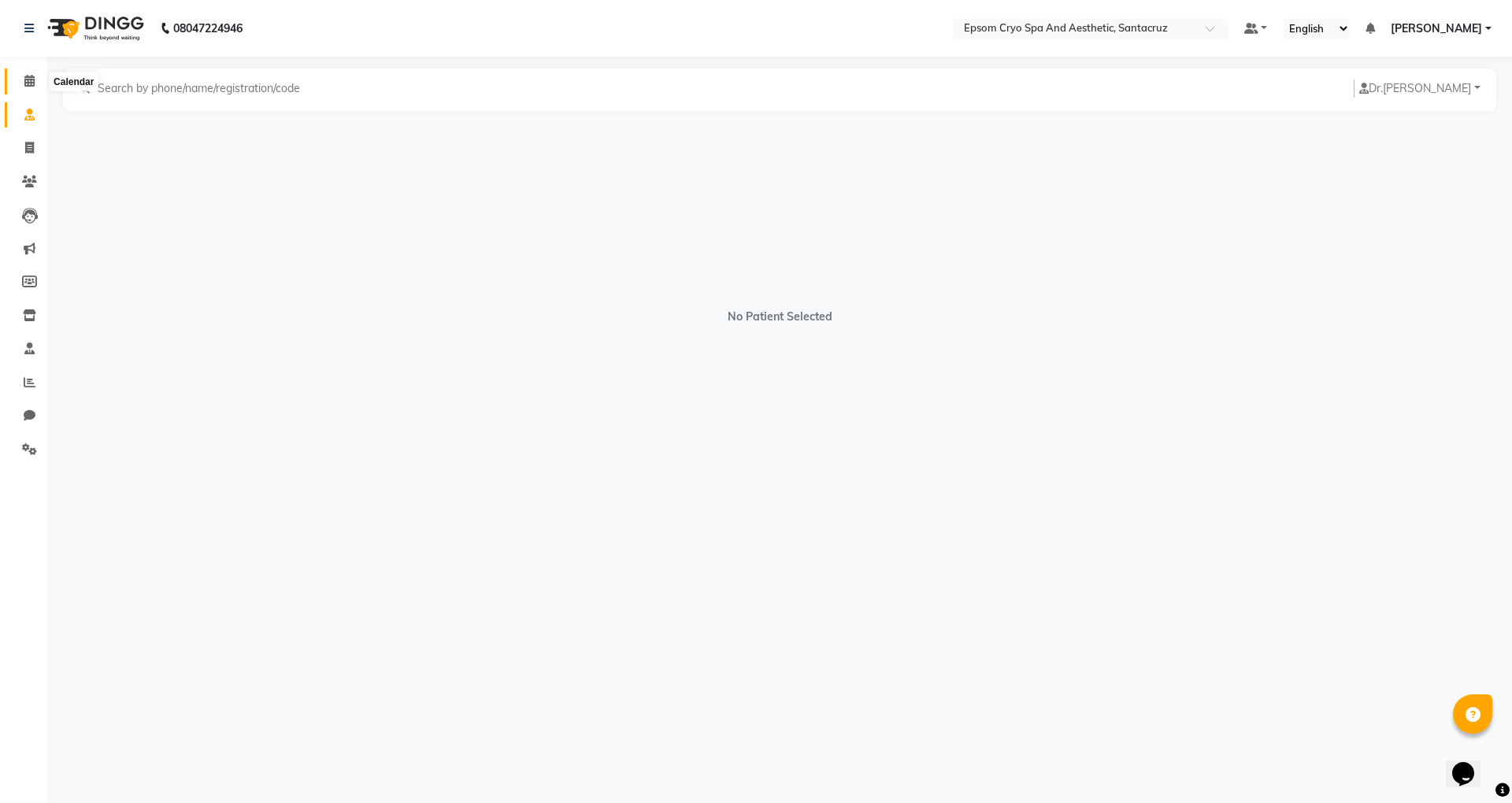
click at [26, 77] on icon at bounding box center [29, 80] width 10 height 12
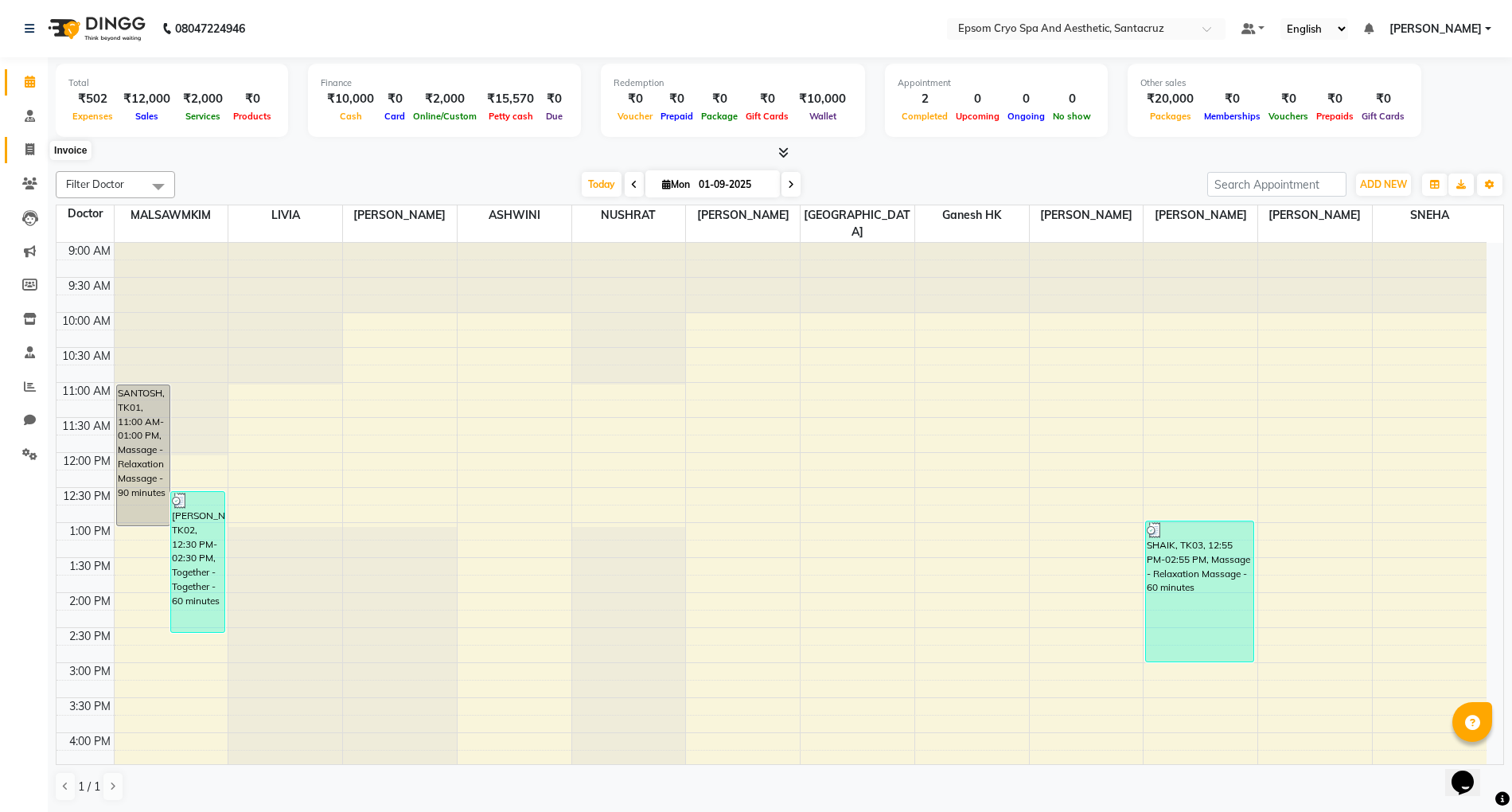
click at [30, 147] on icon at bounding box center [30, 149] width 9 height 12
select select "8028"
select select "service"
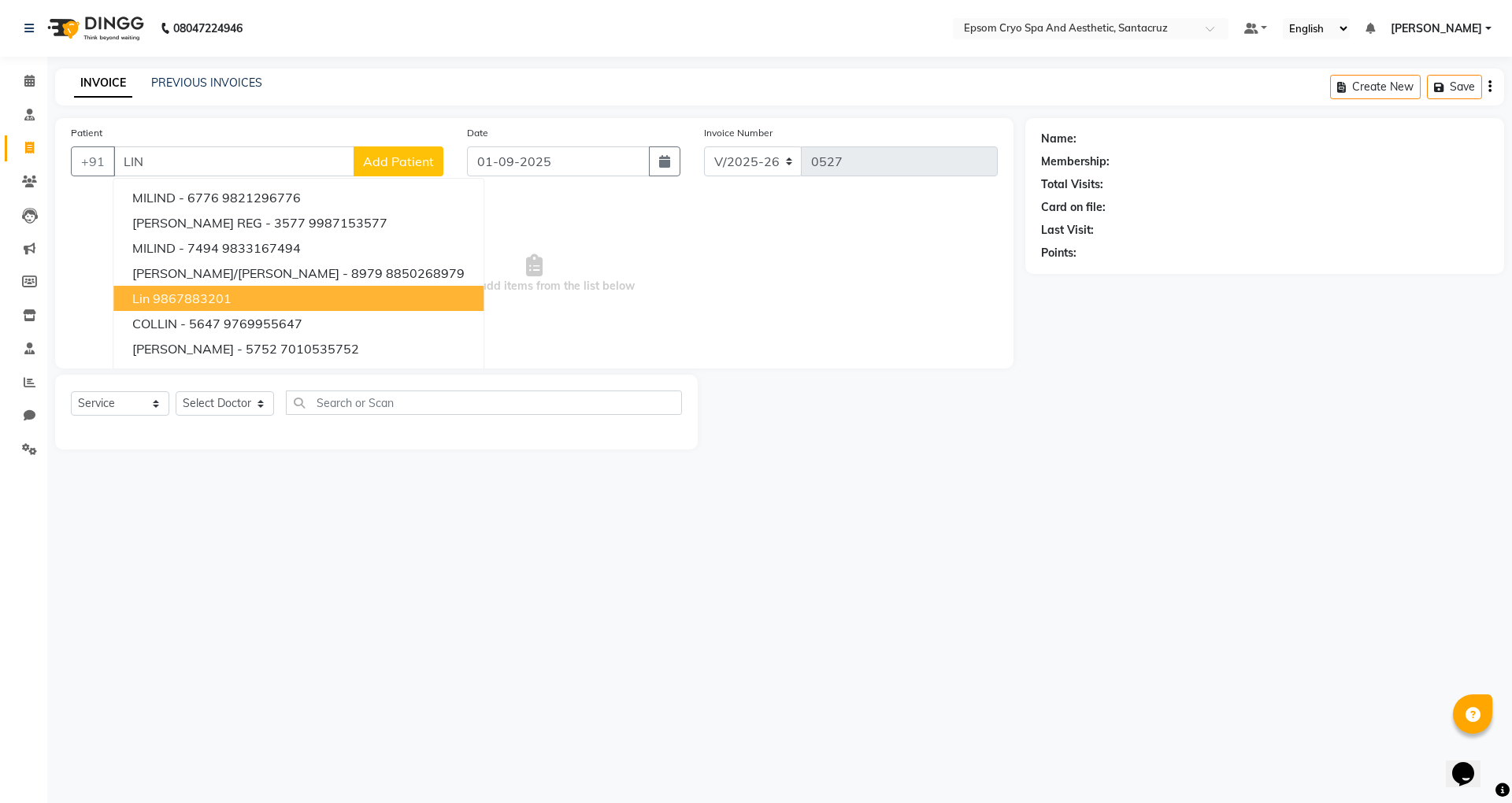
click at [202, 298] on ngb-highlight "9867883201" at bounding box center [192, 298] width 79 height 16
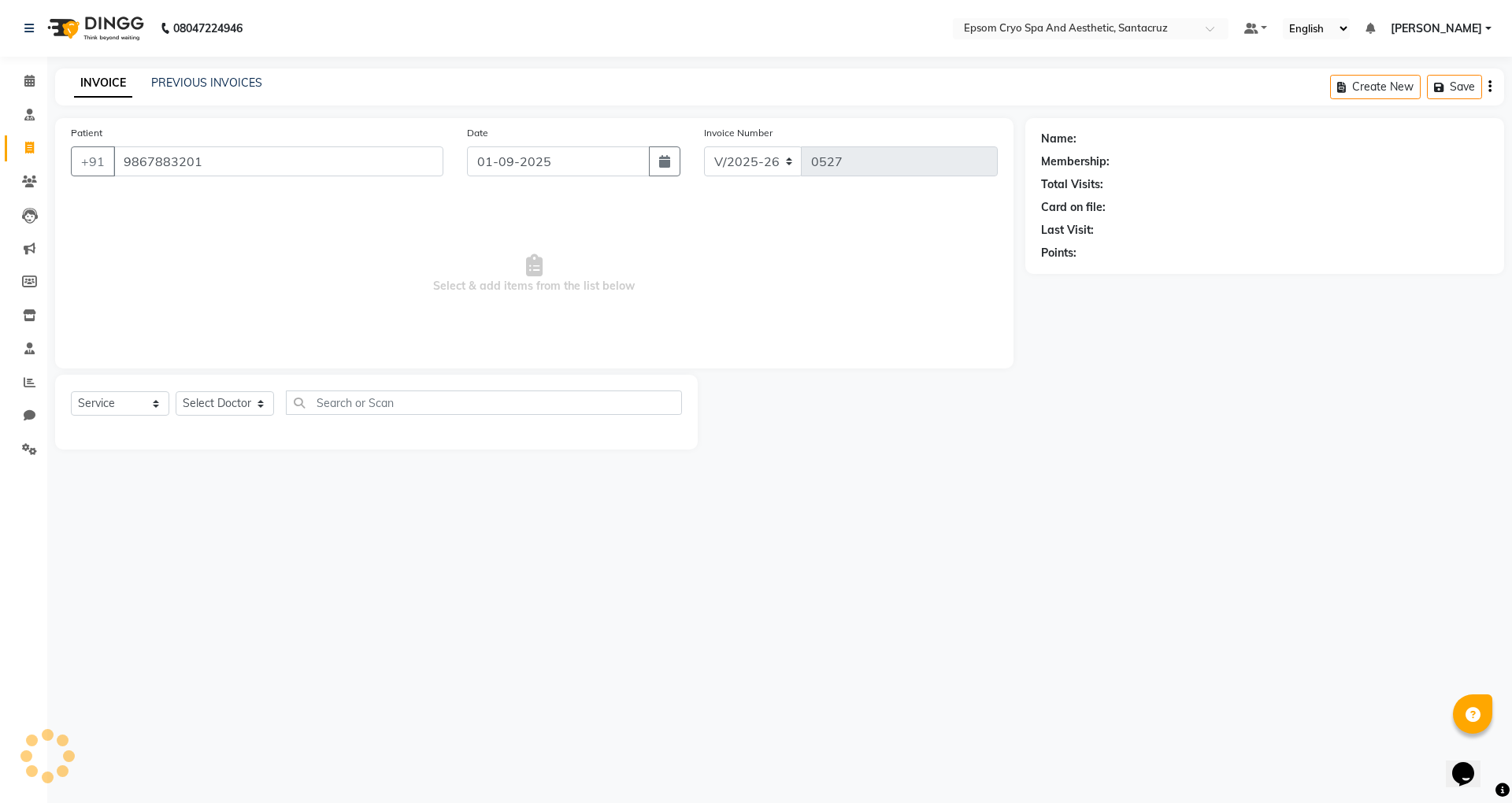
type input "9867883201"
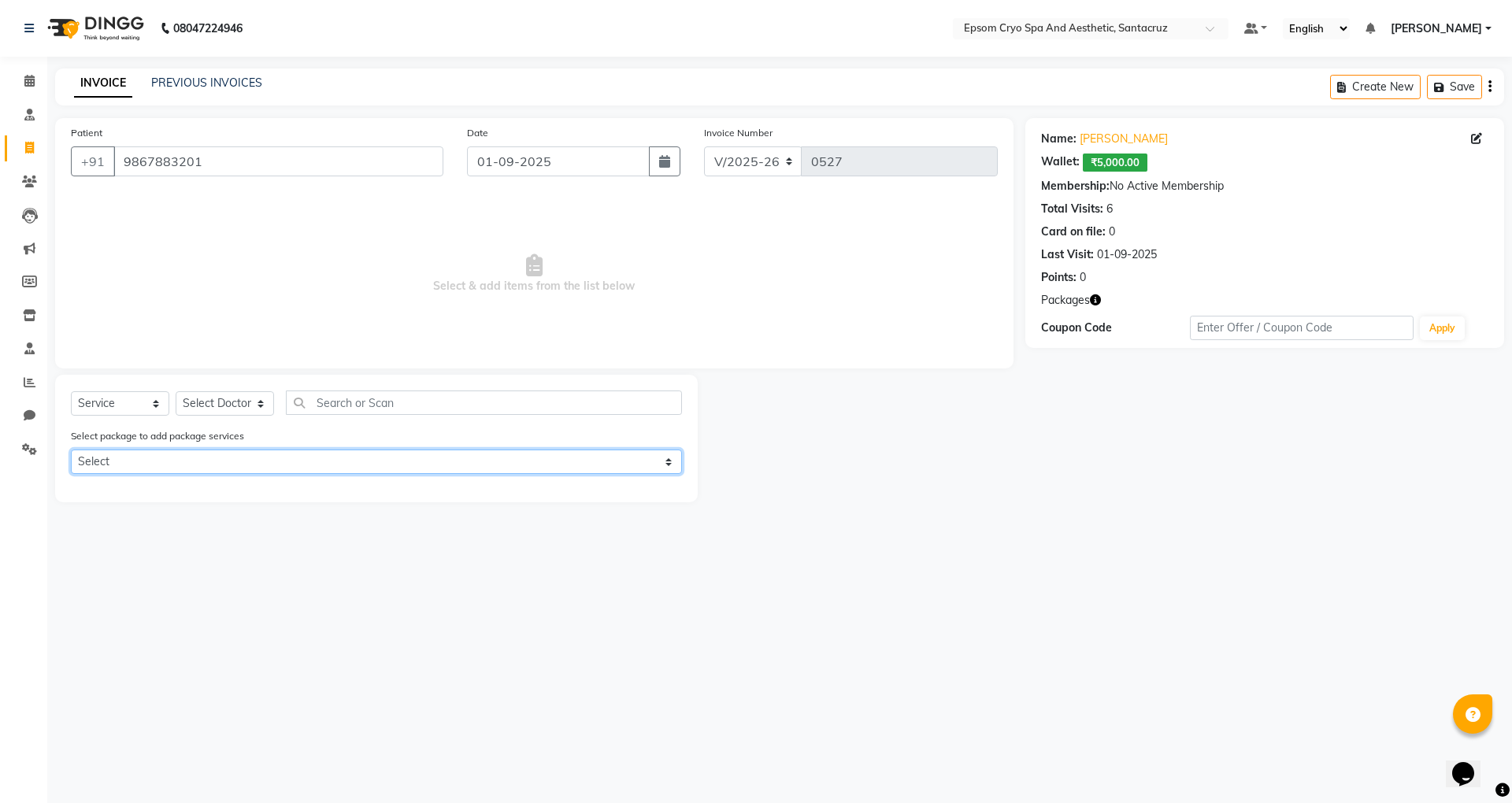
click at [187, 457] on select "Select 20K 4 SESSION 15k 6 SESSION" at bounding box center [376, 462] width 611 height 25
select select "1: Object"
click at [71, 450] on select "Select 20K 4 SESSION 15k 6 SESSION" at bounding box center [376, 462] width 611 height 25
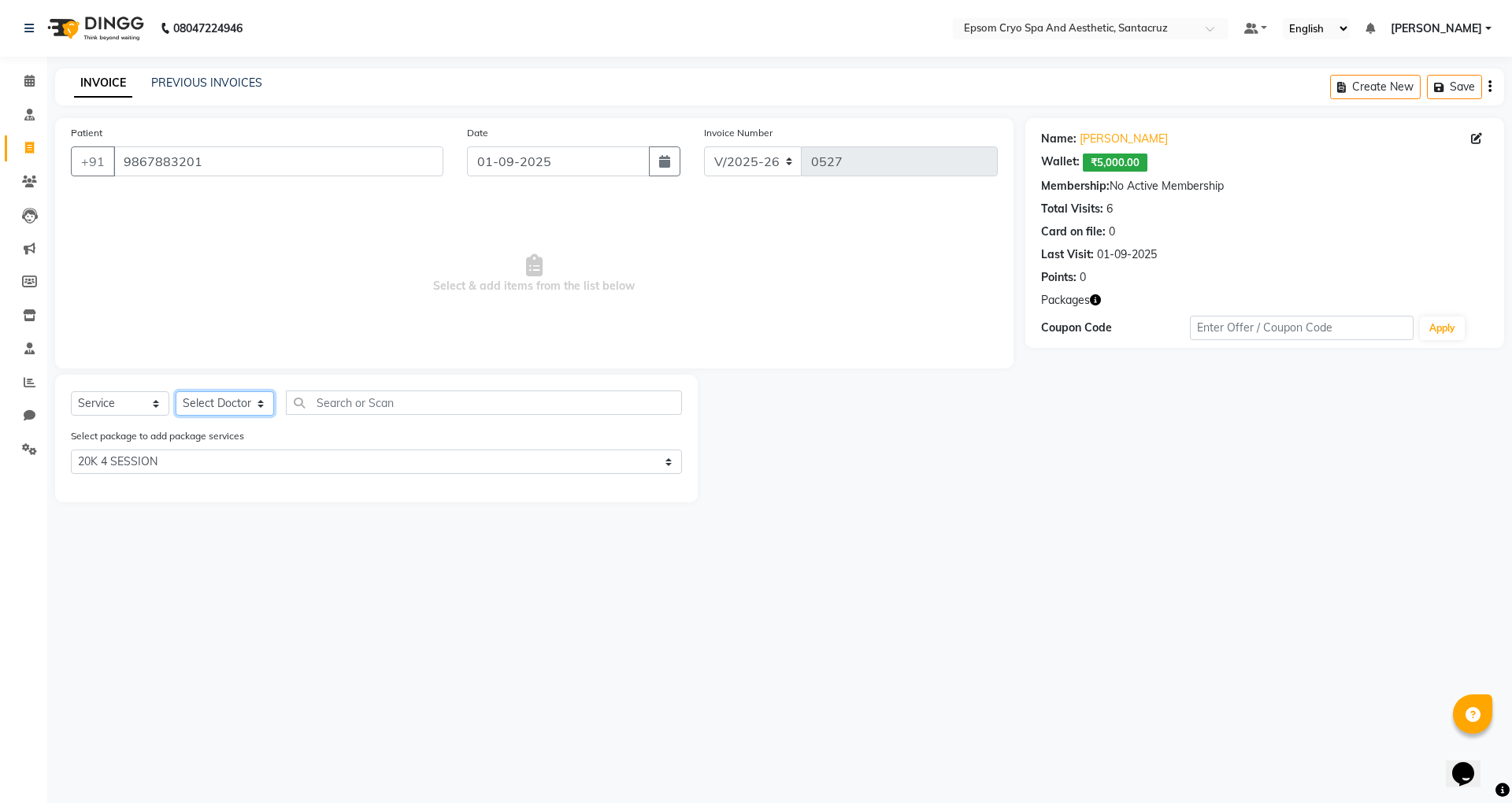
click at [240, 404] on select "Select Doctor Aditya Kumar ASHWINI BINDU Dr. Naman Jha Ekta Singh Ganesh HK Har…" at bounding box center [225, 403] width 98 height 25
select select "74720"
click at [175, 391] on select "Select Doctor Aditya Kumar ASHWINI BINDU Dr. Naman Jha Ekta Singh Ganesh HK Har…" at bounding box center [225, 403] width 98 height 25
drag, startPoint x: 664, startPoint y: 488, endPoint x: 646, endPoint y: 460, distance: 33.3
click at [664, 483] on label at bounding box center [665, 489] width 12 height 12
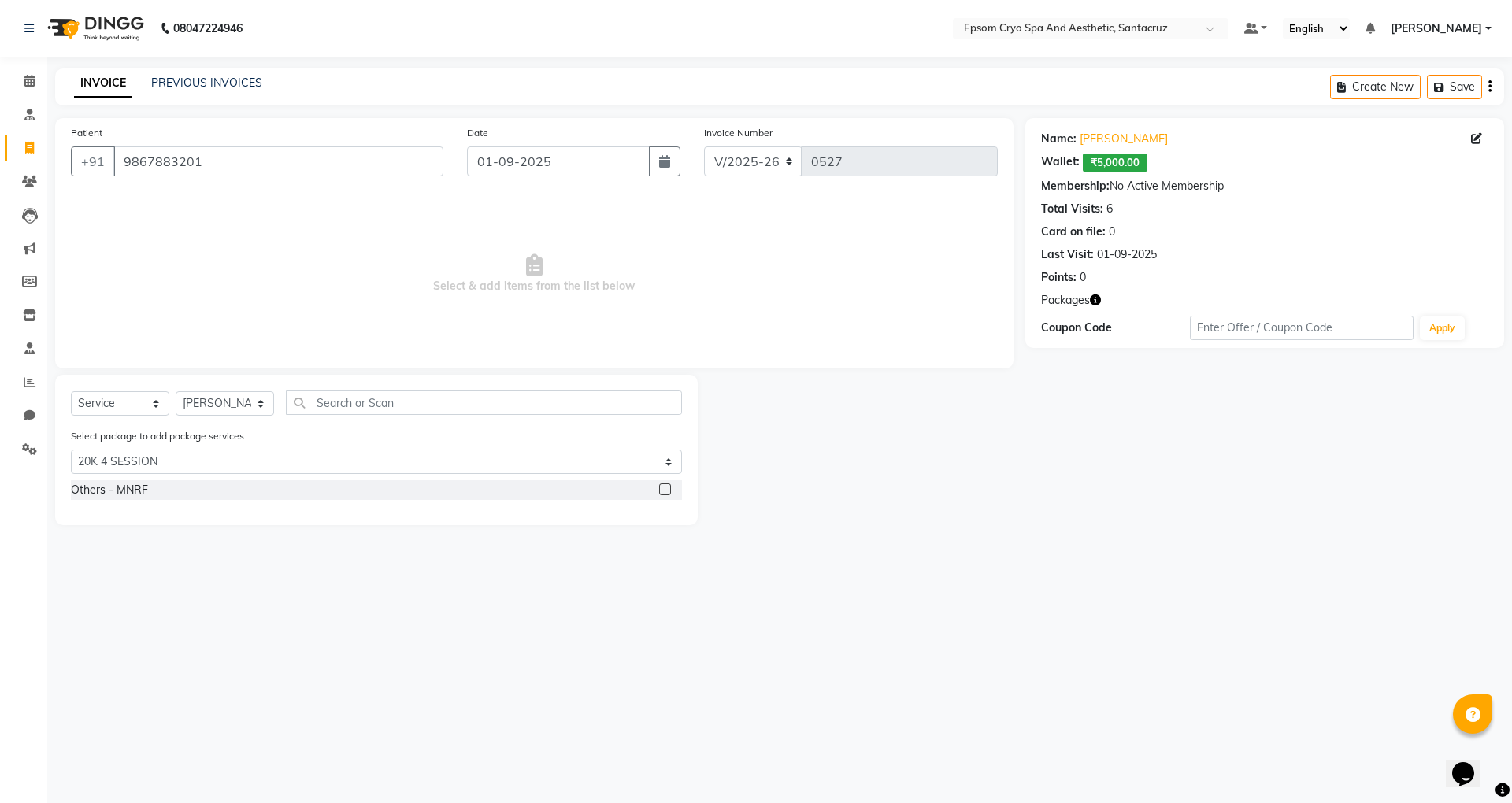
click at [664, 485] on input "checkbox" at bounding box center [664, 490] width 10 height 10
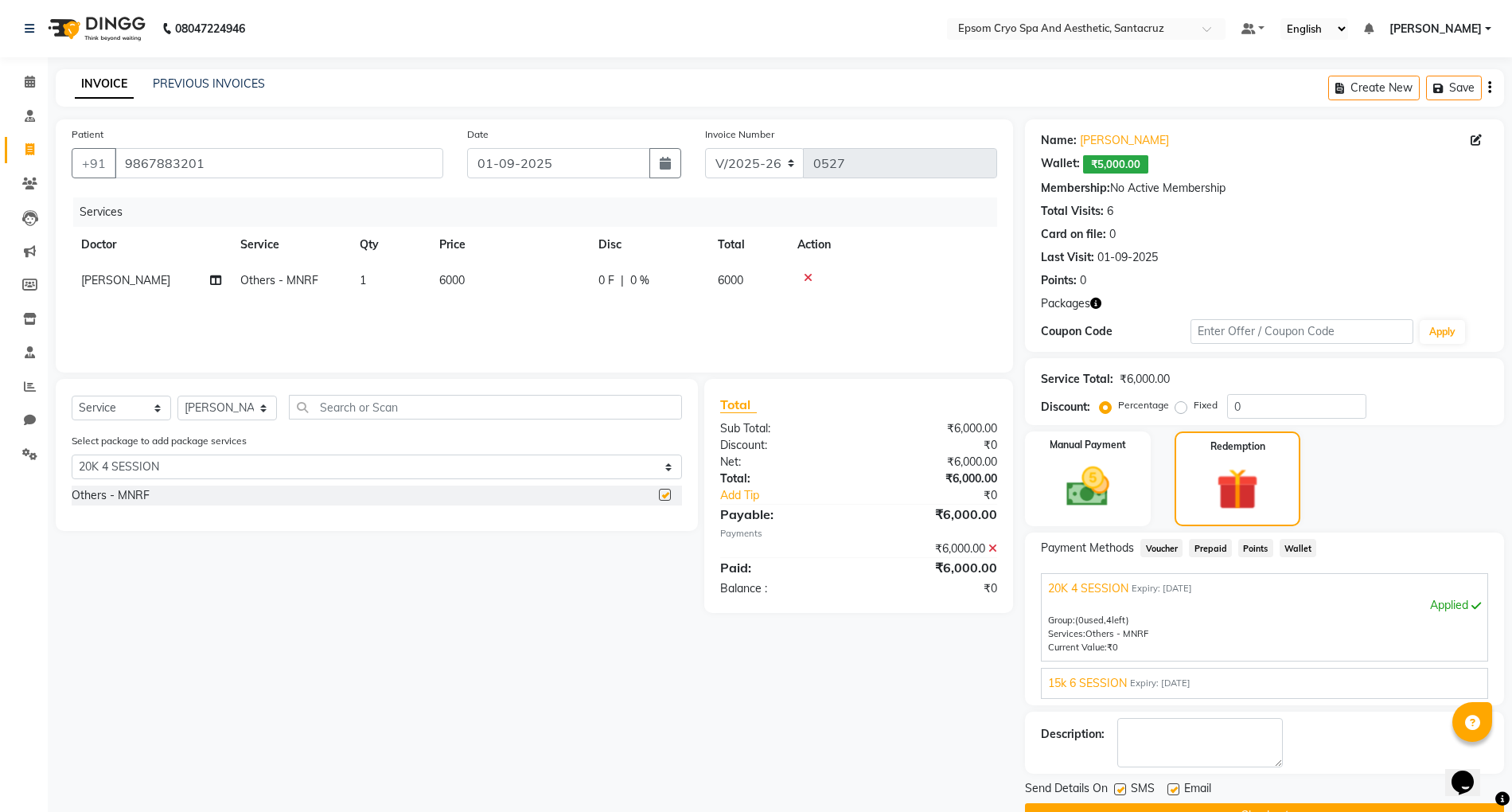
checkbox input "false"
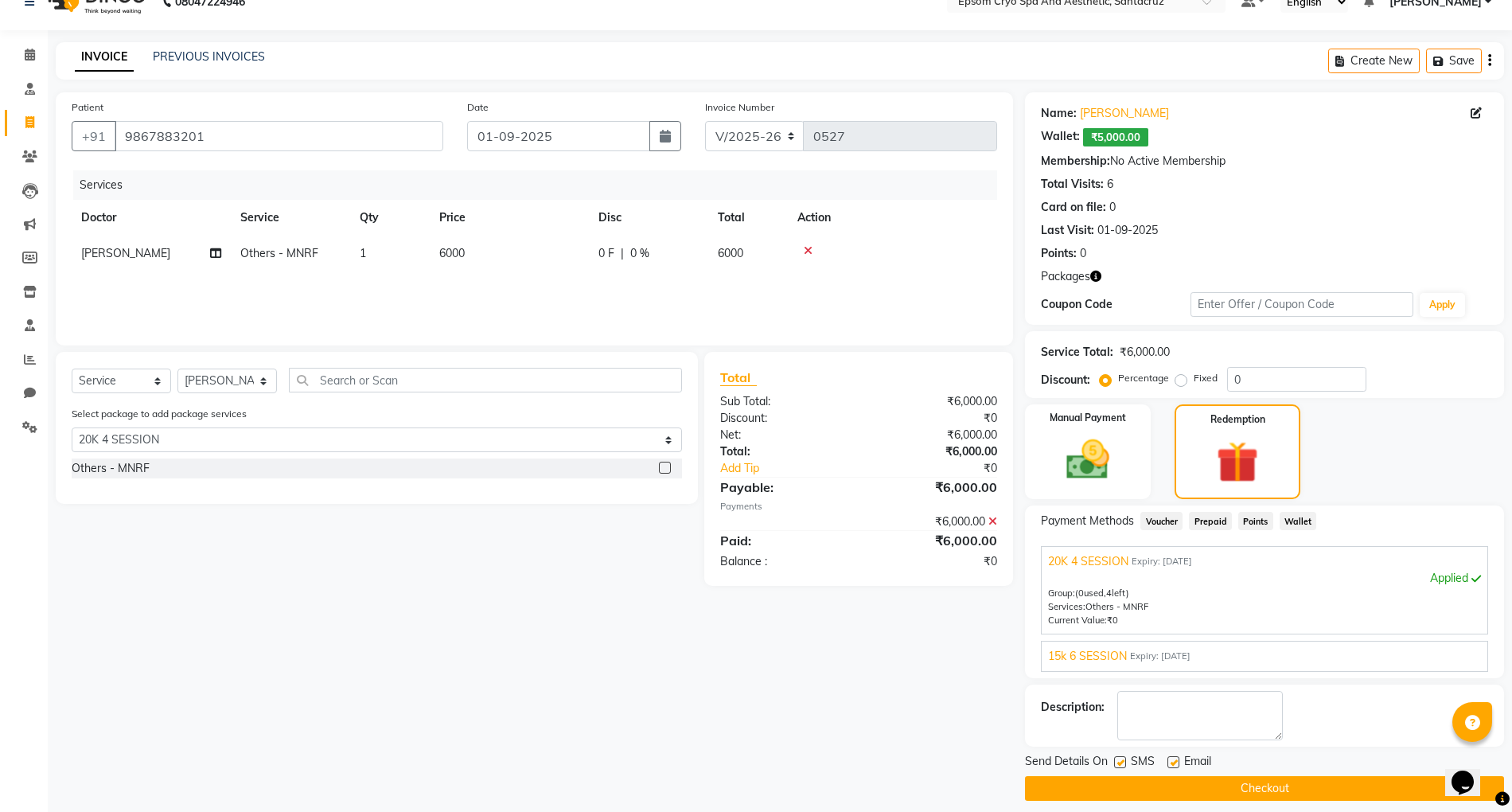
scroll to position [43, 0]
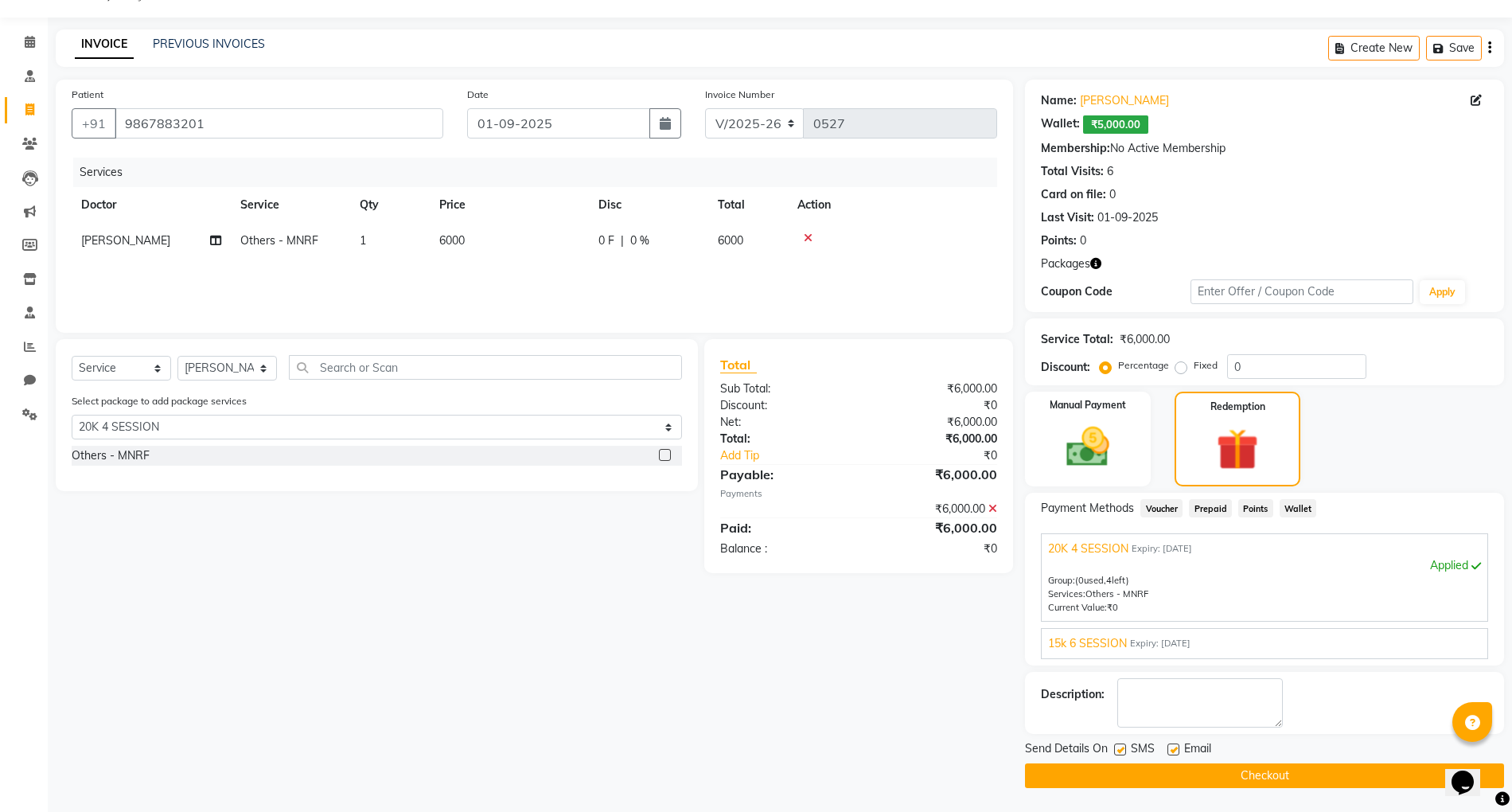
click at [1246, 784] on button "Checkout" at bounding box center [1264, 776] width 479 height 25
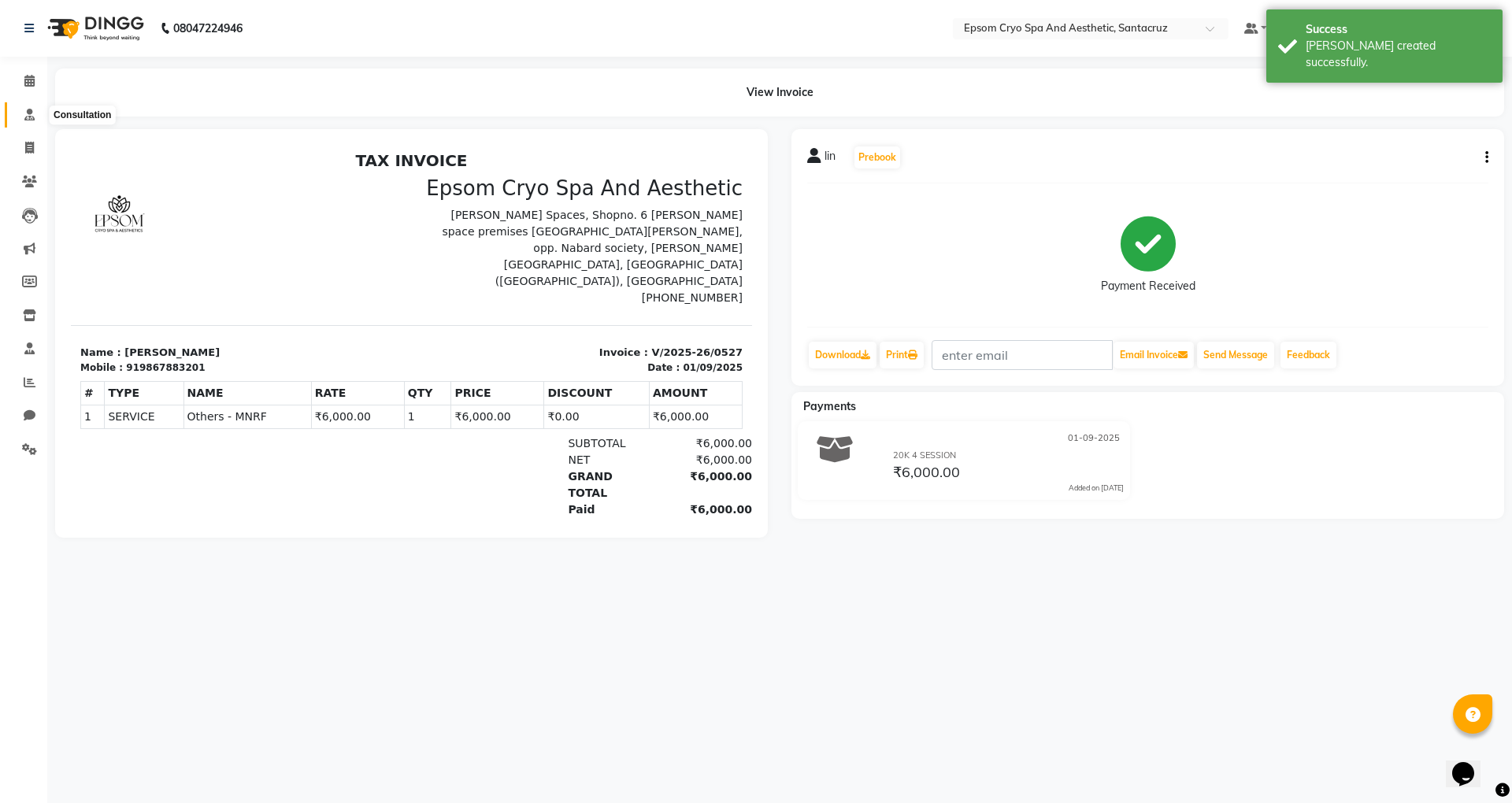
click at [17, 118] on span at bounding box center [29, 115] width 28 height 18
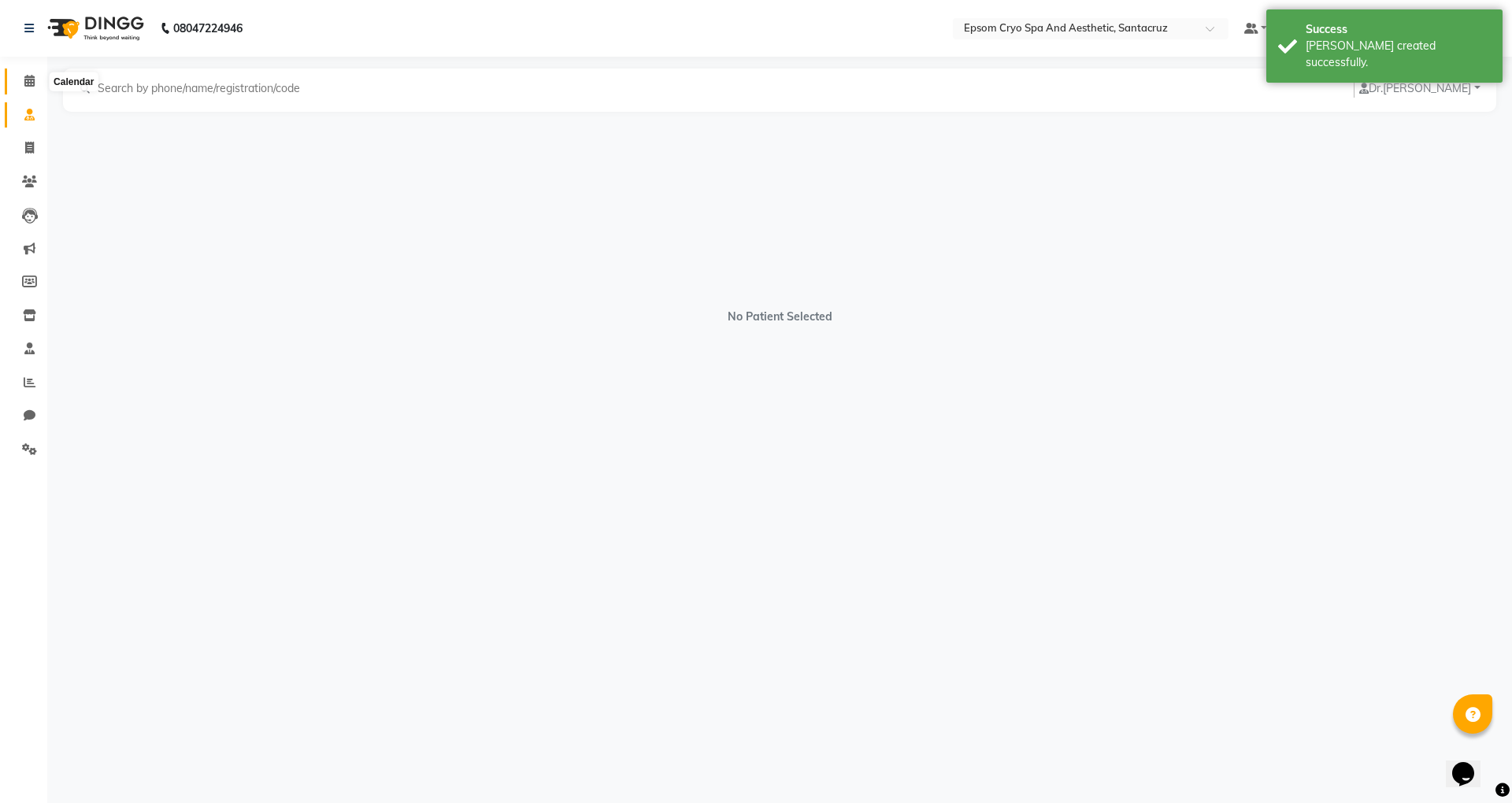
click at [26, 85] on icon at bounding box center [29, 80] width 10 height 12
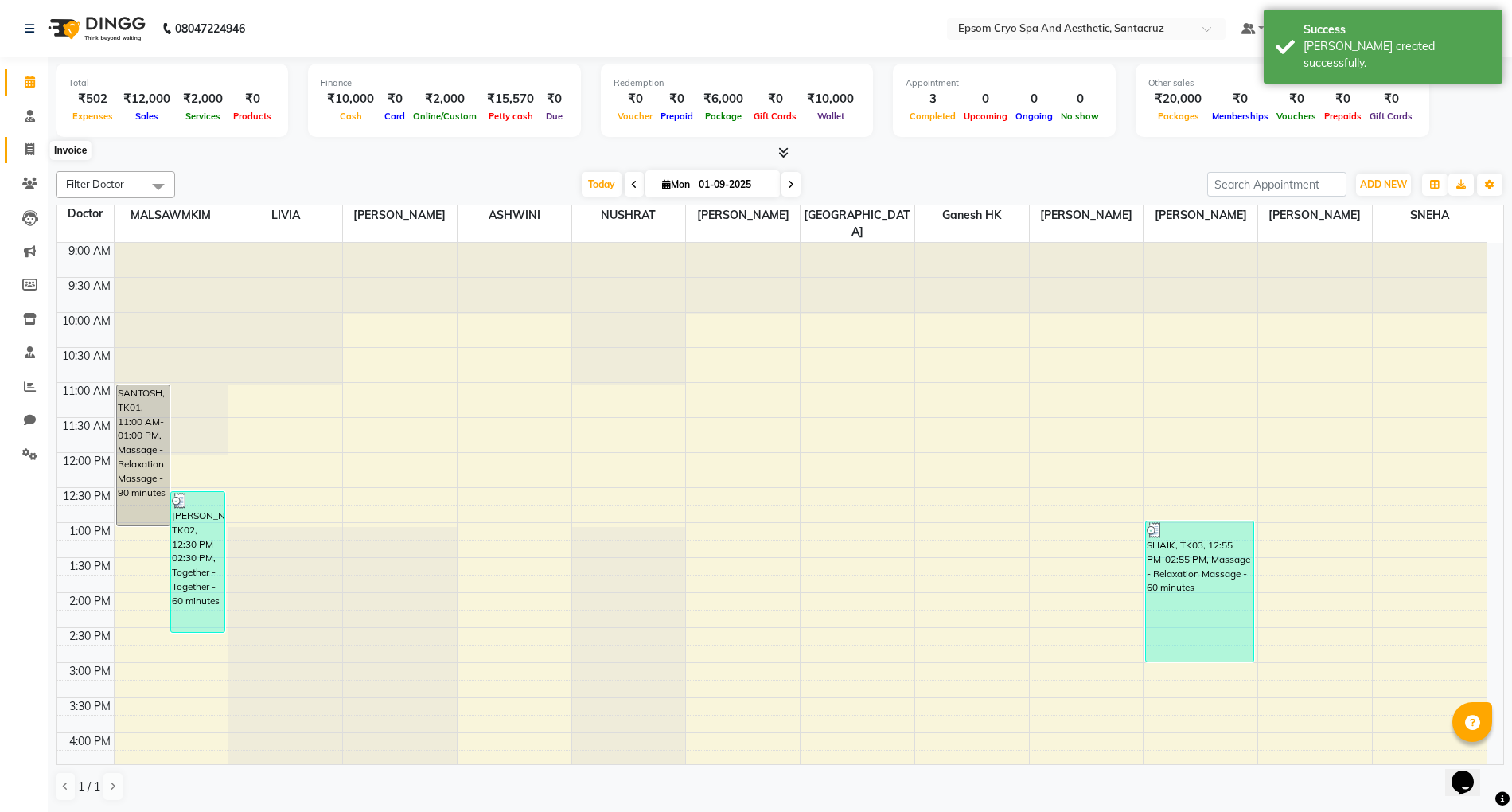
click at [26, 144] on icon at bounding box center [30, 149] width 9 height 12
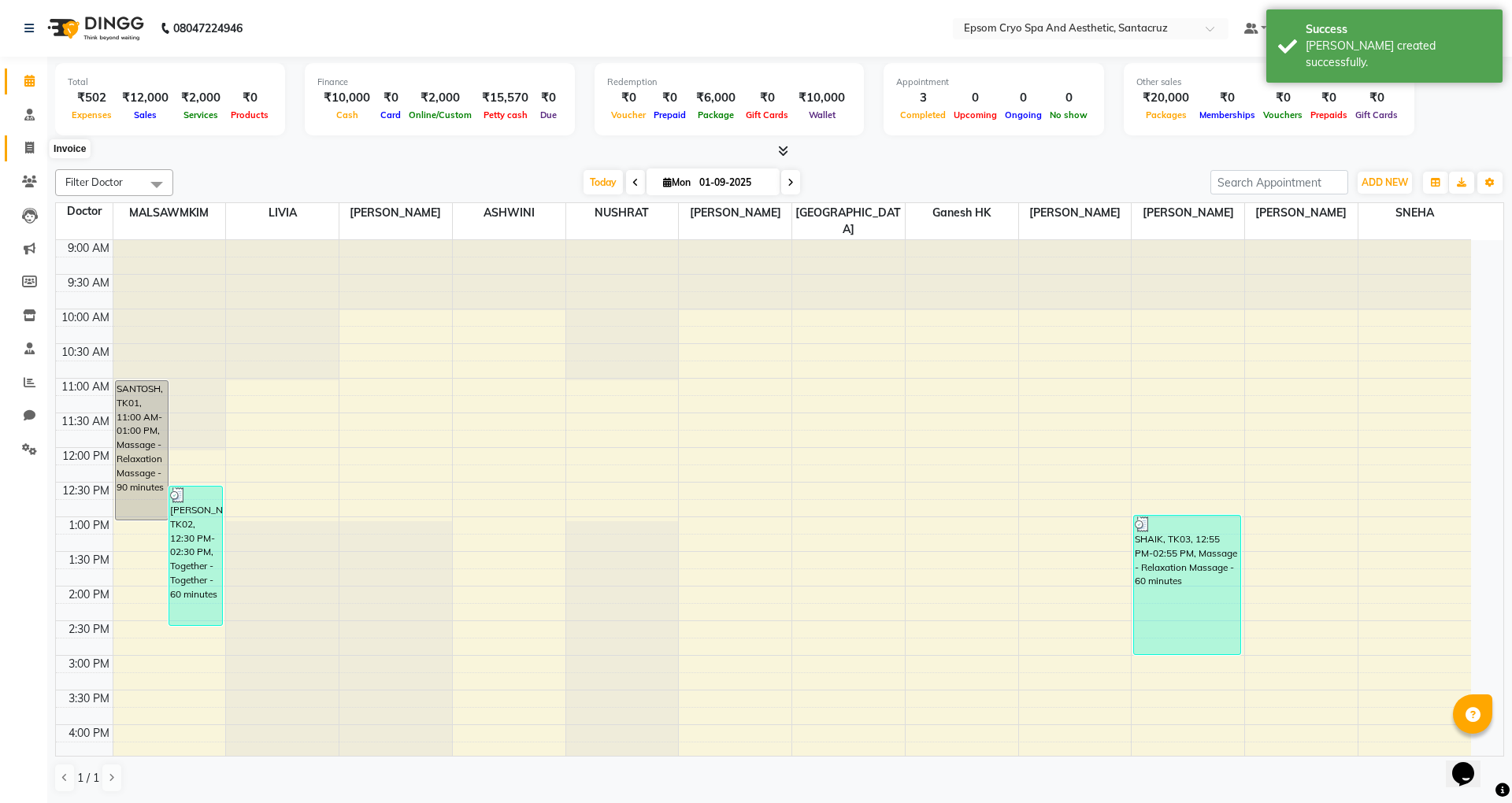
select select "8028"
select select "service"
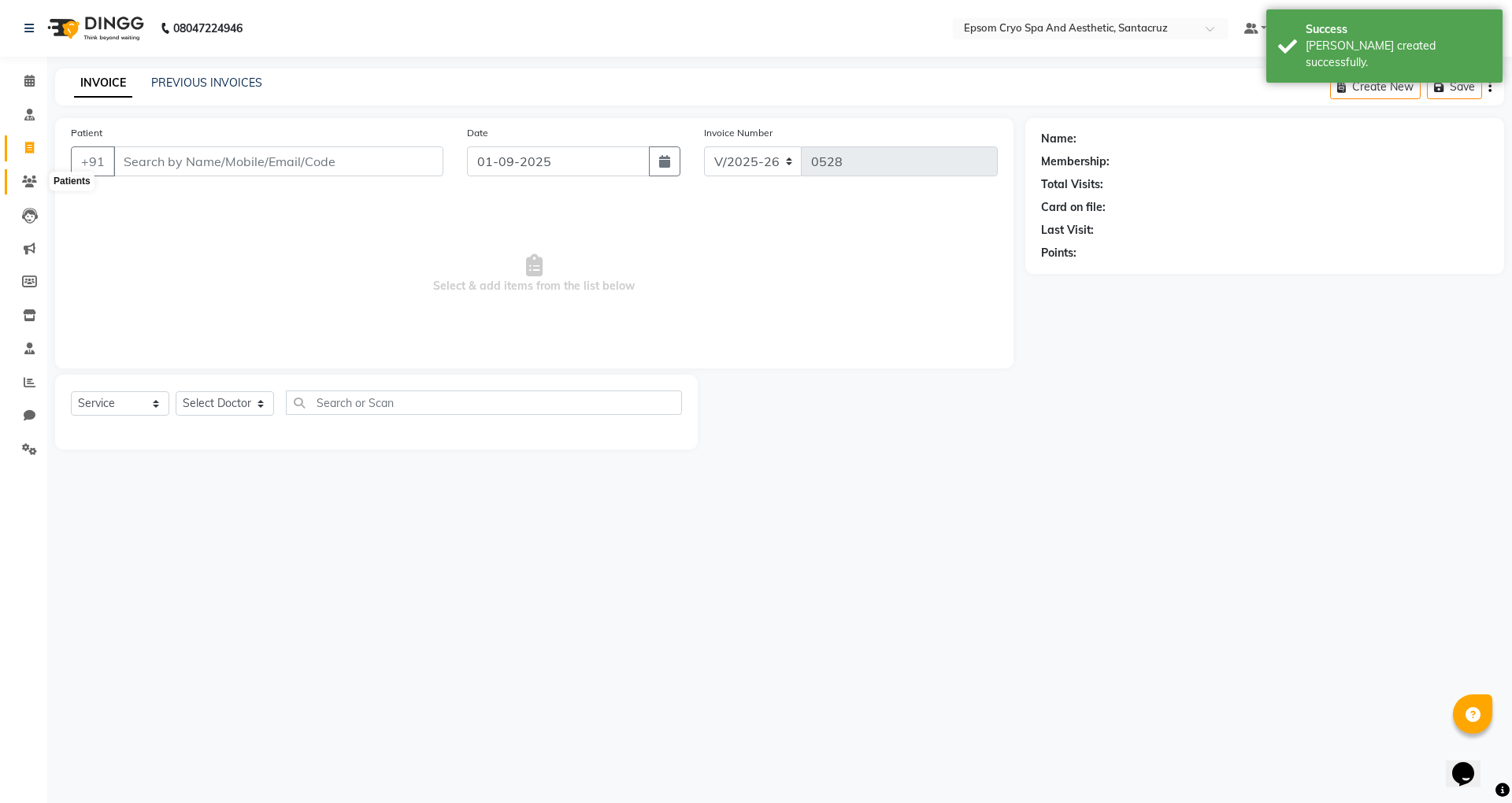
click at [33, 176] on icon at bounding box center [29, 181] width 15 height 12
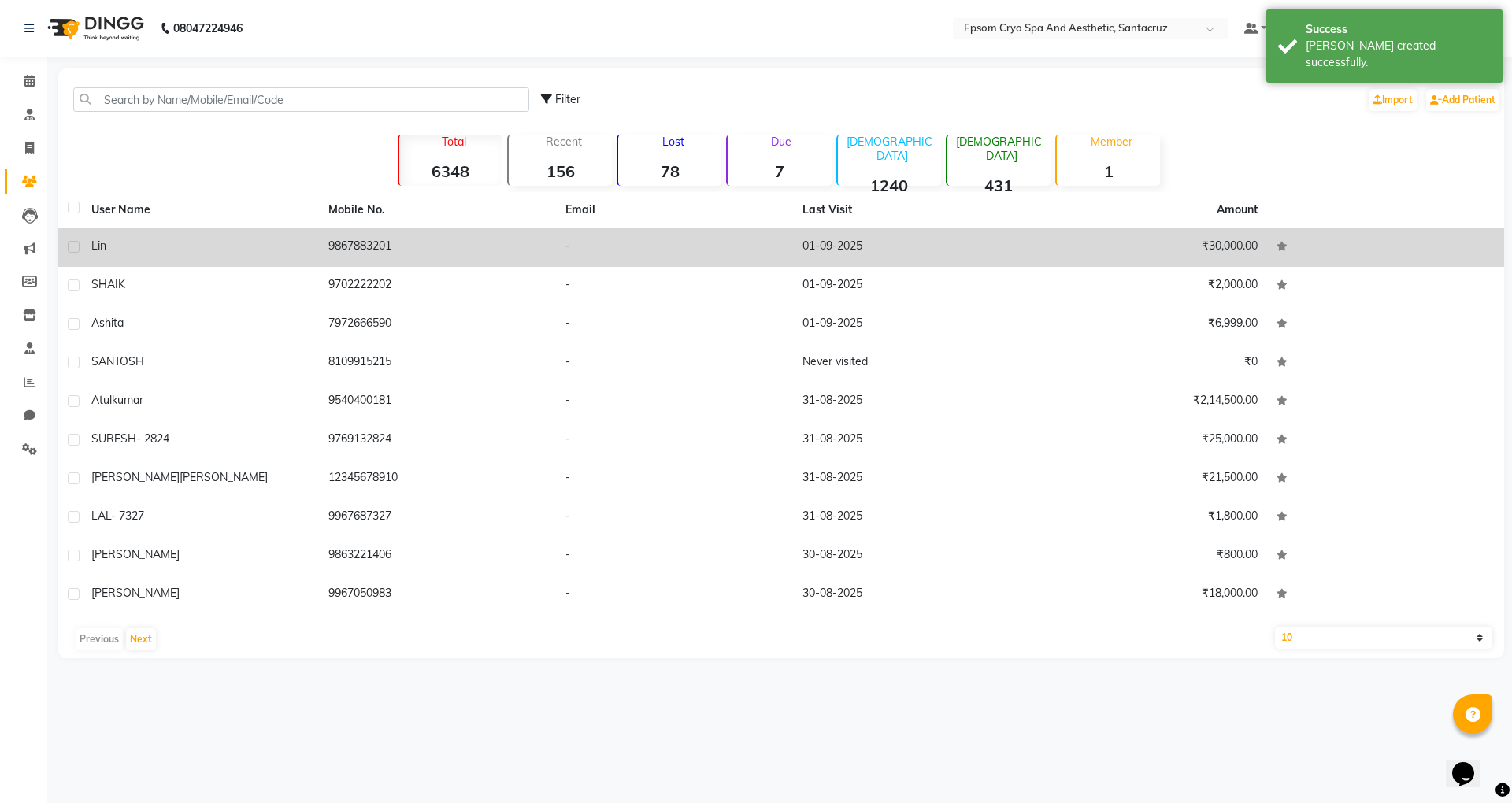
click at [125, 252] on div "lin" at bounding box center [200, 246] width 218 height 17
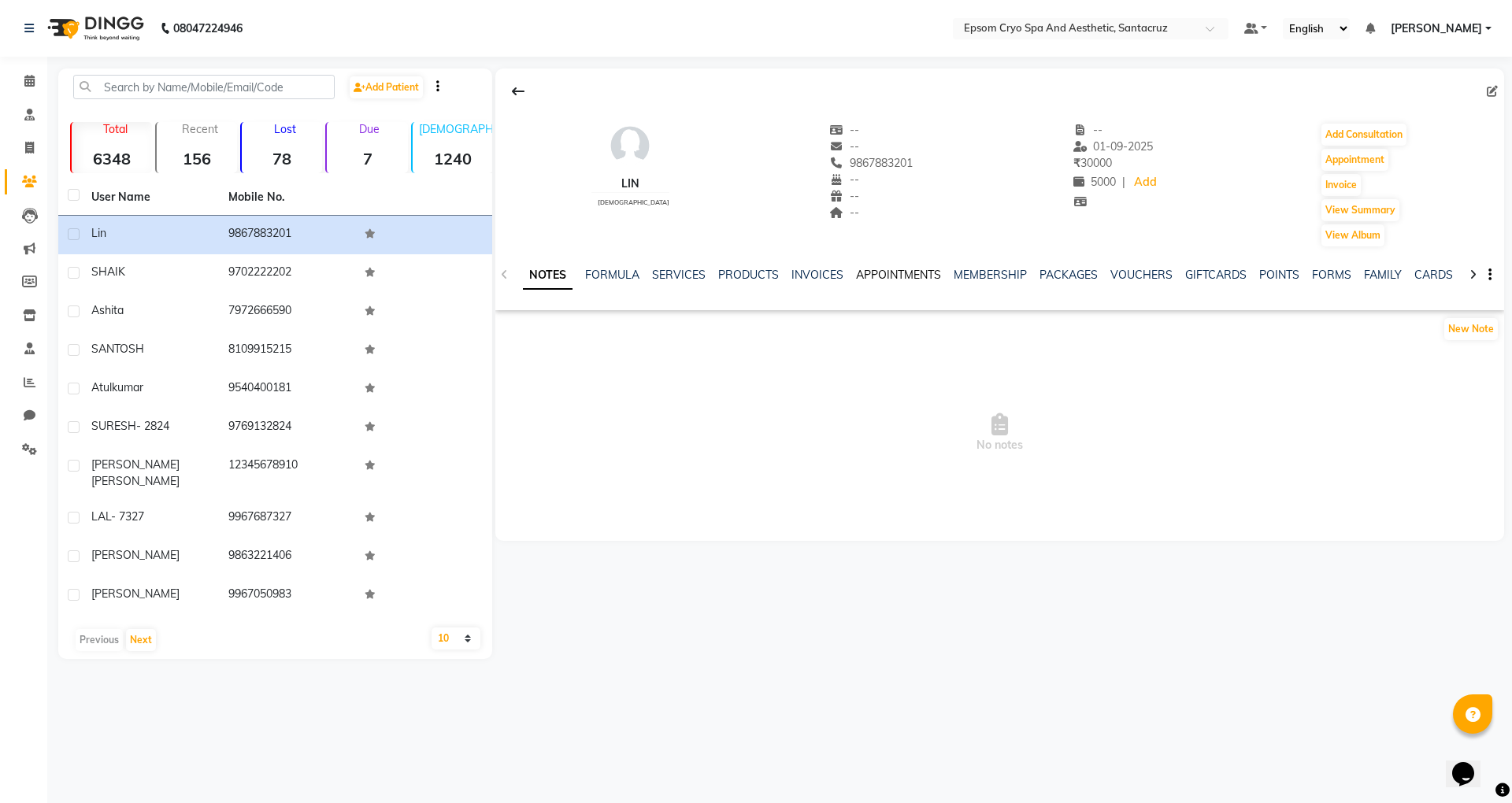
click at [928, 275] on link "APPOINTMENTS" at bounding box center [898, 275] width 85 height 14
click at [928, 275] on link "MEMBERSHIP" at bounding box center [941, 275] width 73 height 14
click at [987, 271] on link "PACKAGES" at bounding box center [1003, 275] width 58 height 14
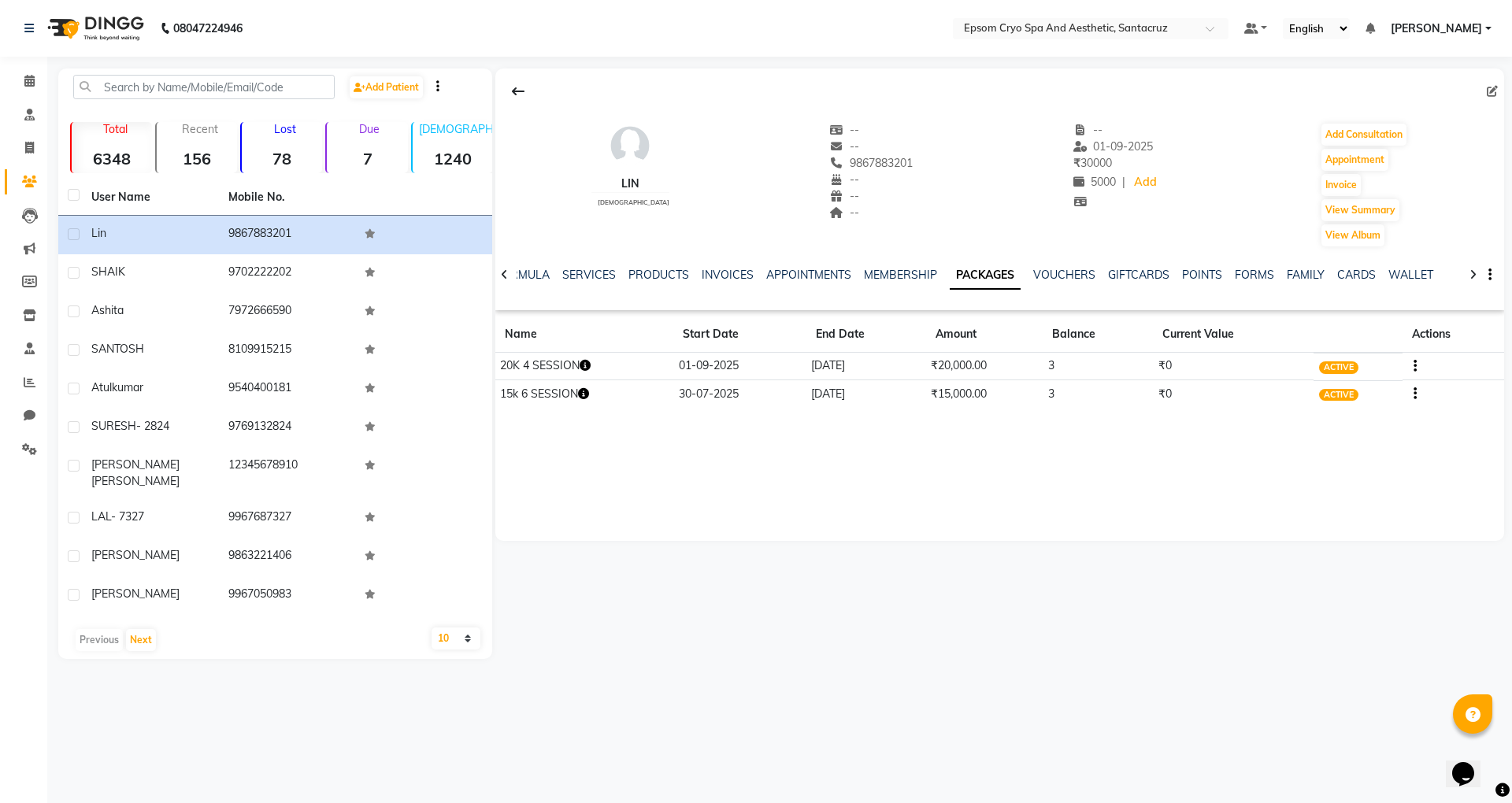
click at [587, 395] on icon "button" at bounding box center [583, 394] width 11 height 11
click at [766, 455] on div "lin female -- -- 9867883201 -- -- -- -- 01-09-2025 ₹ 30000 5000 | Add Add Consu…" at bounding box center [999, 304] width 1009 height 472
click at [583, 363] on icon "button" at bounding box center [585, 365] width 11 height 11
click at [873, 442] on div "lin female -- -- 9867883201 -- -- -- -- 01-09-2025 ₹ 30000 5000 | Add Add Consu…" at bounding box center [999, 304] width 1009 height 472
click at [502, 275] on icon at bounding box center [504, 275] width 7 height 11
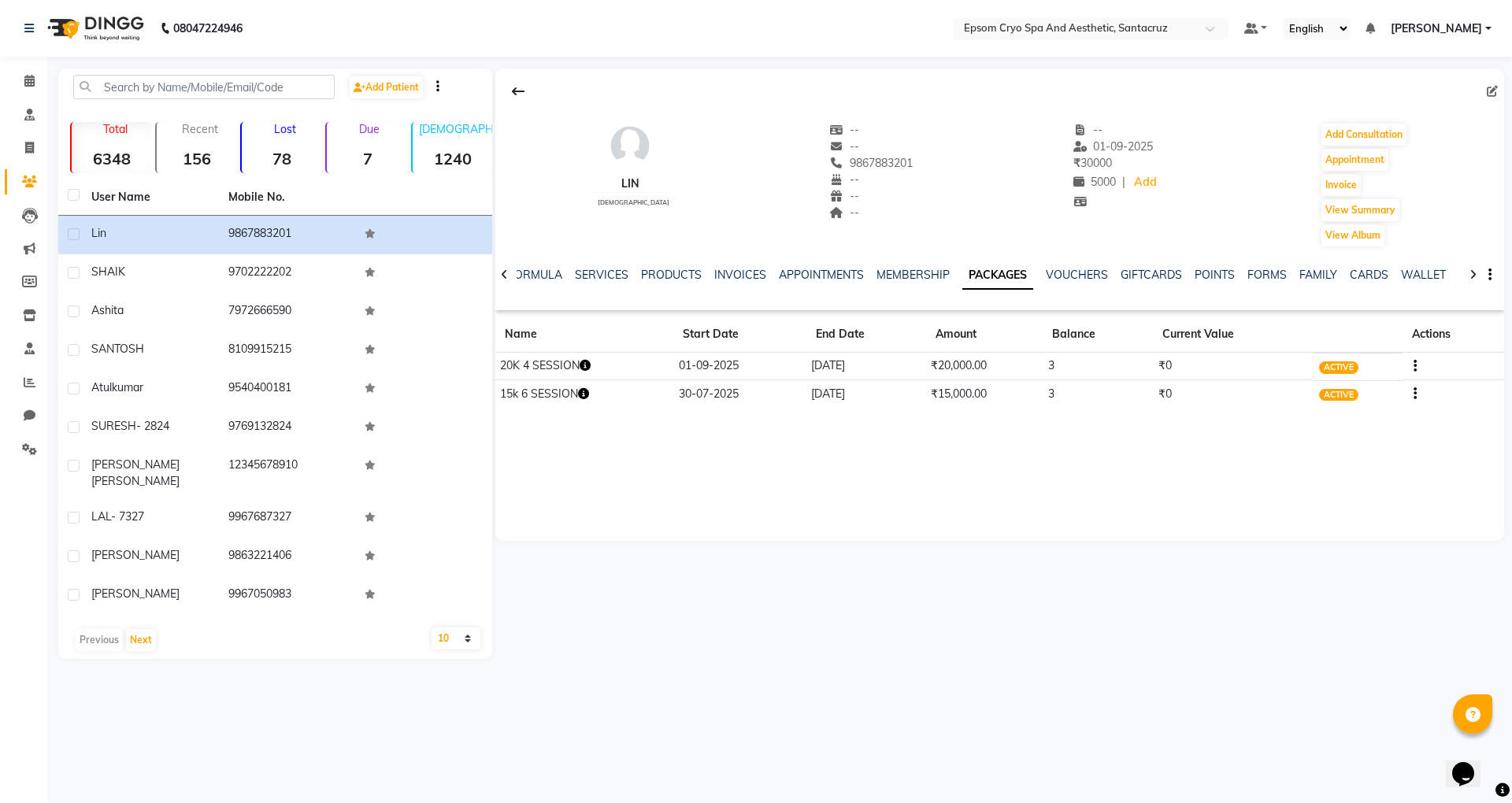
click at [502, 275] on icon at bounding box center [504, 275] width 7 height 11
click at [502, 275] on icon at bounding box center [504, 275] width 7 height 11
click at [504, 275] on icon at bounding box center [504, 275] width 7 height 11
click at [505, 275] on icon at bounding box center [504, 275] width 7 height 11
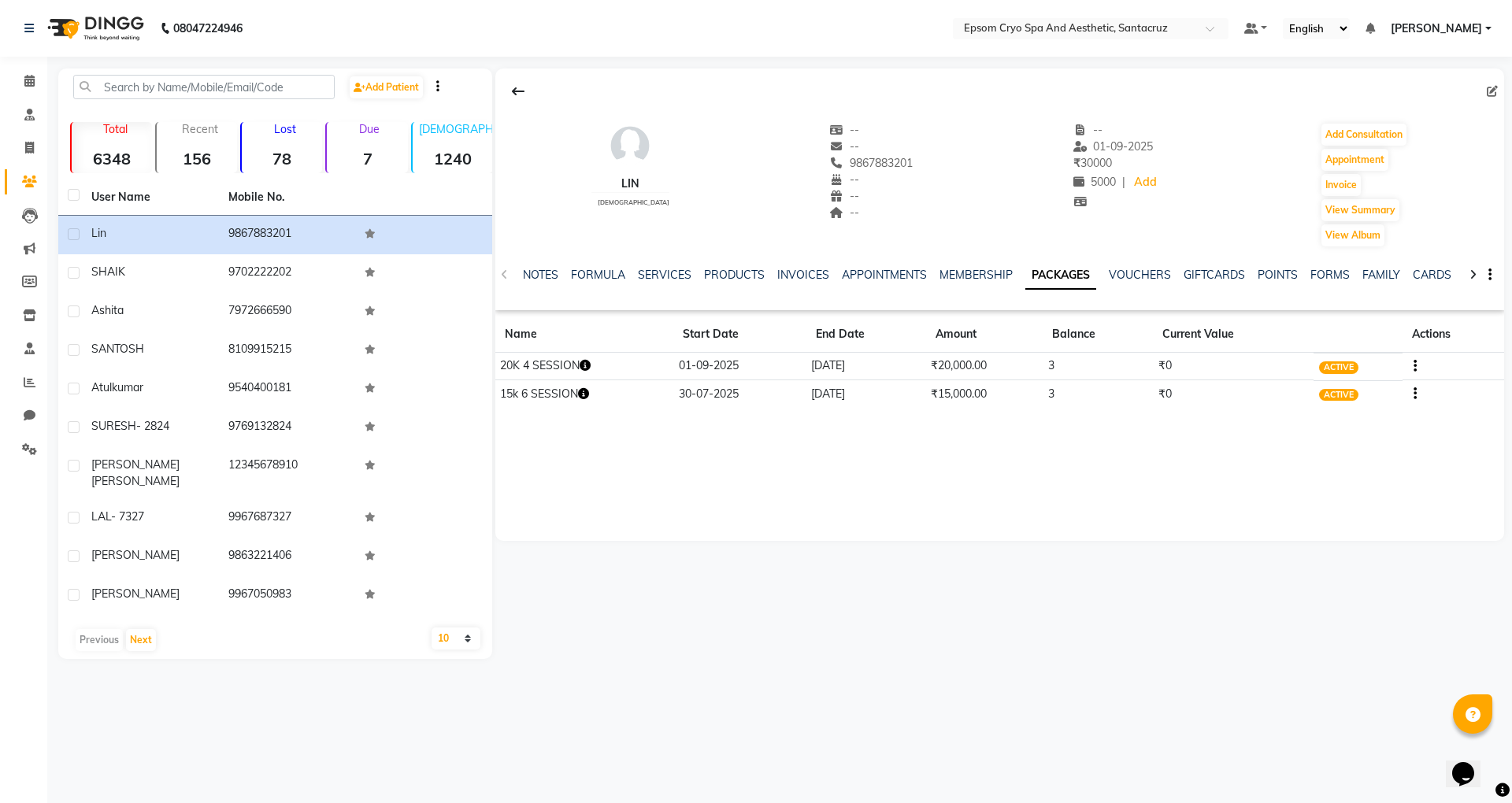
click at [506, 275] on div "NOTES FORMULA SERVICES PRODUCTS INVOICES APPOINTMENTS MEMBERSHIP PACKAGES VOUCH…" at bounding box center [999, 275] width 1009 height 54
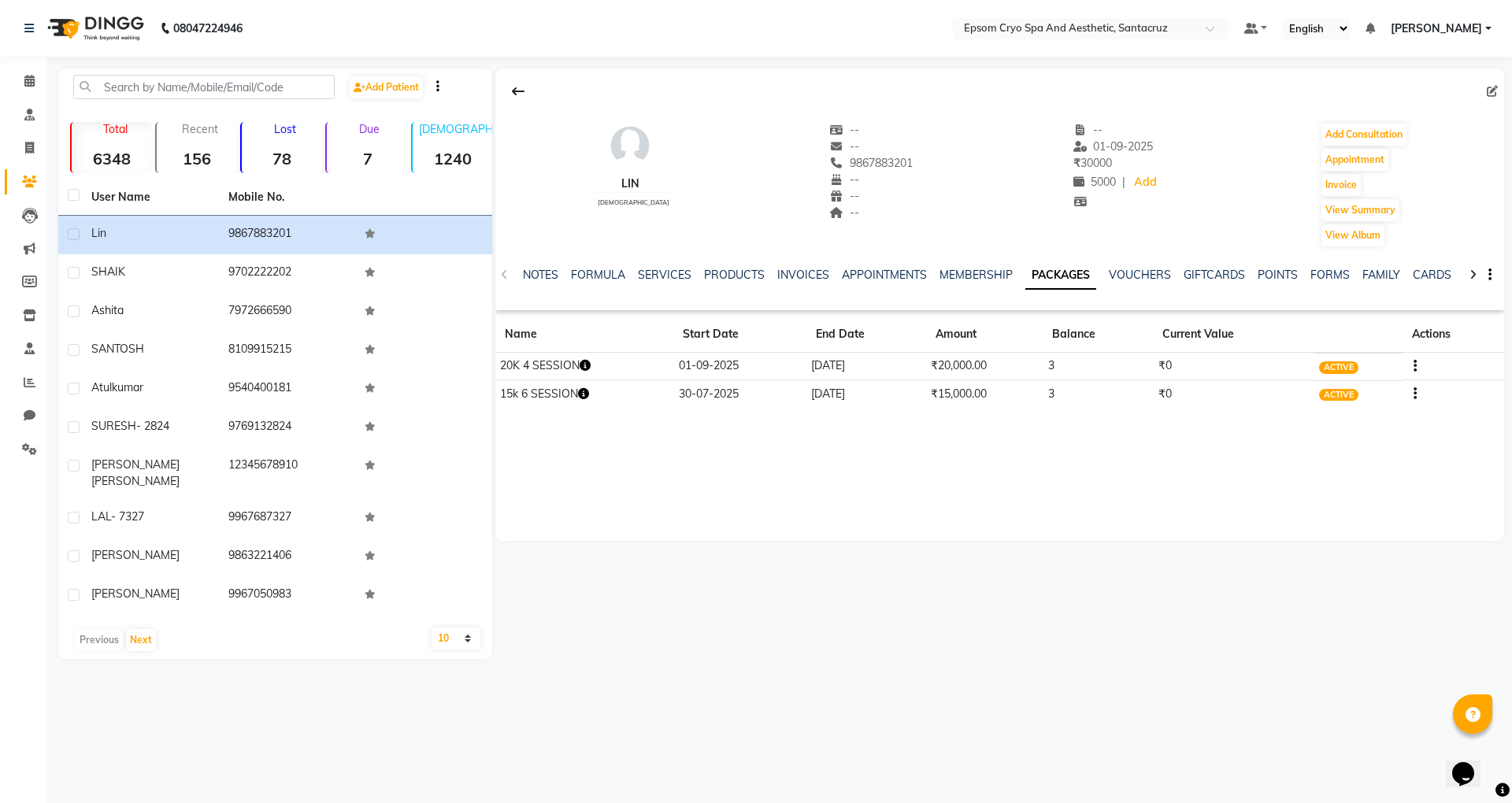
click at [506, 275] on div "NOTES FORMULA SERVICES PRODUCTS INVOICES APPOINTMENTS MEMBERSHIP PACKAGES VOUCH…" at bounding box center [999, 275] width 1009 height 54
click at [506, 275] on div "NOTES FORMULA SERVICES PRODUCTS INVOICES APPOINTMENTS MEMBERSHIP PACKAGES VOUCH…" at bounding box center [999, 275] width 1009 height 54
click at [542, 272] on link "NOTES" at bounding box center [541, 275] width 36 height 14
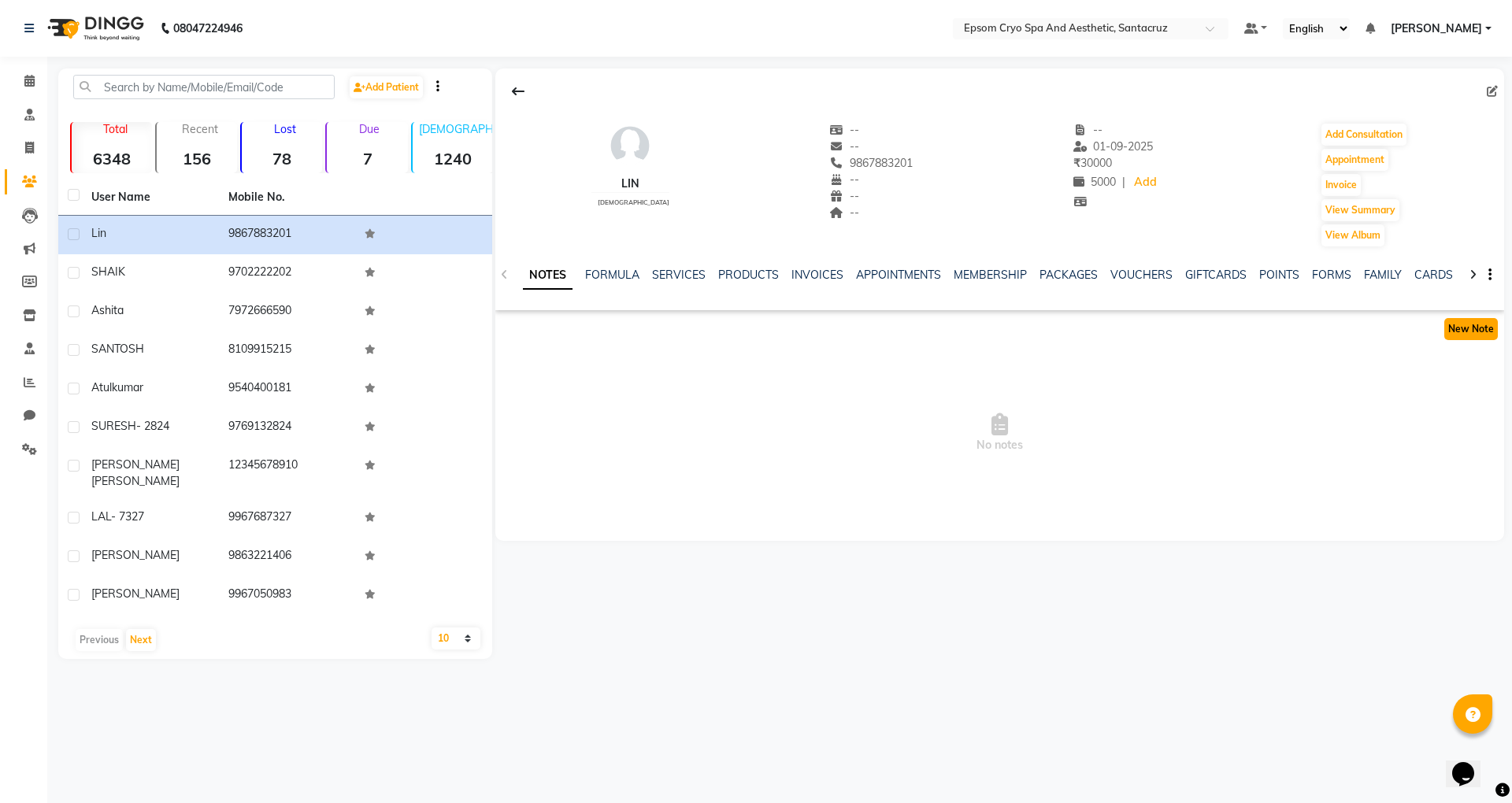
click at [1472, 322] on button "New Note" at bounding box center [1471, 329] width 53 height 22
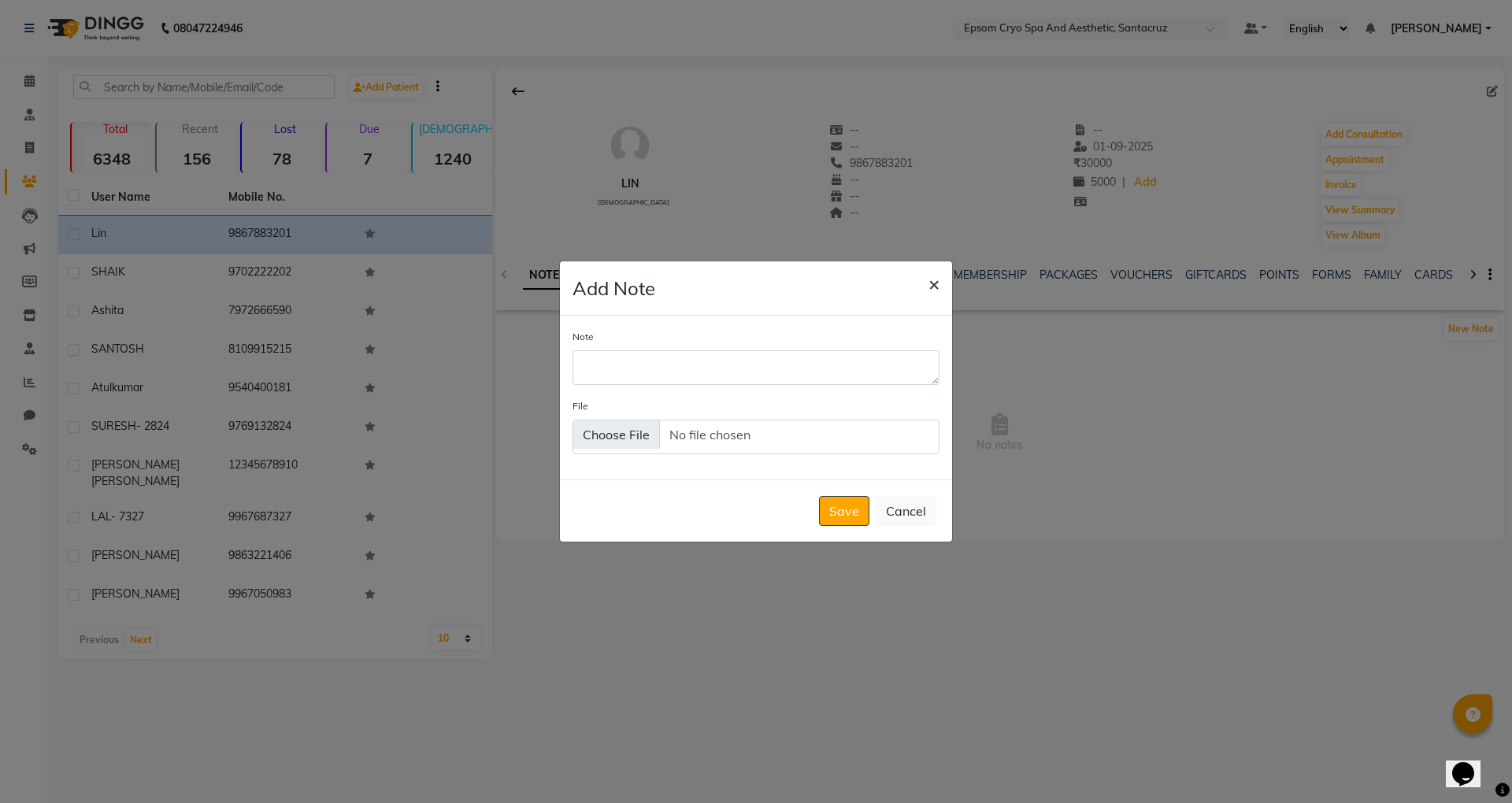
click at [934, 284] on span "×" at bounding box center [934, 283] width 11 height 24
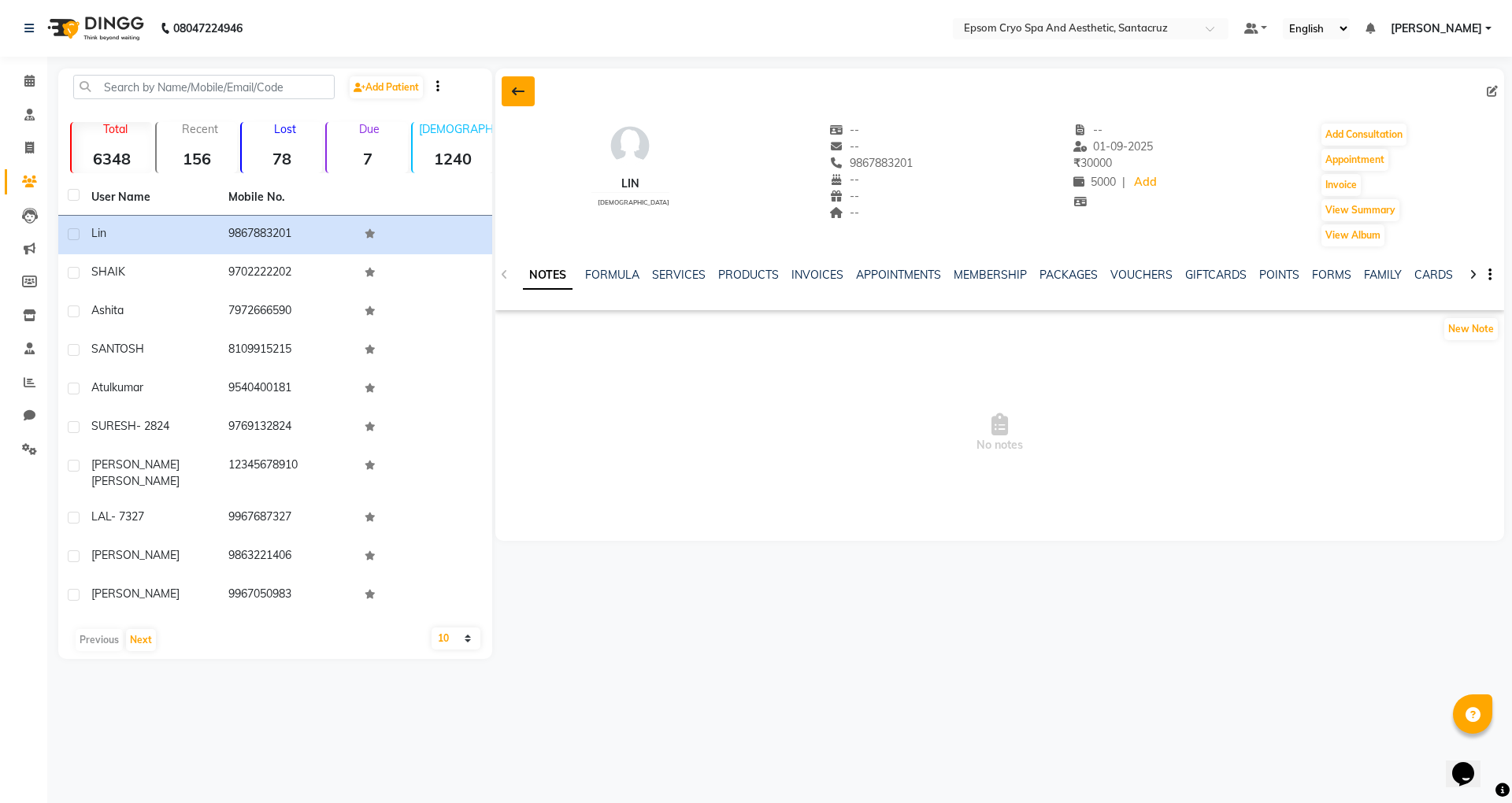
click at [512, 90] on icon at bounding box center [518, 91] width 13 height 13
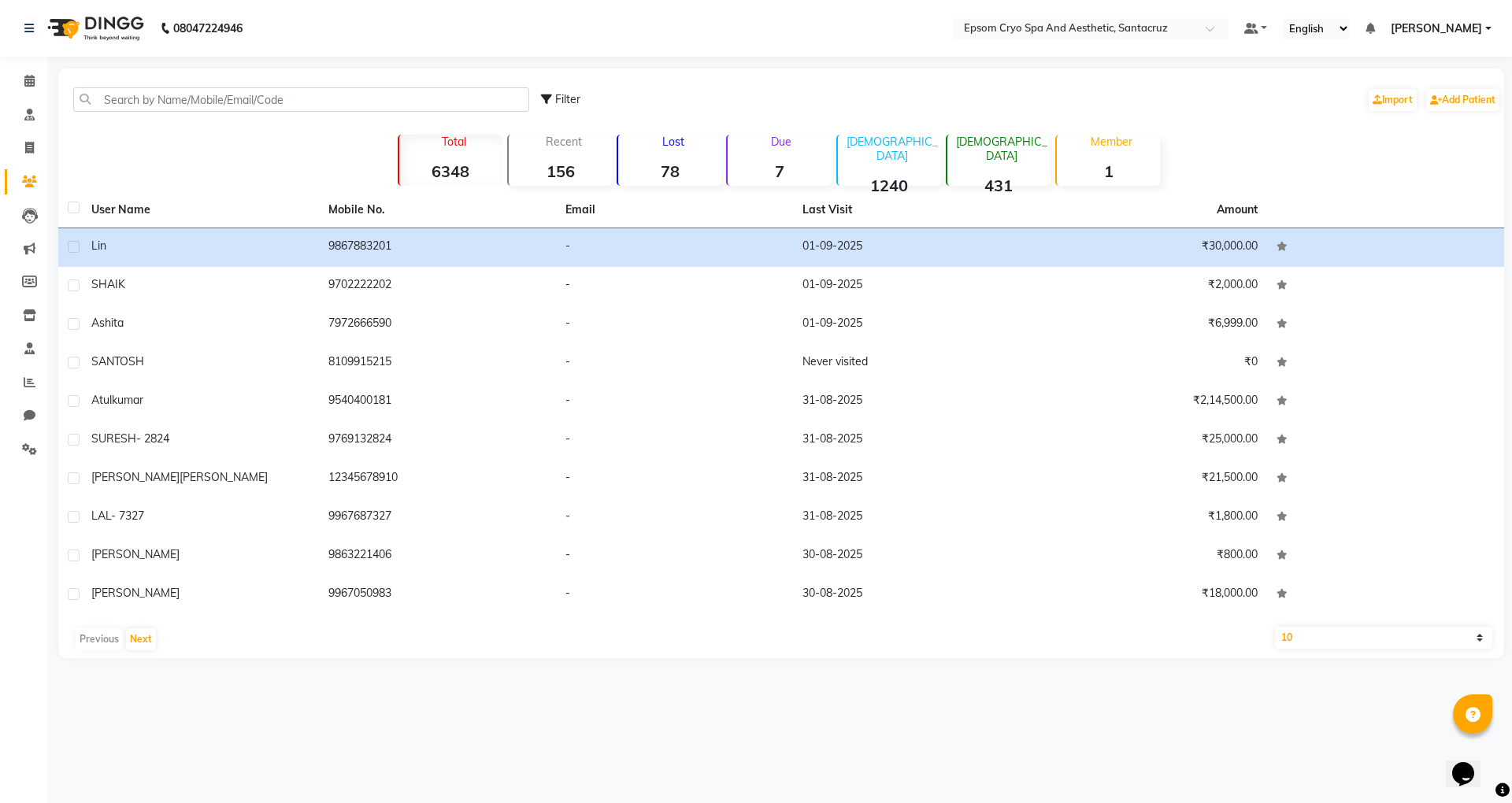
click at [104, 22] on img at bounding box center [94, 29] width 108 height 44
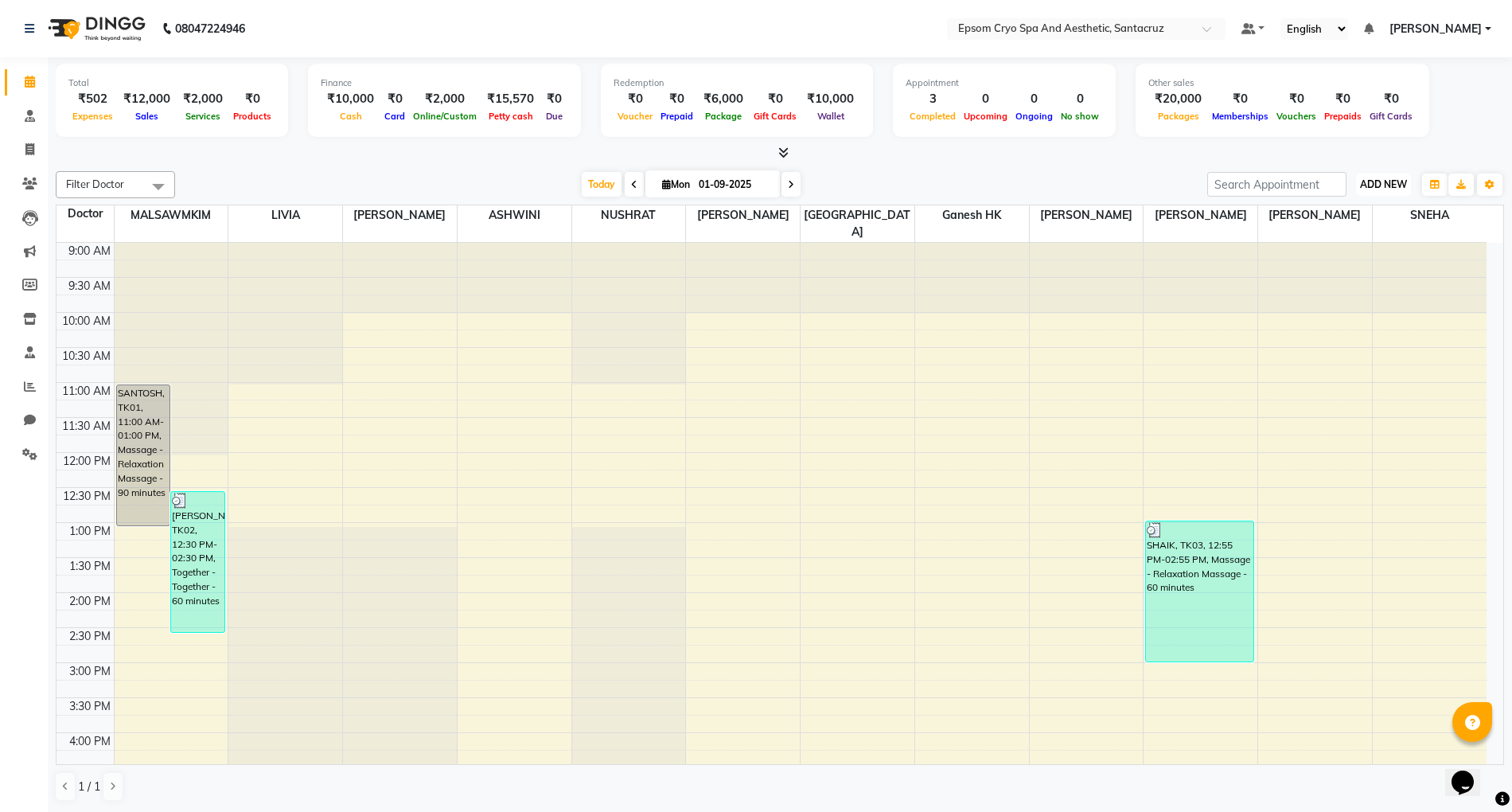
click at [1396, 185] on span "ADD NEW" at bounding box center [1384, 184] width 47 height 12
click at [1331, 326] on link "Add Transaction" at bounding box center [1348, 319] width 126 height 21
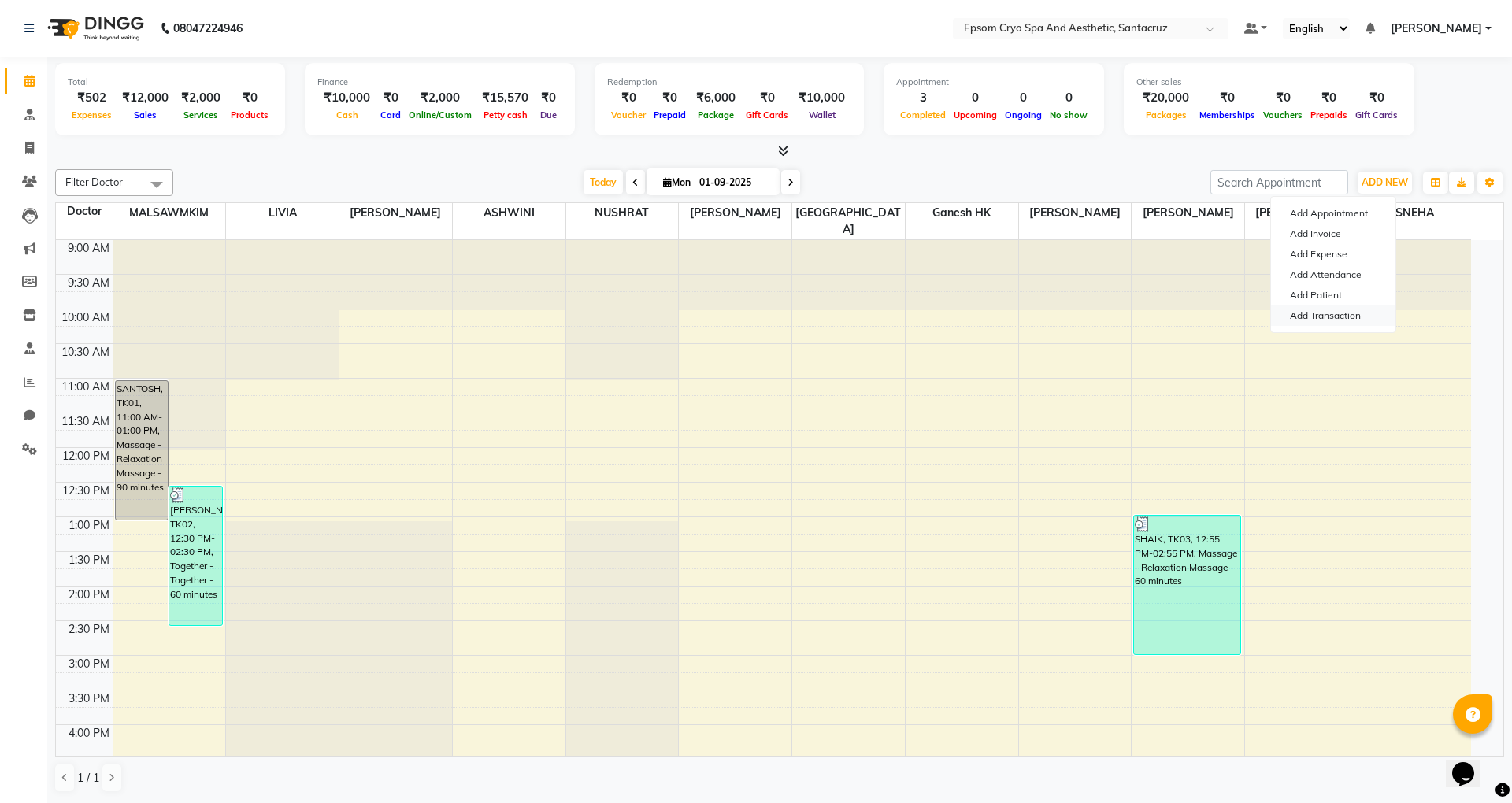
select select "direct"
select select
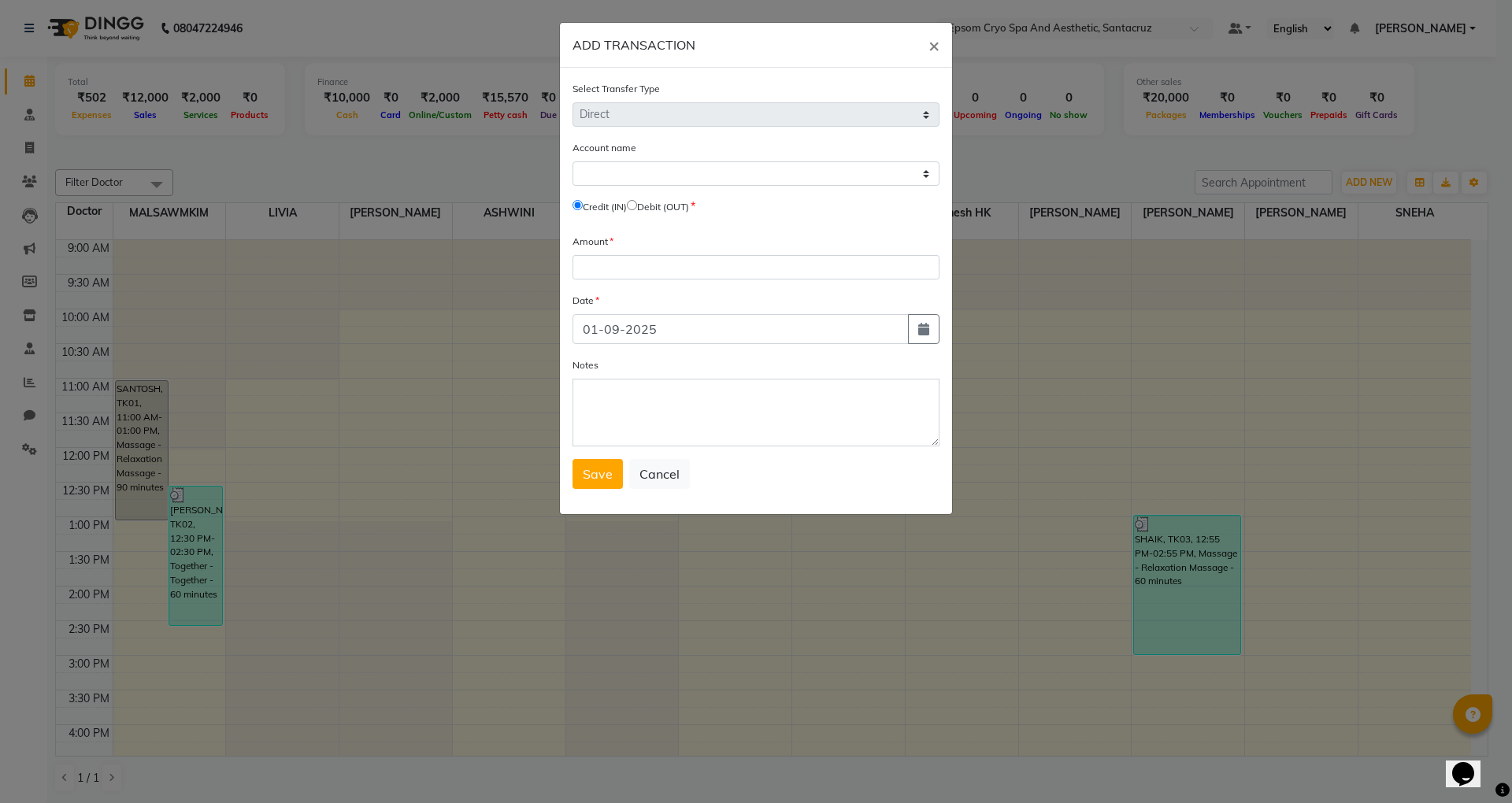
click at [637, 203] on input "radio" at bounding box center [632, 205] width 10 height 10
radio input "true"
click at [656, 171] on select "Select Petty Cash Default Account" at bounding box center [756, 173] width 367 height 25
select select "7159"
click at [572, 161] on select "Select Petty Cash Default Account" at bounding box center [756, 173] width 367 height 25
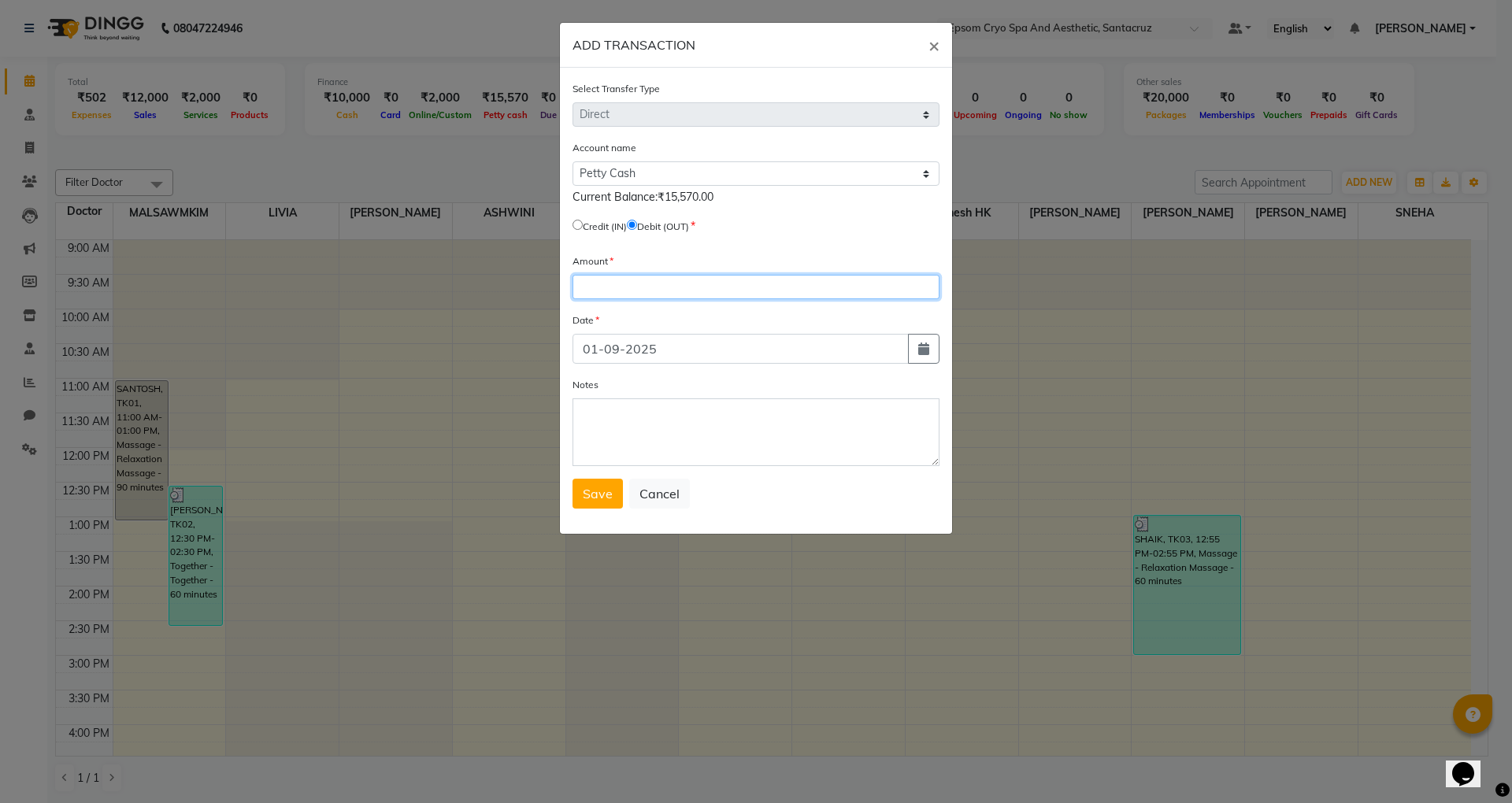
click at [666, 280] on input "number" at bounding box center [756, 286] width 367 height 25
type input "5000"
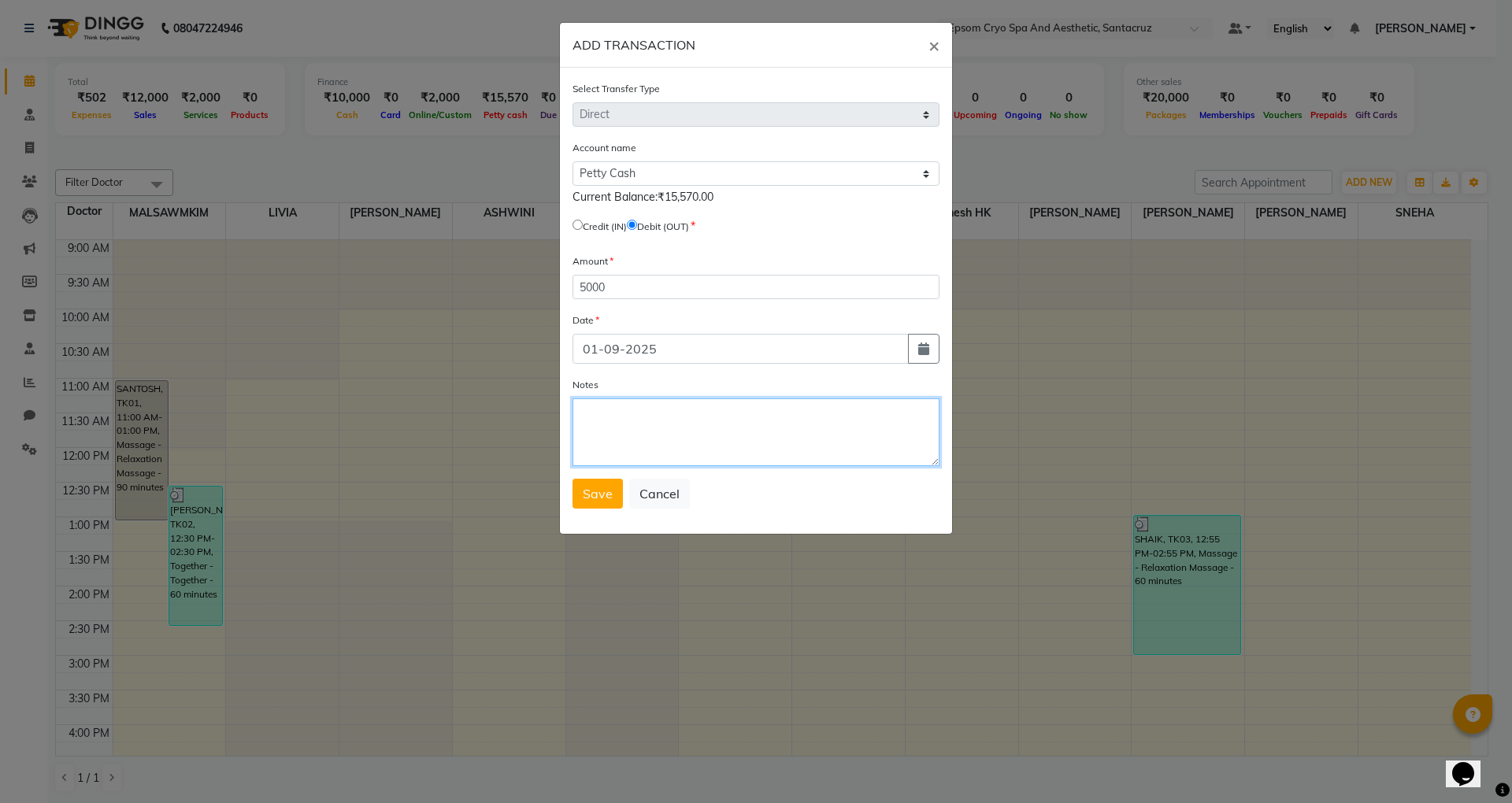
click at [624, 432] on textarea "Notes" at bounding box center [756, 432] width 367 height 67
type textarea "CASH PICKUP DONE BY PRAYAG FOR MANAGEMENT"
click at [599, 498] on span "Save" at bounding box center [598, 494] width 30 height 16
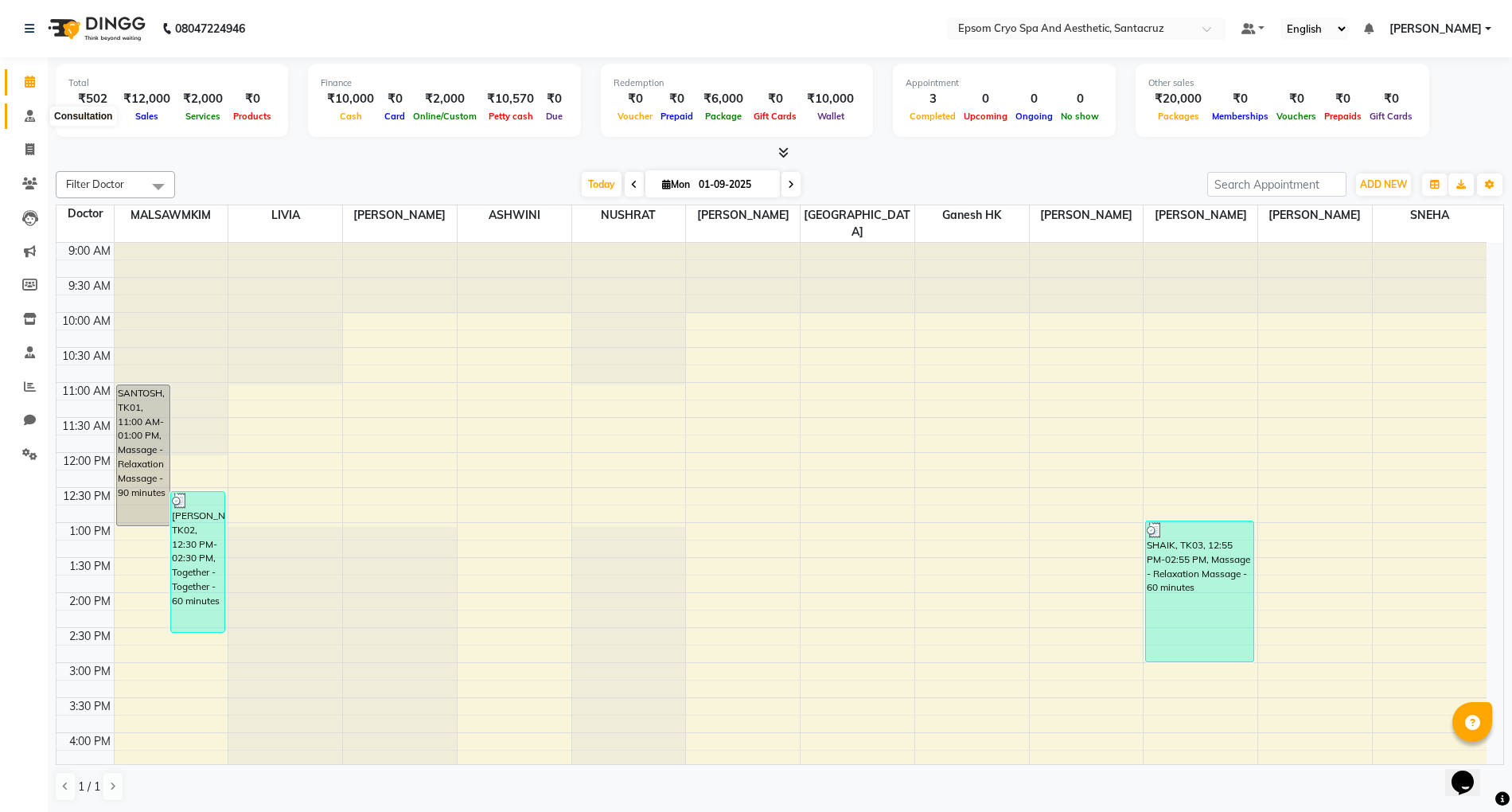
click at [25, 116] on icon at bounding box center [30, 116] width 10 height 12
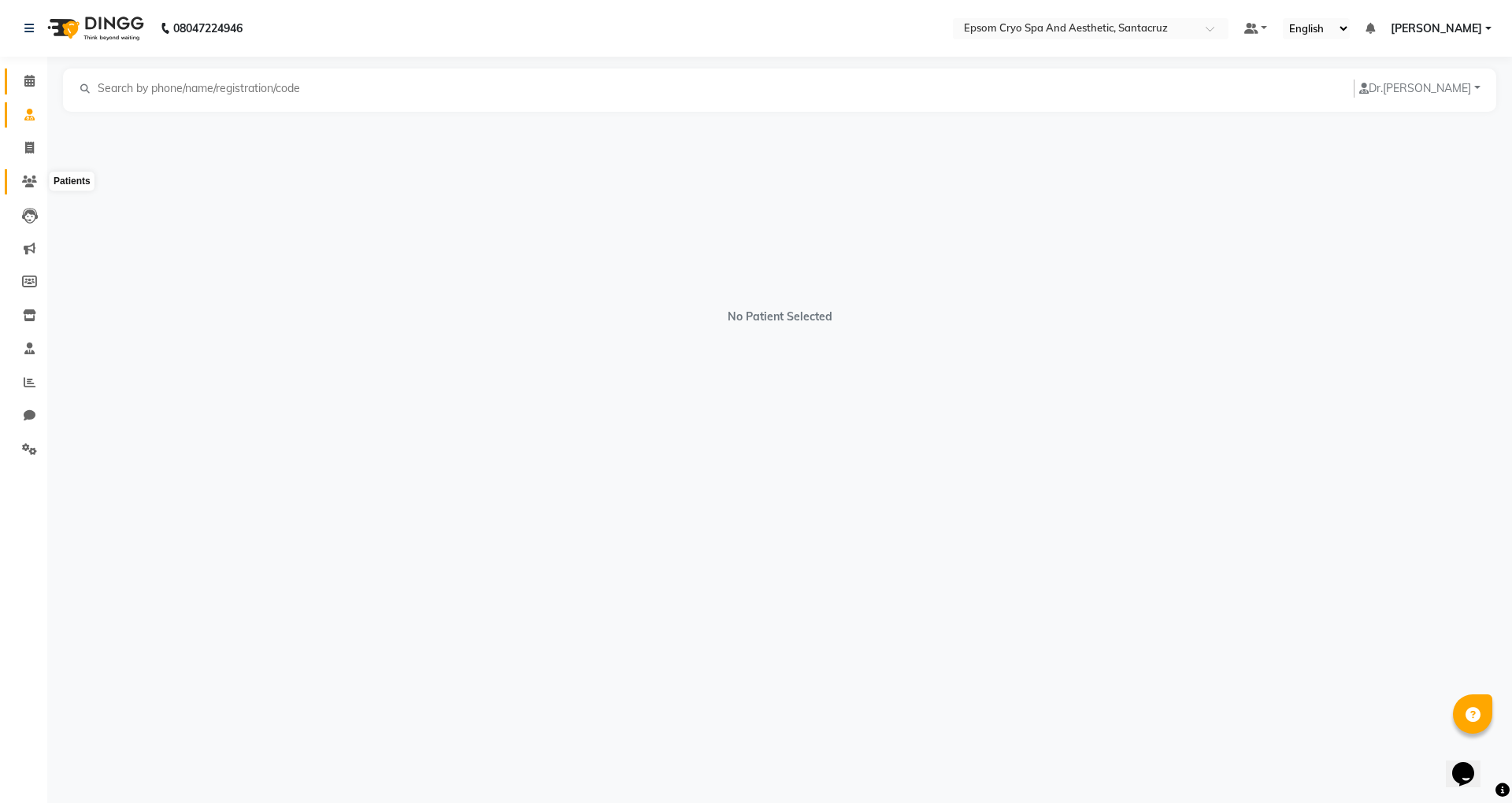
drag, startPoint x: 32, startPoint y: 179, endPoint x: 17, endPoint y: 72, distance: 108.0
click at [32, 178] on icon at bounding box center [29, 181] width 15 height 12
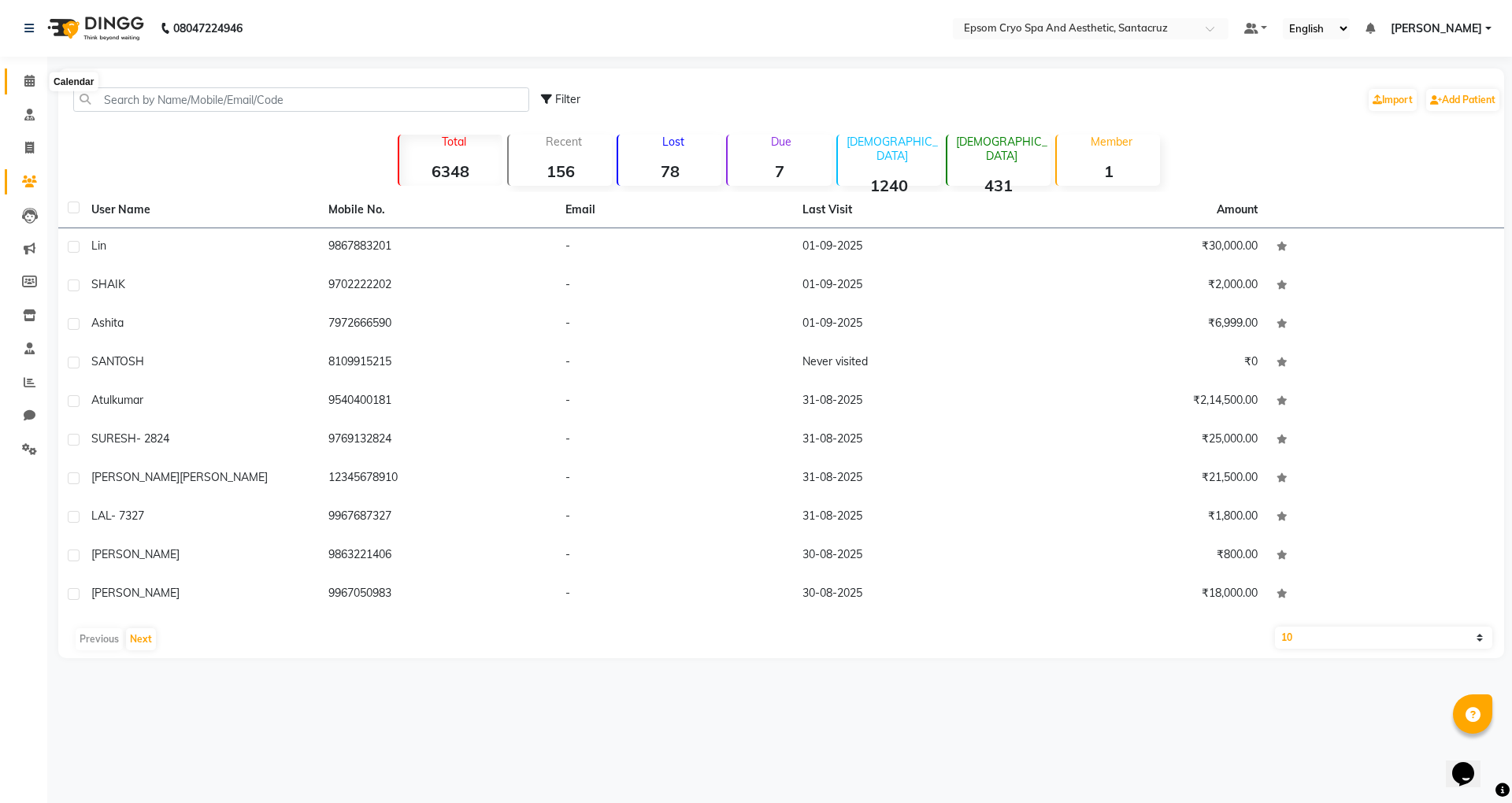
click at [38, 79] on span at bounding box center [29, 81] width 28 height 18
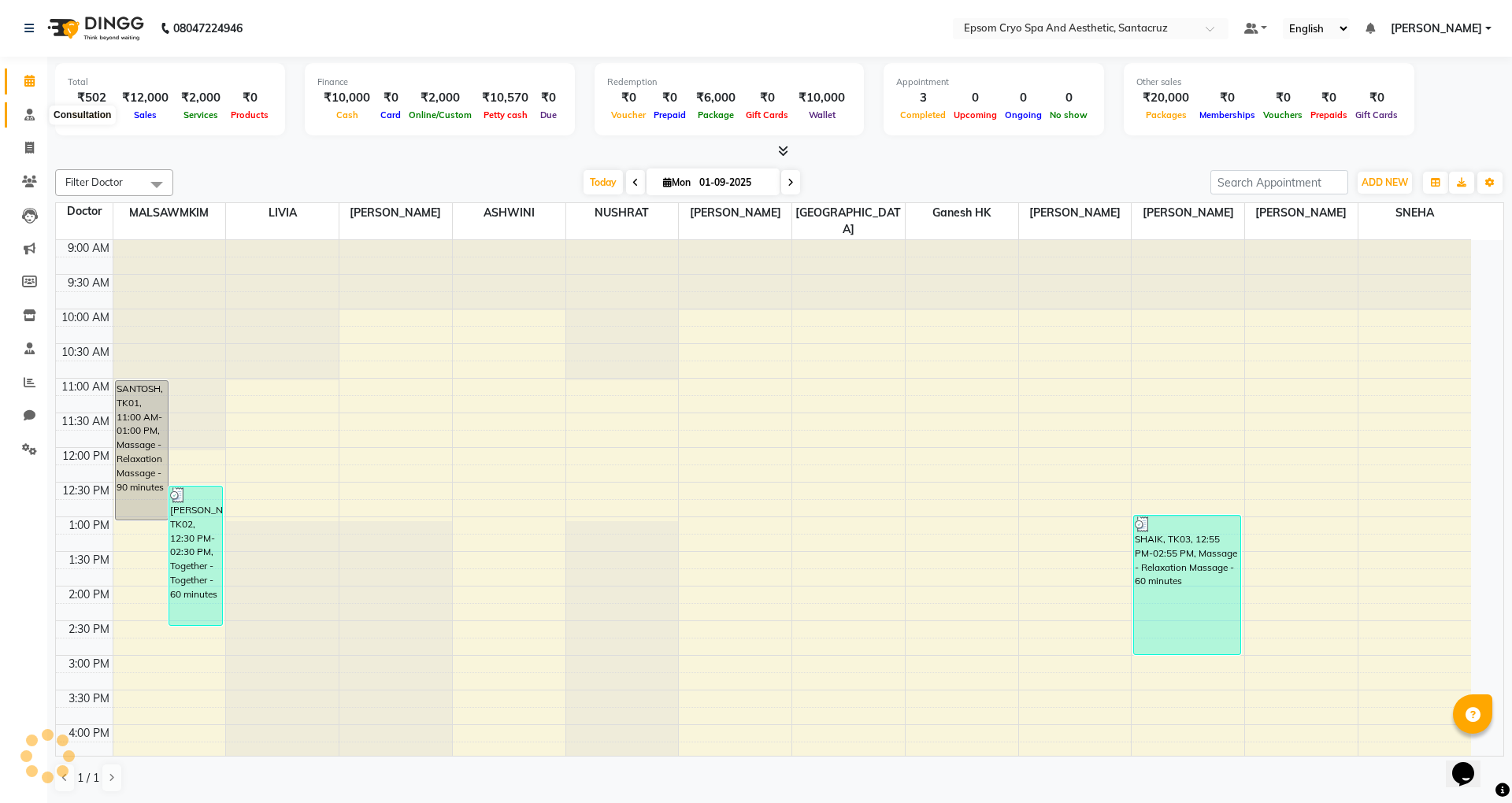
scroll to position [422, 0]
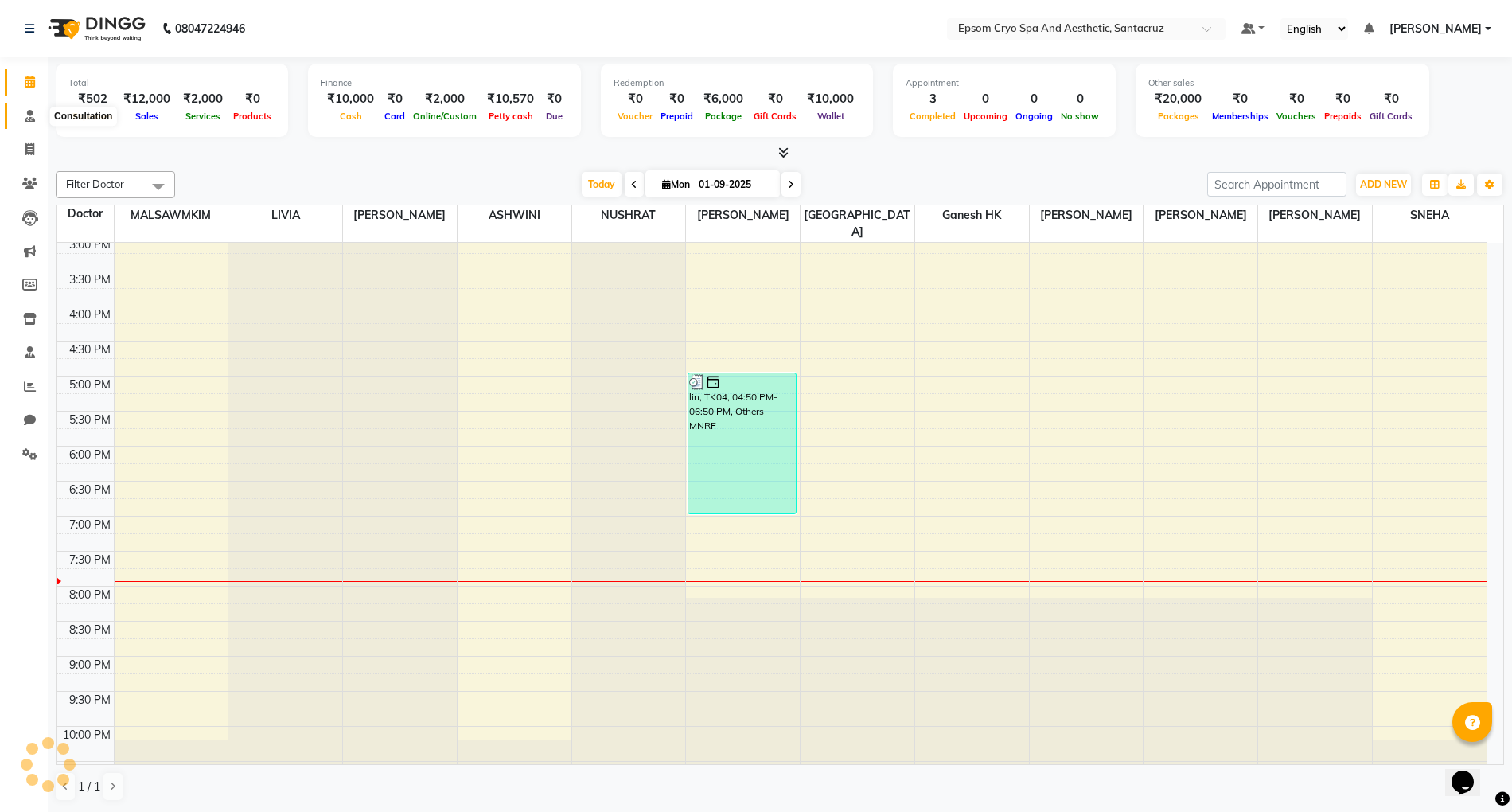
click at [35, 119] on span at bounding box center [30, 116] width 28 height 18
